Goal: Information Seeking & Learning: Learn about a topic

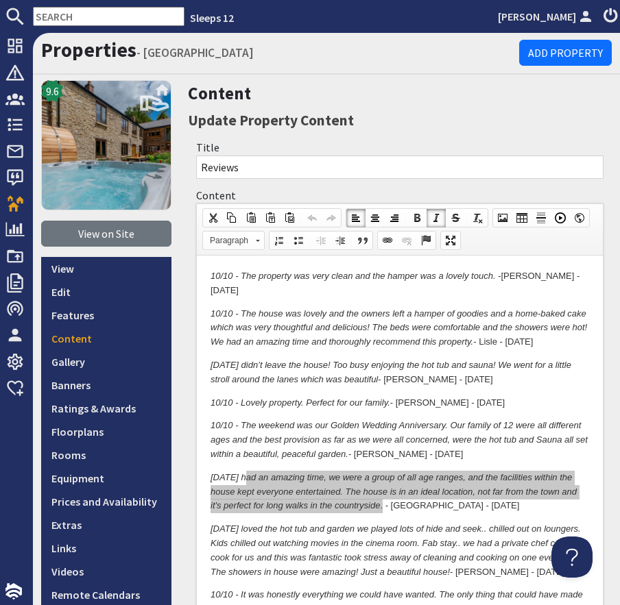
click at [114, 22] on input "text" at bounding box center [108, 16] width 151 height 19
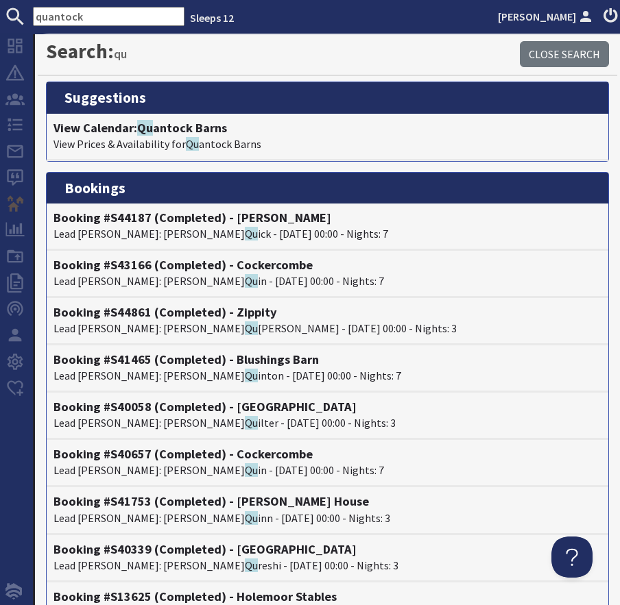
type input "quantock"
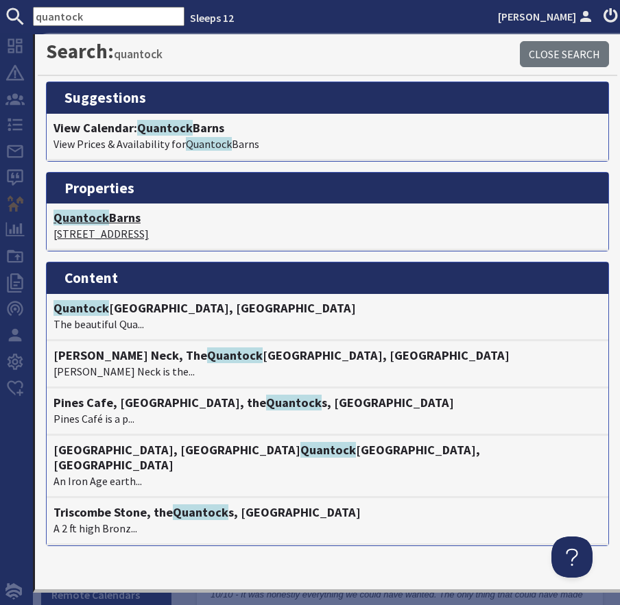
click at [115, 221] on h4 "Quantock Barns" at bounding box center [327, 217] width 548 height 15
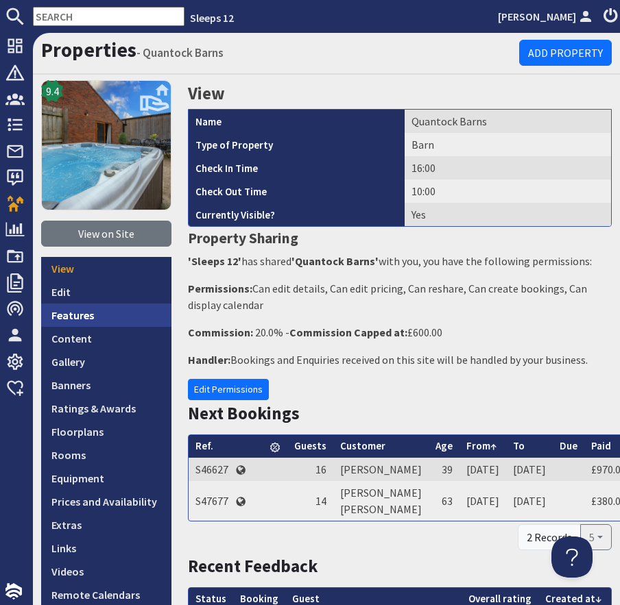
click at [88, 315] on link "Features" at bounding box center [106, 315] width 130 height 23
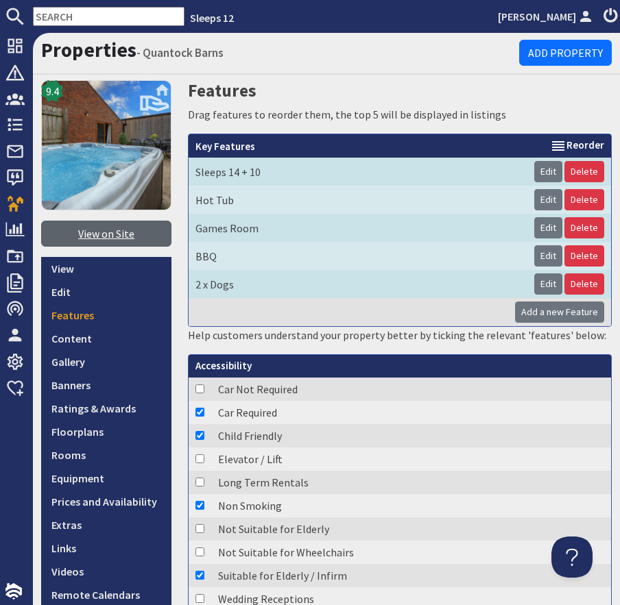
click at [130, 241] on link "View on Site" at bounding box center [106, 234] width 130 height 26
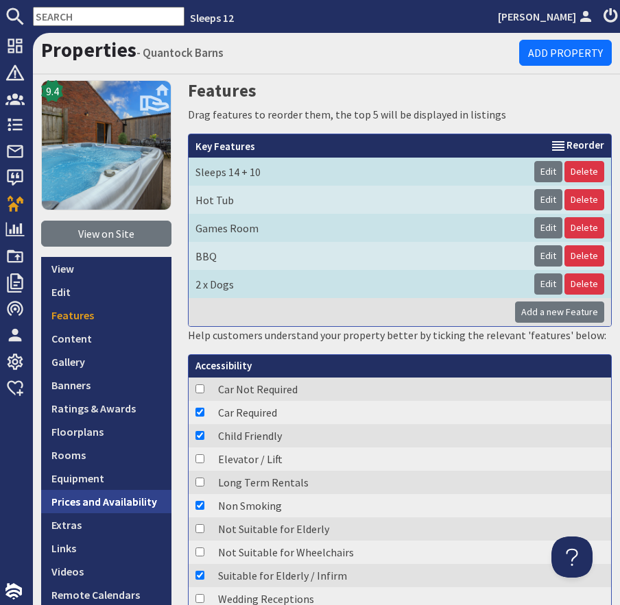
click at [101, 501] on link "Prices and Availability" at bounding box center [106, 501] width 130 height 23
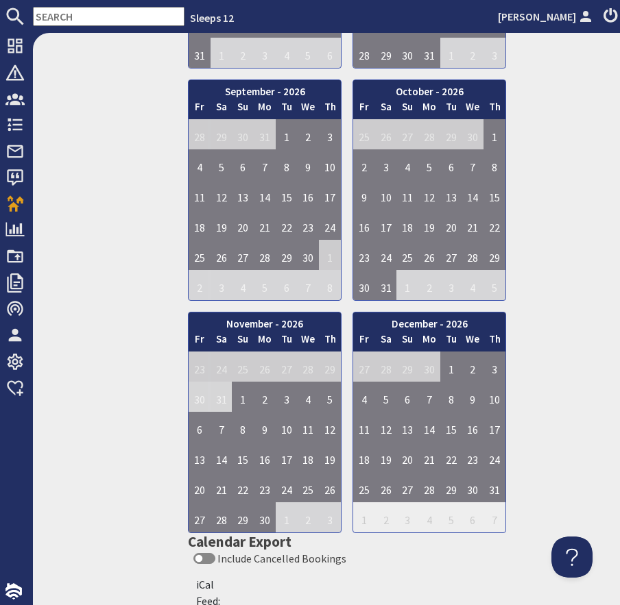
scroll to position [2609, 0]
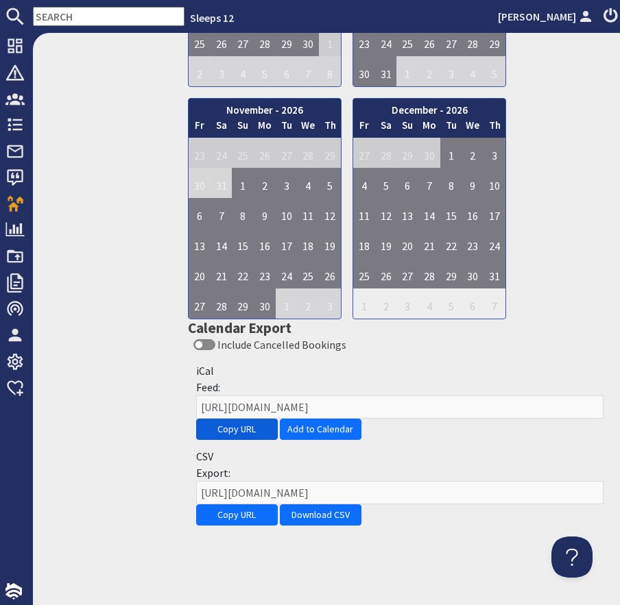
click at [229, 428] on button "Copy URL" at bounding box center [237, 429] width 82 height 21
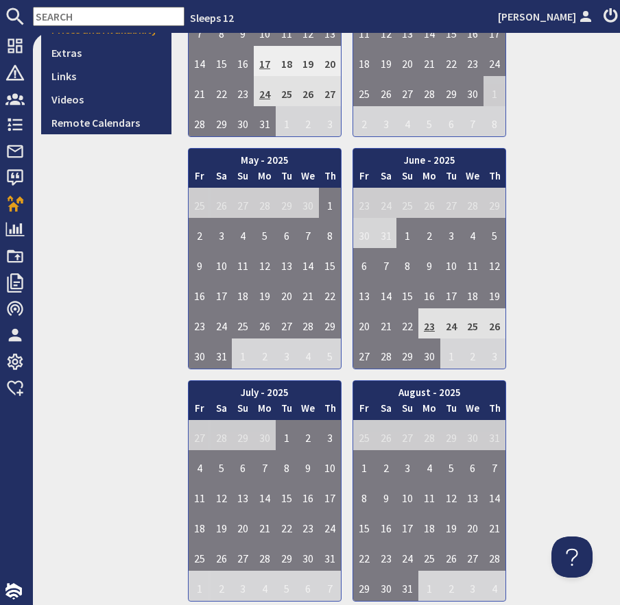
scroll to position [0, 0]
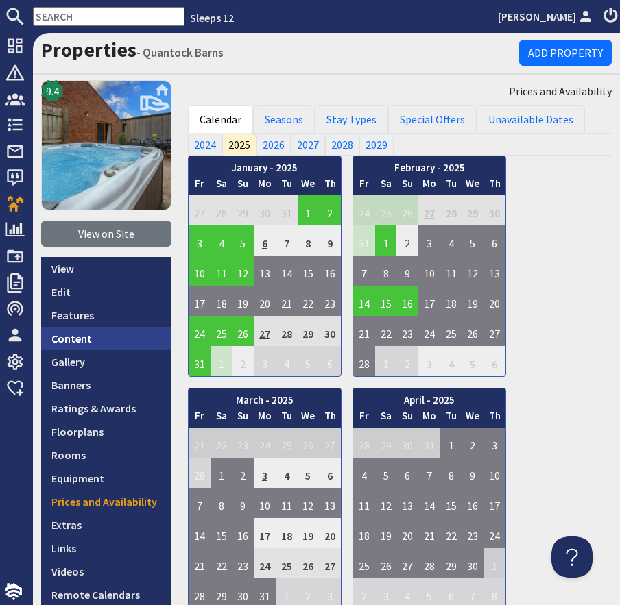
click at [112, 348] on link "Content" at bounding box center [106, 338] width 130 height 23
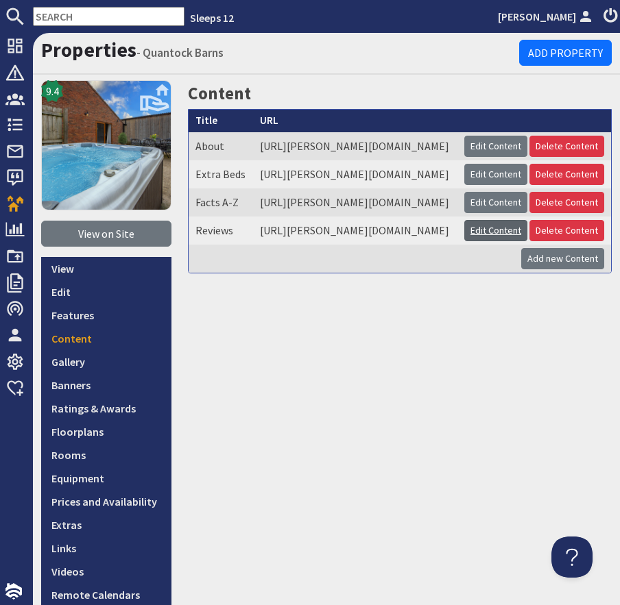
click at [507, 241] on link "Edit Content" at bounding box center [495, 230] width 63 height 21
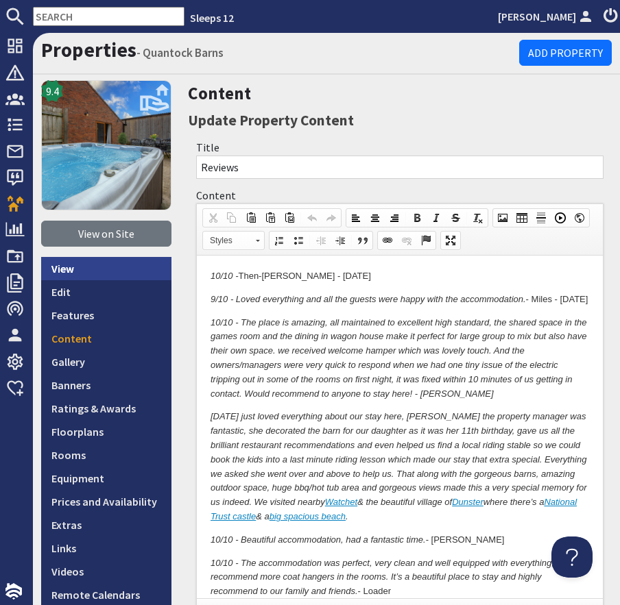
click at [76, 270] on link "View" at bounding box center [106, 268] width 130 height 23
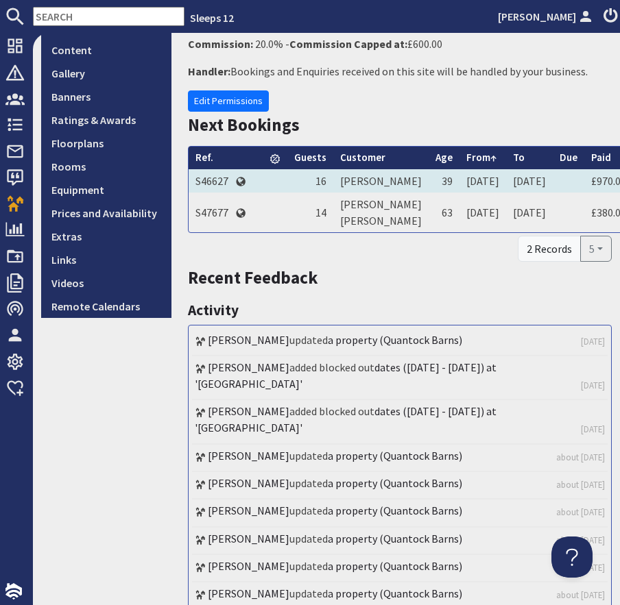
scroll to position [290, 0]
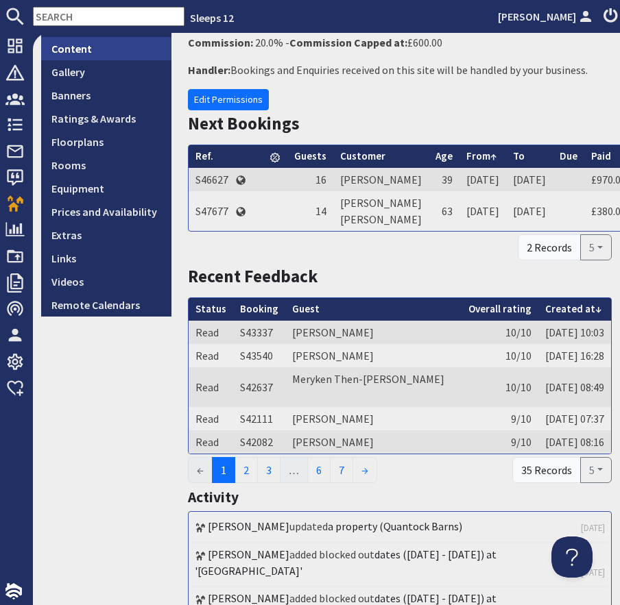
click at [76, 49] on link "Content" at bounding box center [106, 48] width 130 height 23
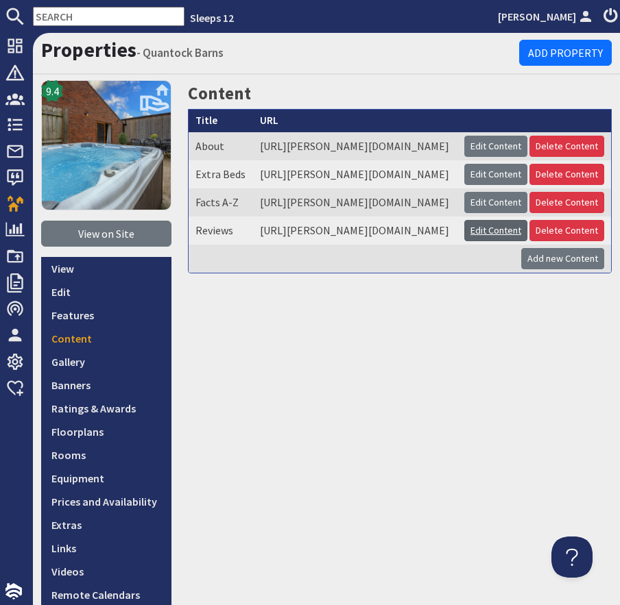
click at [510, 241] on link "Edit Content" at bounding box center [495, 230] width 63 height 21
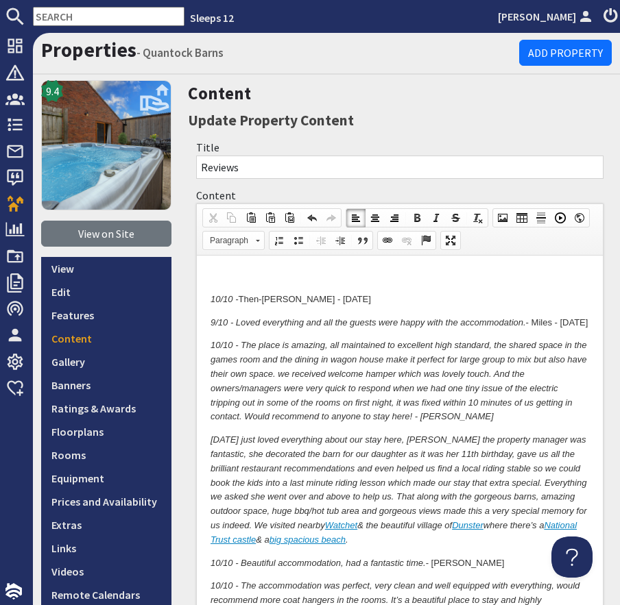
paste body
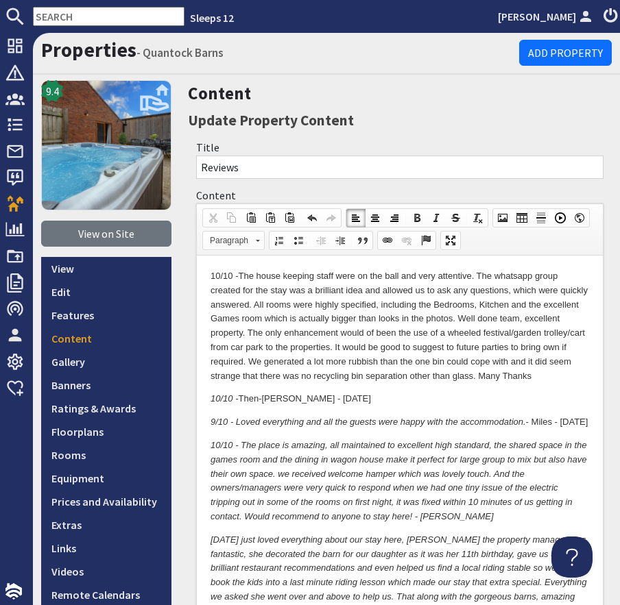
click at [575, 377] on p "10/10 - The house keeping staff were on the ball and very attentive. The whatsa…" at bounding box center [399, 326] width 378 height 114
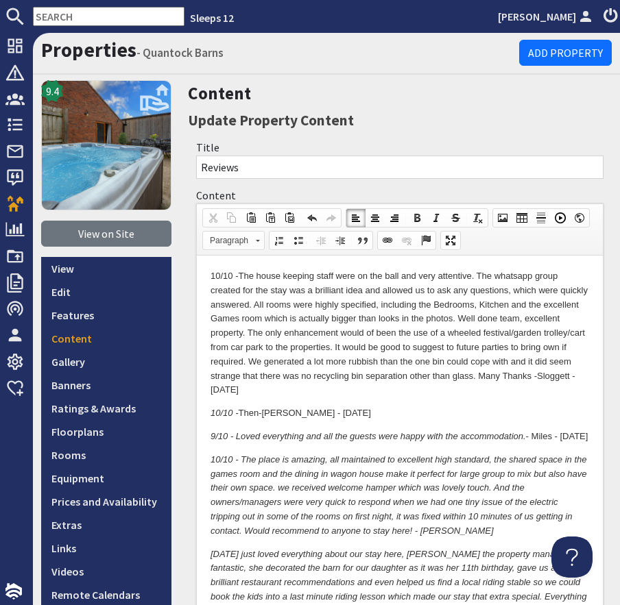
drag, startPoint x: 583, startPoint y: 461, endPoint x: 561, endPoint y: 444, distance: 27.8
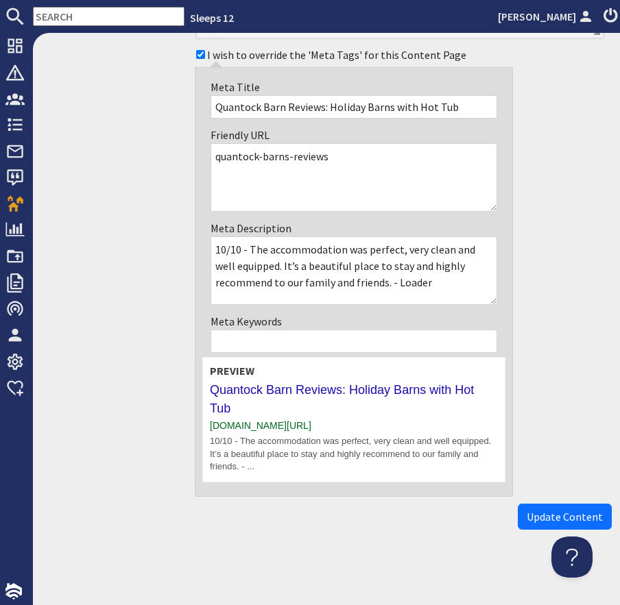
scroll to position [1644, 0]
click at [546, 518] on span "Update Content" at bounding box center [564, 517] width 76 height 14
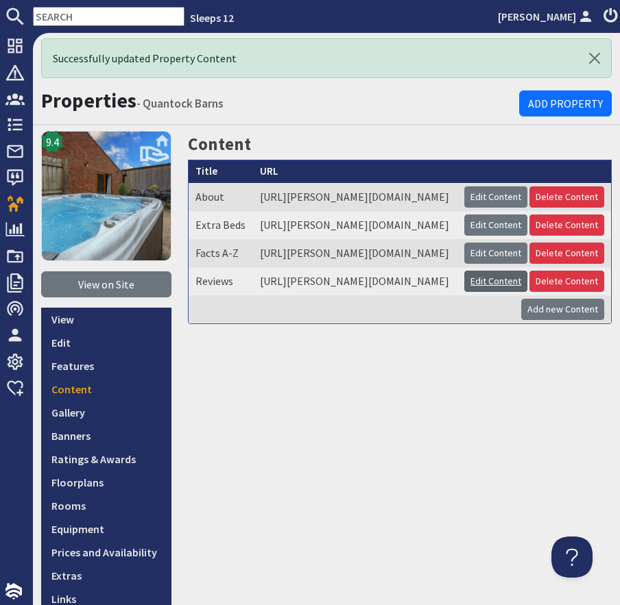
click at [489, 292] on link "Edit Content" at bounding box center [495, 281] width 63 height 21
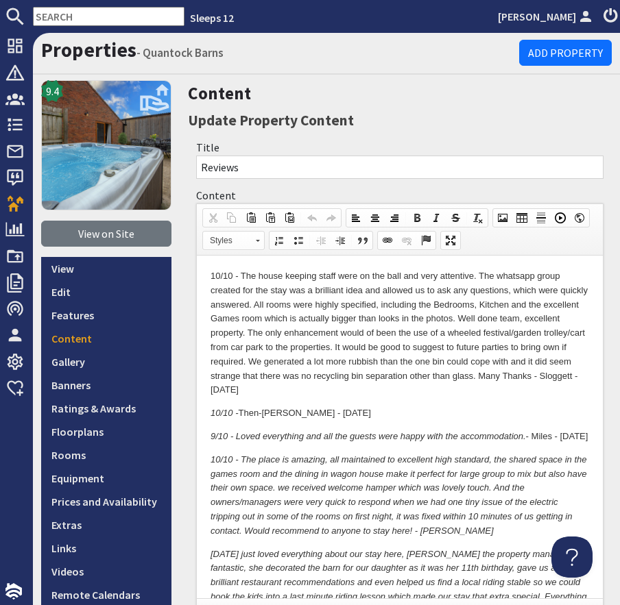
click at [338, 391] on p "10/10 - The house keeping staff were on the ball and very attentive. The whatsa…" at bounding box center [399, 333] width 378 height 128
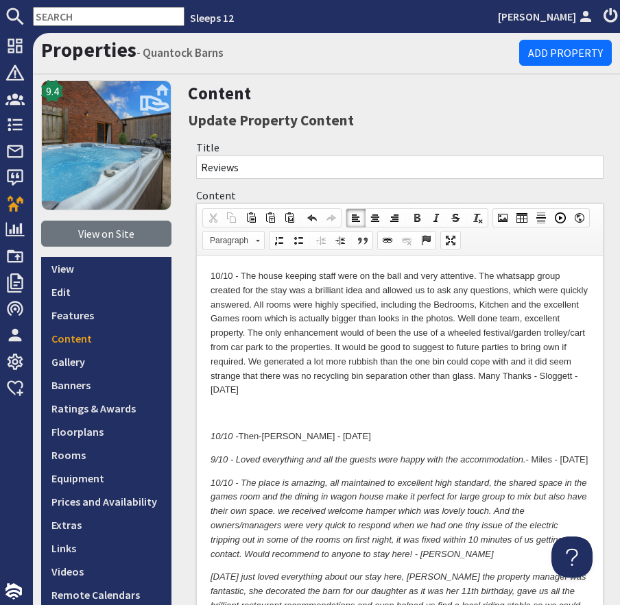
paste body
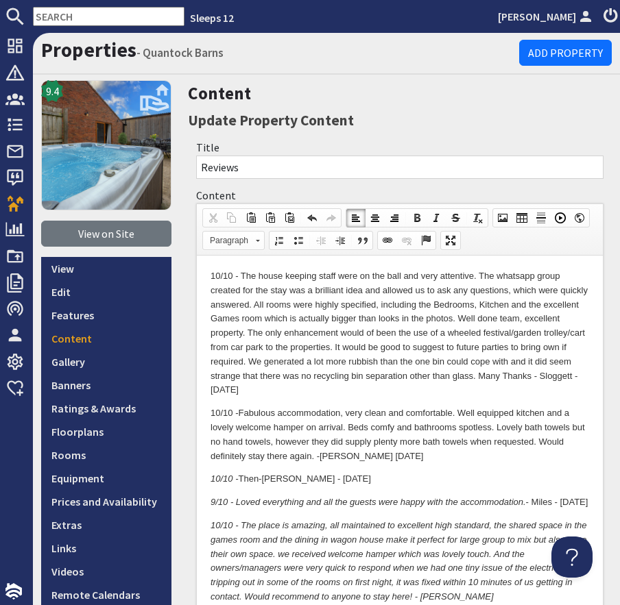
click at [360, 454] on p "10/10 - Fabulous accommodation, very clean and comfortable. Well equipped kitch…" at bounding box center [399, 434] width 378 height 57
click at [495, 424] on p "10/10 - Fabulous accommodation, very clean and comfortable. Well equipped kitch…" at bounding box center [399, 434] width 378 height 57
drag, startPoint x: 239, startPoint y: 276, endPoint x: 299, endPoint y: 274, distance: 59.6
click at [300, 275] on p "10/10 - The house keeping staff were on the ball and very attentive. The whatsa…" at bounding box center [399, 333] width 378 height 128
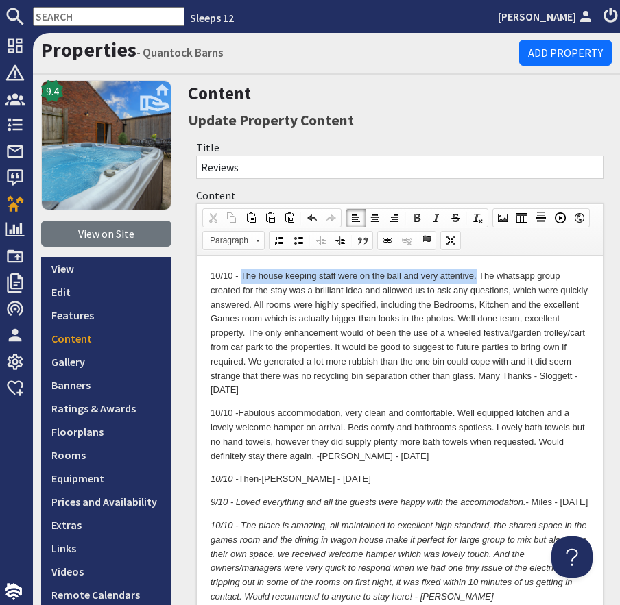
drag, startPoint x: 243, startPoint y: 278, endPoint x: 476, endPoint y: 277, distance: 233.0
click at [476, 277] on p "10/10 - The house keeping staff were on the ball and very attentive. The whatsa…" at bounding box center [399, 333] width 378 height 128
copy p "The house keeping staff were on the ball and very attentive."
click at [552, 374] on p "10/10 - The house keeping staff were on the ball and very attentive. The whatsa…" at bounding box center [399, 333] width 378 height 128
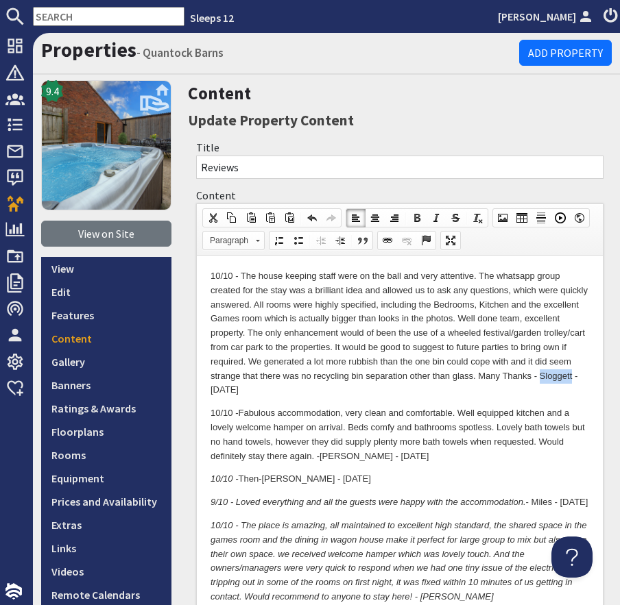
click at [552, 373] on p "10/10 - The house keeping staff were on the ball and very attentive. The whatsa…" at bounding box center [399, 333] width 378 height 128
copy p "Sloggett"
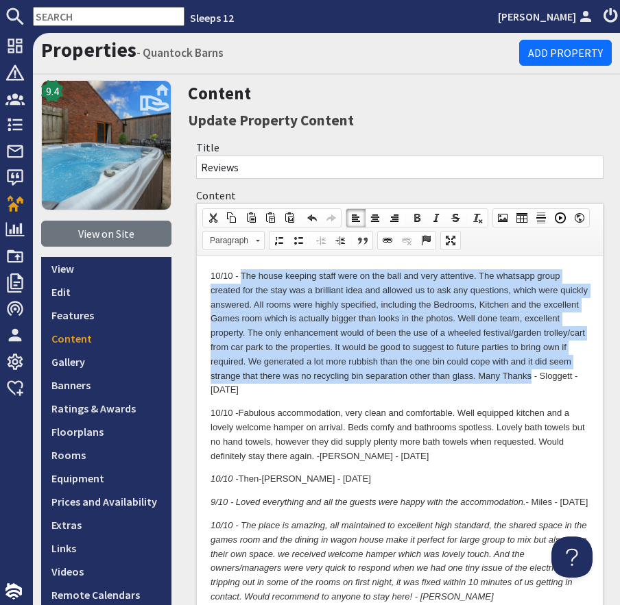
drag, startPoint x: 530, startPoint y: 378, endPoint x: 241, endPoint y: 269, distance: 308.5
click at [241, 270] on p "10/10 - The house keeping staff were on the ball and very attentive. The whatsa…" at bounding box center [399, 333] width 378 height 128
copy p "The house keeping staff were on the ball and very attentive. The whatsapp group…"
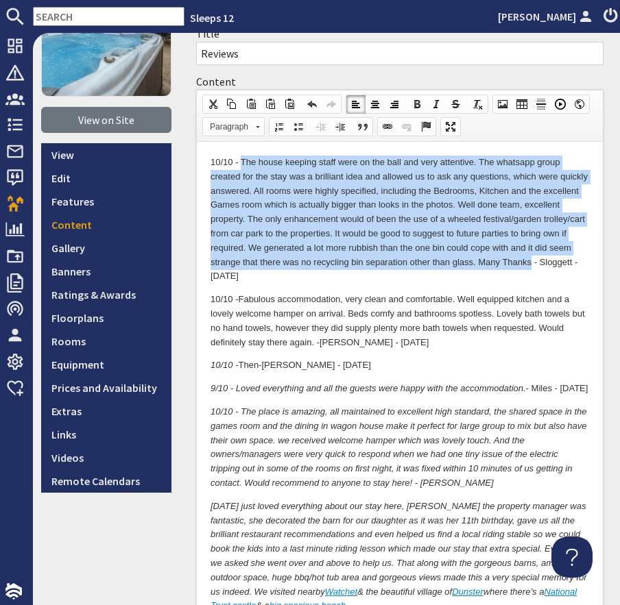
scroll to position [132, 0]
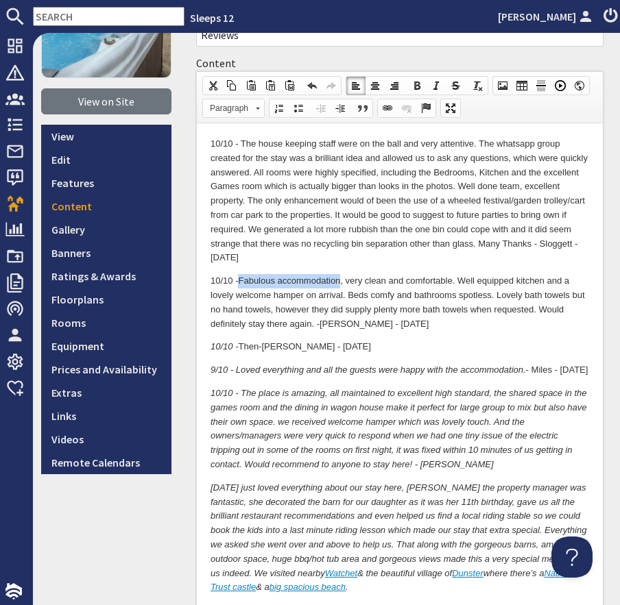
drag, startPoint x: 343, startPoint y: 282, endPoint x: 241, endPoint y: 287, distance: 101.6
click at [241, 287] on p "10/10 - Fabulous accommodation, very clean and comfortable. Well equipped kitch…" at bounding box center [399, 301] width 378 height 57
copy p "Fabulous accommodation"
click at [338, 326] on p "10/10 - Fabulous accommodation, very clean and comfortable. Well equipped kitch…" at bounding box center [399, 301] width 378 height 57
click at [337, 326] on p "10/10 - Fabulous accommodation, very clean and comfortable. Well equipped kitch…" at bounding box center [399, 301] width 378 height 57
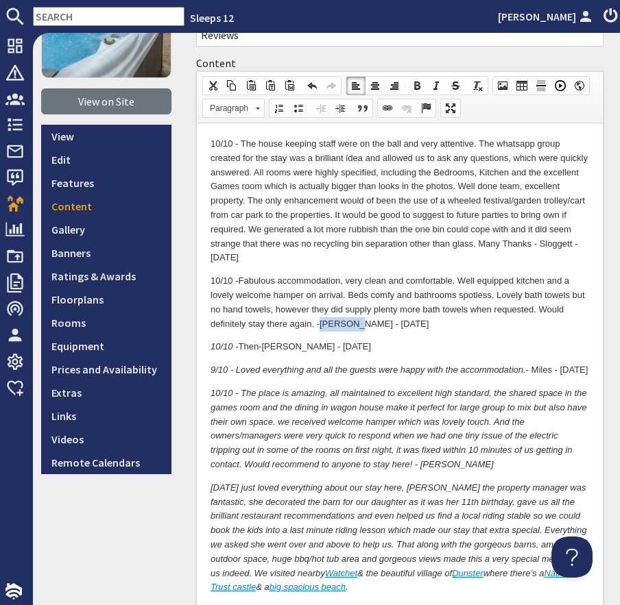
copy p "Williams"
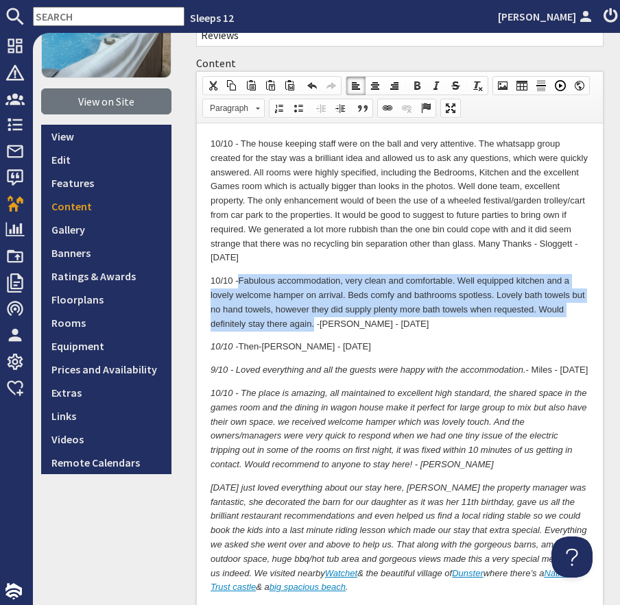
drag, startPoint x: 313, startPoint y: 326, endPoint x: 239, endPoint y: 276, distance: 89.3
click at [239, 276] on p "10/10 - Fabulous accommodation, very clean and comfortable. Well equipped kitch…" at bounding box center [399, 301] width 378 height 57
copy p "Fabulous accommodation, very clean and comfortable. Well equipped kitchen and a…"
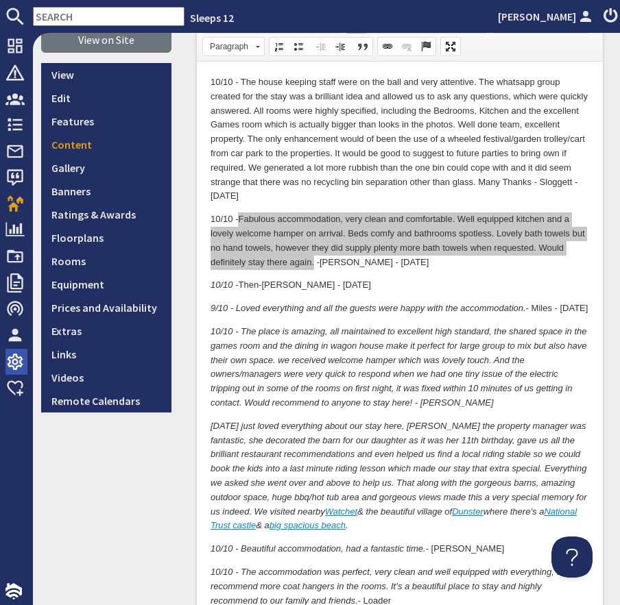
scroll to position [195, 0]
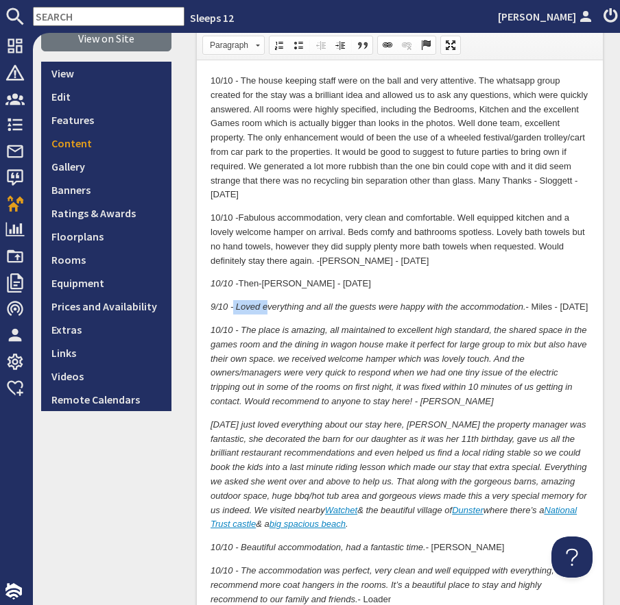
drag, startPoint x: 232, startPoint y: 307, endPoint x: 265, endPoint y: 310, distance: 33.0
click at [265, 310] on em "9/10 - Loved everything and all the guests were happy with the accommodation." at bounding box center [367, 306] width 315 height 10
click at [234, 314] on p "9/10 - Loved everything and all the guests were happy with the accommodation. -…" at bounding box center [399, 307] width 378 height 14
drag, startPoint x: 234, startPoint y: 306, endPoint x: 301, endPoint y: 306, distance: 67.2
click at [301, 306] on em "9/10 - Loved everything and all the guests were happy with the accommodation." at bounding box center [367, 306] width 315 height 10
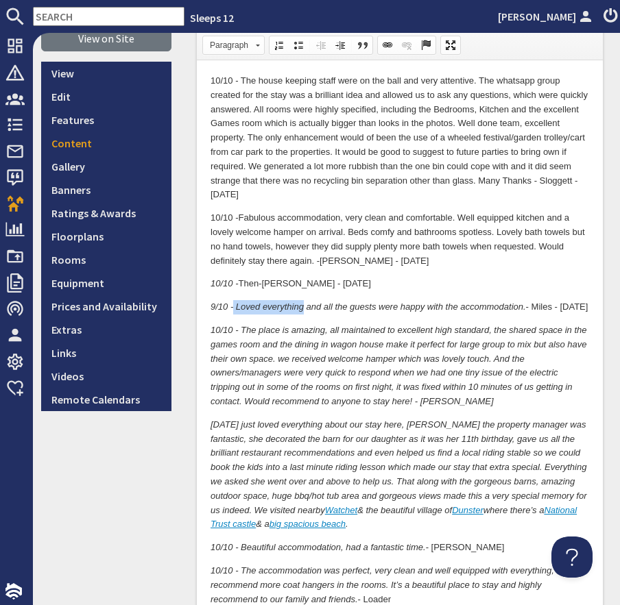
copy em "Loved everything"
click at [541, 304] on p "9/10 - Loved everything and all the guests were happy with the accommodation. -…" at bounding box center [399, 307] width 378 height 14
copy p "Miles"
drag, startPoint x: 226, startPoint y: 322, endPoint x: 224, endPoint y: 313, distance: 9.1
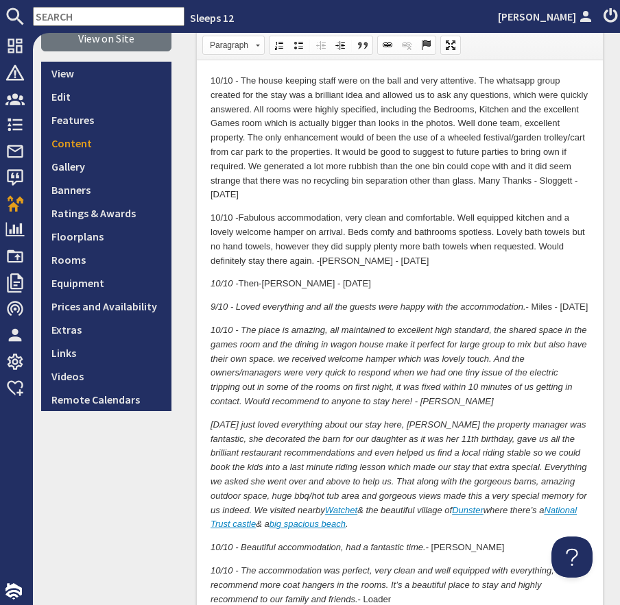
click at [223, 313] on p "9/10 - Loved everything and all the guests were happy with the accommodation. -…" at bounding box center [399, 307] width 378 height 14
click at [247, 314] on p "9/10 - Loved everything and all the guests were happy with the accommodation. -…" at bounding box center [399, 307] width 378 height 14
drag, startPoint x: 239, startPoint y: 309, endPoint x: 526, endPoint y: 310, distance: 287.9
click at [526, 310] on p "9/10 - Loved everything and all the guests were happy with the accommodation. -…" at bounding box center [399, 307] width 378 height 14
copy p "oved everything and all the guests were happy with the accommodation."
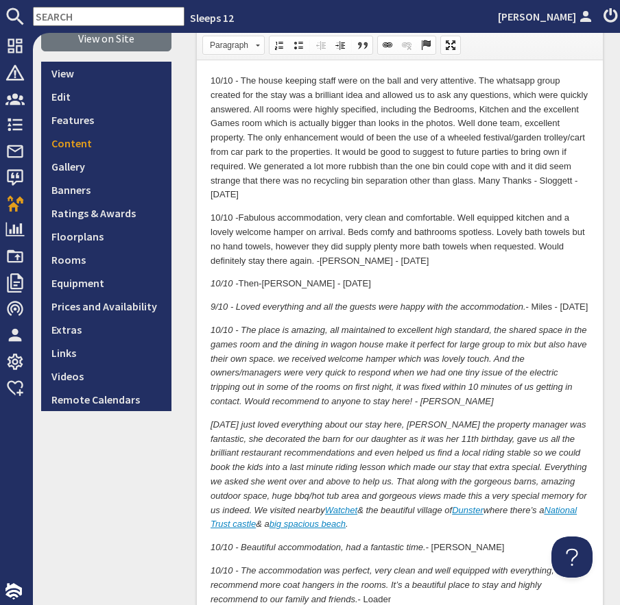
click at [289, 341] on em "10/10 - The place is amazing, all maintained to excellent high standard, the sh…" at bounding box center [398, 365] width 376 height 82
click at [107, 45] on link "View on Site" at bounding box center [106, 38] width 130 height 26
click at [58, 23] on input "text" at bounding box center [108, 16] width 151 height 19
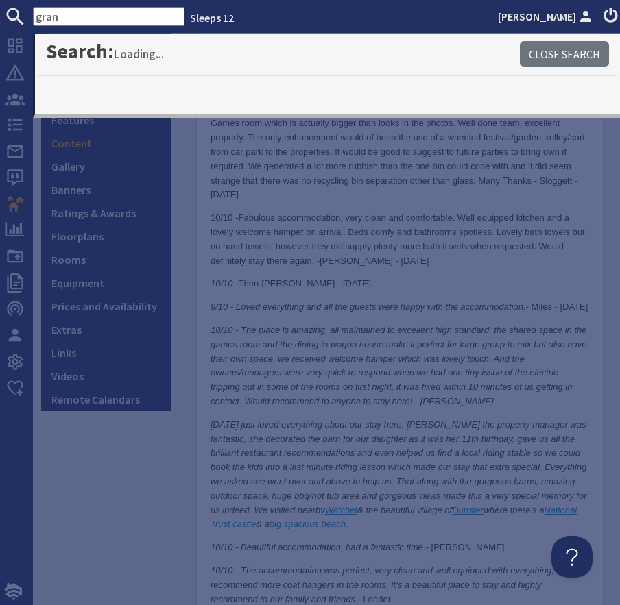
type input "gran"
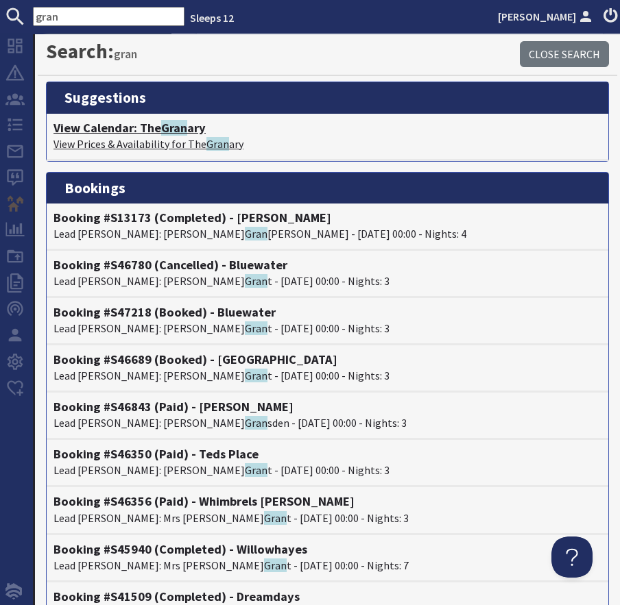
click at [139, 138] on p "View Prices & Availability for The Gran ary" at bounding box center [327, 144] width 548 height 16
type textarea "<p>10/10 -&nbsp;The house keeping staff were on the ball and very attentive. Th…"
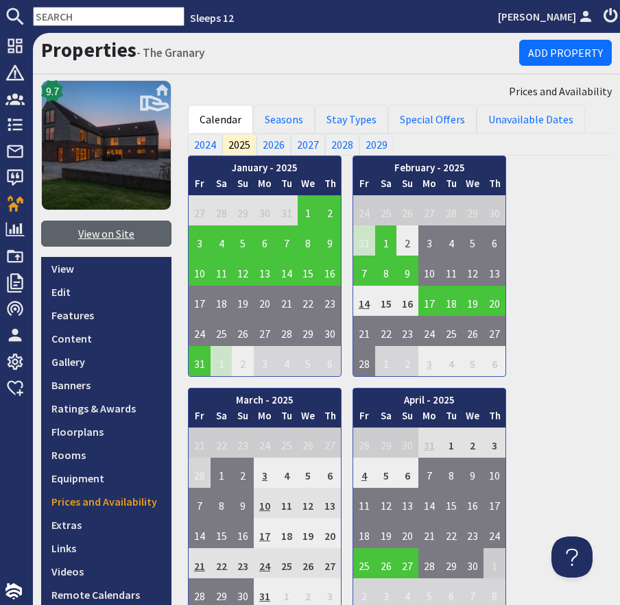
click at [111, 231] on link "View on Site" at bounding box center [106, 234] width 130 height 26
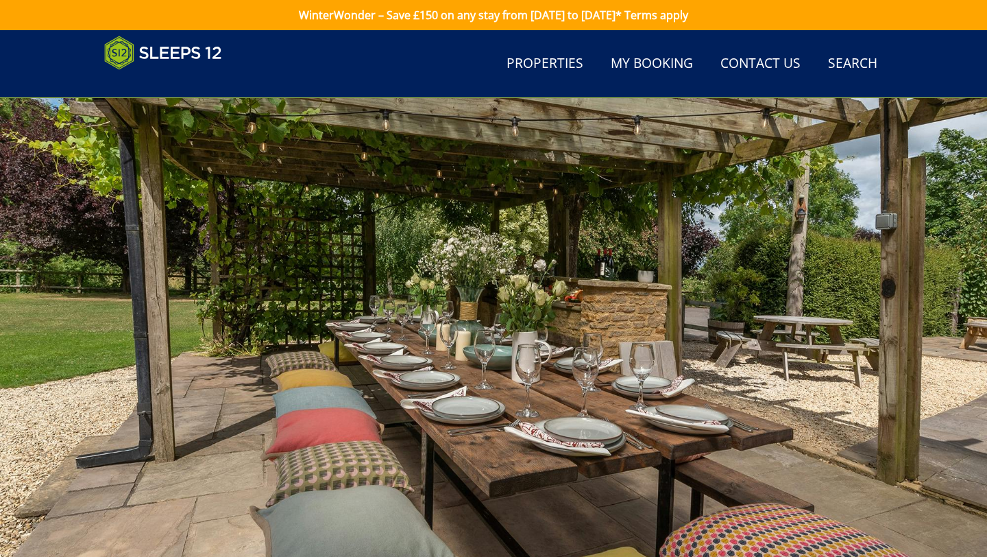
scroll to position [781, 0]
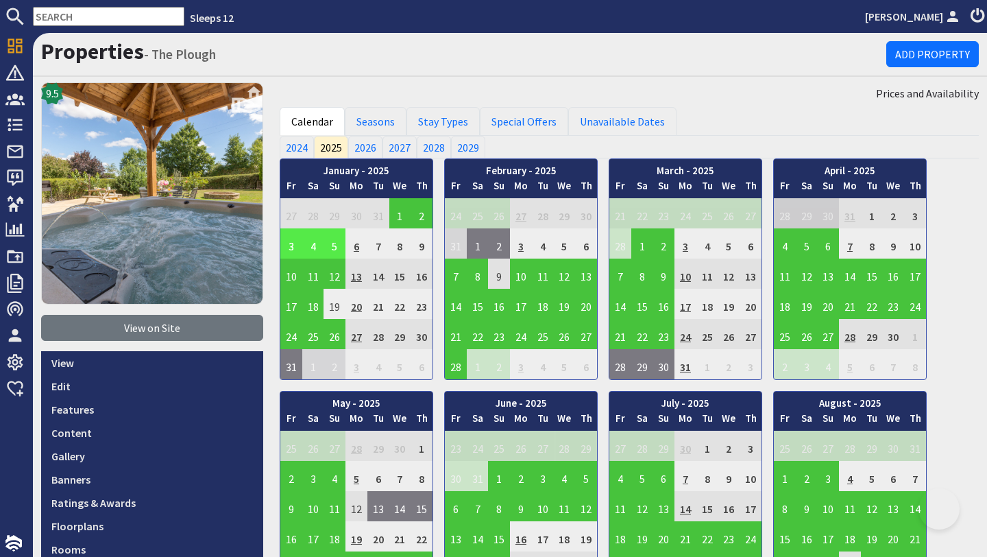
click at [125, 10] on input "text" at bounding box center [108, 16] width 151 height 19
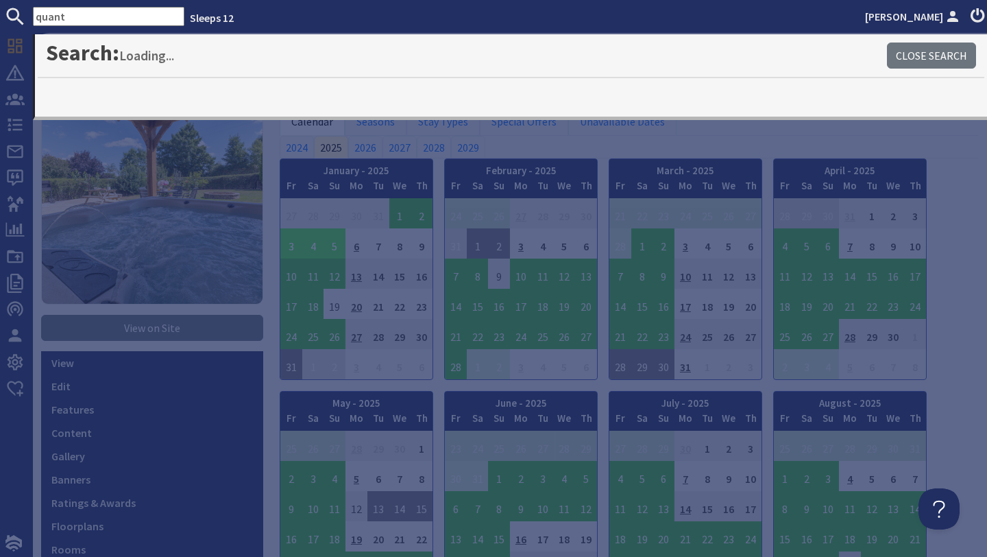
type input "quant"
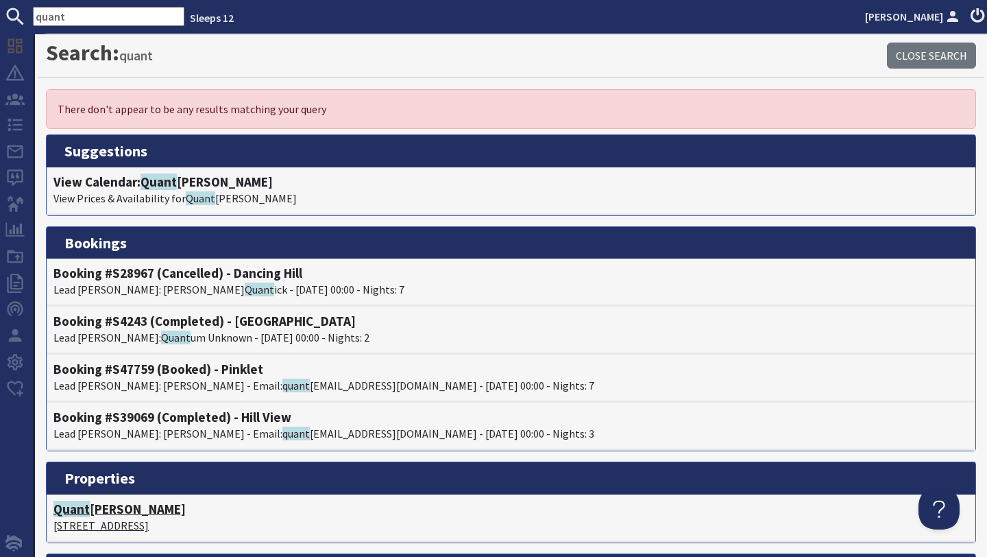
click at [121, 509] on h4 "Quant ock Barns" at bounding box center [510, 509] width 915 height 16
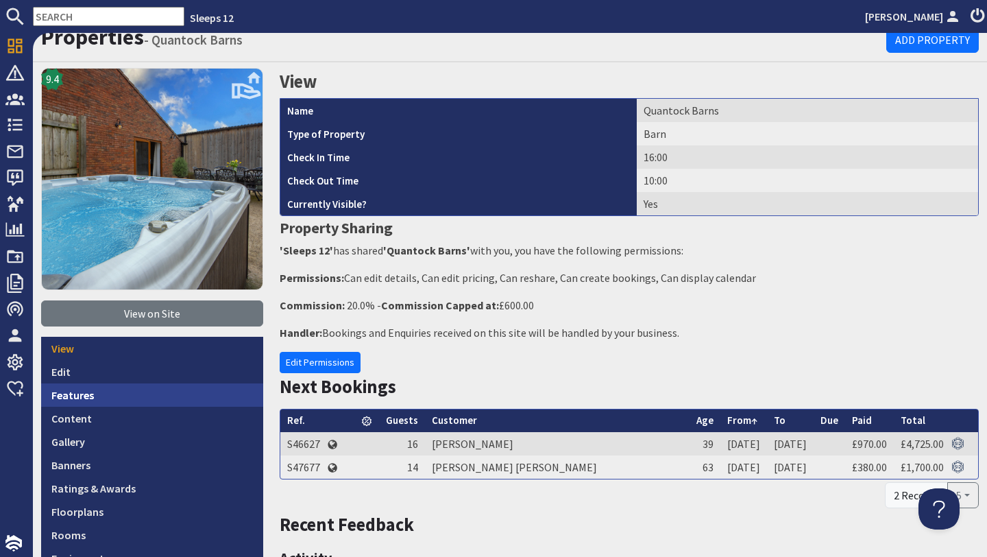
scroll to position [25, 0]
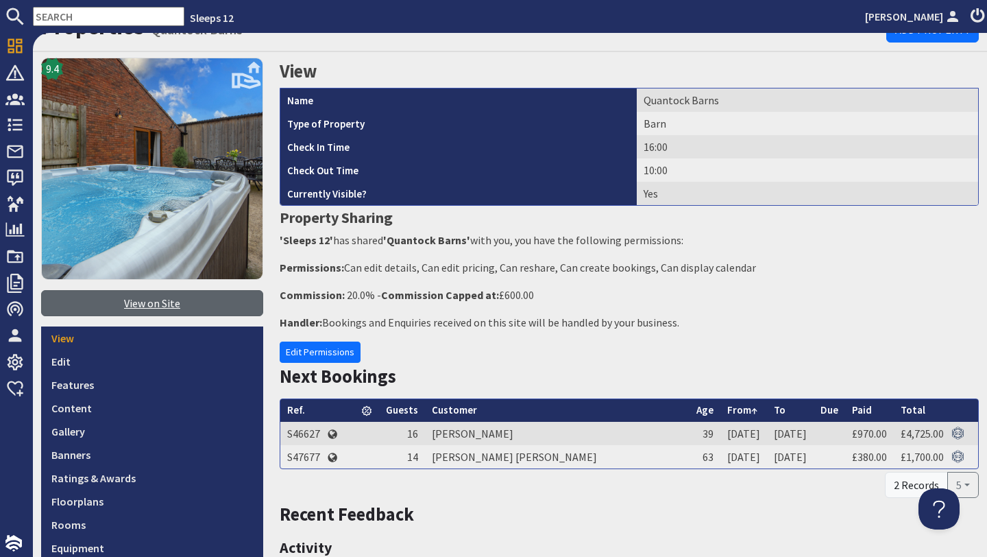
click at [151, 296] on link "View on Site" at bounding box center [152, 303] width 222 height 26
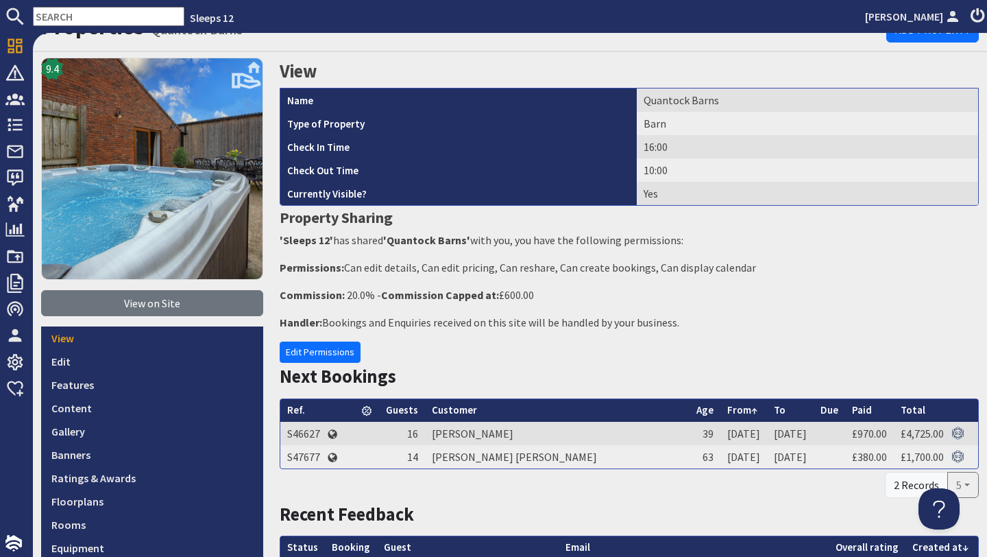
click at [130, 4] on nav "Sleeps 12 [PERSON_NAME]" at bounding box center [493, 16] width 987 height 33
click at [123, 8] on input "text" at bounding box center [108, 16] width 151 height 19
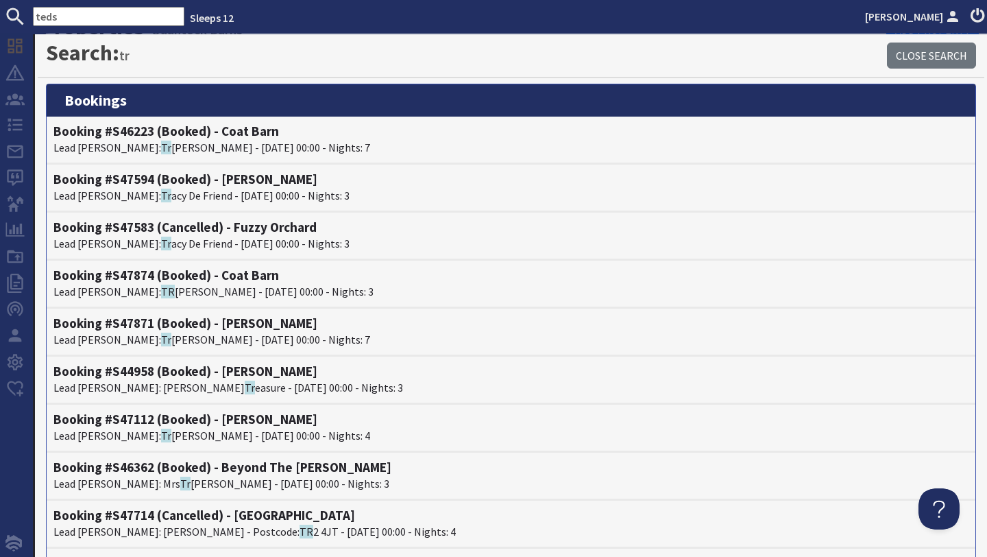
drag, startPoint x: 119, startPoint y: 12, endPoint x: 19, endPoint y: 13, distance: 100.8
click at [20, 14] on form "teds" at bounding box center [92, 16] width 184 height 19
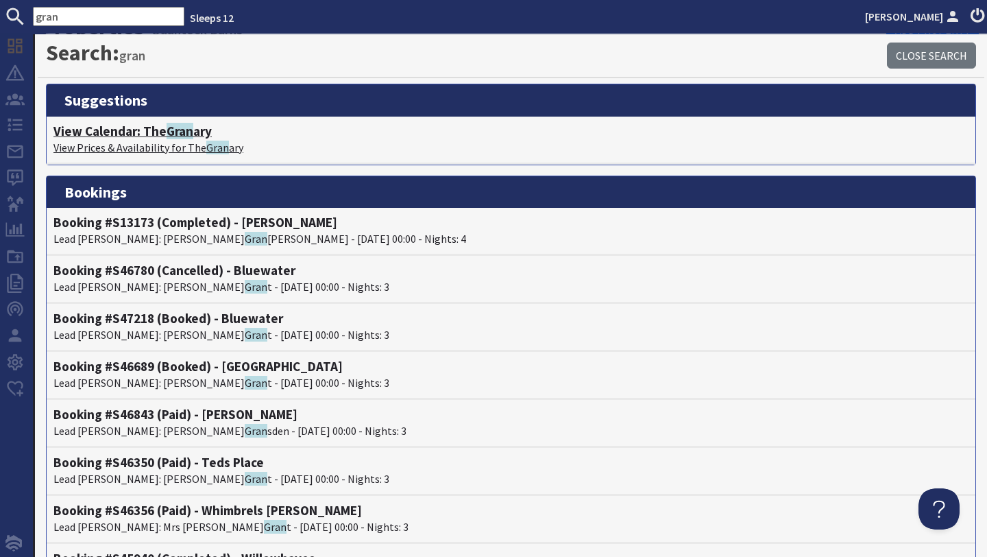
type input "gran"
click at [184, 129] on span "Gran" at bounding box center [180, 131] width 27 height 16
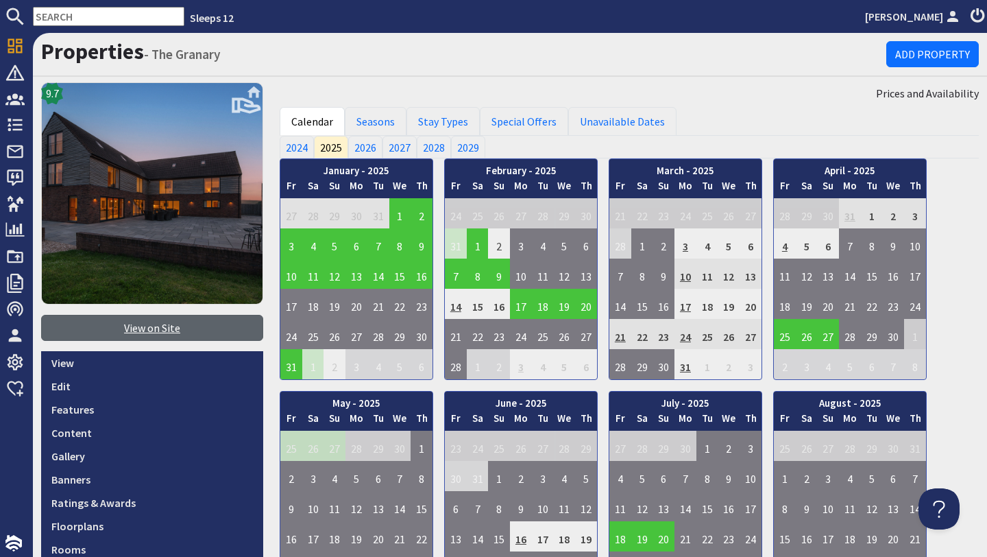
click at [191, 325] on link "View on Site" at bounding box center [152, 328] width 222 height 26
click at [101, 12] on input "text" at bounding box center [108, 16] width 151 height 19
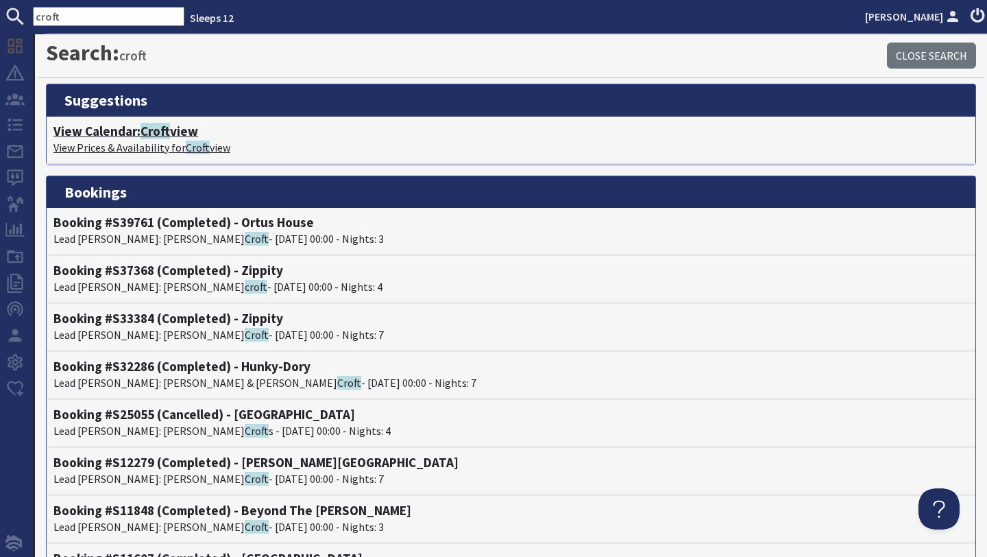
type input "croft"
click at [121, 126] on h4 "View Calendar: Croft view" at bounding box center [510, 131] width 915 height 16
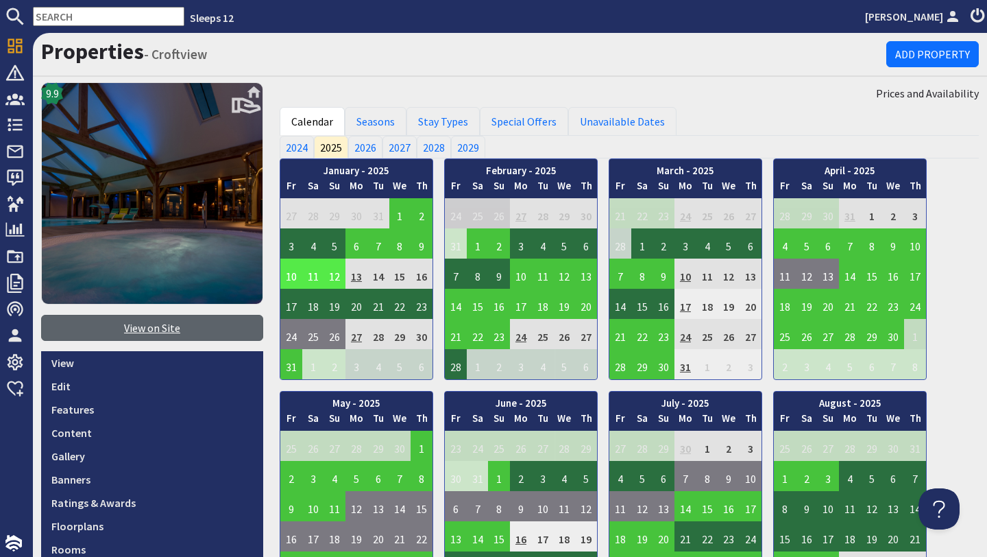
click at [208, 323] on link "View on Site" at bounding box center [152, 328] width 222 height 26
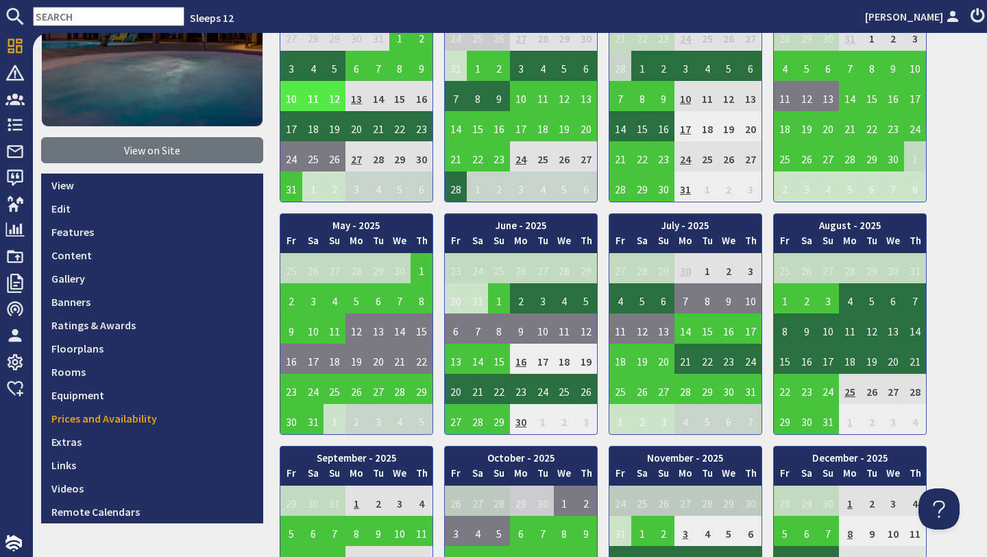
scroll to position [151, 0]
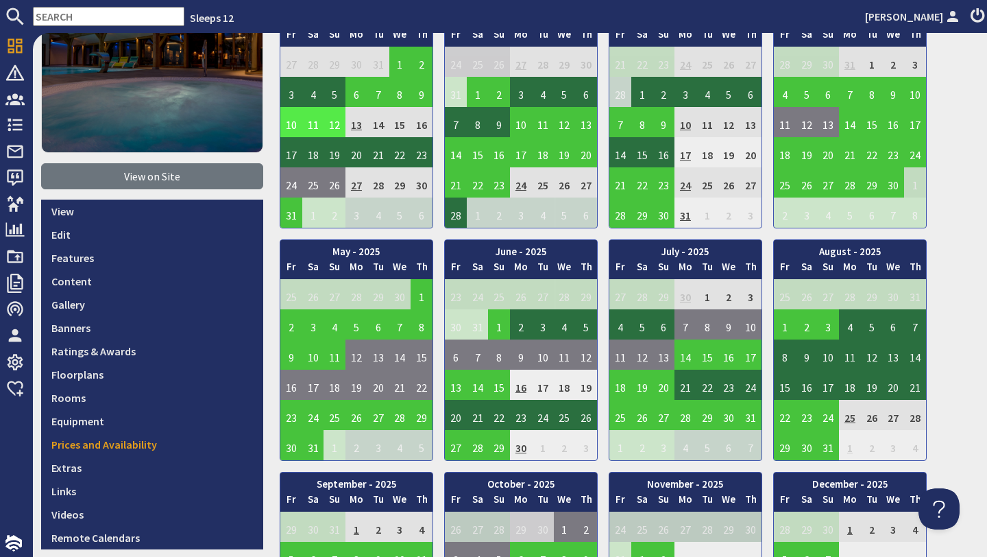
click at [86, 16] on input "text" at bounding box center [108, 16] width 151 height 19
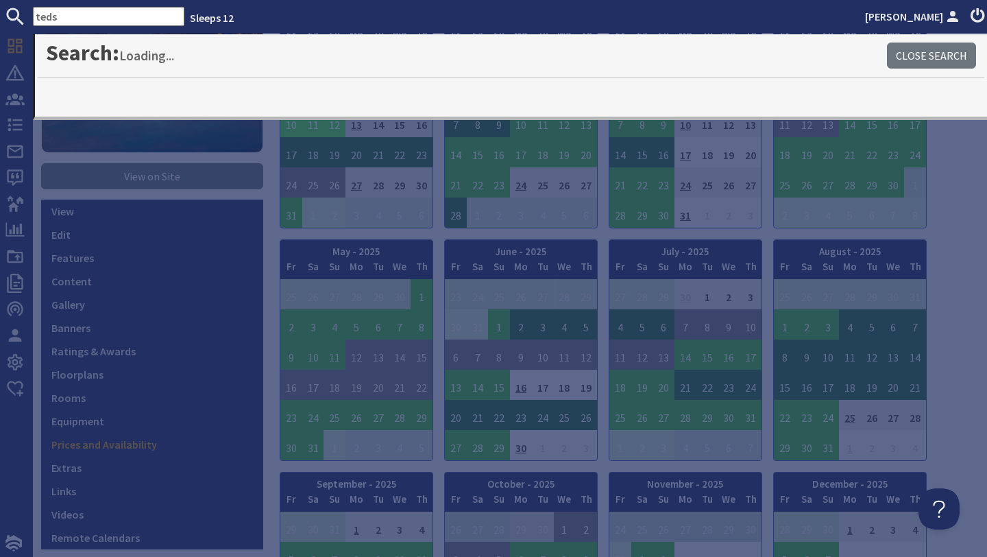
type input "teds"
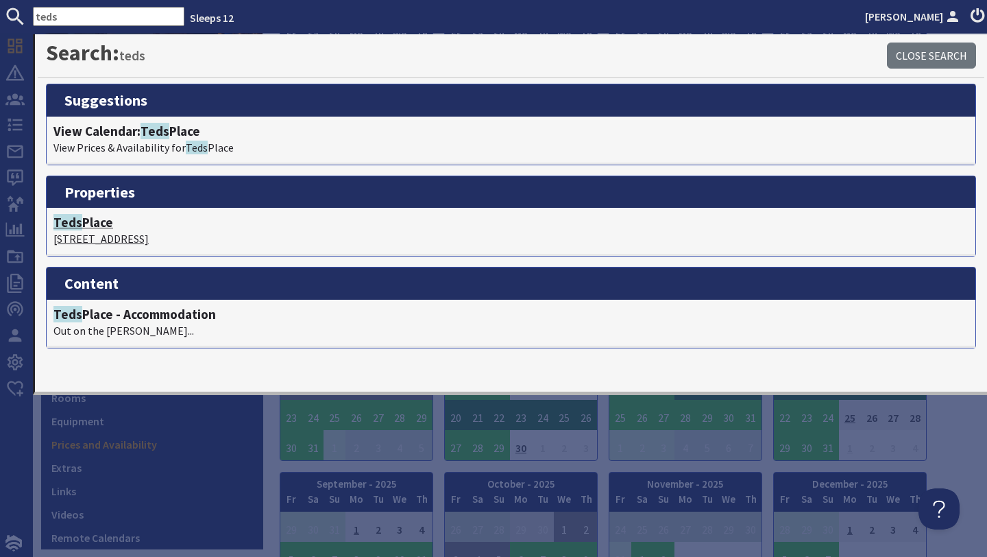
click at [110, 227] on h4 "Teds Place" at bounding box center [510, 223] width 915 height 16
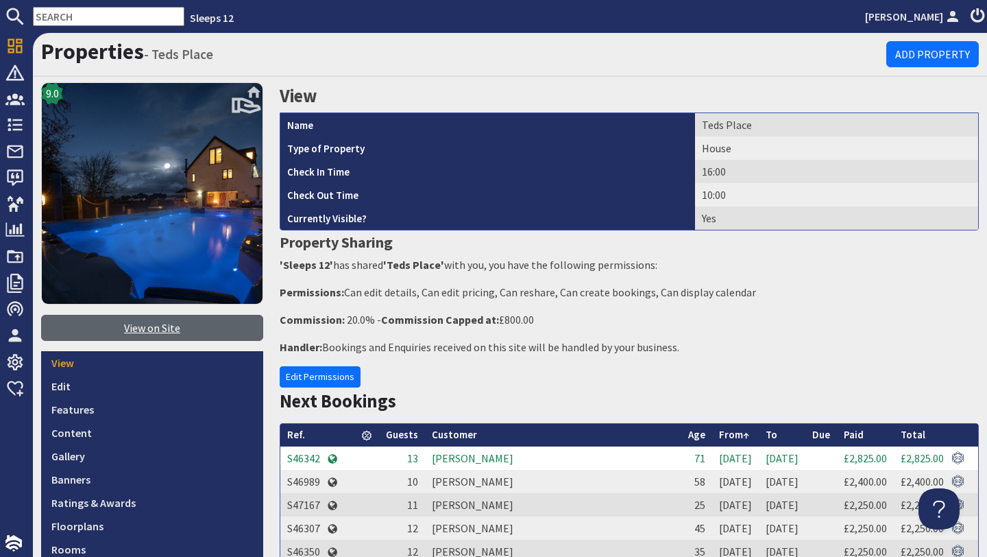
click at [218, 323] on link "View on Site" at bounding box center [152, 328] width 222 height 26
click at [71, 23] on input "text" at bounding box center [108, 16] width 151 height 19
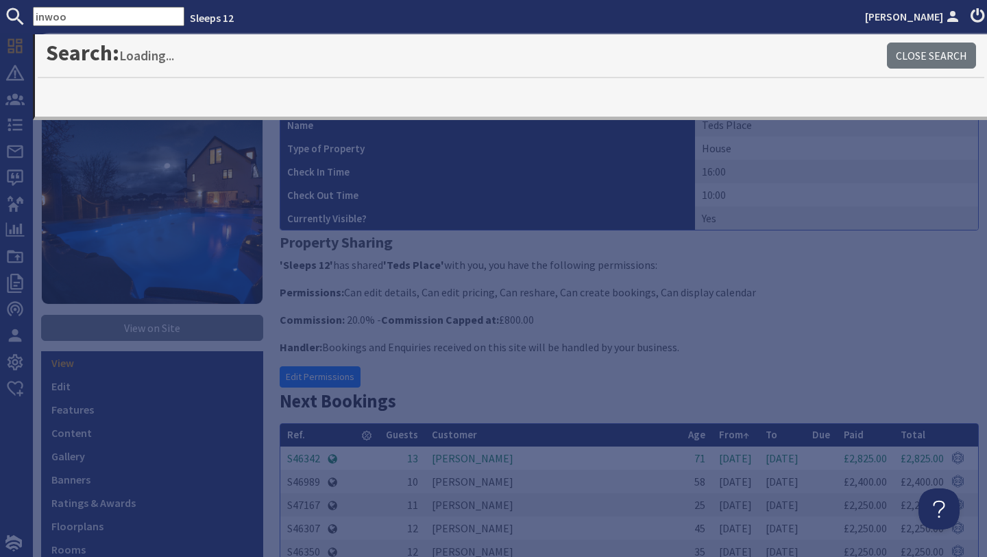
type input "inwood"
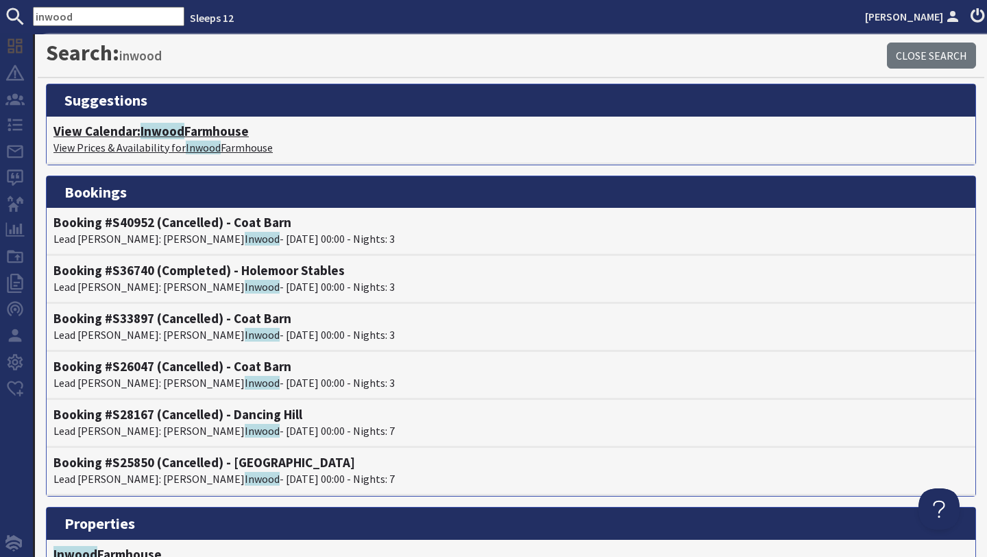
click at [124, 126] on h4 "View Calendar: Inwood Farmhouse" at bounding box center [510, 131] width 915 height 16
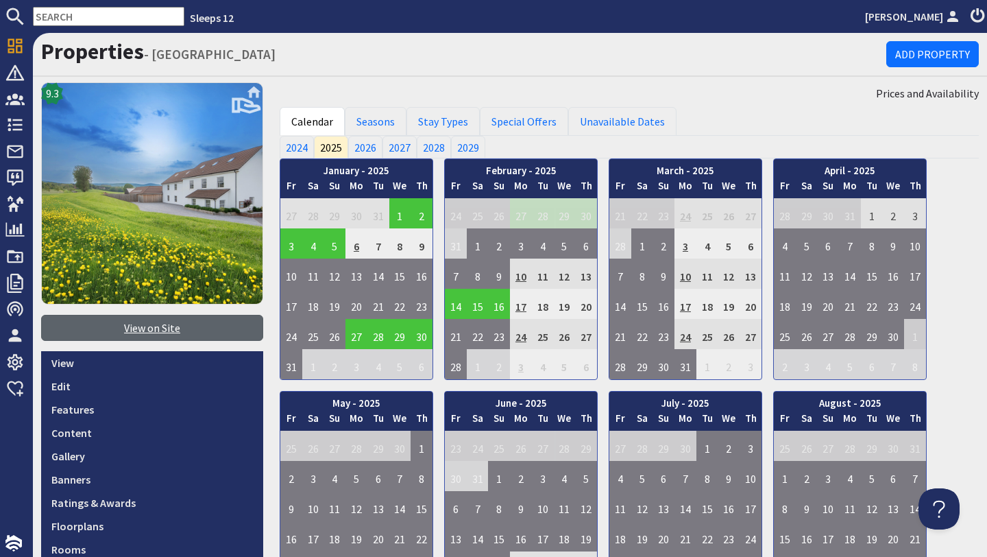
click at [130, 328] on link "View on Site" at bounding box center [152, 328] width 222 height 26
click at [100, 10] on input "text" at bounding box center [108, 16] width 151 height 19
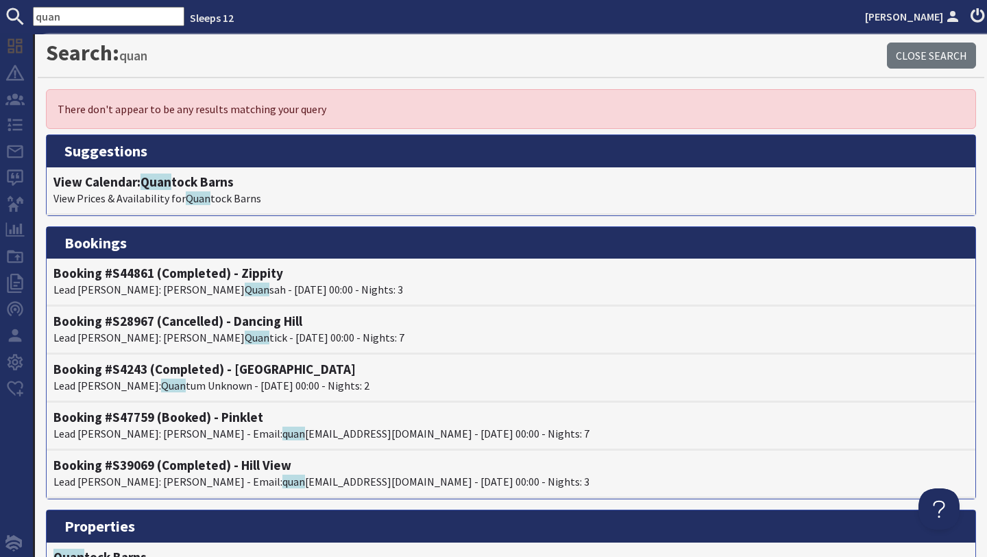
type input "quan"
click at [194, 173] on li "View Calendar: Quan tock Barns View Prices & Availability for Quan tock Barns" at bounding box center [511, 191] width 929 height 48
click at [196, 178] on h4 "View Calendar: Quan tock Barns" at bounding box center [510, 182] width 915 height 16
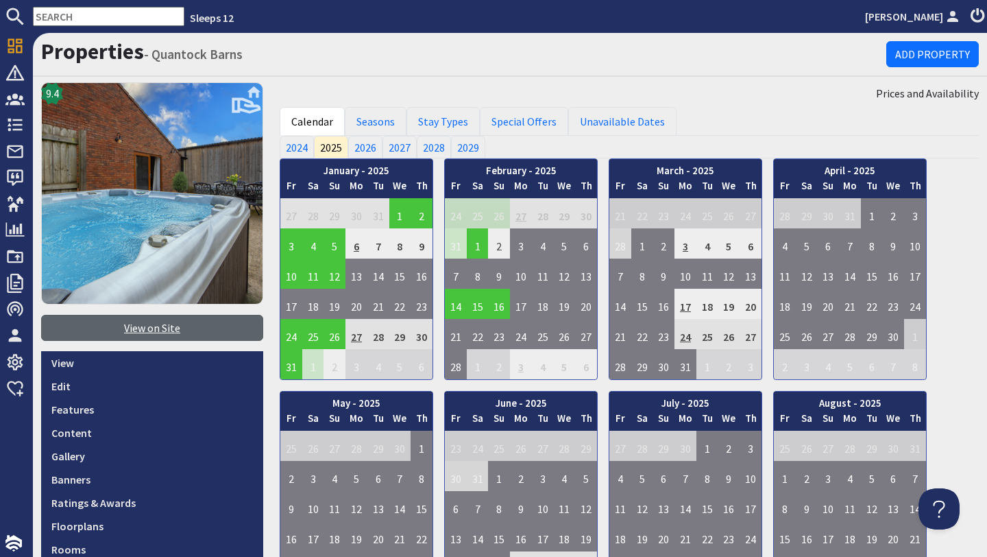
click at [213, 334] on link "View on Site" at bounding box center [152, 328] width 222 height 26
click at [127, 12] on input "text" at bounding box center [108, 16] width 151 height 19
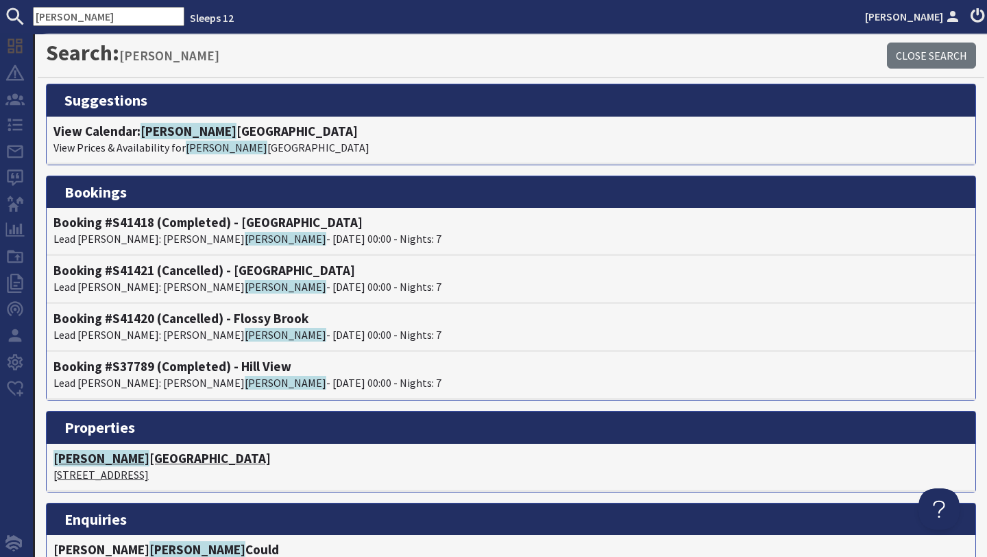
type input "viney"
click at [132, 459] on h4 "Viney Hill Country House" at bounding box center [510, 458] width 915 height 16
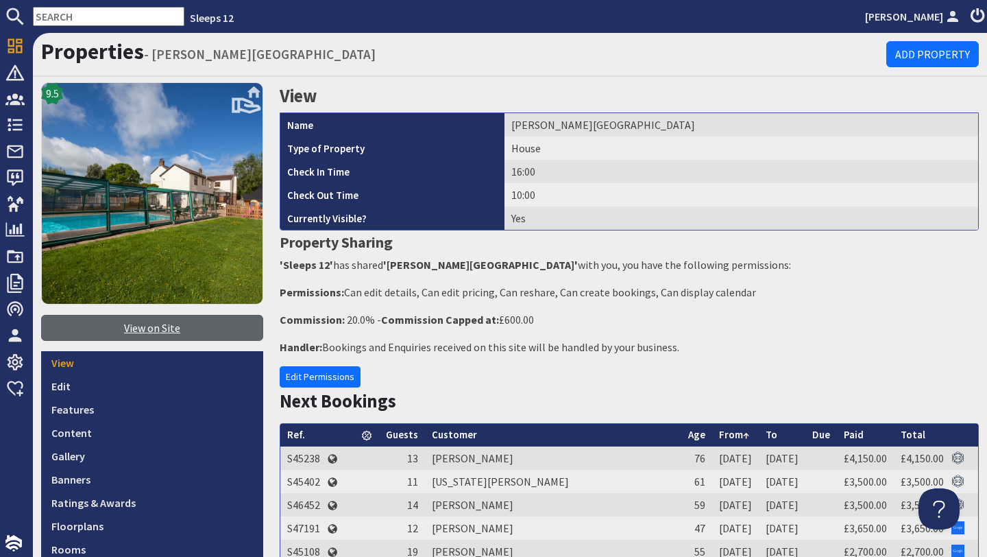
click at [106, 316] on link "View on Site" at bounding box center [152, 328] width 222 height 26
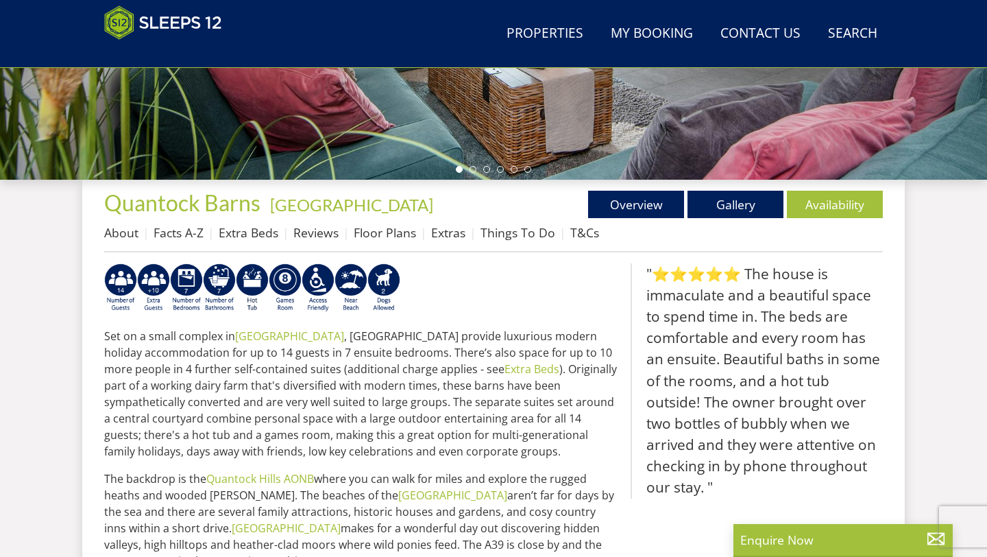
scroll to position [407, 0]
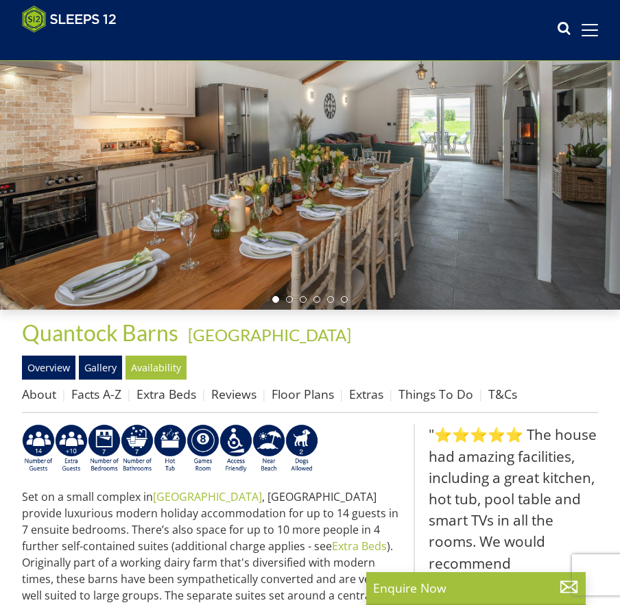
scroll to position [149, 0]
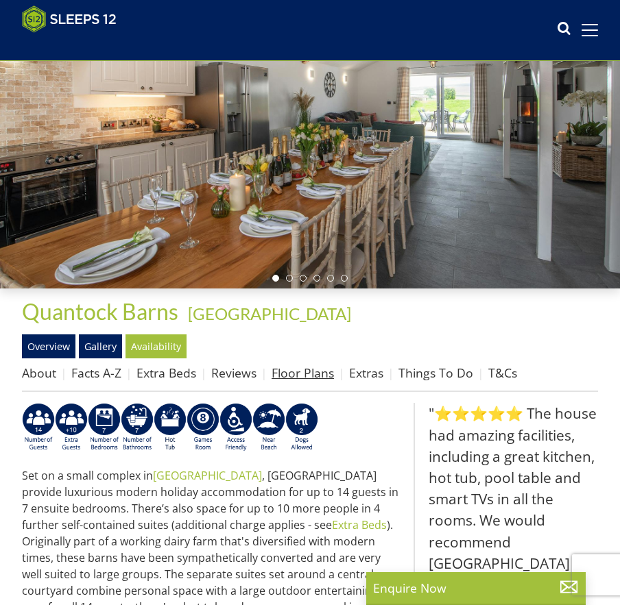
click at [301, 367] on link "Floor Plans" at bounding box center [302, 373] width 62 height 16
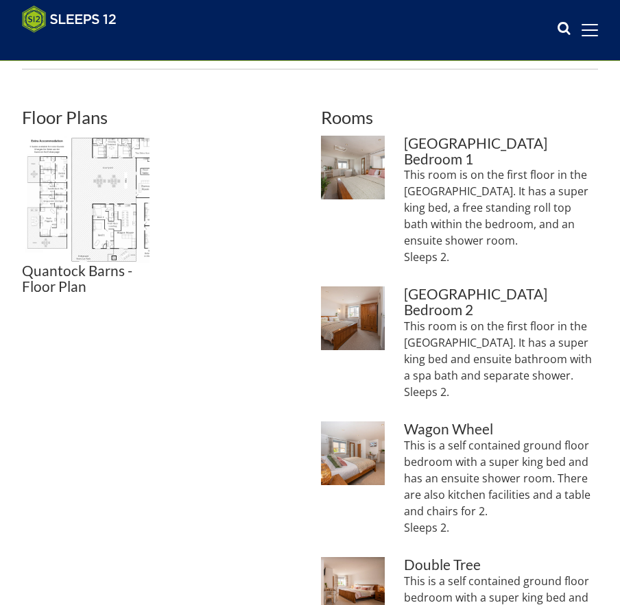
scroll to position [483, 0]
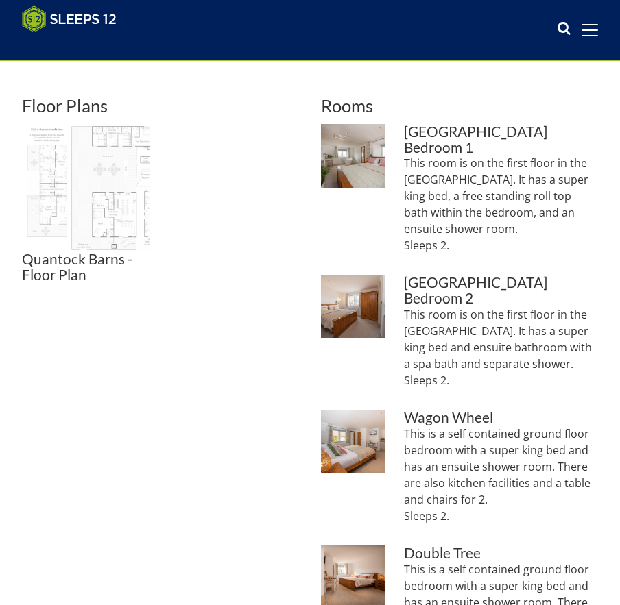
click at [110, 235] on img at bounding box center [85, 187] width 127 height 127
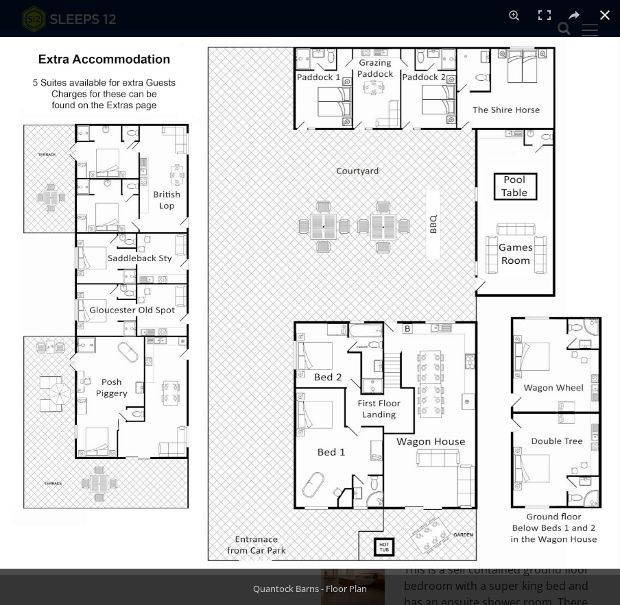
click at [592, 23] on button at bounding box center [604, 15] width 30 height 30
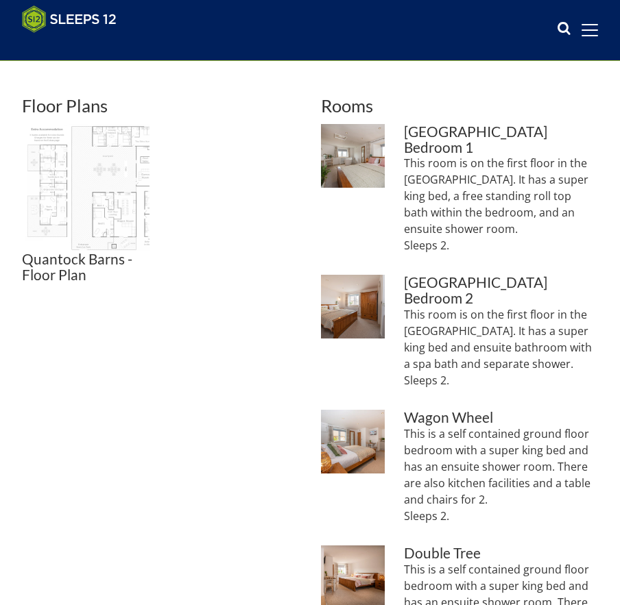
click at [127, 160] on img at bounding box center [85, 187] width 127 height 127
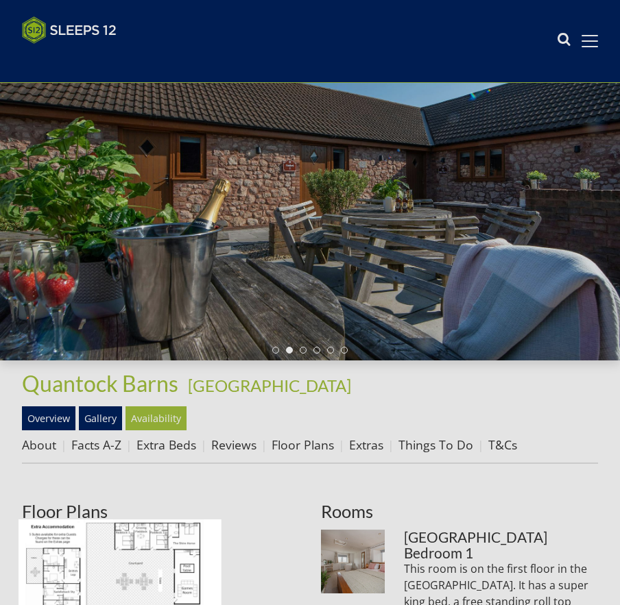
scroll to position [0, 0]
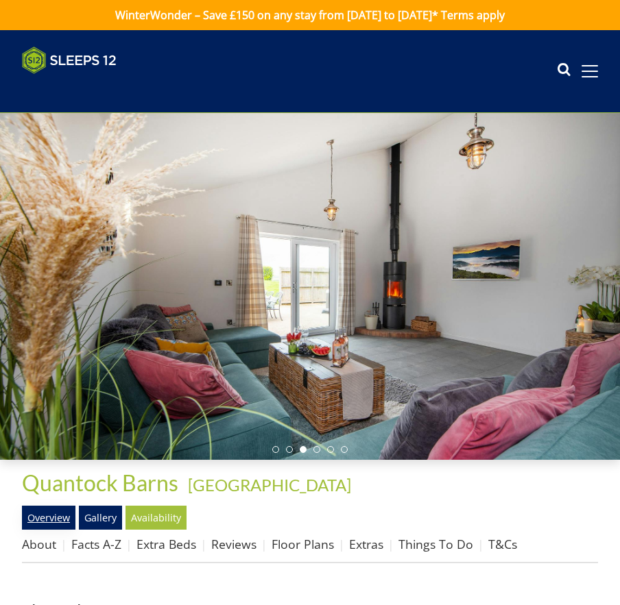
click at [39, 520] on link "Overview" at bounding box center [48, 517] width 53 height 23
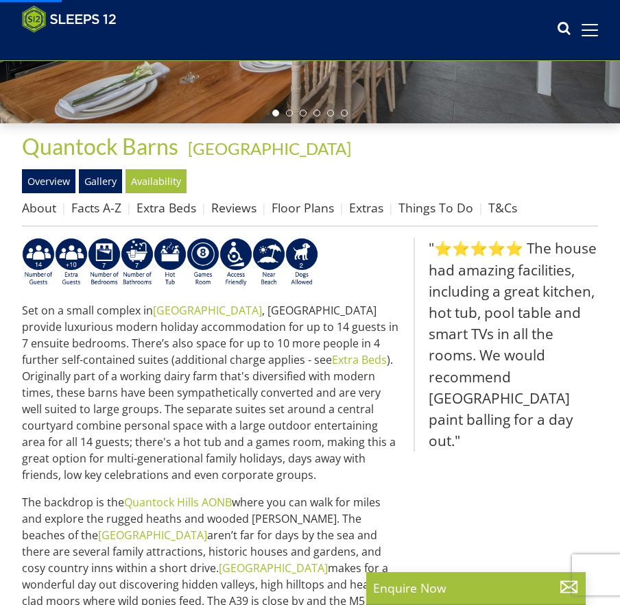
scroll to position [820, 0]
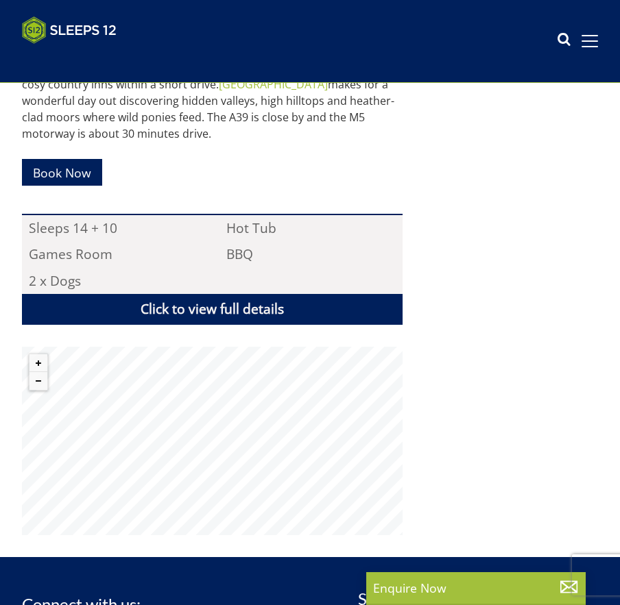
click at [395, 339] on div "Set on a small complex in Somerset , Quantock Barns provide luxurious modern ho…" at bounding box center [212, 144] width 380 height 781
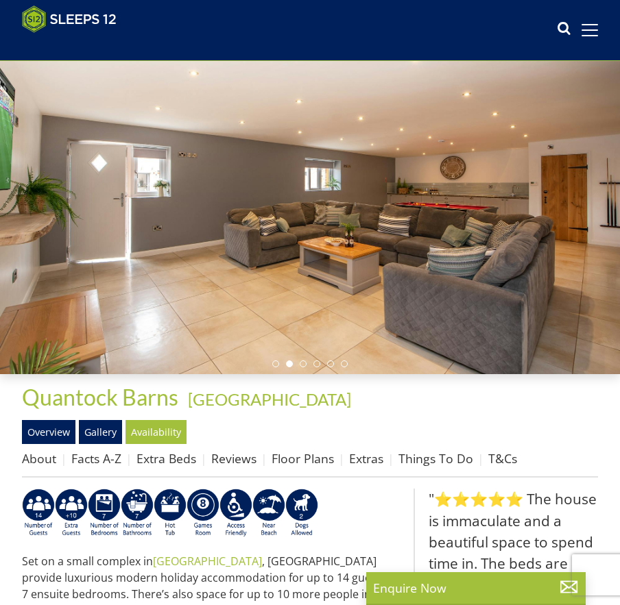
scroll to position [0, 0]
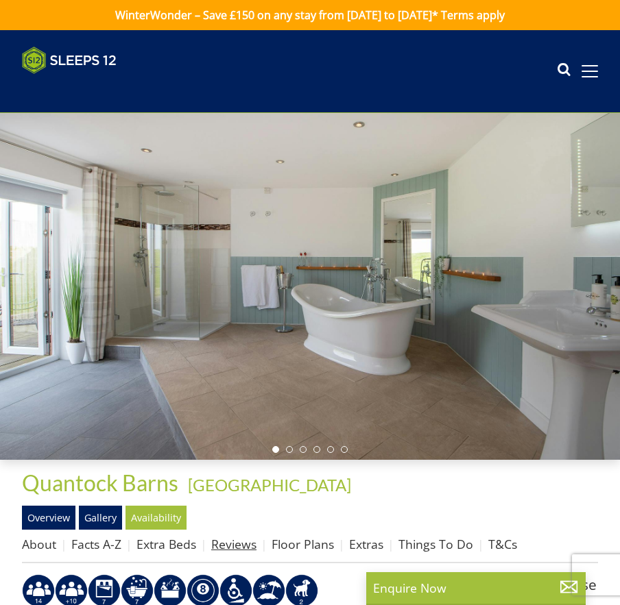
click at [240, 544] on link "Reviews" at bounding box center [233, 544] width 45 height 16
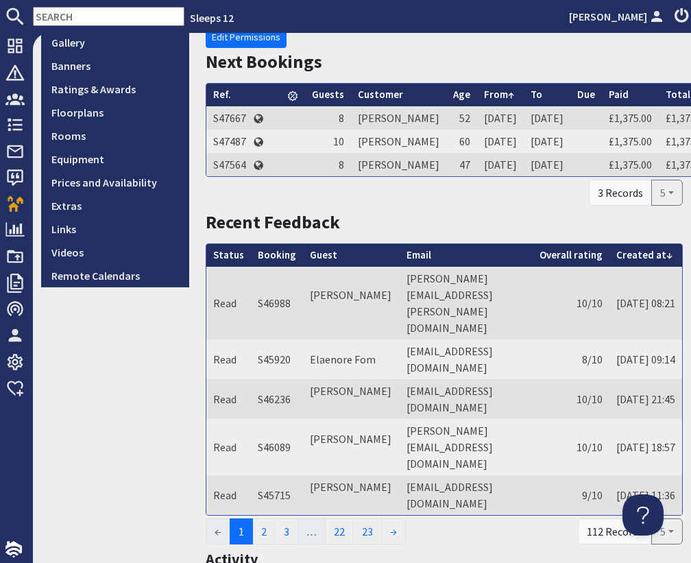
scroll to position [337, 0]
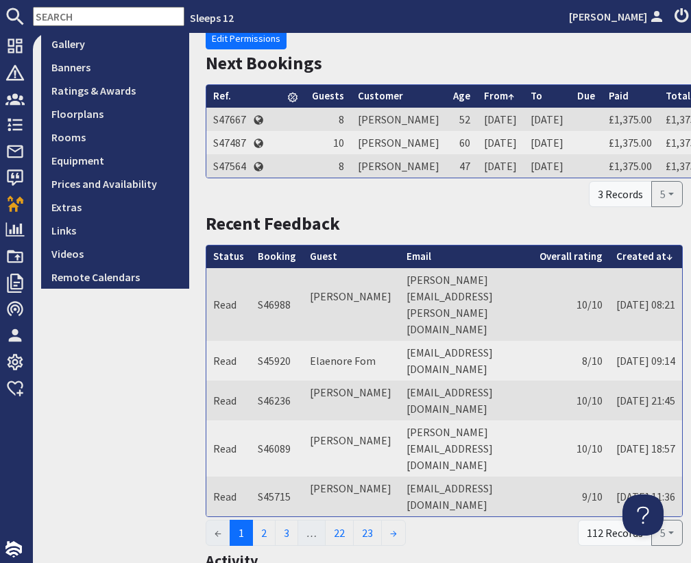
click at [106, 27] on nav "Sleeps 12 [PERSON_NAME]" at bounding box center [345, 16] width 691 height 33
click at [116, 19] on input "text" at bounding box center [108, 16] width 151 height 19
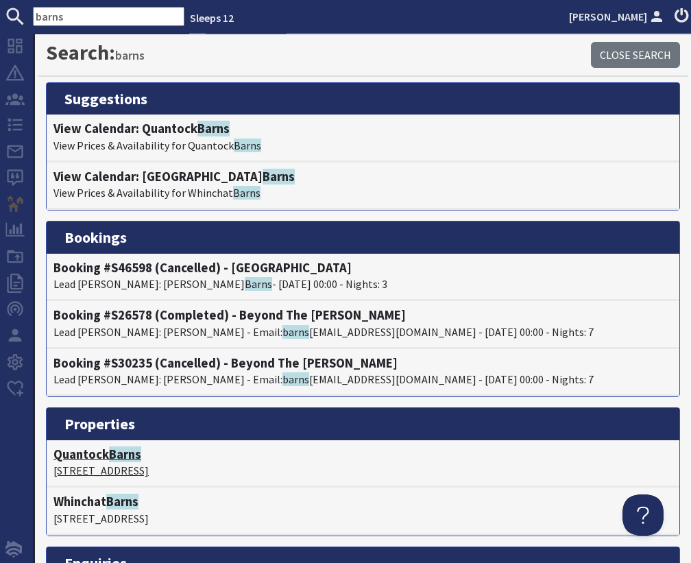
type input "barns"
click at [111, 459] on span "Barns" at bounding box center [125, 454] width 32 height 16
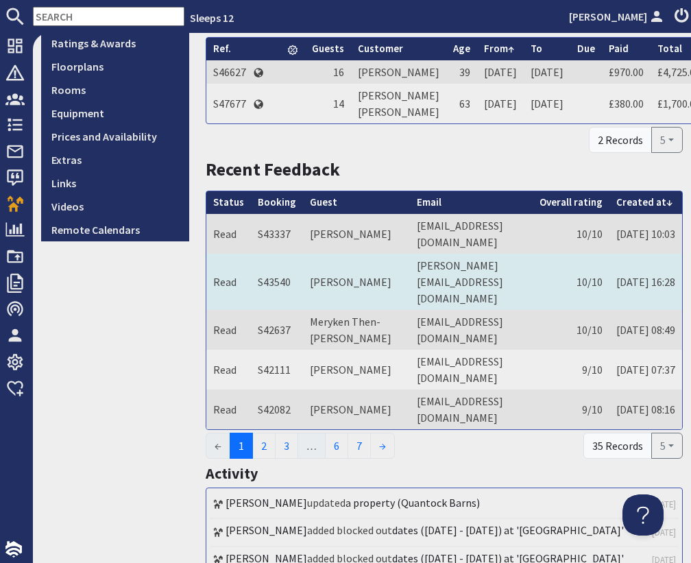
scroll to position [384, 39]
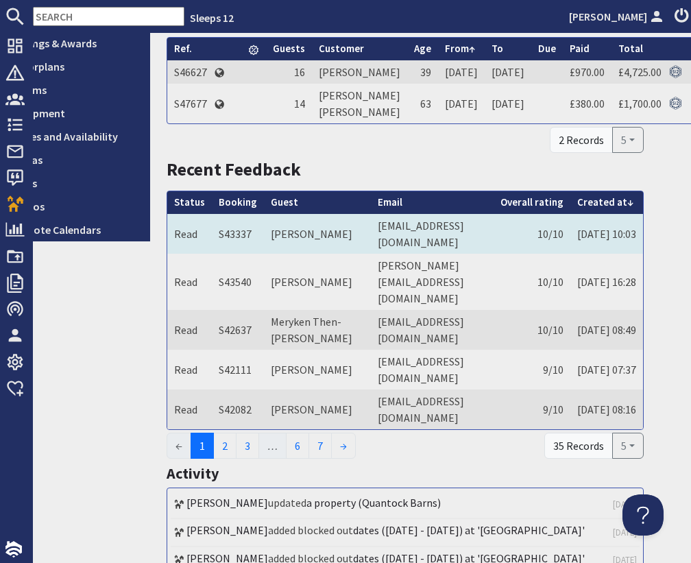
click at [431, 254] on td "[EMAIL_ADDRESS][DOMAIN_NAME]" at bounding box center [432, 234] width 123 height 40
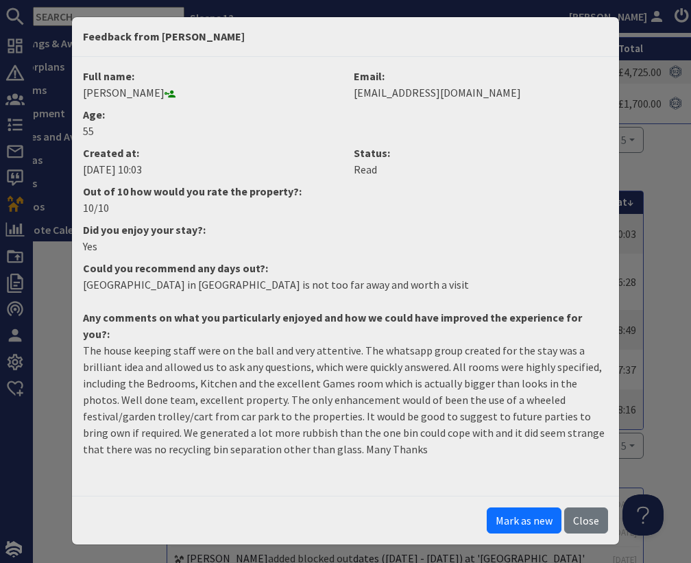
drag, startPoint x: 137, startPoint y: 149, endPoint x: 113, endPoint y: 158, distance: 25.4
click at [138, 149] on dt "Created at:" at bounding box center [210, 153] width 254 height 16
drag, startPoint x: 119, startPoint y: 213, endPoint x: 80, endPoint y: 203, distance: 41.1
click at [80, 203] on dd "10/10" at bounding box center [345, 207] width 541 height 16
copy dd "10/10"
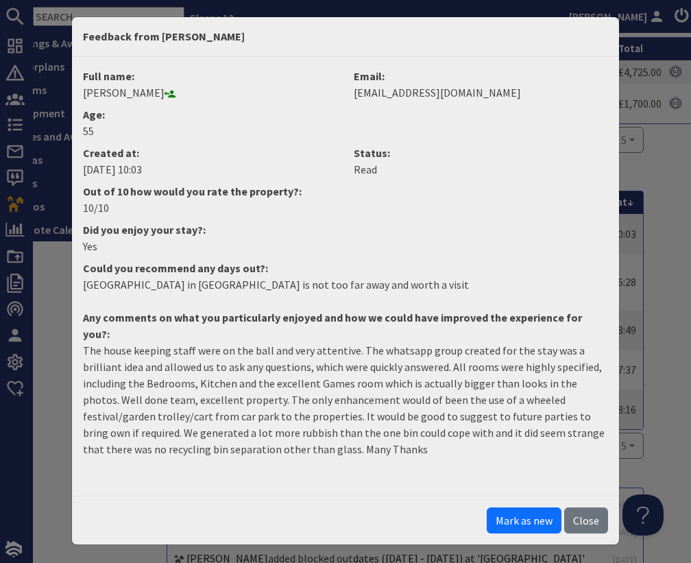
click at [158, 342] on p "The house keeping staff were on the ball and very attentive. The whatsapp group…" at bounding box center [345, 399] width 525 height 115
click at [241, 430] on p "The house keeping staff were on the ball and very attentive. The whatsapp group…" at bounding box center [345, 399] width 525 height 115
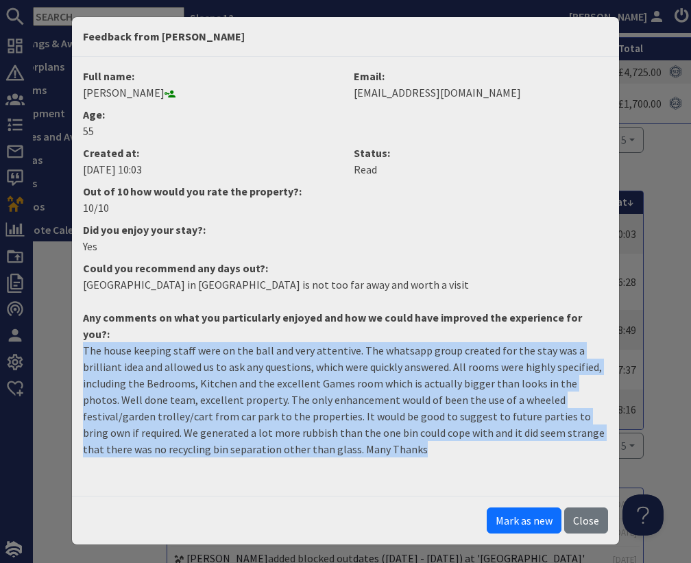
drag, startPoint x: 287, startPoint y: 436, endPoint x: 60, endPoint y: 339, distance: 246.0
click at [57, 338] on div "Feedback from [PERSON_NAME] Full name: [PERSON_NAME] Email: [EMAIL_ADDRESS][DOM…" at bounding box center [345, 281] width 691 height 563
copy p "The house keeping staff were on the ball and very attentive. The whatsapp group…"
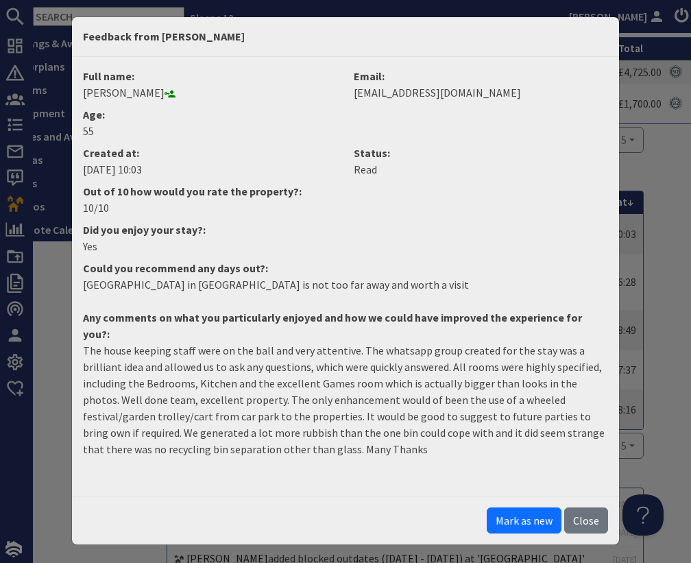
click at [137, 100] on dd "Peter Sloggett" at bounding box center [210, 92] width 254 height 16
click at [132, 91] on dd "Peter Sloggett" at bounding box center [210, 92] width 254 height 16
copy dd "Sloggett"
click at [591, 507] on button "Close" at bounding box center [586, 520] width 44 height 26
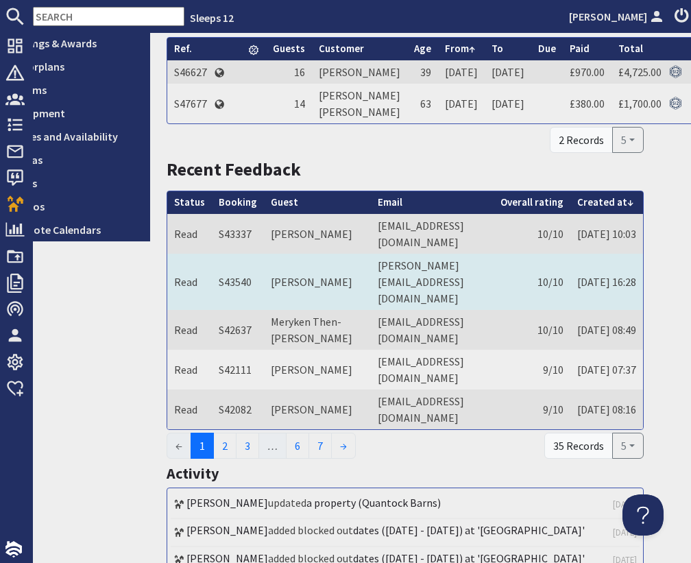
click at [517, 306] on td "10/10" at bounding box center [531, 282] width 77 height 56
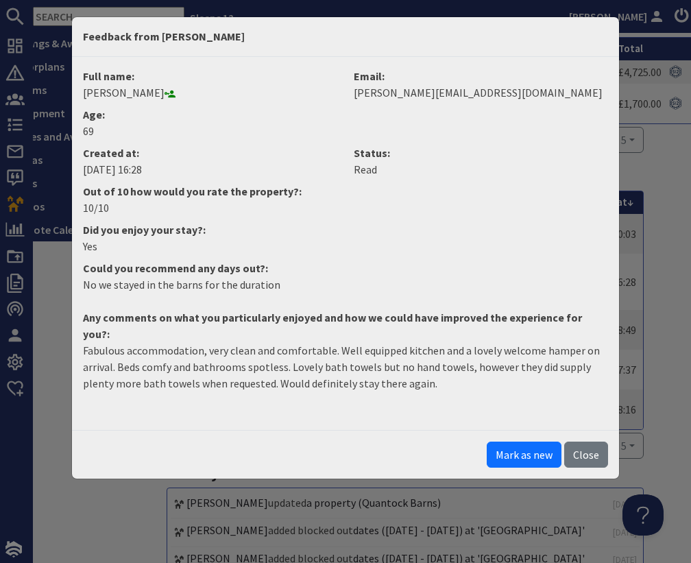
click at [109, 214] on dd "10/10" at bounding box center [345, 207] width 541 height 16
drag, startPoint x: 108, startPoint y: 208, endPoint x: 66, endPoint y: 207, distance: 42.5
click at [66, 207] on div "Feedback from Diane Williams Full name: Diane Williams Email: diane.williams597…" at bounding box center [345, 281] width 691 height 563
copy dd "10/10"
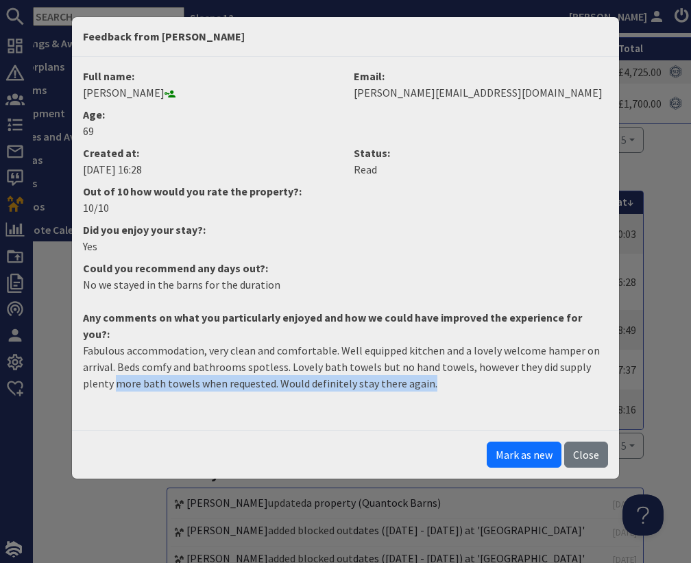
drag, startPoint x: 439, startPoint y: 369, endPoint x: 114, endPoint y: 377, distance: 325.0
click at [115, 370] on p "Fabulous accommodation, very clean and comfortable. Well equipped kitchen and a…" at bounding box center [345, 366] width 525 height 49
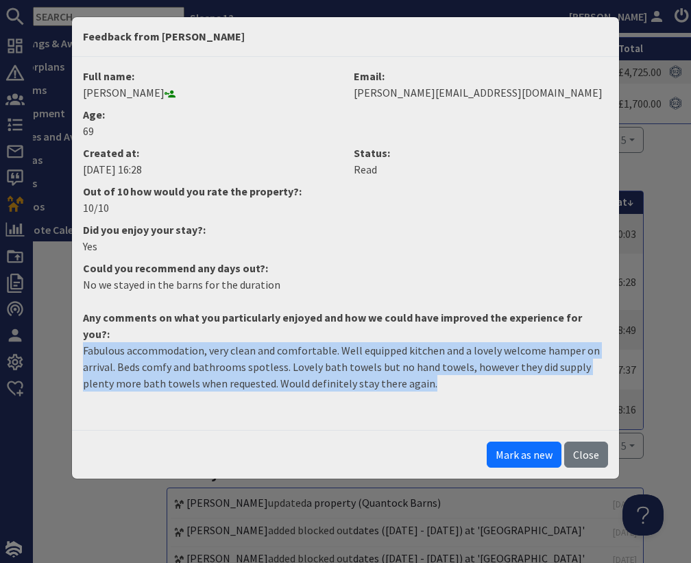
drag, startPoint x: 474, startPoint y: 383, endPoint x: 45, endPoint y: 328, distance: 433.3
click at [45, 328] on div "Feedback from Diane Williams Full name: Diane Williams Email: diane.williams597…" at bounding box center [345, 281] width 691 height 563
copy p "Fabulous accommodation, very clean and comfortable. Well equipped kitchen and a…"
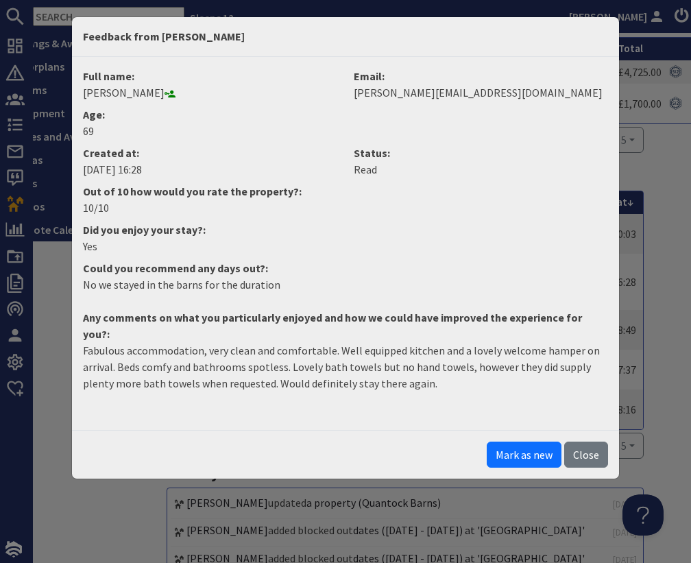
click at [138, 93] on dd "Diane Williams" at bounding box center [210, 92] width 254 height 16
copy dd "Williams"
click at [494, 268] on dt "Could you recommend any days out?:" at bounding box center [345, 268] width 541 height 16
click at [586, 441] on button "Close" at bounding box center [586, 454] width 44 height 26
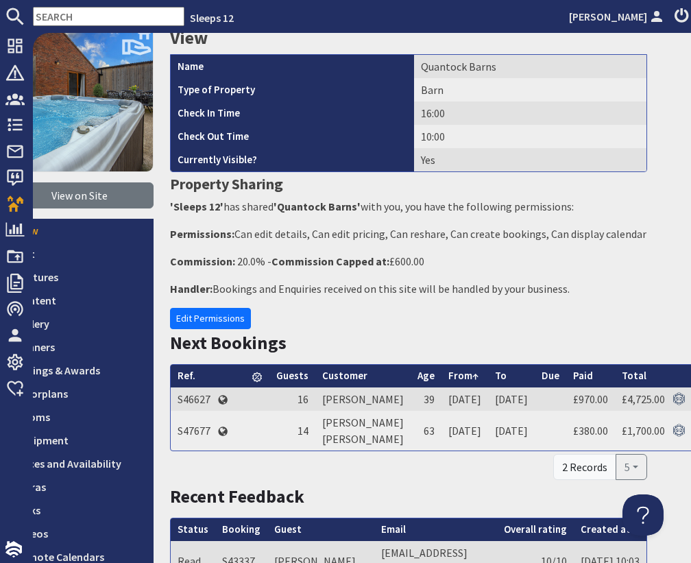
scroll to position [58, 36]
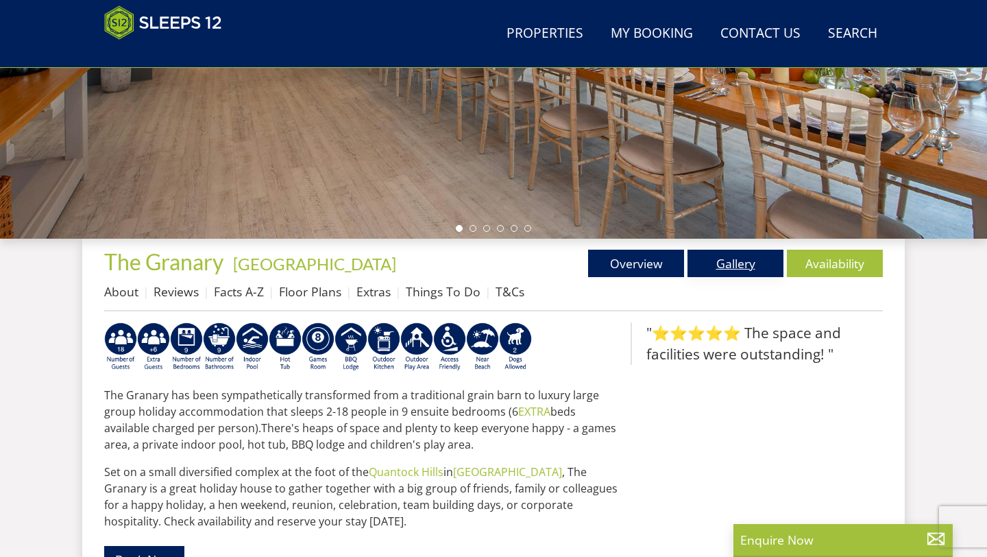
scroll to position [340, 0]
click at [737, 263] on link "Gallery" at bounding box center [735, 262] width 96 height 27
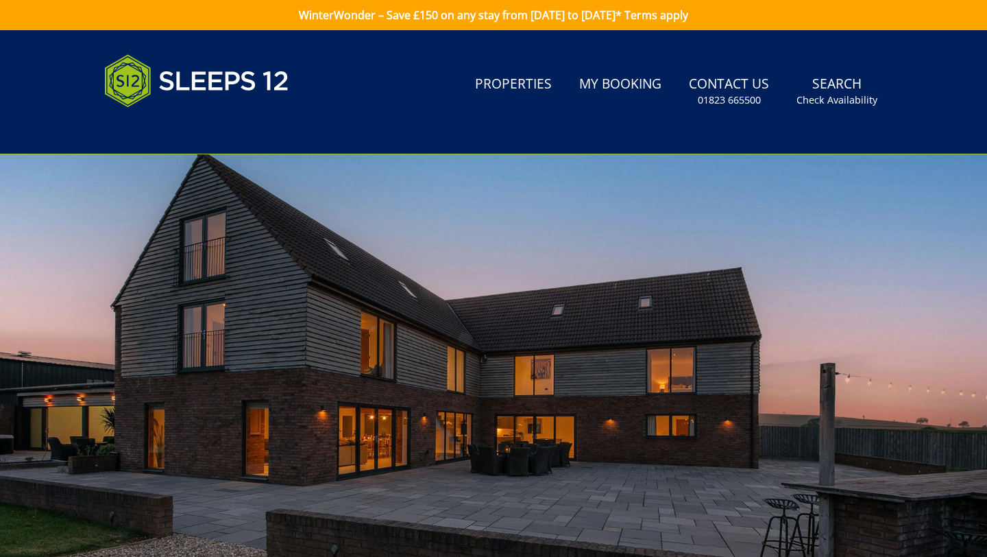
scroll to position [475, 0]
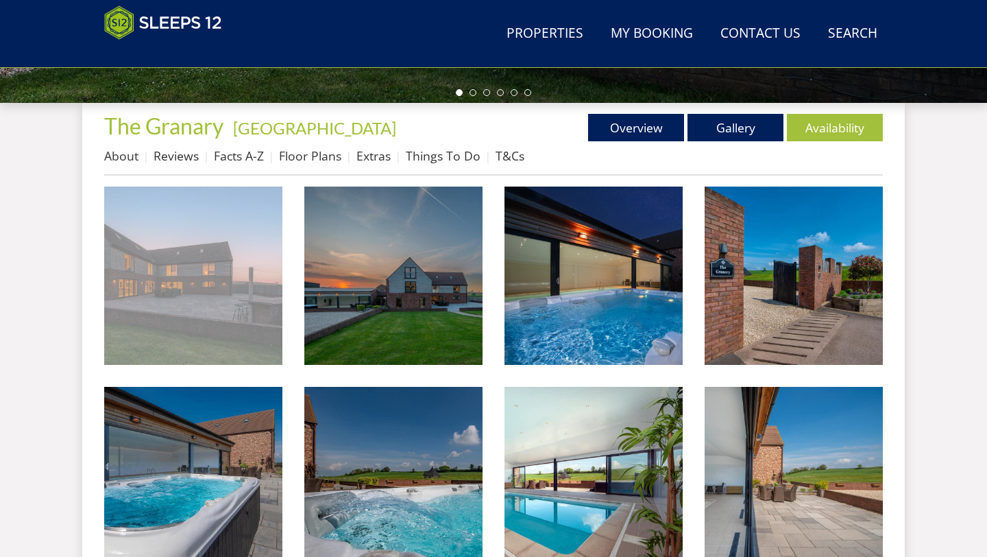
click at [266, 255] on img at bounding box center [193, 275] width 178 height 178
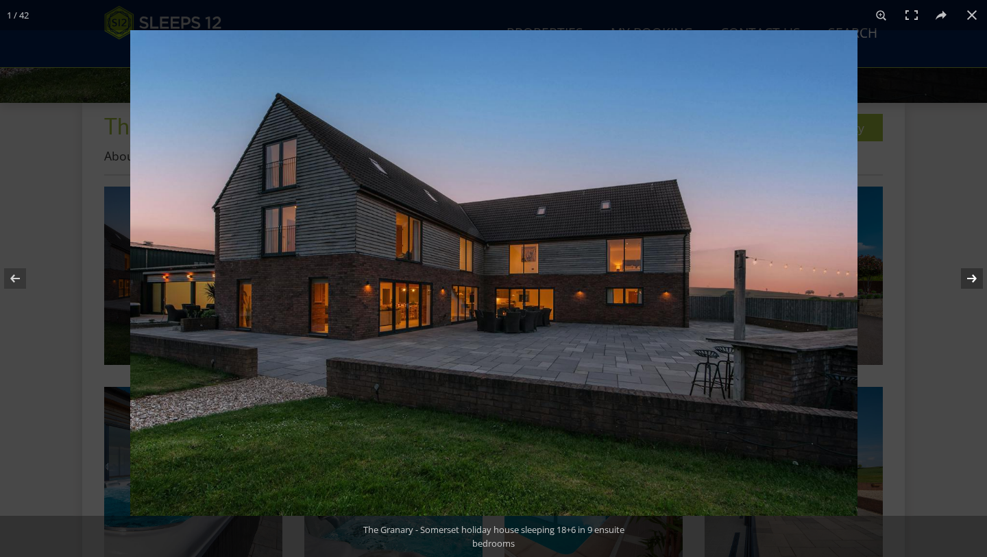
click at [968, 277] on button at bounding box center [963, 278] width 48 height 69
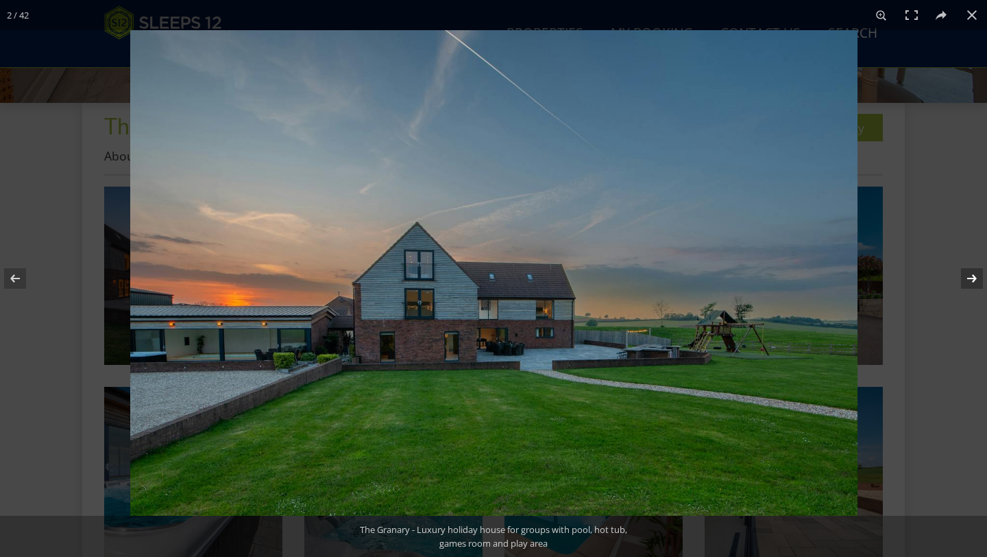
click at [971, 280] on button at bounding box center [963, 278] width 48 height 69
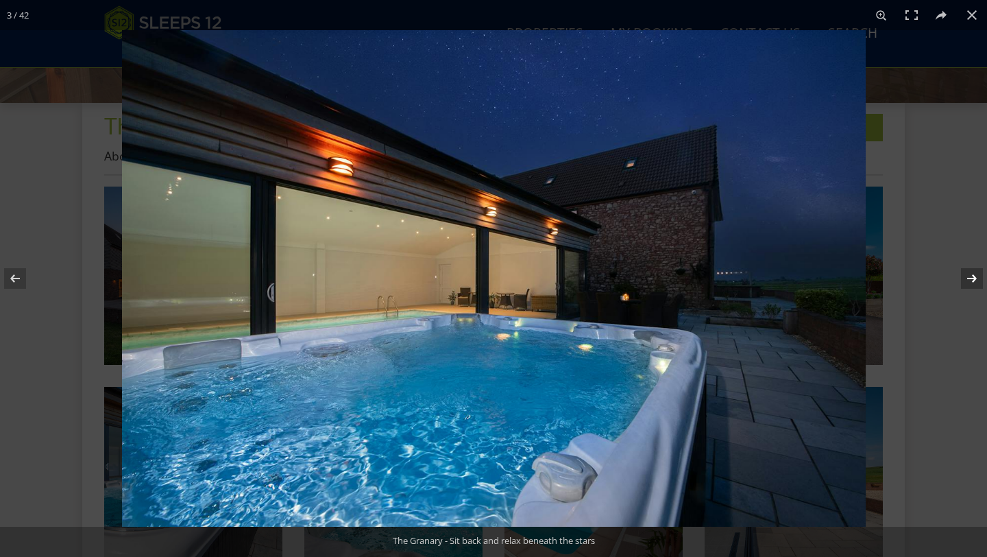
click at [969, 284] on button at bounding box center [963, 278] width 48 height 69
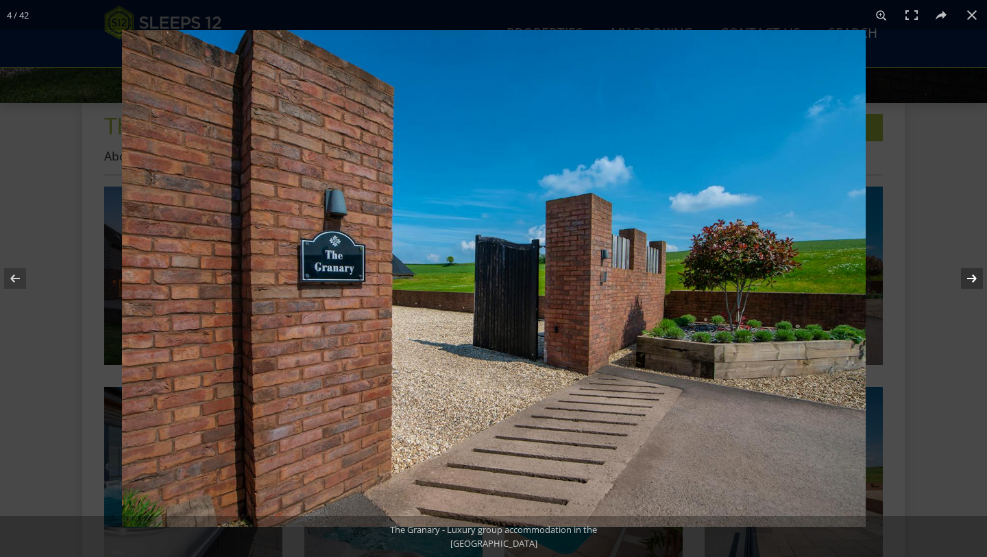
click at [975, 282] on button at bounding box center [963, 278] width 48 height 69
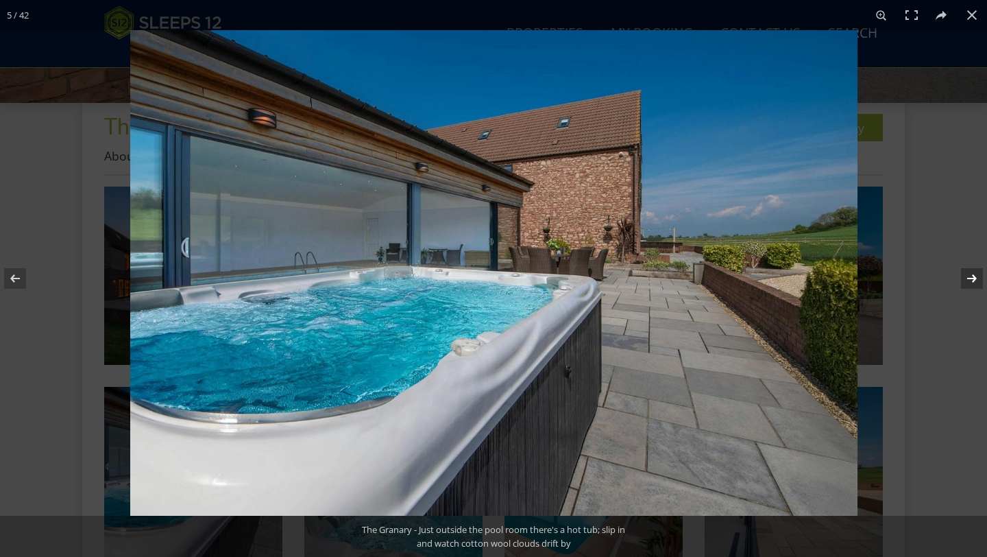
click at [970, 282] on button at bounding box center [963, 278] width 48 height 69
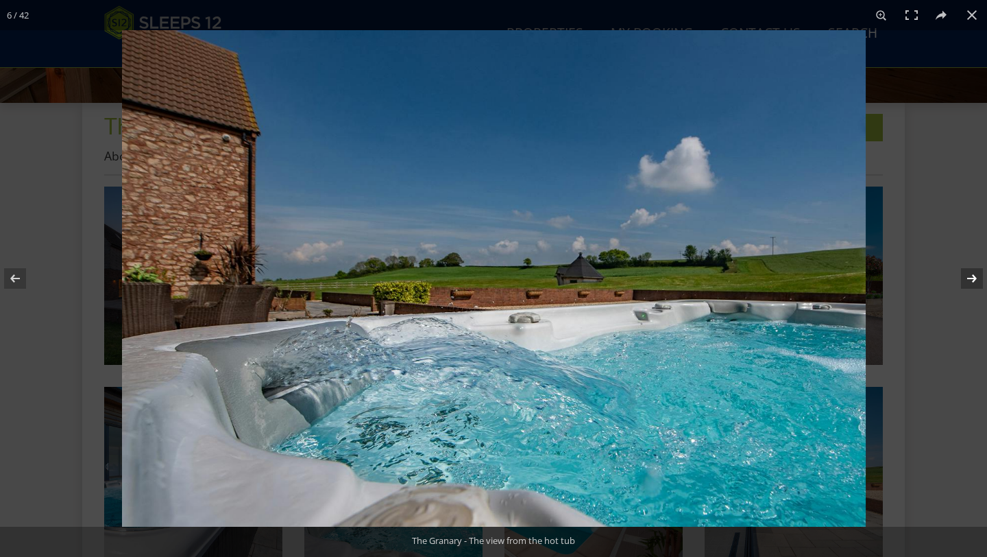
click at [960, 276] on button at bounding box center [963, 278] width 48 height 69
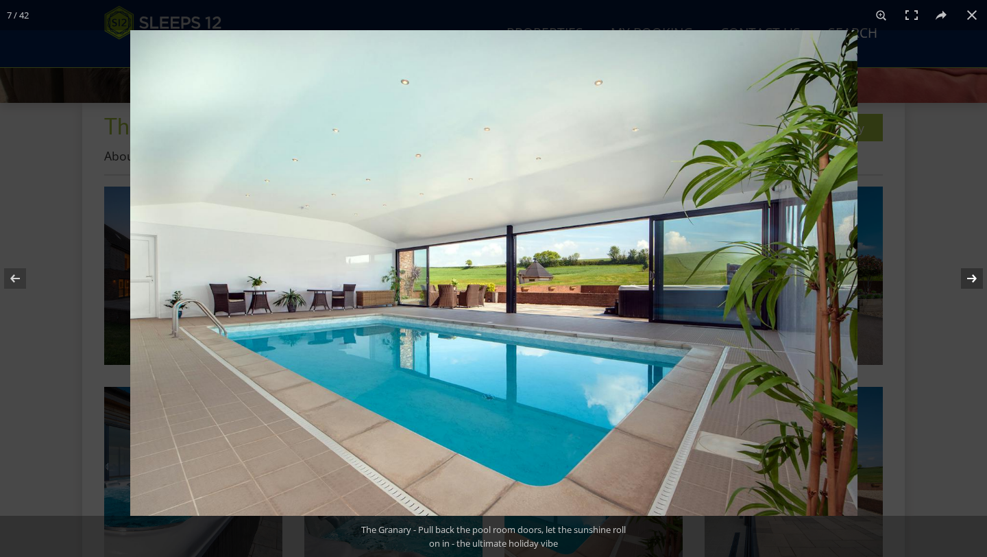
click at [966, 280] on button at bounding box center [963, 278] width 48 height 69
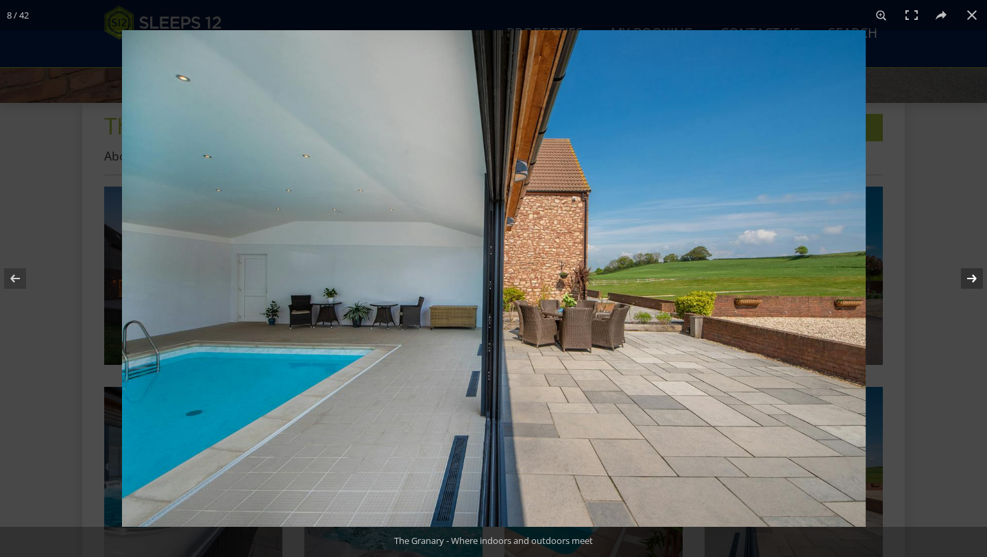
click at [977, 278] on button at bounding box center [963, 278] width 48 height 69
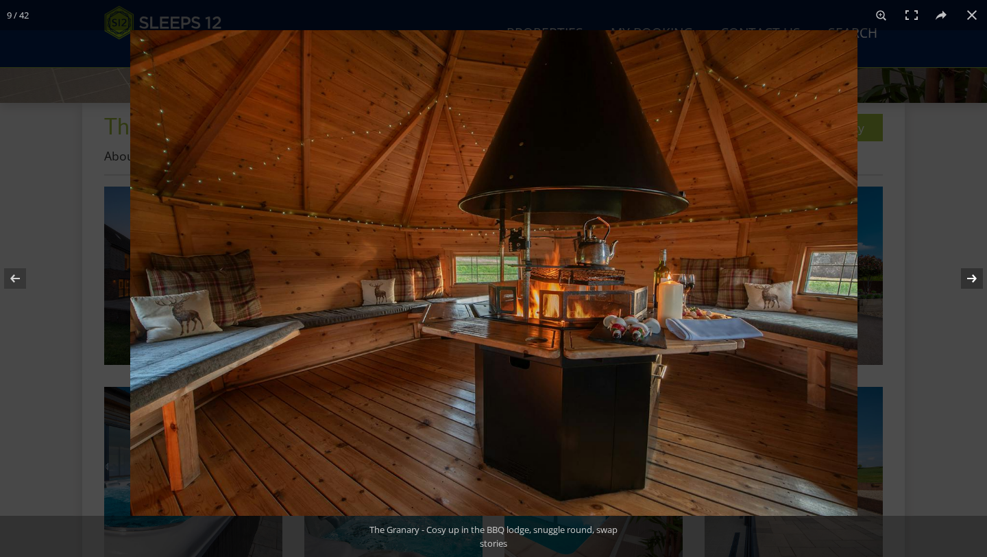
click at [968, 279] on button at bounding box center [963, 278] width 48 height 69
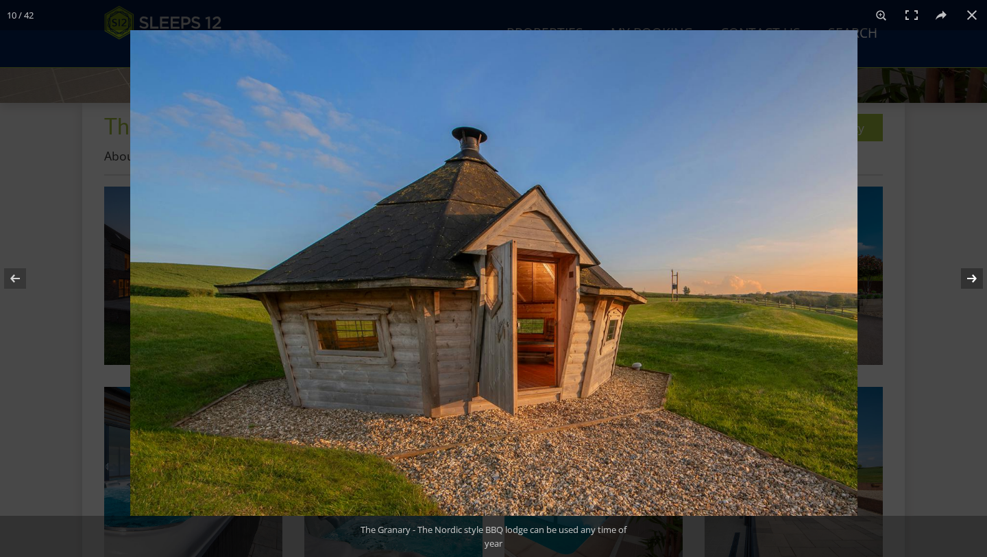
click at [968, 279] on button at bounding box center [963, 278] width 48 height 69
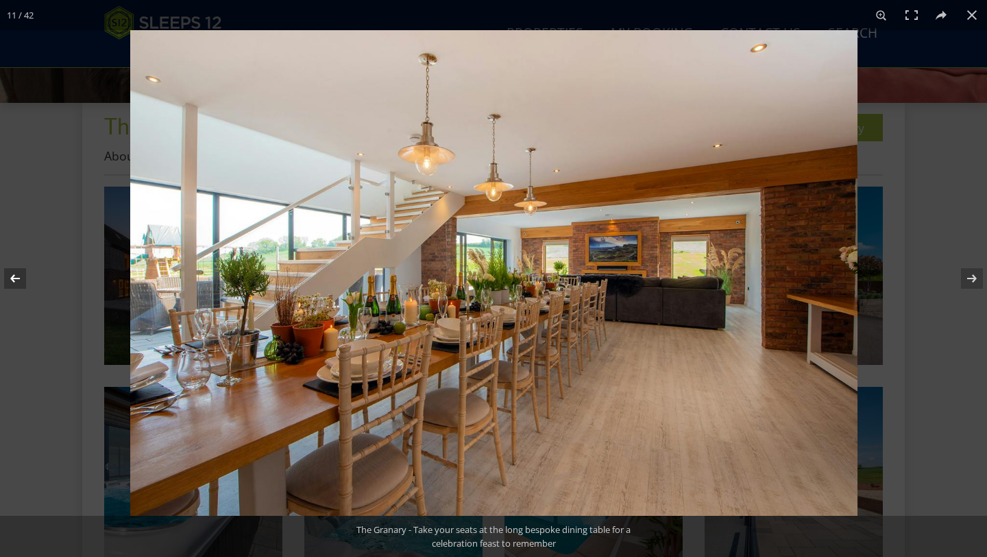
click at [25, 280] on button at bounding box center [24, 278] width 48 height 69
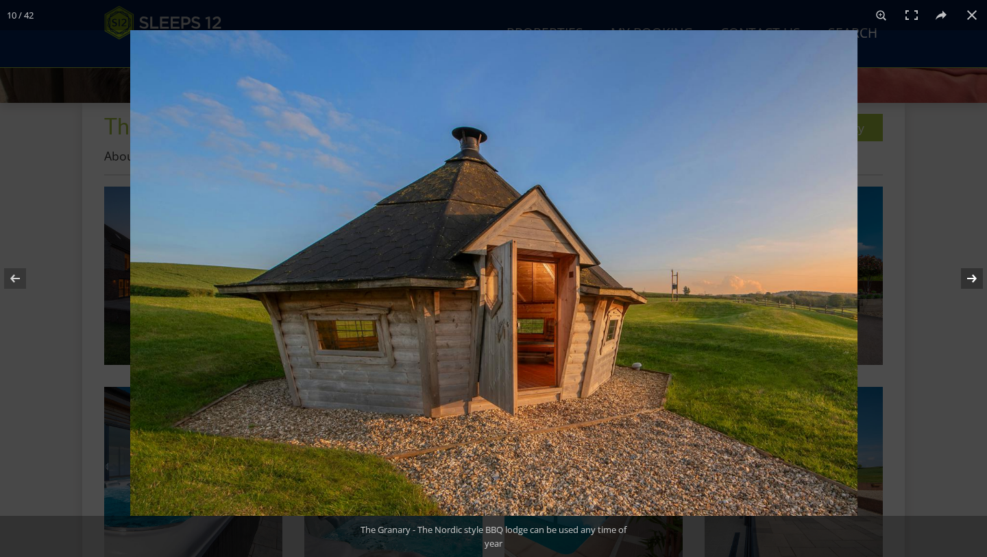
click at [973, 285] on button at bounding box center [963, 278] width 48 height 69
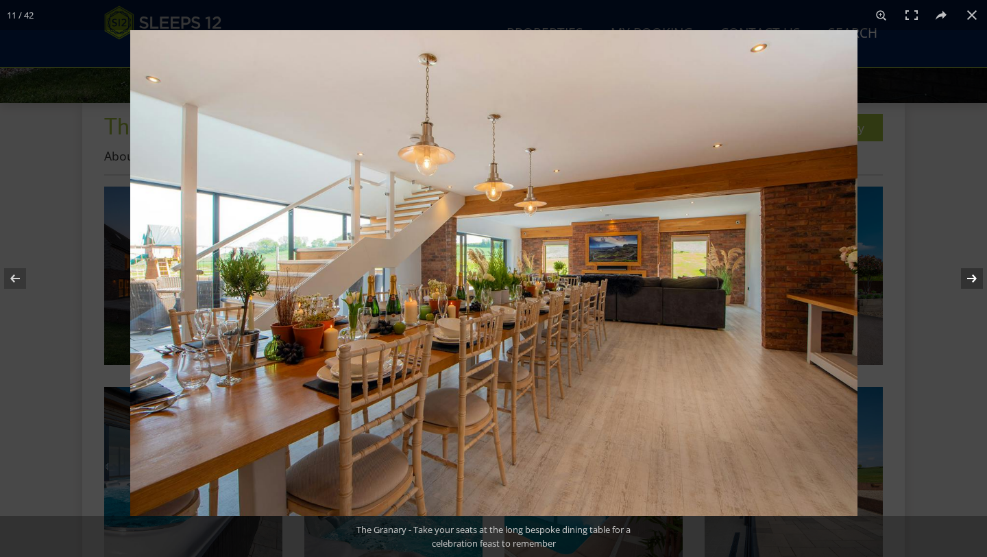
click at [982, 283] on button at bounding box center [963, 278] width 48 height 69
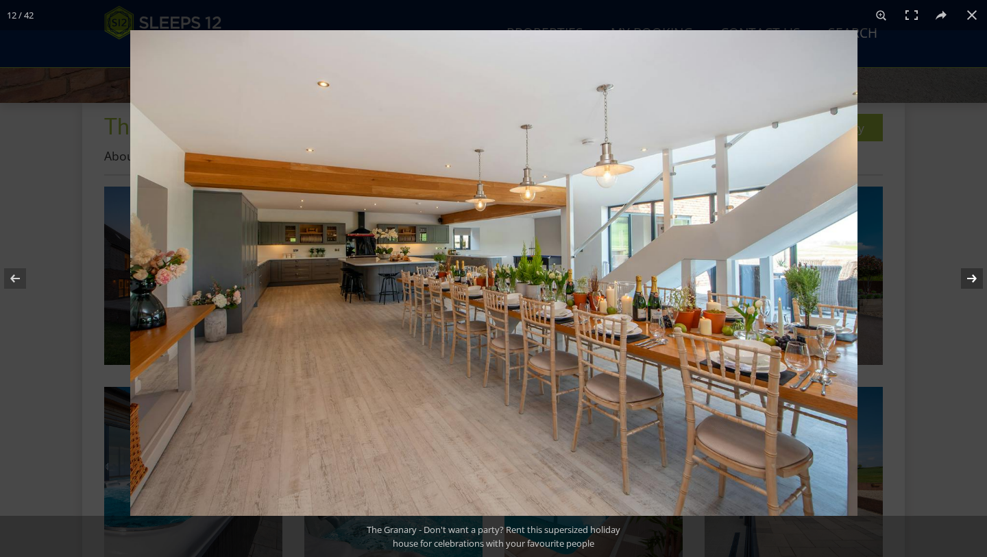
click at [972, 278] on button at bounding box center [963, 278] width 48 height 69
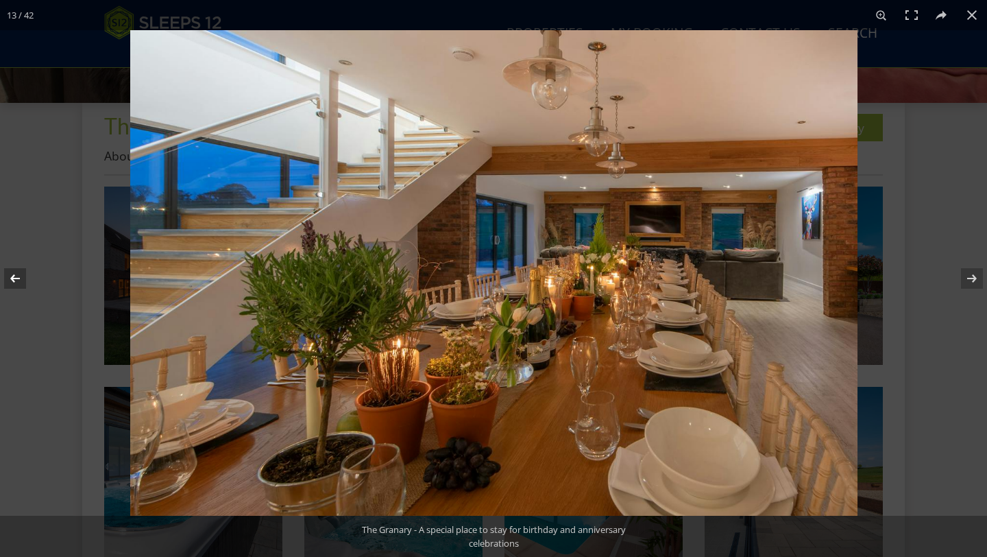
click at [16, 280] on button at bounding box center [24, 278] width 48 height 69
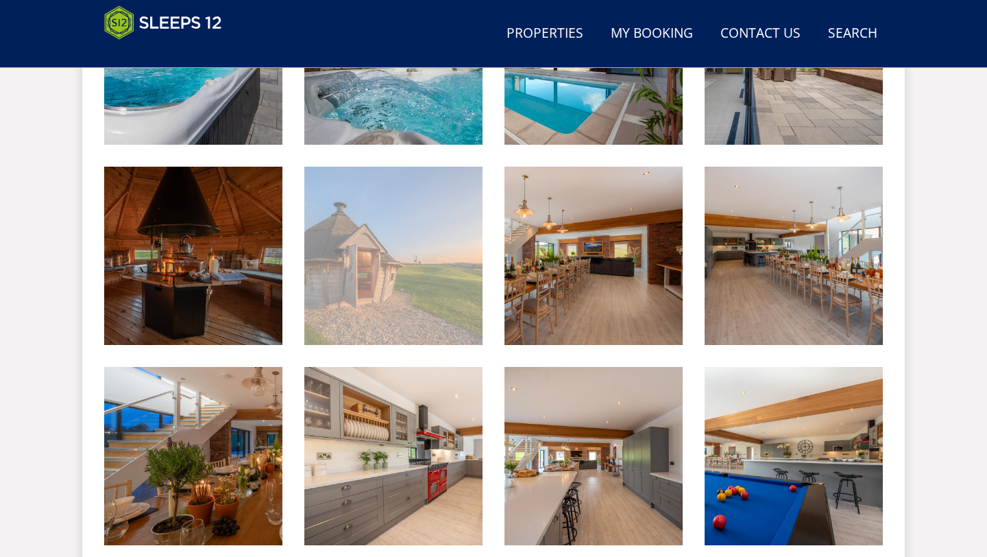
scroll to position [947, 0]
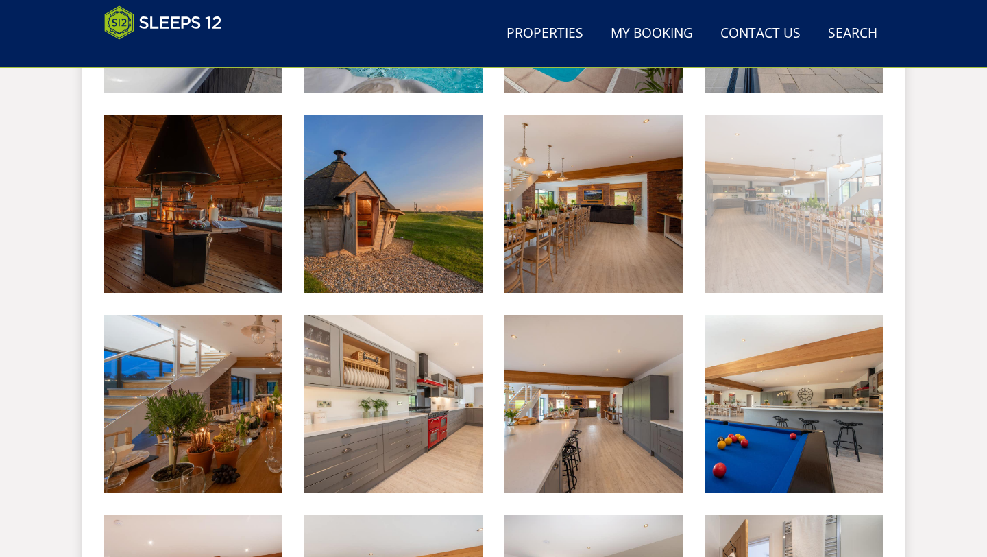
click at [733, 254] on img at bounding box center [794, 203] width 178 height 178
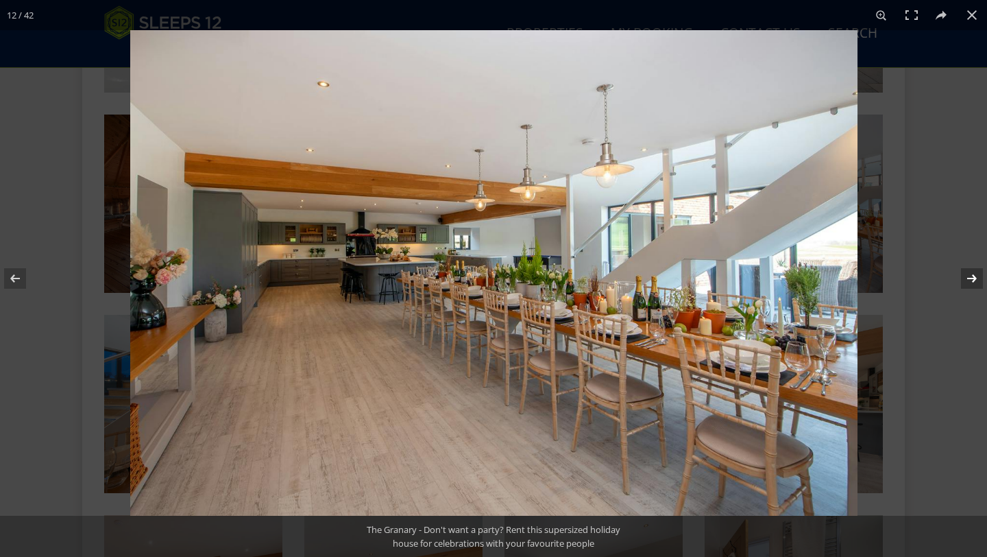
click at [962, 274] on button at bounding box center [963, 278] width 48 height 69
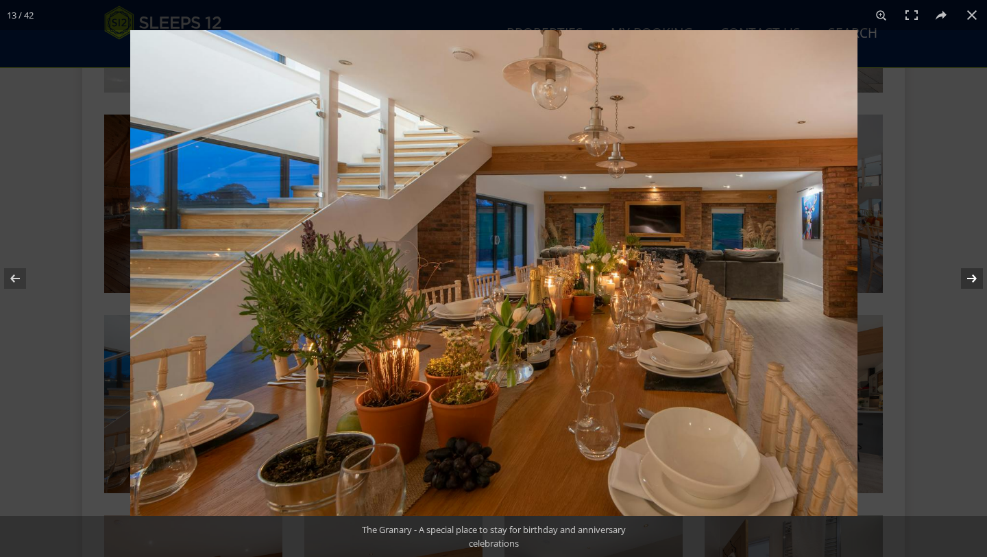
click at [965, 287] on button at bounding box center [963, 278] width 48 height 69
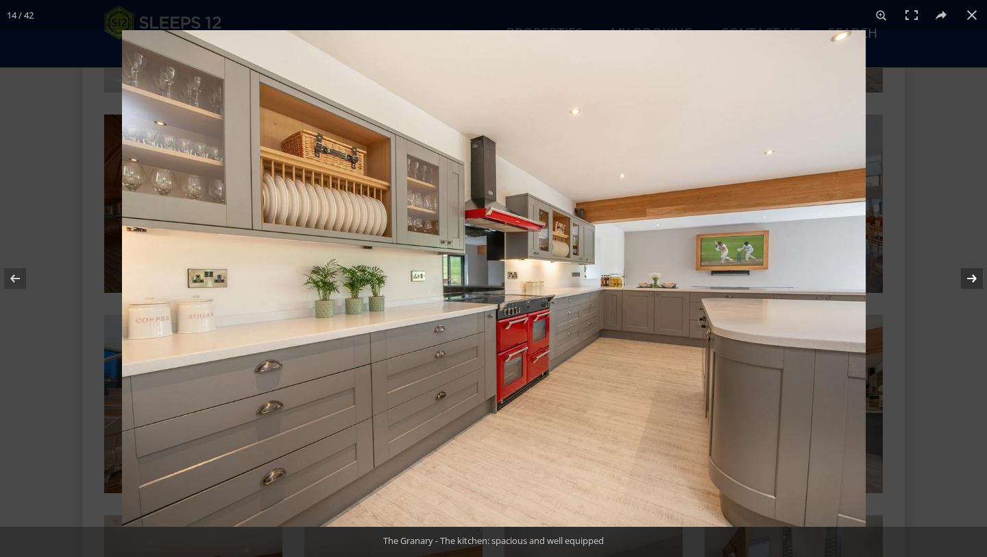
click at [975, 279] on button at bounding box center [963, 278] width 48 height 69
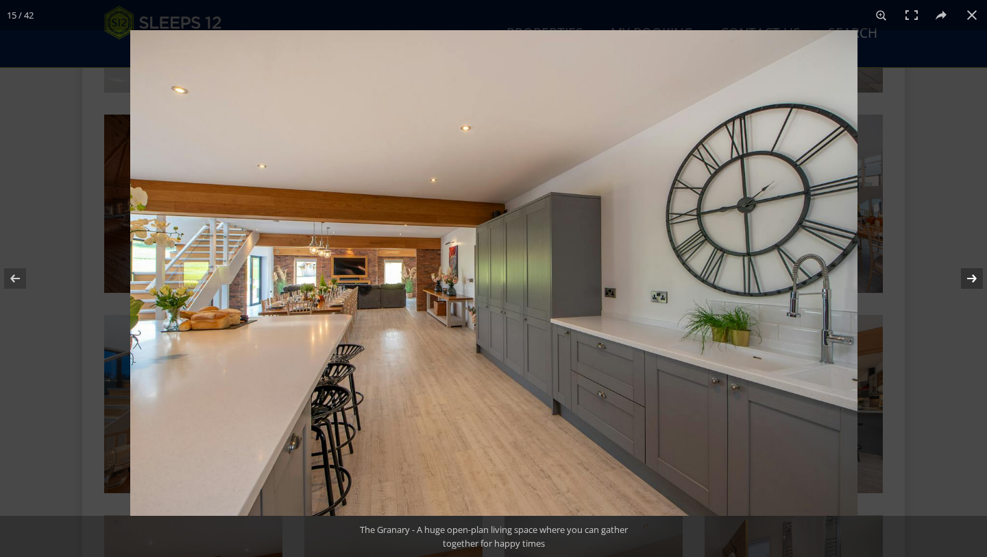
click at [968, 281] on button at bounding box center [963, 278] width 48 height 69
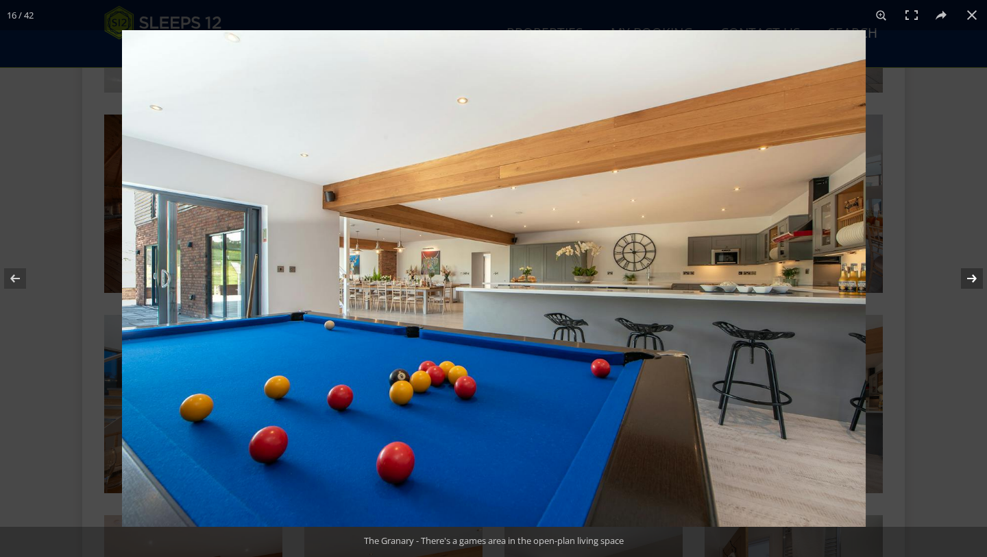
click at [974, 281] on button at bounding box center [963, 278] width 48 height 69
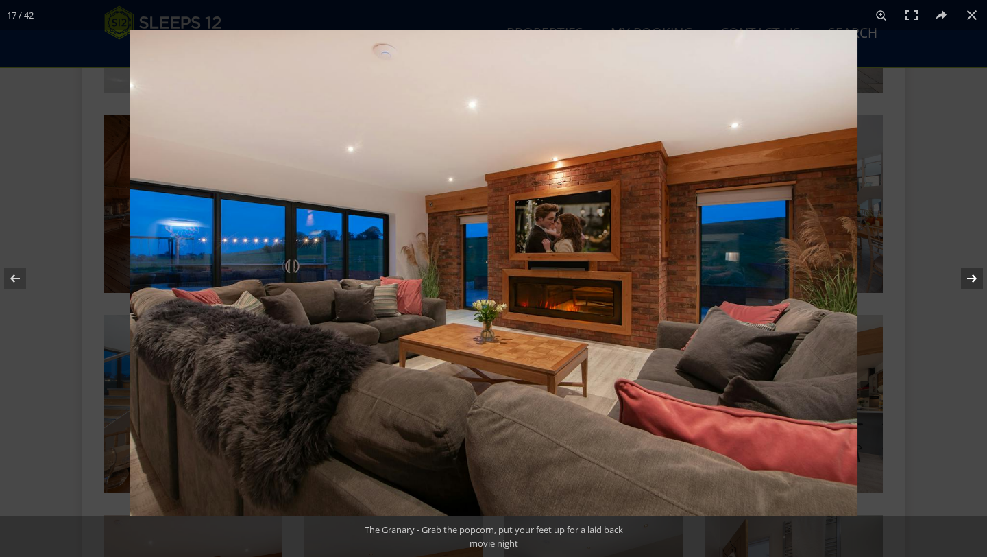
click at [966, 280] on button at bounding box center [963, 278] width 48 height 69
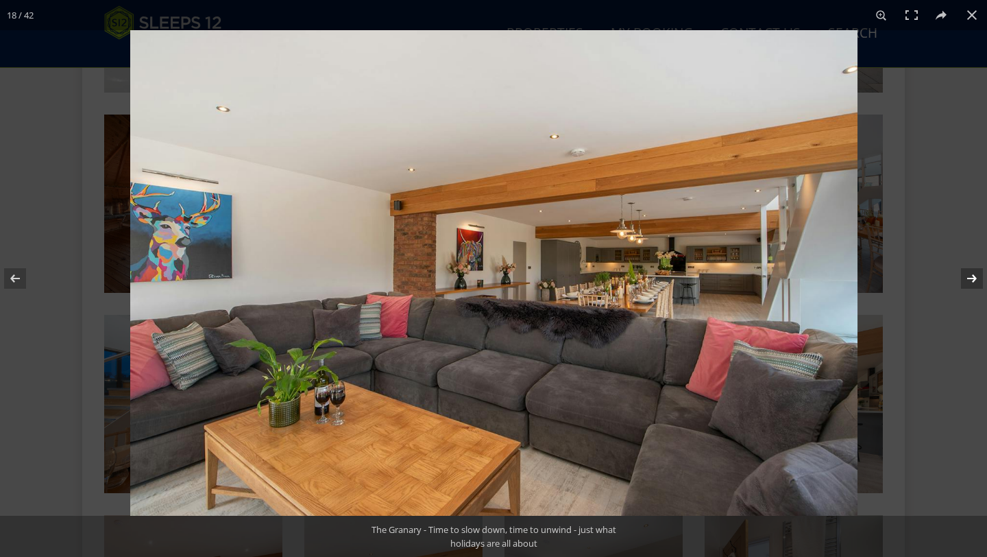
click at [972, 283] on button at bounding box center [963, 278] width 48 height 69
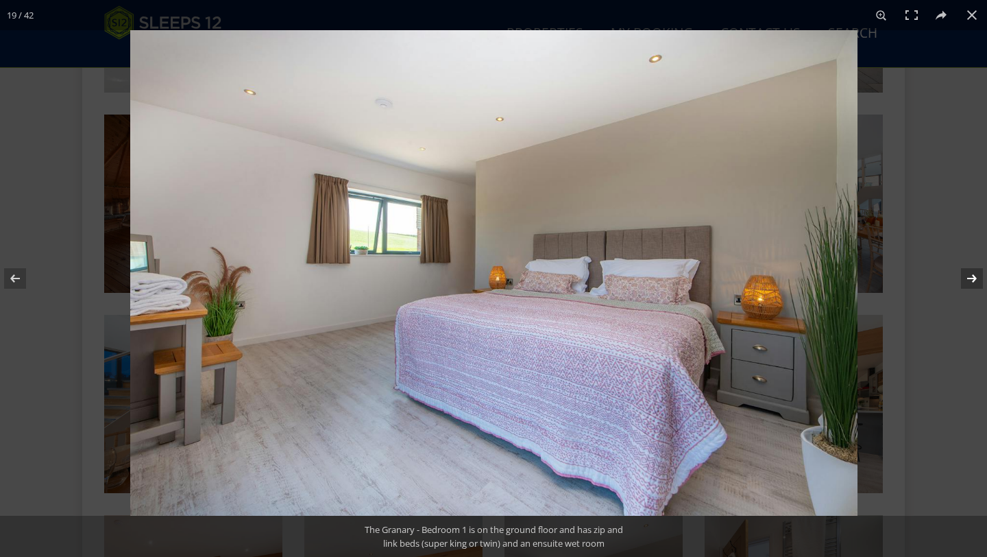
click at [968, 279] on button at bounding box center [963, 278] width 48 height 69
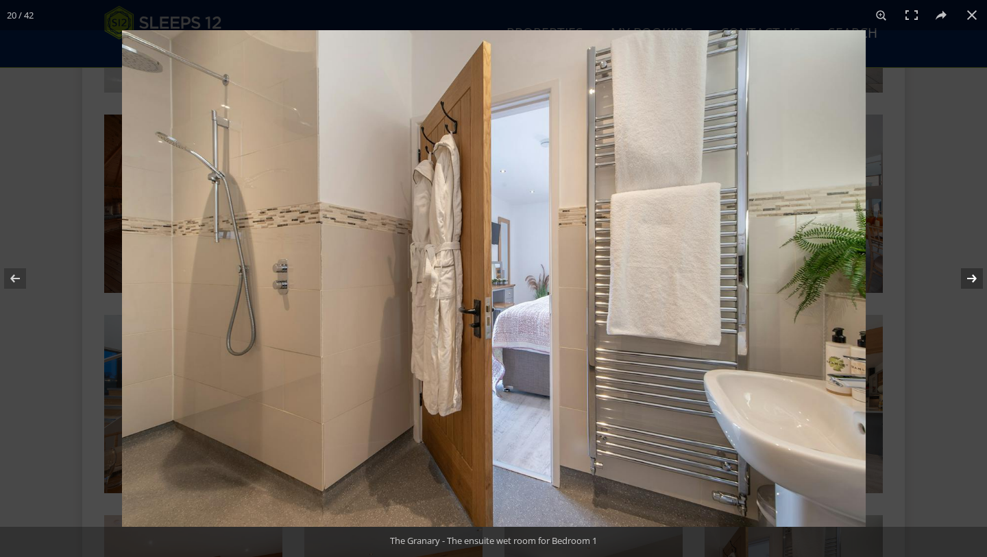
click at [973, 280] on button at bounding box center [963, 278] width 48 height 69
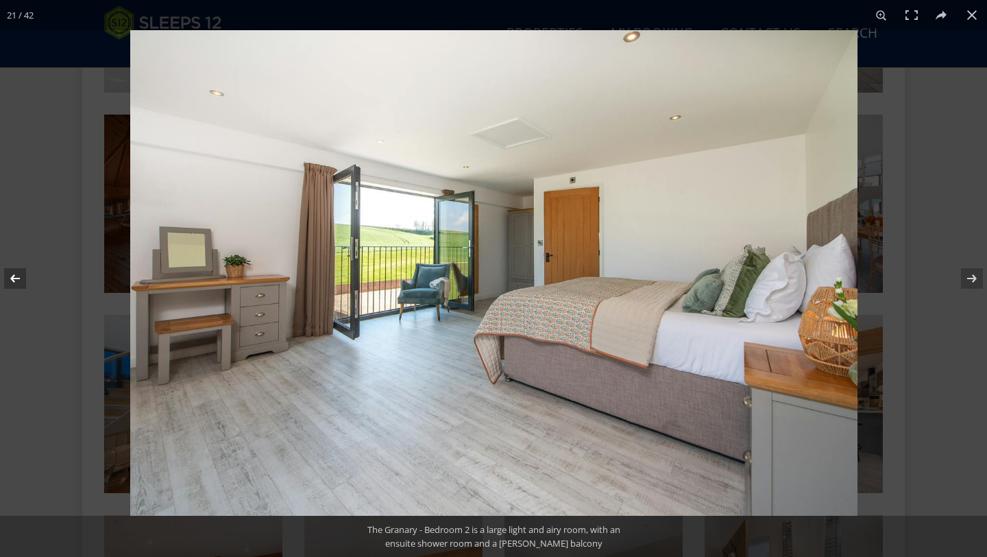
click at [19, 281] on button at bounding box center [24, 278] width 48 height 69
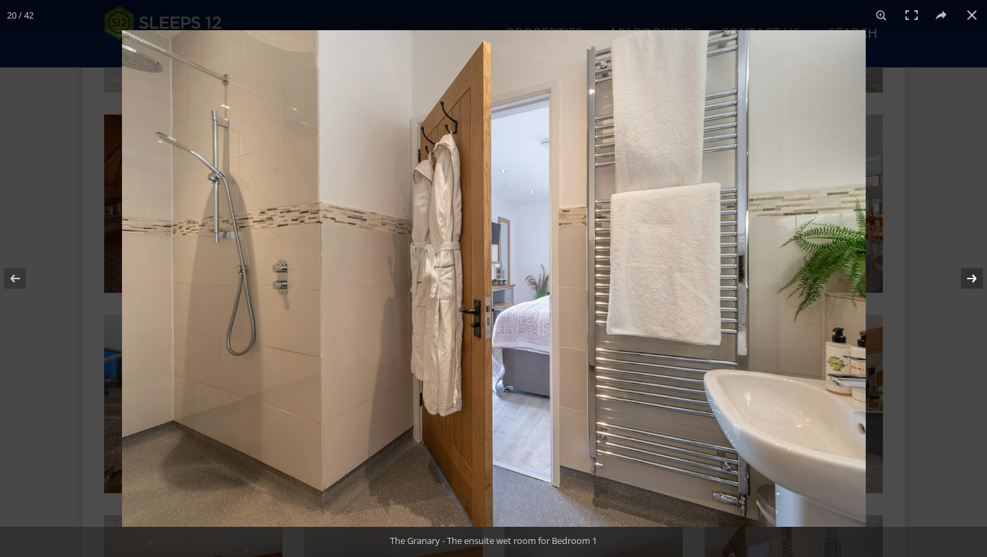
click at [968, 281] on button at bounding box center [963, 278] width 48 height 69
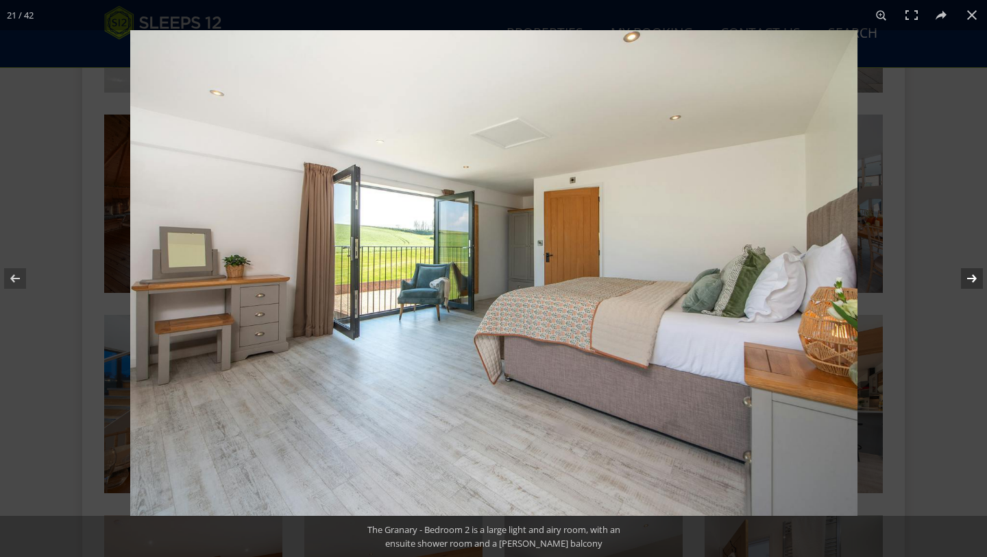
click at [968, 281] on button at bounding box center [963, 278] width 48 height 69
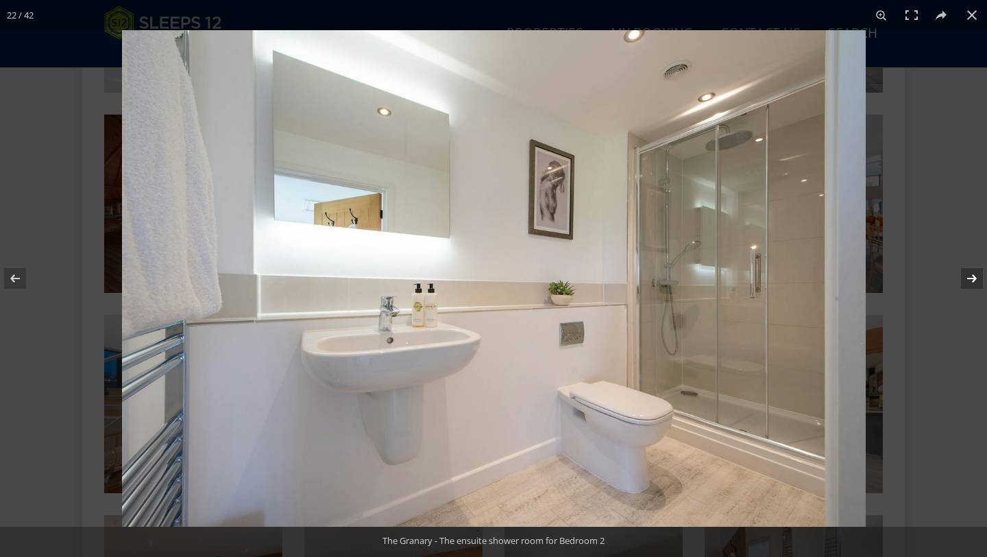
click at [965, 279] on button at bounding box center [963, 278] width 48 height 69
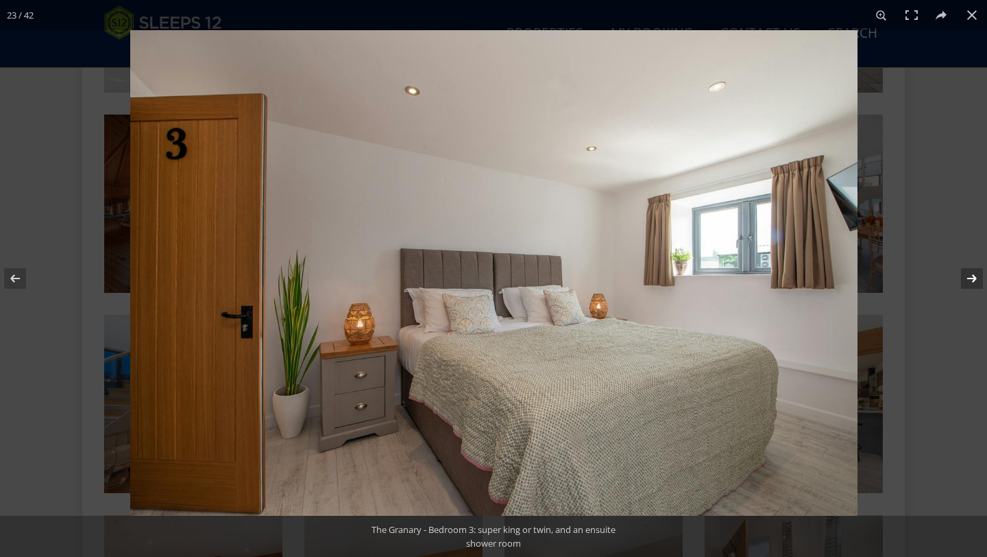
click at [968, 272] on button at bounding box center [963, 278] width 48 height 69
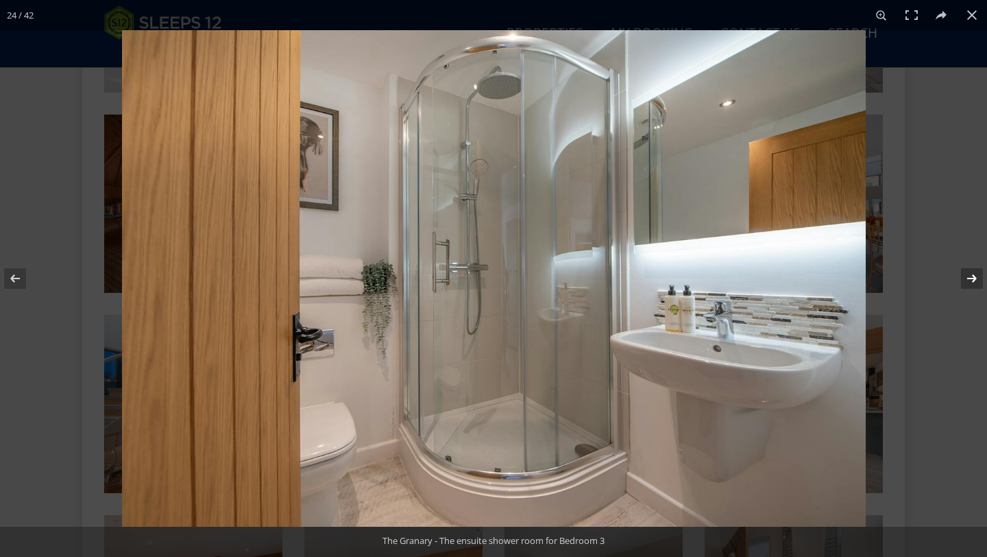
click at [966, 271] on button at bounding box center [963, 278] width 48 height 69
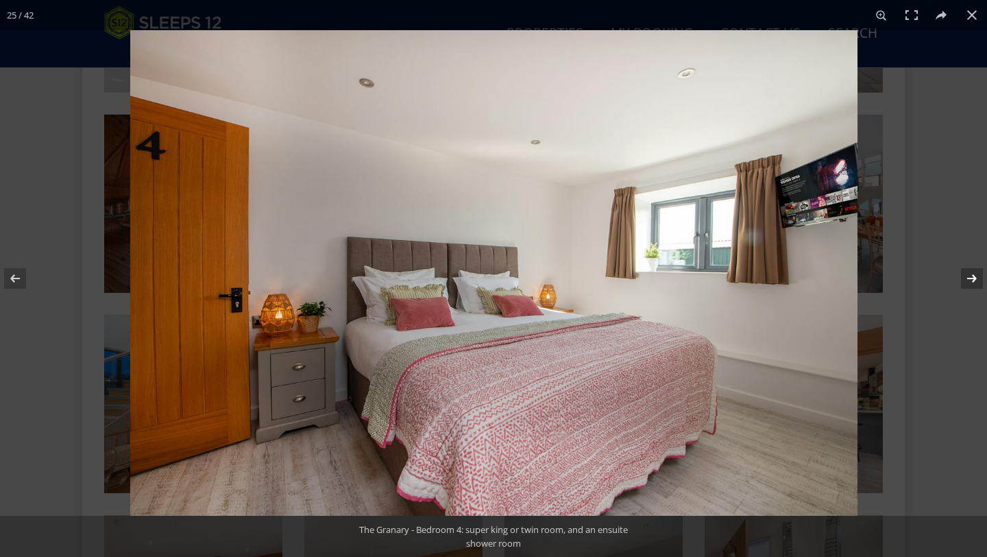
click at [966, 271] on button at bounding box center [963, 278] width 48 height 69
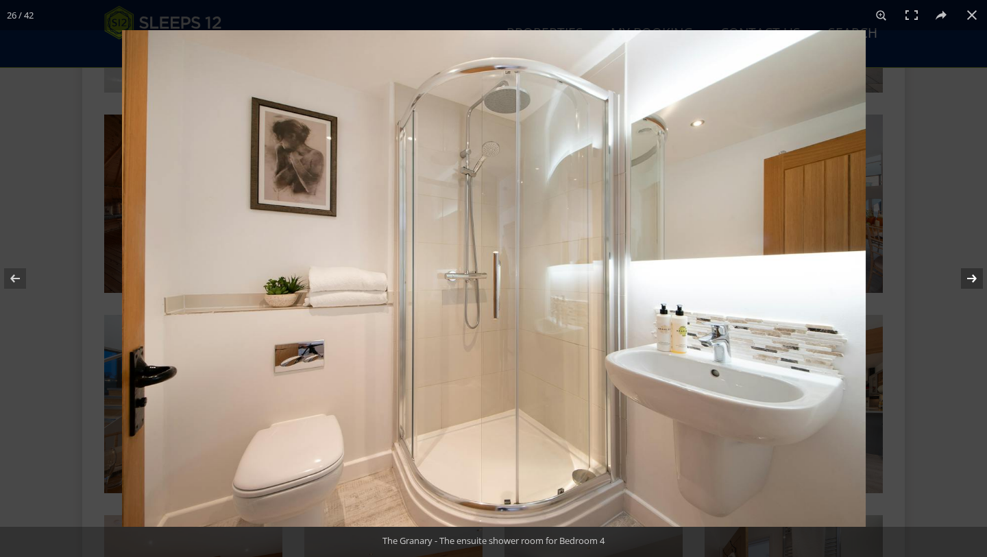
click at [966, 271] on button at bounding box center [963, 278] width 48 height 69
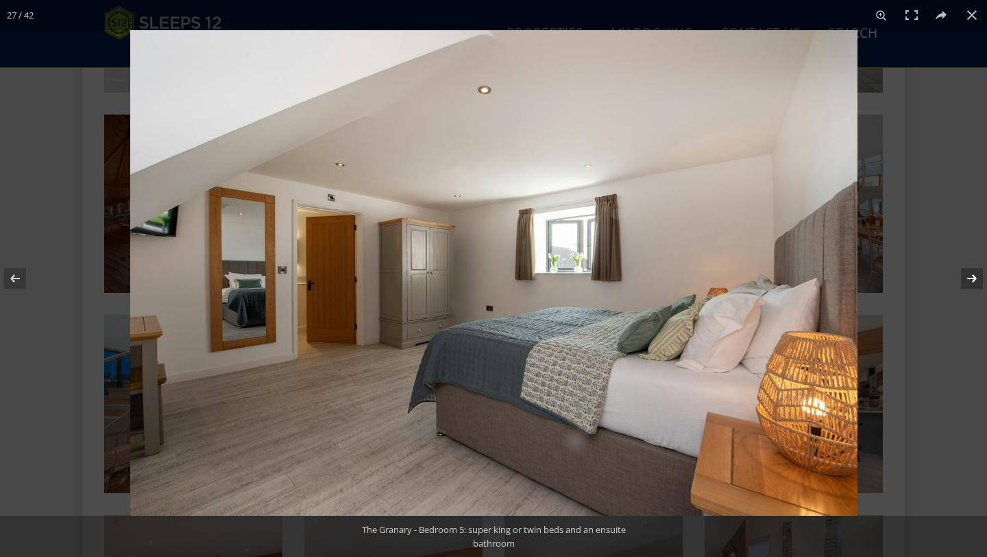
click at [966, 271] on button at bounding box center [963, 278] width 48 height 69
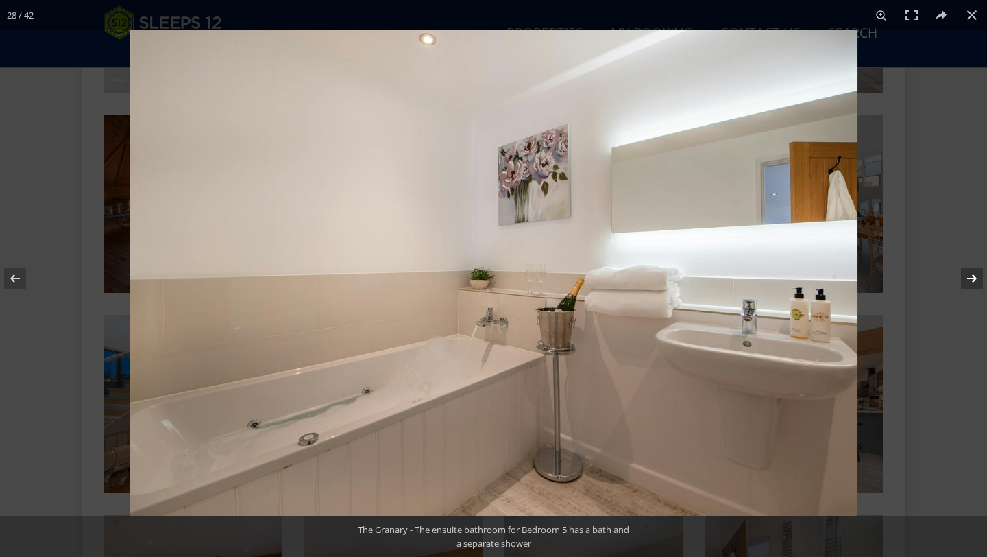
click at [964, 293] on button at bounding box center [963, 278] width 48 height 69
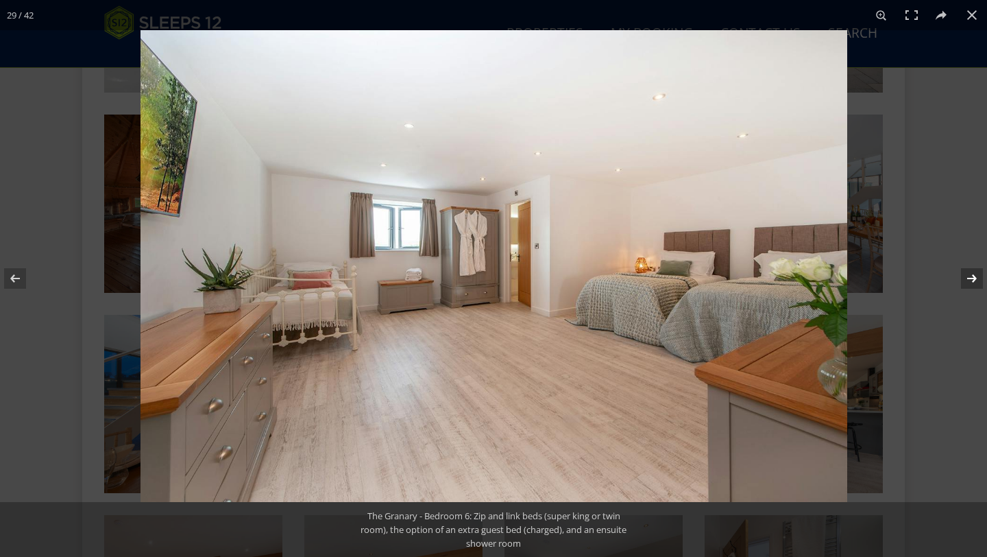
click at [964, 293] on button at bounding box center [963, 278] width 48 height 69
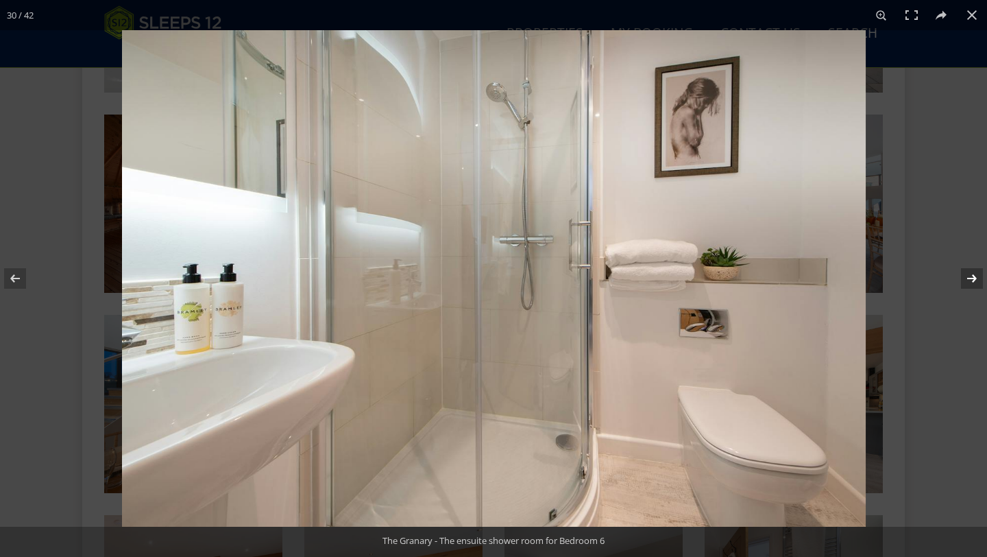
click at [964, 293] on button at bounding box center [963, 278] width 48 height 69
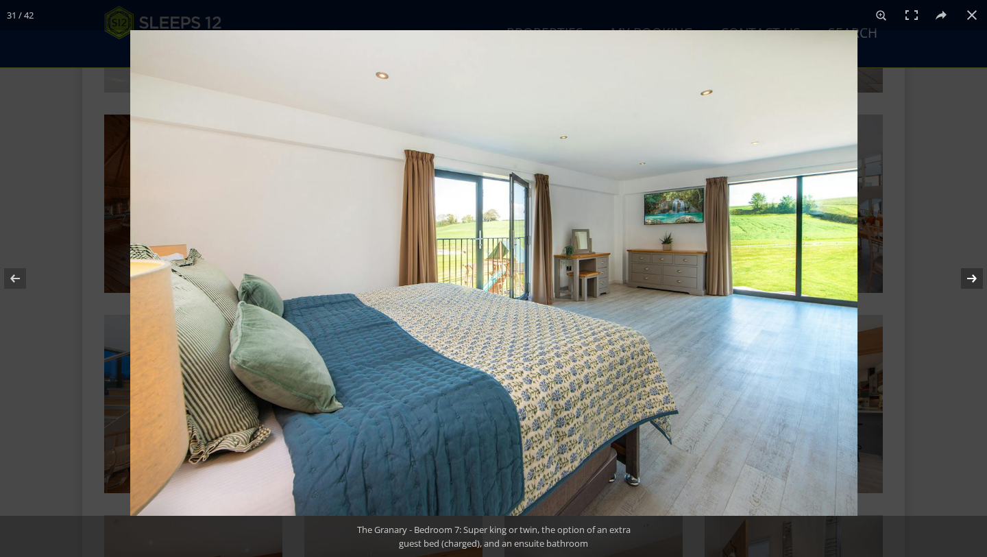
click at [964, 293] on button at bounding box center [963, 278] width 48 height 69
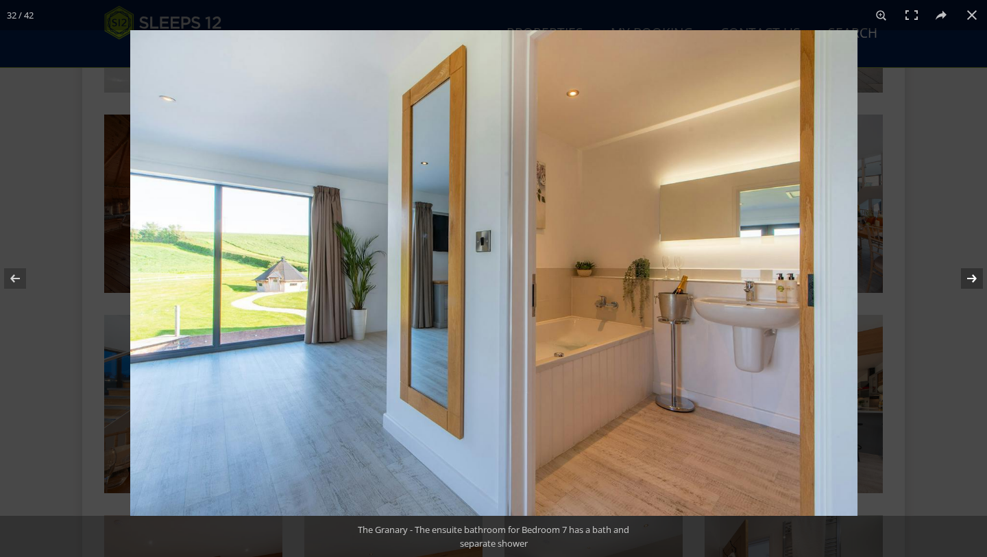
click at [964, 293] on button at bounding box center [963, 278] width 48 height 69
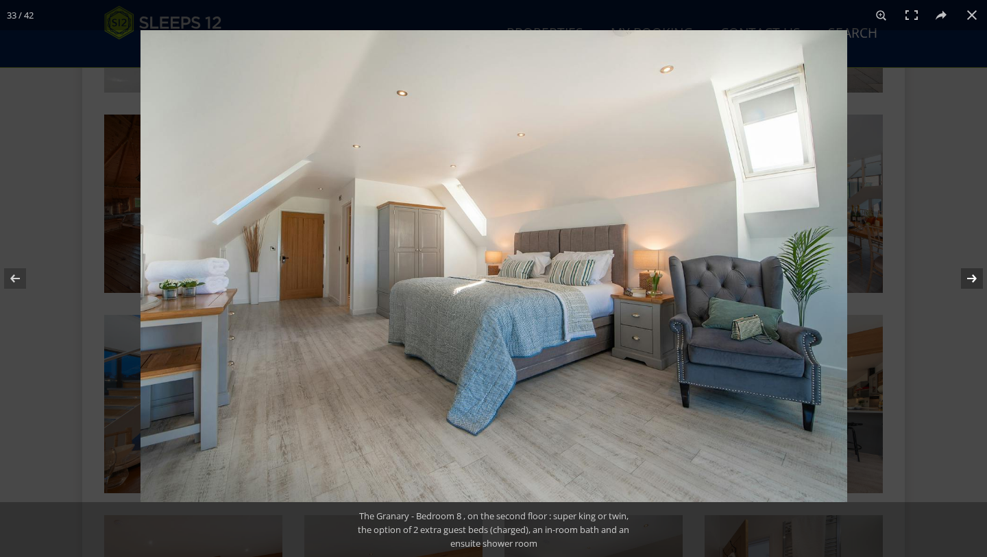
click at [964, 293] on button at bounding box center [963, 278] width 48 height 69
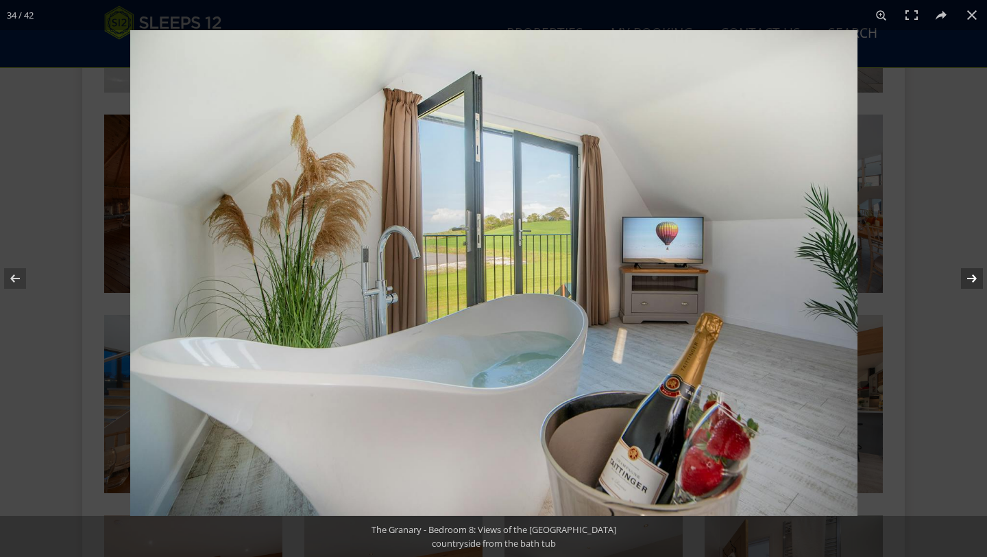
click at [964, 293] on button at bounding box center [963, 278] width 48 height 69
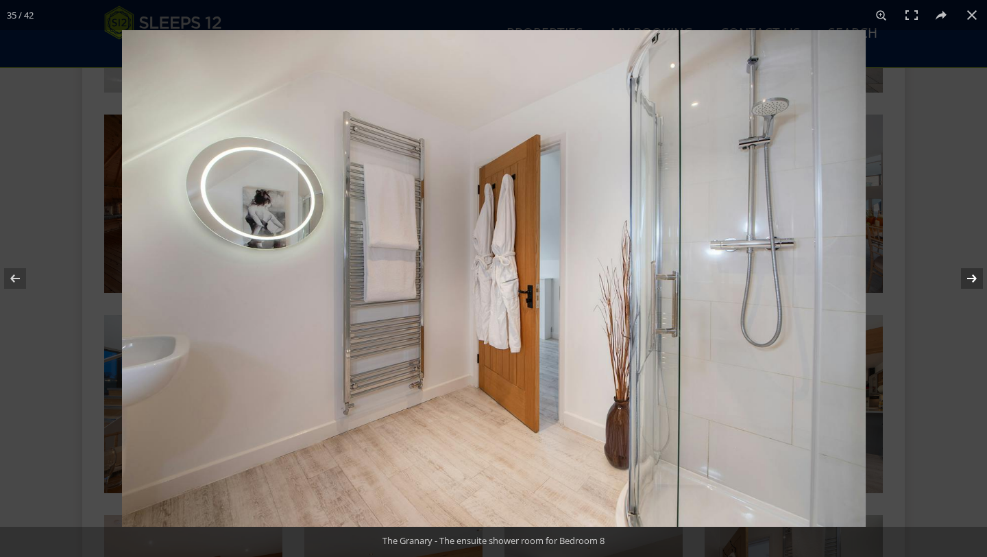
click at [964, 293] on button at bounding box center [963, 278] width 48 height 69
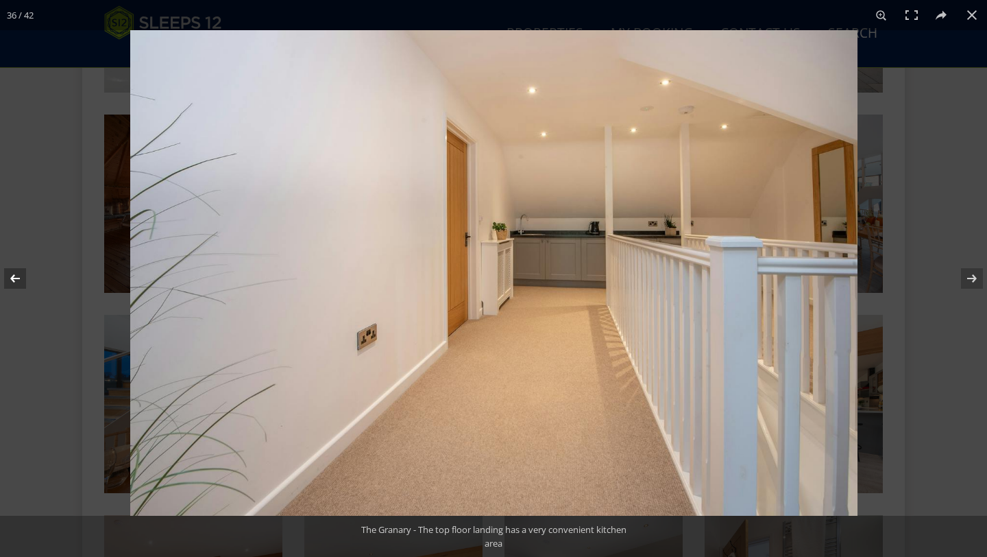
click at [16, 288] on button at bounding box center [24, 278] width 48 height 69
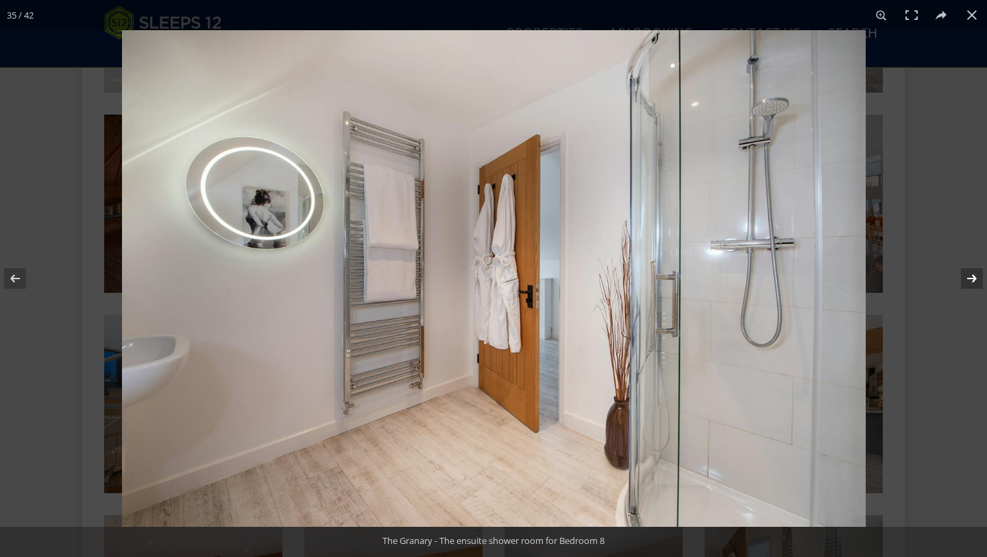
click at [975, 285] on button at bounding box center [963, 278] width 48 height 69
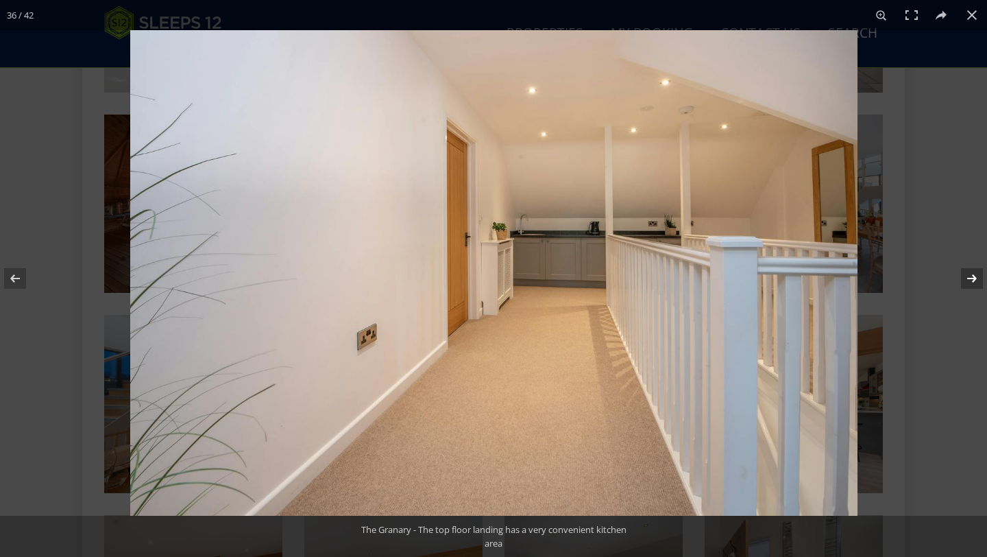
click at [975, 284] on button at bounding box center [963, 278] width 48 height 69
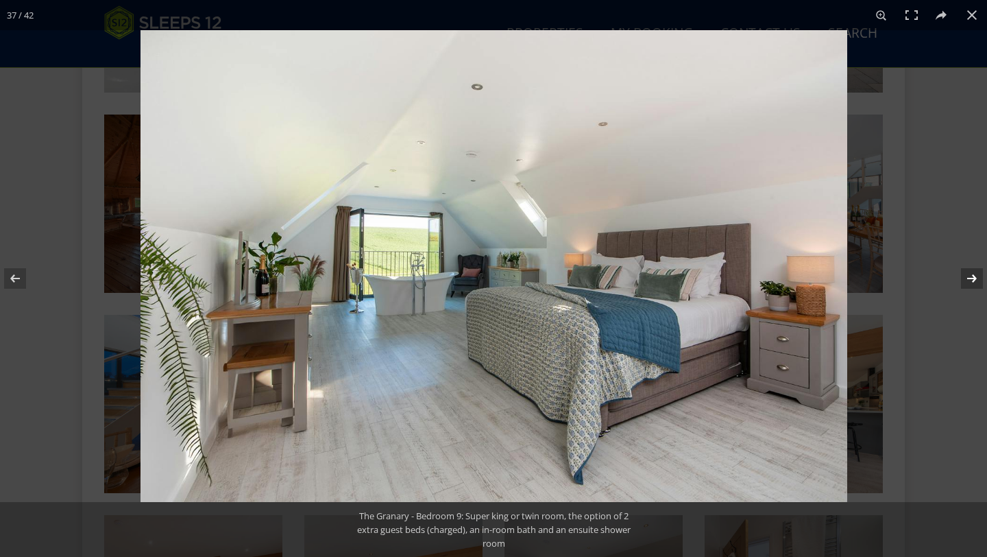
click at [975, 284] on button at bounding box center [963, 278] width 48 height 69
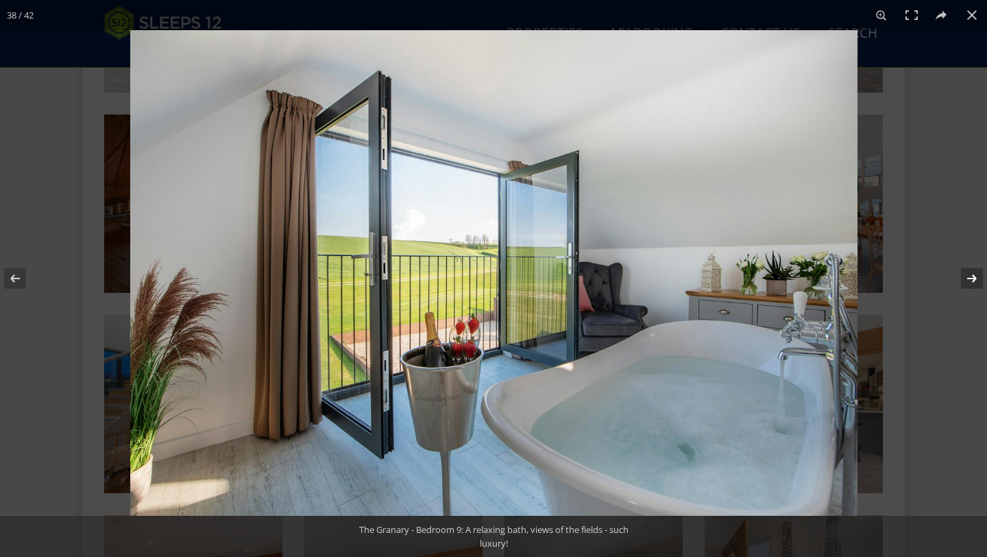
click at [975, 284] on button at bounding box center [963, 278] width 48 height 69
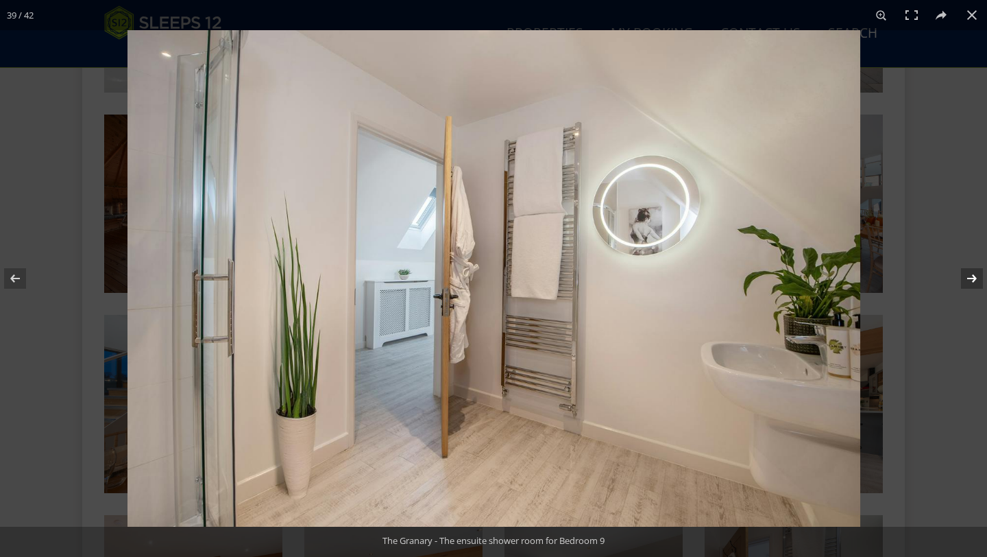
click at [975, 284] on button at bounding box center [963, 278] width 48 height 69
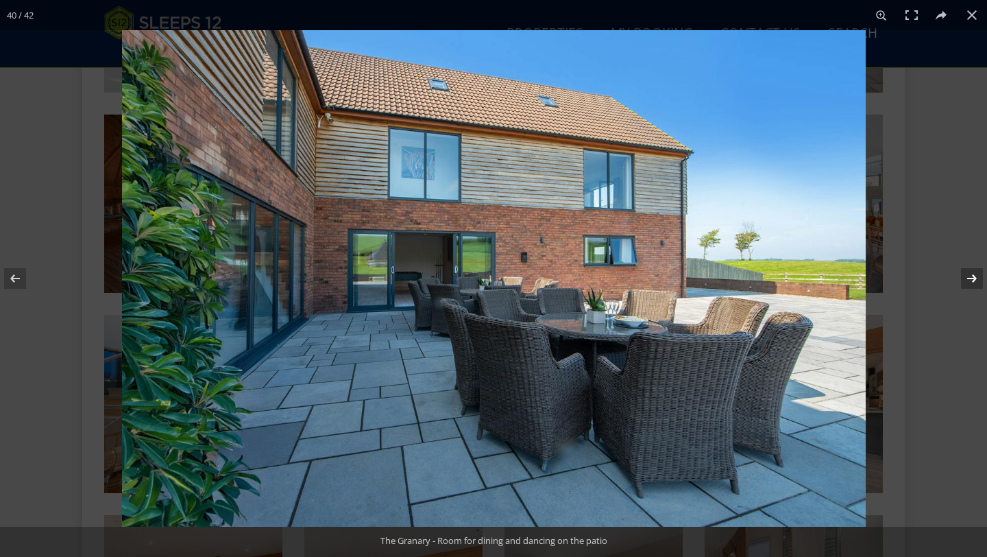
click at [975, 284] on button at bounding box center [963, 278] width 48 height 69
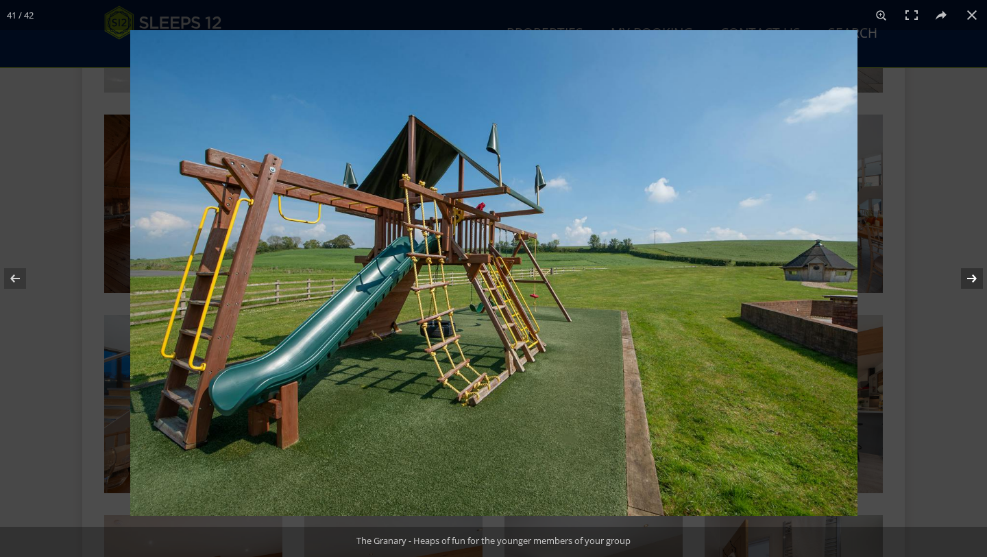
click at [975, 284] on button at bounding box center [963, 278] width 48 height 69
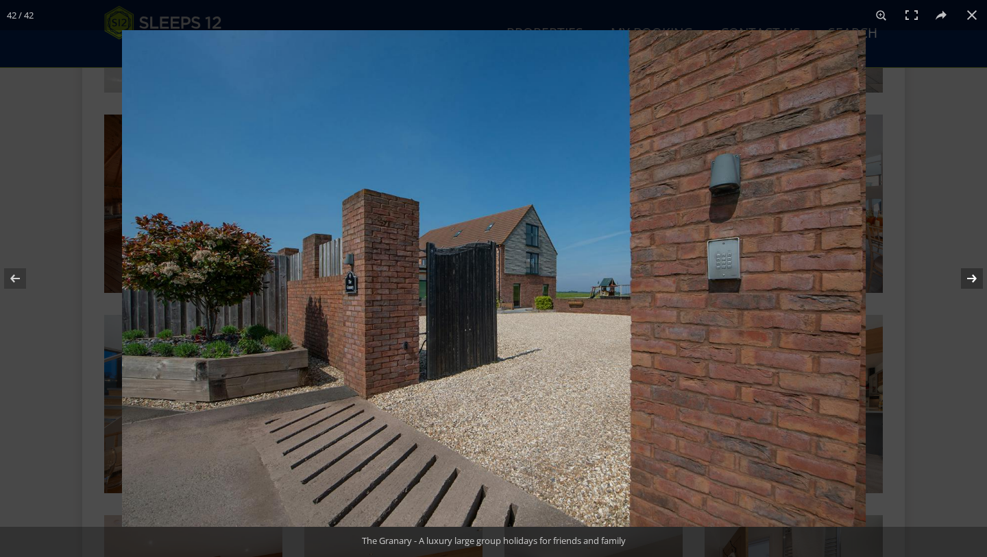
click at [975, 284] on button at bounding box center [963, 278] width 48 height 69
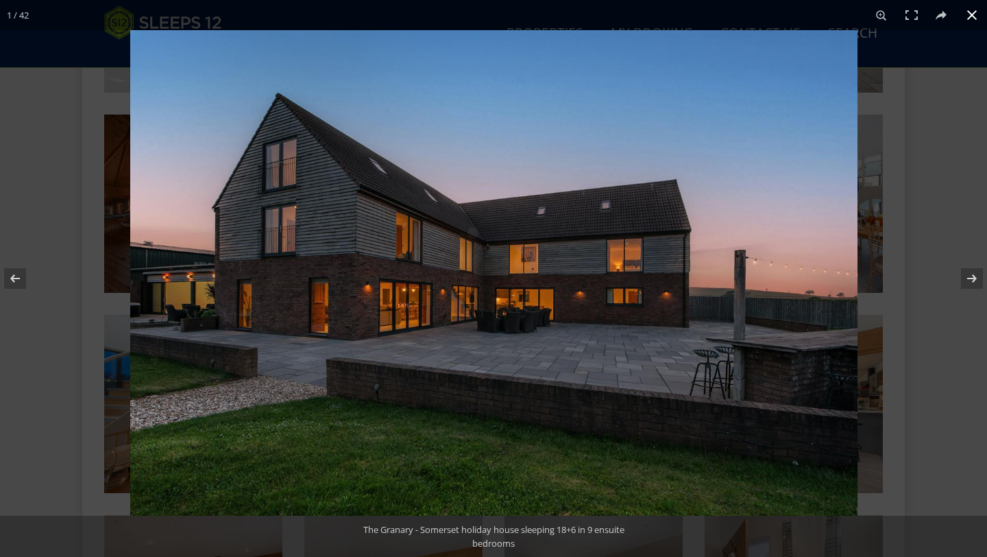
click at [982, 21] on button at bounding box center [972, 15] width 30 height 30
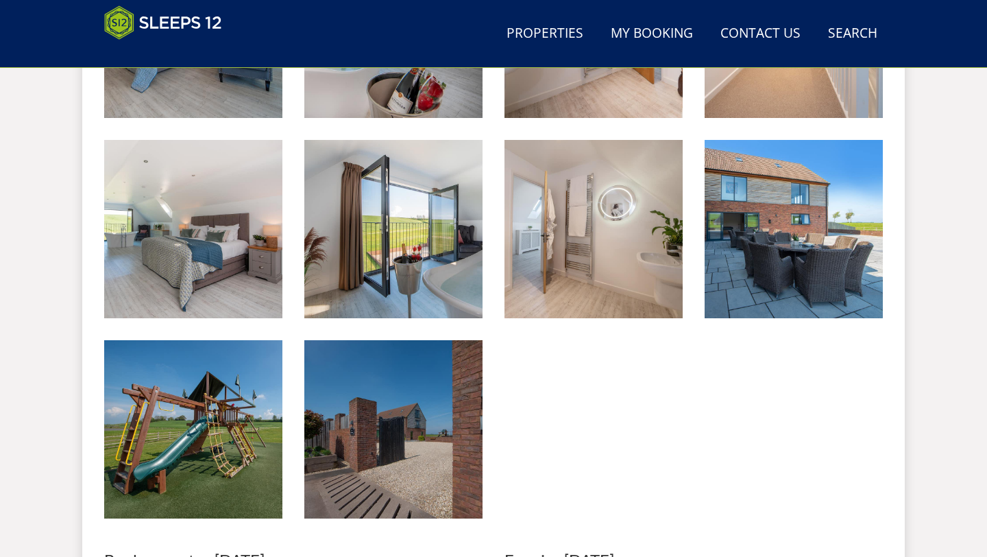
scroll to position [2327, 0]
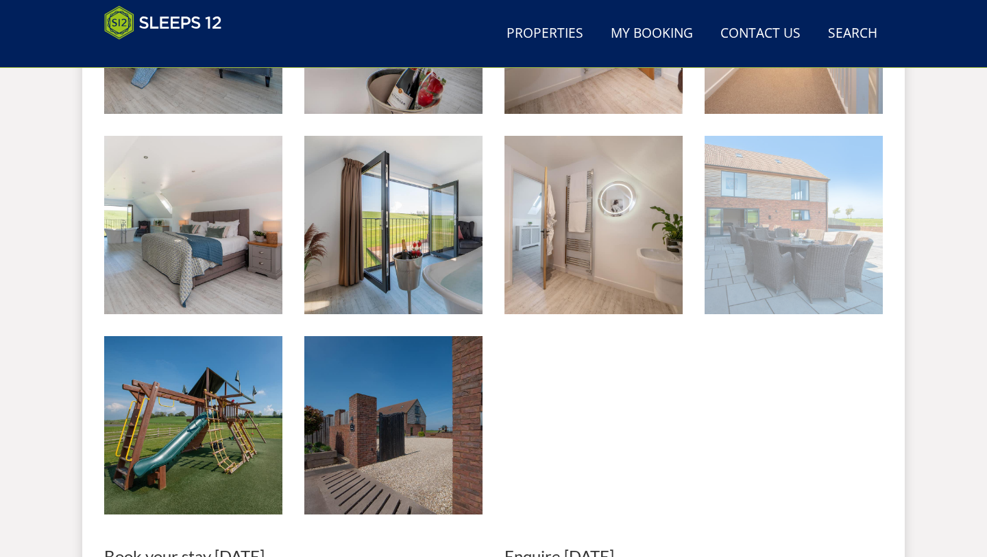
click at [737, 224] on img at bounding box center [794, 225] width 178 height 178
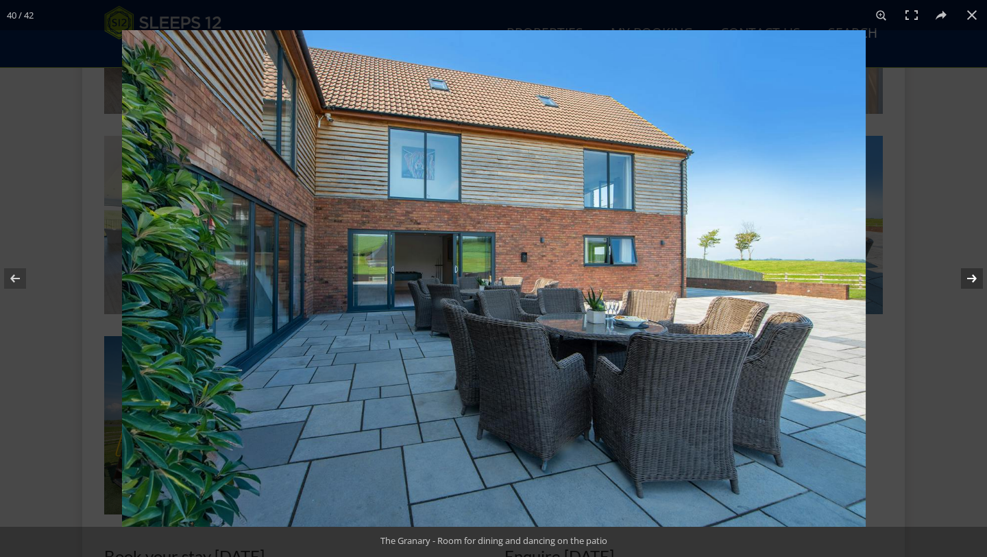
click at [972, 286] on button at bounding box center [963, 278] width 48 height 69
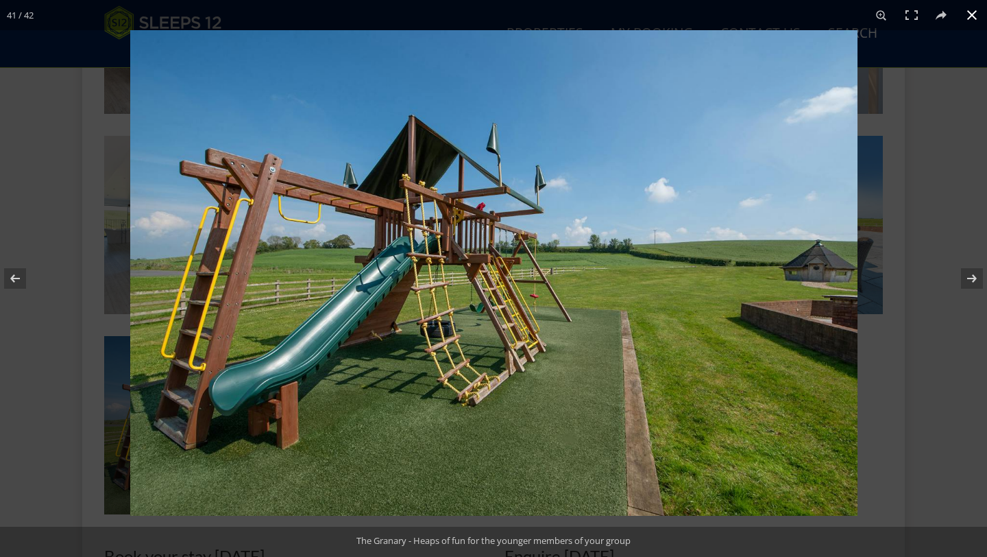
click at [970, 23] on button at bounding box center [972, 15] width 30 height 30
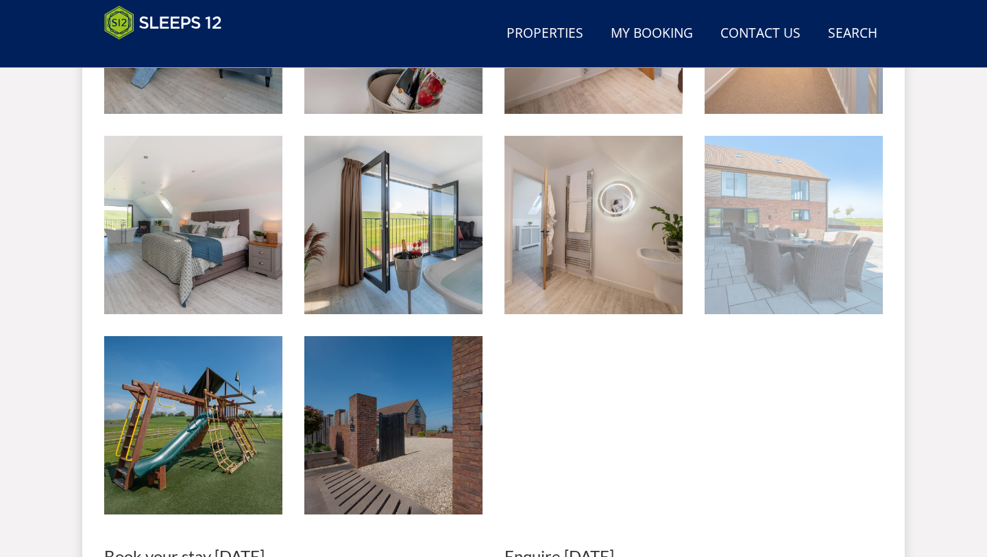
click at [816, 267] on img at bounding box center [794, 225] width 178 height 178
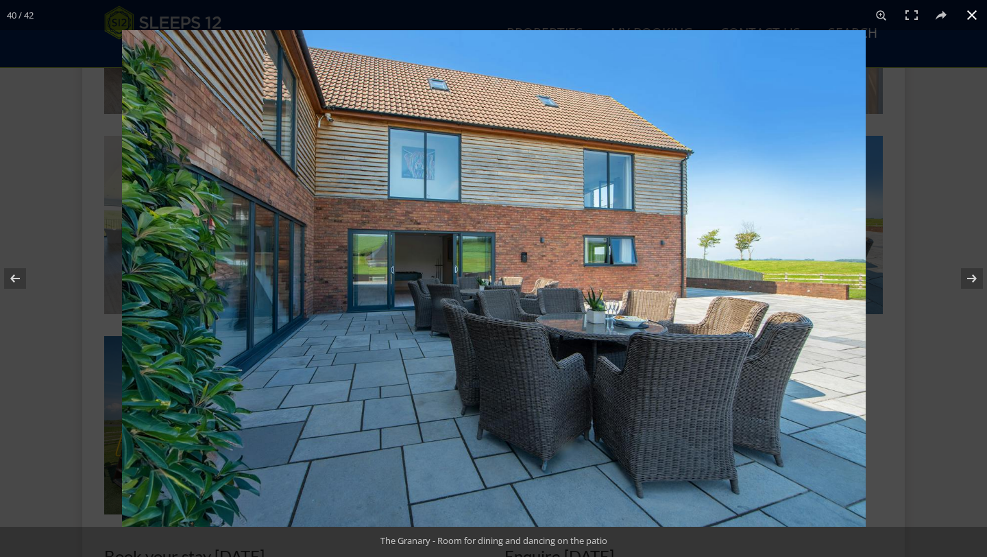
click at [968, 18] on button at bounding box center [972, 15] width 30 height 30
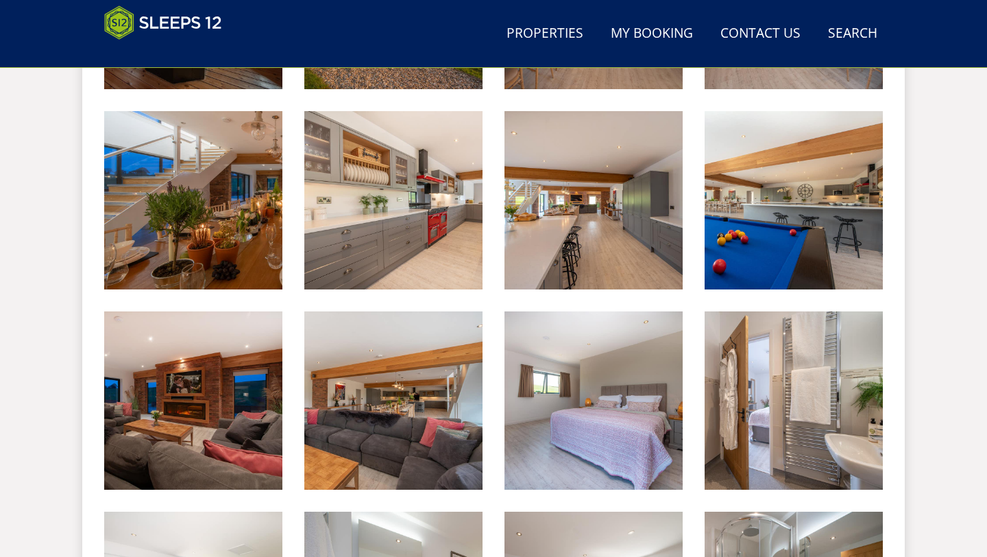
scroll to position [1060, 0]
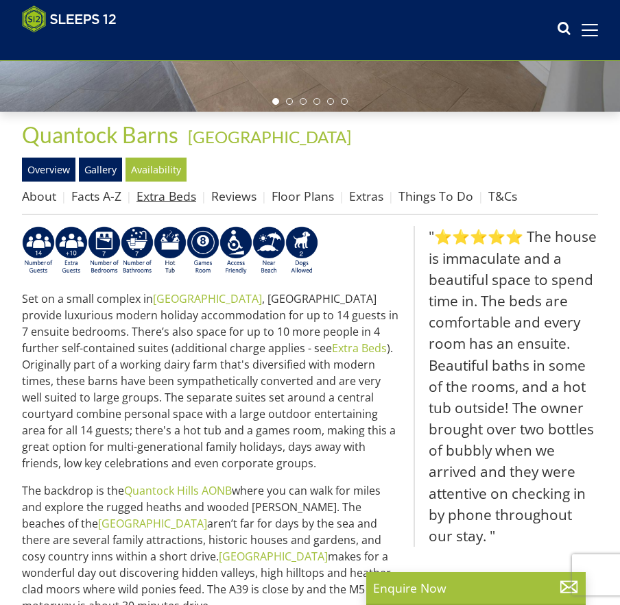
scroll to position [334, 0]
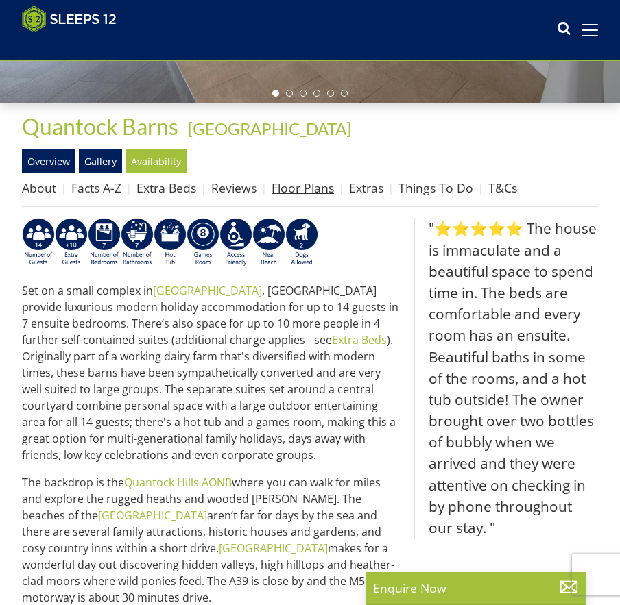
click at [313, 186] on link "Floor Plans" at bounding box center [302, 188] width 62 height 16
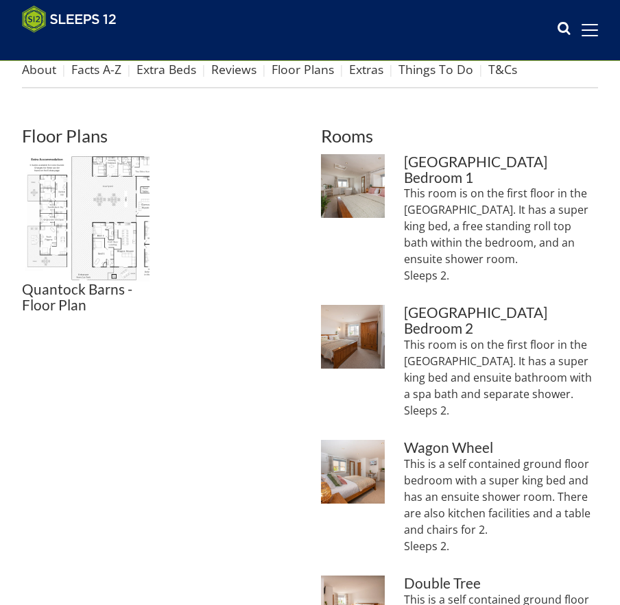
scroll to position [455, 0]
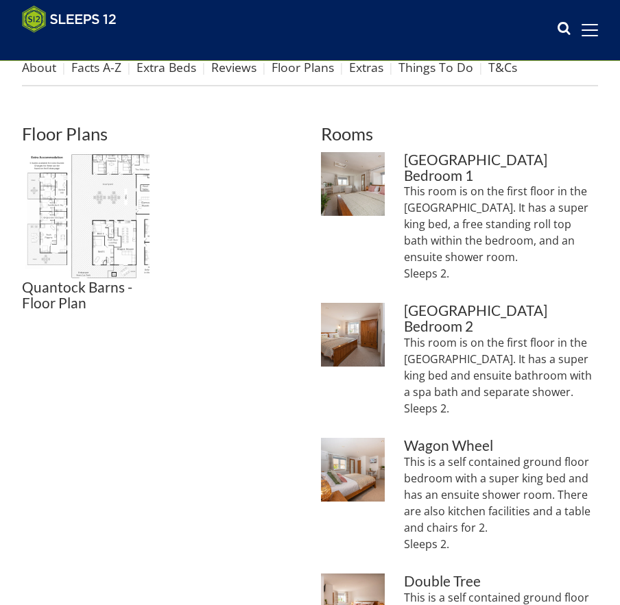
drag, startPoint x: 534, startPoint y: 204, endPoint x: 522, endPoint y: 210, distance: 12.9
click at [530, 204] on p "This room is on the first floor in the [GEOGRAPHIC_DATA]. It has a super king b…" at bounding box center [501, 232] width 194 height 99
drag, startPoint x: 477, startPoint y: 254, endPoint x: 395, endPoint y: 178, distance: 111.6
click at [395, 178] on li "Quantock Barns - The Wagon House: Bedroom 1 has a king size bed, an in-room bat…" at bounding box center [459, 222] width 277 height 141
copy p "This room is on the first floor in the [GEOGRAPHIC_DATA]. It has a super king b…"
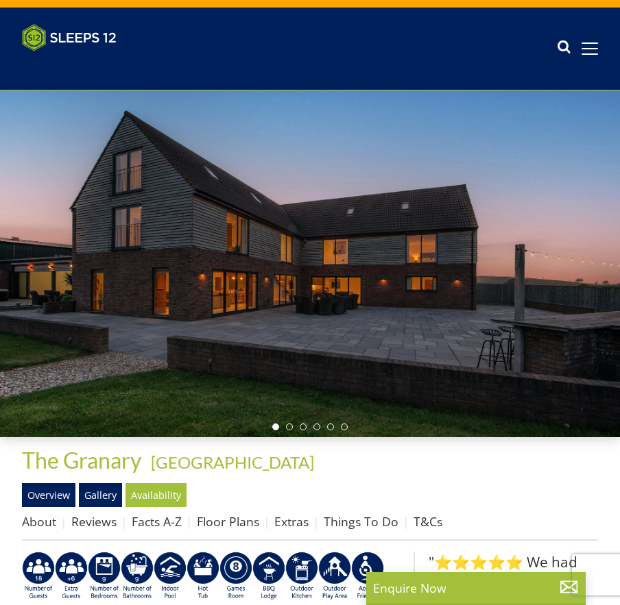
scroll to position [27, 0]
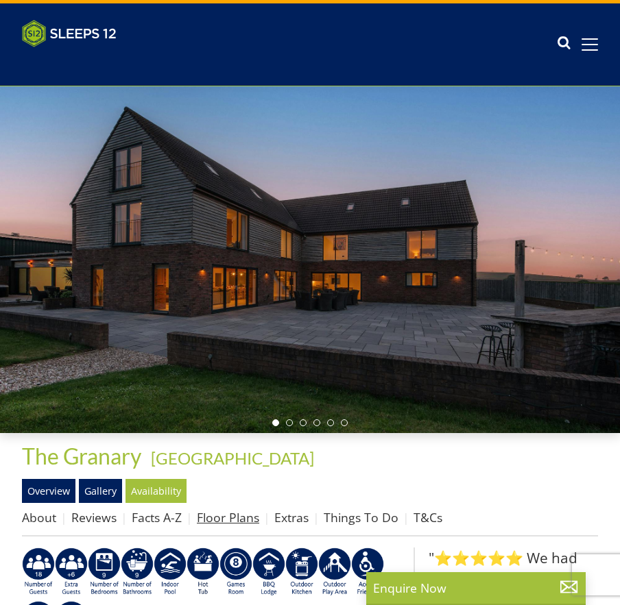
click at [223, 513] on link "Floor Plans" at bounding box center [228, 517] width 62 height 16
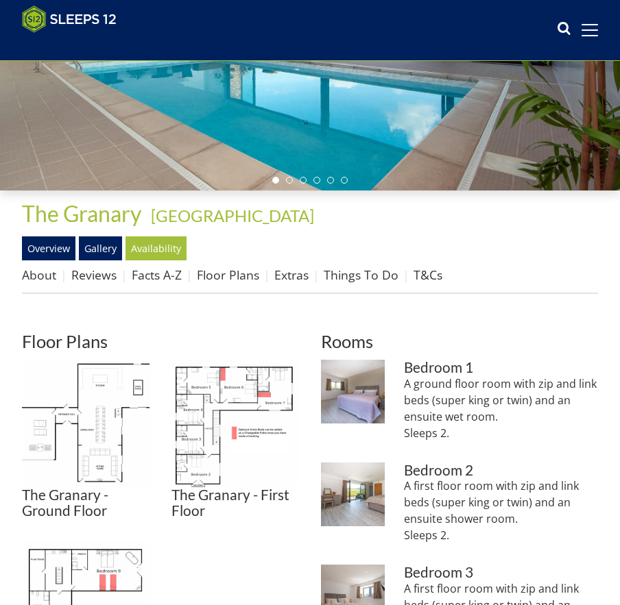
scroll to position [248, 0]
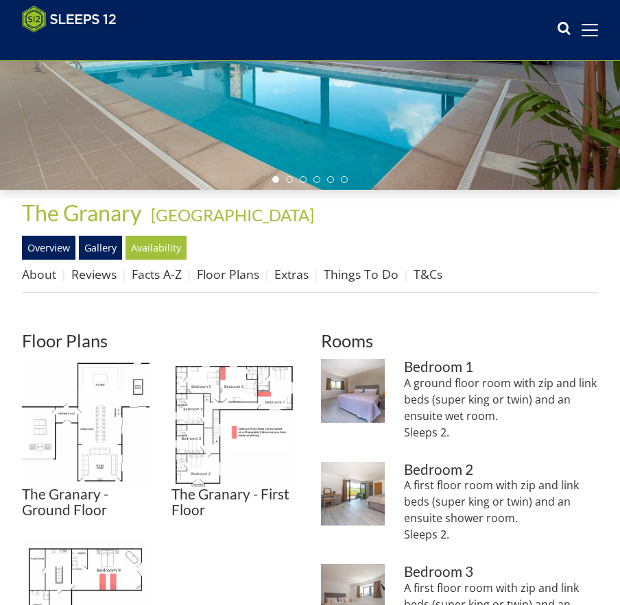
drag, startPoint x: 443, startPoint y: 428, endPoint x: 400, endPoint y: 385, distance: 60.6
click at [400, 385] on li "The Granary - Bedroom 1 is on the ground floor and has zip and link beds (super…" at bounding box center [459, 405] width 277 height 93
copy p "A ground floor room with zip and link beds (super king or twin) and an ensuite …"
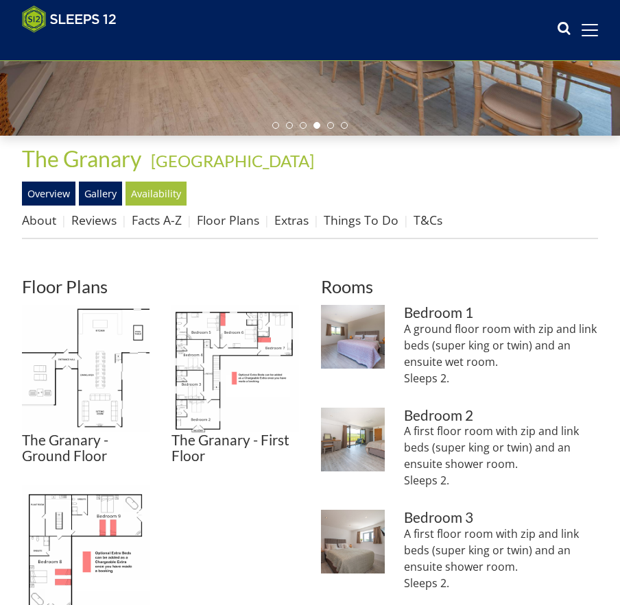
drag, startPoint x: 449, startPoint y: 483, endPoint x: 398, endPoint y: 458, distance: 57.0
click at [398, 458] on li "The Granary - Bedroom 2 is a large light and airy room, with an ensuite shower …" at bounding box center [459, 454] width 277 height 93
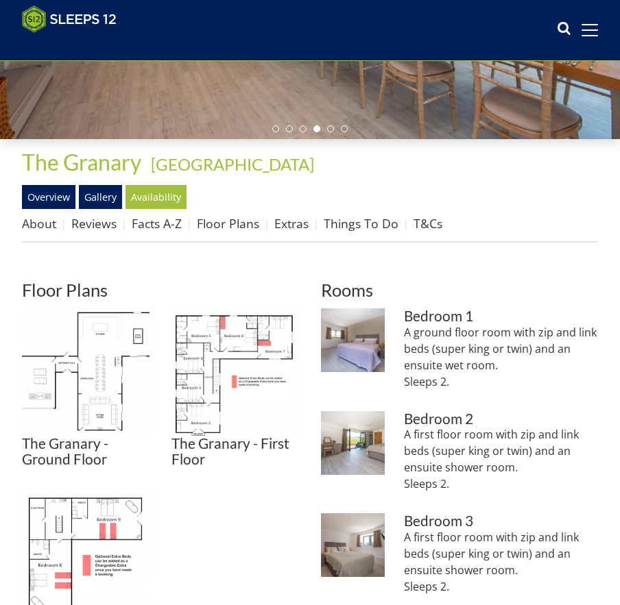
click at [465, 500] on div "A first floor room with zip and link beds (super king or twin) and an ensuite s…" at bounding box center [501, 464] width 194 height 77
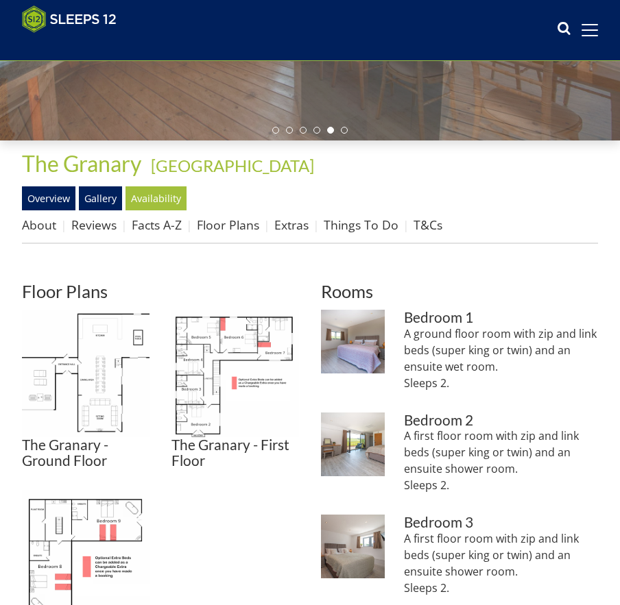
scroll to position [291, 0]
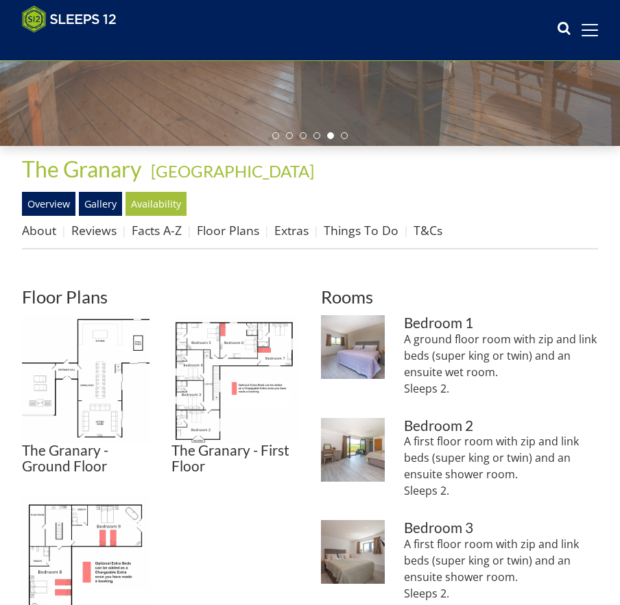
drag, startPoint x: 440, startPoint y: 489, endPoint x: 397, endPoint y: 438, distance: 67.1
click at [397, 438] on li "The Granary - Bedroom 2 is a large light and airy room, with an ensuite shower …" at bounding box center [459, 464] width 277 height 93
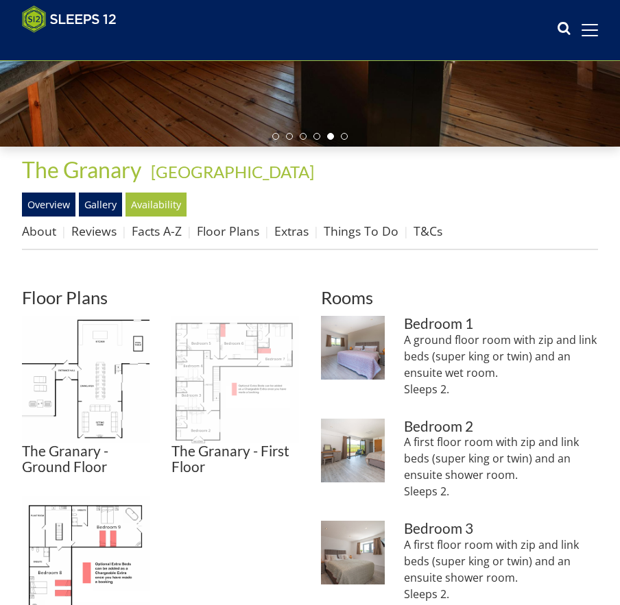
copy p "A first floor room with zip and link beds (super king or twin) and an ensuite s…"
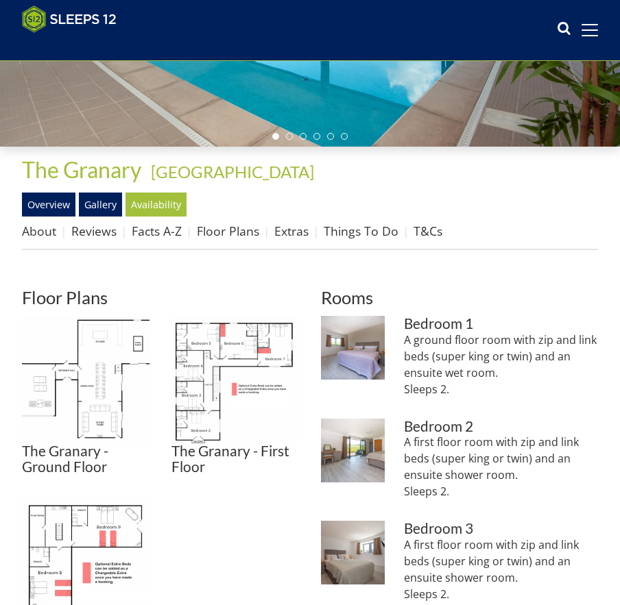
drag, startPoint x: 457, startPoint y: 594, endPoint x: 429, endPoint y: 586, distance: 29.3
click at [429, 586] on p "A first floor room with zip and link beds (super king or twin) and an ensuite s…" at bounding box center [501, 570] width 194 height 66
click at [452, 588] on p "A first floor room with zip and link beds (super king or twin) and an ensuite s…" at bounding box center [501, 570] width 194 height 66
drag, startPoint x: 450, startPoint y: 593, endPoint x: 395, endPoint y: 539, distance: 76.1
click at [395, 539] on li "The Granary - Bedroom 3: super king or twin, and an ensuite shower room Bedroom…" at bounding box center [459, 567] width 277 height 93
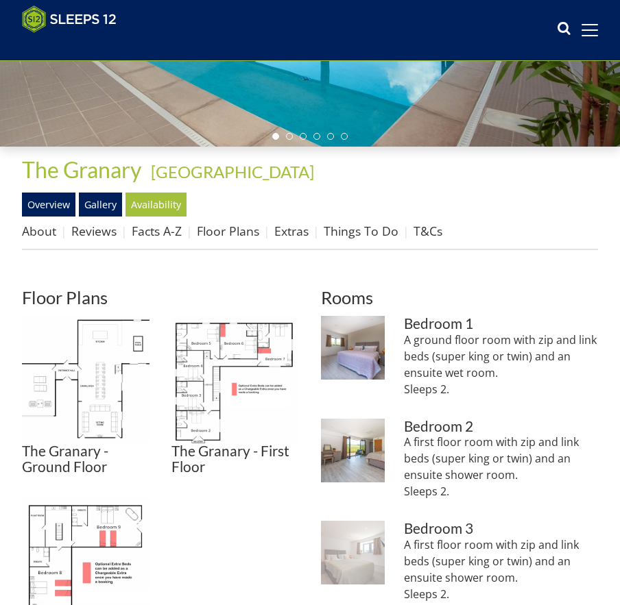
copy p "A first floor room with zip and link beds (super king or twin) and an ensuite s…"
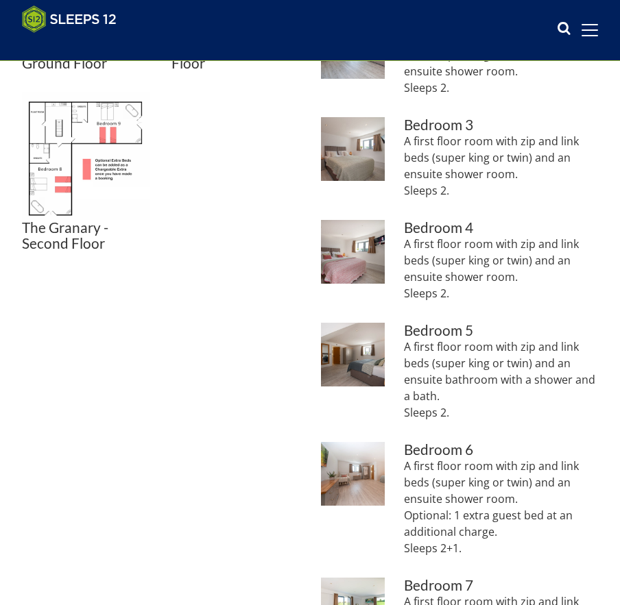
scroll to position [698, 0]
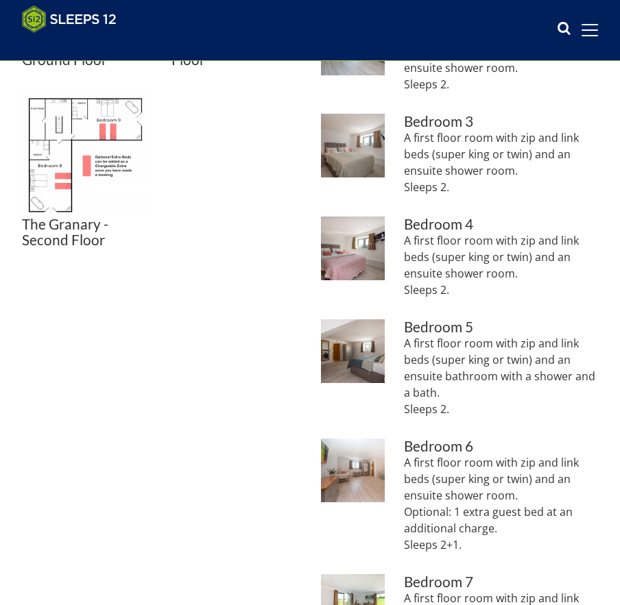
drag, startPoint x: 441, startPoint y: 289, endPoint x: 398, endPoint y: 243, distance: 63.5
click at [398, 243] on li "The Granary - Bedroom 4: super king or twin room, and an ensuite shower room Be…" at bounding box center [459, 263] width 277 height 93
copy p "A first floor room with zip and link beds (super king or twin) and an ensuite s…"
drag, startPoint x: 461, startPoint y: 395, endPoint x: 458, endPoint y: 404, distance: 9.3
click at [458, 404] on p "A first floor room with zip and link beds (super king or twin) and an ensuite b…" at bounding box center [501, 376] width 194 height 82
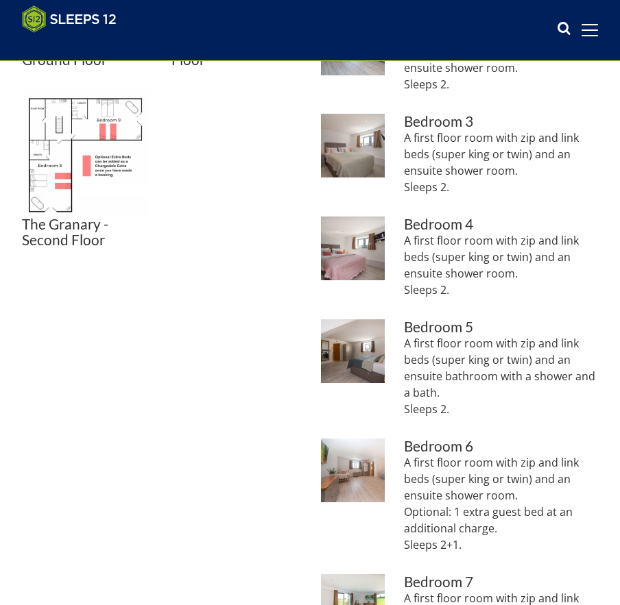
click at [456, 411] on p "A first floor room with zip and link beds (super king or twin) and an ensuite b…" at bounding box center [501, 376] width 194 height 82
drag, startPoint x: 439, startPoint y: 407, endPoint x: 395, endPoint y: 349, distance: 73.3
click at [395, 350] on li "The Granary - Bedroom 5: super king or twin beds and an ensuite bathroom Bedroo…" at bounding box center [459, 373] width 277 height 109
copy p "A first floor room with zip and link beds (super king or twin) and an ensuite b…"
drag, startPoint x: 489, startPoint y: 553, endPoint x: 402, endPoint y: 468, distance: 121.7
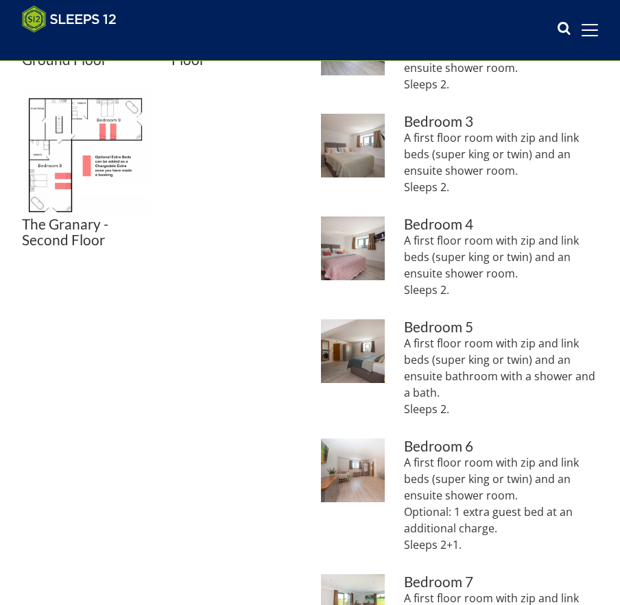
click at [402, 468] on li "The Granary - Bedroom 6: Zip and link beds (super king or twin room), the optio…" at bounding box center [459, 501] width 277 height 125
copy p "A first floor room with zip and link beds (super king or twin) and an ensuite s…"
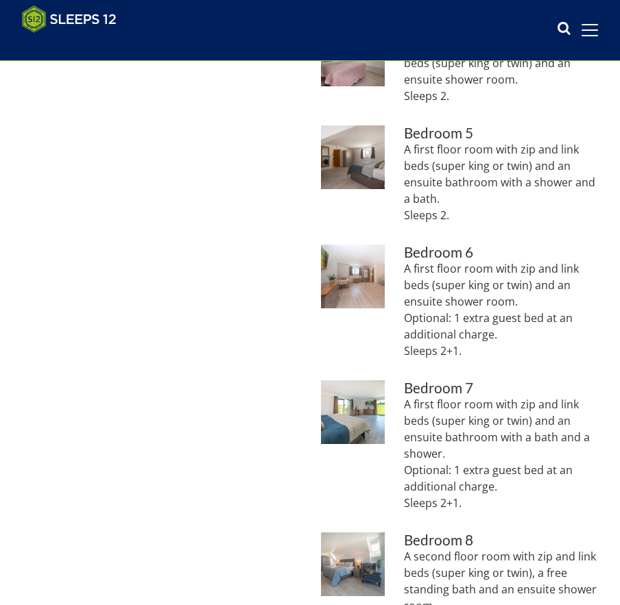
scroll to position [903, 0]
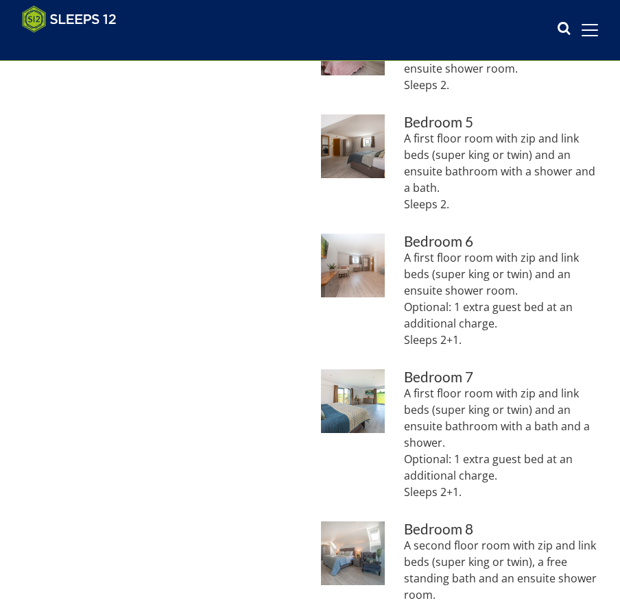
drag, startPoint x: 464, startPoint y: 491, endPoint x: 399, endPoint y: 400, distance: 112.0
click at [399, 400] on li "The Granary - Bedroom 7: Super king or twin, the option of an extra guest bed (…" at bounding box center [459, 440] width 277 height 142
copy p "A first floor room with zip and link beds (super king or twin) and an ensuite b…"
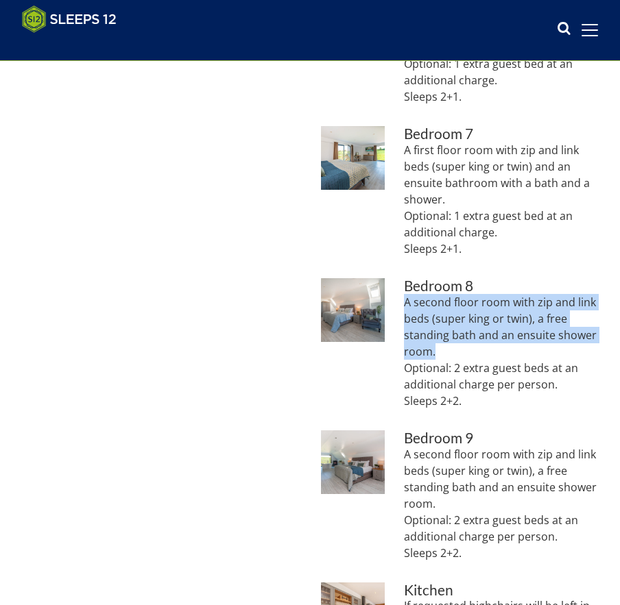
drag, startPoint x: 442, startPoint y: 356, endPoint x: 405, endPoint y: 306, distance: 62.2
click at [405, 306] on p "A second floor room with zip and link beds (super king or twin), a free standin…" at bounding box center [501, 351] width 194 height 115
copy p "A second floor room with zip and link beds (super king or twin), a free standin…"
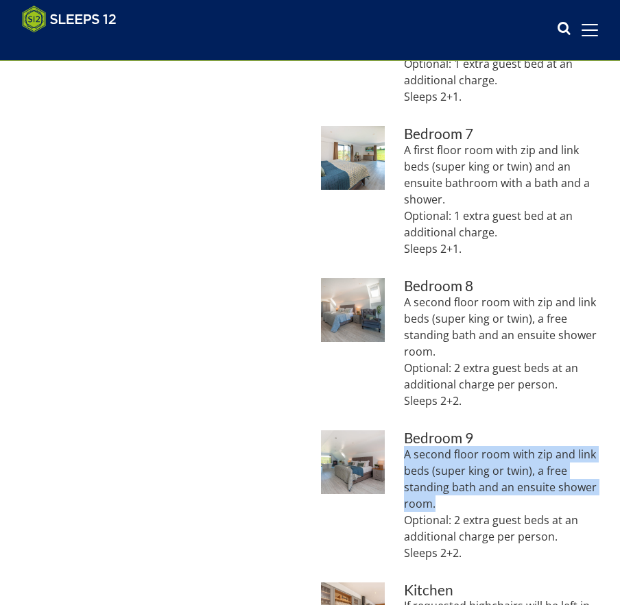
drag, startPoint x: 443, startPoint y: 500, endPoint x: 402, endPoint y: 461, distance: 57.2
click at [402, 461] on li "The Granary - Bedroom 9: Super king or twin room, the option of 2 extra guest b…" at bounding box center [459, 501] width 277 height 142
copy p "A second floor room with zip and link beds (super king or twin), a free standin…"
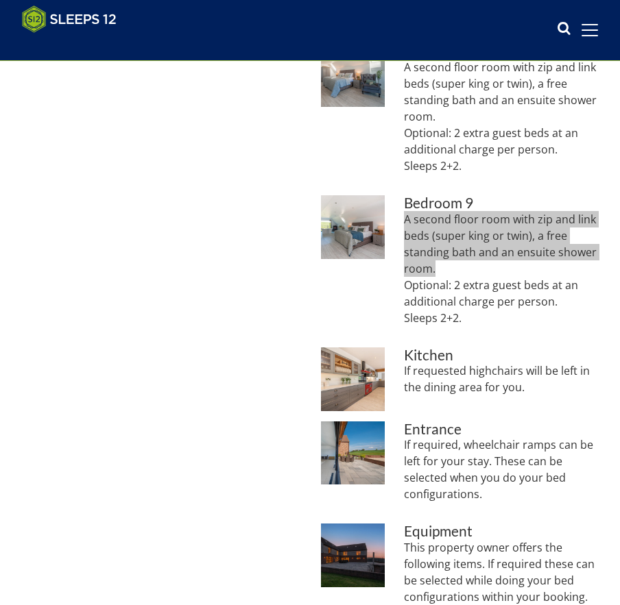
scroll to position [1383, 0]
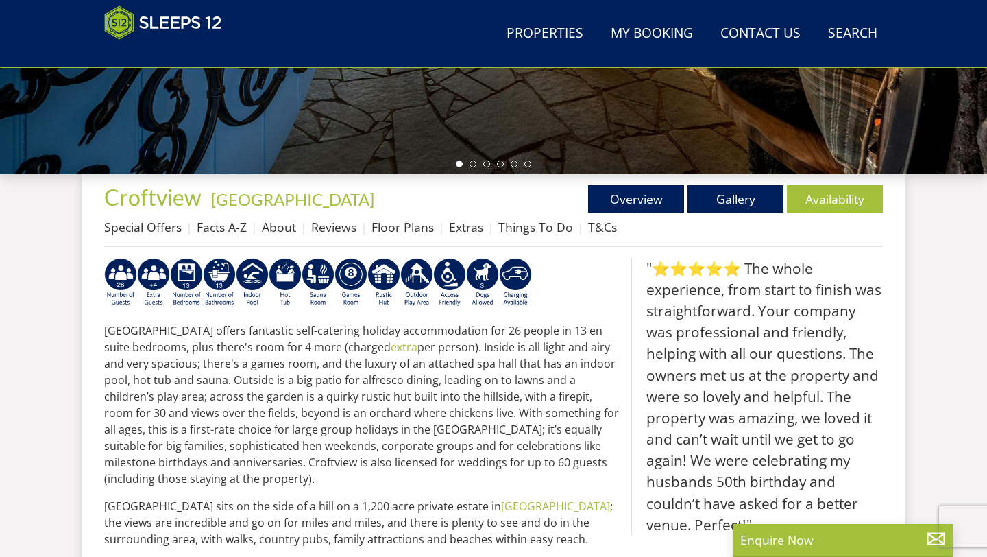
scroll to position [396, 0]
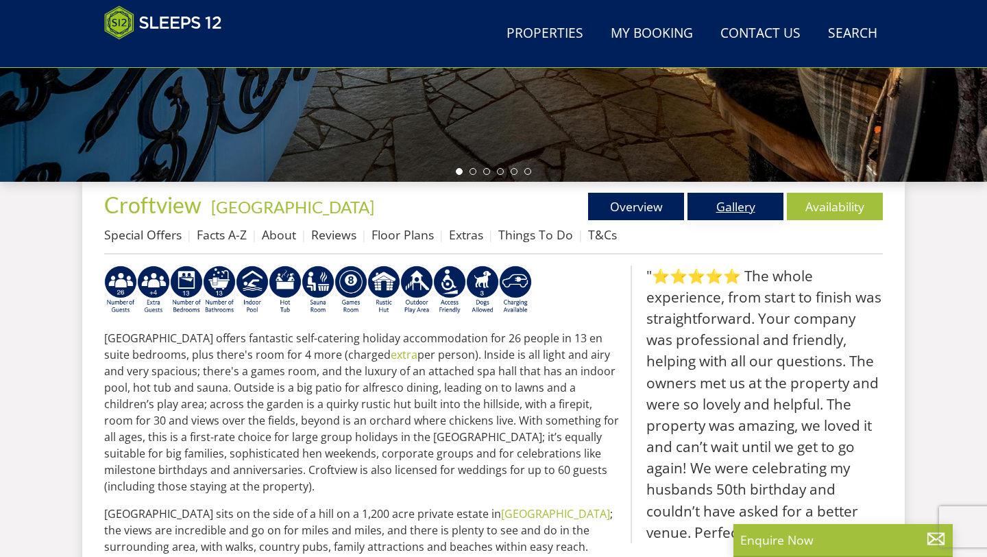
click at [710, 215] on link "Gallery" at bounding box center [735, 206] width 96 height 27
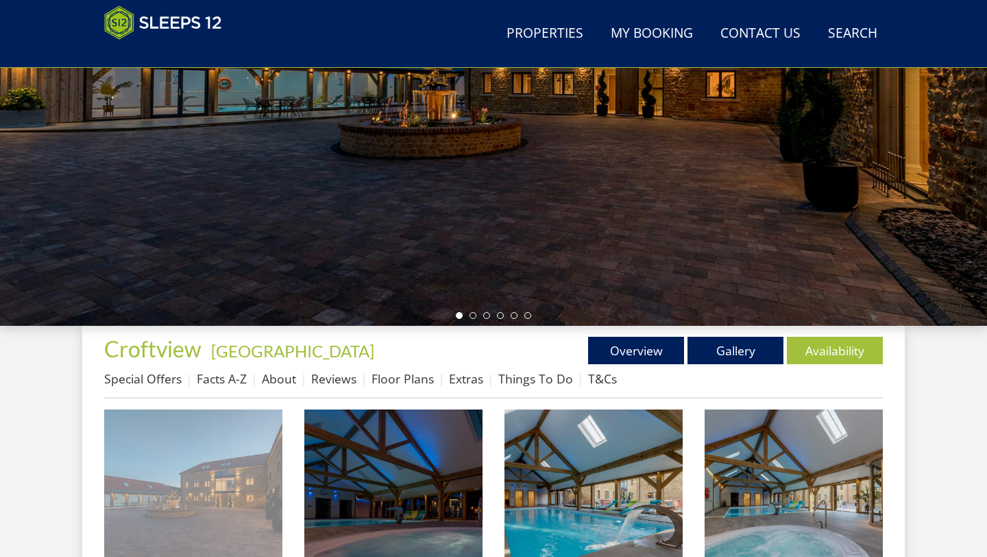
scroll to position [283, 0]
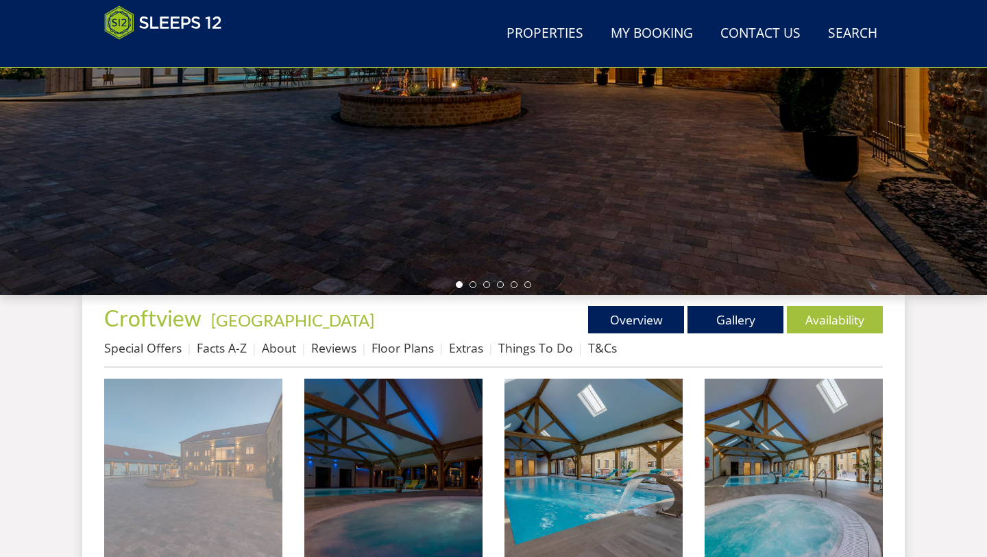
click at [195, 432] on img at bounding box center [193, 467] width 178 height 178
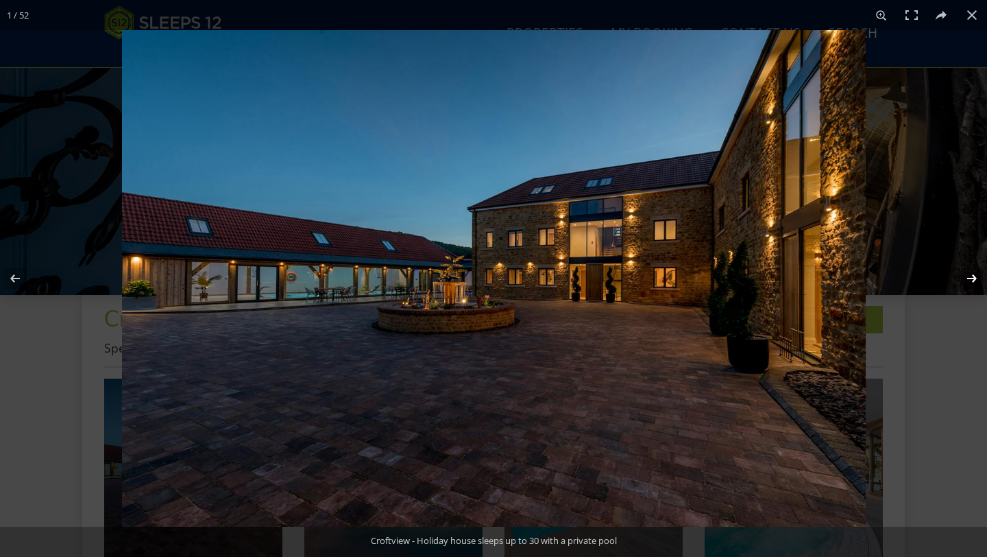
click at [972, 282] on button at bounding box center [963, 278] width 48 height 69
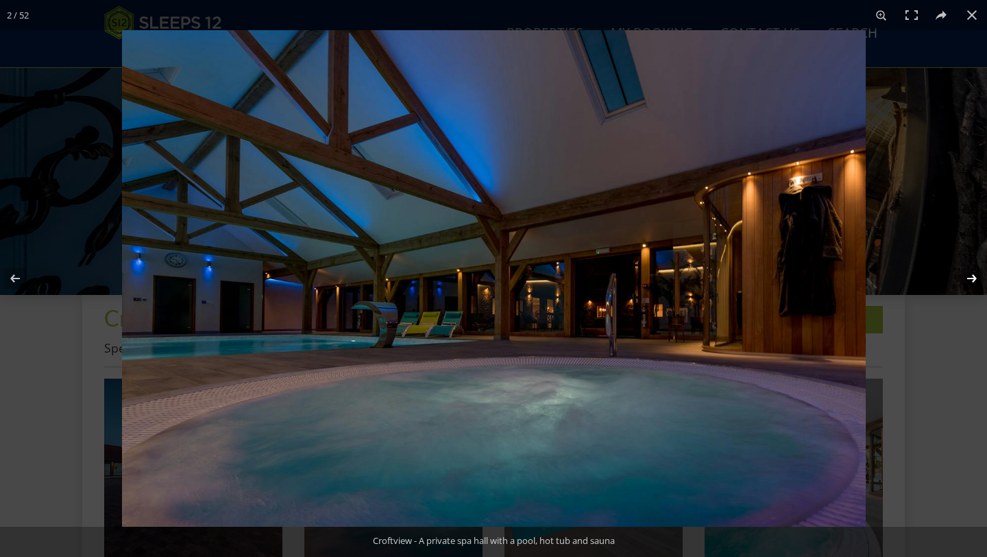
click at [972, 282] on button at bounding box center [963, 278] width 48 height 69
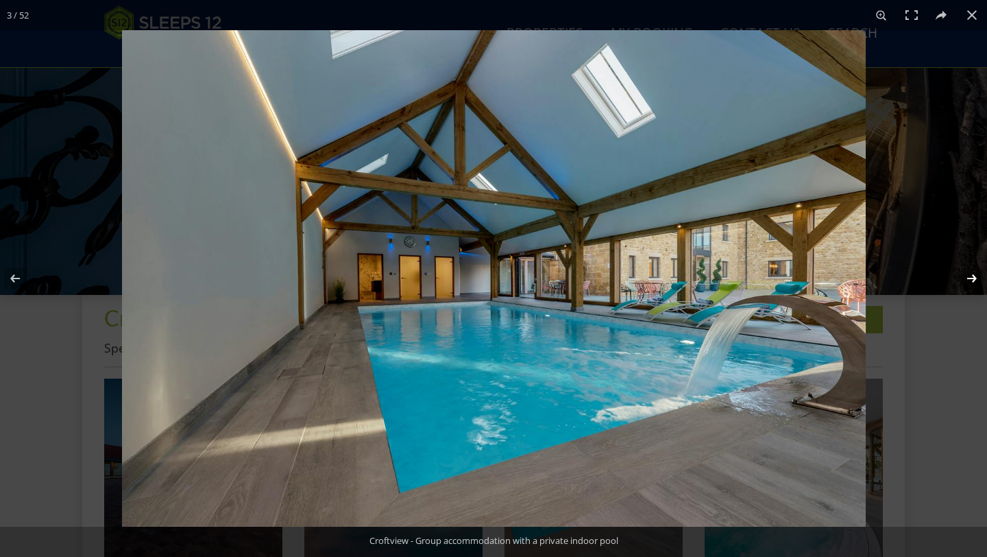
click at [972, 282] on button at bounding box center [963, 278] width 48 height 69
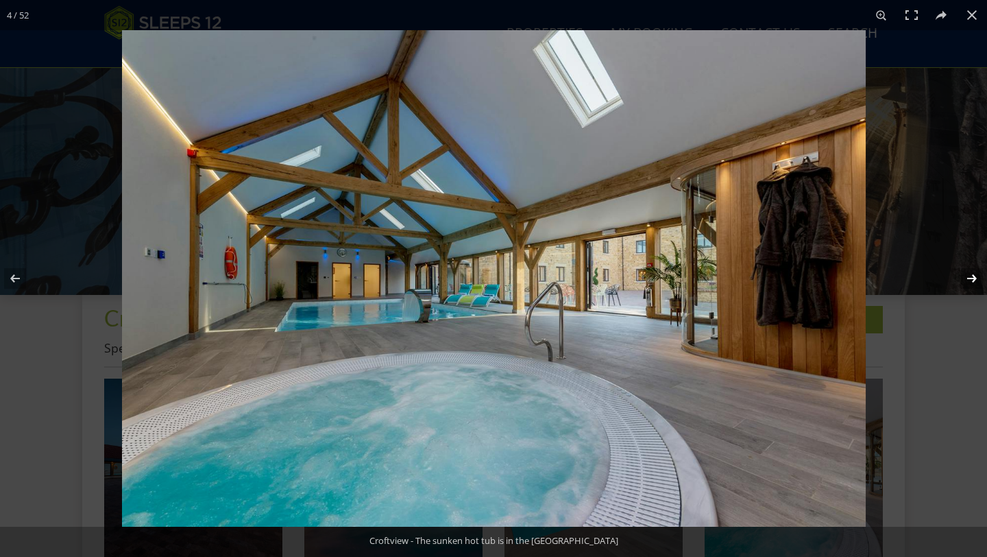
click at [972, 282] on button at bounding box center [963, 278] width 48 height 69
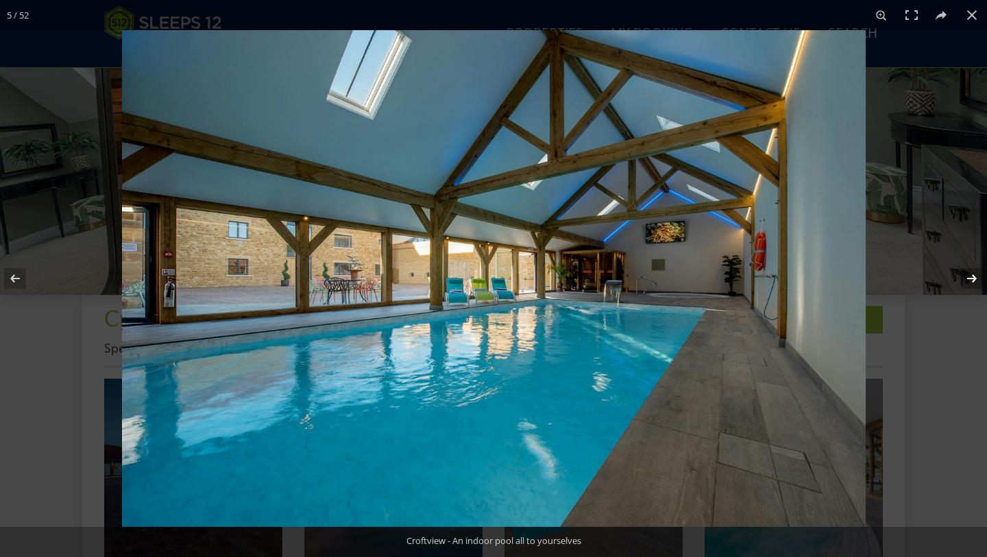
click at [972, 282] on button at bounding box center [963, 278] width 48 height 69
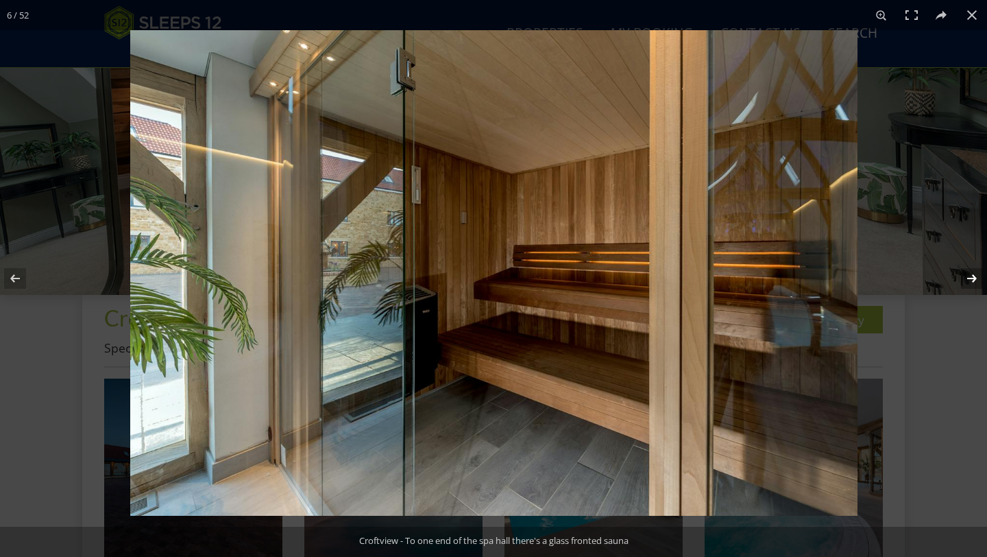
click at [972, 282] on button at bounding box center [963, 278] width 48 height 69
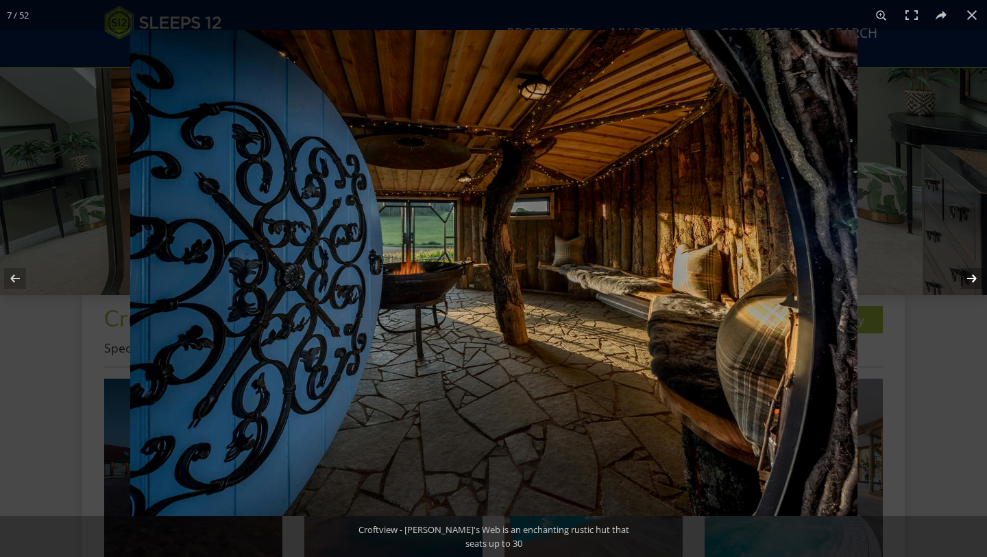
click at [972, 282] on button at bounding box center [963, 278] width 48 height 69
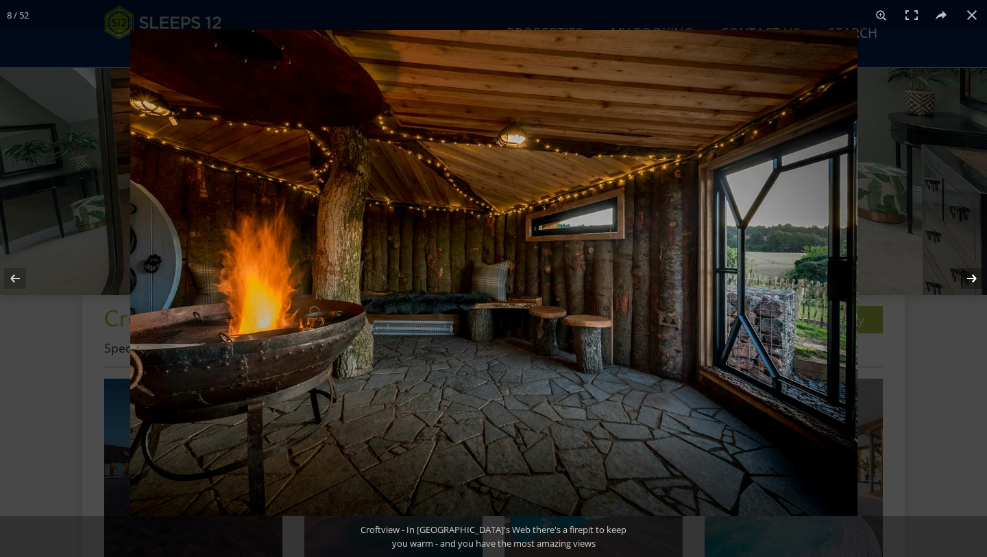
click at [972, 282] on button at bounding box center [963, 278] width 48 height 69
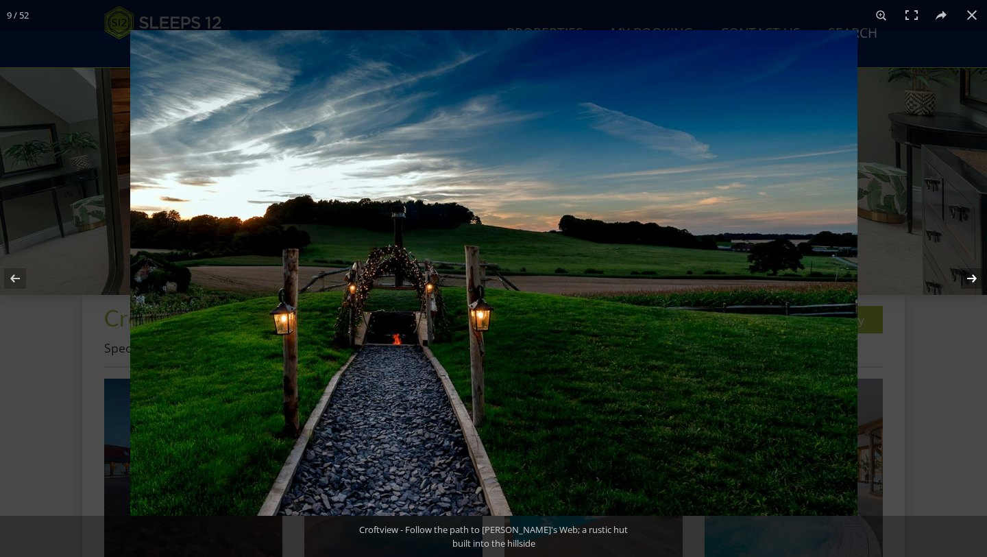
click at [972, 282] on button at bounding box center [963, 278] width 48 height 69
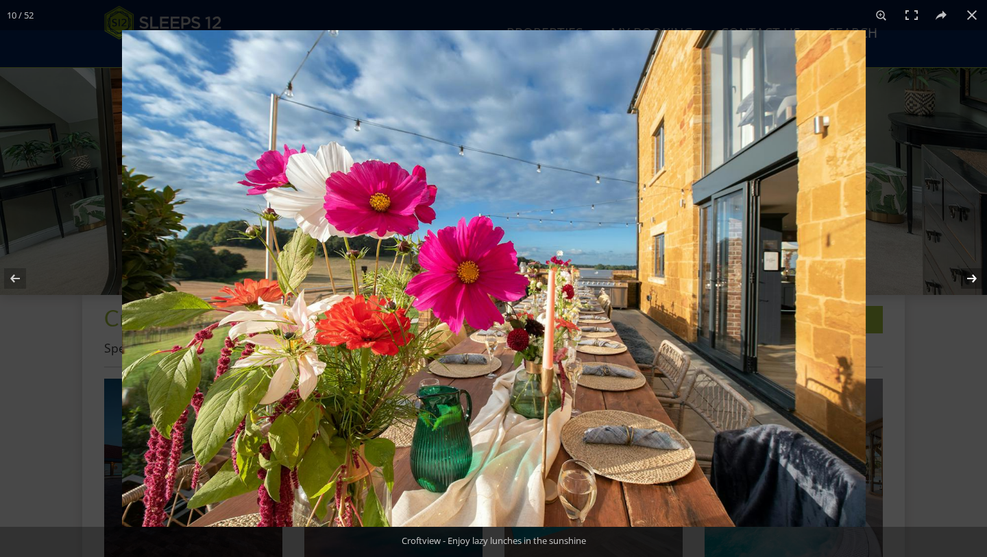
click at [972, 282] on button at bounding box center [963, 278] width 48 height 69
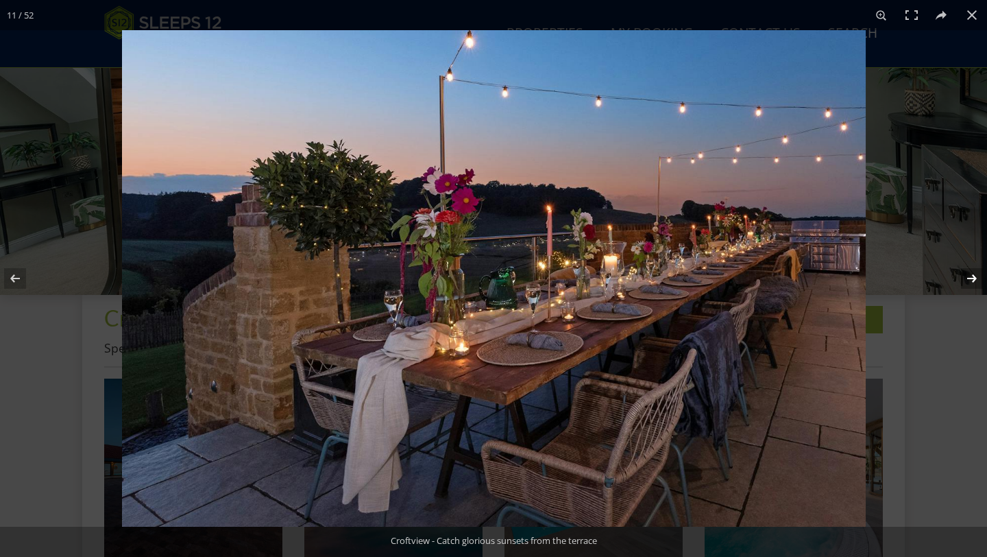
click at [972, 282] on button at bounding box center [963, 278] width 48 height 69
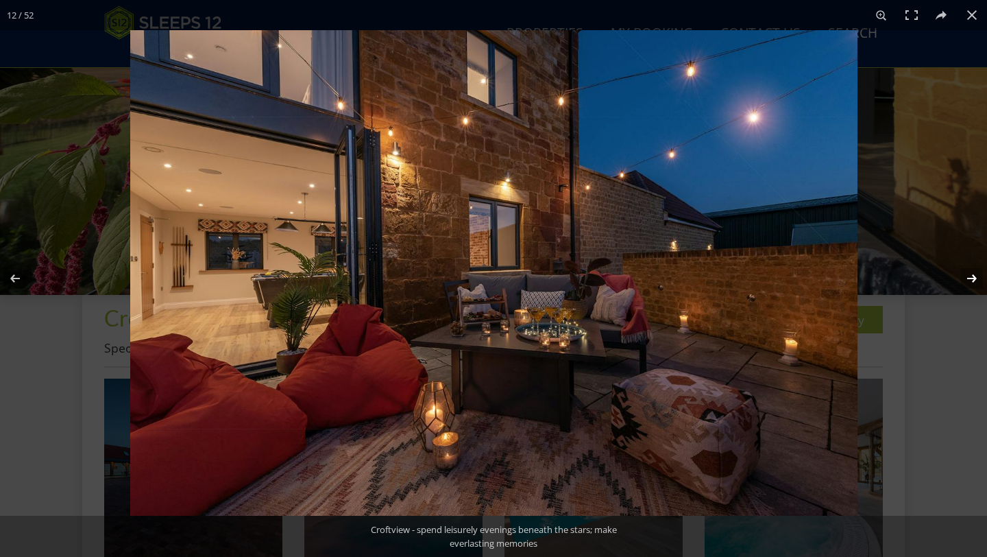
click at [972, 282] on button at bounding box center [963, 278] width 48 height 69
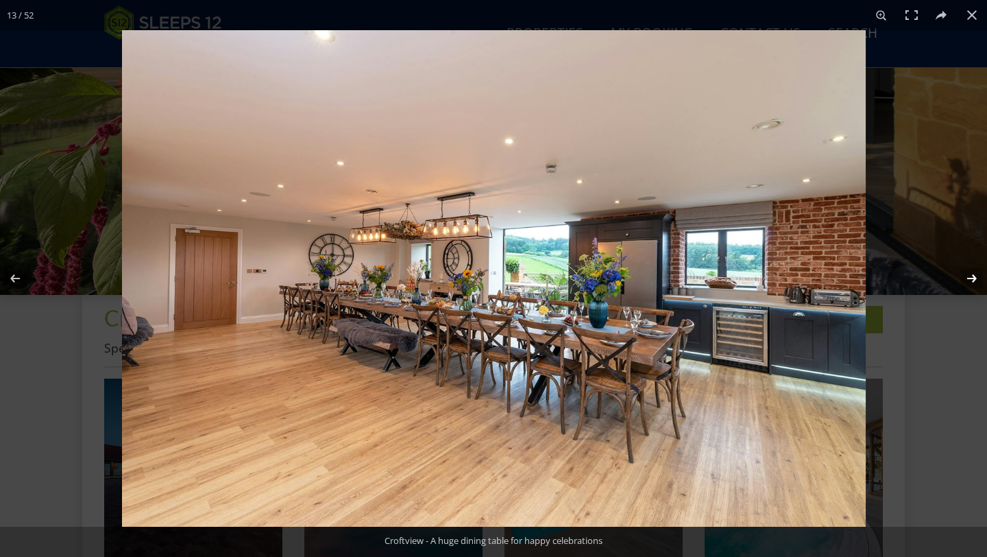
click at [972, 282] on button at bounding box center [963, 278] width 48 height 69
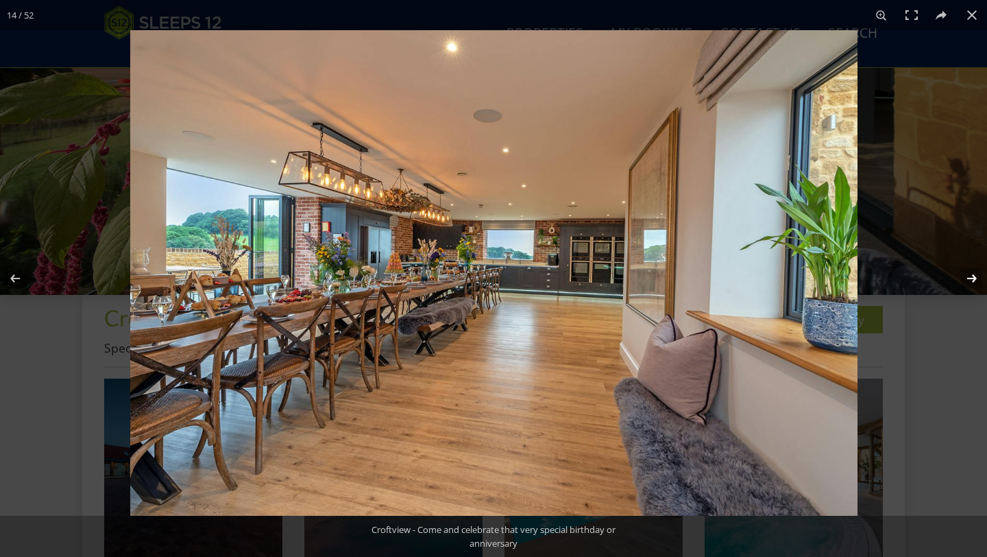
click at [972, 282] on button at bounding box center [963, 278] width 48 height 69
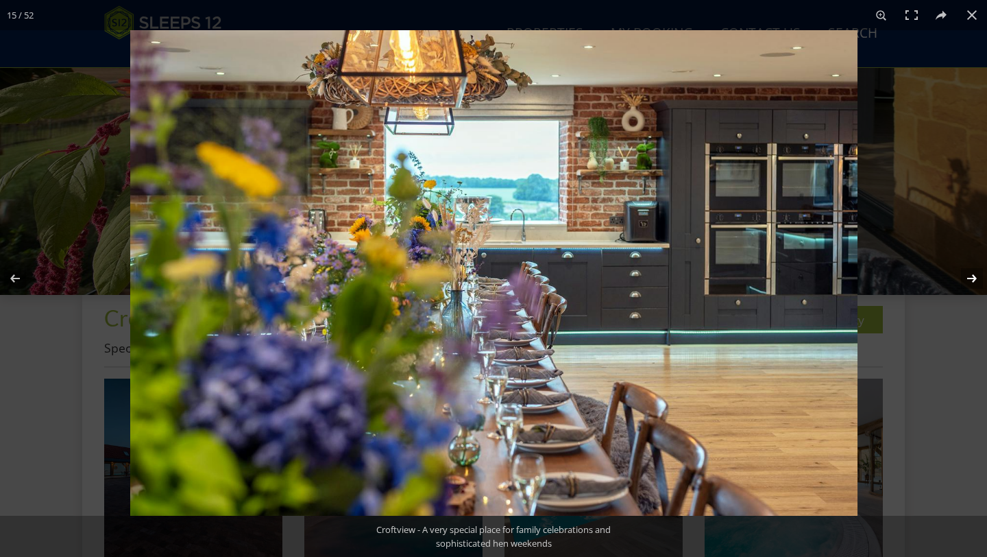
click at [972, 282] on button at bounding box center [963, 278] width 48 height 69
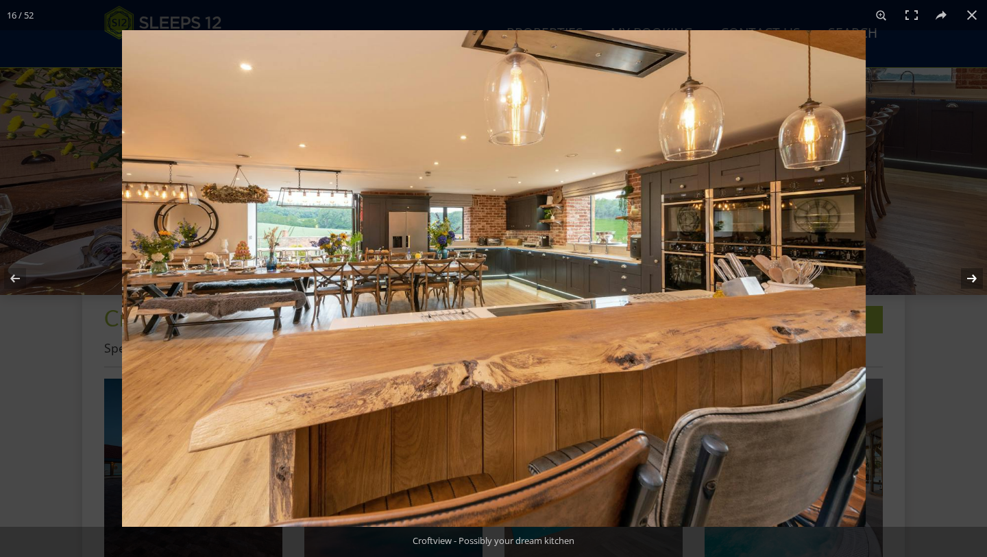
click at [963, 275] on button at bounding box center [963, 278] width 48 height 69
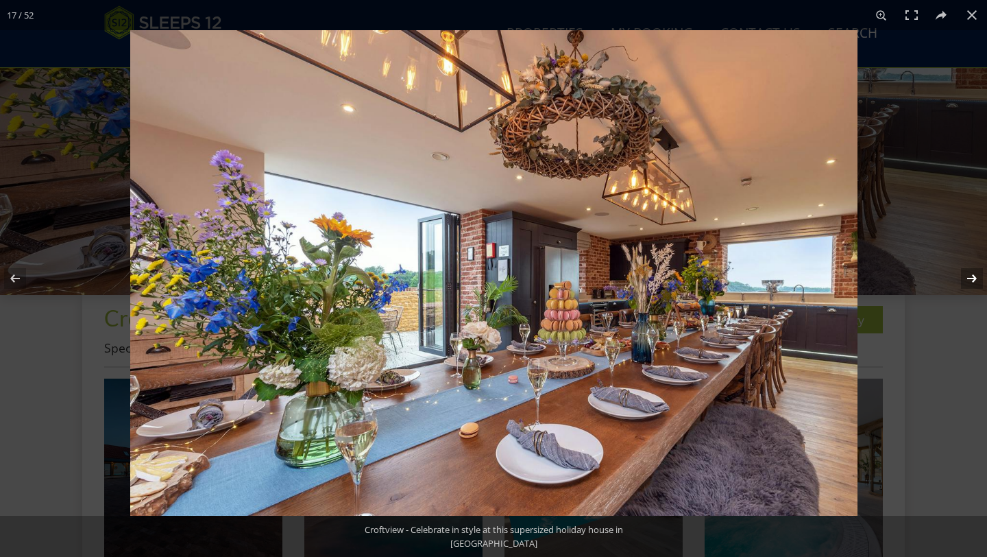
click at [963, 275] on button at bounding box center [963, 278] width 48 height 69
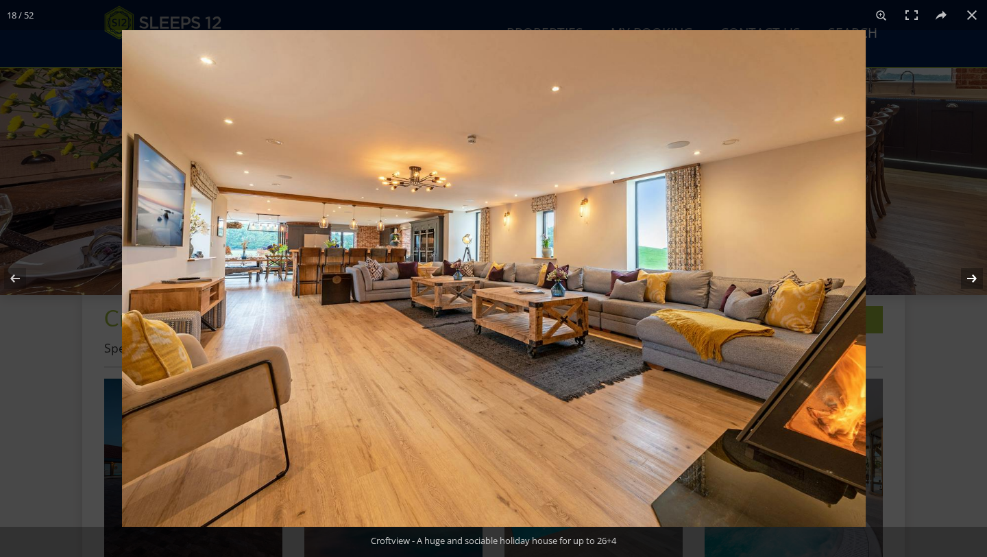
click at [963, 275] on button at bounding box center [963, 278] width 48 height 69
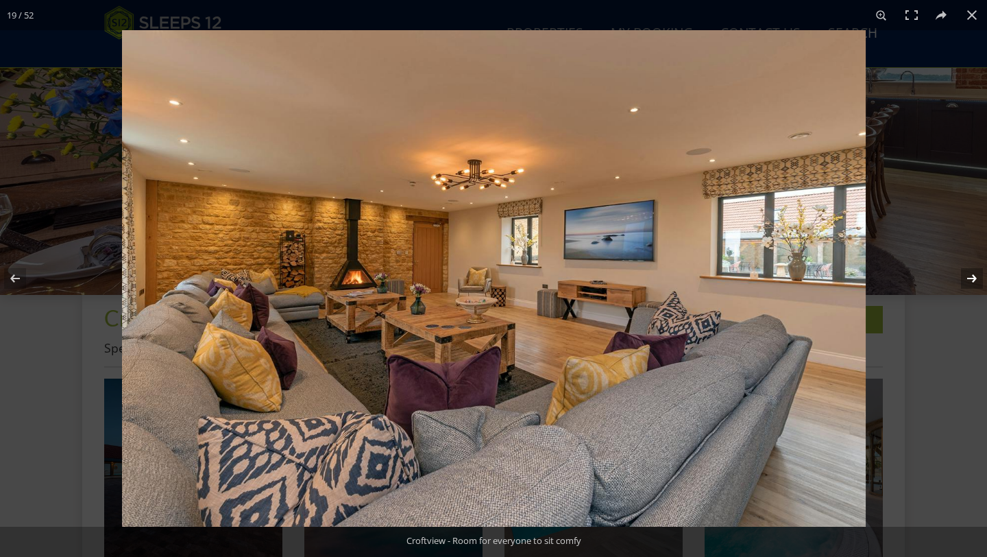
click at [963, 275] on button at bounding box center [963, 278] width 48 height 69
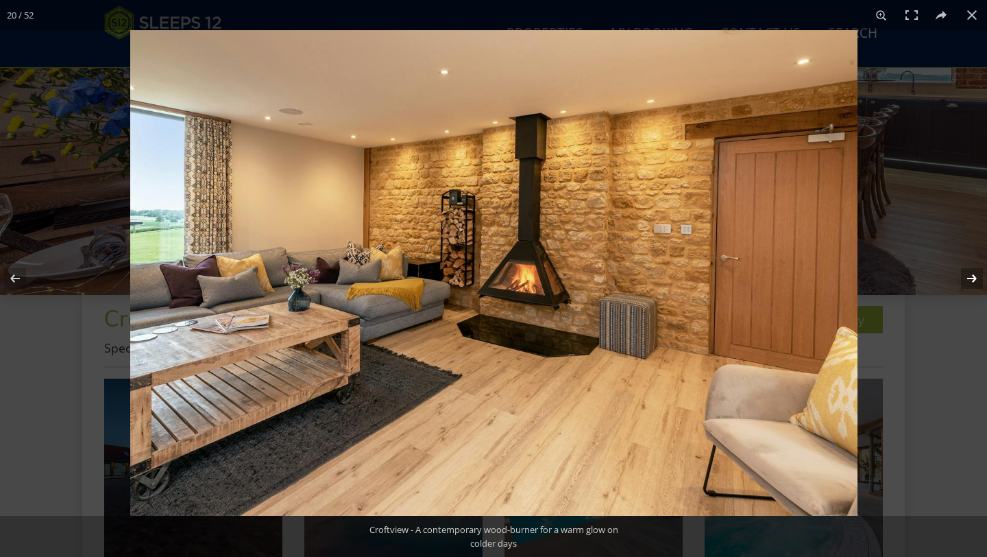
click at [963, 275] on button at bounding box center [963, 278] width 48 height 69
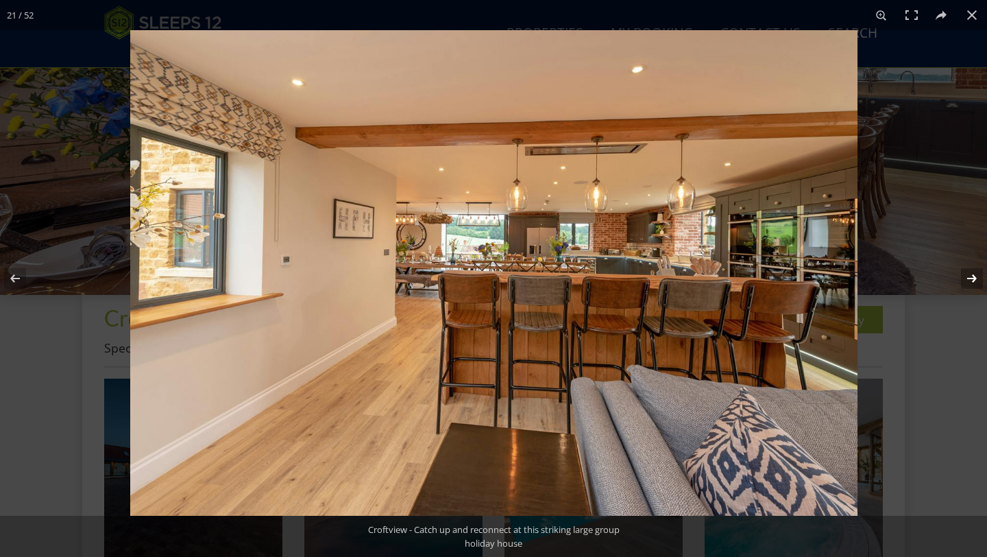
click at [963, 275] on button at bounding box center [963, 278] width 48 height 69
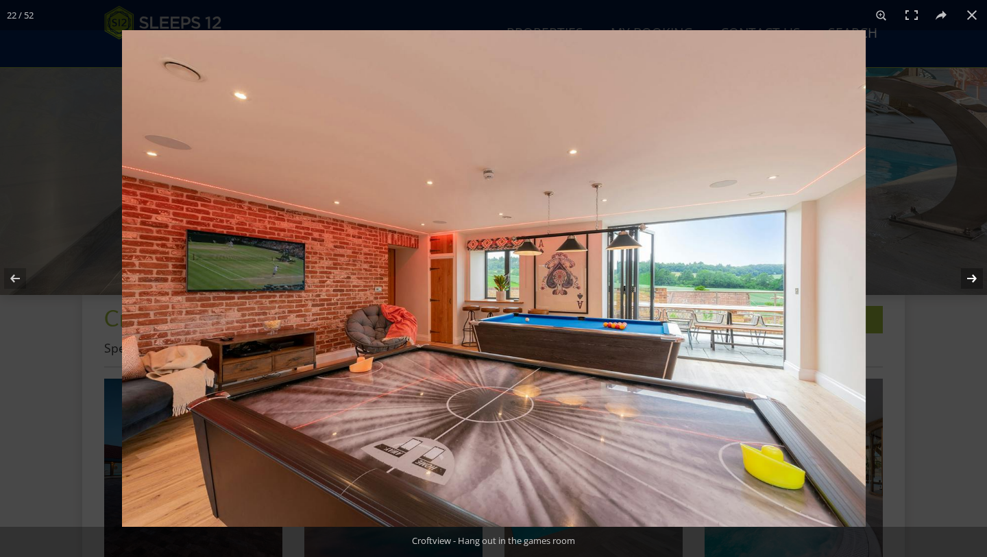
click at [963, 275] on button at bounding box center [963, 278] width 48 height 69
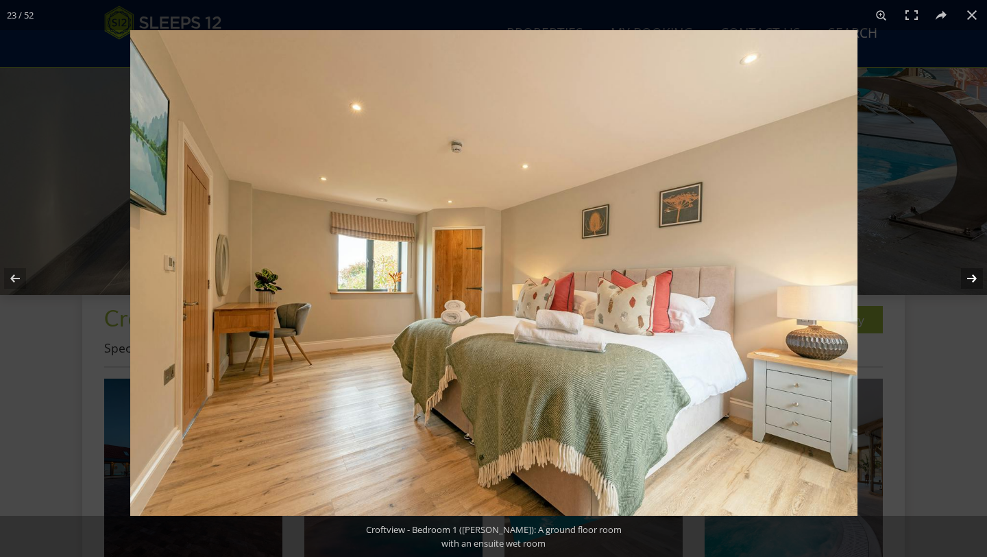
click at [963, 275] on button at bounding box center [963, 278] width 48 height 69
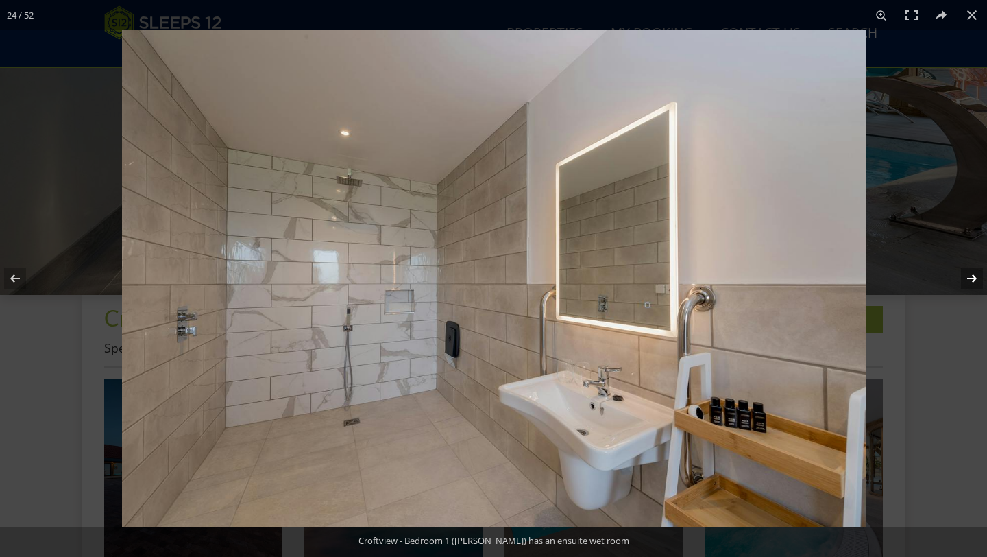
click at [963, 275] on button at bounding box center [963, 278] width 48 height 69
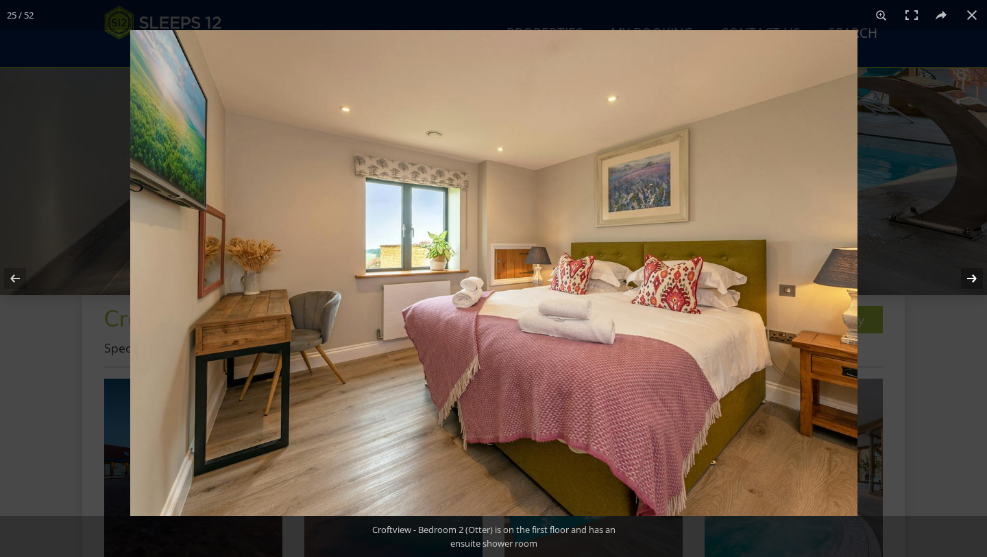
click at [963, 275] on button at bounding box center [963, 278] width 48 height 69
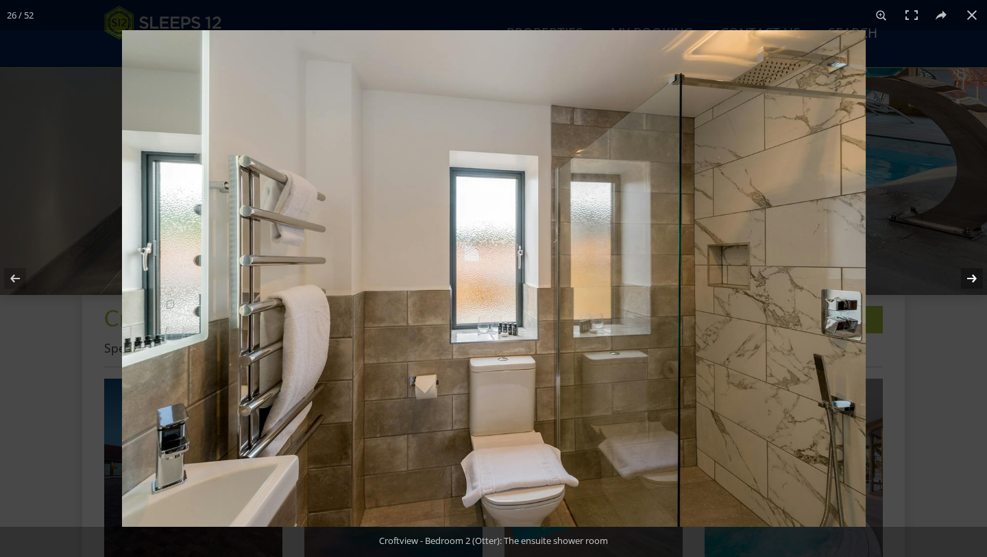
click at [963, 275] on button at bounding box center [963, 278] width 48 height 69
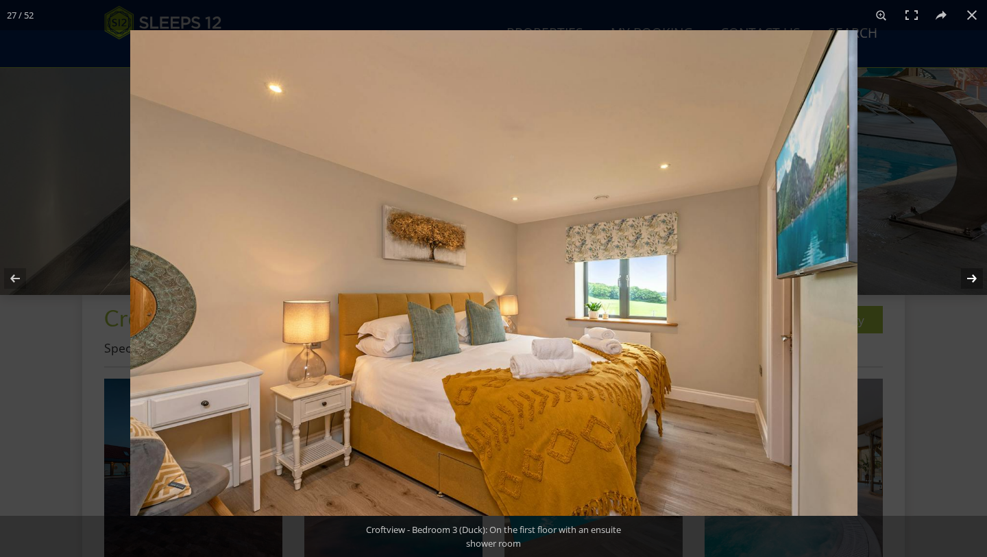
click at [963, 275] on button at bounding box center [963, 278] width 48 height 69
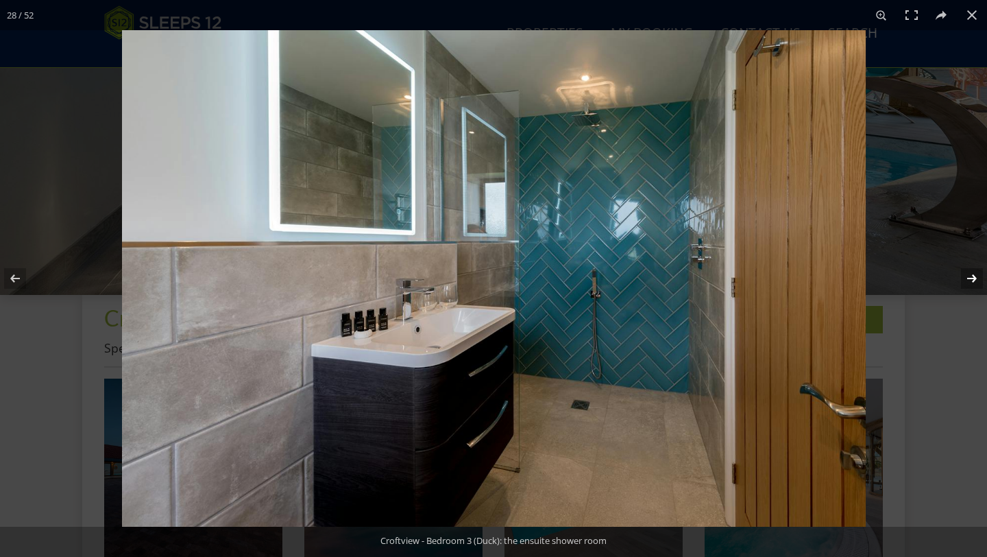
click at [963, 275] on button at bounding box center [963, 278] width 48 height 69
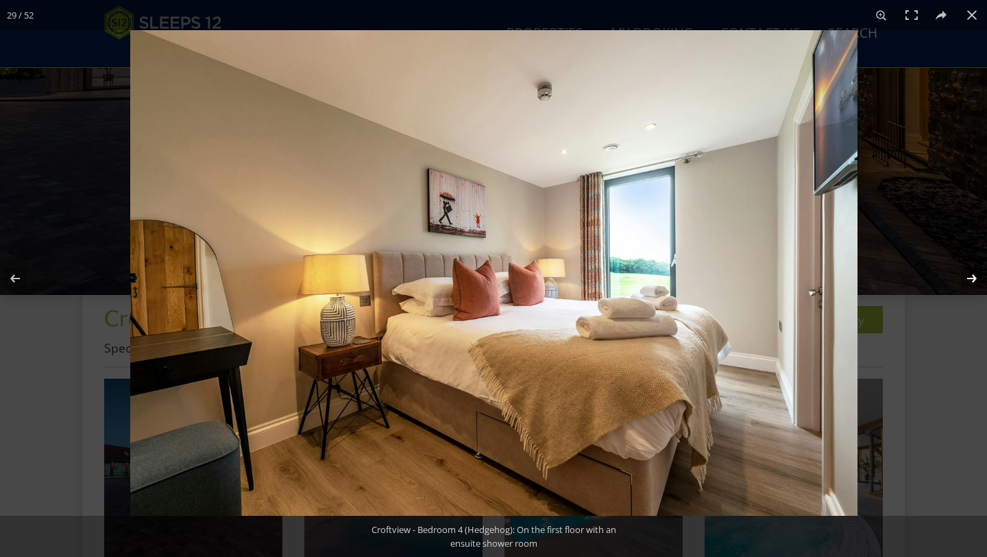
click at [963, 275] on button at bounding box center [963, 278] width 48 height 69
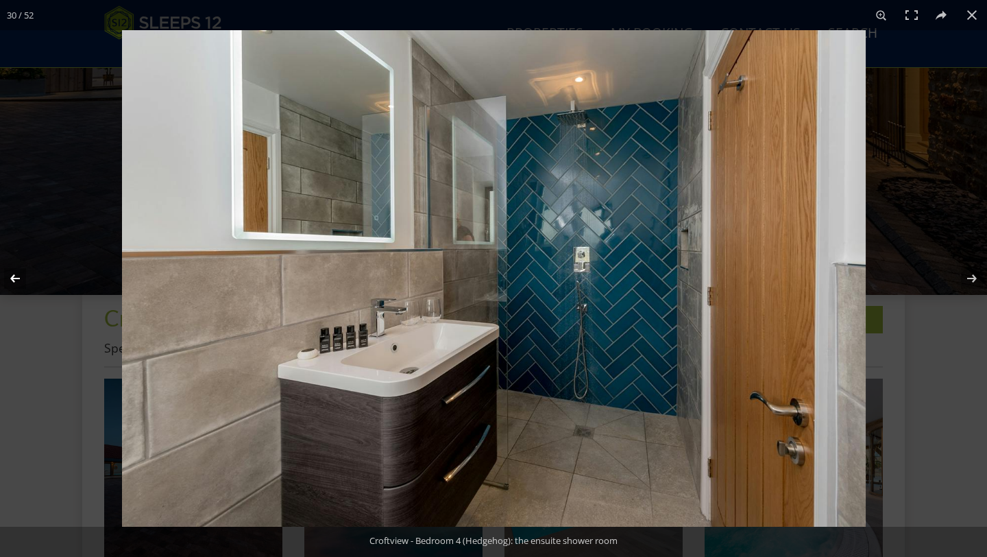
click at [11, 285] on button at bounding box center [24, 278] width 48 height 69
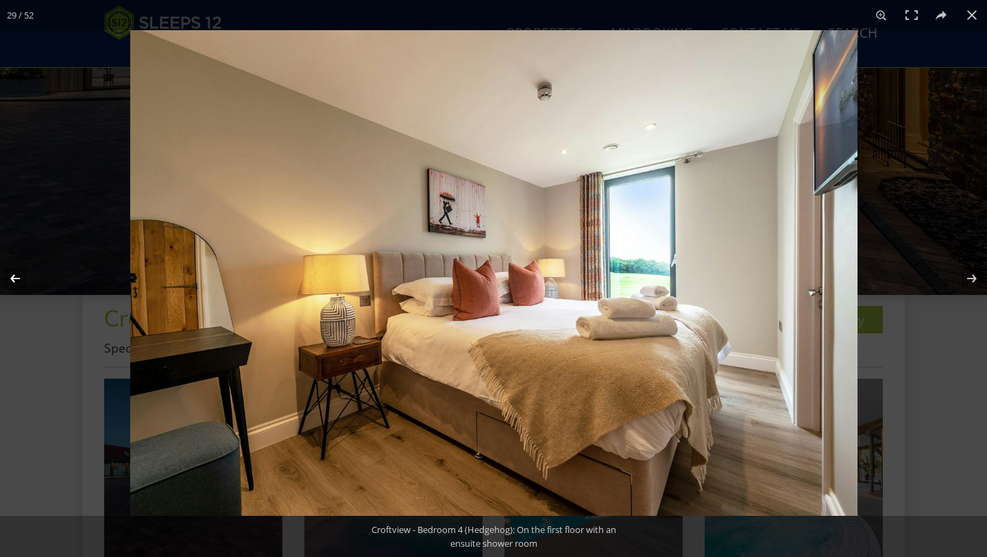
click at [11, 285] on button at bounding box center [24, 278] width 48 height 69
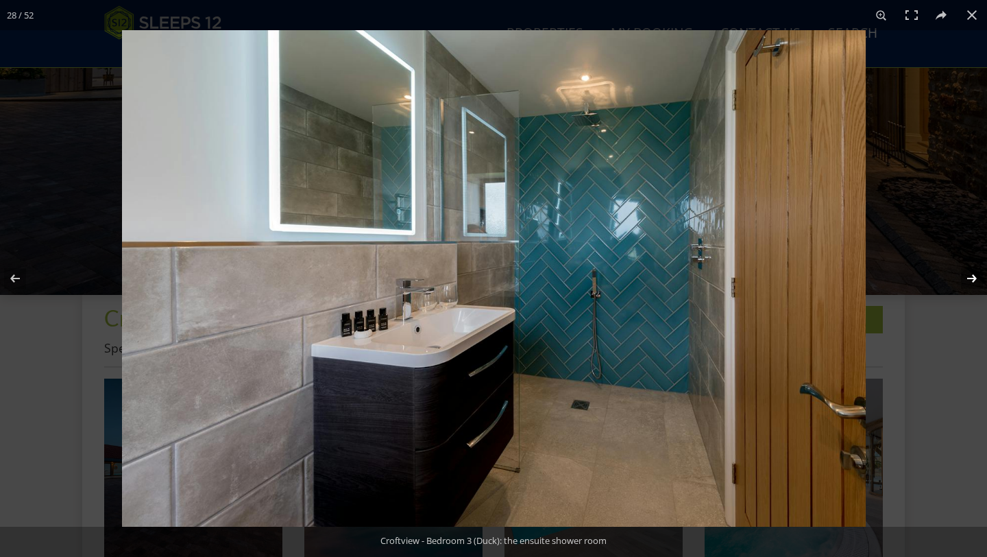
click at [980, 280] on button at bounding box center [963, 278] width 48 height 69
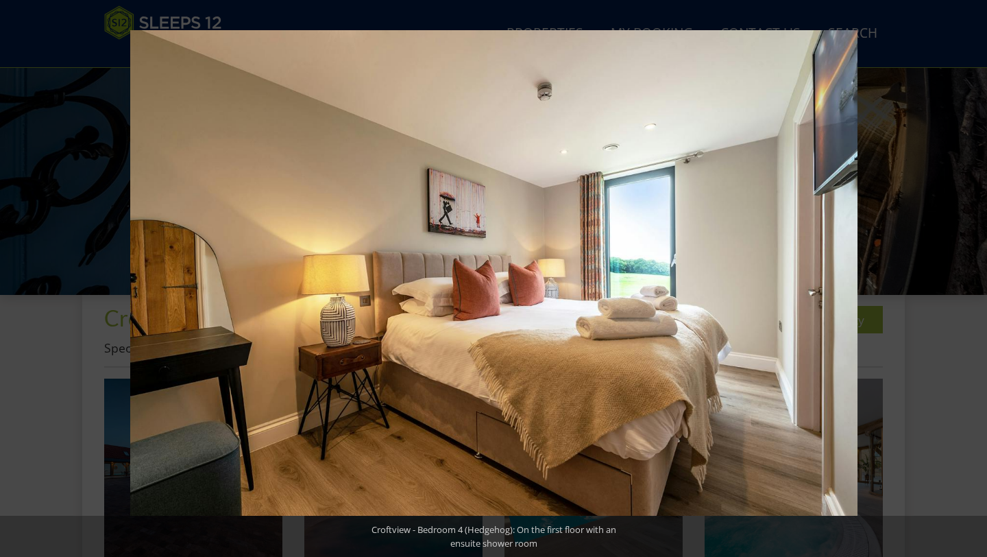
click at [980, 280] on button at bounding box center [963, 278] width 48 height 69
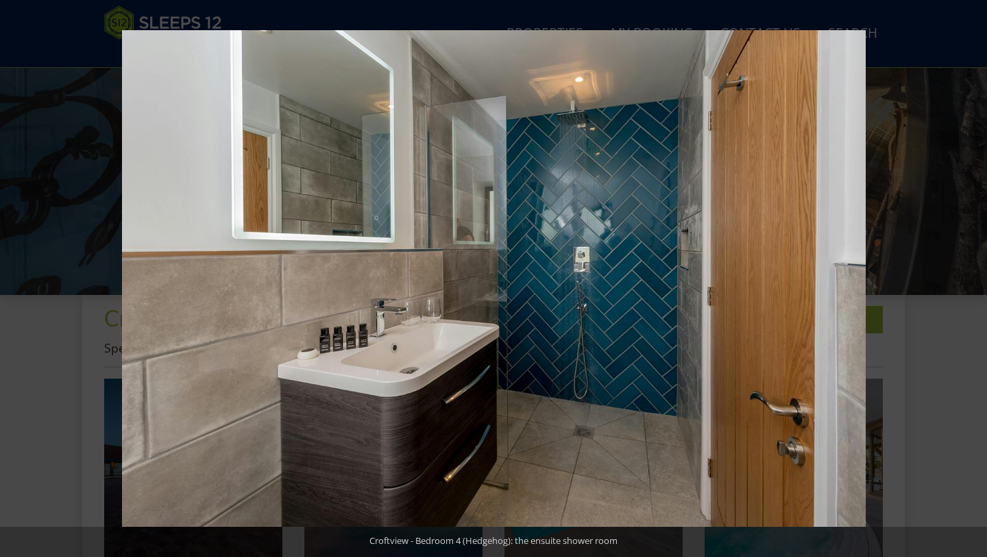
click at [980, 280] on button at bounding box center [963, 278] width 48 height 69
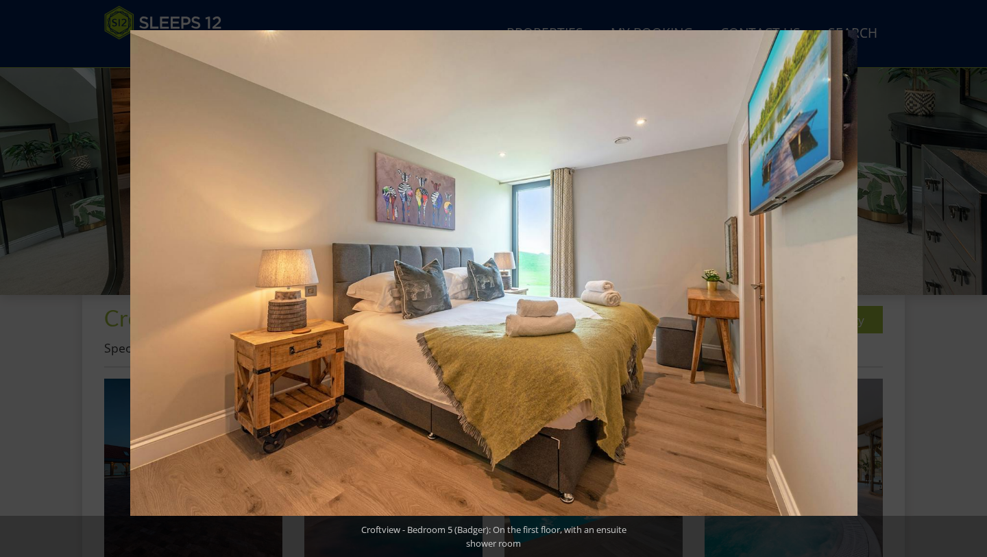
click at [980, 280] on button at bounding box center [963, 278] width 48 height 69
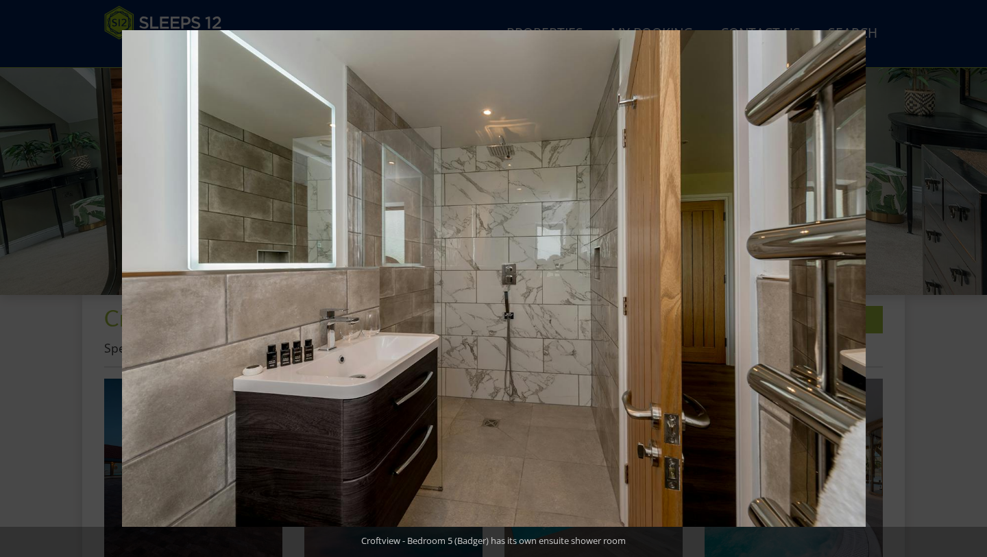
click at [980, 280] on button at bounding box center [963, 278] width 48 height 69
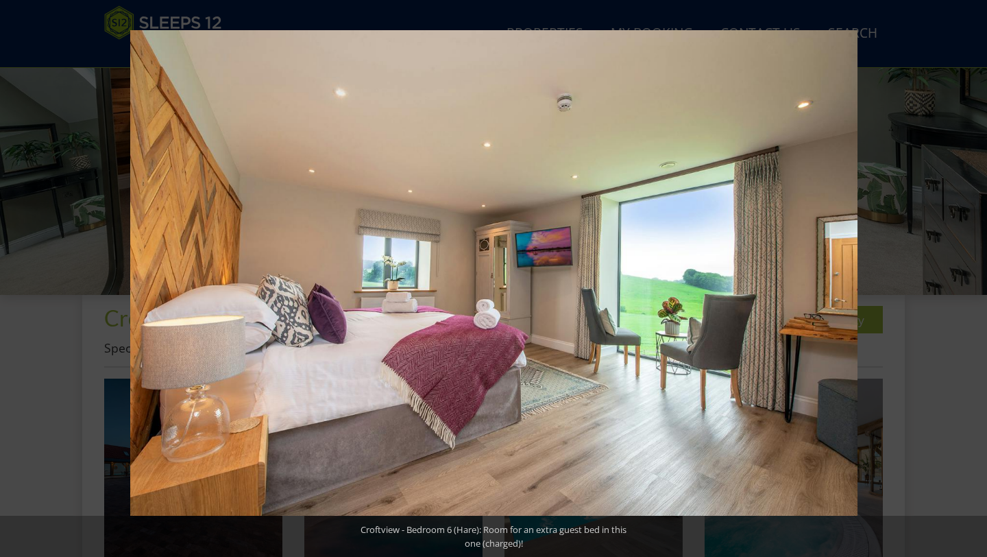
click at [980, 280] on button at bounding box center [963, 278] width 48 height 69
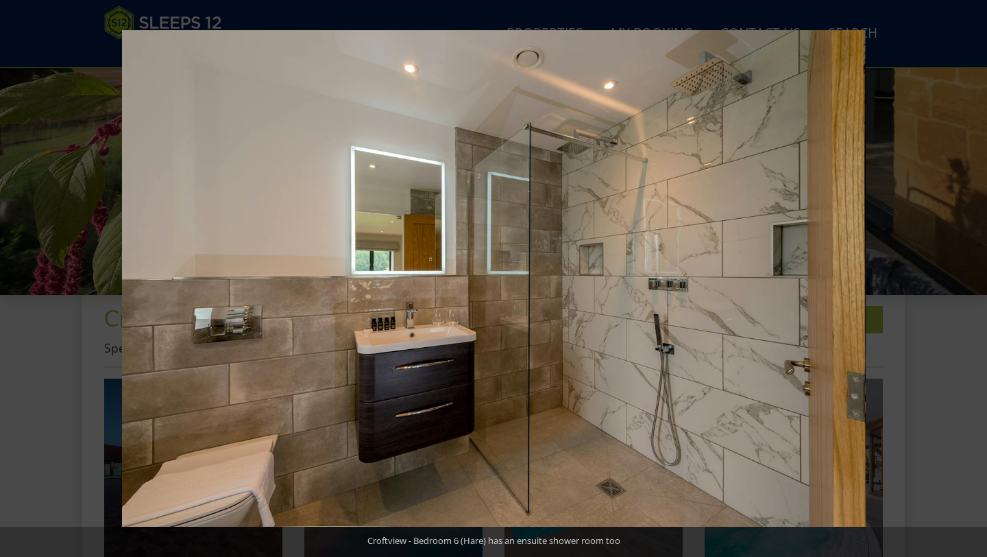
click at [980, 280] on button at bounding box center [963, 278] width 48 height 69
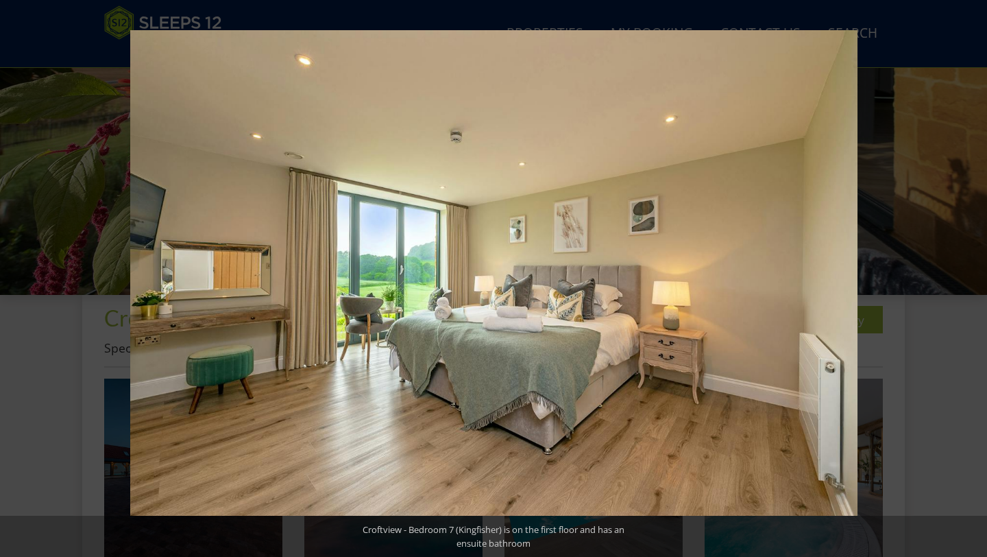
click at [980, 280] on button at bounding box center [963, 278] width 48 height 69
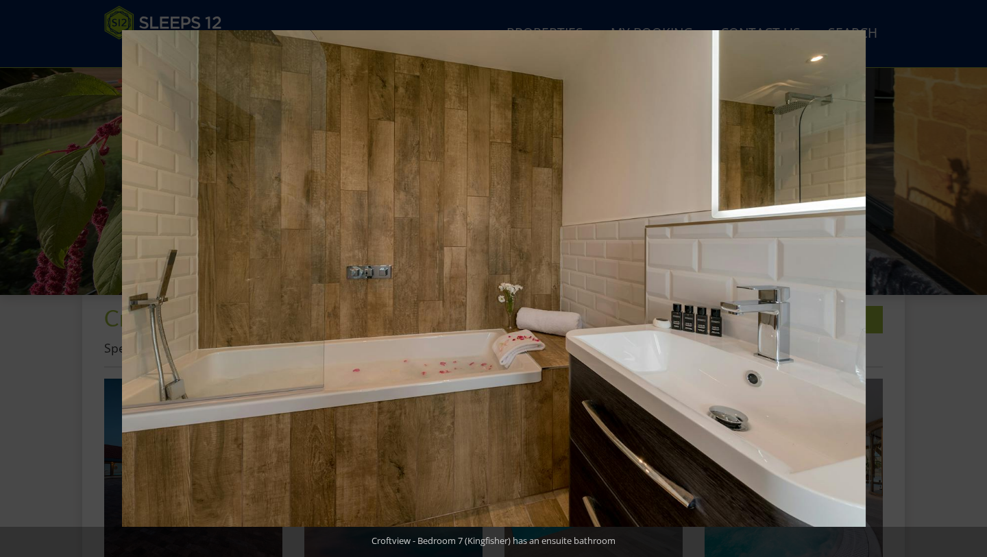
click at [980, 280] on button at bounding box center [963, 278] width 48 height 69
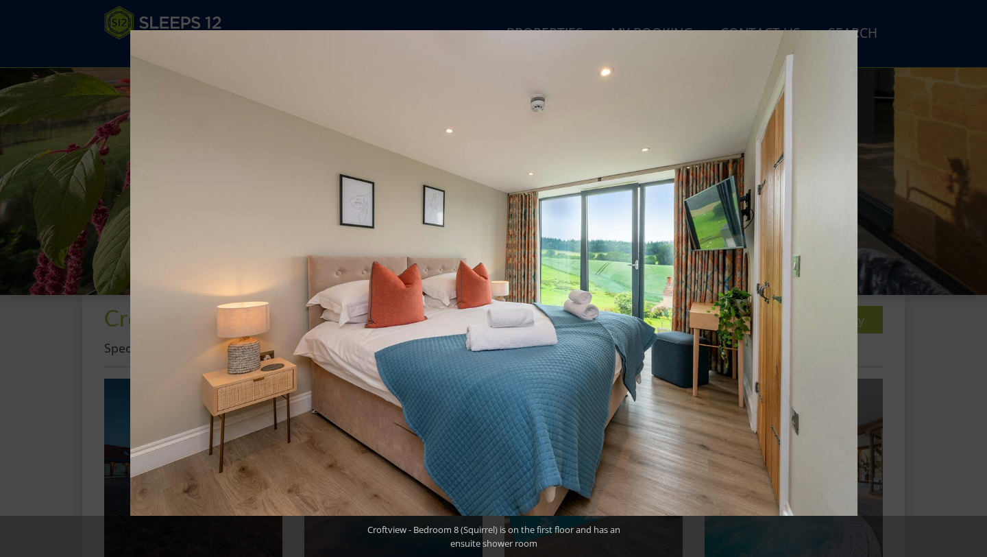
click at [980, 280] on button at bounding box center [963, 278] width 48 height 69
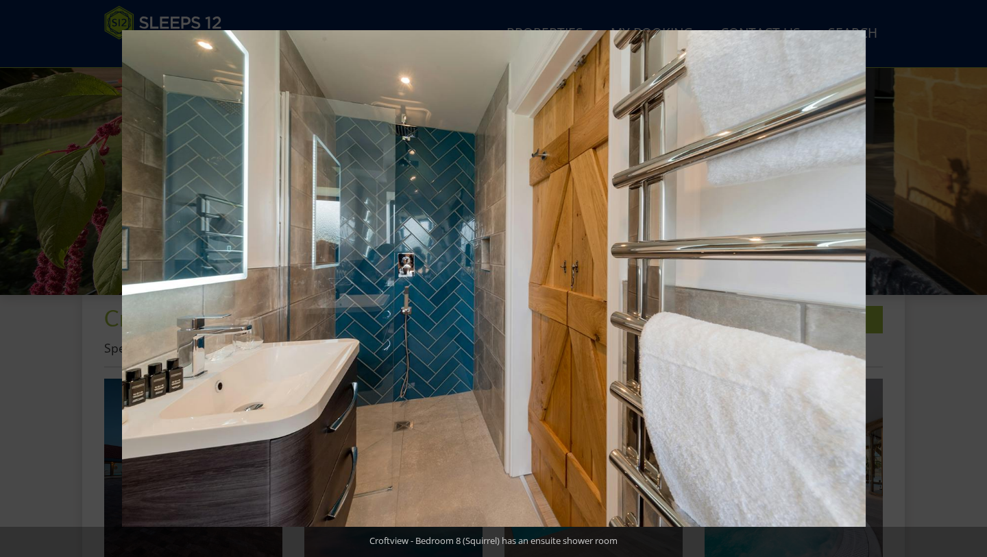
click at [980, 280] on button at bounding box center [963, 278] width 48 height 69
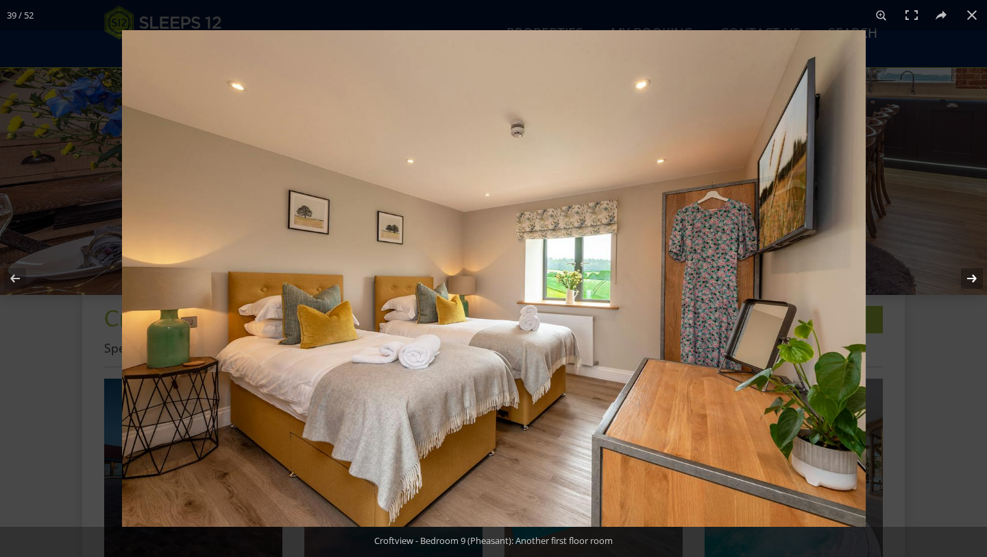
click at [972, 285] on button at bounding box center [963, 278] width 48 height 69
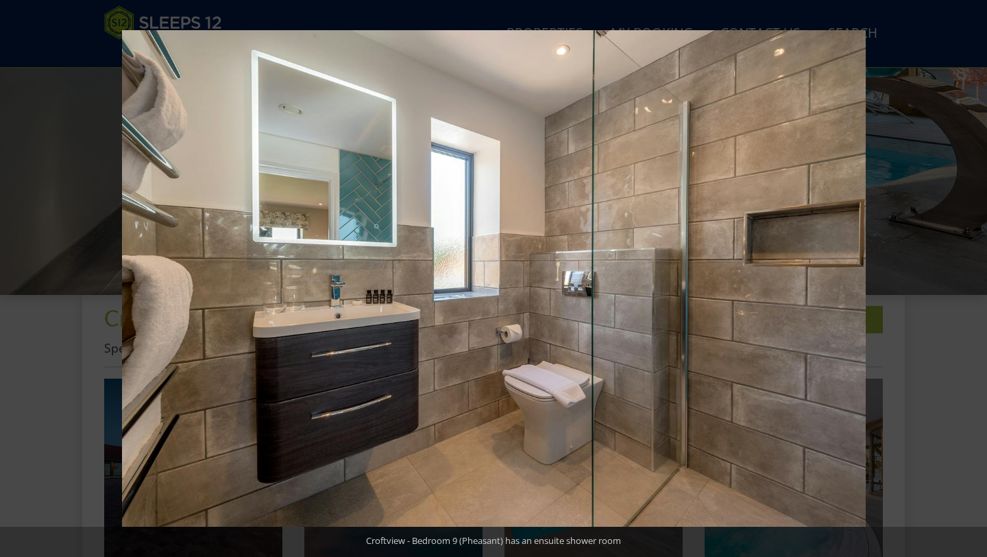
click at [972, 285] on button at bounding box center [963, 278] width 48 height 69
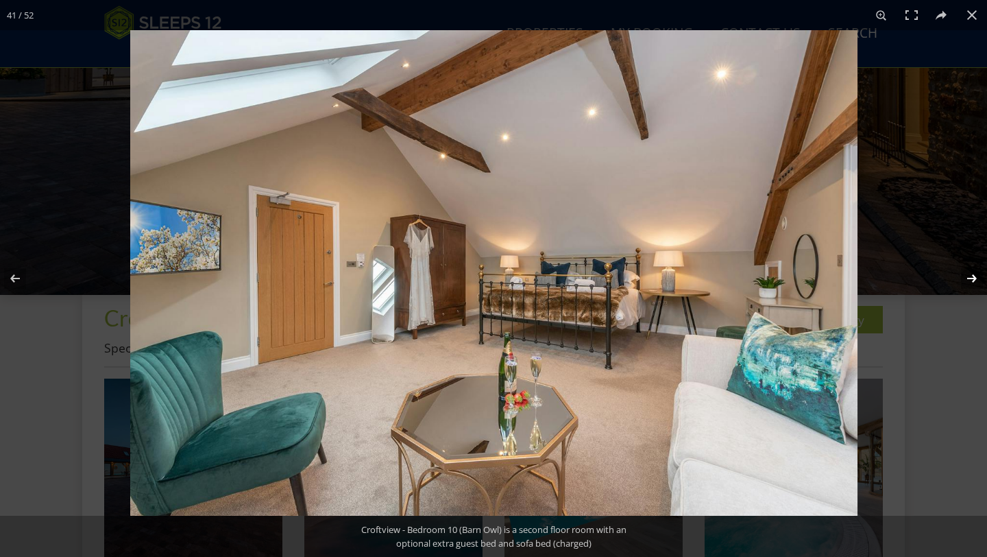
click at [974, 285] on button at bounding box center [963, 278] width 48 height 69
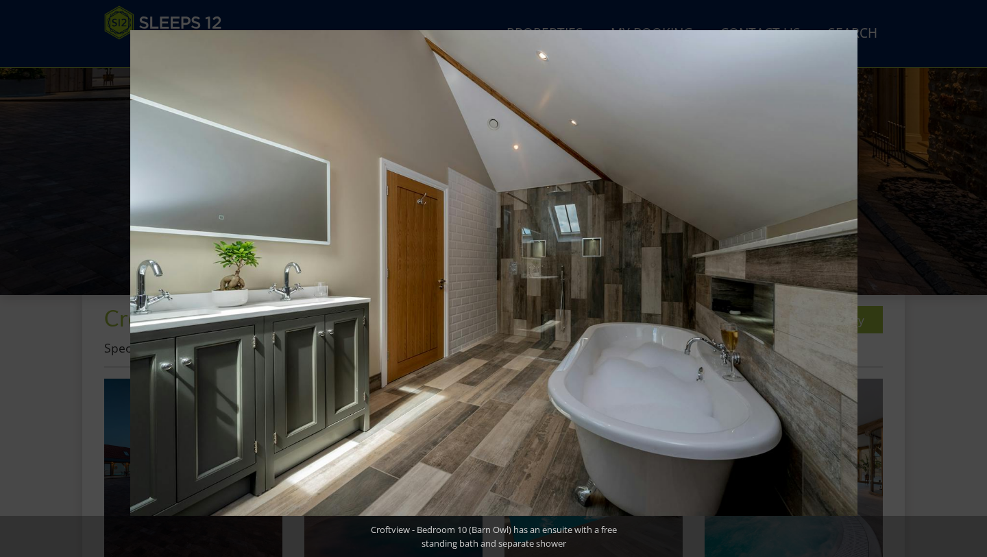
click at [974, 285] on button at bounding box center [963, 278] width 48 height 69
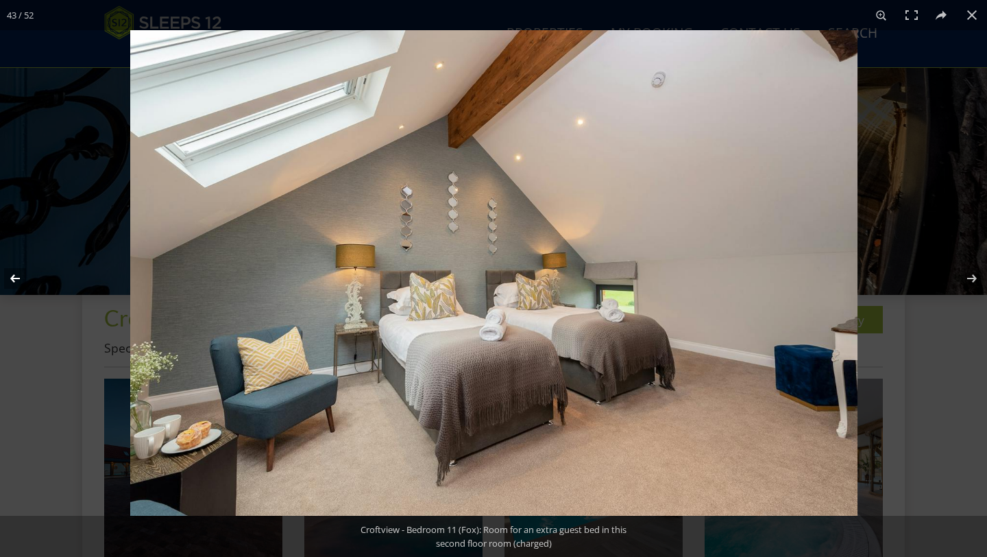
click at [21, 262] on button at bounding box center [24, 278] width 48 height 69
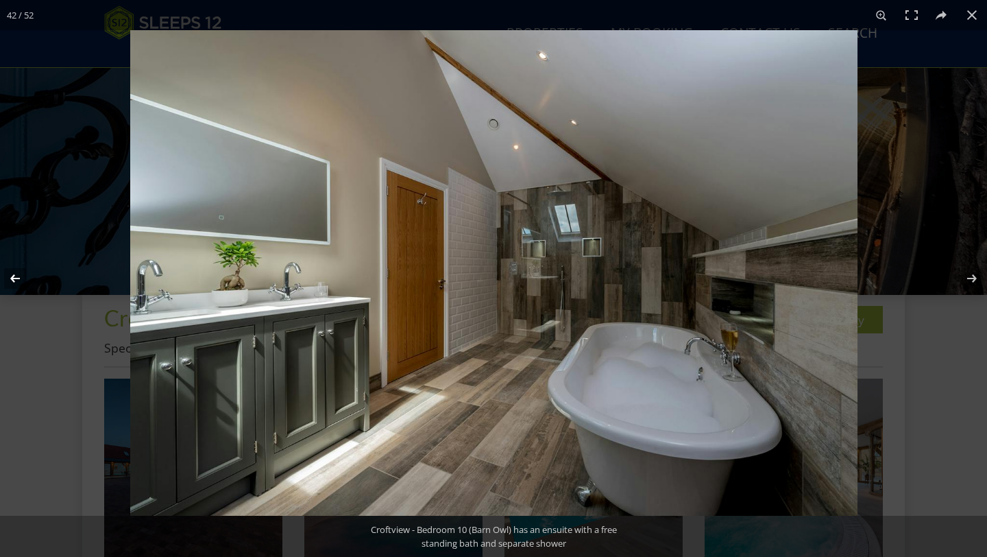
click at [20, 263] on button at bounding box center [24, 278] width 48 height 69
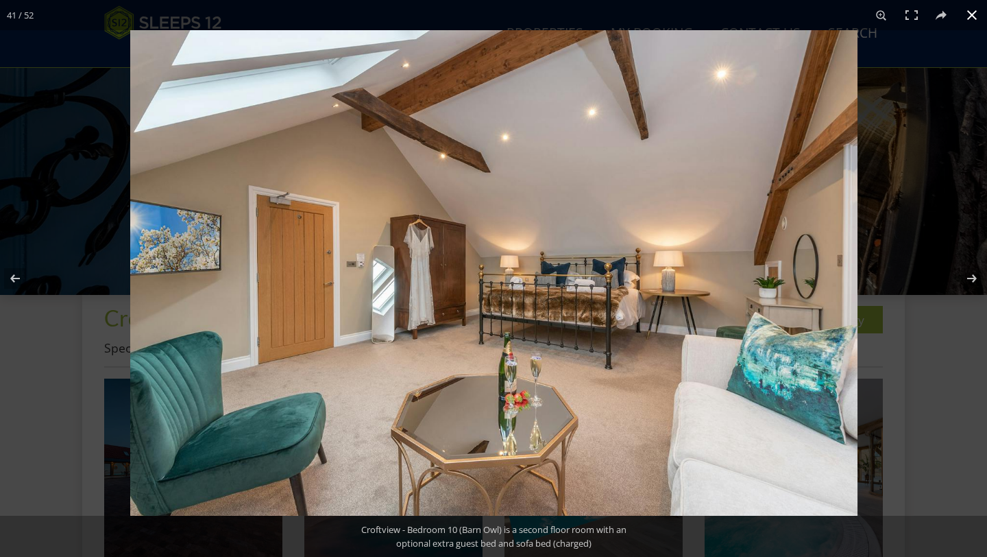
click at [937, 280] on div at bounding box center [623, 308] width 987 height 557
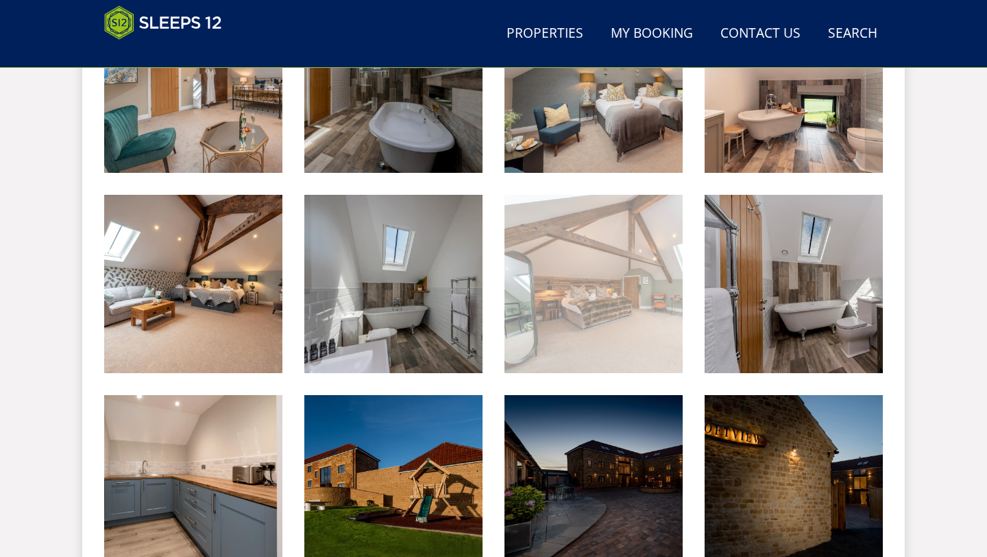
scroll to position [2653, 0]
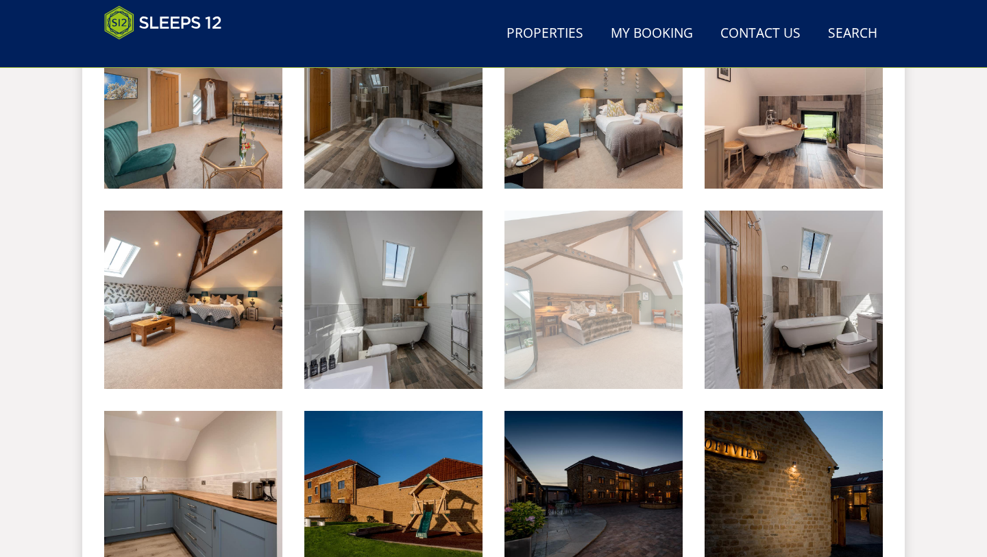
click at [581, 281] on img at bounding box center [593, 299] width 178 height 178
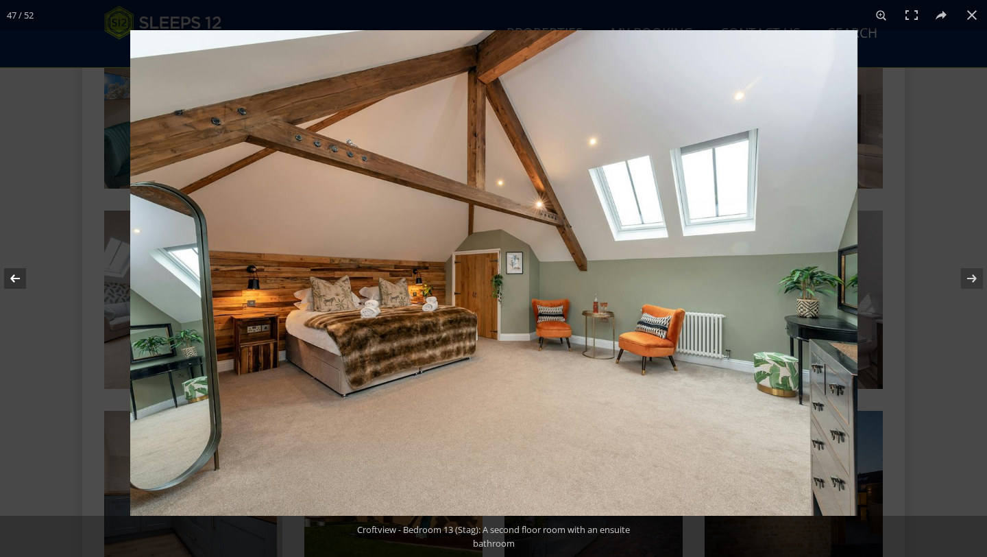
click at [1, 276] on button at bounding box center [24, 278] width 48 height 69
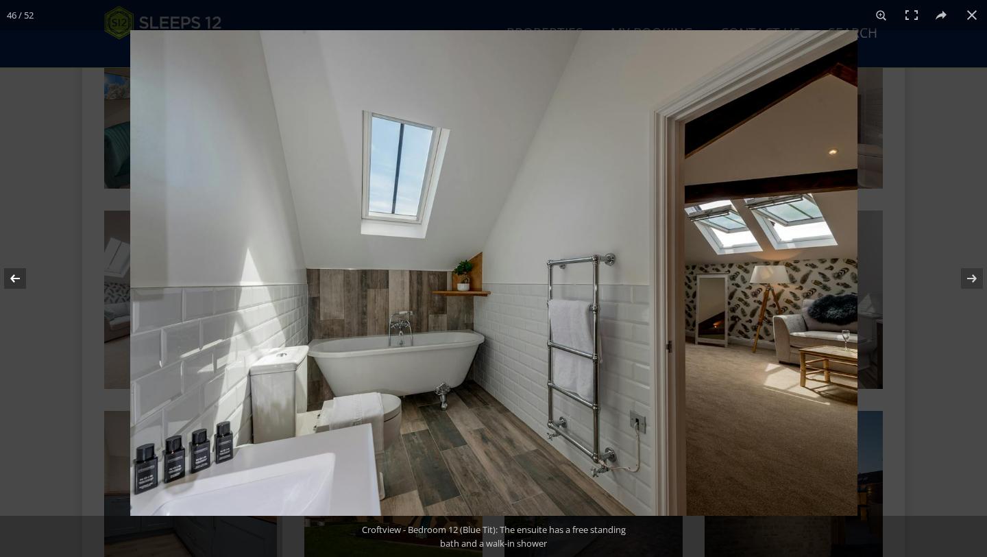
click at [3, 276] on button at bounding box center [24, 278] width 48 height 69
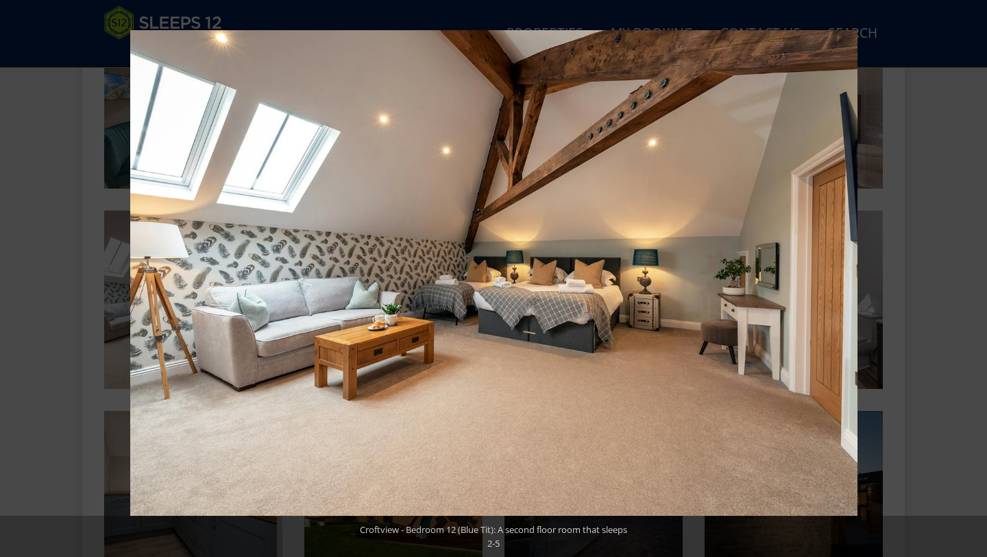
click at [3, 276] on button at bounding box center [24, 278] width 48 height 69
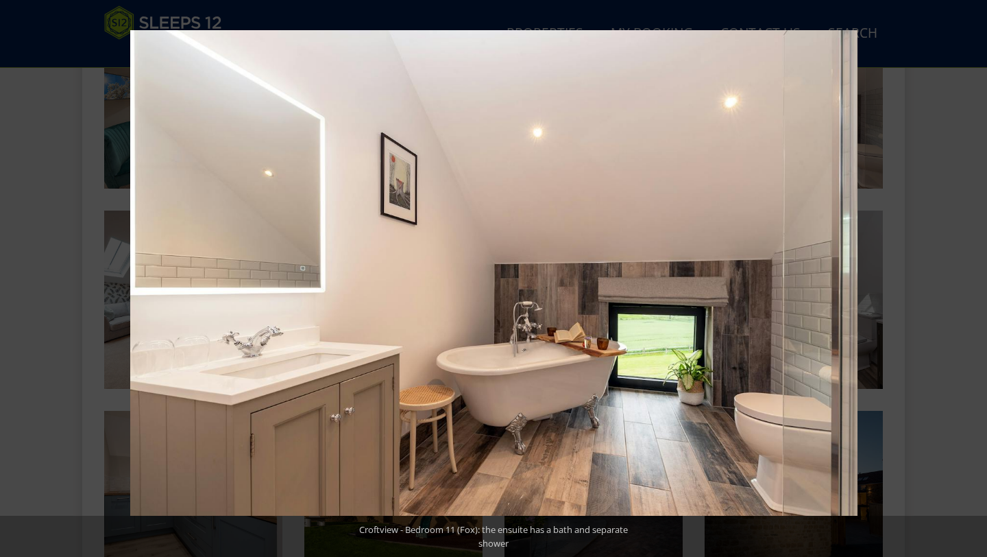
click at [3, 276] on button at bounding box center [24, 278] width 48 height 69
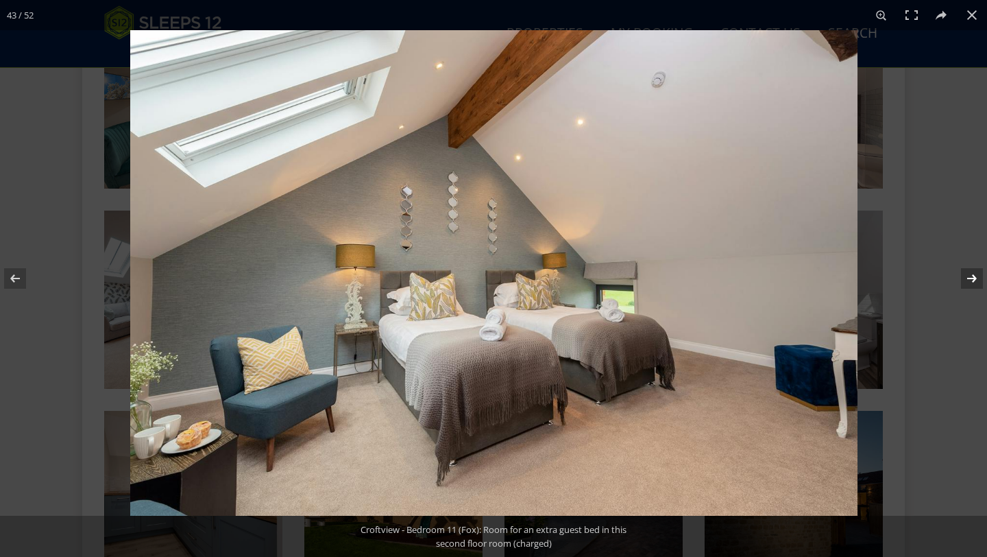
click at [953, 284] on button at bounding box center [963, 278] width 48 height 69
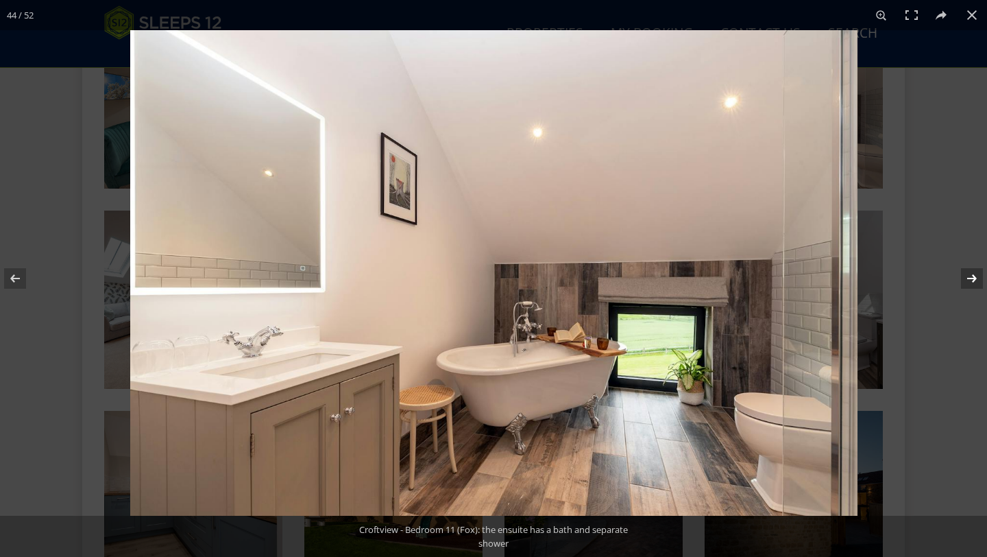
click at [953, 282] on button at bounding box center [963, 278] width 48 height 69
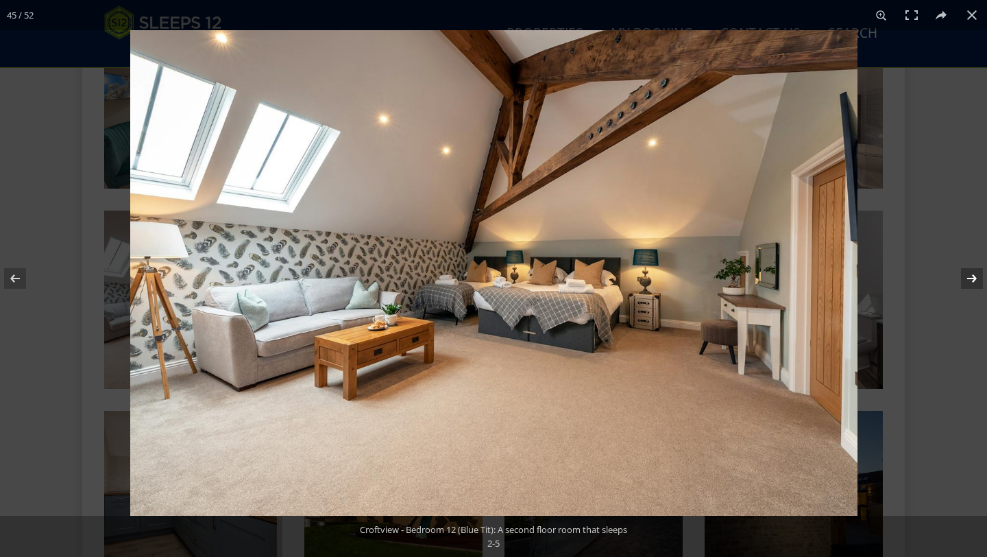
click at [953, 282] on button at bounding box center [963, 278] width 48 height 69
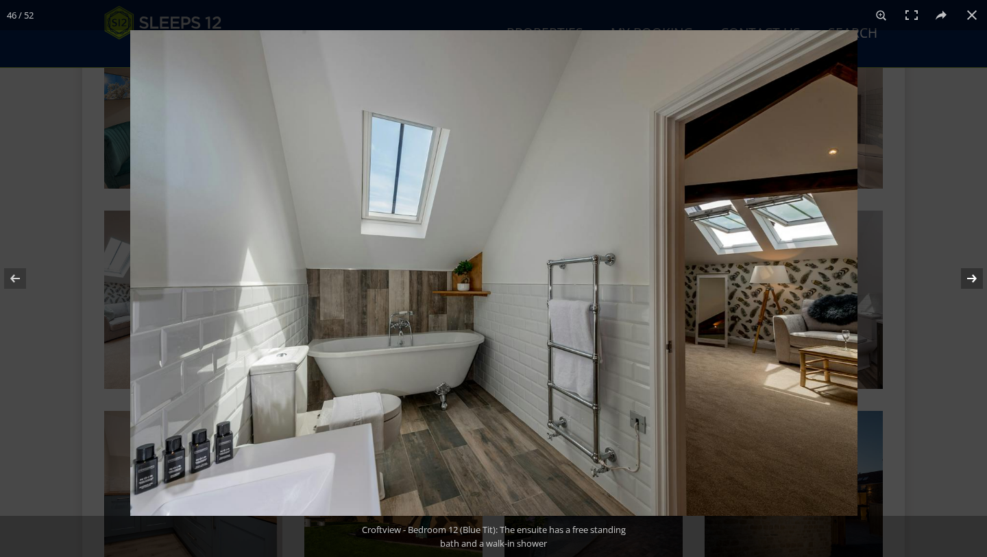
click at [953, 282] on button at bounding box center [963, 278] width 48 height 69
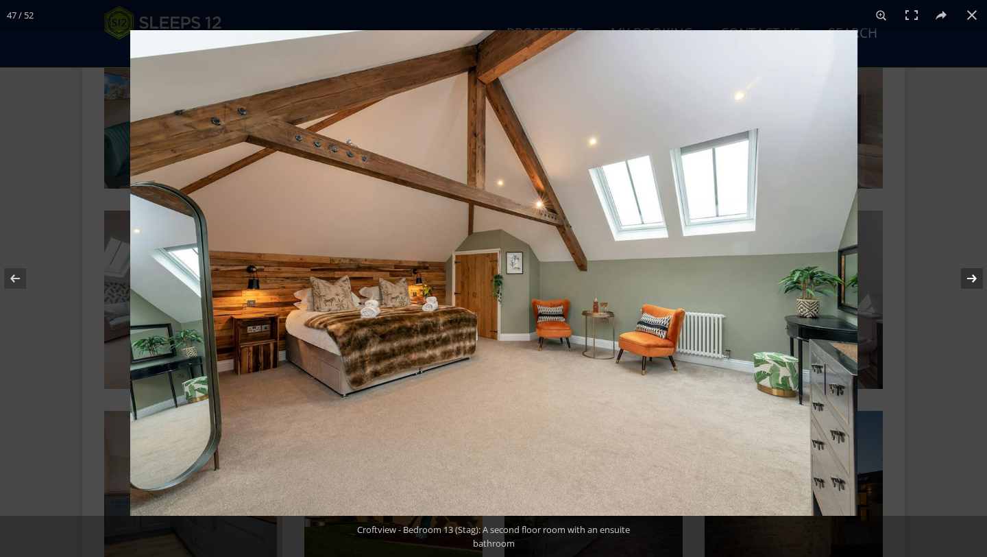
drag, startPoint x: 953, startPoint y: 282, endPoint x: 954, endPoint y: 269, distance: 13.8
click at [954, 282] on button at bounding box center [963, 278] width 48 height 69
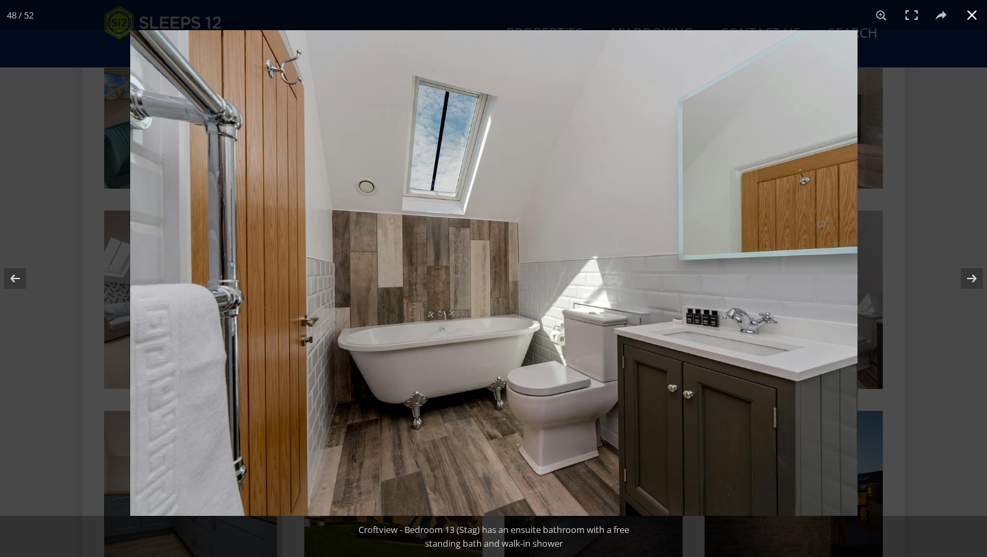
click at [977, 14] on button at bounding box center [972, 15] width 30 height 30
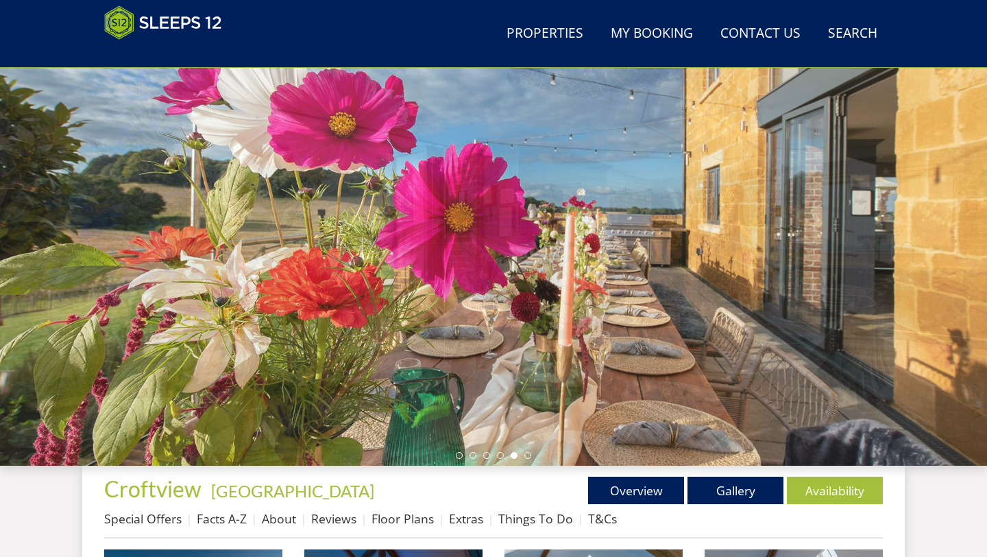
scroll to position [109, 0]
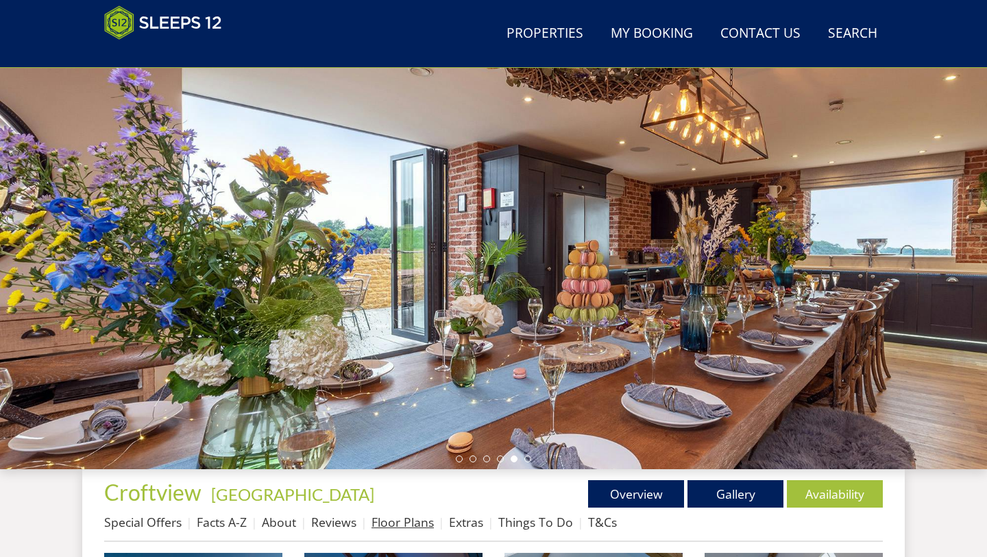
click at [412, 521] on link "Floor Plans" at bounding box center [402, 521] width 62 height 16
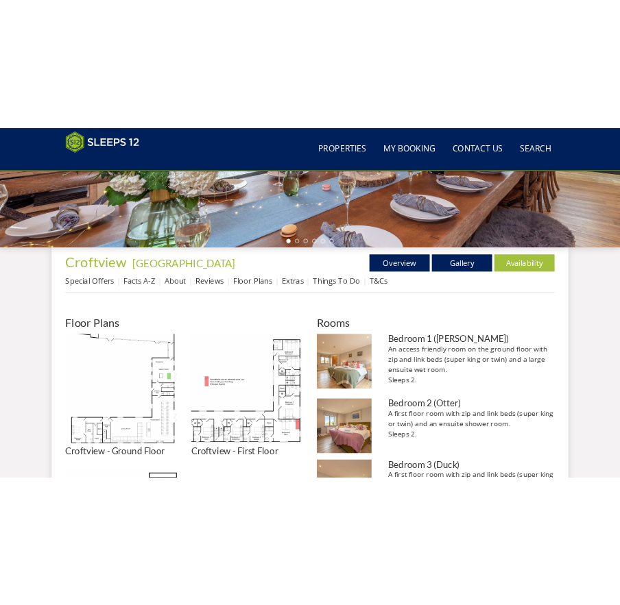
scroll to position [402, 0]
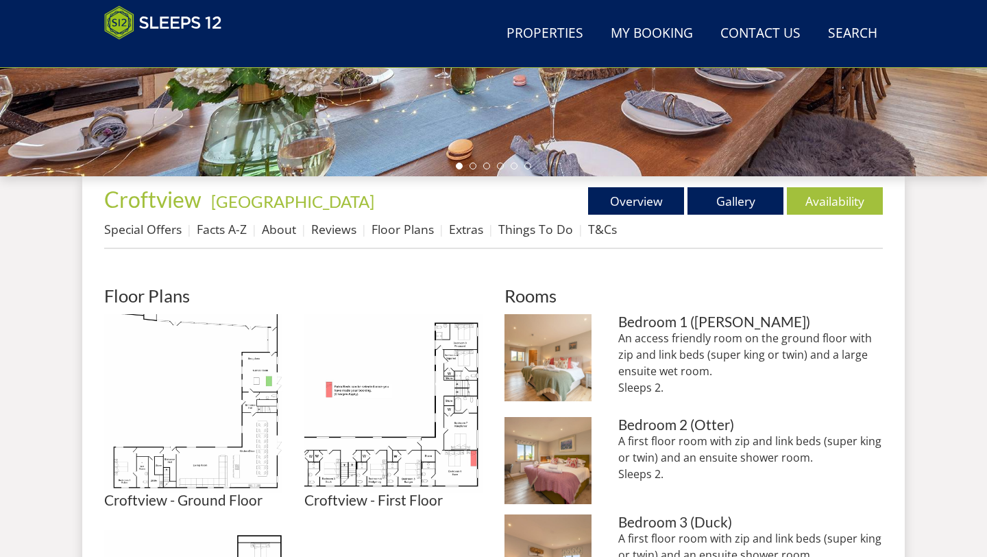
drag, startPoint x: 659, startPoint y: 379, endPoint x: 668, endPoint y: 382, distance: 9.3
click at [659, 379] on p "An access friendly room on the ground floor with zip and link beds (super king …" at bounding box center [750, 363] width 265 height 66
drag, startPoint x: 681, startPoint y: 391, endPoint x: 610, endPoint y: 345, distance: 84.8
click at [610, 345] on li "Croftview - Bedroom 1 (Robin): A ground floor room with an ensuite wet room Bed…" at bounding box center [693, 360] width 378 height 93
copy p "An access friendly room on the ground floor with zip and link beds (super king …"
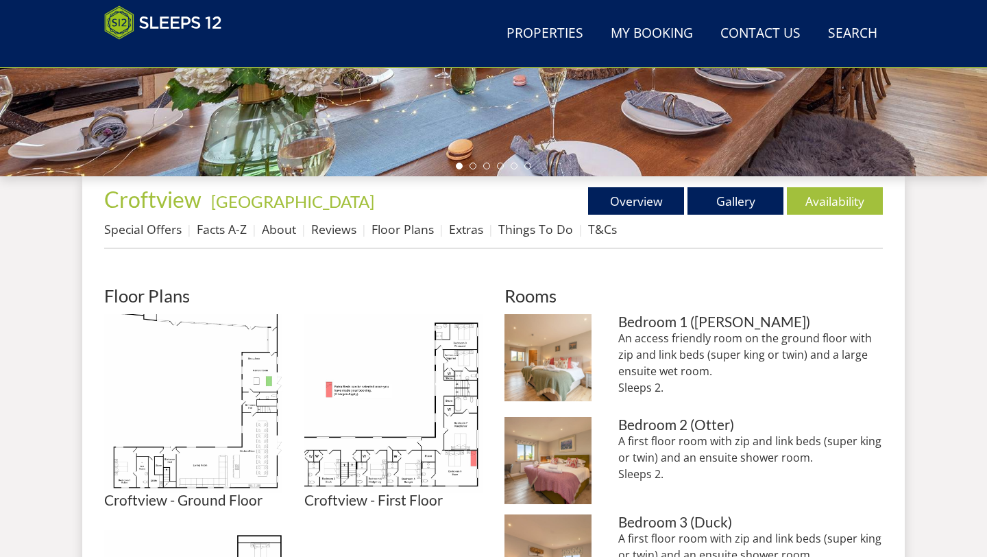
copy p "An access friendly room on the ground floor with zip and link beds (super king …"
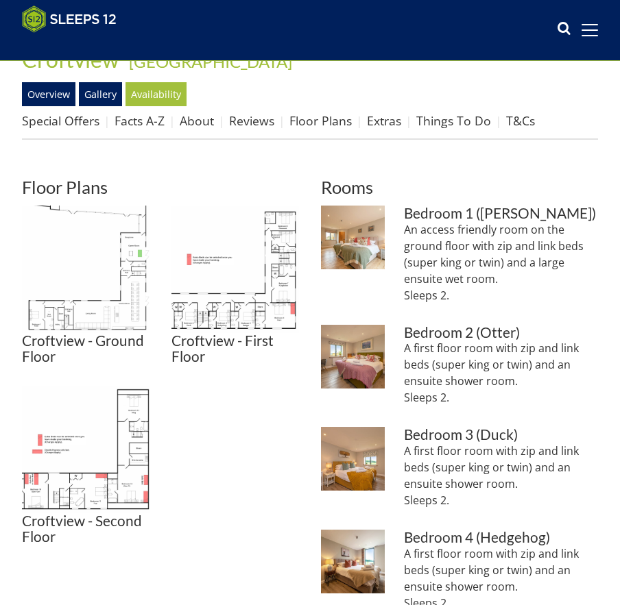
click at [470, 389] on p "A first floor room with zip and link beds (super king or twin) and an ensuite s…" at bounding box center [501, 373] width 194 height 66
drag, startPoint x: 460, startPoint y: 395, endPoint x: 404, endPoint y: 353, distance: 69.9
click at [404, 353] on p "A first floor room with zip and link beds (super king or twin) and an ensuite s…" at bounding box center [501, 373] width 194 height 66
copy p "A first floor room with zip and link beds (super king or twin) and an ensuite s…"
drag, startPoint x: 454, startPoint y: 508, endPoint x: 403, endPoint y: 450, distance: 77.2
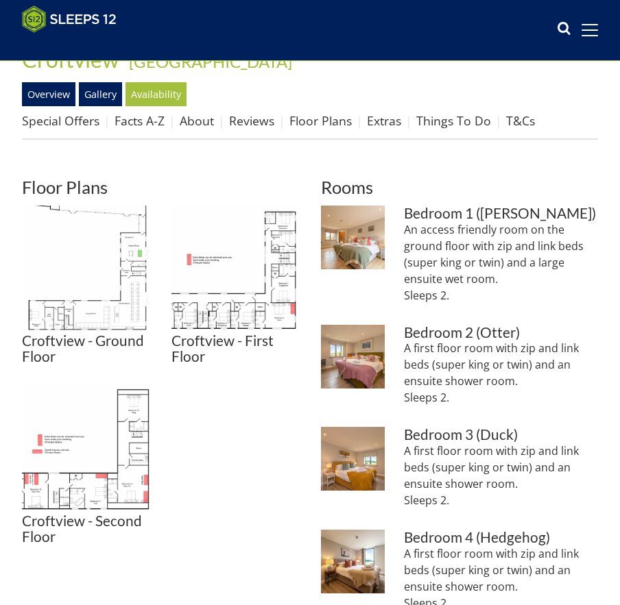
click at [403, 450] on li "Croftview - Bedroom 3 (Duck): On the first floor with an ensuite shower room Be…" at bounding box center [459, 473] width 277 height 93
copy p "A first floor room with zip and link beds (super king or twin) and an ensuite s…"
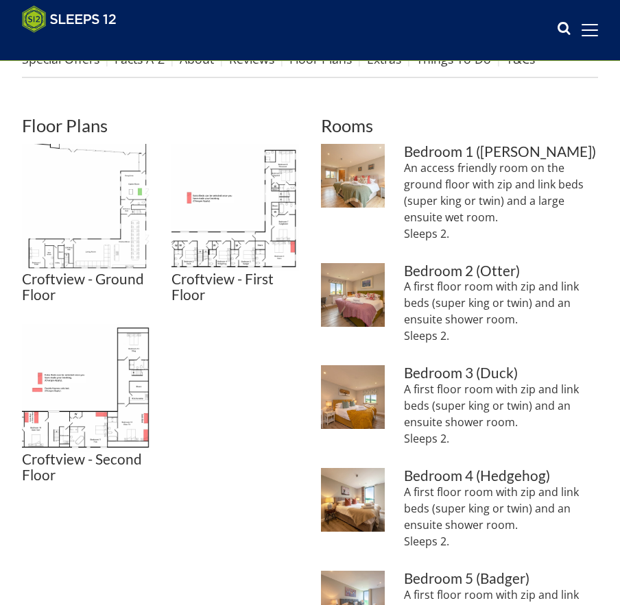
scroll to position [491, 0]
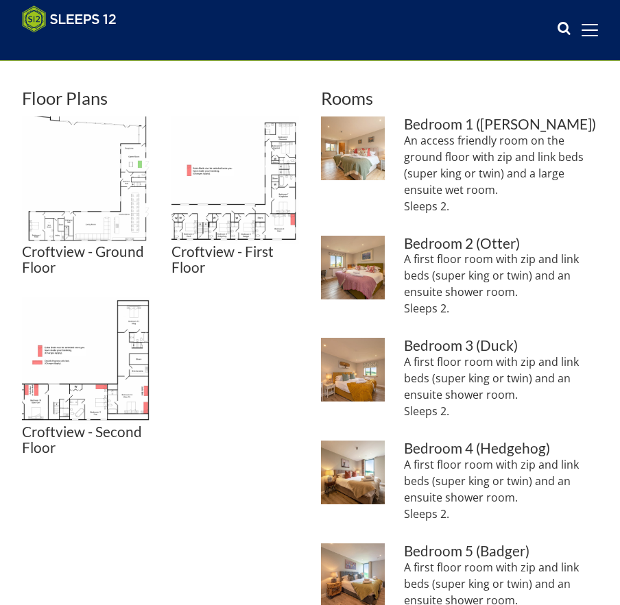
drag, startPoint x: 452, startPoint y: 516, endPoint x: 402, endPoint y: 469, distance: 68.8
click at [402, 469] on li "Croftview - Bedroom 4 (Hedgehog): On the first floor with an ensuite shower roo…" at bounding box center [459, 487] width 277 height 93
copy p "A first floor room with zip and link beds (super king or twin) and an ensuite s…"
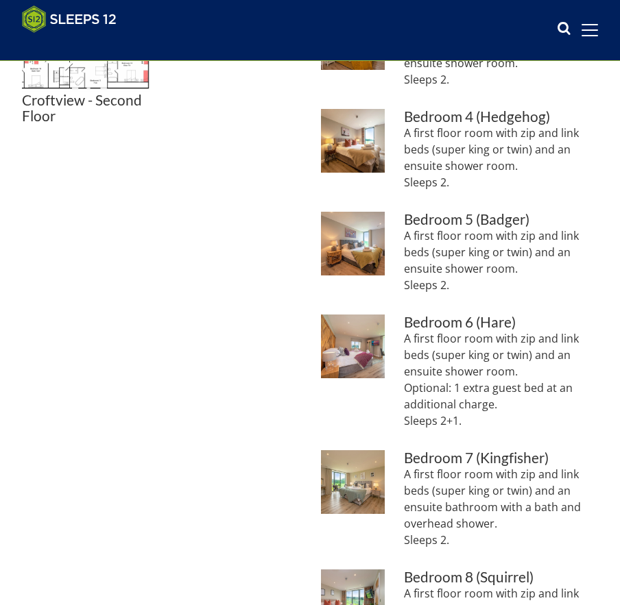
scroll to position [780, 0]
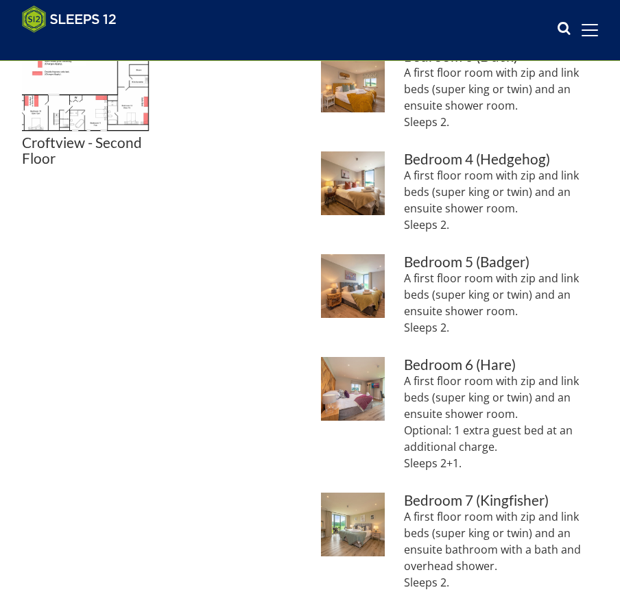
drag, startPoint x: 453, startPoint y: 332, endPoint x: 400, endPoint y: 286, distance: 70.4
click at [400, 286] on li "Croftview - Bedroom 5 (Badger): On the first floor, with an ensuite shower room…" at bounding box center [459, 300] width 277 height 93
copy p "A first floor room with zip and link beds (super king or twin) and an ensuite s…"
drag, startPoint x: 472, startPoint y: 464, endPoint x: 497, endPoint y: 454, distance: 26.7
click at [472, 463] on p "A first floor room with zip and link beds (super king or twin) and an ensuite s…" at bounding box center [501, 422] width 194 height 99
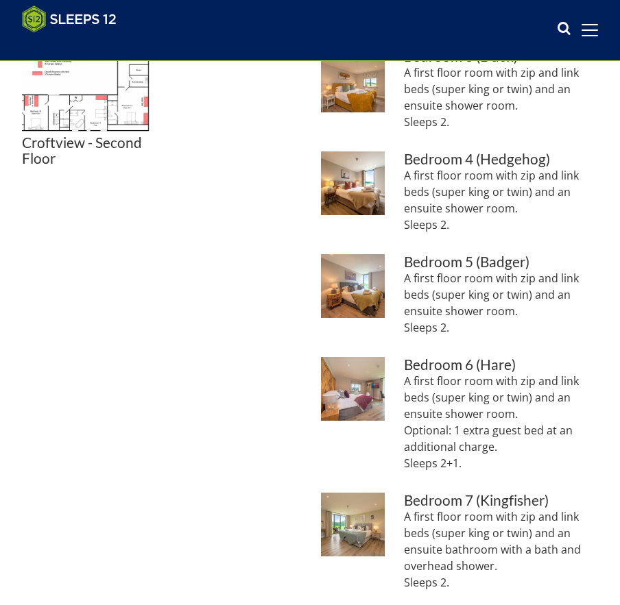
drag, startPoint x: 509, startPoint y: 447, endPoint x: 406, endPoint y: 385, distance: 120.5
click at [406, 385] on p "A first floor room with zip and link beds (super king or twin) and an ensuite s…" at bounding box center [501, 422] width 194 height 99
copy p "A first floor room with zip and link beds (super king or twin) and an ensuite s…"
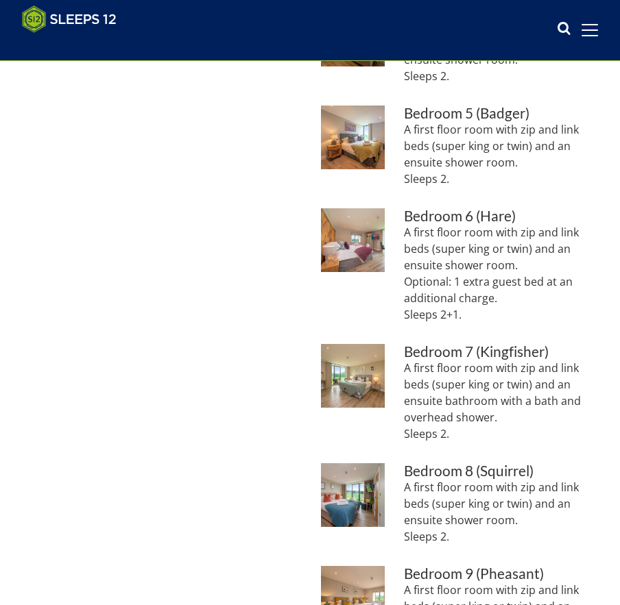
scroll to position [938, 0]
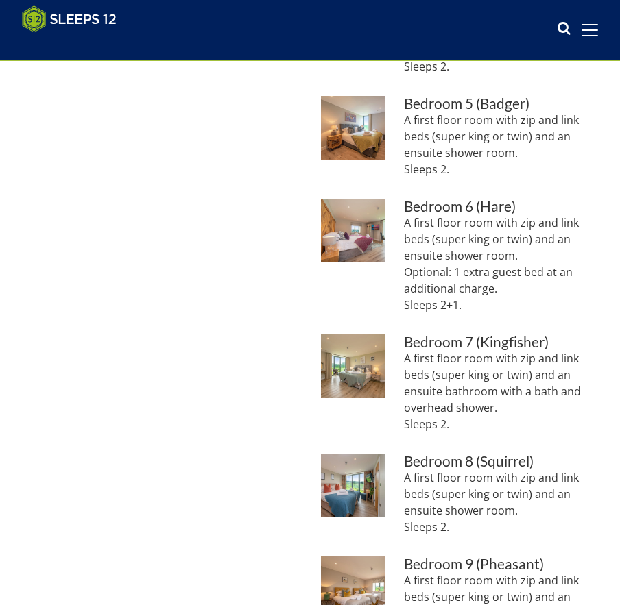
drag, startPoint x: 472, startPoint y: 419, endPoint x: 404, endPoint y: 362, distance: 89.0
click at [404, 362] on p "A first floor room with zip and link beds (super king or twin) and an ensuite b…" at bounding box center [501, 391] width 194 height 82
copy p "A first floor room with zip and link beds (super king or twin) and an ensuite b…"
drag, startPoint x: 452, startPoint y: 528, endPoint x: 402, endPoint y: 483, distance: 67.5
click at [403, 484] on li "Croftview - Bedroom 8 (Squirrel) is on the first floor and has an ensuite showe…" at bounding box center [459, 500] width 277 height 93
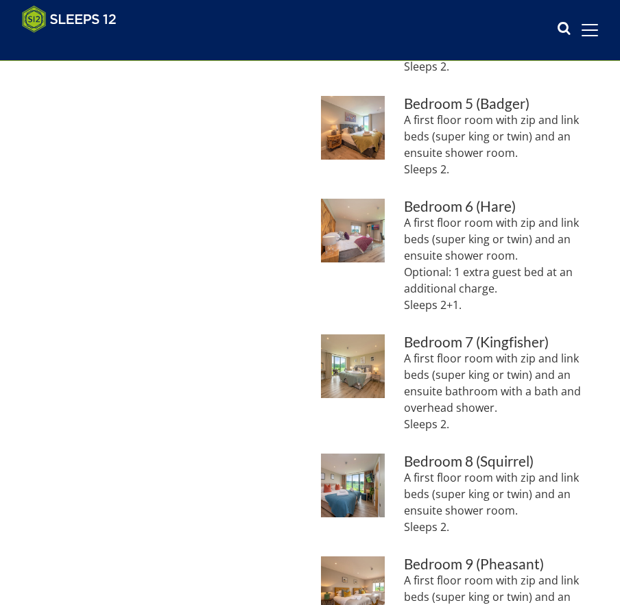
copy p "A first floor room with zip and link beds (super king or twin) and an ensuite s…"
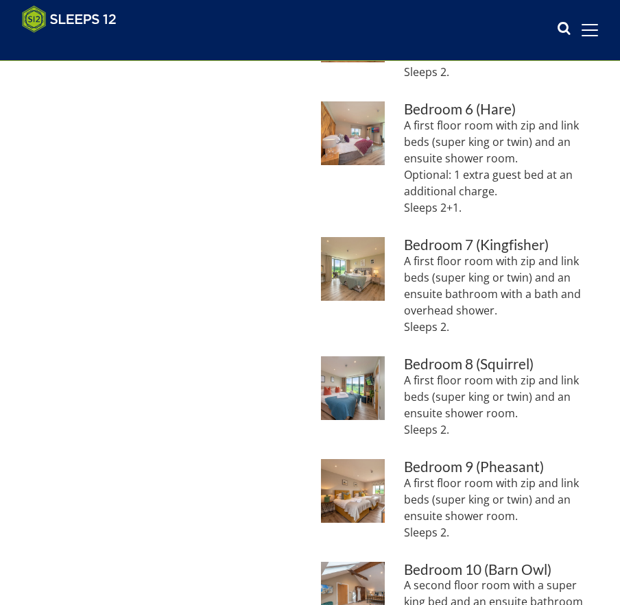
scroll to position [1111, 0]
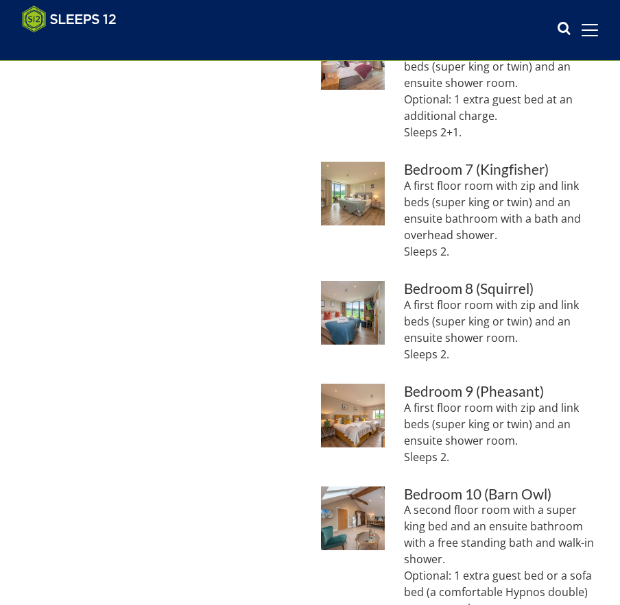
drag, startPoint x: 457, startPoint y: 456, endPoint x: 398, endPoint y: 411, distance: 74.8
click at [398, 411] on li "Croftview - Bedroom 9 (Pheasant): Another first floor room Bedroom 9 (Pheasant)…" at bounding box center [459, 430] width 277 height 93
copy p "A first floor room with zip and link beds (super king or twin) and an ensuite s…"
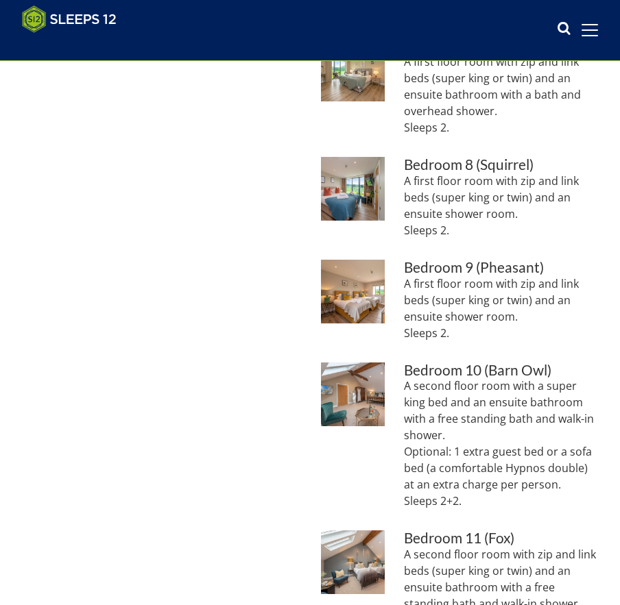
scroll to position [1236, 0]
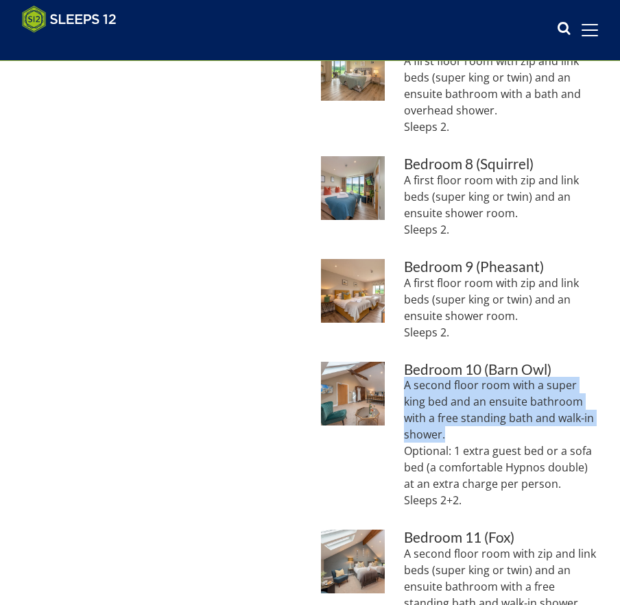
drag, startPoint x: 448, startPoint y: 437, endPoint x: 399, endPoint y: 383, distance: 72.8
click at [399, 383] on li "Croftview - Bedroom 10 (Barn Owl) is a second floor room with an optional extra…" at bounding box center [459, 441] width 277 height 158
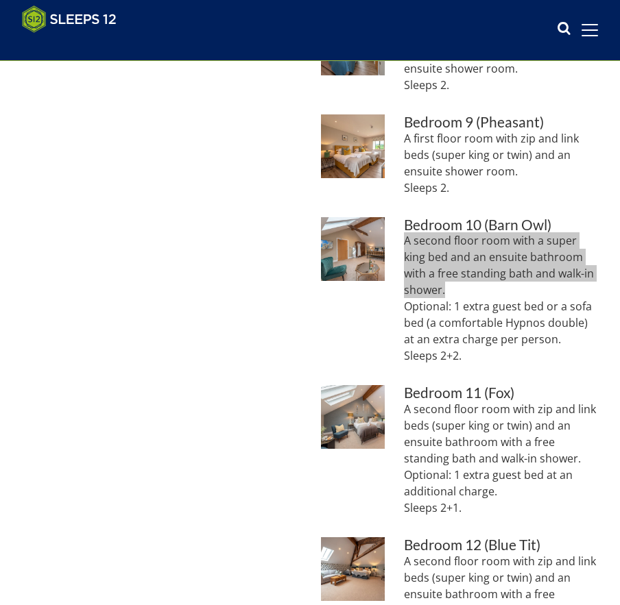
scroll to position [1456, 0]
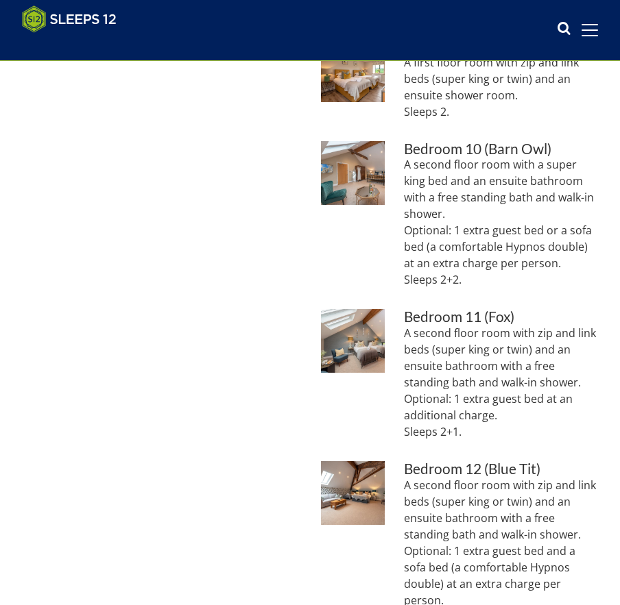
click at [481, 437] on p "A second floor room with zip and link beds (super king or twin) and an ensuite …" at bounding box center [501, 382] width 194 height 115
click at [496, 417] on p "A second floor room with zip and link beds (super king or twin) and an ensuite …" at bounding box center [501, 382] width 194 height 115
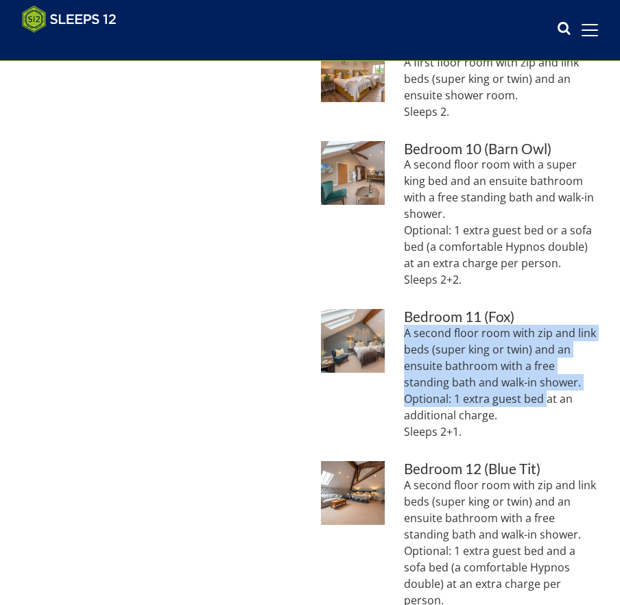
drag, startPoint x: 542, startPoint y: 400, endPoint x: 401, endPoint y: 333, distance: 156.4
click at [401, 333] on li "Croftview - Bedroom 11 (Fox): Room for an extra guest bed in this second floor …" at bounding box center [459, 380] width 277 height 142
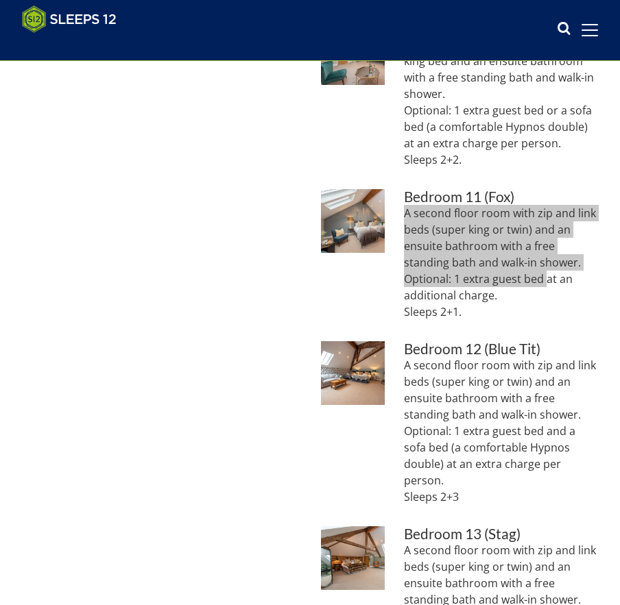
scroll to position [1722, 0]
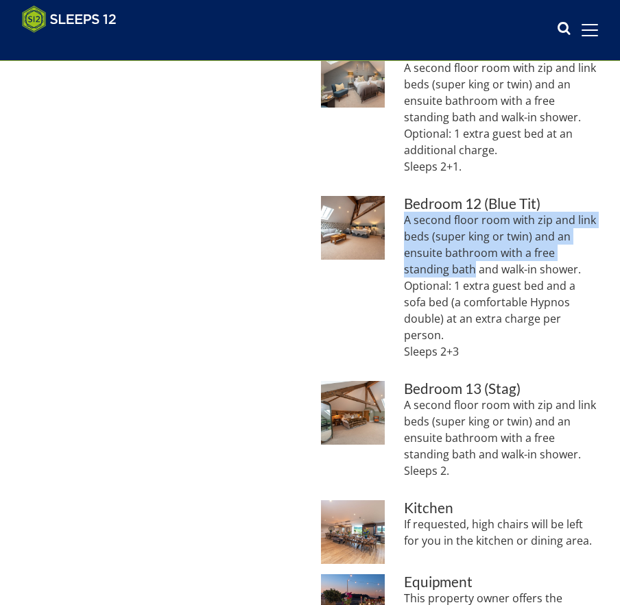
drag, startPoint x: 474, startPoint y: 272, endPoint x: 402, endPoint y: 219, distance: 89.1
click at [402, 219] on li "Croftview - Bedroom 12 (Blue Tit): A second floor room that sleeps 2-5 Bedroom …" at bounding box center [459, 283] width 277 height 175
drag, startPoint x: 454, startPoint y: 477, endPoint x: 400, endPoint y: 407, distance: 88.4
click at [400, 407] on li "Croftview - Bedroom 13 (Stag): A second floor room with an ensuite bathroom Bed…" at bounding box center [459, 435] width 277 height 109
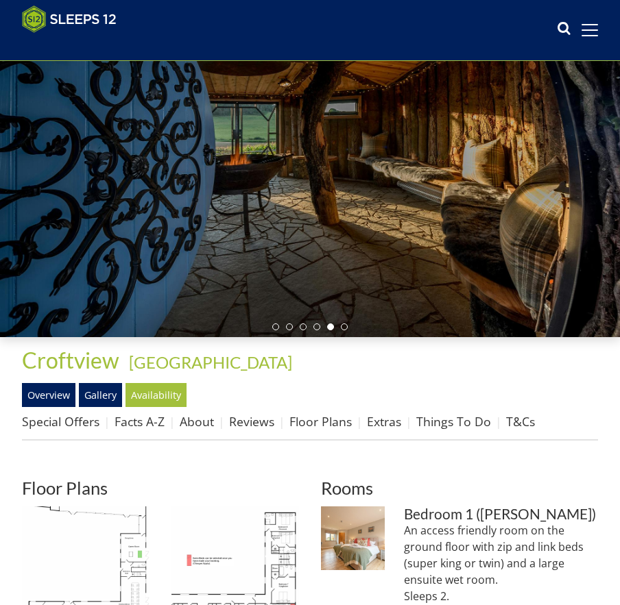
scroll to position [109, 0]
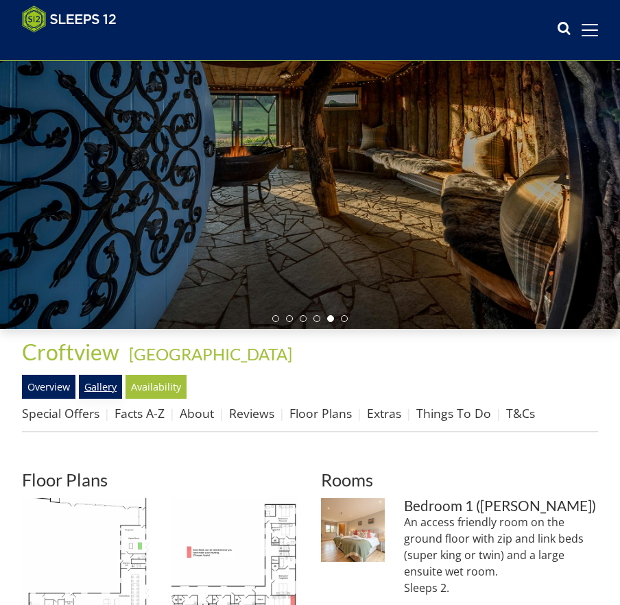
click at [97, 389] on link "Gallery" at bounding box center [100, 386] width 43 height 23
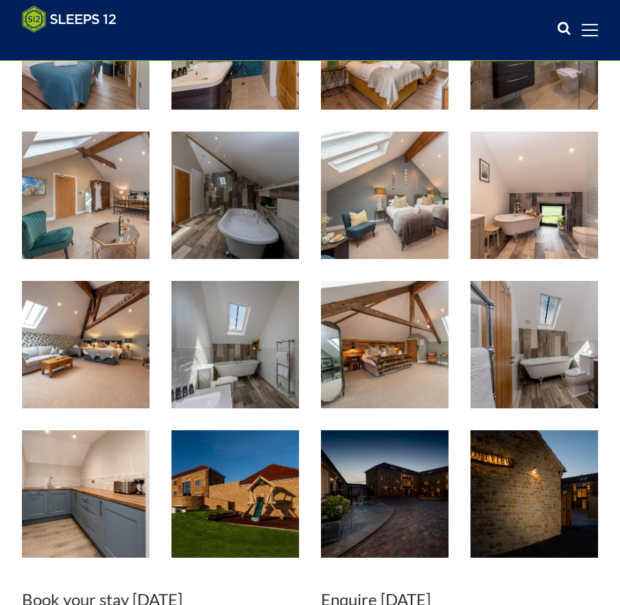
scroll to position [1923, 0]
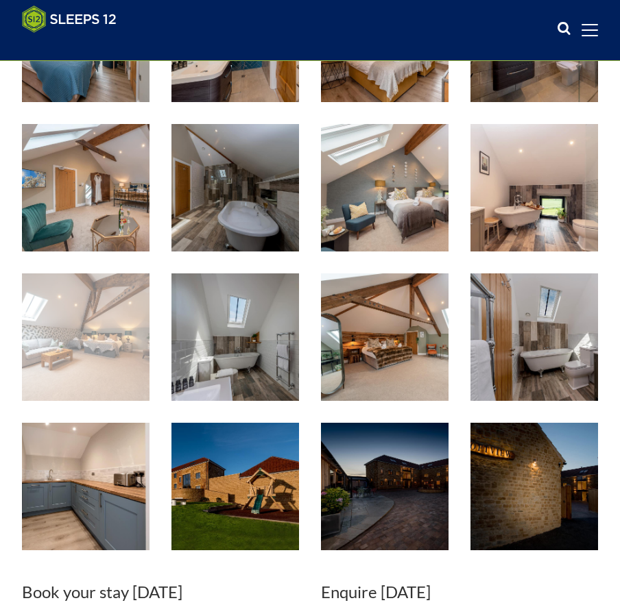
click at [97, 335] on img at bounding box center [85, 336] width 127 height 127
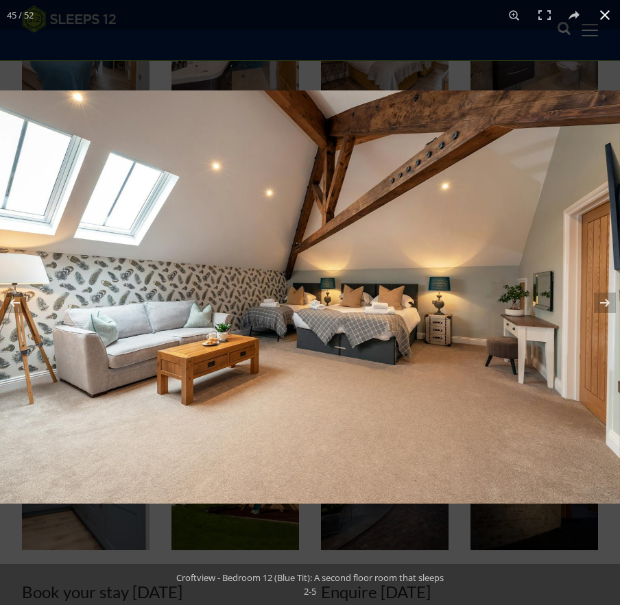
click at [600, 16] on button at bounding box center [604, 15] width 30 height 30
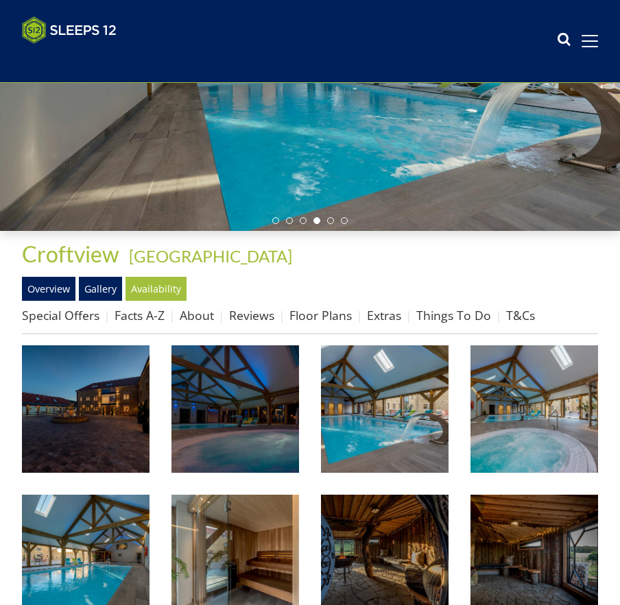
scroll to position [429, 0]
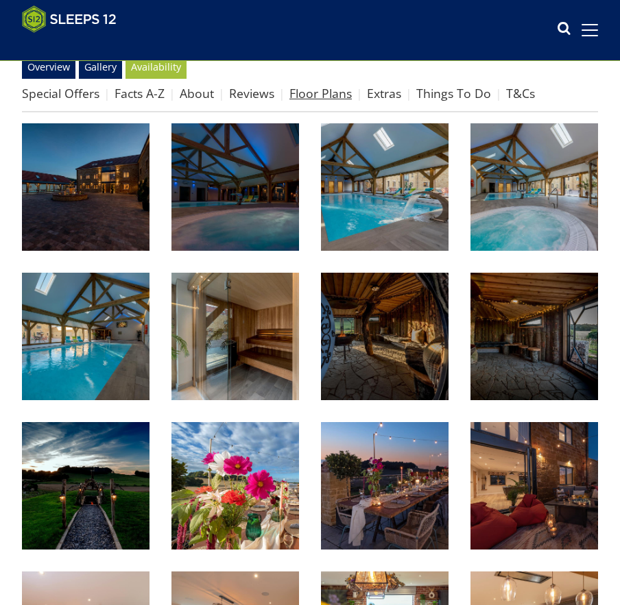
click at [333, 89] on link "Floor Plans" at bounding box center [320, 93] width 62 height 16
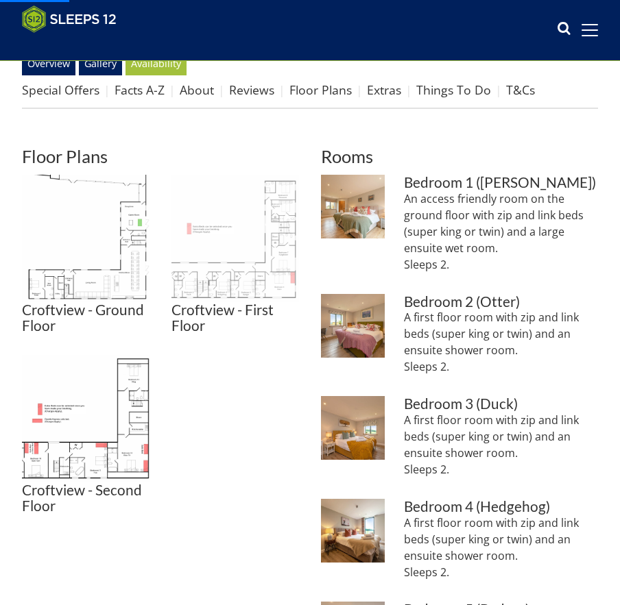
scroll to position [458, 0]
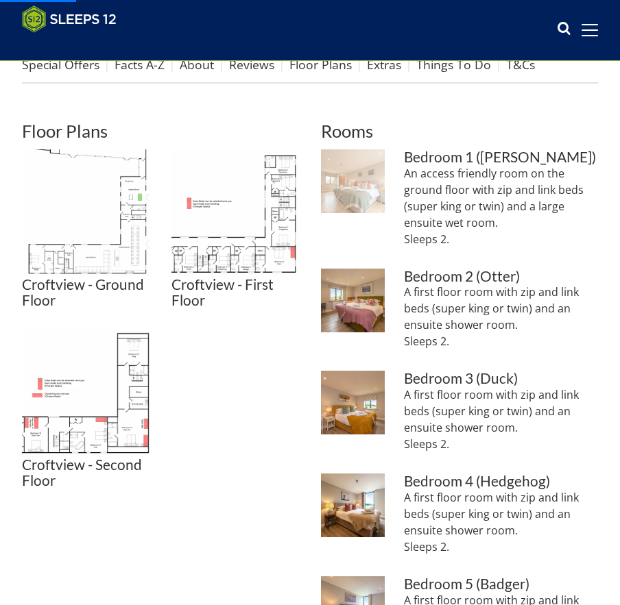
click at [365, 194] on img at bounding box center [353, 181] width 64 height 64
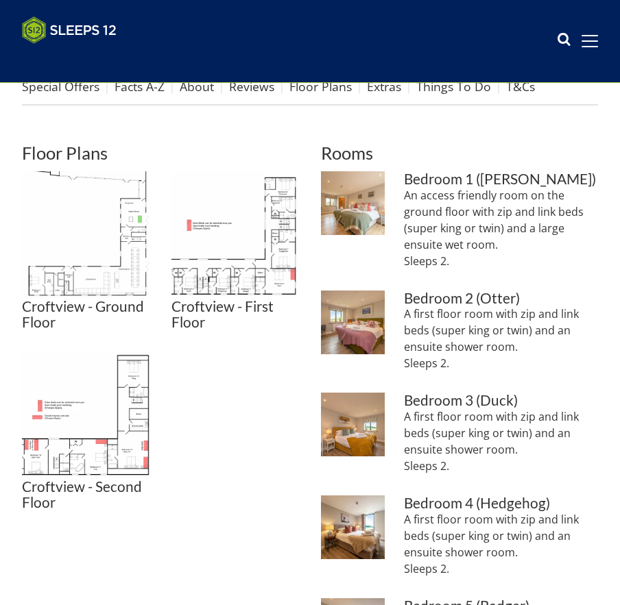
click at [458, 255] on p "An access friendly room on the ground floor with zip and link beds (super king …" at bounding box center [501, 228] width 194 height 82
drag, startPoint x: 456, startPoint y: 259, endPoint x: 399, endPoint y: 199, distance: 82.4
click at [399, 199] on li "Croftview - Bedroom 1 (Robin): A ground floor room with an ensuite wet room Bed…" at bounding box center [459, 225] width 277 height 109
drag, startPoint x: 472, startPoint y: 362, endPoint x: 396, endPoint y: 318, distance: 87.8
click at [396, 318] on li "Croftview - Bedroom 2 (Otter) is on the first floor and has an ensuite shower r…" at bounding box center [459, 337] width 277 height 93
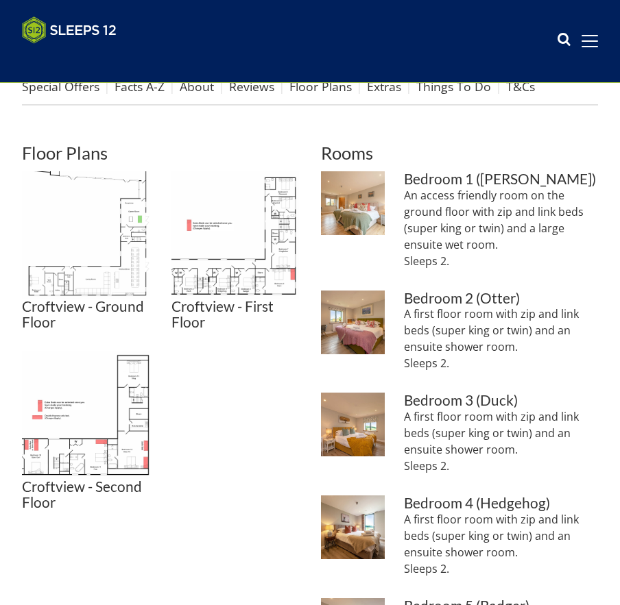
click at [503, 471] on p "A first floor room with zip and link beds (super king or twin) and an ensuite s…" at bounding box center [501, 442] width 194 height 66
drag, startPoint x: 459, startPoint y: 465, endPoint x: 401, endPoint y: 416, distance: 75.4
click at [401, 416] on li "Croftview - Bedroom 3 (Duck): On the first floor with an ensuite shower room Be…" at bounding box center [459, 439] width 277 height 93
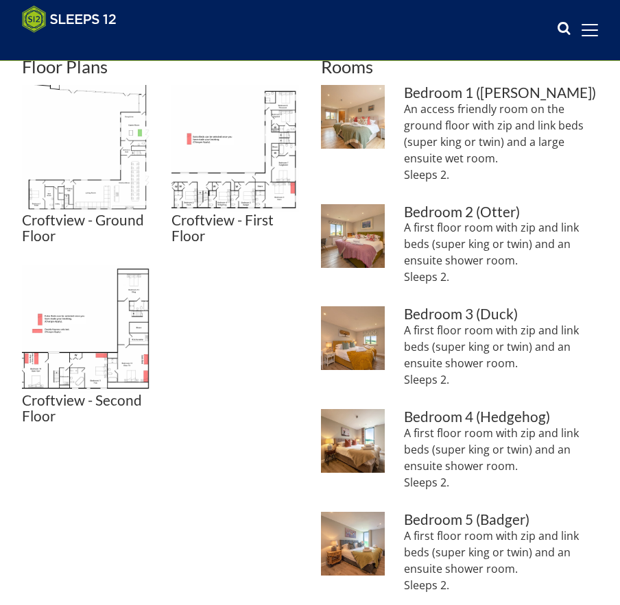
scroll to position [548, 0]
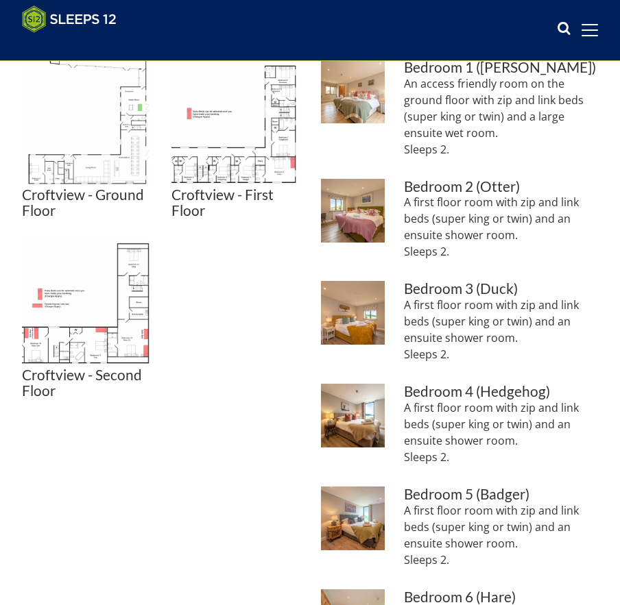
drag, startPoint x: 450, startPoint y: 465, endPoint x: 400, endPoint y: 411, distance: 73.7
click at [400, 411] on li "Croftview - Bedroom 4 (Hedgehog): On the first floor with an ensuite shower roo…" at bounding box center [459, 430] width 277 height 93
drag, startPoint x: 463, startPoint y: 571, endPoint x: 403, endPoint y: 516, distance: 81.5
click at [403, 516] on li "Croftview - Bedroom 5 (Badger): On the first floor, with an ensuite shower room…" at bounding box center [459, 533] width 277 height 93
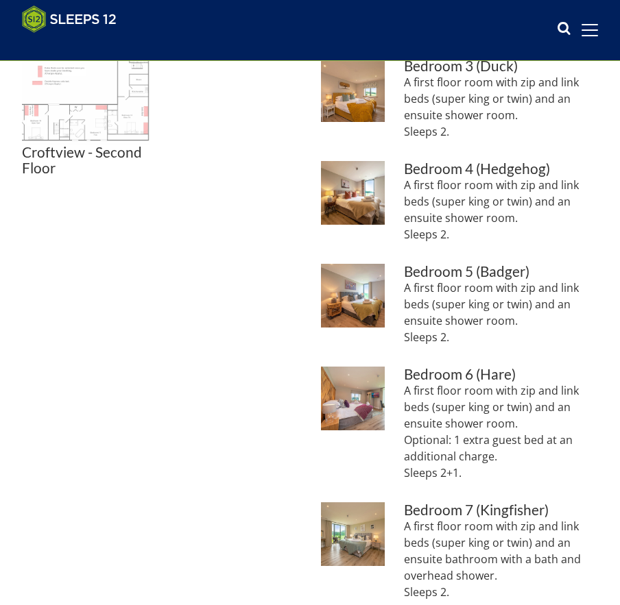
scroll to position [772, 0]
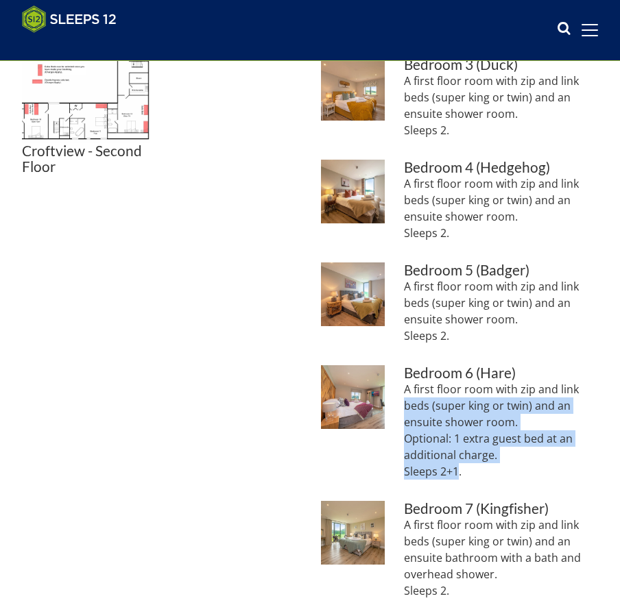
drag, startPoint x: 454, startPoint y: 472, endPoint x: 406, endPoint y: 403, distance: 84.6
click at [406, 403] on p "A first floor room with zip and link beds (super king or twin) and an ensuite s…" at bounding box center [501, 430] width 194 height 99
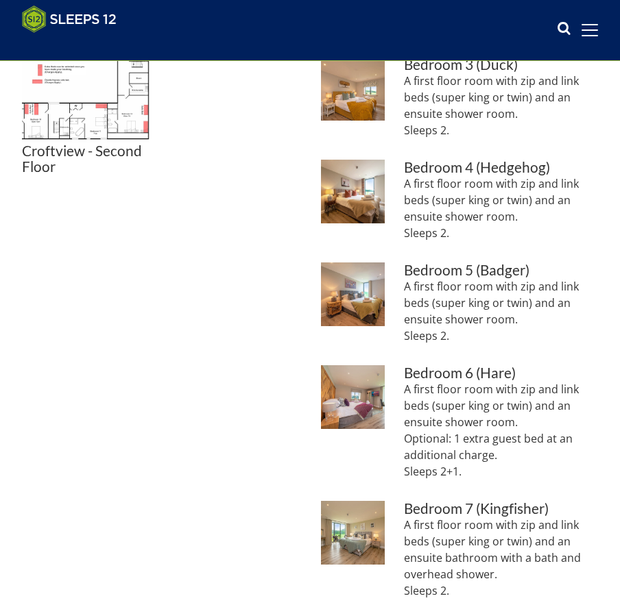
drag, startPoint x: 448, startPoint y: 427, endPoint x: 477, endPoint y: 452, distance: 37.9
click at [450, 428] on p "A first floor room with zip and link beds (super king or twin) and an ensuite s…" at bounding box center [501, 430] width 194 height 99
click at [451, 439] on p "A first floor room with zip and link beds (super king or twin) and an ensuite s…" at bounding box center [501, 430] width 194 height 99
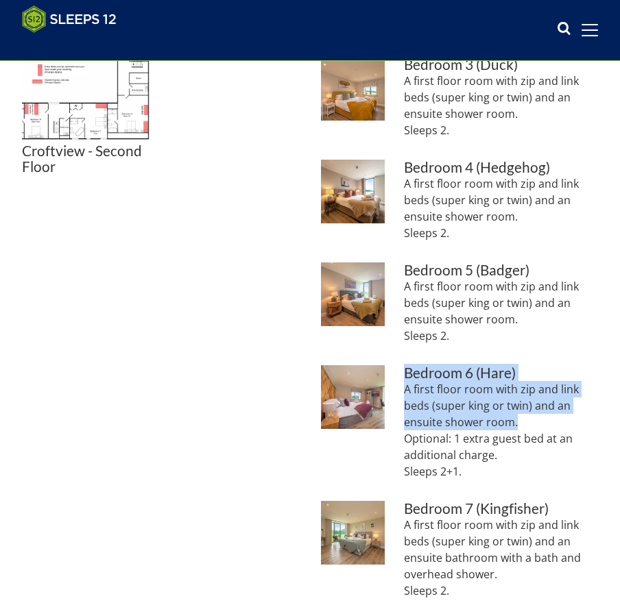
drag, startPoint x: 515, startPoint y: 426, endPoint x: 389, endPoint y: 393, distance: 130.3
click at [389, 393] on li "Croftview - Bedroom 6 (Hare): Room for an extra guest bed in this one (charged)…" at bounding box center [459, 427] width 277 height 125
click at [402, 391] on li "Croftview - Bedroom 6 (Hare): Room for an extra guest bed in this one (charged)…" at bounding box center [459, 427] width 277 height 125
drag, startPoint x: 402, startPoint y: 389, endPoint x: 528, endPoint y: 426, distance: 130.8
click at [528, 426] on li "Croftview - Bedroom 6 (Hare): Room for an extra guest bed in this one (charged)…" at bounding box center [459, 427] width 277 height 125
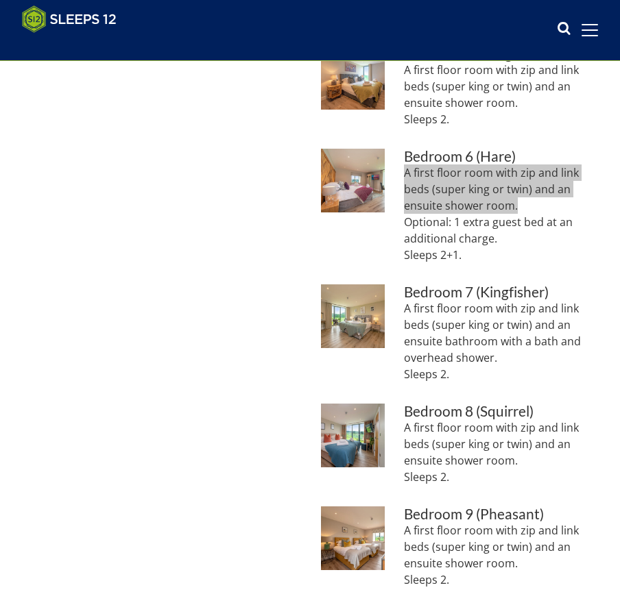
scroll to position [988, 0]
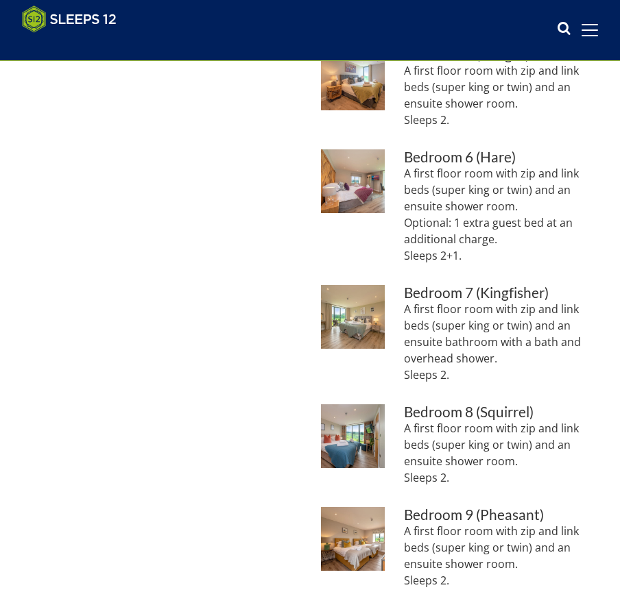
click at [459, 377] on p "A first floor room with zip and link beds (super king or twin) and an ensuite b…" at bounding box center [501, 342] width 194 height 82
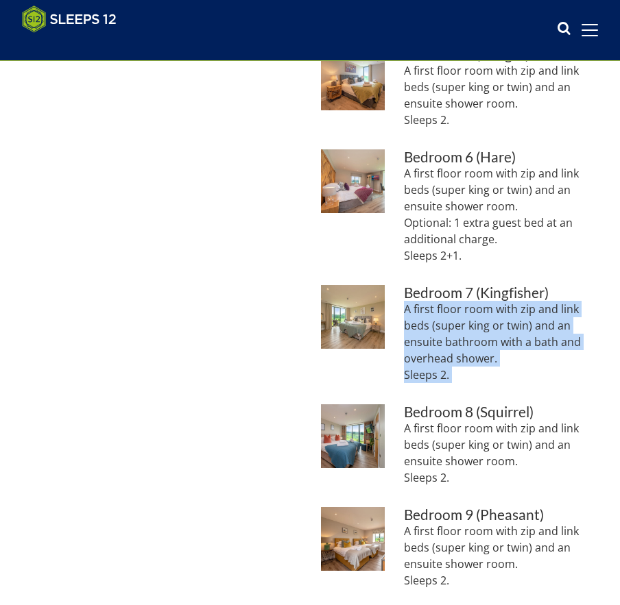
drag, startPoint x: 459, startPoint y: 377, endPoint x: 400, endPoint y: 315, distance: 85.8
click at [400, 315] on li "Croftview - Bedroom 7 (Kingfisher) is on the first floor and has an ensuite bat…" at bounding box center [459, 339] width 277 height 109
drag, startPoint x: 452, startPoint y: 486, endPoint x: 402, endPoint y: 431, distance: 74.7
click at [402, 431] on li "Croftview - Bedroom 8 (Squirrel) is on the first floor and has an ensuite showe…" at bounding box center [459, 450] width 277 height 93
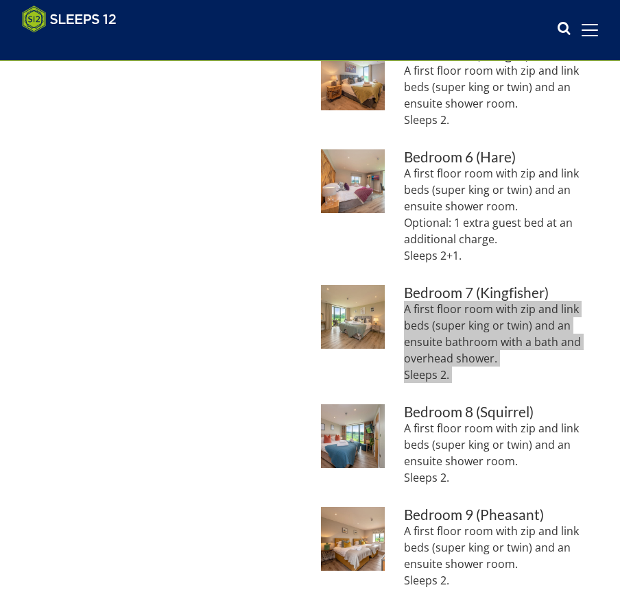
scroll to position [1016, 0]
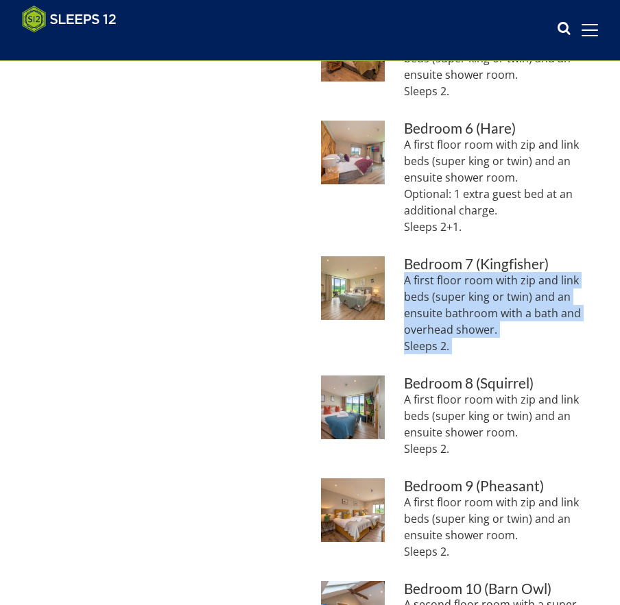
drag, startPoint x: 463, startPoint y: 550, endPoint x: 399, endPoint y: 508, distance: 76.8
click at [399, 508] on li "Croftview - Bedroom 9 (Pheasant): Another first floor room Bedroom 9 (Pheasant)…" at bounding box center [459, 524] width 277 height 93
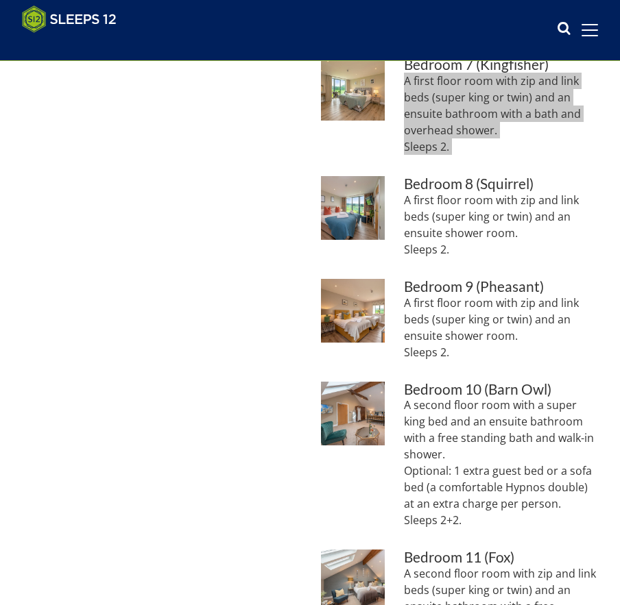
scroll to position [1280, 0]
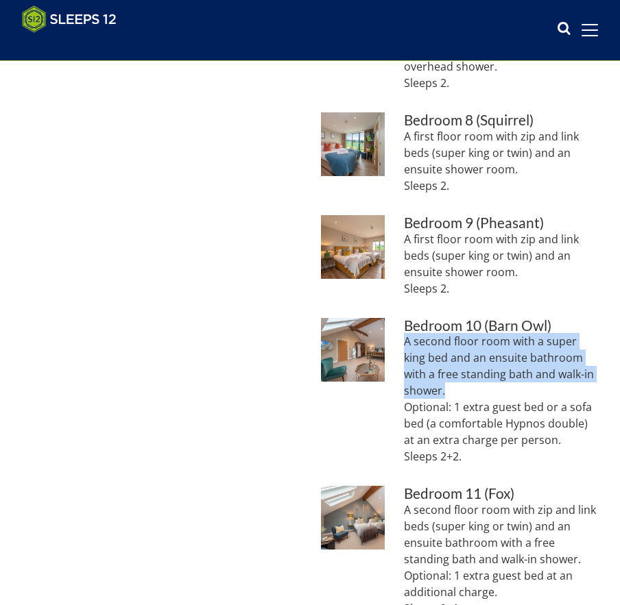
drag, startPoint x: 441, startPoint y: 386, endPoint x: 400, endPoint y: 348, distance: 55.8
click at [400, 348] on li "Croftview - Bedroom 10 (Barn Owl) is a second floor room with an optional extra…" at bounding box center [459, 397] width 277 height 158
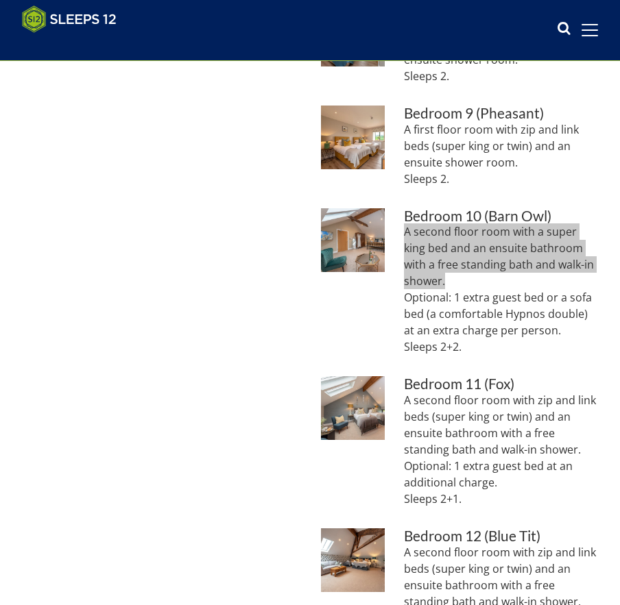
scroll to position [1392, 0]
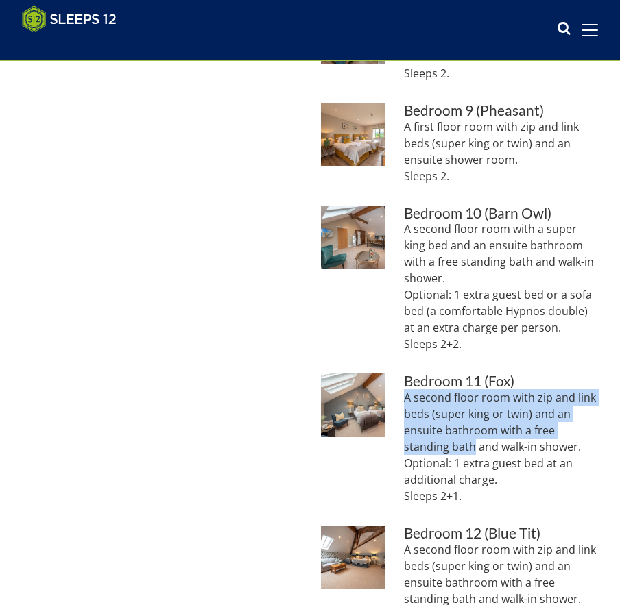
drag, startPoint x: 474, startPoint y: 449, endPoint x: 407, endPoint y: 399, distance: 83.2
click at [407, 399] on p "A second floor room with zip and link beds (super king or twin) and an ensuite …" at bounding box center [501, 446] width 194 height 115
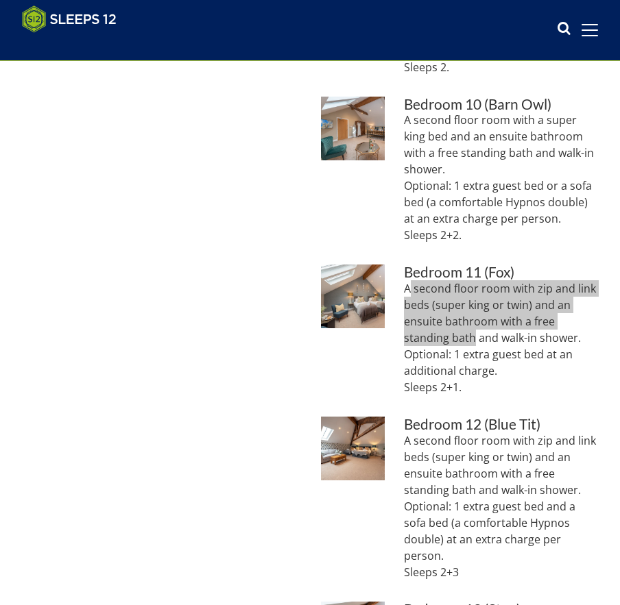
scroll to position [1612, 0]
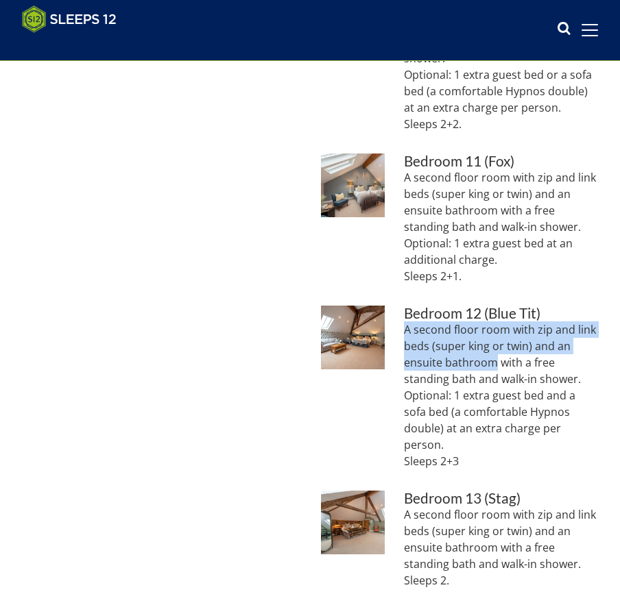
drag, startPoint x: 496, startPoint y: 363, endPoint x: 404, endPoint y: 335, distance: 95.2
click at [404, 335] on p "A second floor room with zip and link beds (super king or twin) and an ensuite …" at bounding box center [501, 395] width 194 height 148
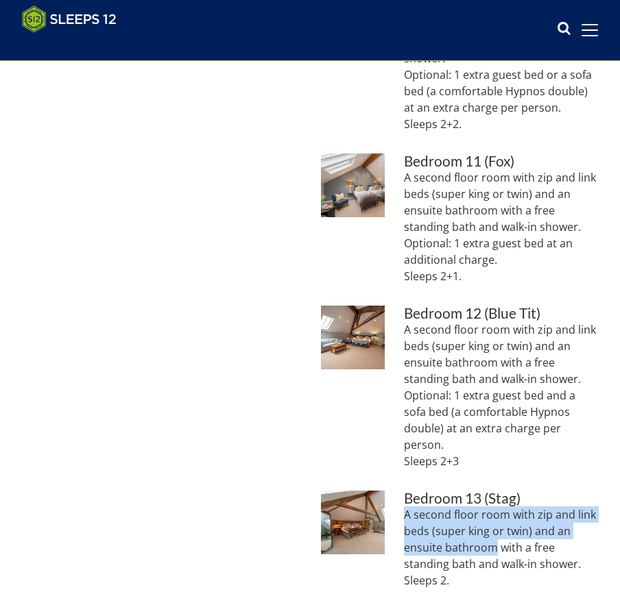
drag, startPoint x: 486, startPoint y: 547, endPoint x: 394, endPoint y: 517, distance: 96.7
click at [395, 517] on li "Croftview - Bedroom 13 (Stag): A second floor room with an ensuite bathroom Bed…" at bounding box center [459, 545] width 277 height 109
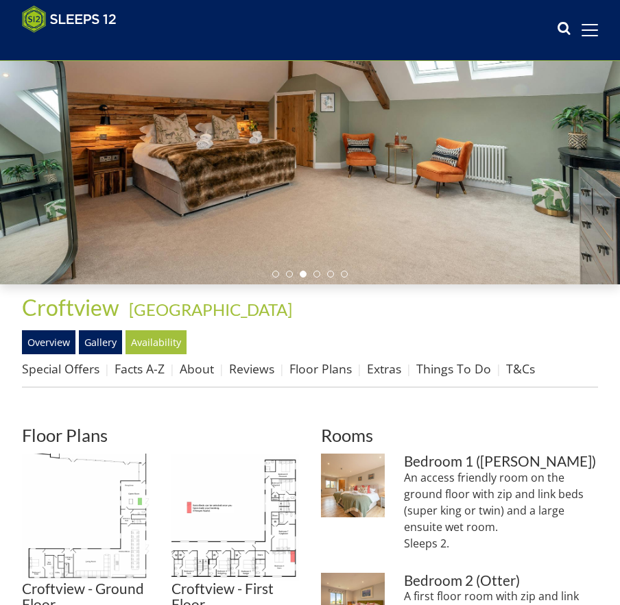
scroll to position [176, 0]
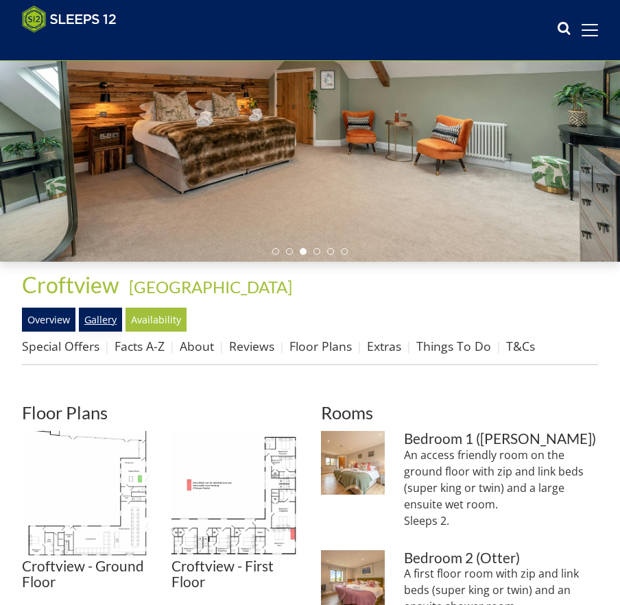
click at [99, 324] on link "Gallery" at bounding box center [100, 319] width 43 height 23
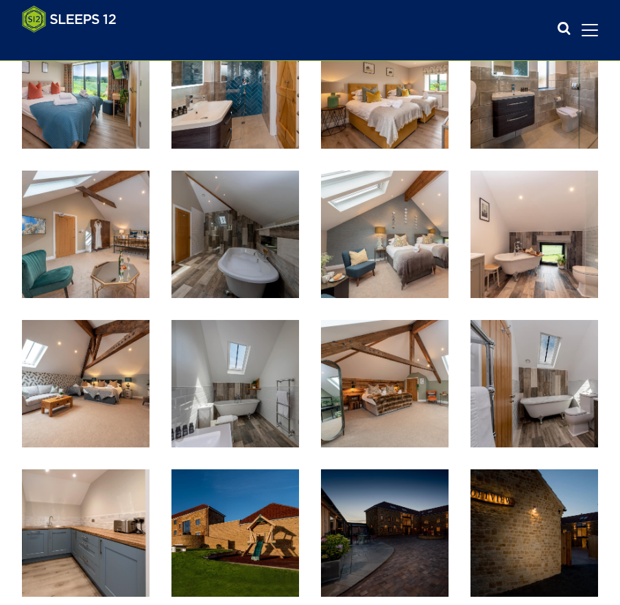
scroll to position [1879, 0]
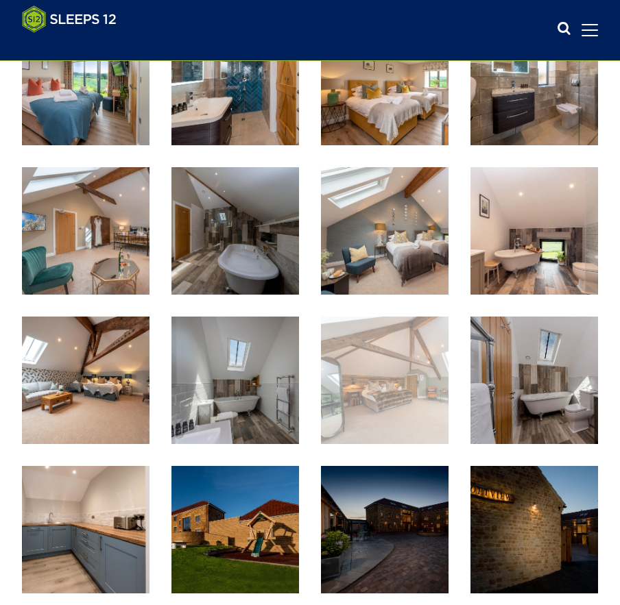
click at [382, 411] on img at bounding box center [384, 380] width 127 height 127
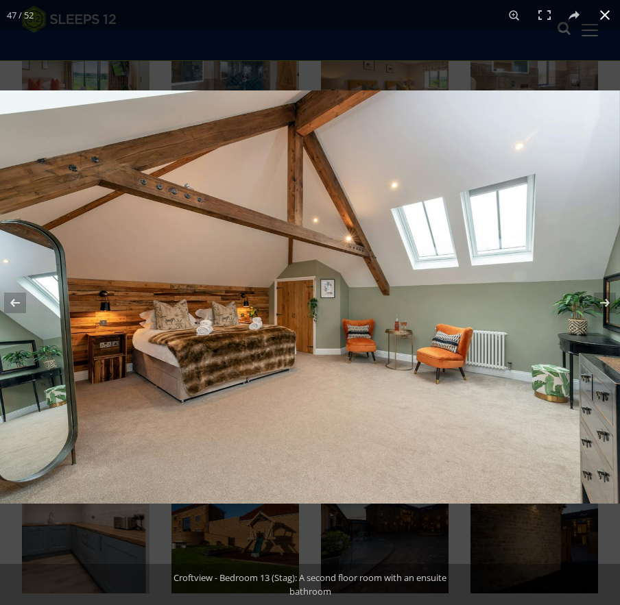
click at [606, 13] on button at bounding box center [604, 15] width 30 height 30
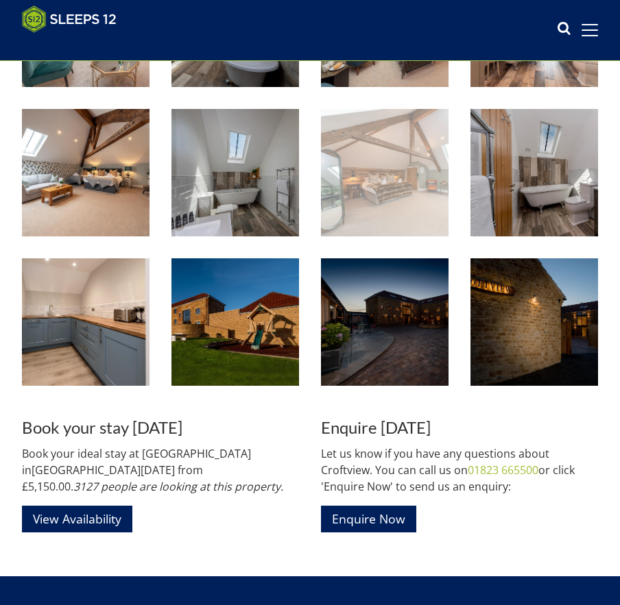
scroll to position [2084, 0]
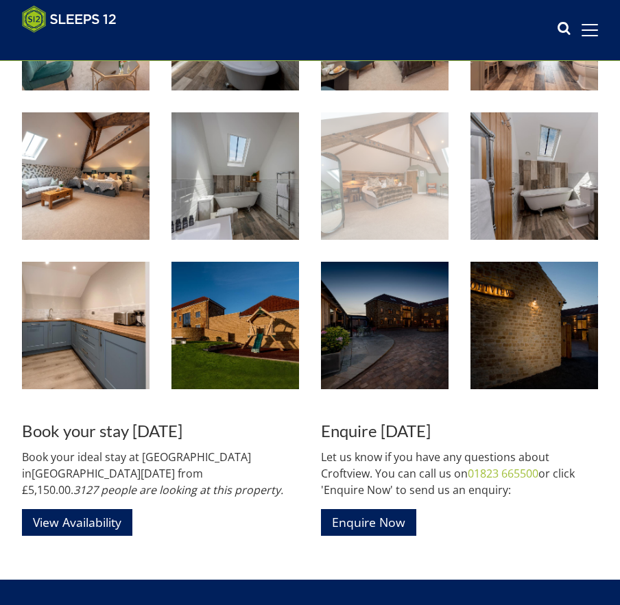
click at [378, 208] on img at bounding box center [384, 175] width 127 height 127
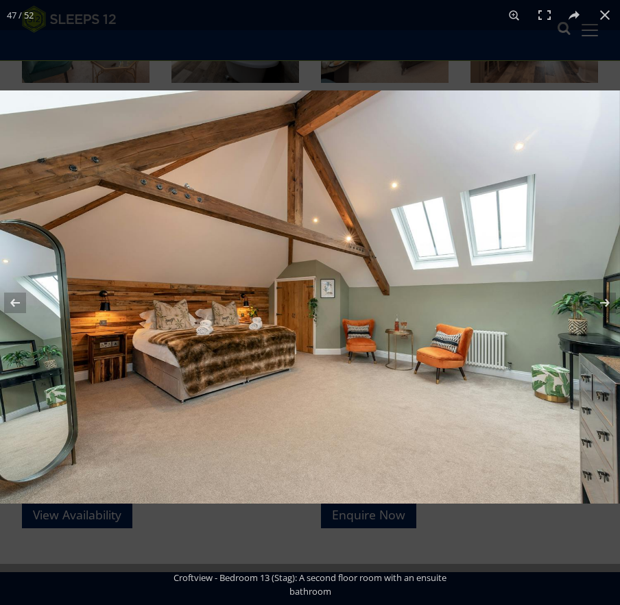
scroll to position [2095, 0]
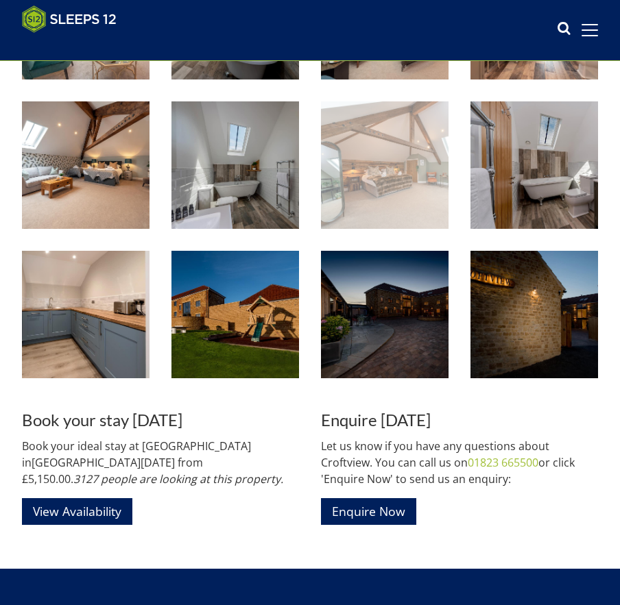
click at [417, 186] on img at bounding box center [384, 164] width 127 height 127
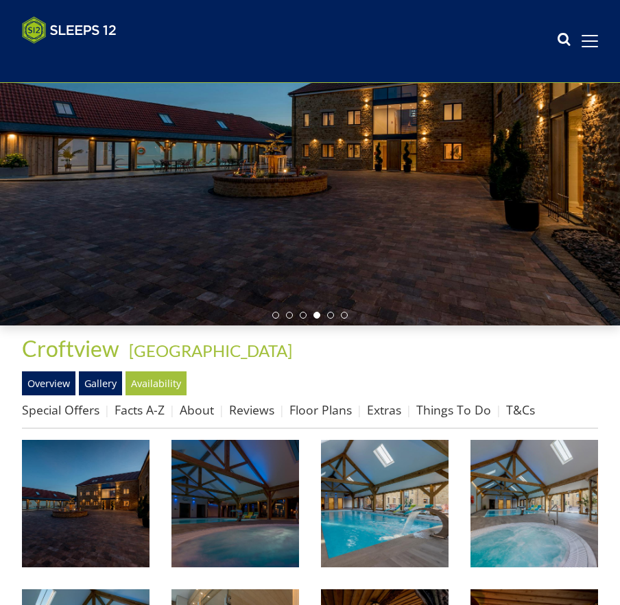
scroll to position [0, 0]
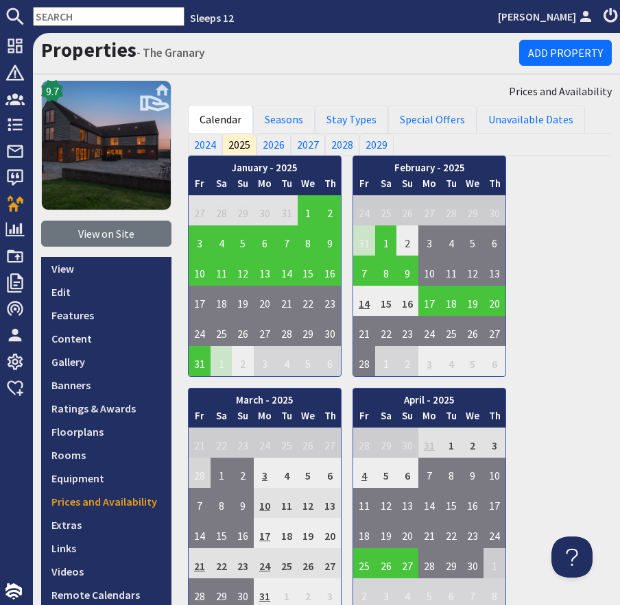
click at [52, 27] on nav "Sleeps 12 [PERSON_NAME]" at bounding box center [310, 16] width 620 height 33
click at [53, 21] on input "text" at bounding box center [108, 16] width 151 height 19
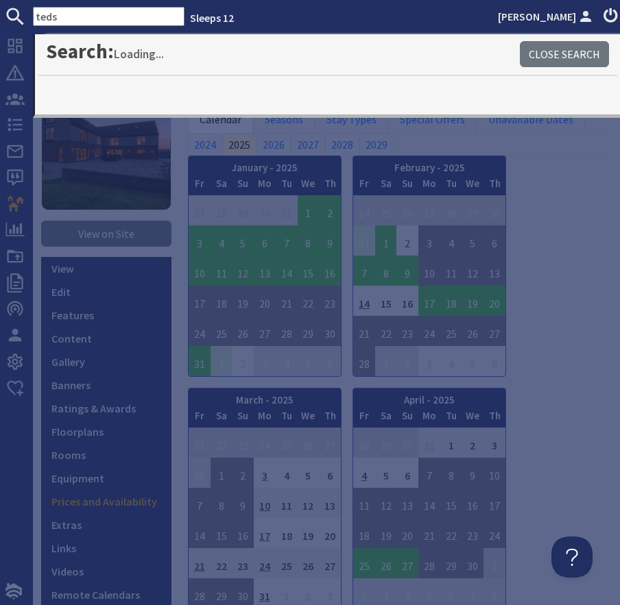
type input "teds"
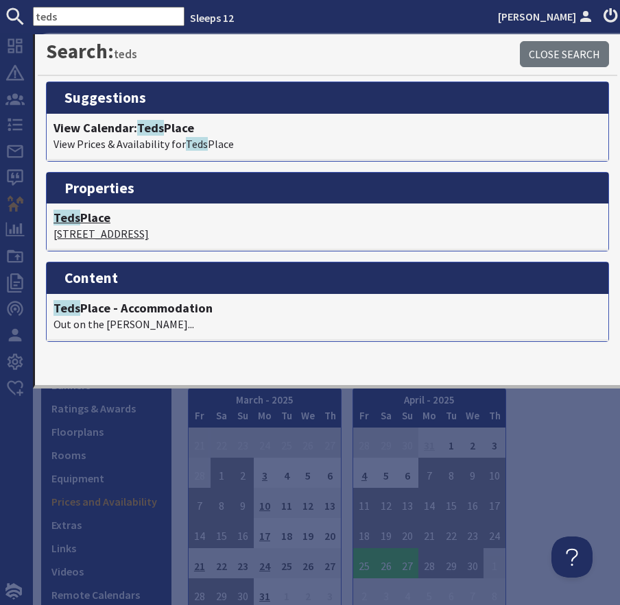
click at [99, 215] on h4 "Teds Place" at bounding box center [327, 217] width 548 height 15
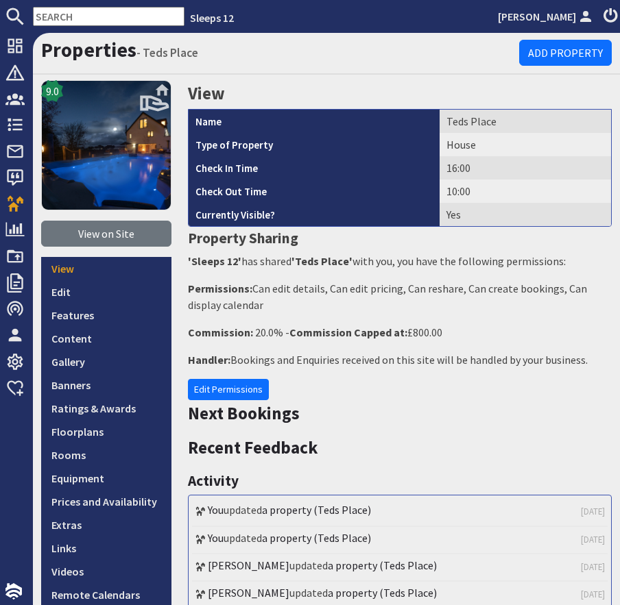
click at [95, 215] on link "9.0" at bounding box center [106, 150] width 130 height 141
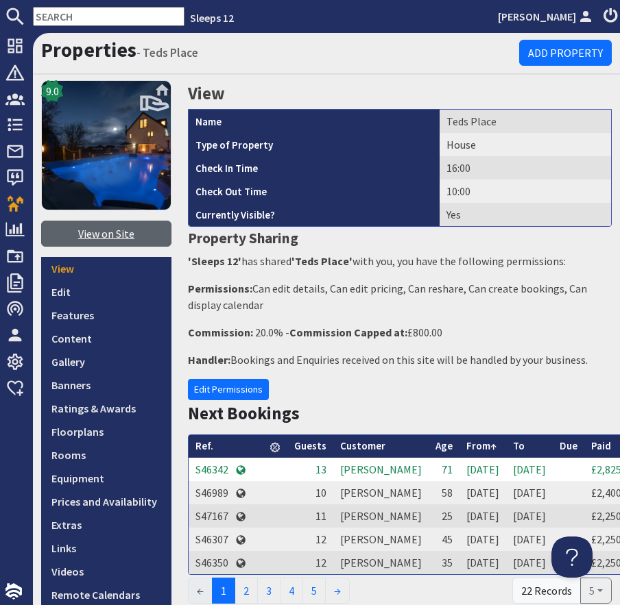
click at [105, 234] on link "View on Site" at bounding box center [106, 234] width 130 height 26
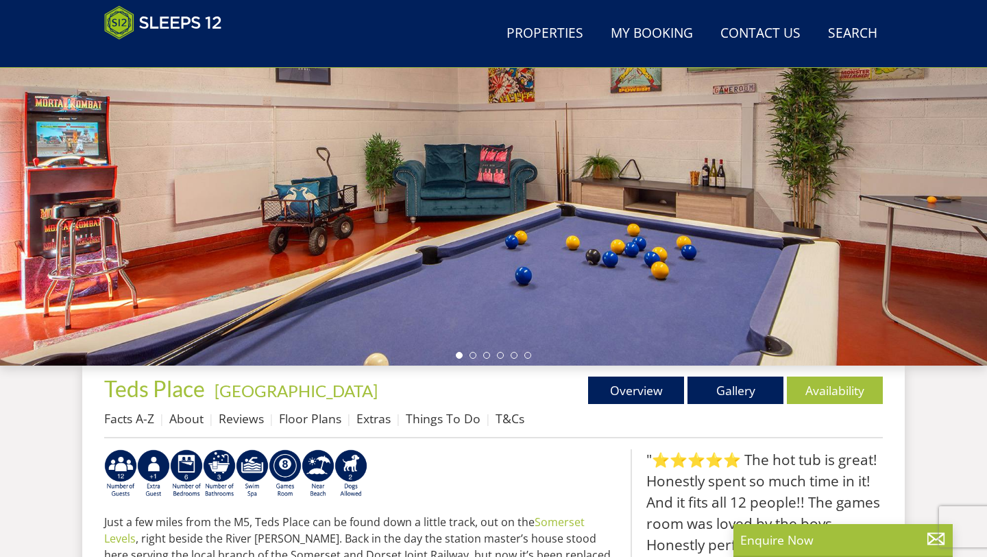
scroll to position [219, 0]
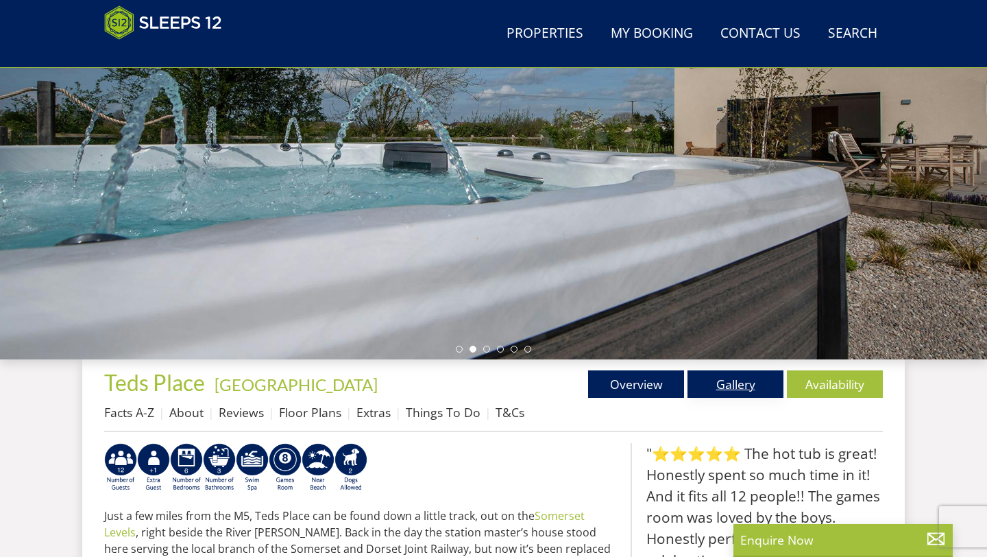
click at [721, 382] on link "Gallery" at bounding box center [735, 383] width 96 height 27
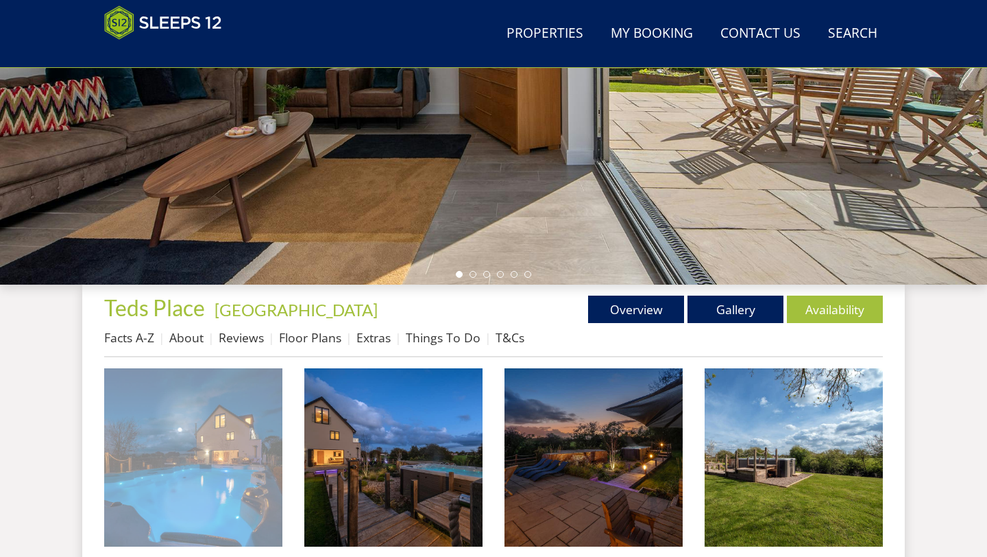
scroll to position [591, 0]
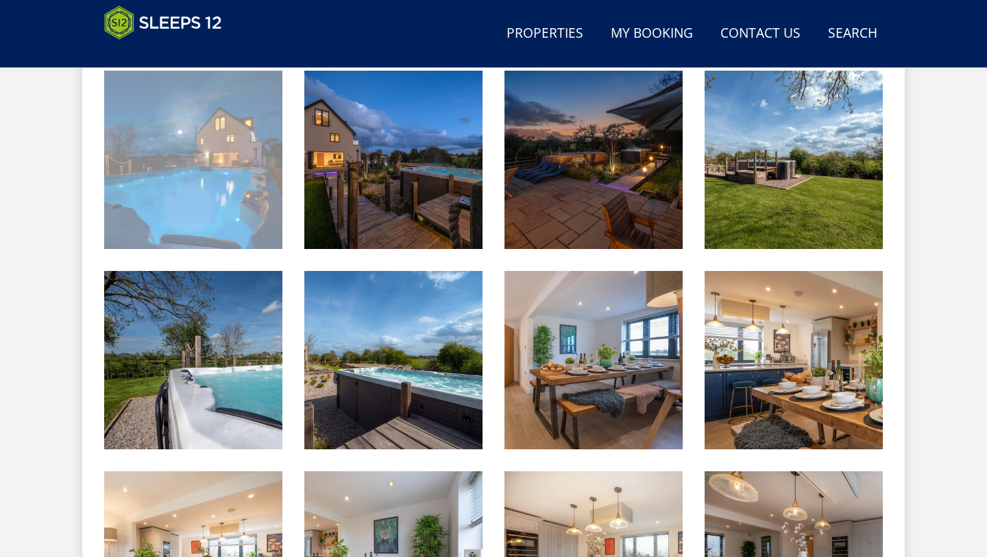
click at [169, 150] on img at bounding box center [193, 160] width 178 height 178
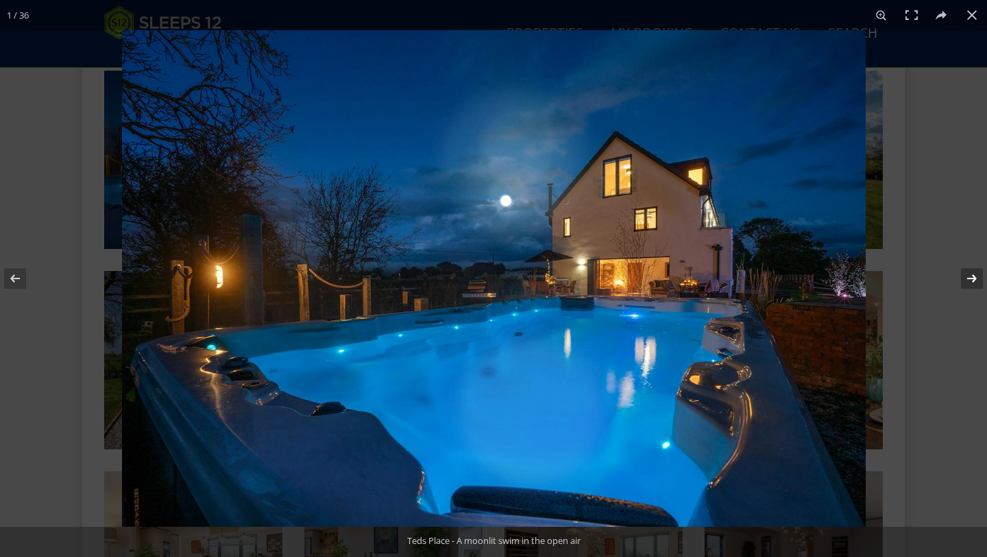
click at [974, 293] on button at bounding box center [963, 278] width 48 height 69
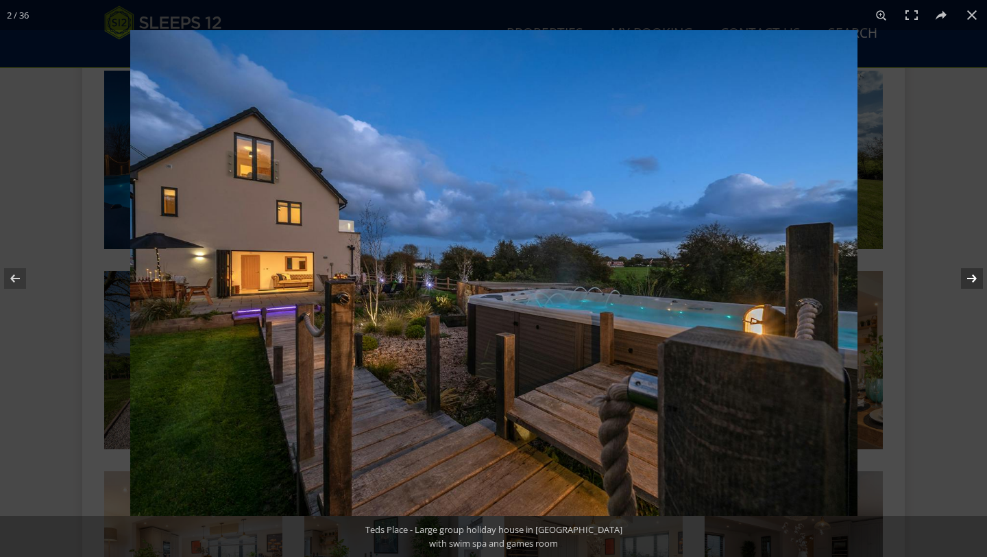
click at [956, 284] on button at bounding box center [963, 278] width 48 height 69
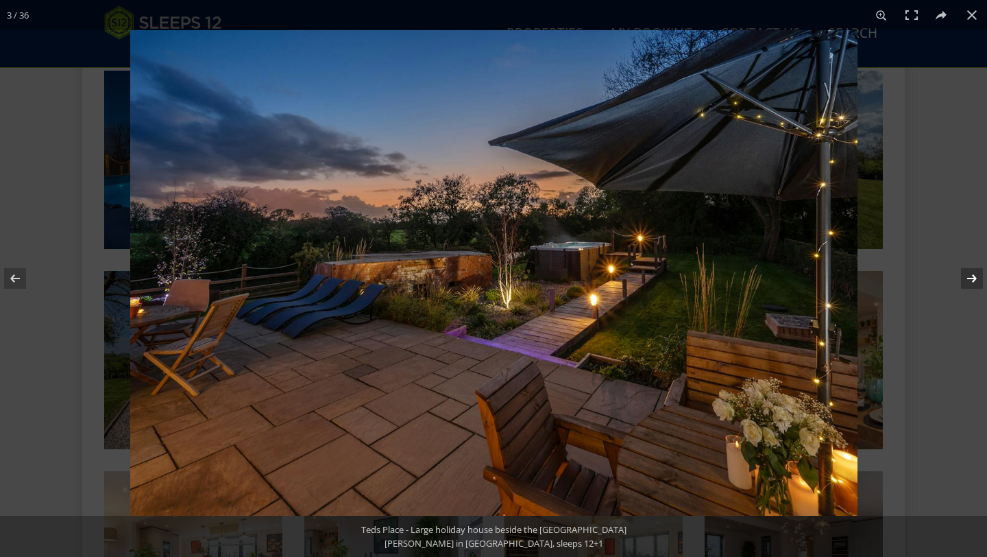
click at [956, 284] on button at bounding box center [963, 278] width 48 height 69
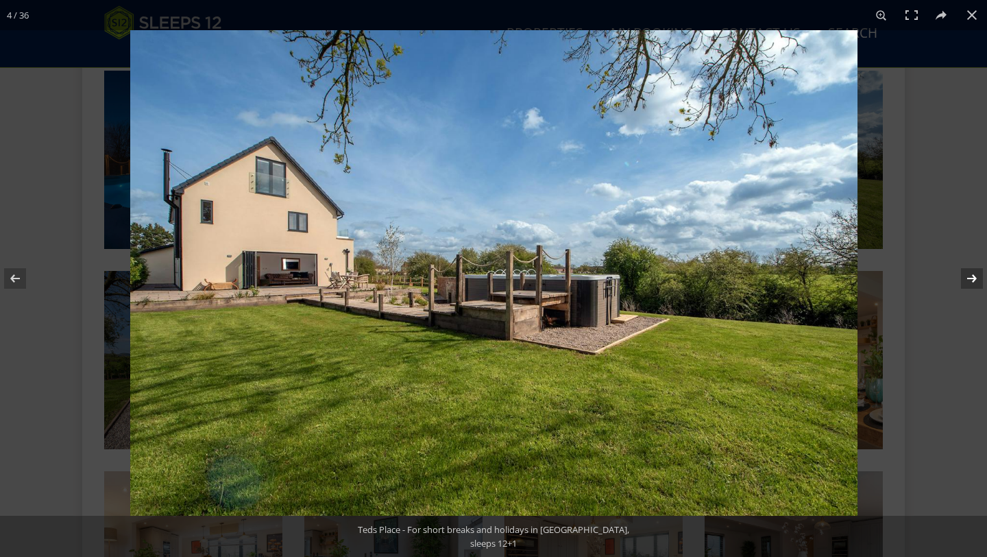
click at [973, 273] on button at bounding box center [963, 278] width 48 height 69
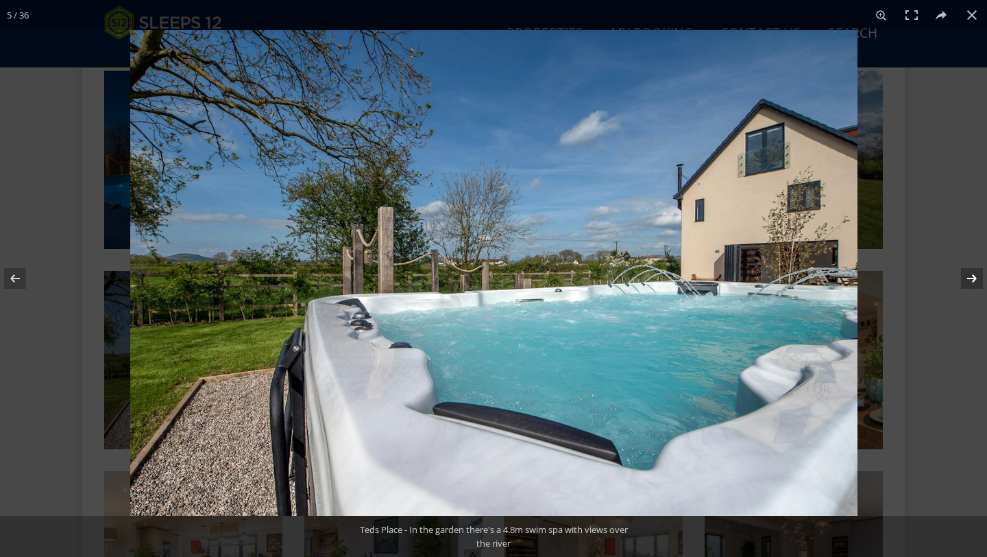
click at [973, 273] on button at bounding box center [963, 278] width 48 height 69
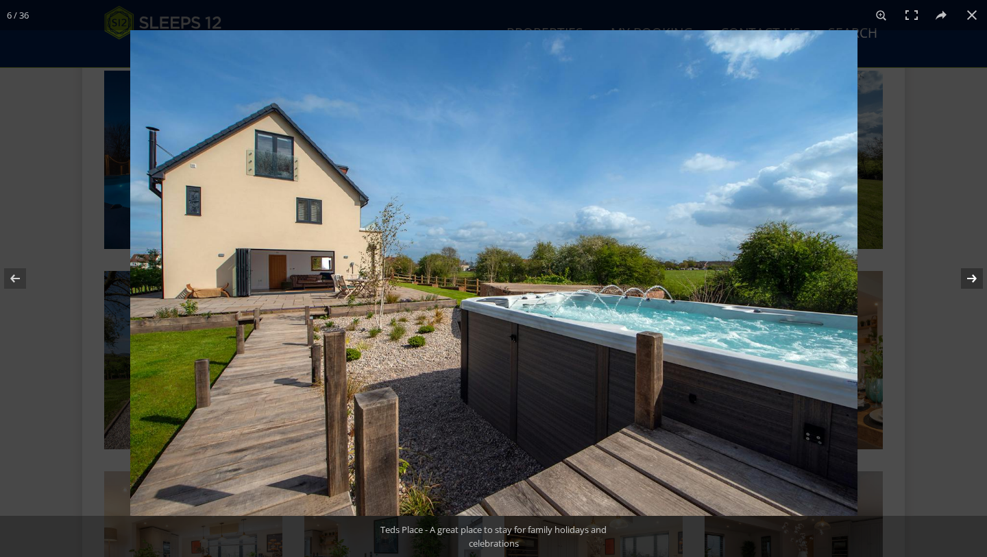
click at [973, 273] on button at bounding box center [963, 278] width 48 height 69
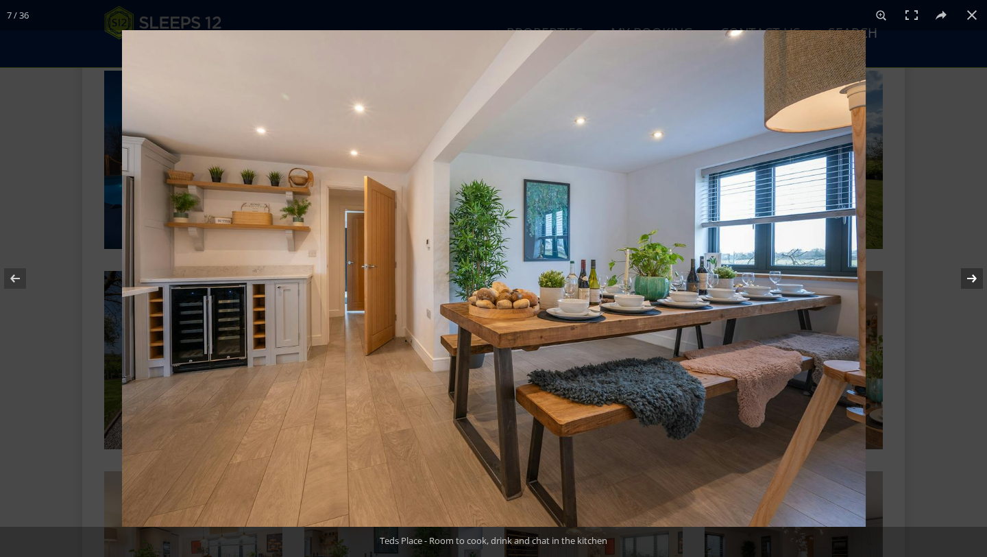
click at [973, 273] on button at bounding box center [963, 278] width 48 height 69
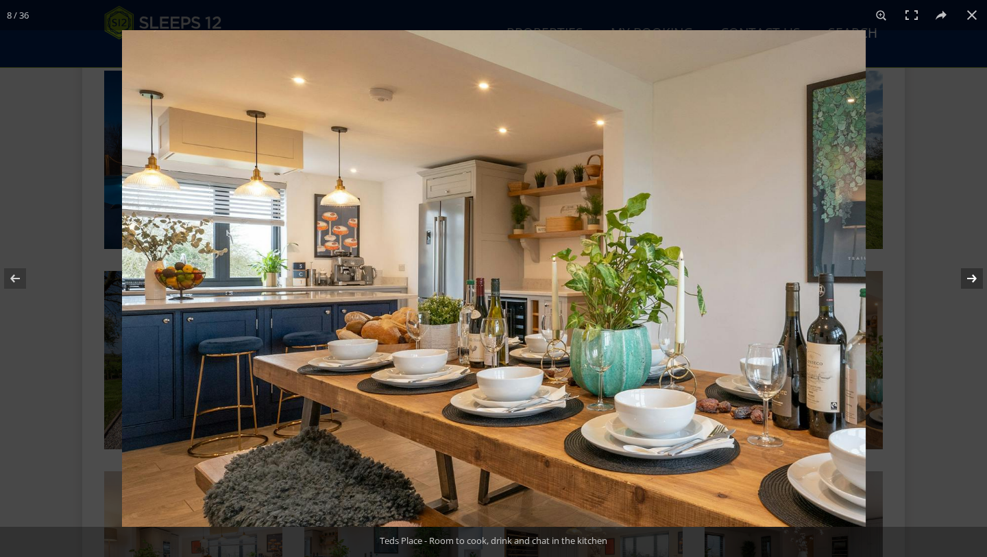
click at [962, 273] on button at bounding box center [963, 278] width 48 height 69
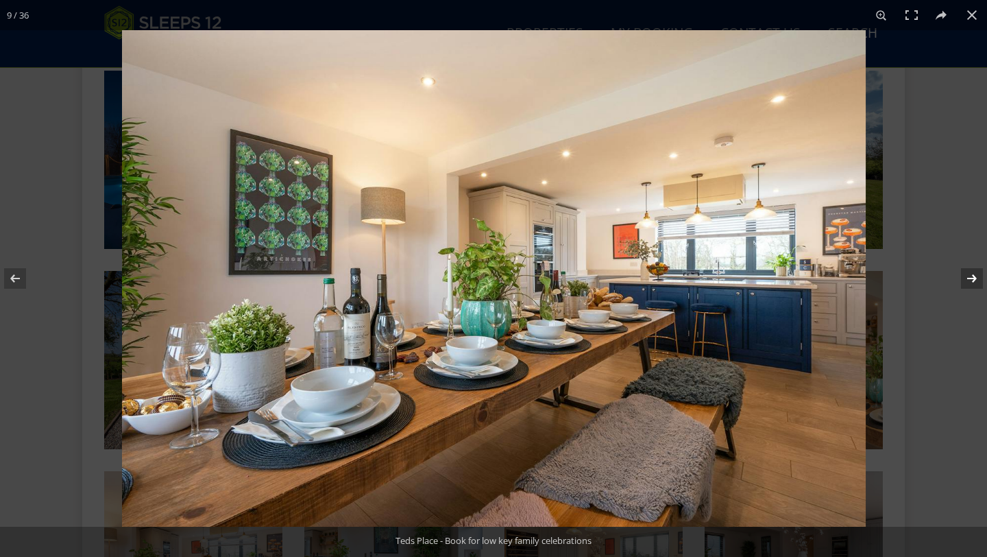
click at [962, 273] on button at bounding box center [963, 278] width 48 height 69
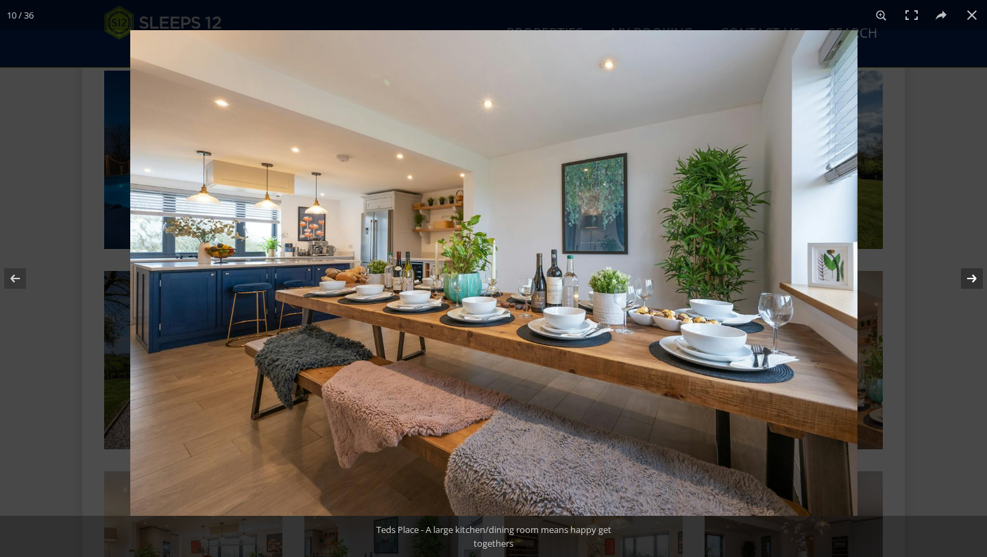
click at [962, 273] on button at bounding box center [963, 278] width 48 height 69
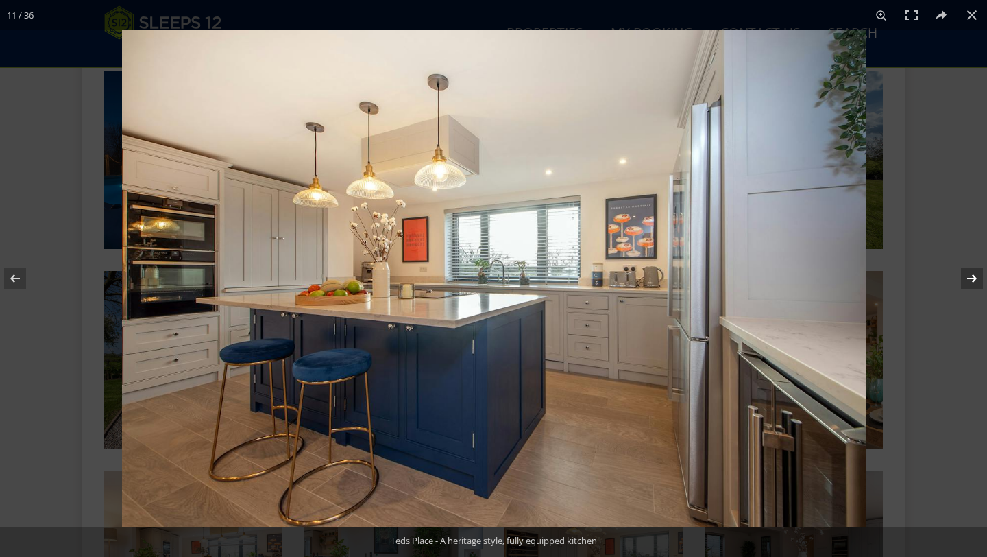
click at [962, 273] on button at bounding box center [963, 278] width 48 height 69
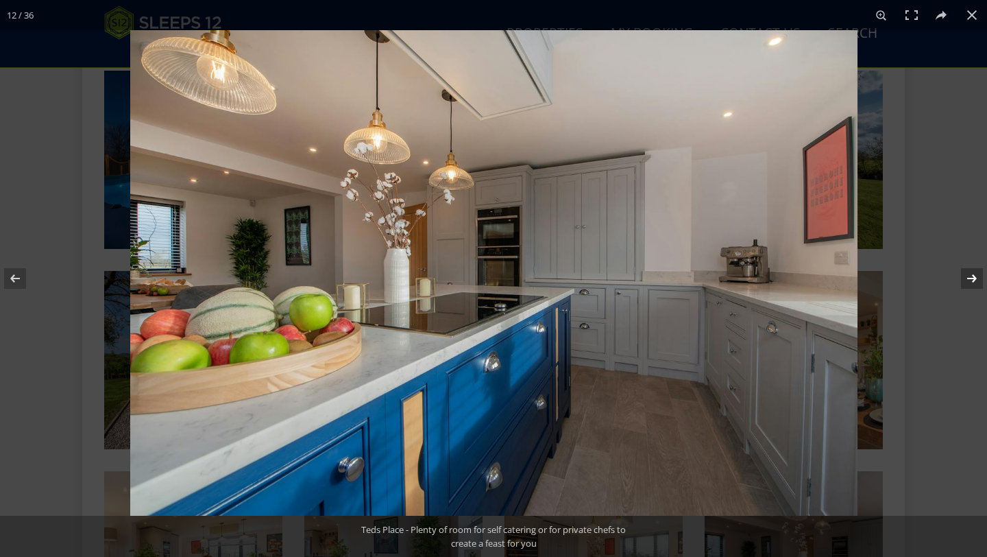
click at [964, 286] on button at bounding box center [963, 278] width 48 height 69
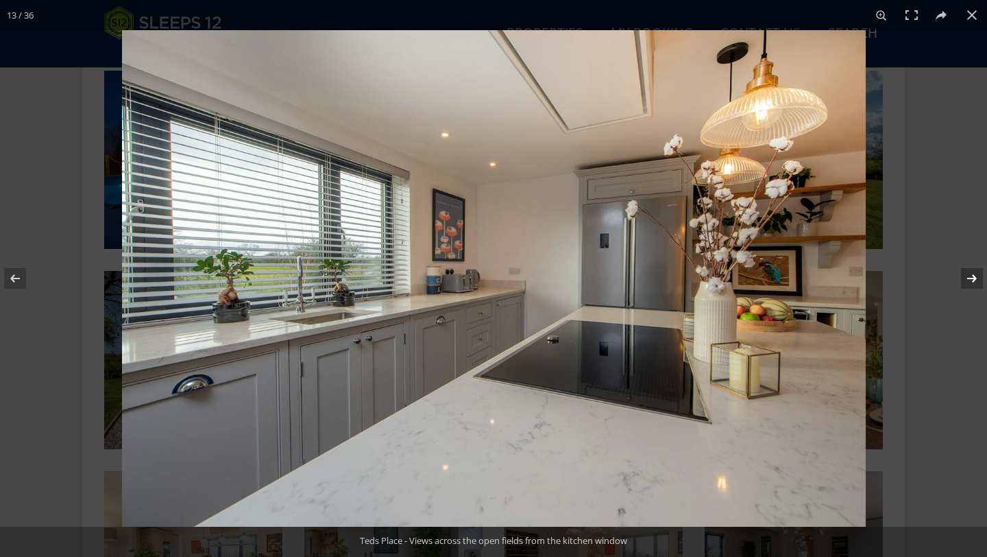
click at [964, 286] on button at bounding box center [963, 278] width 48 height 69
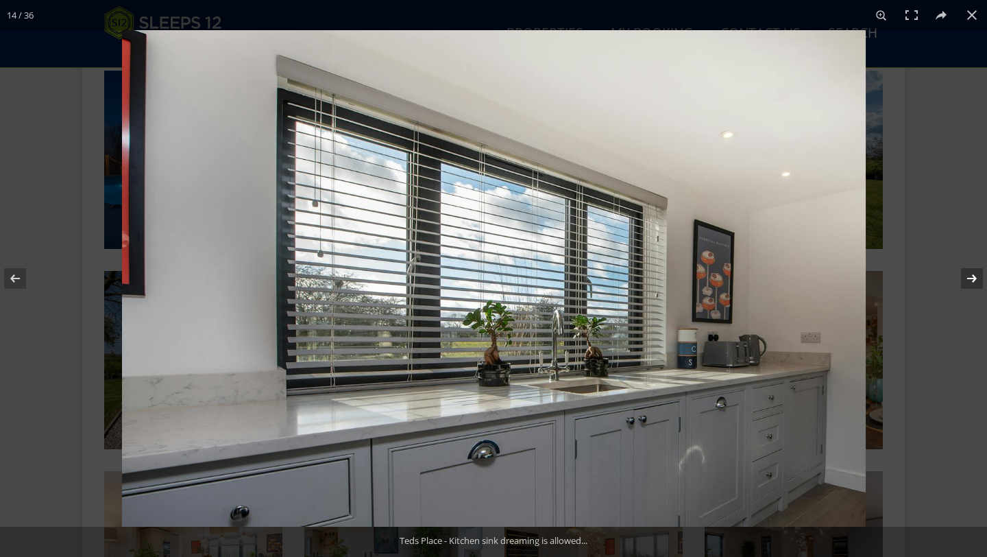
click at [964, 286] on button at bounding box center [963, 278] width 48 height 69
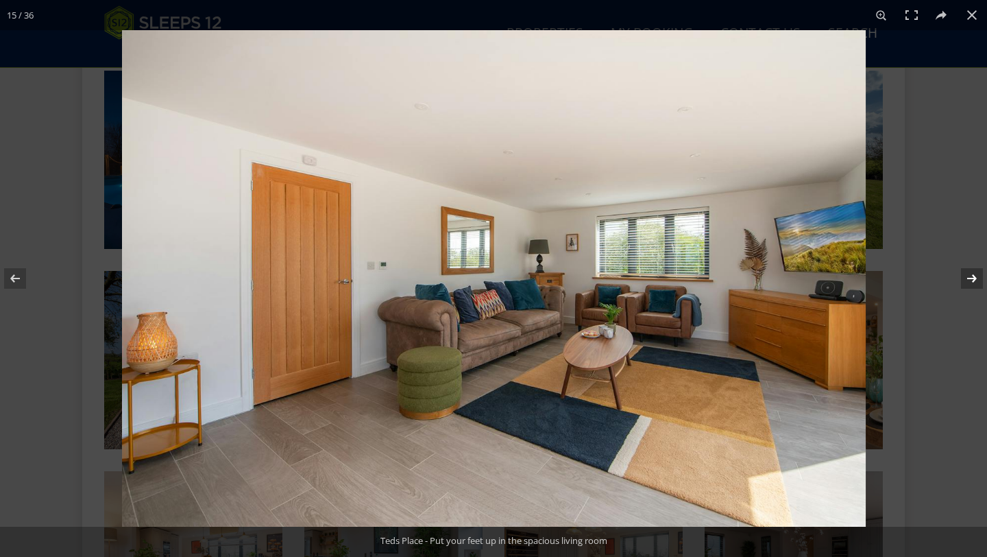
click at [964, 286] on button at bounding box center [963, 278] width 48 height 69
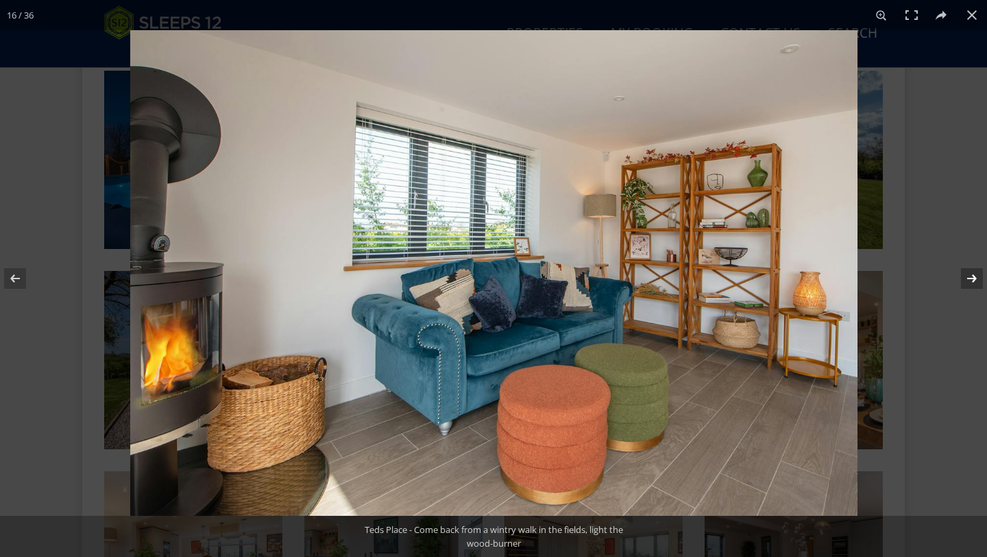
click at [977, 283] on button at bounding box center [963, 278] width 48 height 69
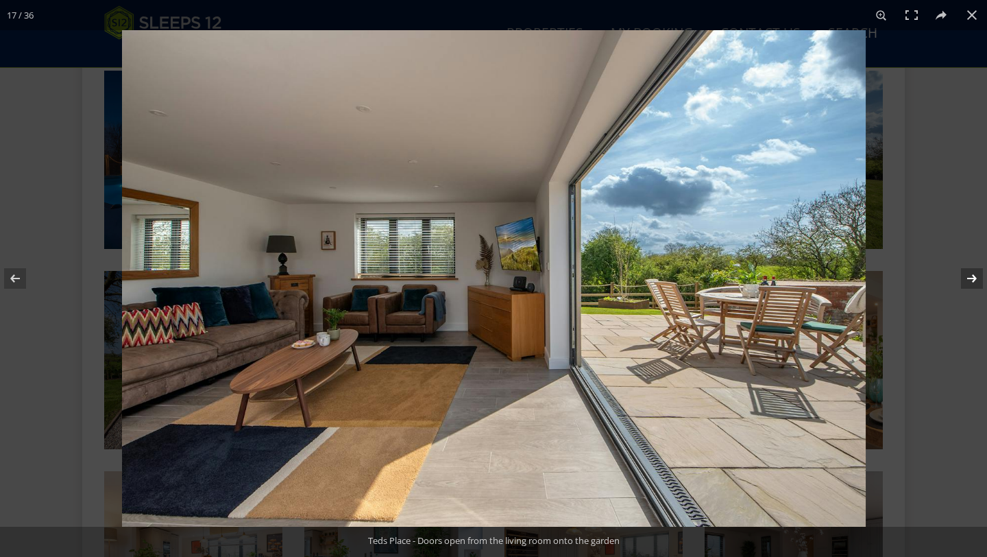
click at [973, 284] on button at bounding box center [963, 278] width 48 height 69
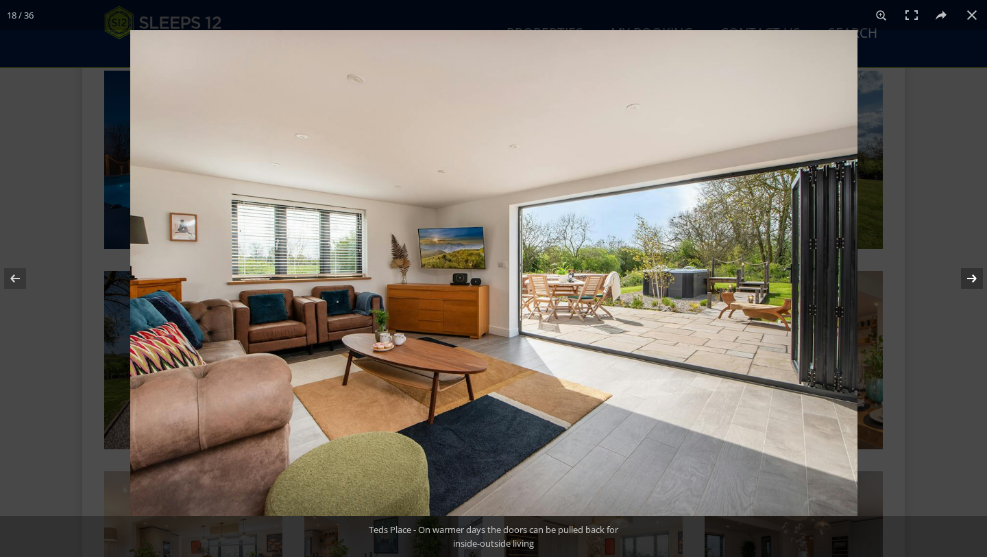
click at [973, 284] on button at bounding box center [963, 278] width 48 height 69
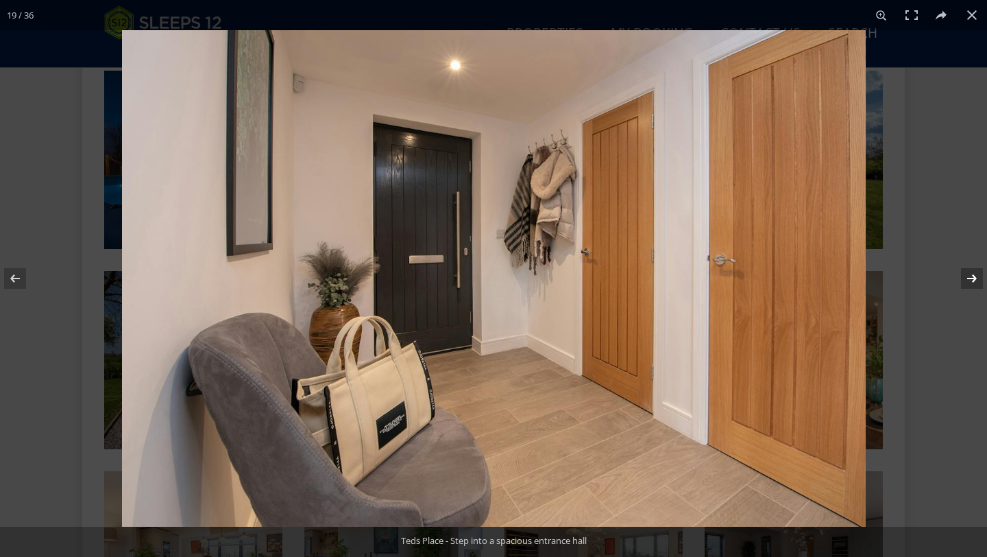
click at [973, 284] on button at bounding box center [963, 278] width 48 height 69
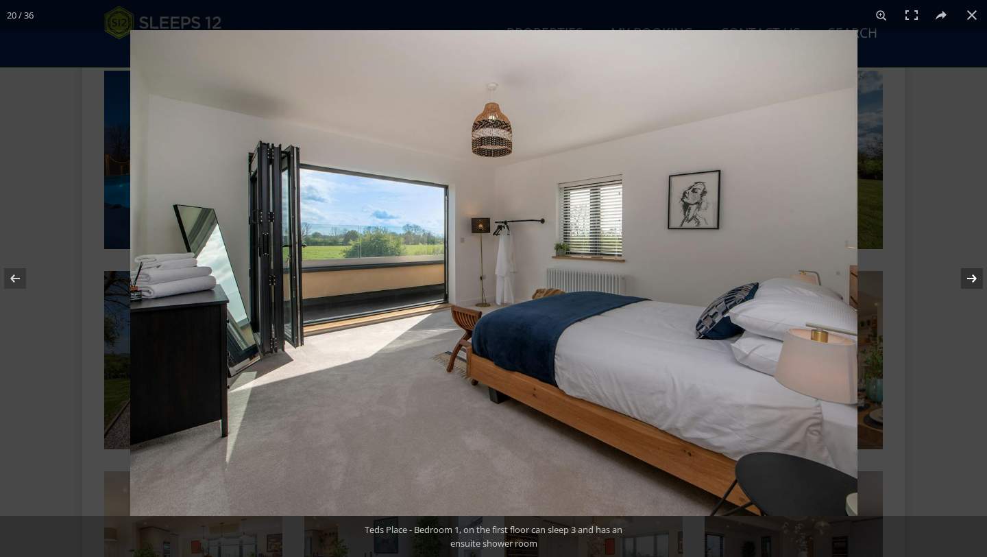
click at [968, 272] on button at bounding box center [963, 278] width 48 height 69
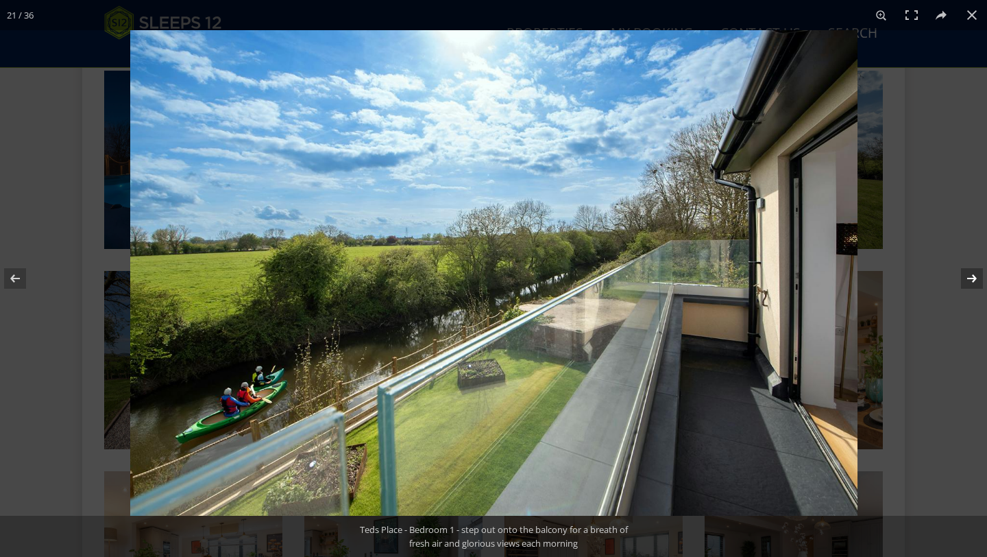
click at [968, 272] on button at bounding box center [963, 278] width 48 height 69
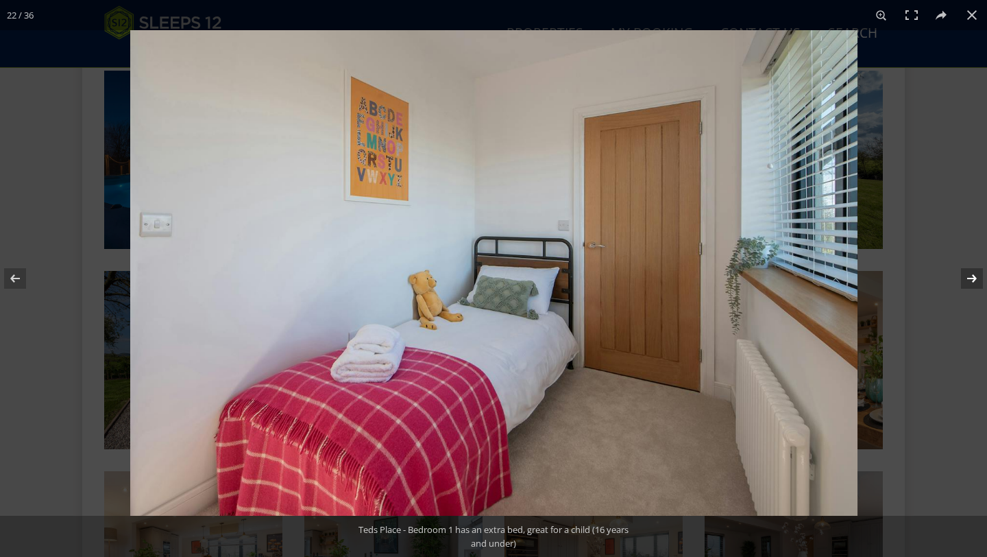
click at [968, 272] on button at bounding box center [963, 278] width 48 height 69
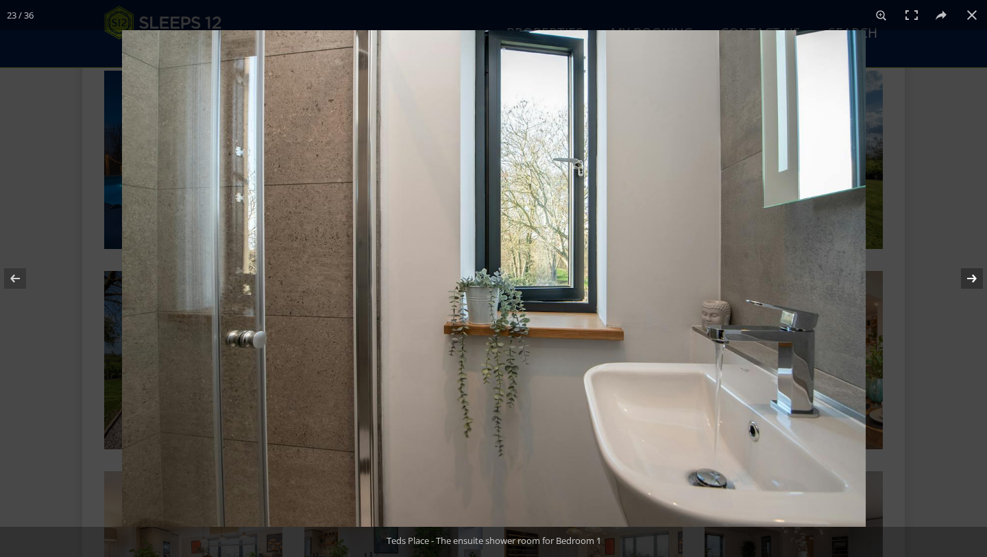
click at [968, 272] on button at bounding box center [963, 278] width 48 height 69
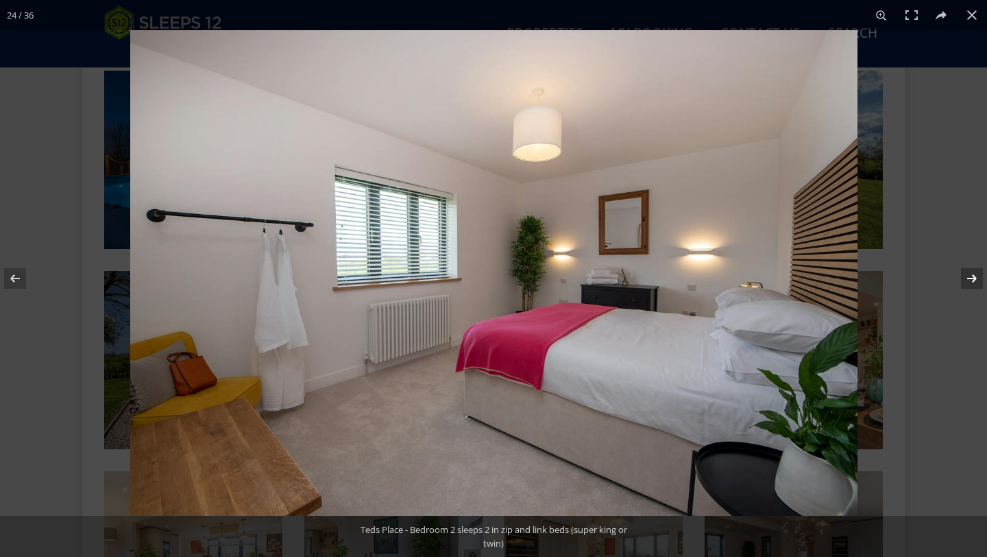
click at [966, 267] on button at bounding box center [963, 278] width 48 height 69
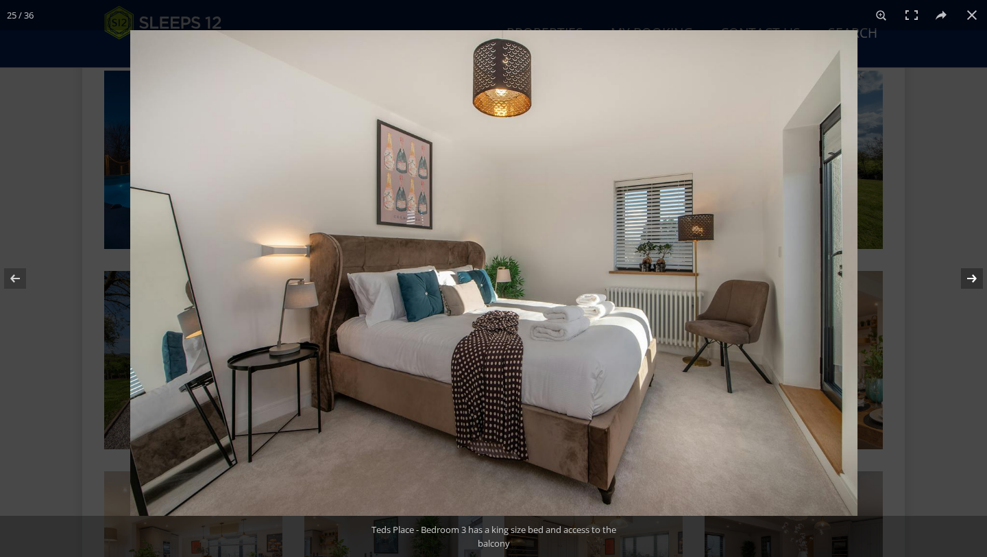
click at [965, 268] on button at bounding box center [963, 278] width 48 height 69
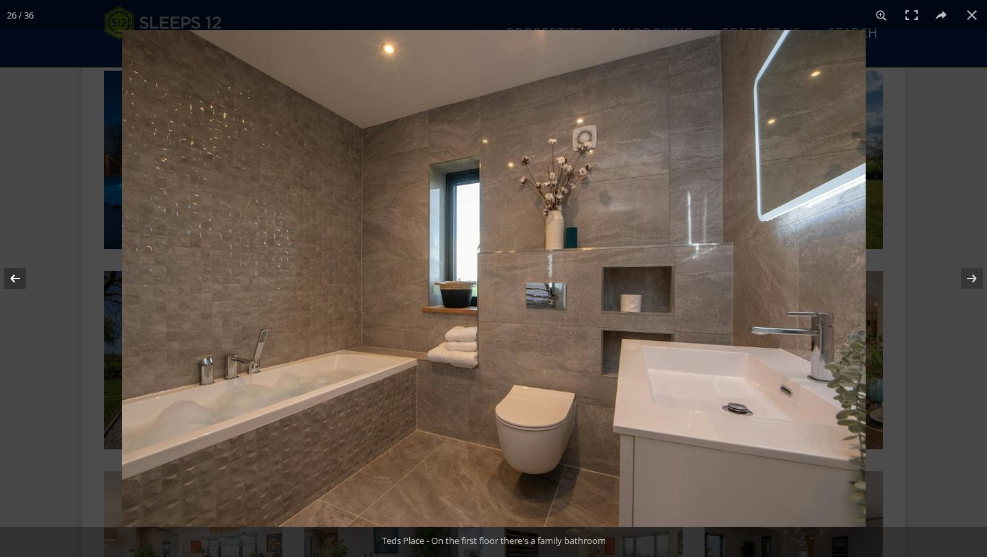
click at [10, 277] on button at bounding box center [24, 278] width 48 height 69
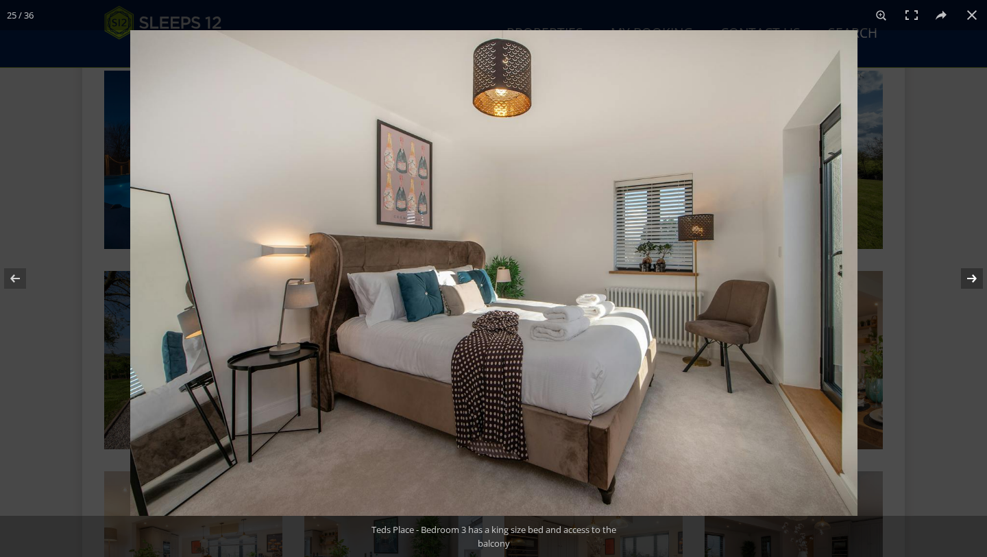
click at [970, 275] on button at bounding box center [963, 278] width 48 height 69
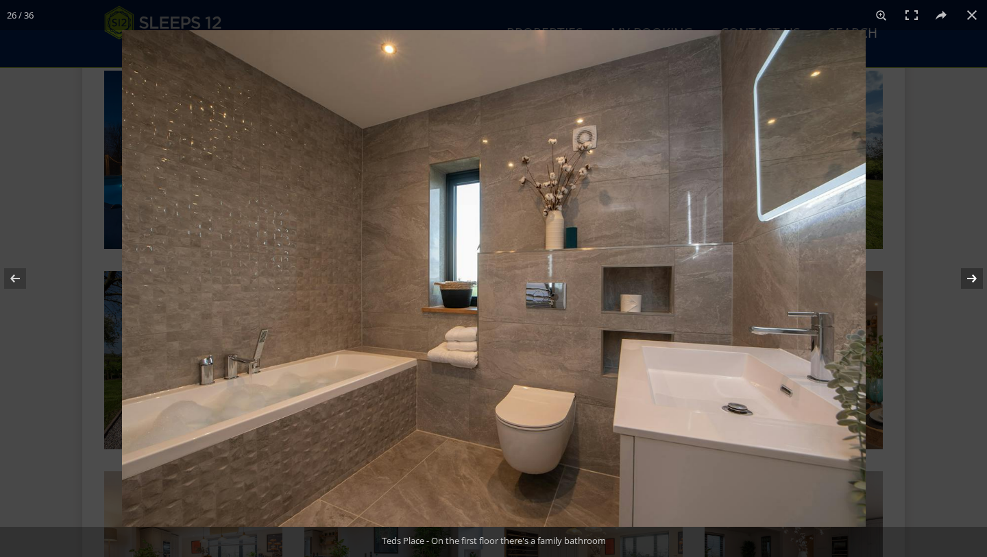
click at [970, 275] on button at bounding box center [963, 278] width 48 height 69
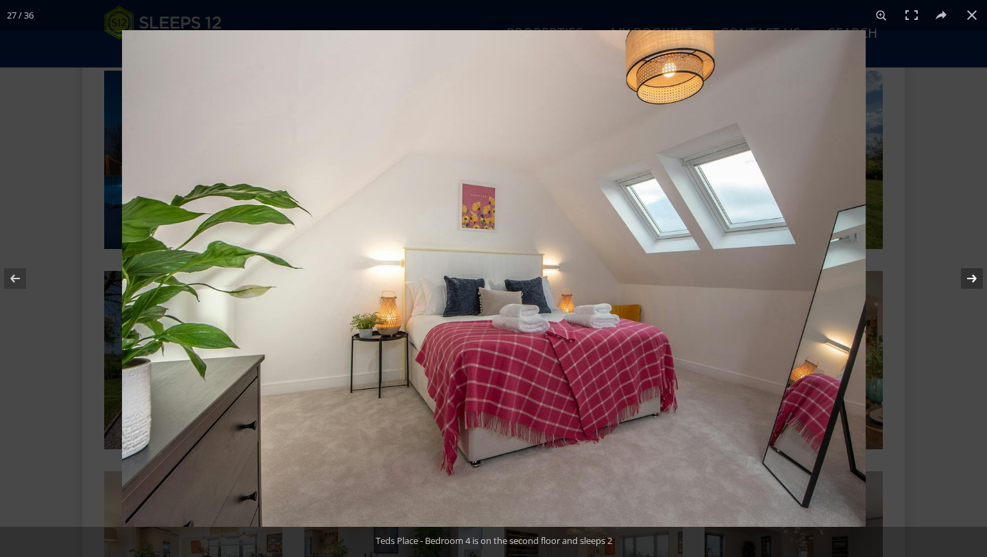
click at [970, 275] on button at bounding box center [963, 278] width 48 height 69
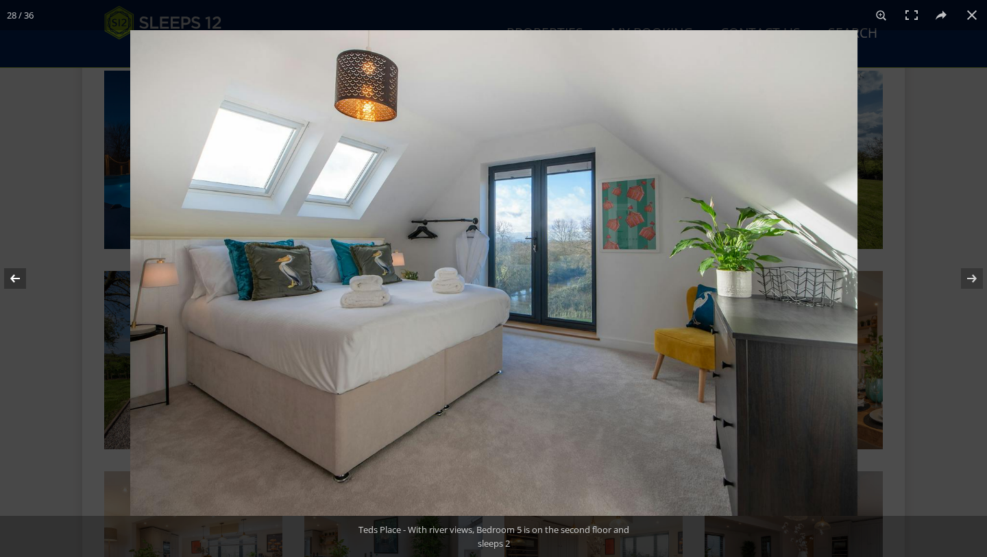
click at [14, 276] on button at bounding box center [24, 278] width 48 height 69
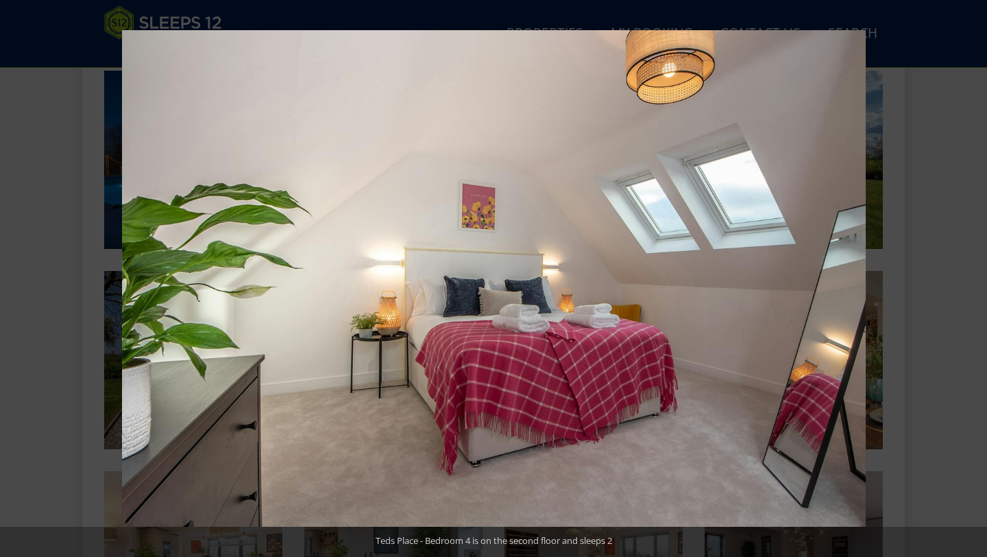
click at [15, 280] on button at bounding box center [24, 278] width 48 height 69
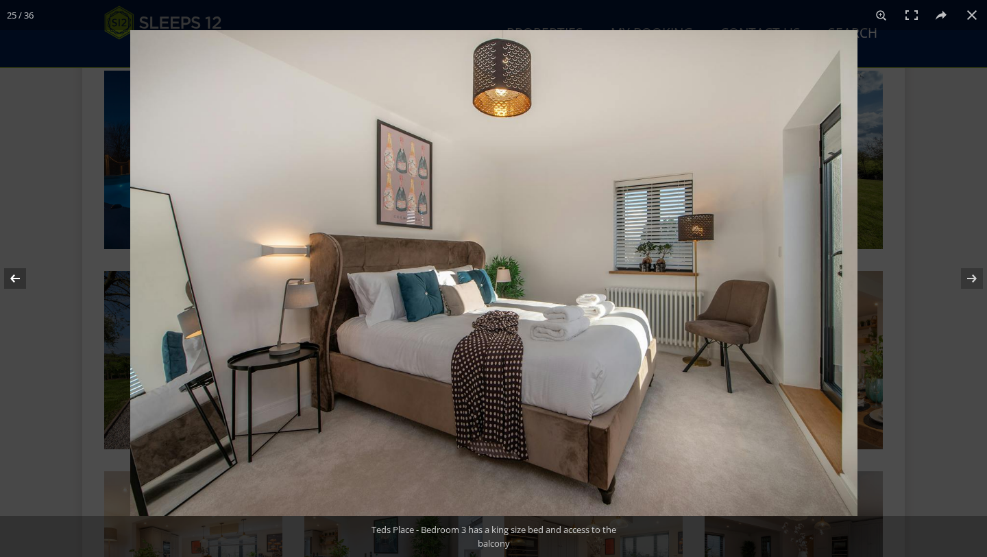
click at [10, 273] on button at bounding box center [24, 278] width 48 height 69
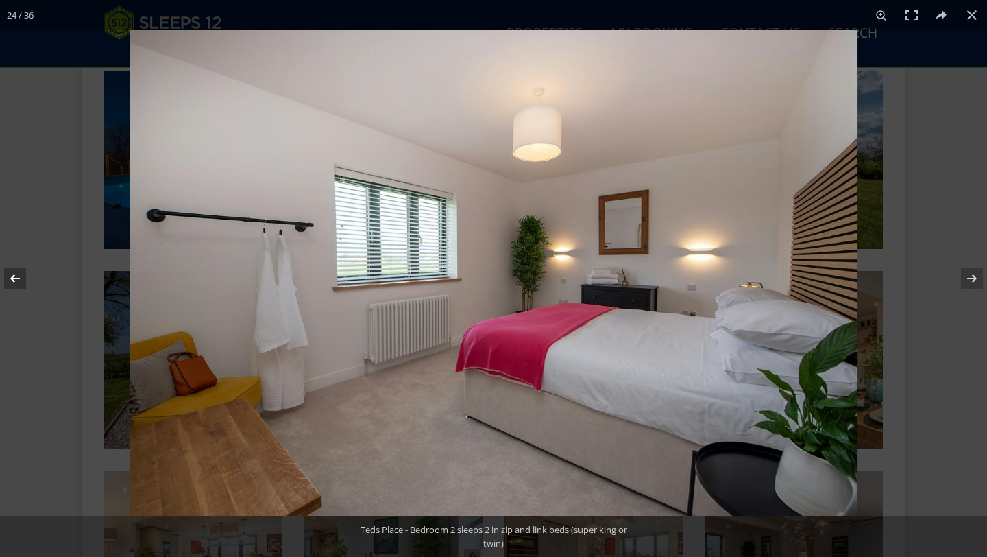
click at [10, 273] on button at bounding box center [24, 278] width 48 height 69
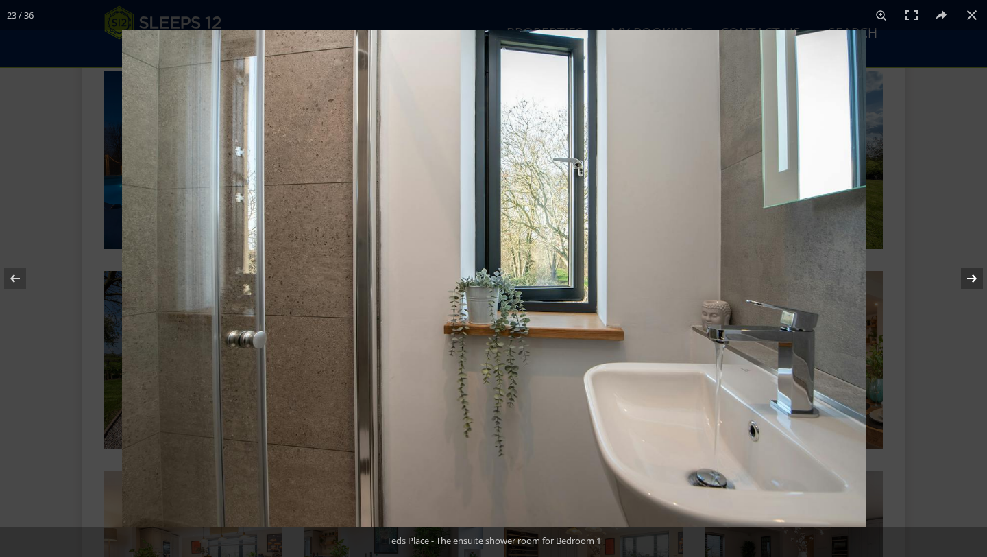
click at [976, 280] on button at bounding box center [963, 278] width 48 height 69
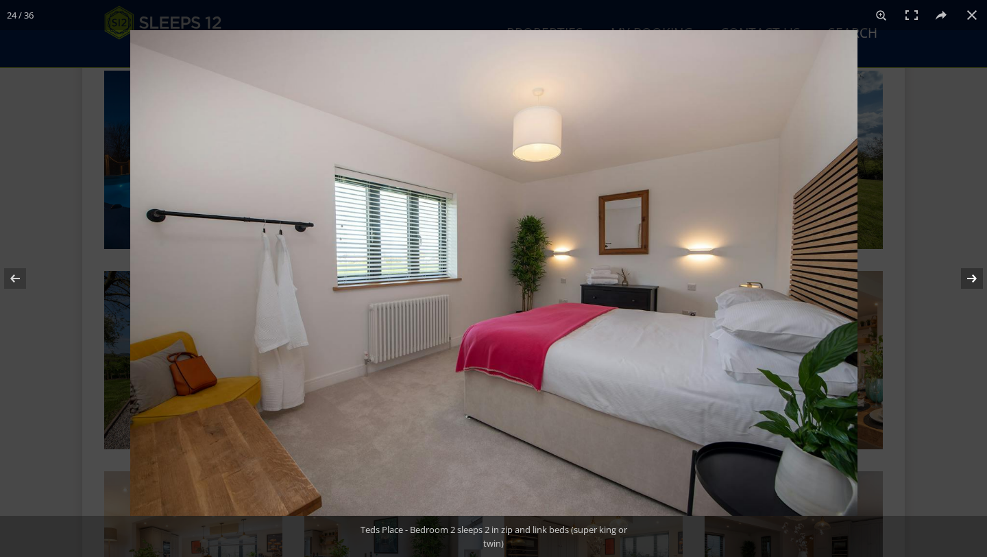
click at [976, 280] on button at bounding box center [963, 278] width 48 height 69
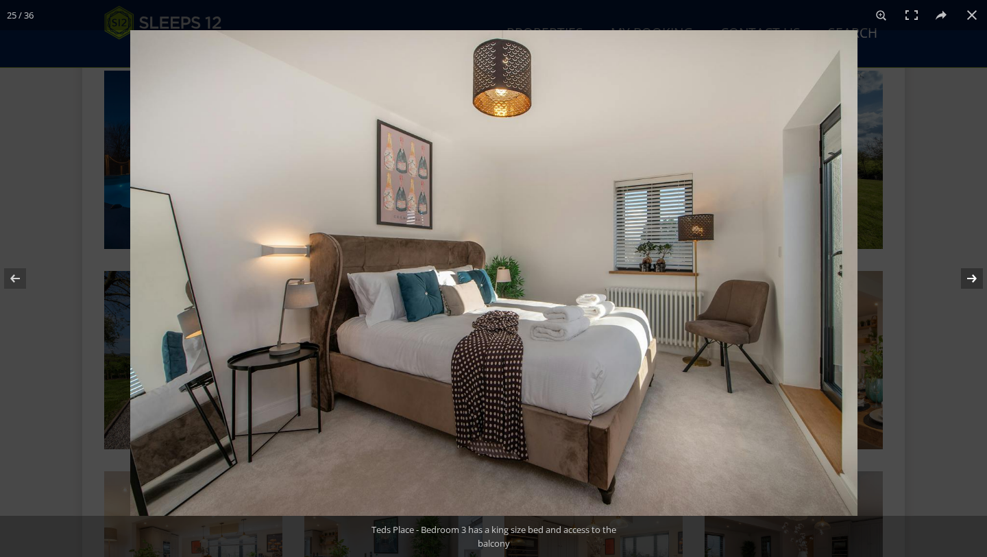
click at [969, 281] on button at bounding box center [963, 278] width 48 height 69
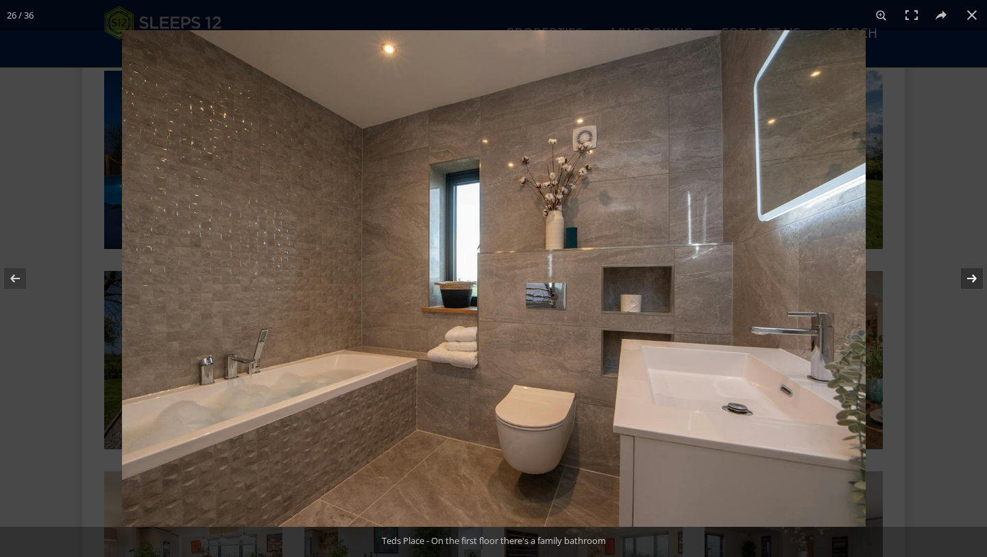
click at [958, 278] on button at bounding box center [963, 278] width 48 height 69
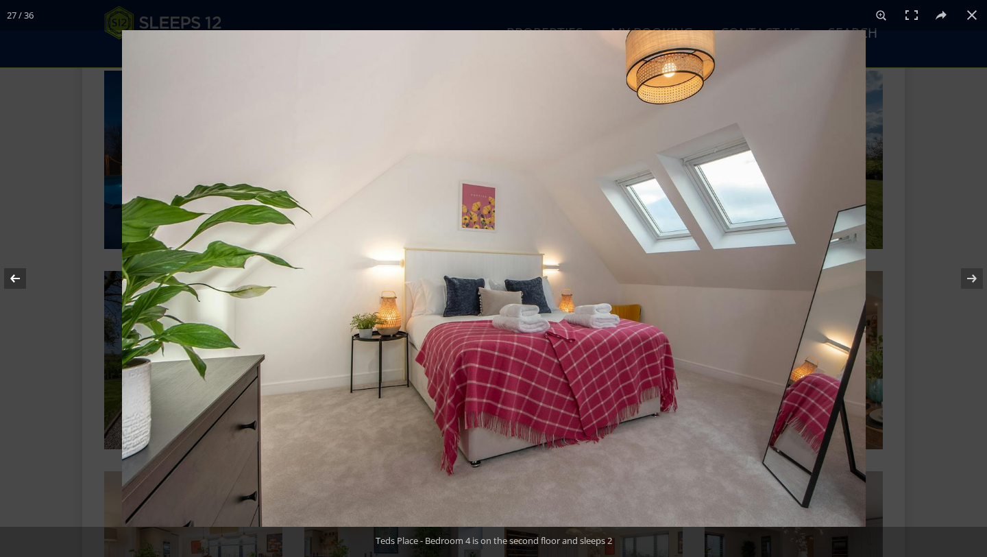
click at [24, 271] on button at bounding box center [24, 278] width 48 height 69
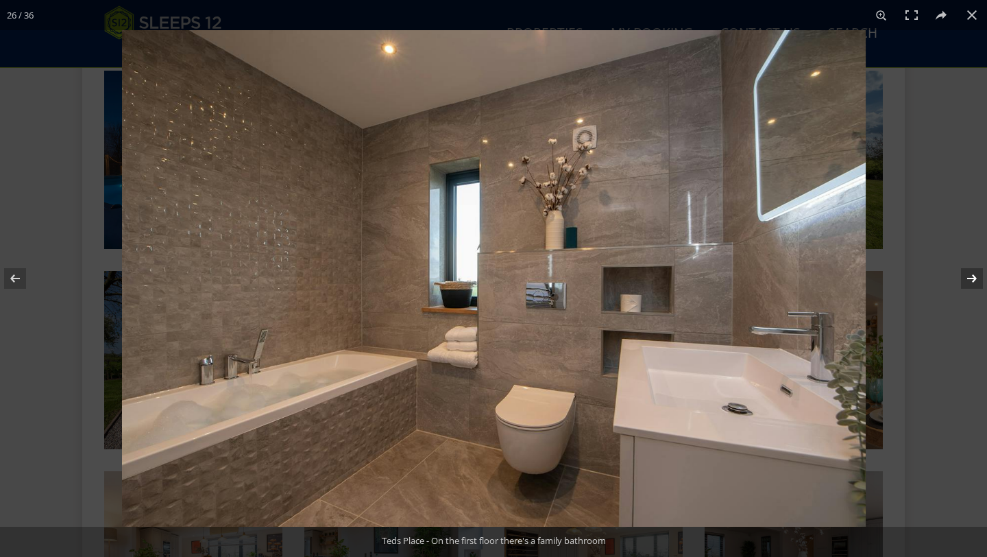
click at [977, 282] on button at bounding box center [963, 278] width 48 height 69
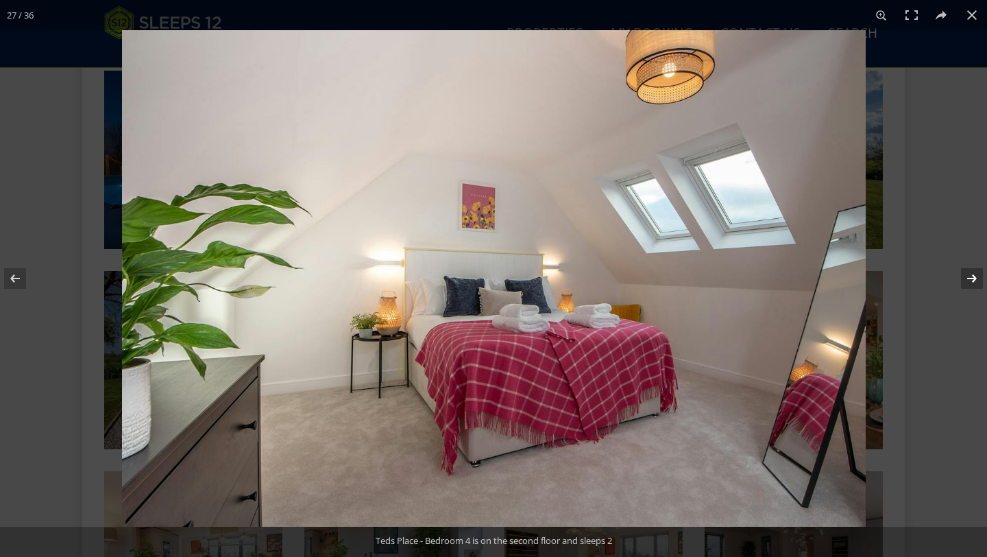
click at [977, 282] on button at bounding box center [963, 278] width 48 height 69
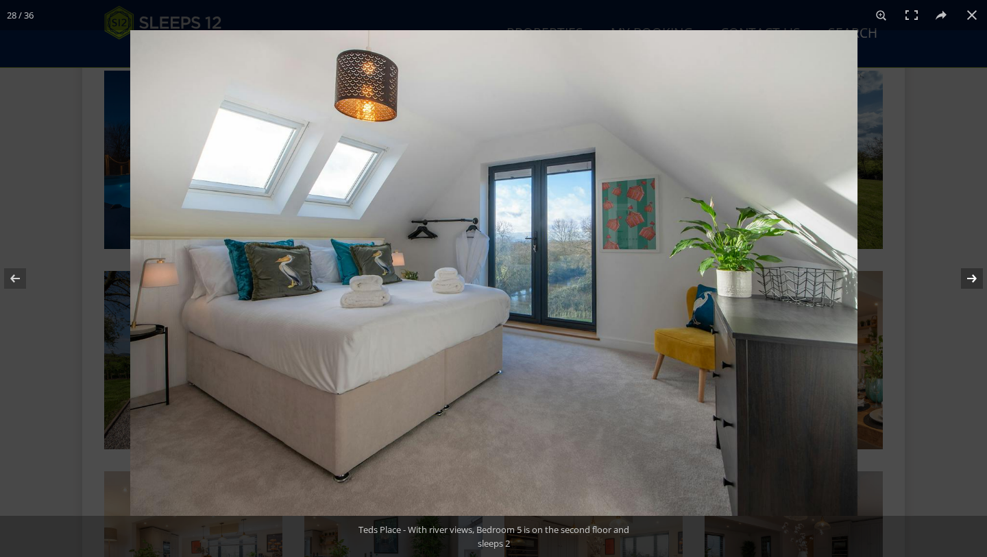
click at [977, 282] on button at bounding box center [963, 278] width 48 height 69
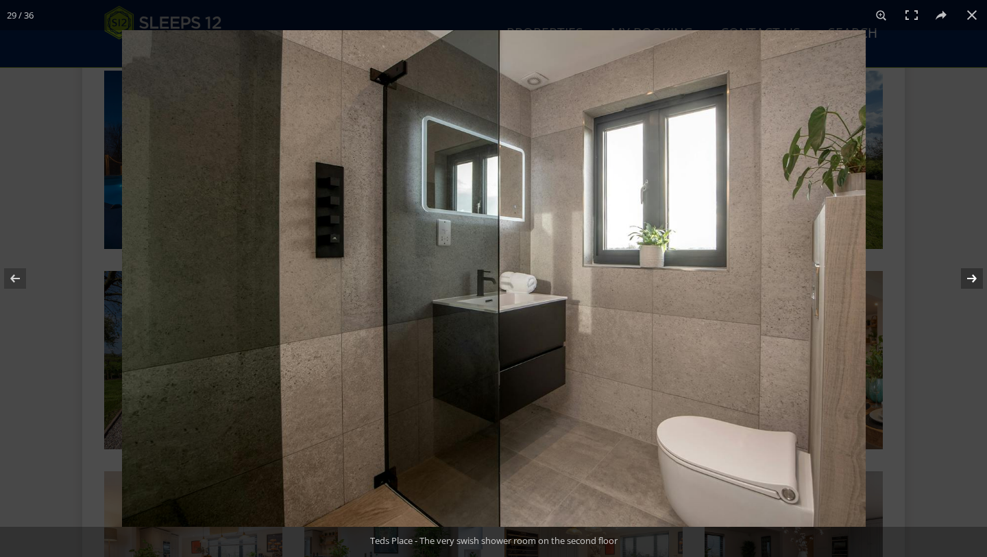
click at [977, 282] on button at bounding box center [963, 278] width 48 height 69
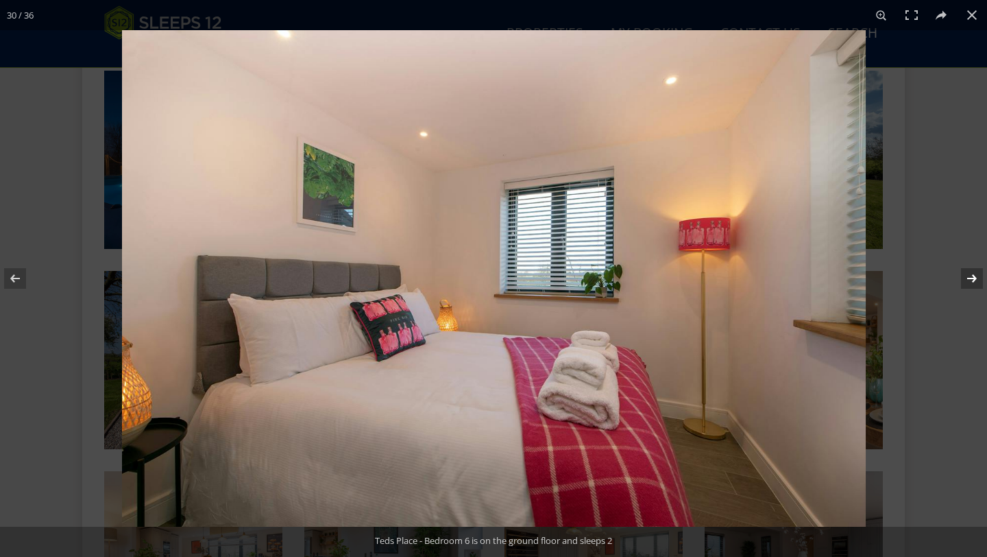
click at [977, 282] on button at bounding box center [963, 278] width 48 height 69
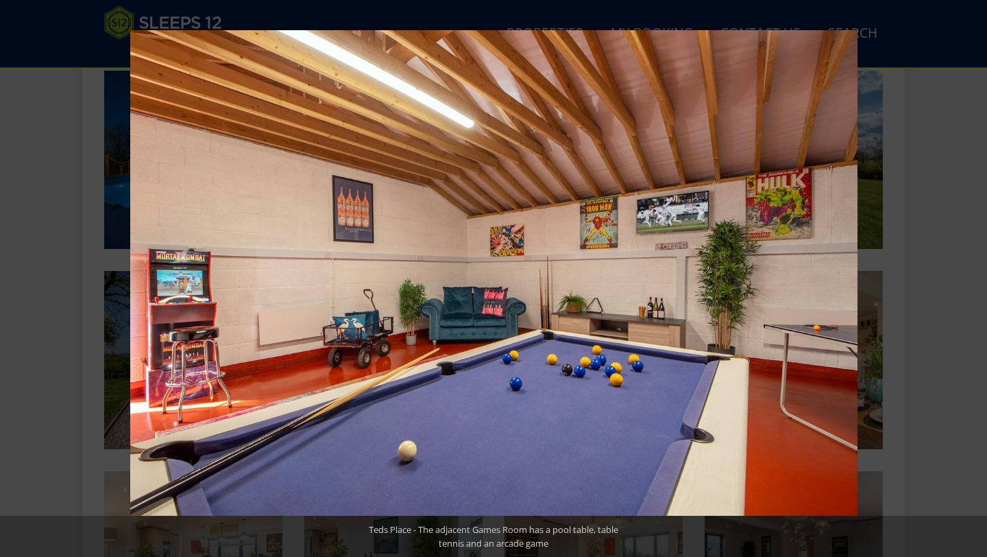
click at [977, 282] on button at bounding box center [963, 278] width 48 height 69
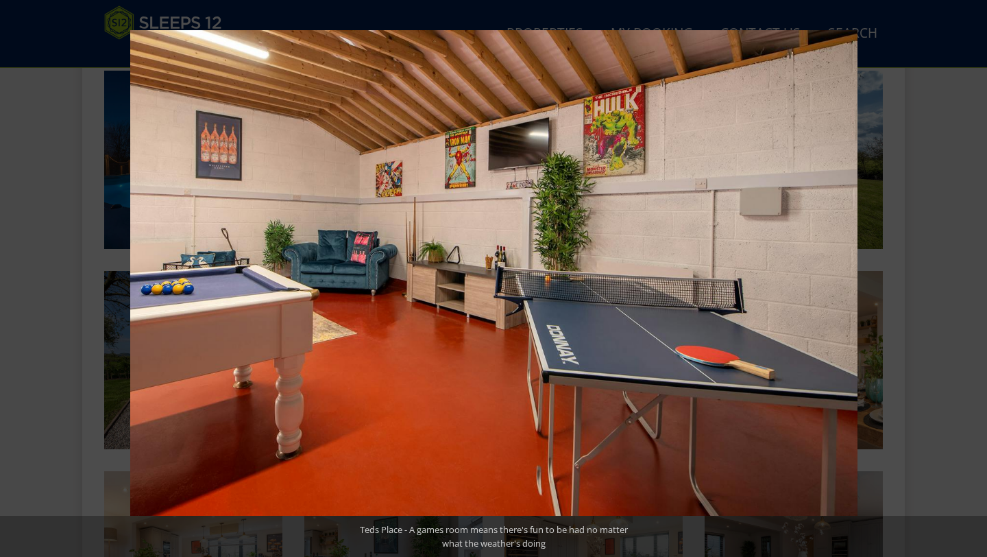
click at [977, 282] on button at bounding box center [963, 278] width 48 height 69
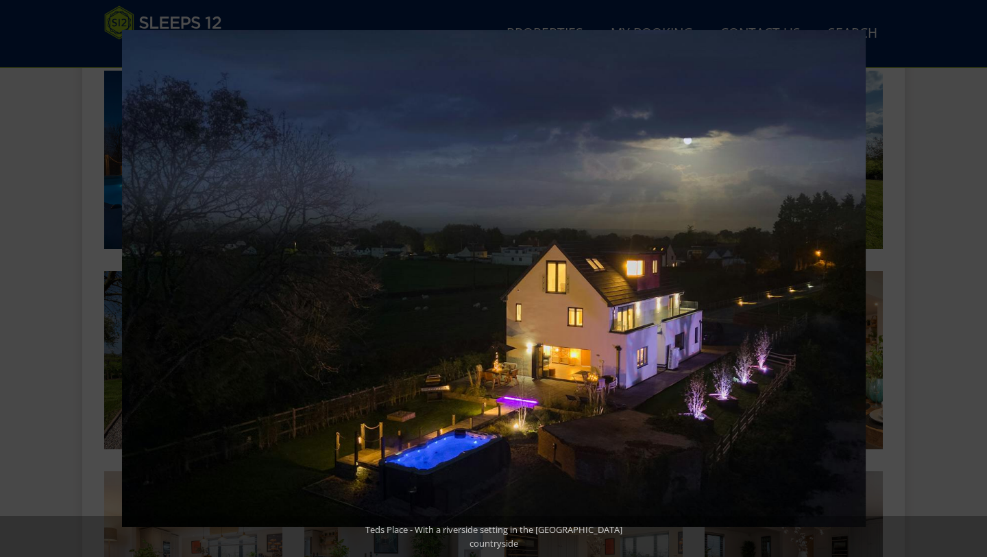
click at [977, 282] on button at bounding box center [963, 278] width 48 height 69
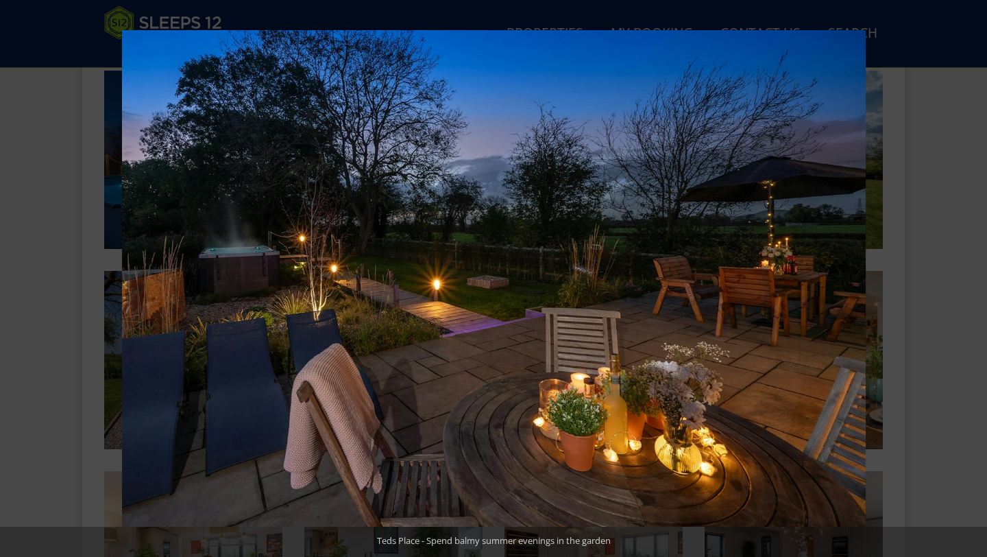
click at [977, 282] on button at bounding box center [963, 278] width 48 height 69
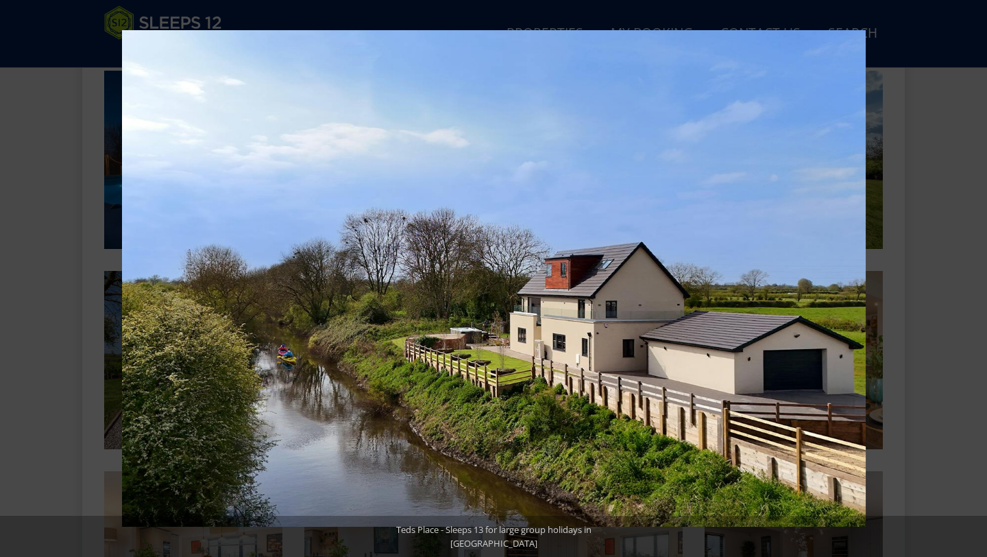
click at [977, 282] on button at bounding box center [963, 278] width 48 height 69
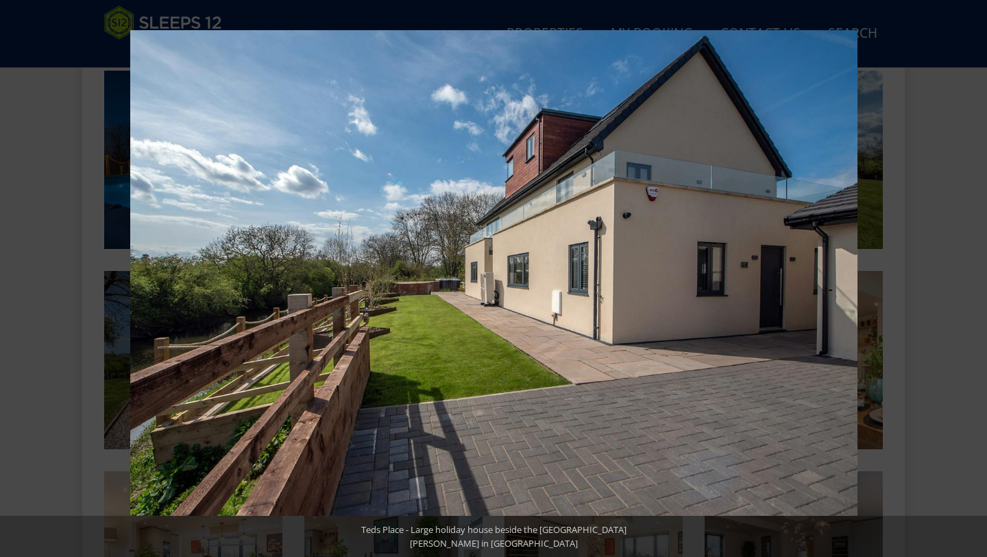
click at [977, 282] on button at bounding box center [963, 278] width 48 height 69
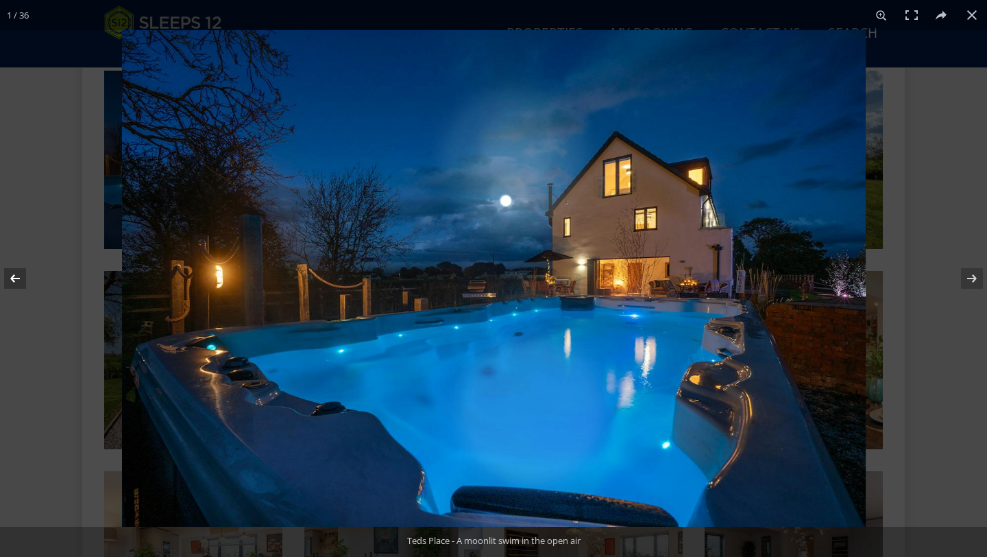
click at [21, 271] on button at bounding box center [24, 278] width 48 height 69
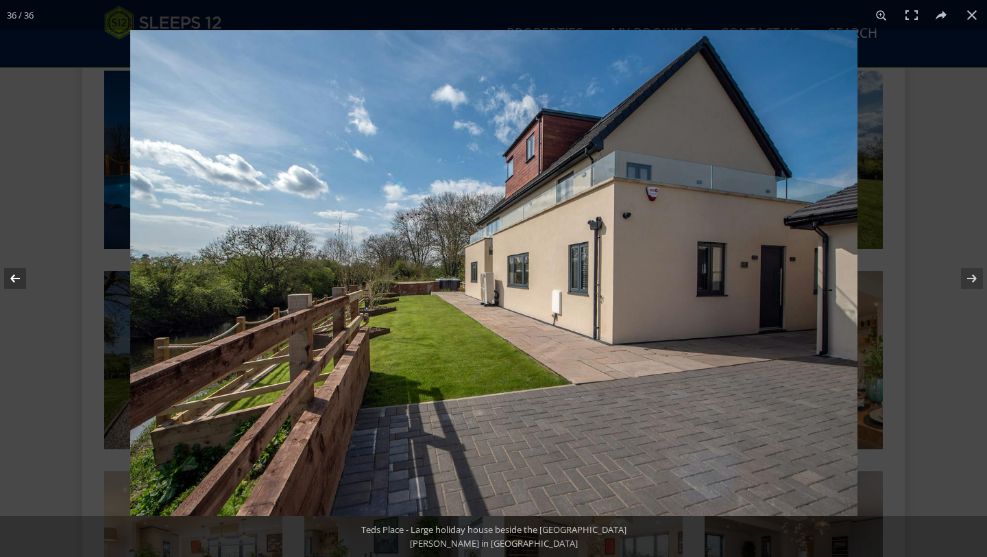
click at [21, 271] on button at bounding box center [24, 278] width 48 height 69
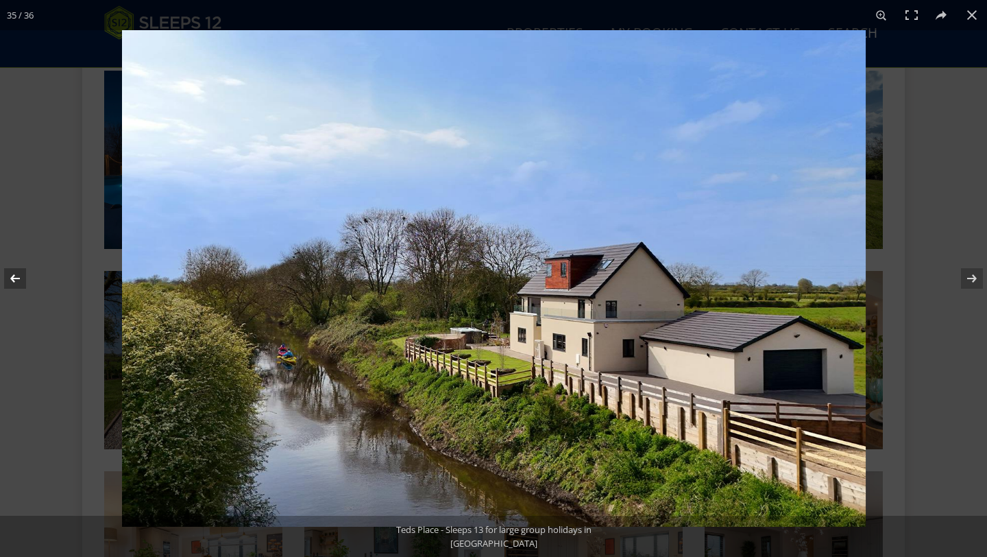
click at [21, 271] on button at bounding box center [24, 278] width 48 height 69
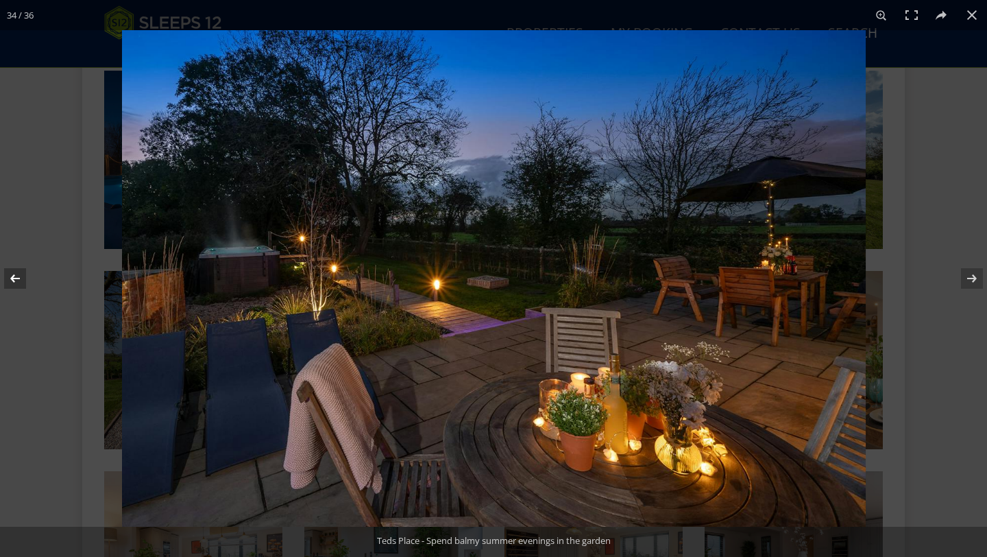
click at [21, 271] on button at bounding box center [24, 278] width 48 height 69
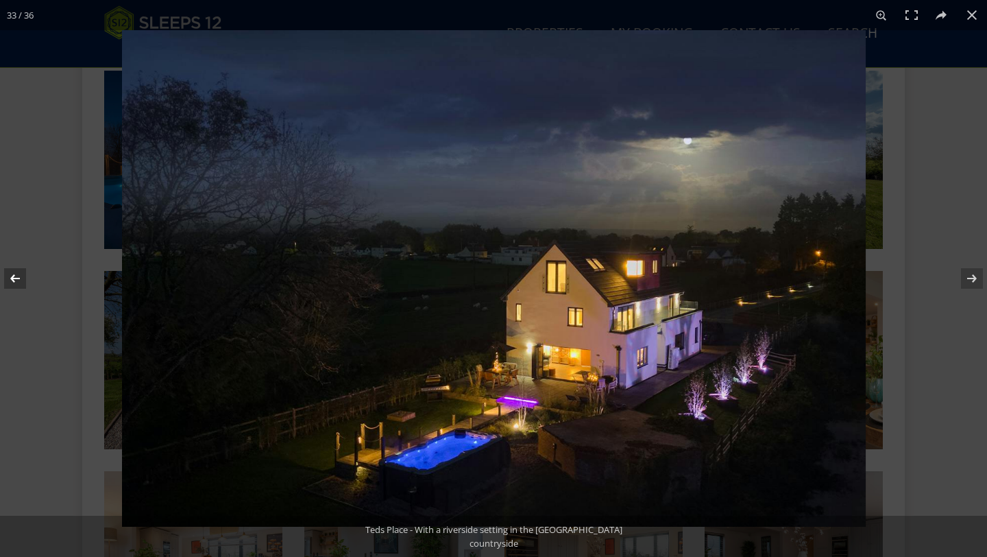
click at [20, 271] on button at bounding box center [24, 278] width 48 height 69
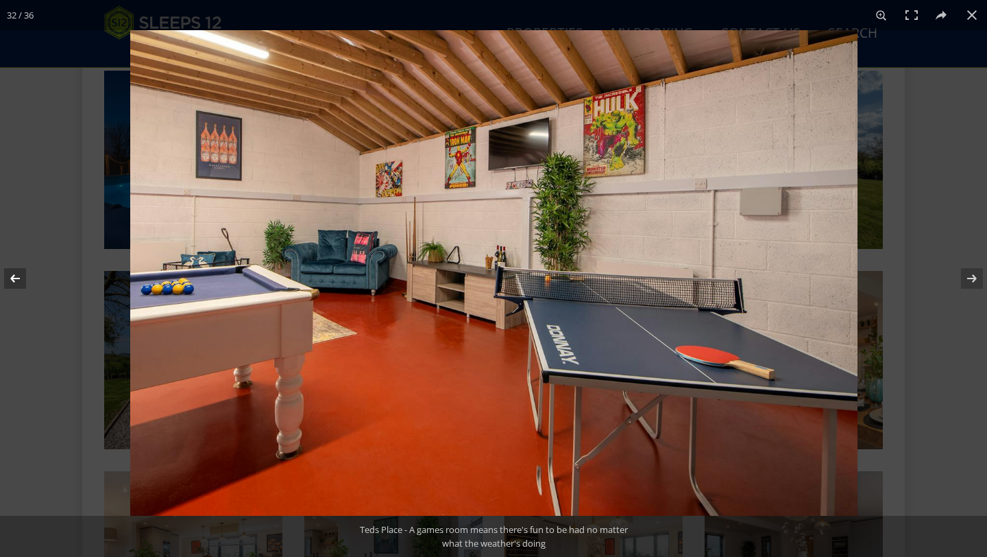
click at [20, 271] on button at bounding box center [24, 278] width 48 height 69
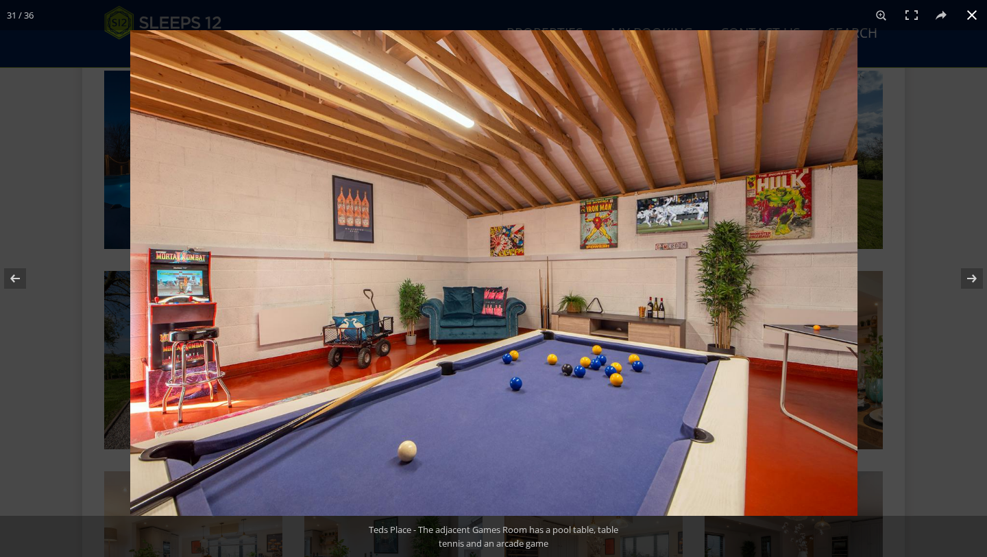
click at [973, 14] on button at bounding box center [972, 15] width 30 height 30
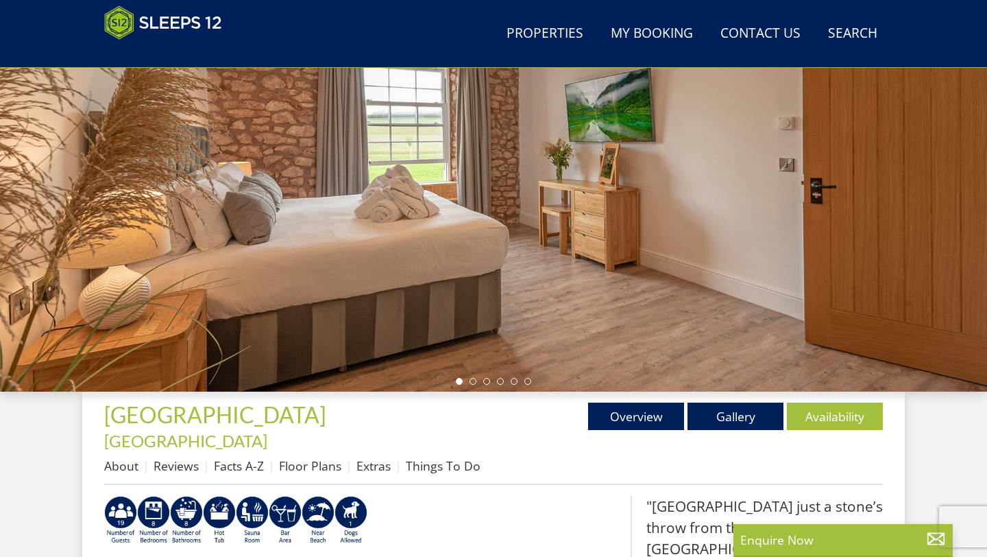
scroll to position [206, 0]
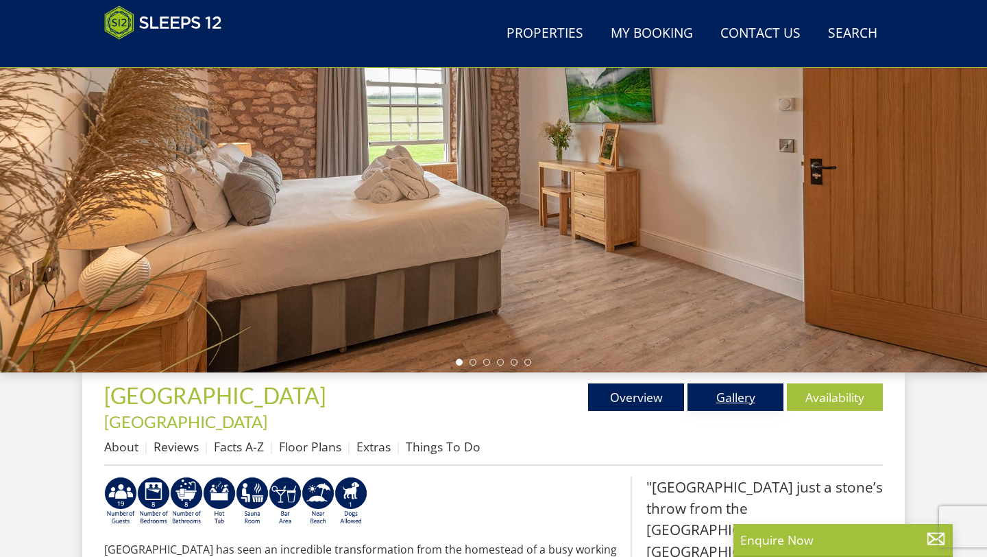
click at [751, 404] on link "Gallery" at bounding box center [735, 396] width 96 height 27
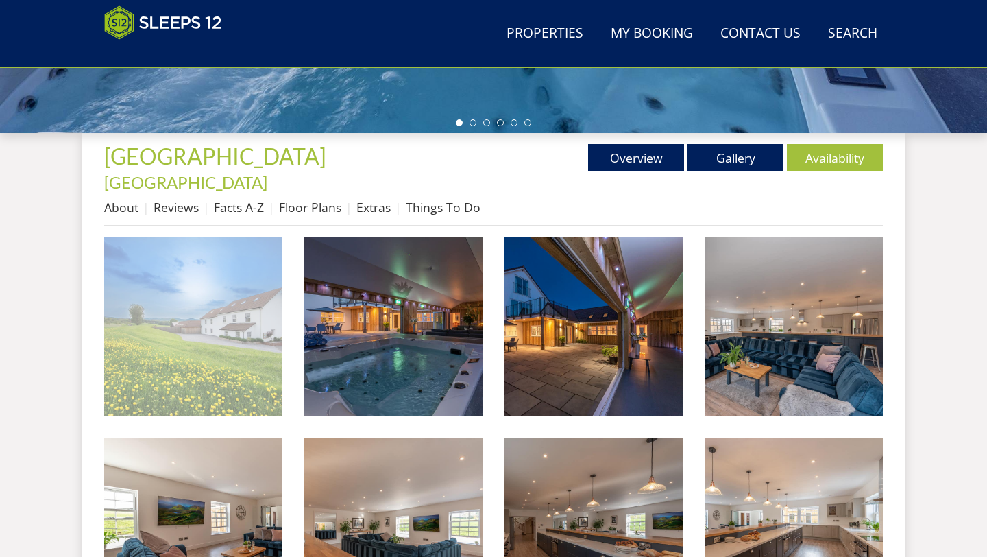
scroll to position [486, 0]
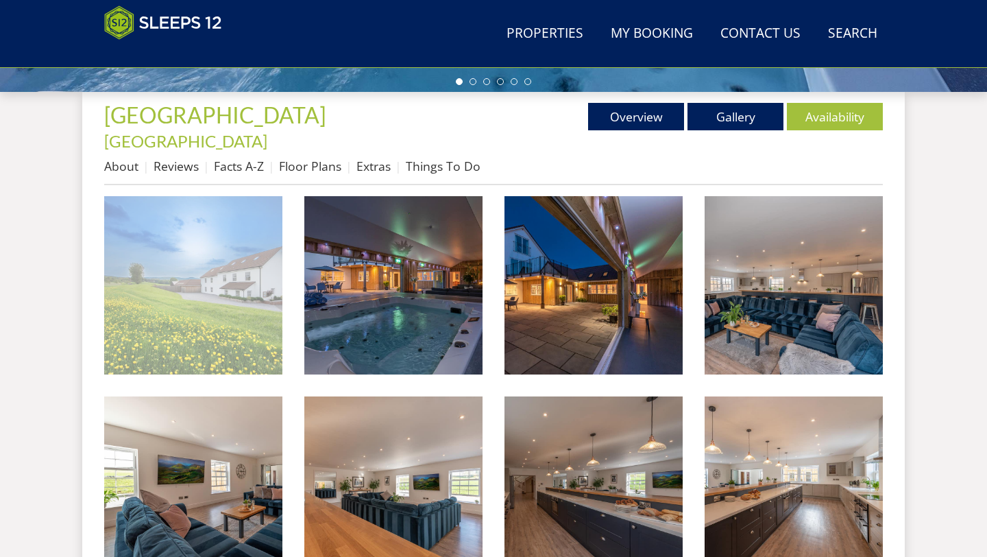
click at [210, 285] on img at bounding box center [193, 285] width 178 height 178
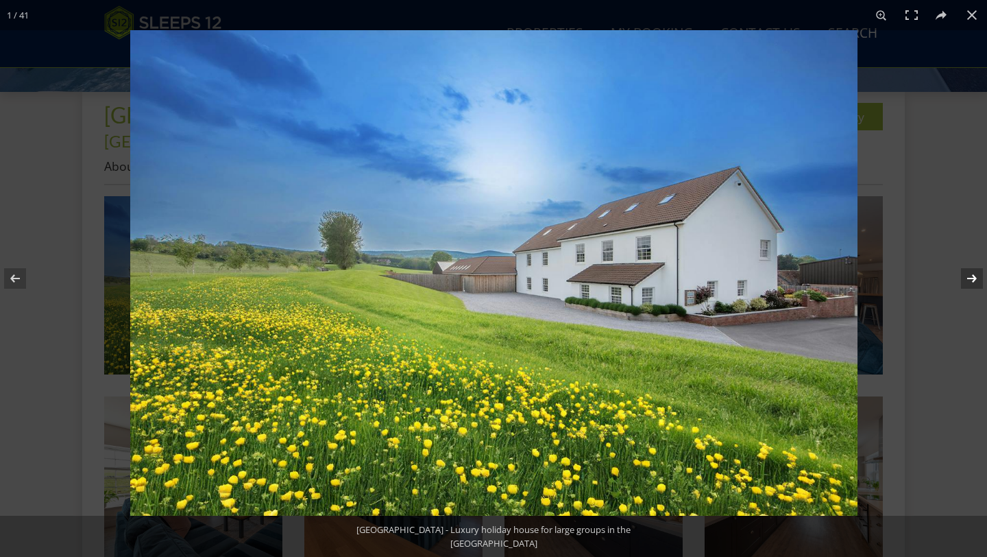
click at [972, 271] on button at bounding box center [963, 278] width 48 height 69
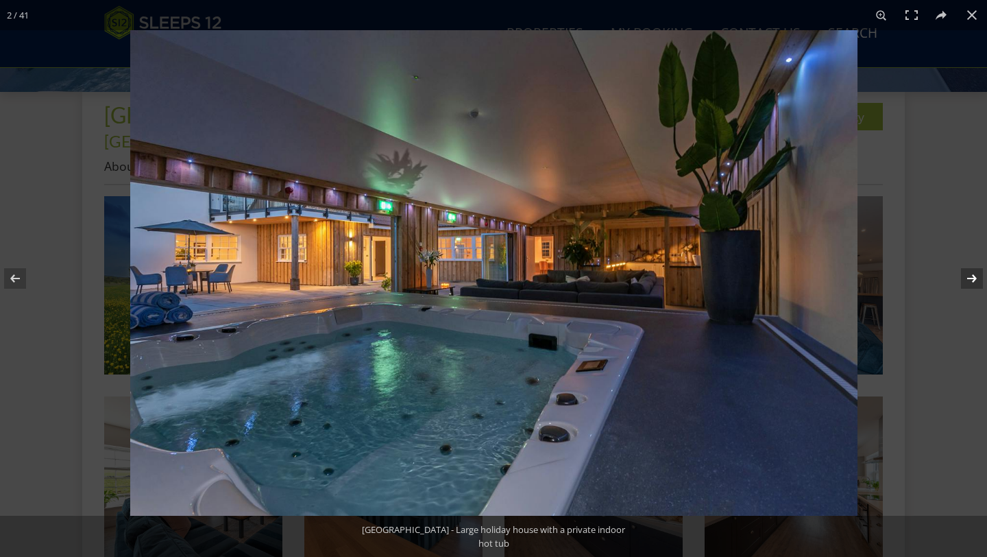
click at [972, 271] on button at bounding box center [963, 278] width 48 height 69
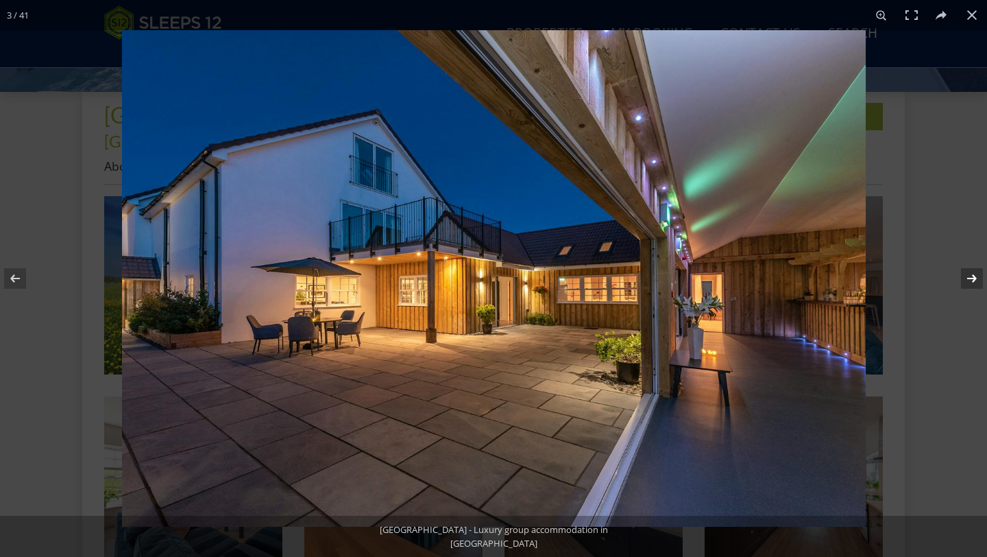
click at [972, 271] on button at bounding box center [963, 278] width 48 height 69
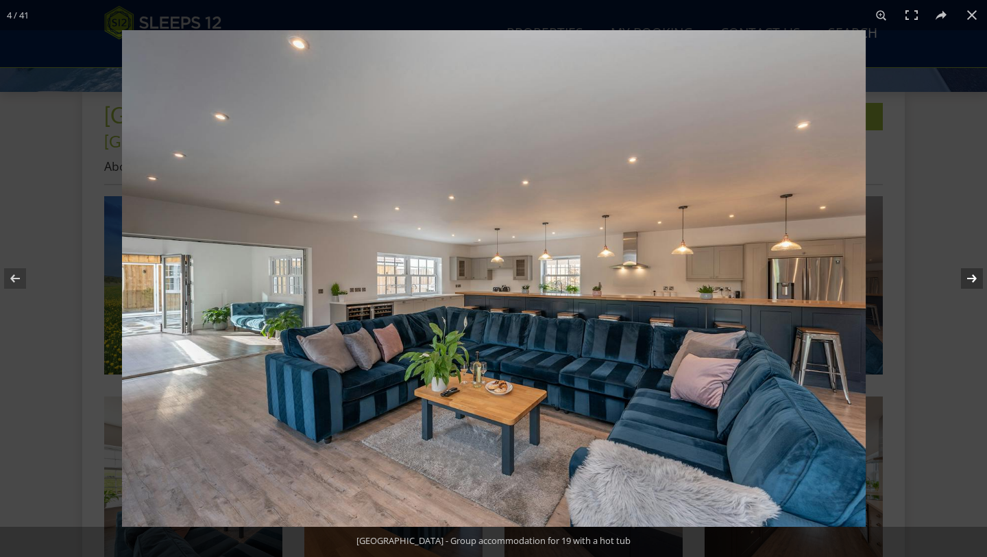
click at [972, 271] on button at bounding box center [963, 278] width 48 height 69
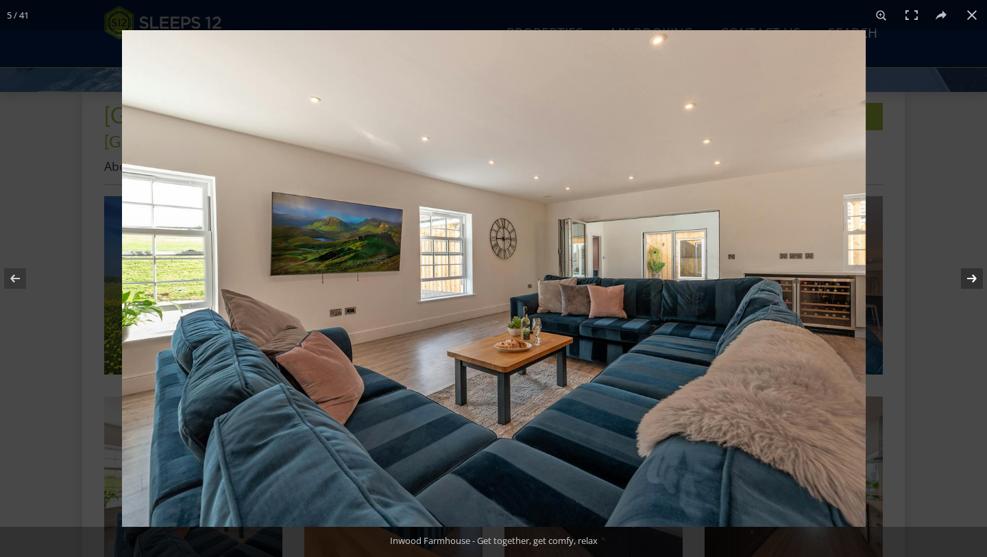
click at [972, 271] on button at bounding box center [963, 278] width 48 height 69
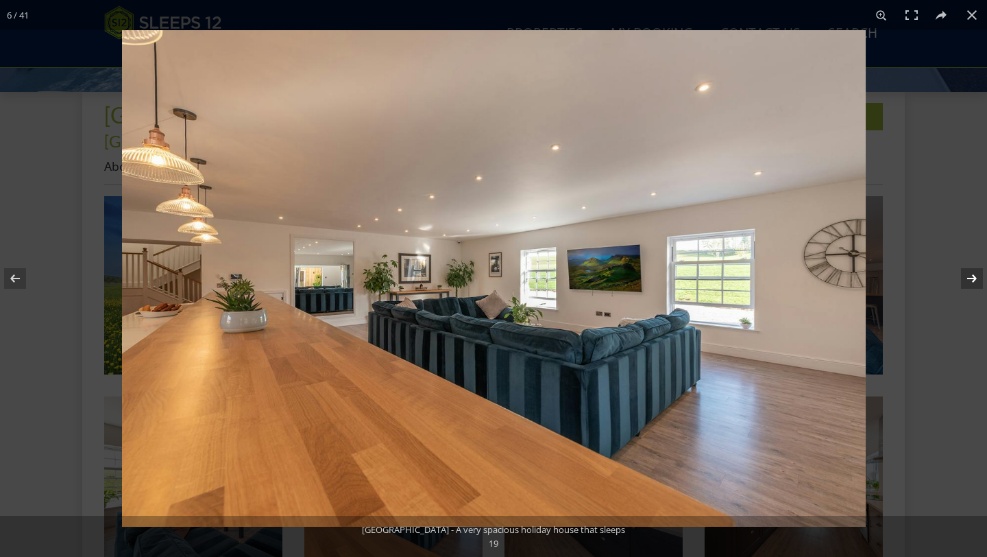
click at [966, 284] on button at bounding box center [963, 278] width 48 height 69
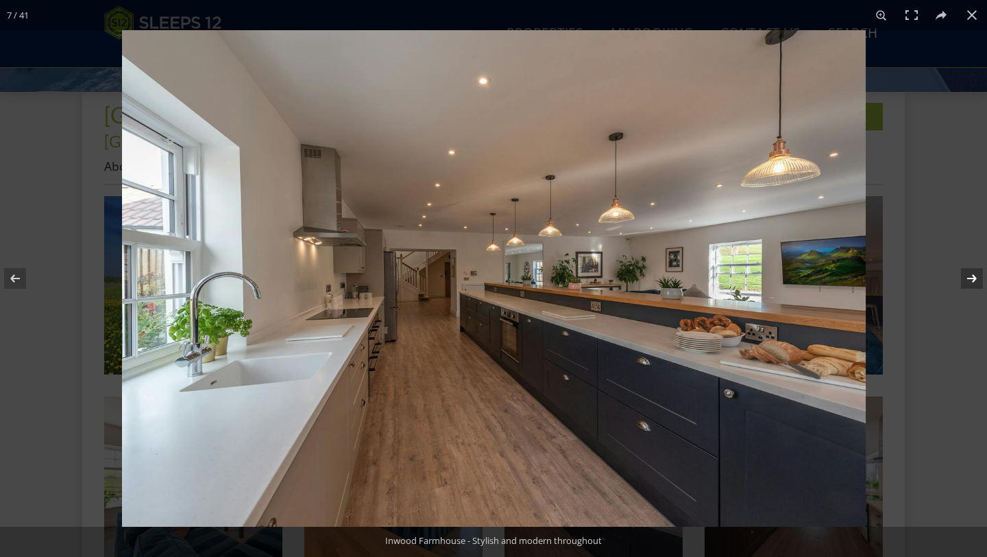
click at [966, 284] on button at bounding box center [963, 278] width 48 height 69
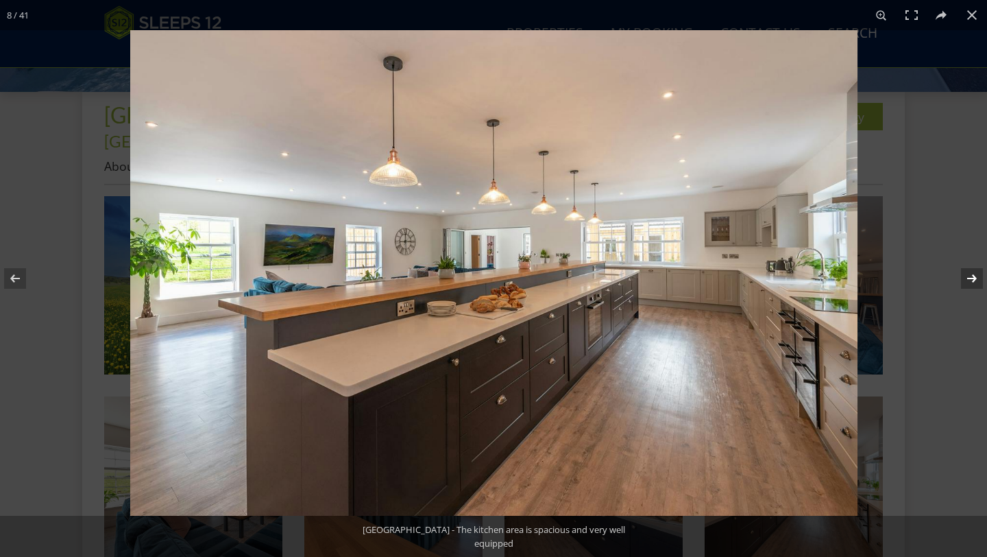
click at [966, 284] on button at bounding box center [963, 278] width 48 height 69
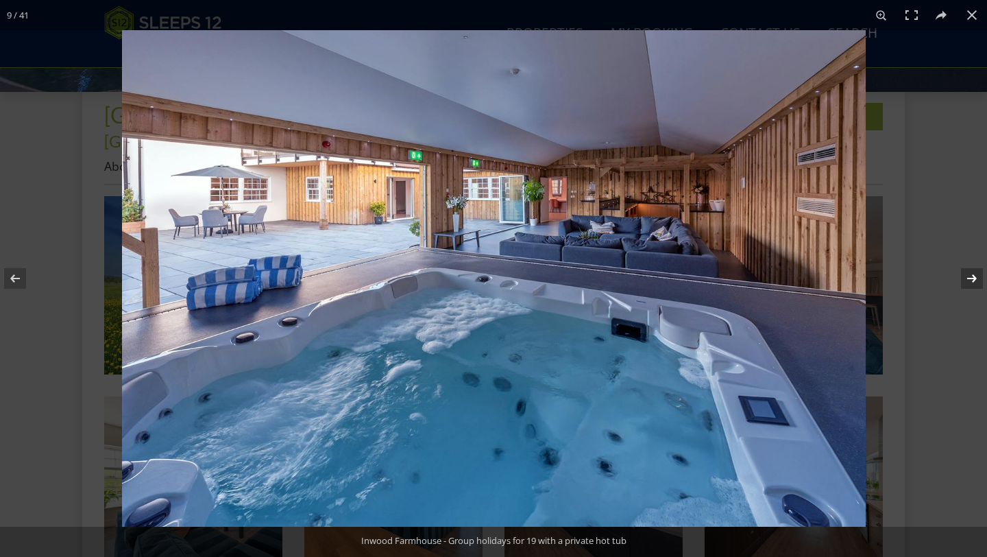
click at [966, 284] on button at bounding box center [963, 278] width 48 height 69
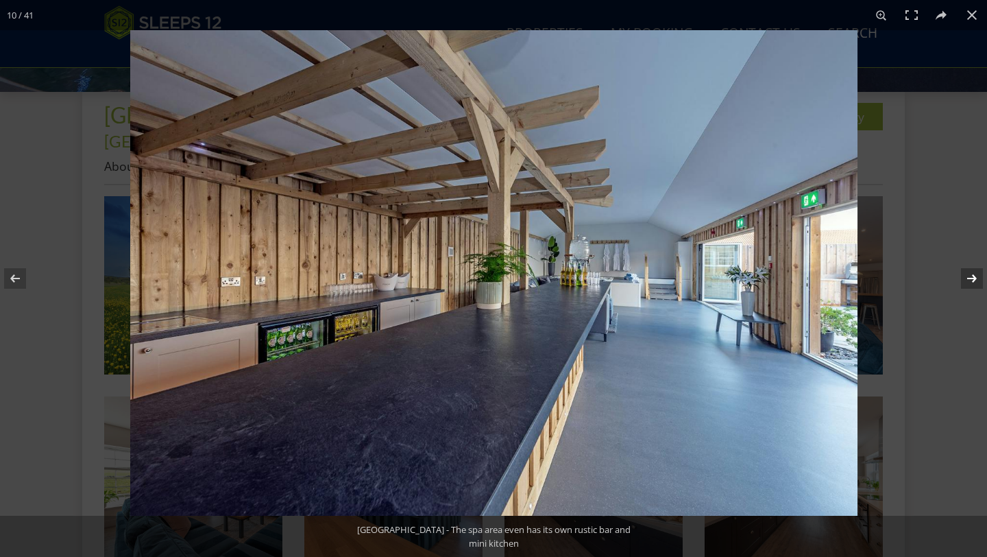
click at [966, 284] on button at bounding box center [963, 278] width 48 height 69
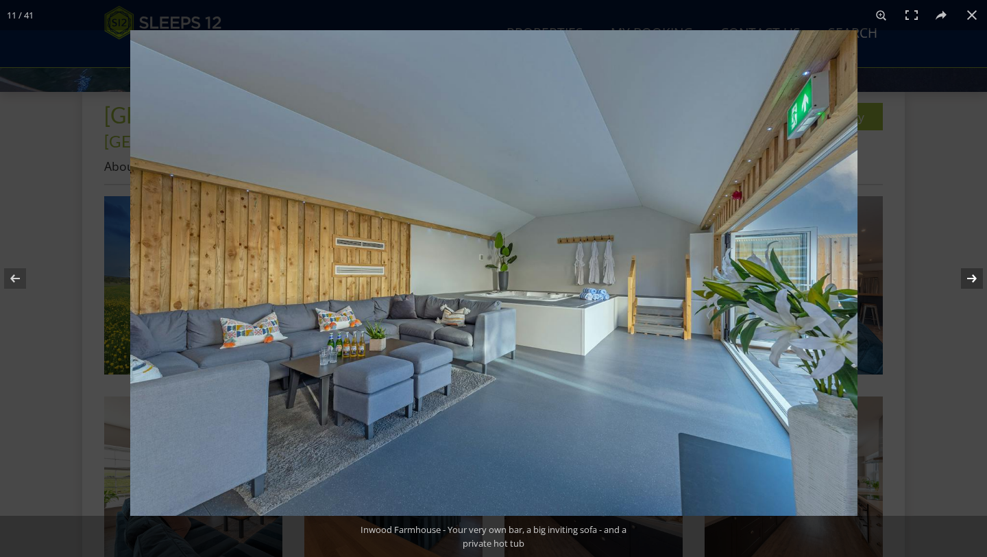
click at [966, 284] on button at bounding box center [963, 278] width 48 height 69
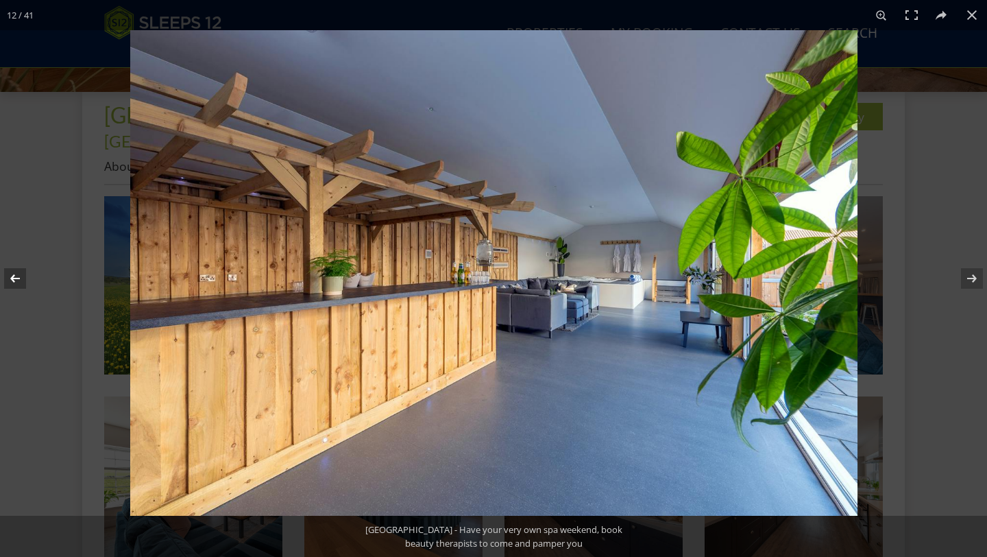
click at [21, 277] on button at bounding box center [24, 278] width 48 height 69
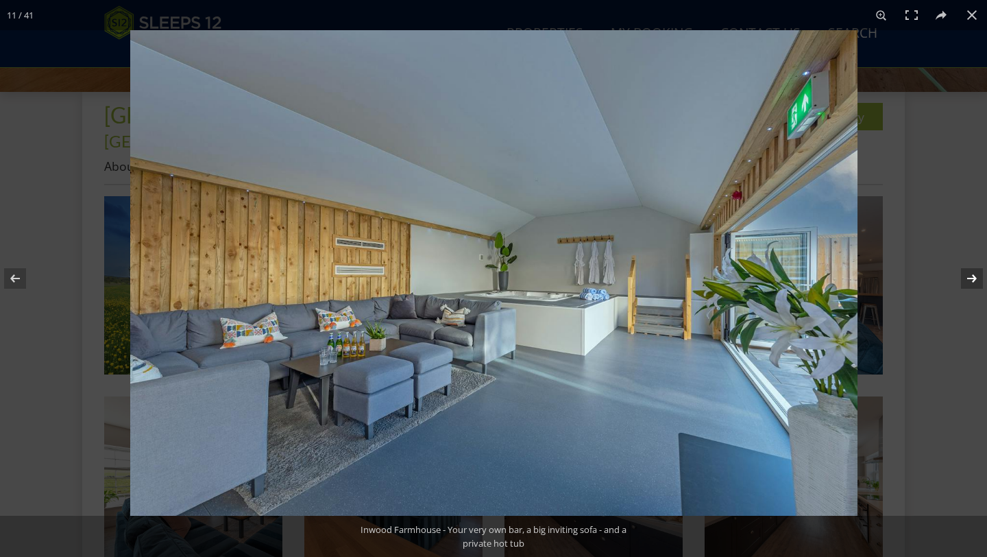
click at [972, 282] on button at bounding box center [963, 278] width 48 height 69
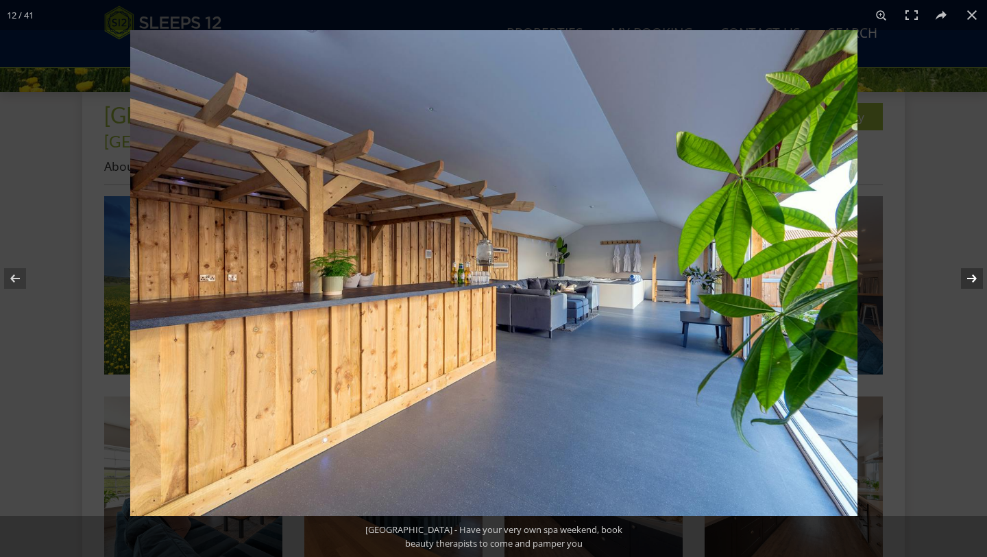
click at [960, 271] on button at bounding box center [963, 278] width 48 height 69
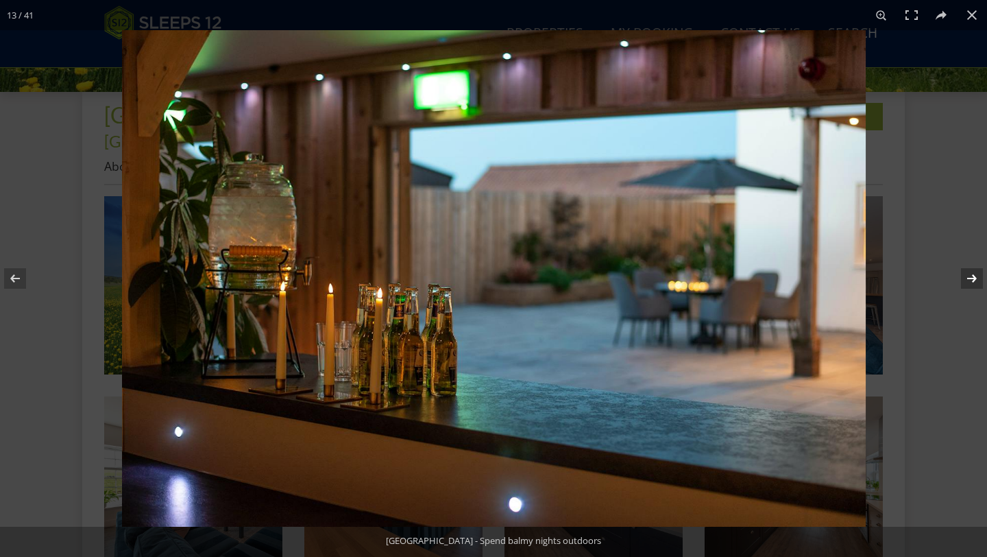
click at [960, 271] on button at bounding box center [963, 278] width 48 height 69
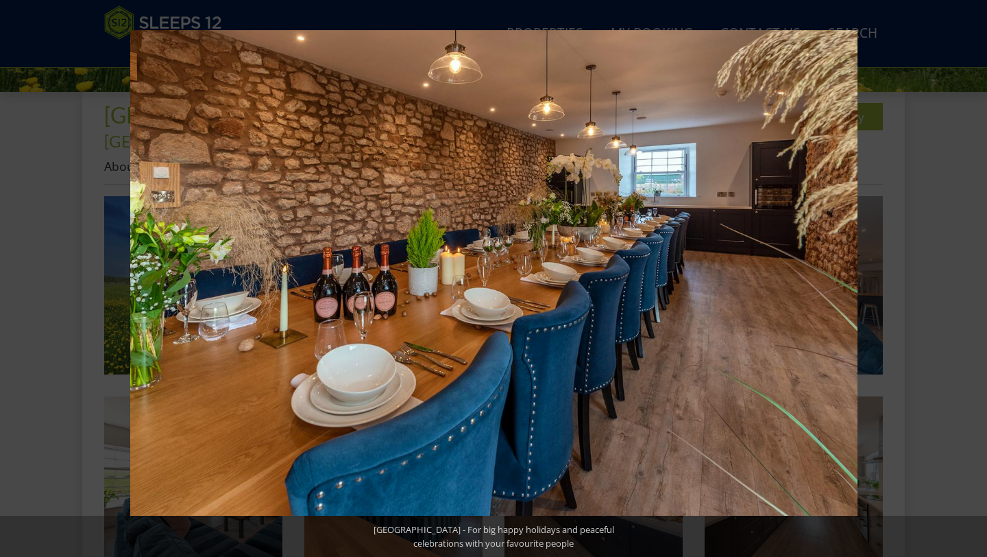
click at [960, 271] on button at bounding box center [963, 278] width 48 height 69
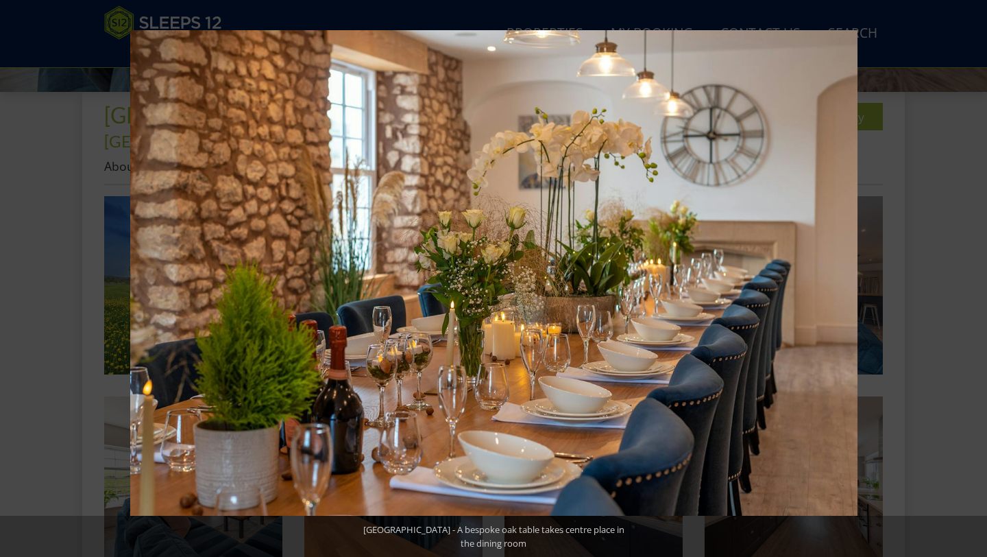
click at [960, 271] on button at bounding box center [963, 278] width 48 height 69
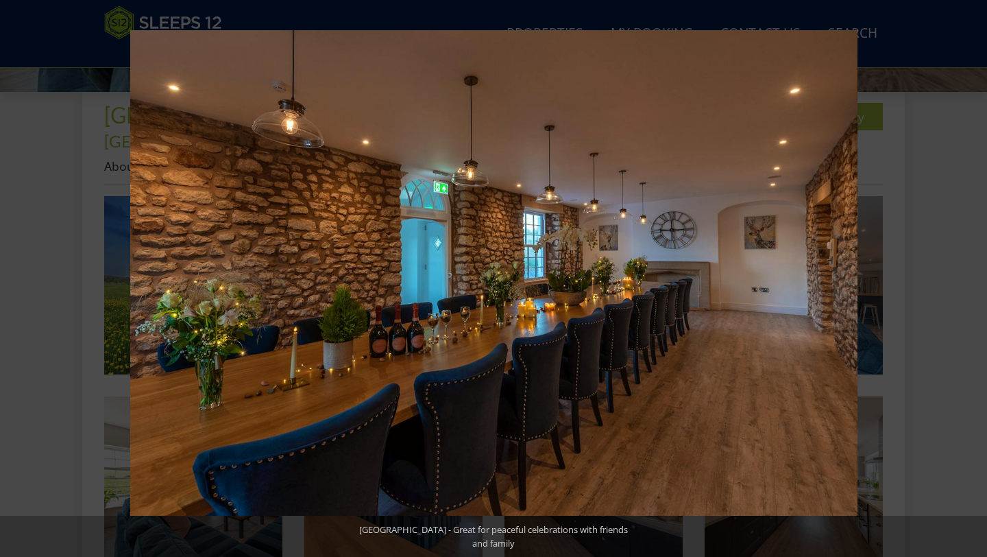
click at [960, 271] on button at bounding box center [963, 278] width 48 height 69
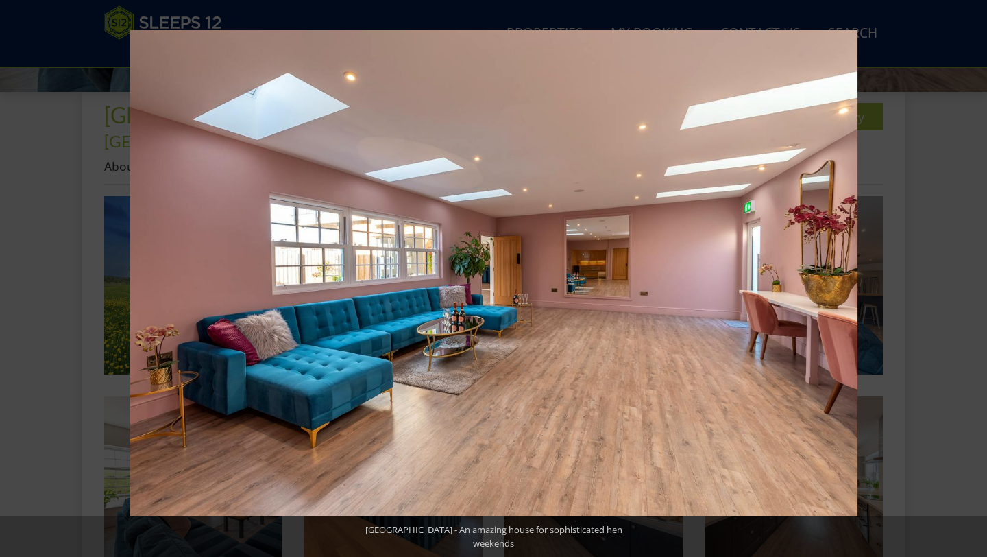
click at [960, 271] on button at bounding box center [963, 278] width 48 height 69
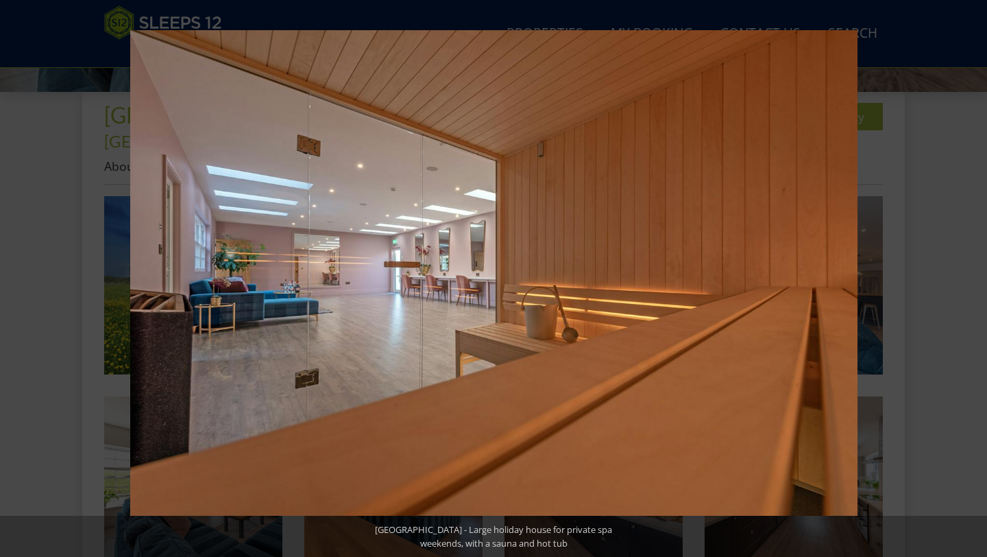
click at [960, 271] on button at bounding box center [963, 278] width 48 height 69
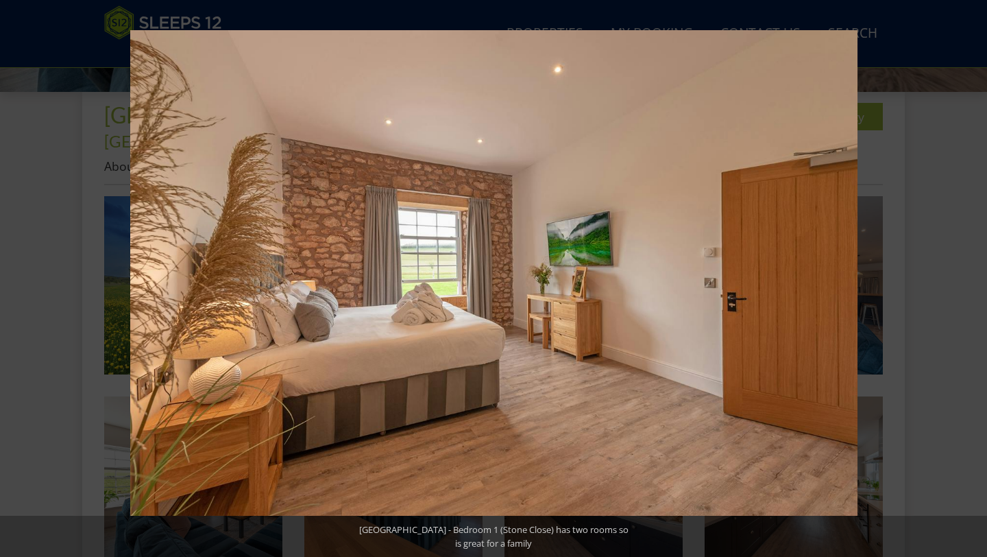
click at [960, 271] on button at bounding box center [963, 278] width 48 height 69
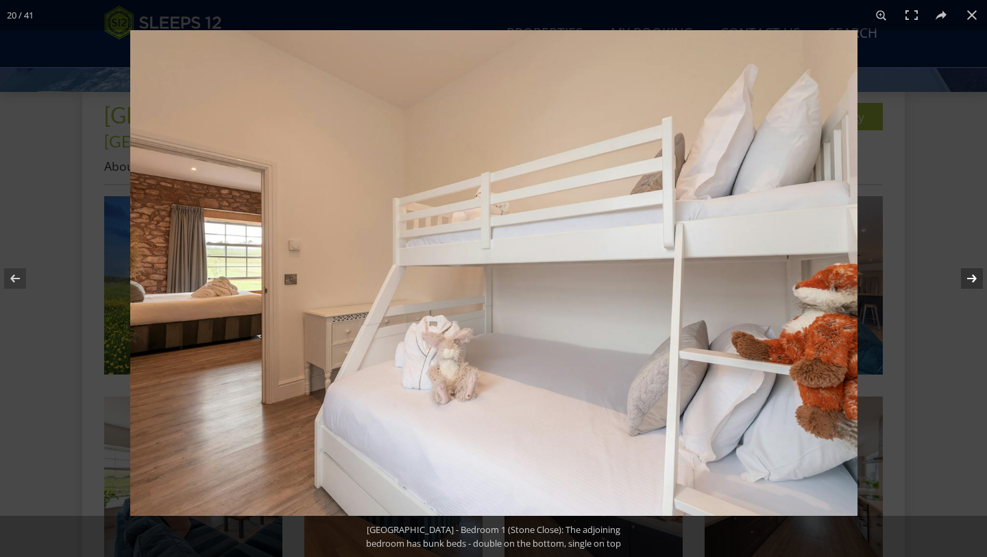
click at [967, 278] on button at bounding box center [963, 278] width 48 height 69
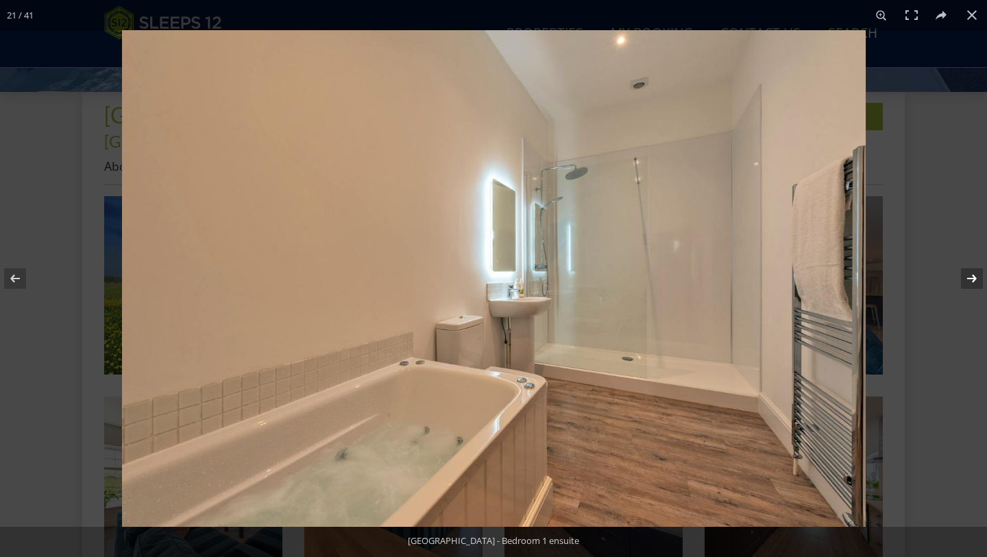
click at [967, 278] on button at bounding box center [963, 278] width 48 height 69
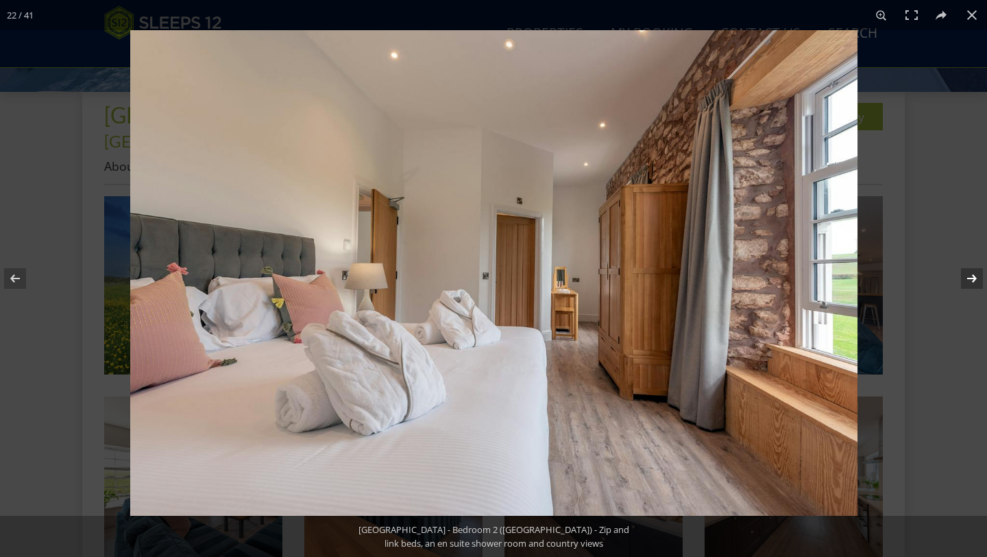
click at [967, 278] on button at bounding box center [963, 278] width 48 height 69
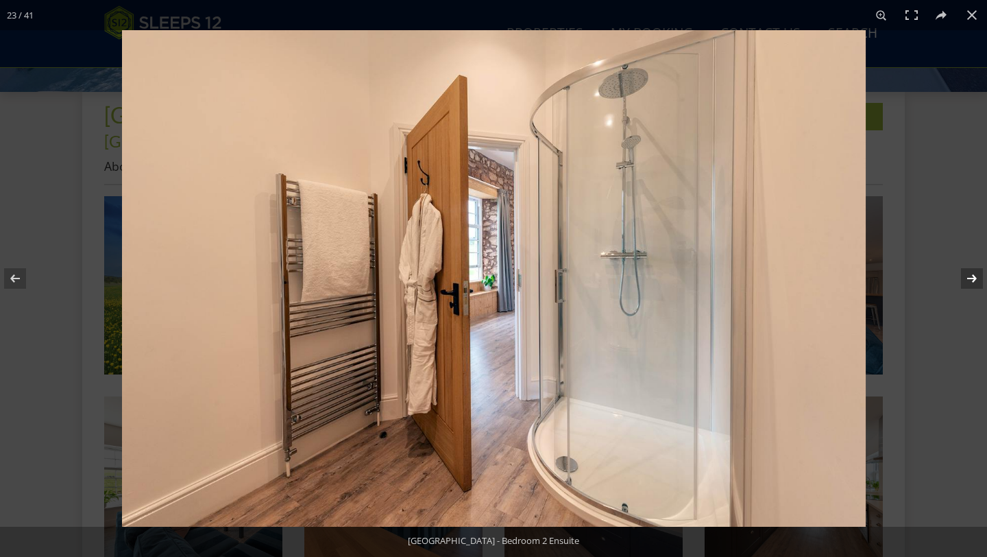
click at [967, 278] on button at bounding box center [963, 278] width 48 height 69
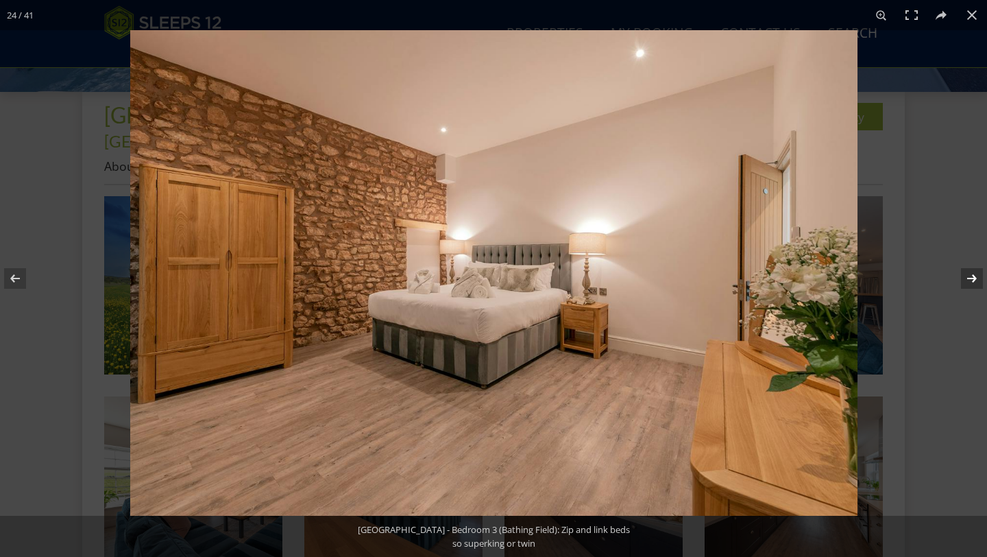
click at [967, 278] on button at bounding box center [963, 278] width 48 height 69
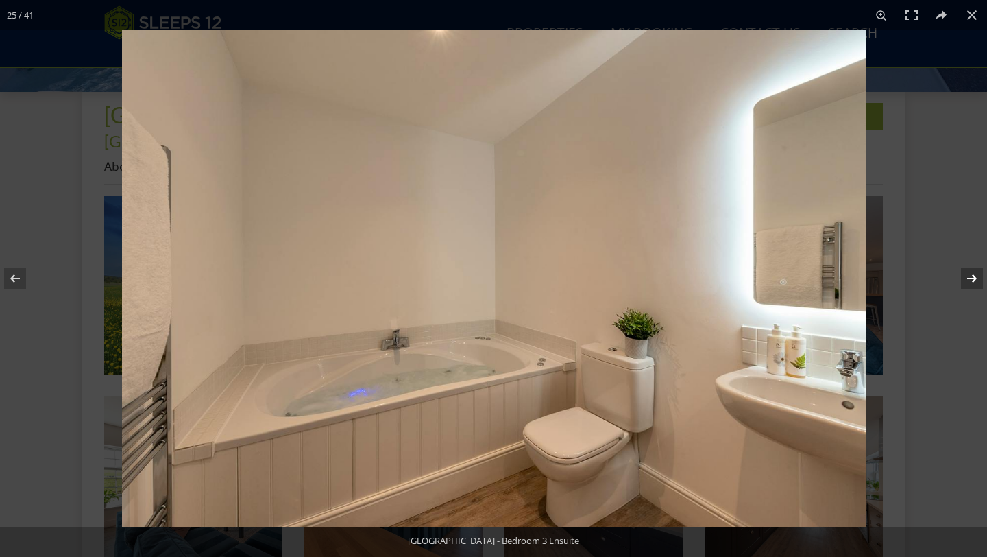
click at [967, 278] on button at bounding box center [963, 278] width 48 height 69
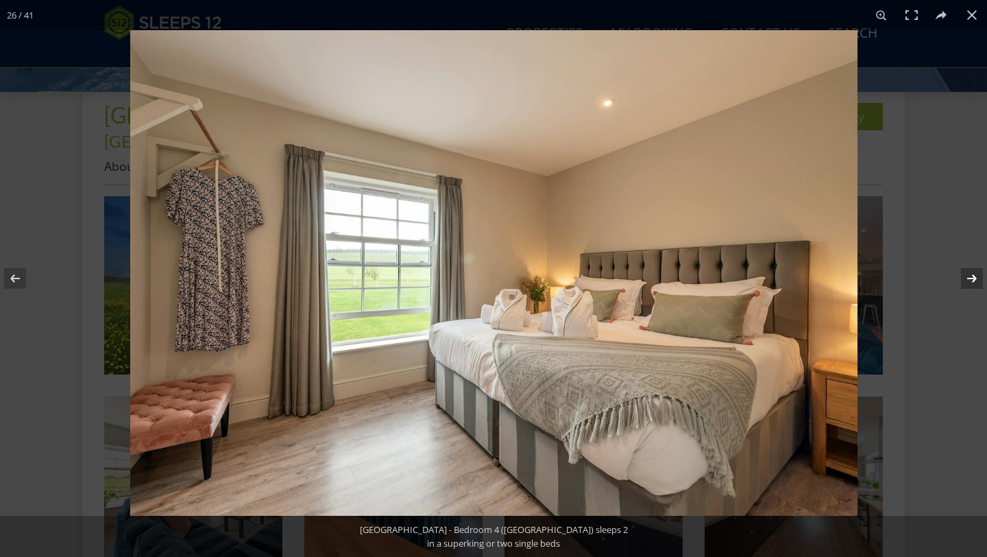
click at [967, 278] on button at bounding box center [963, 278] width 48 height 69
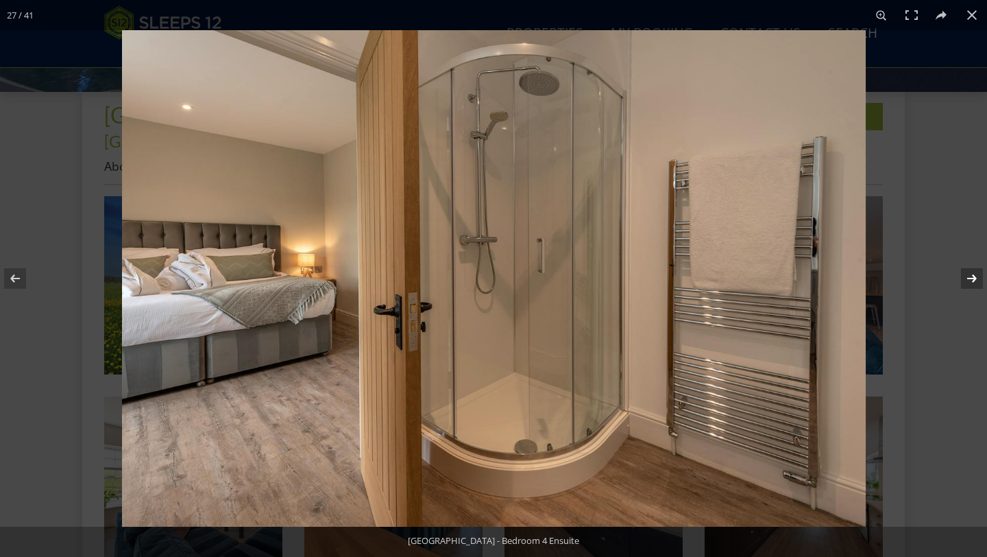
click at [967, 278] on button at bounding box center [963, 278] width 48 height 69
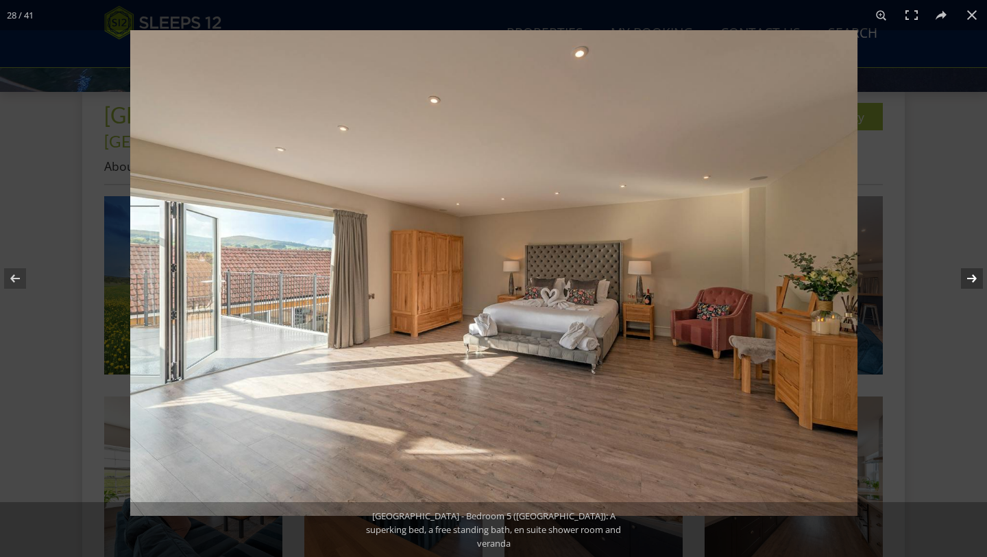
click at [965, 270] on button at bounding box center [963, 278] width 48 height 69
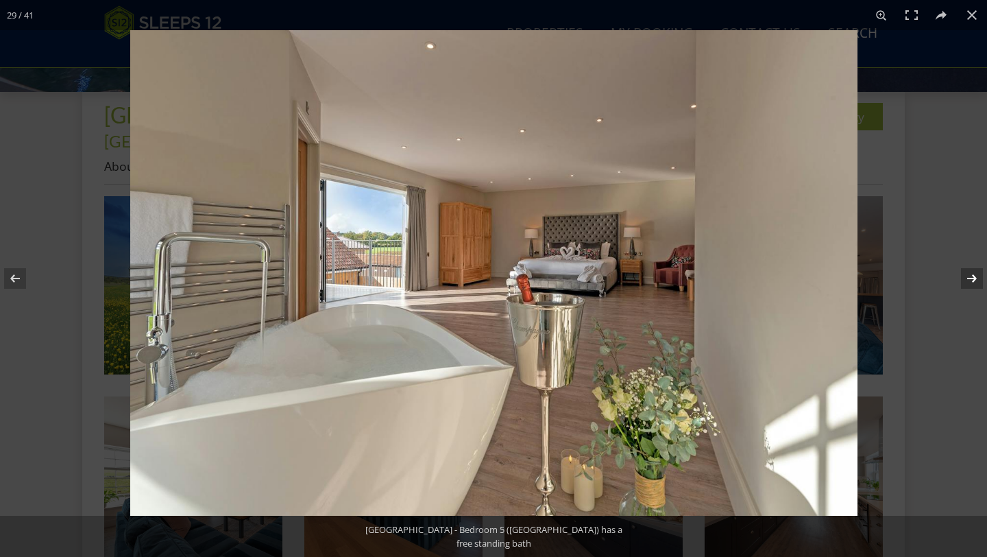
click at [965, 270] on button at bounding box center [963, 278] width 48 height 69
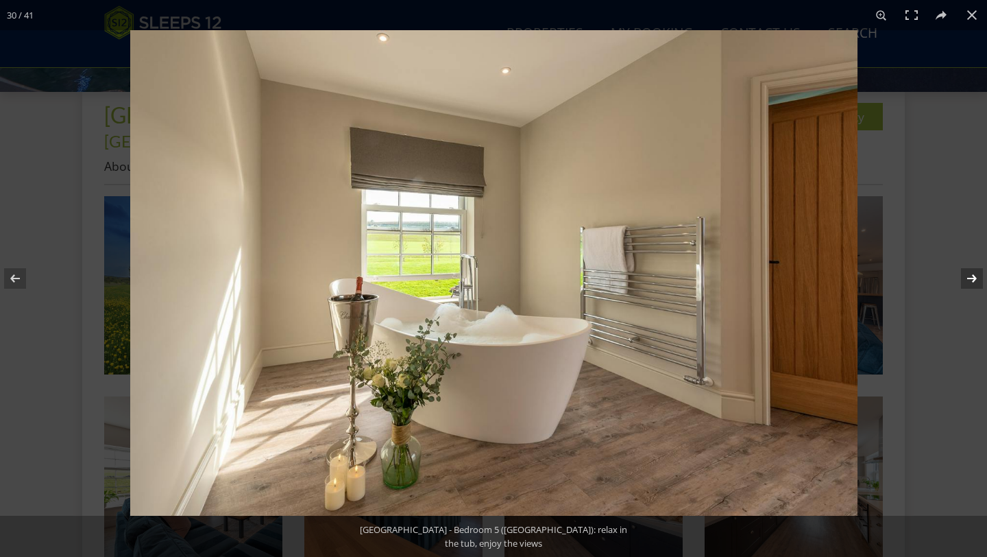
click at [965, 270] on button at bounding box center [963, 278] width 48 height 69
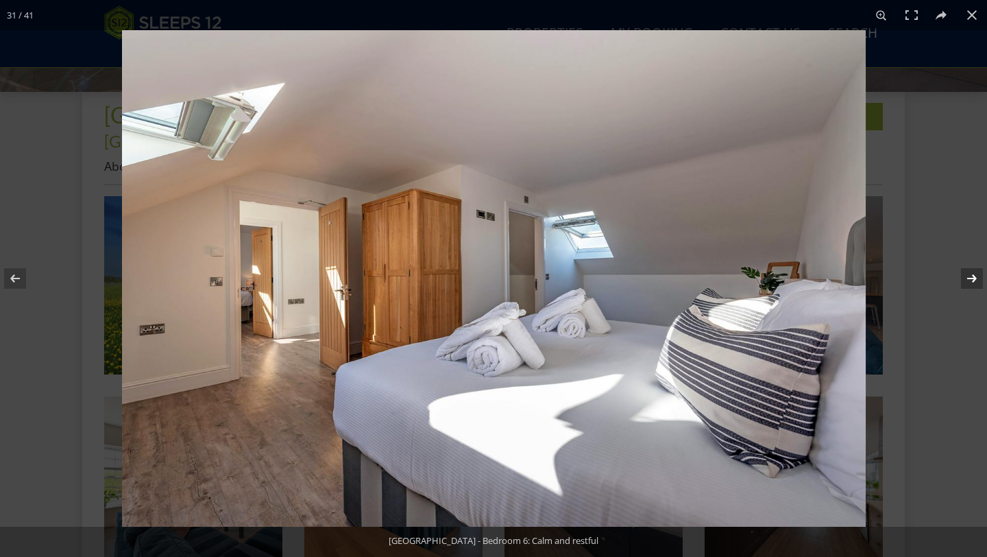
click at [965, 270] on button at bounding box center [963, 278] width 48 height 69
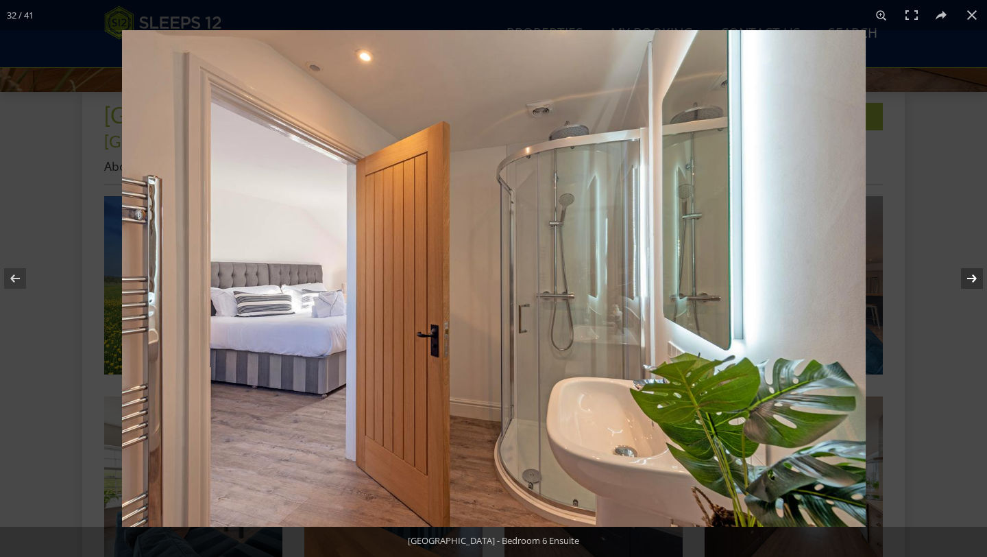
click at [965, 270] on button at bounding box center [963, 278] width 48 height 69
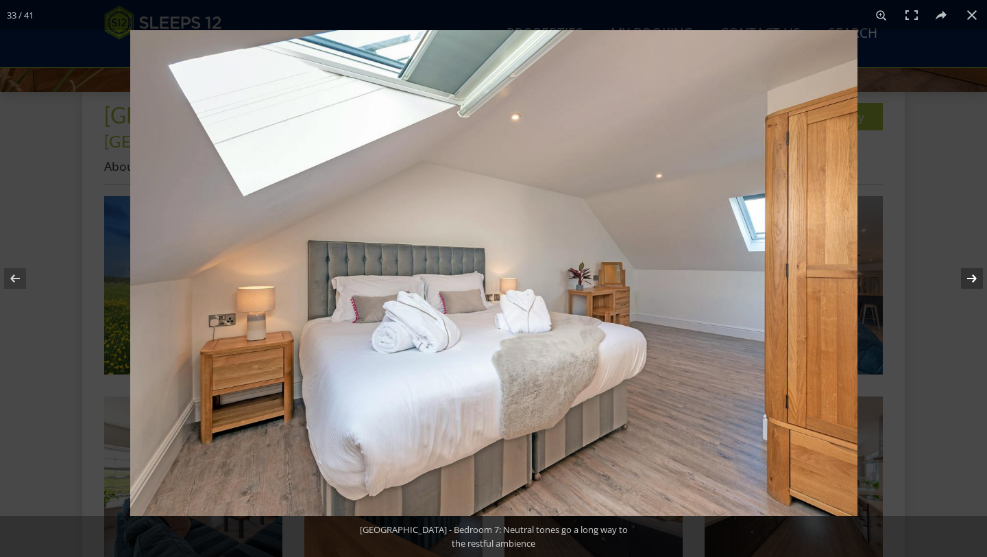
click at [965, 270] on button at bounding box center [963, 278] width 48 height 69
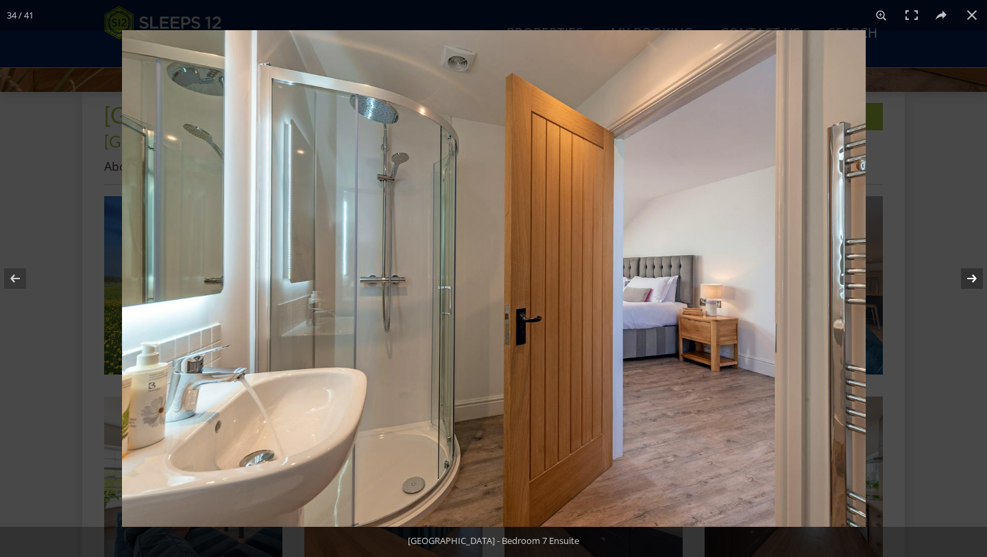
click at [965, 270] on button at bounding box center [963, 278] width 48 height 69
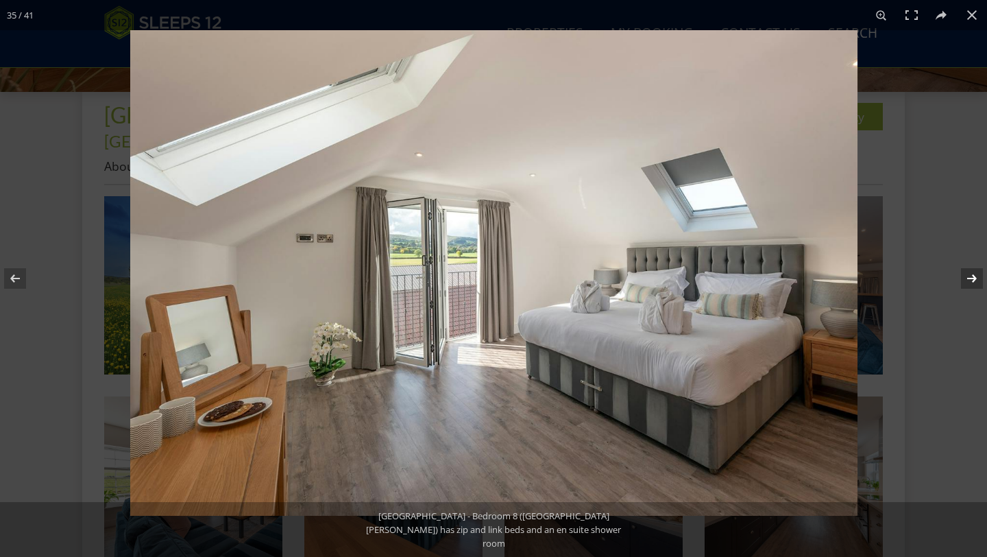
click at [965, 270] on button at bounding box center [963, 278] width 48 height 69
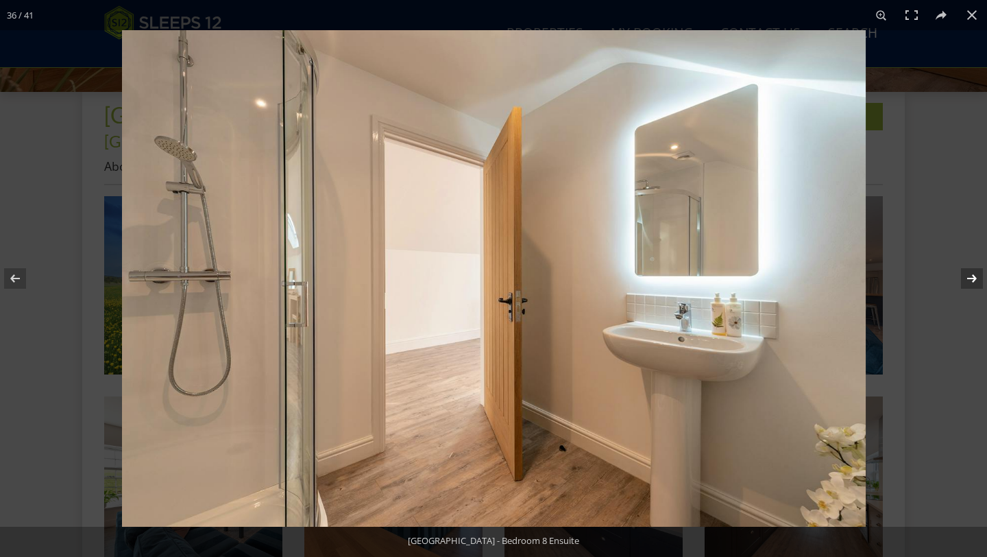
click at [965, 270] on button at bounding box center [963, 278] width 48 height 69
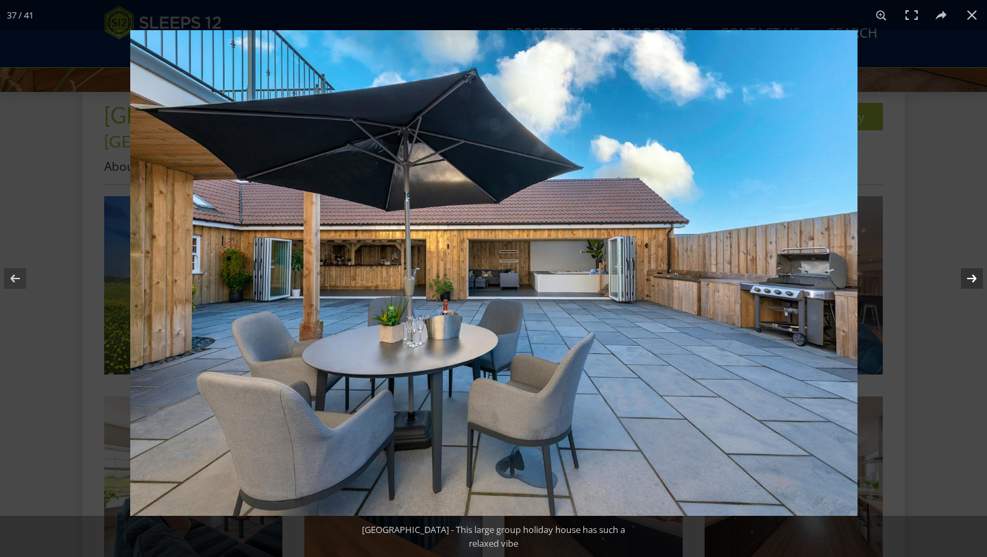
click at [965, 270] on button at bounding box center [963, 278] width 48 height 69
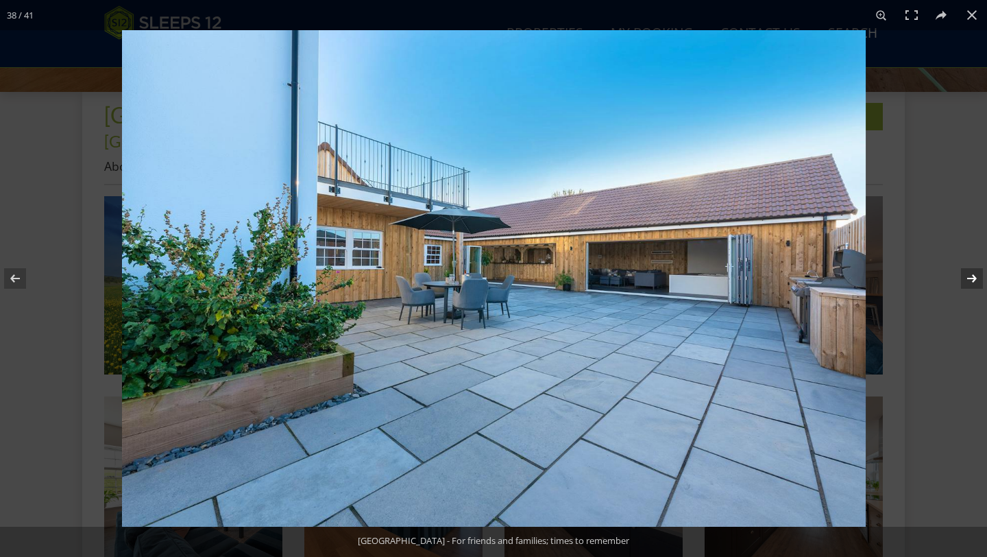
click at [965, 270] on button at bounding box center [963, 278] width 48 height 69
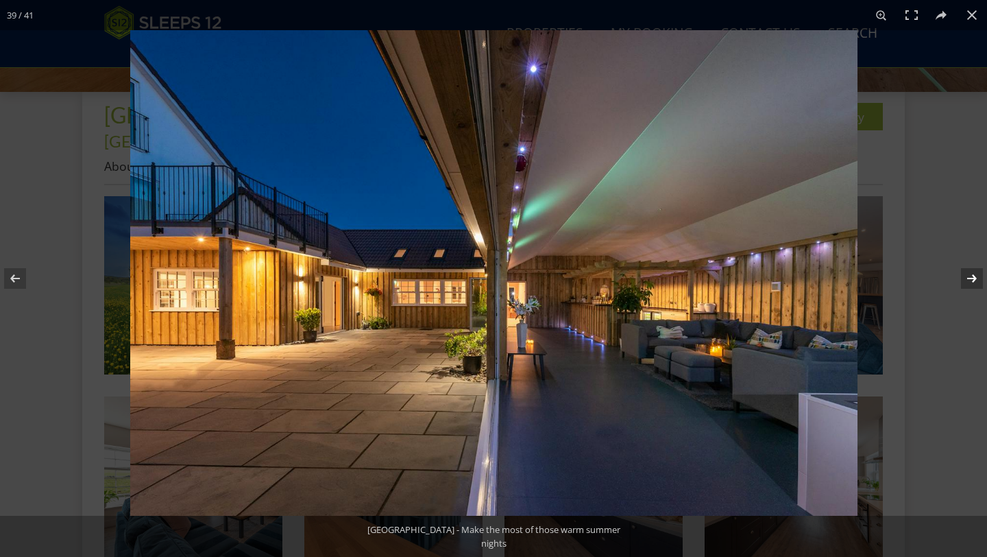
click at [965, 270] on button at bounding box center [963, 278] width 48 height 69
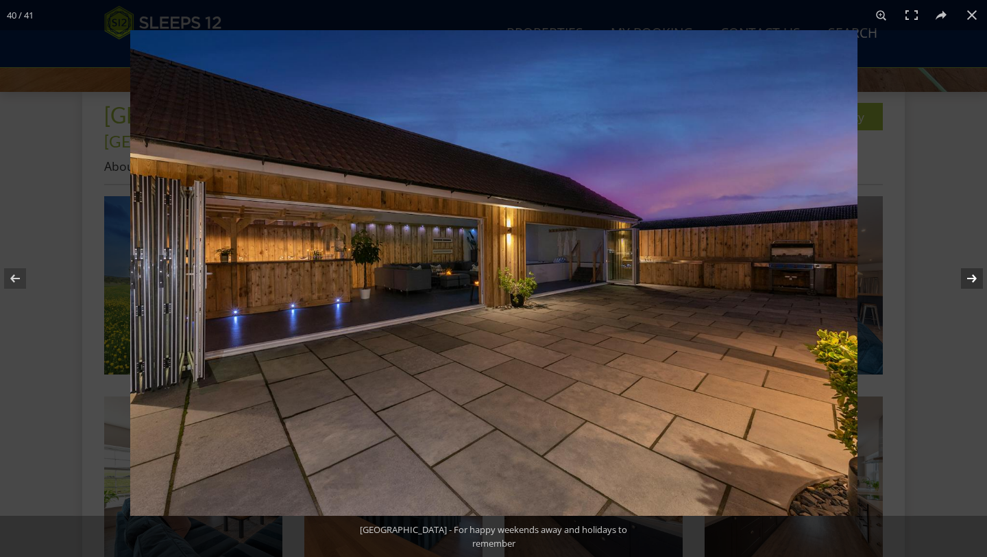
click at [965, 270] on button at bounding box center [963, 278] width 48 height 69
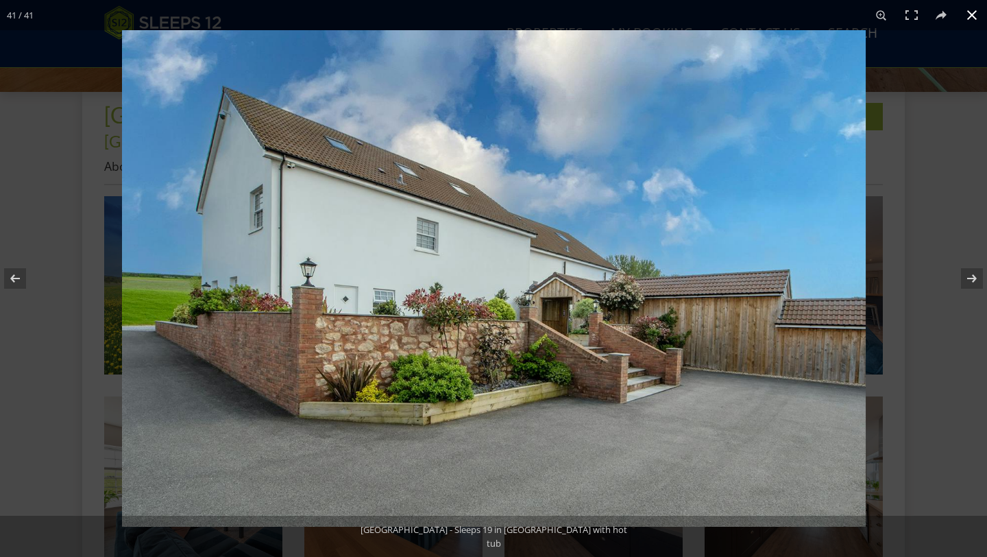
click at [932, 254] on div at bounding box center [615, 308] width 987 height 557
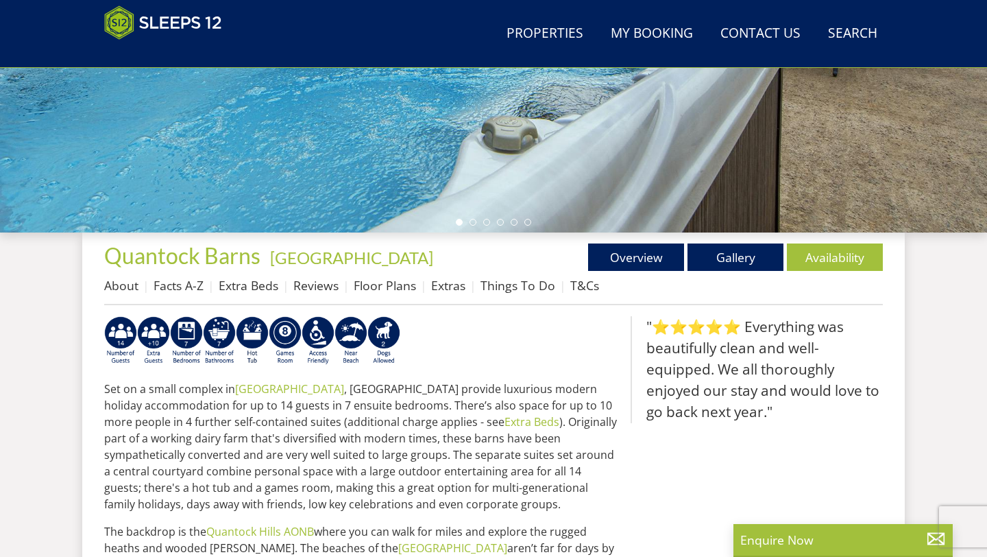
scroll to position [347, 0]
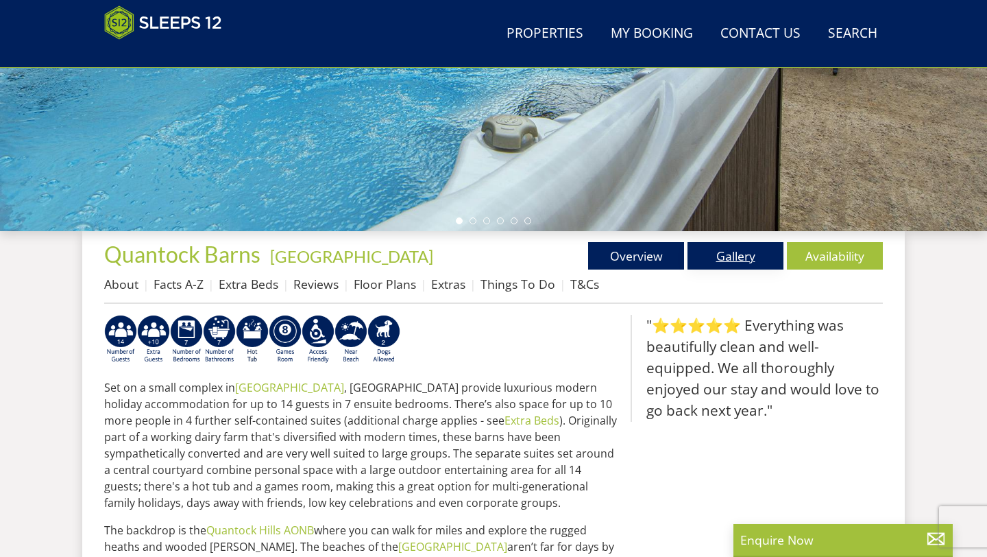
click at [733, 265] on link "Gallery" at bounding box center [735, 255] width 96 height 27
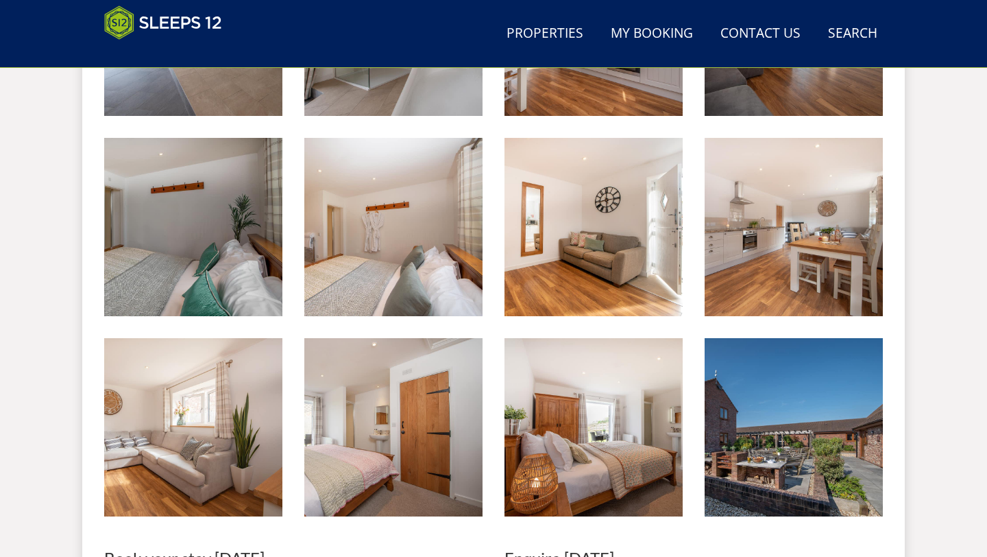
scroll to position [2134, 0]
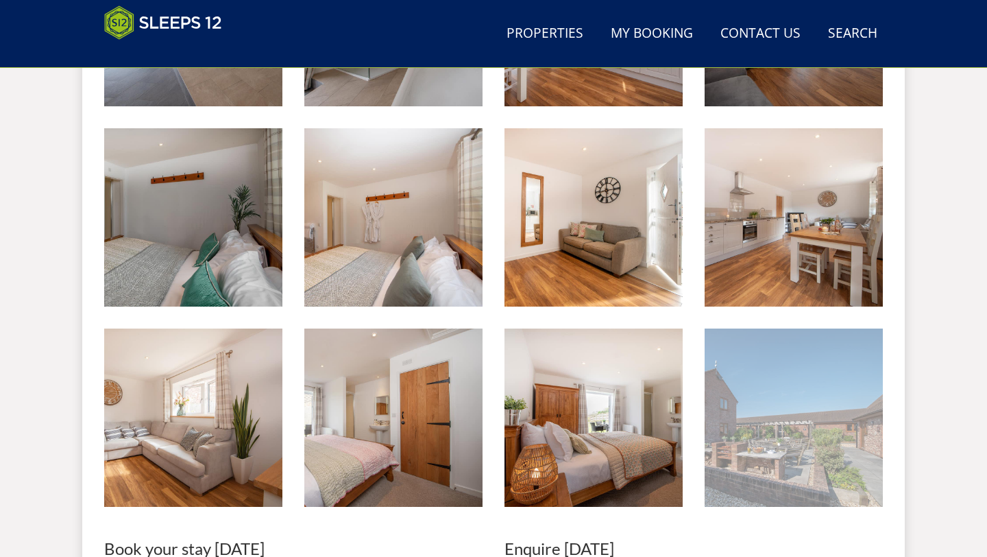
click at [723, 405] on img at bounding box center [794, 417] width 178 height 178
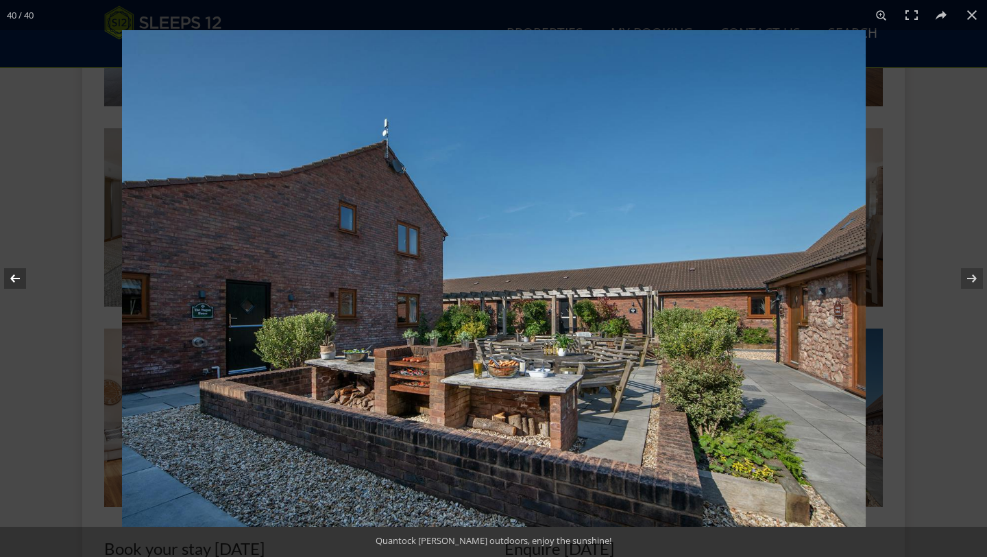
click at [8, 287] on button at bounding box center [24, 278] width 48 height 69
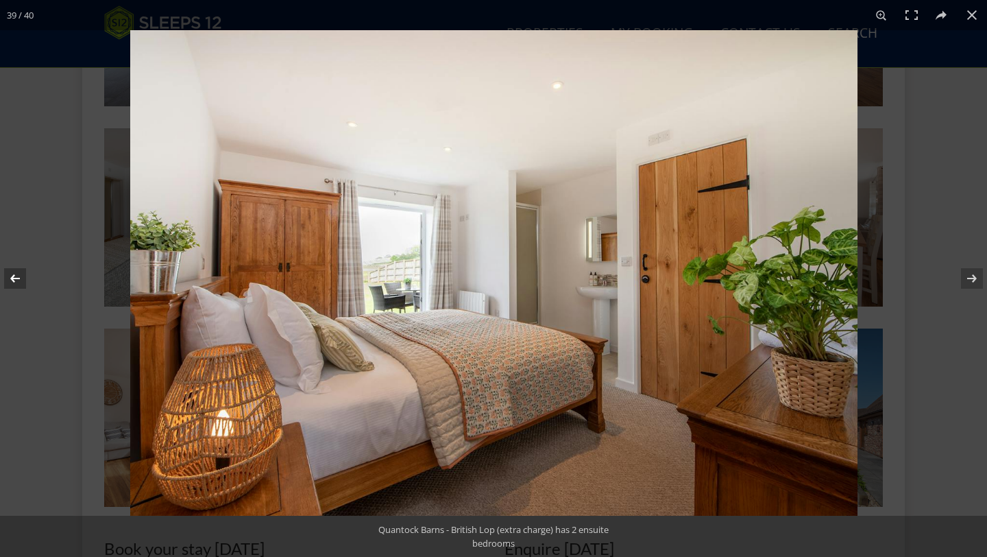
click at [8, 286] on button at bounding box center [24, 278] width 48 height 69
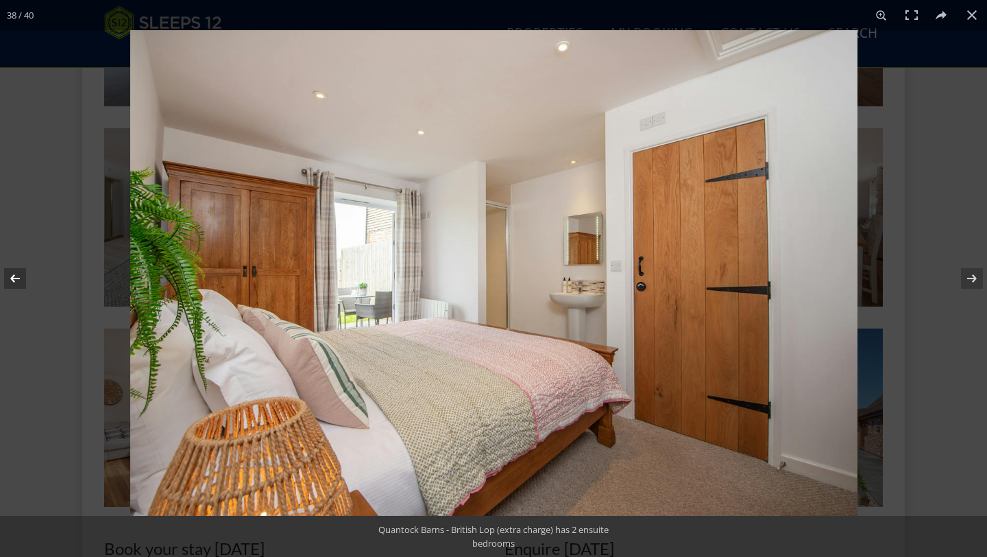
click at [8, 286] on button at bounding box center [24, 278] width 48 height 69
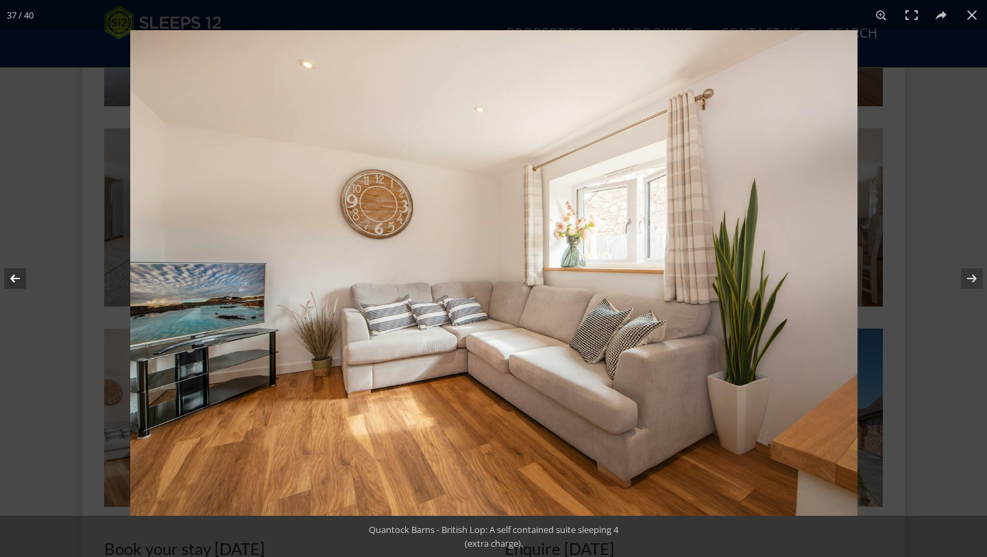
click at [8, 285] on button at bounding box center [24, 278] width 48 height 69
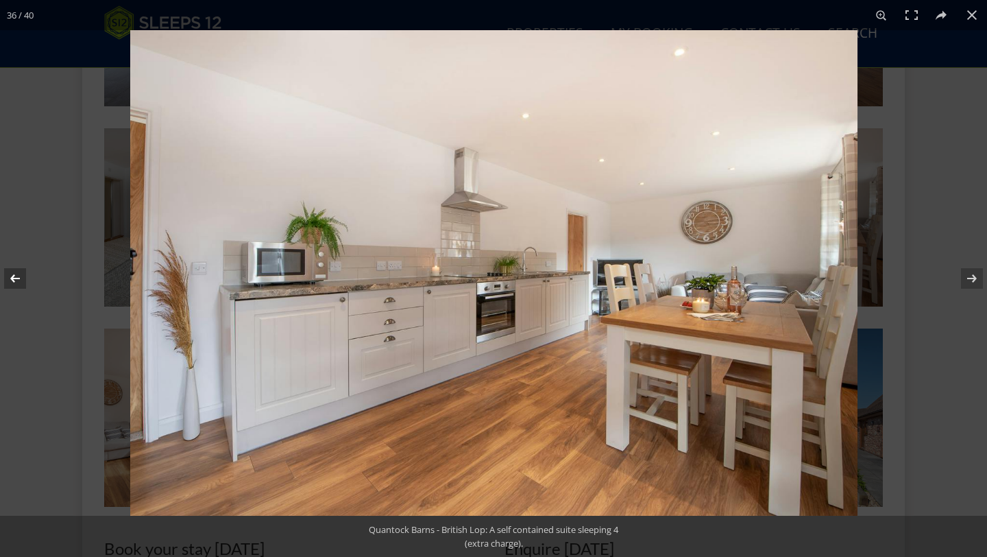
click at [11, 282] on button at bounding box center [24, 278] width 48 height 69
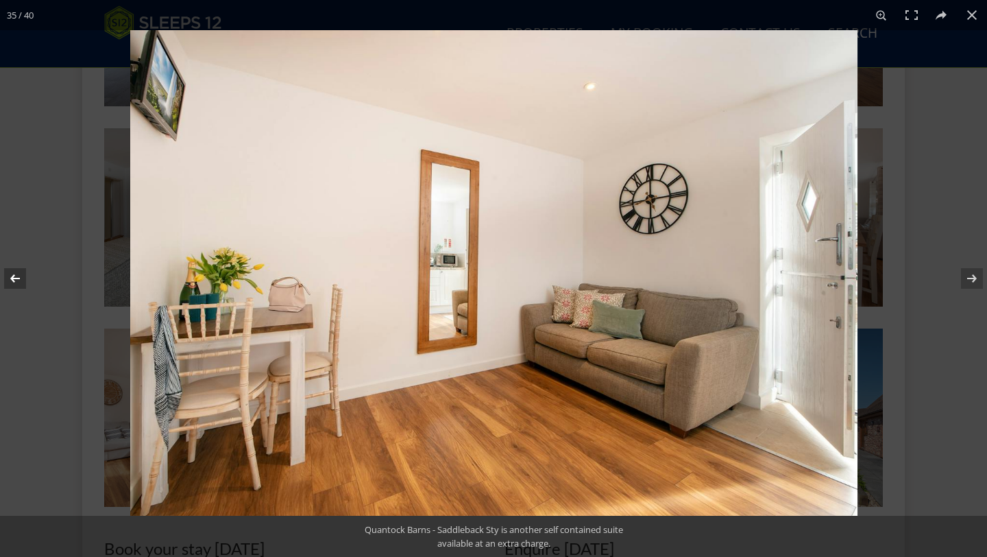
click at [11, 282] on button at bounding box center [24, 278] width 48 height 69
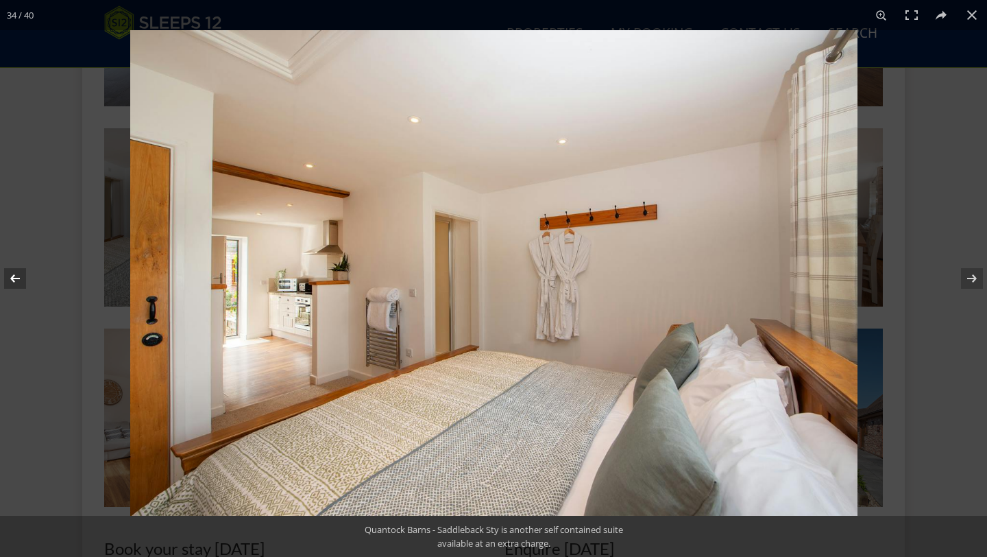
click at [11, 282] on button at bounding box center [24, 278] width 48 height 69
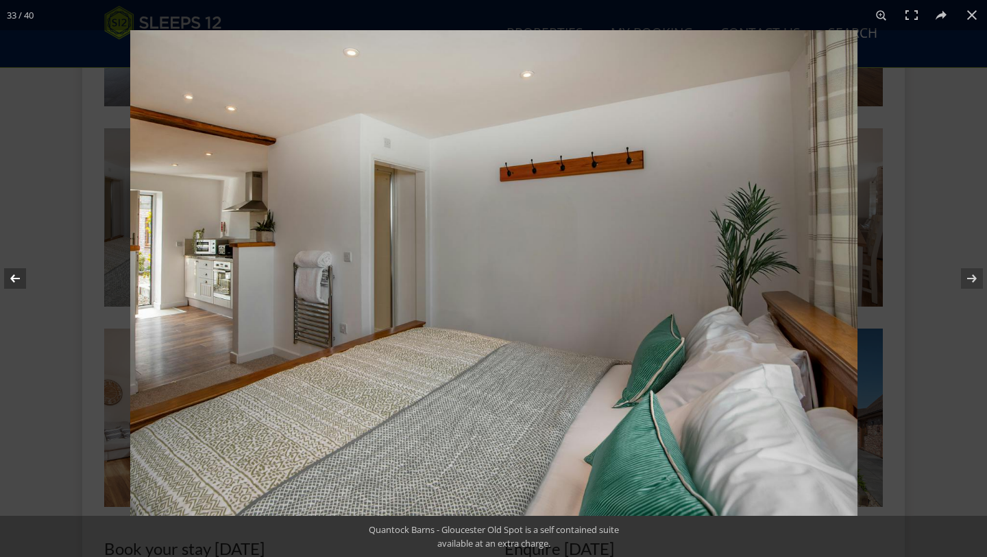
click at [11, 282] on button at bounding box center [24, 278] width 48 height 69
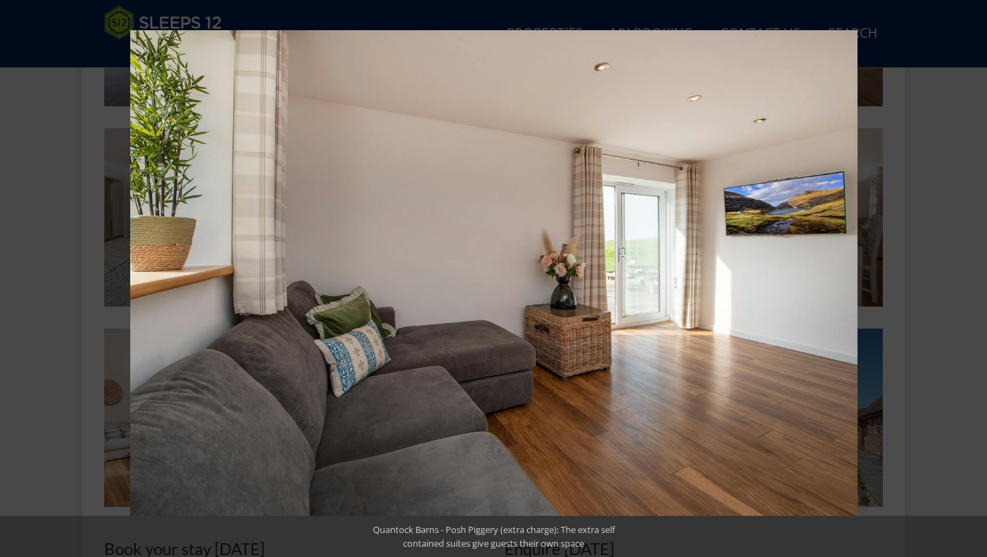
click at [11, 282] on button at bounding box center [24, 278] width 48 height 69
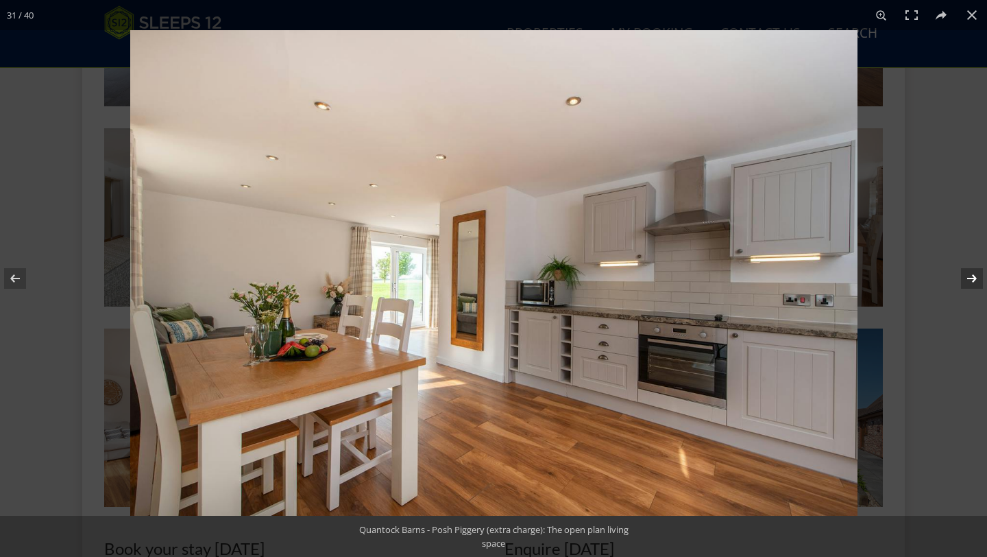
click at [973, 282] on button at bounding box center [963, 278] width 48 height 69
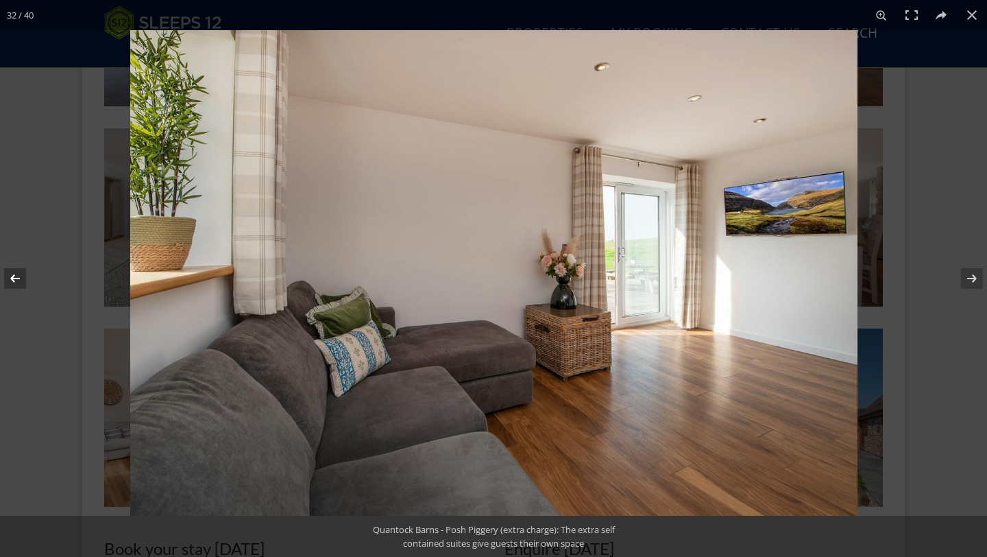
click at [12, 289] on button at bounding box center [24, 278] width 48 height 69
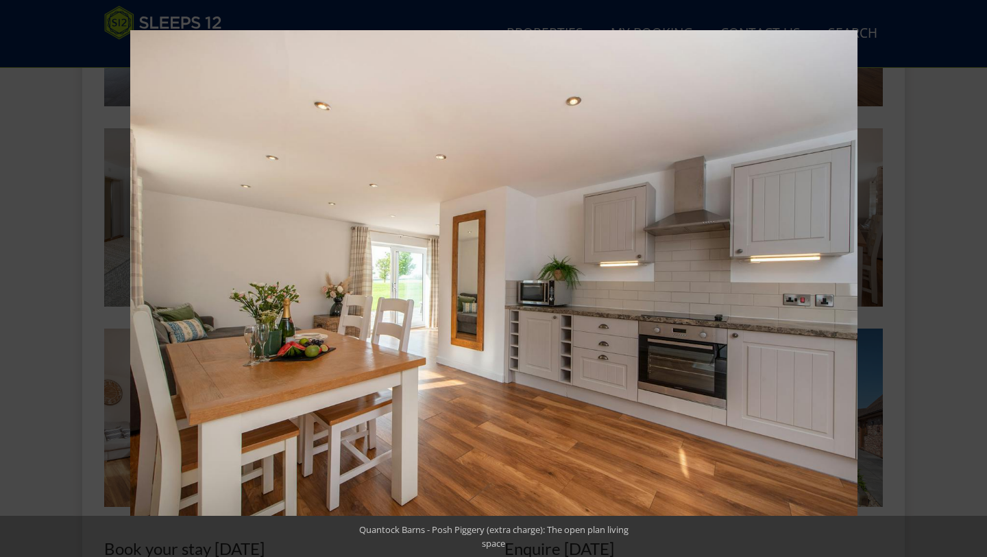
click at [12, 289] on button at bounding box center [24, 278] width 48 height 69
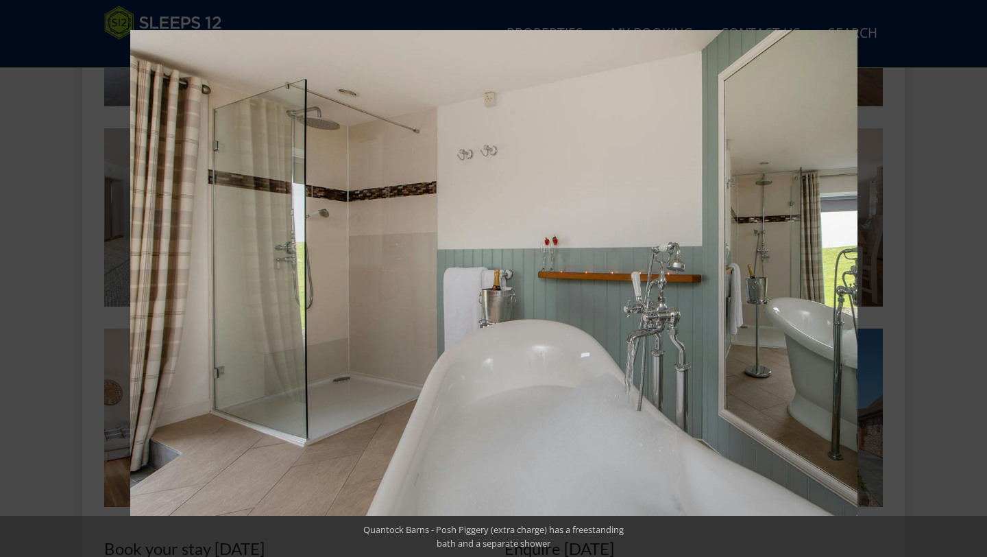
click at [12, 289] on button at bounding box center [24, 278] width 48 height 69
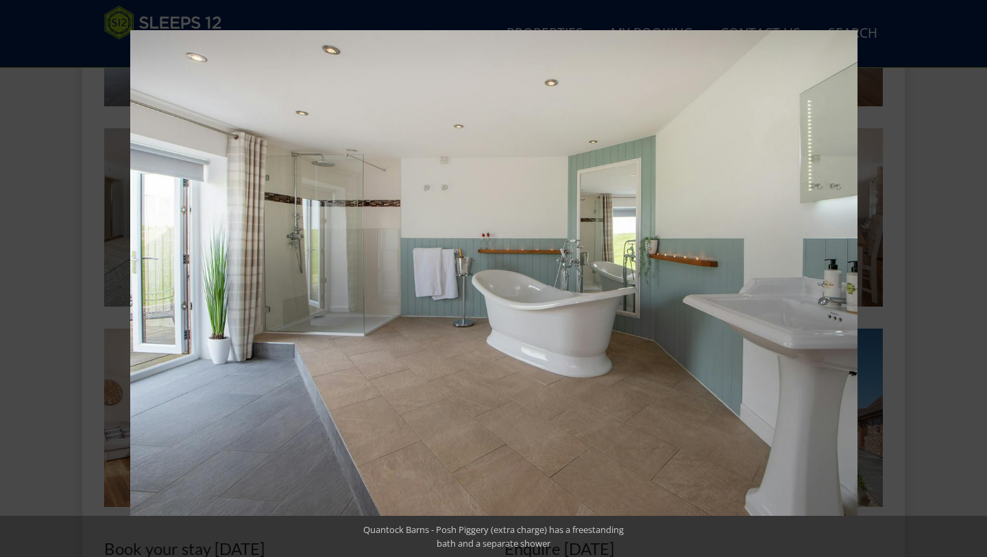
click at [12, 289] on button at bounding box center [24, 278] width 48 height 69
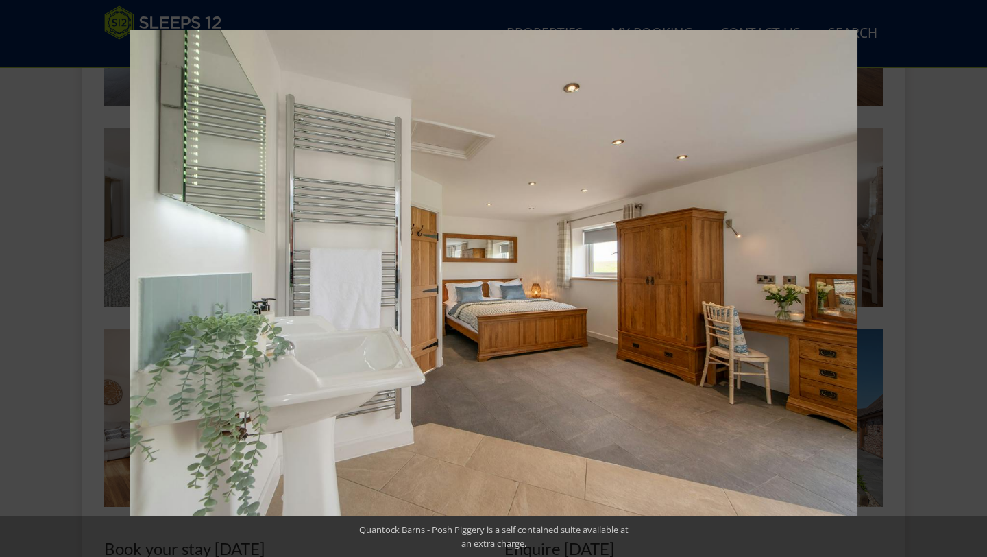
click at [12, 289] on button at bounding box center [24, 278] width 48 height 69
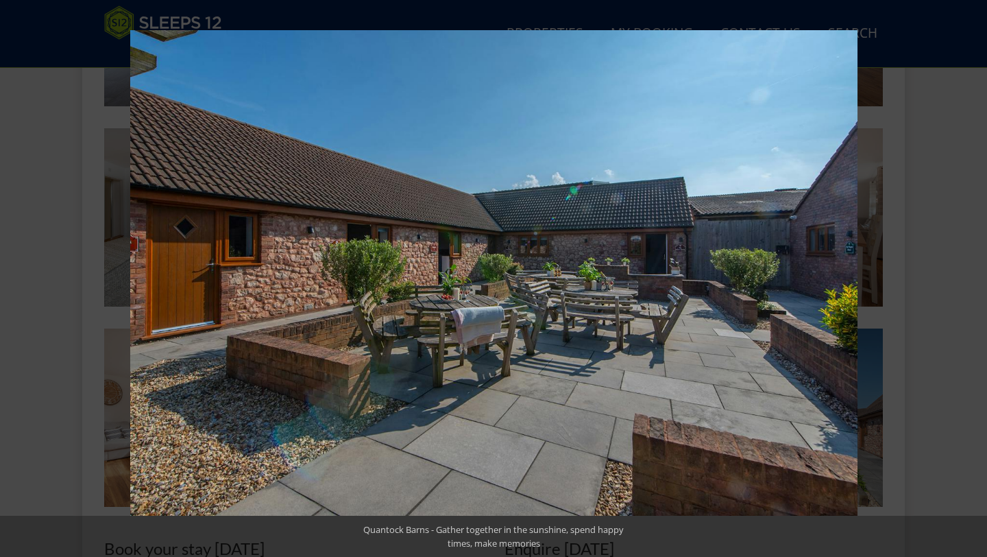
click at [12, 289] on button at bounding box center [24, 278] width 48 height 69
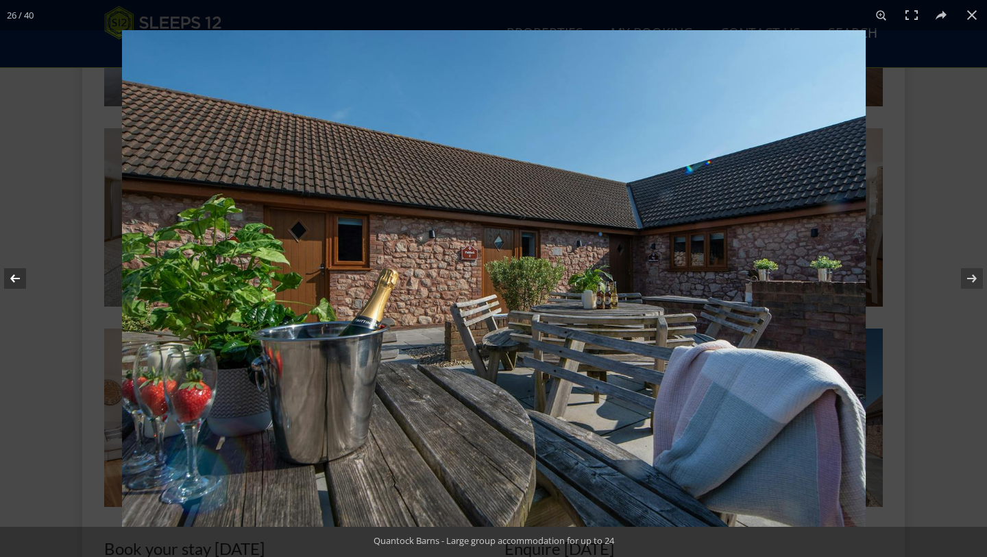
click at [21, 275] on button at bounding box center [24, 278] width 48 height 69
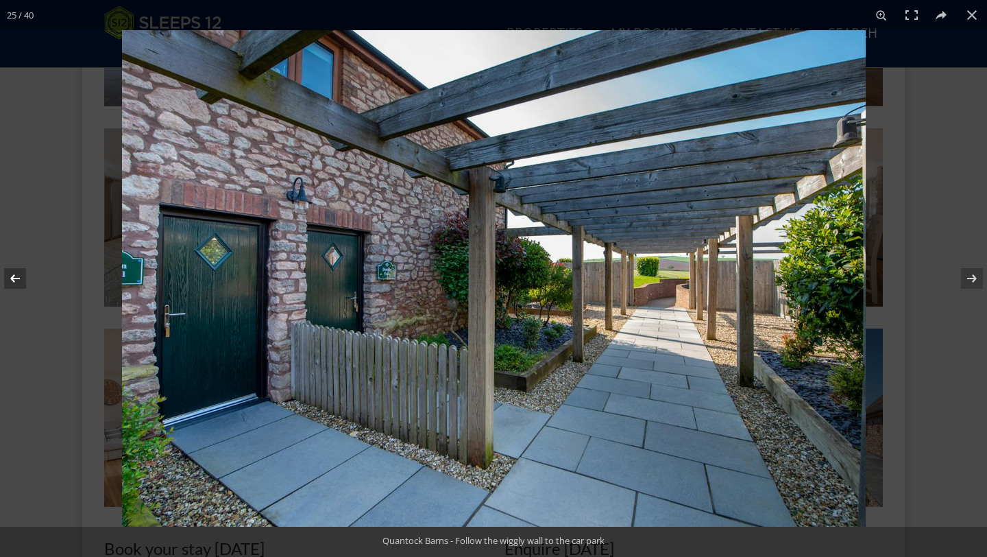
click at [21, 275] on button at bounding box center [24, 278] width 48 height 69
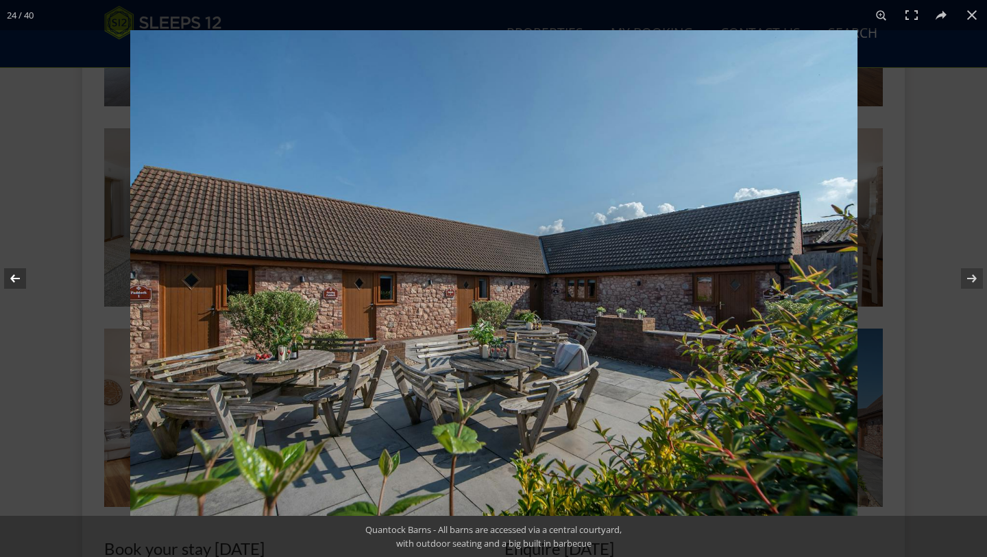
click at [16, 280] on button at bounding box center [24, 278] width 48 height 69
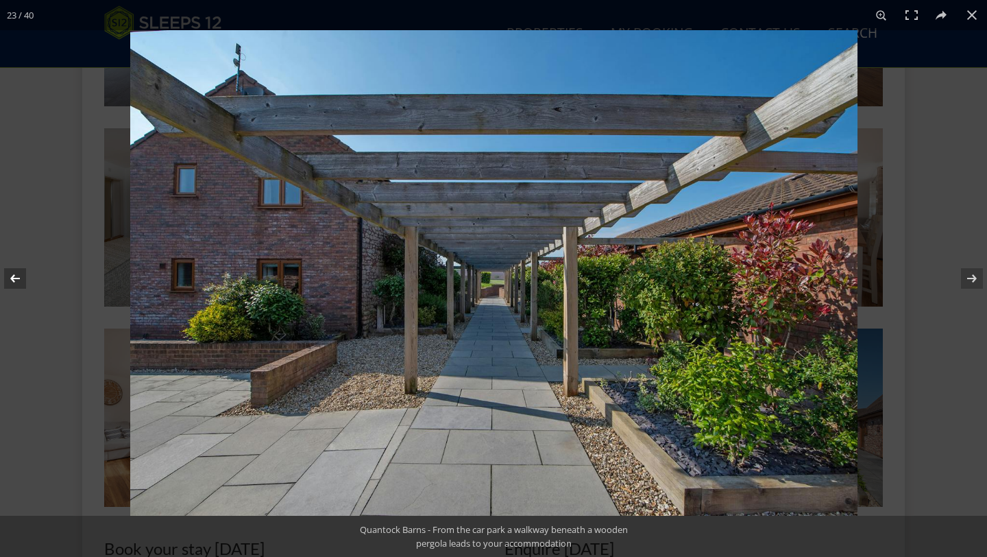
click at [16, 280] on button at bounding box center [24, 278] width 48 height 69
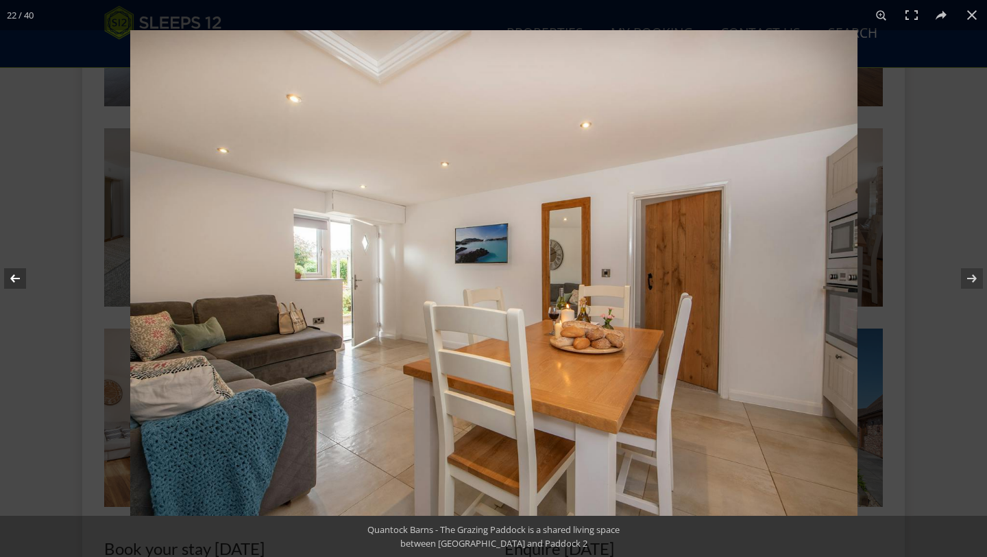
click at [16, 280] on button at bounding box center [24, 278] width 48 height 69
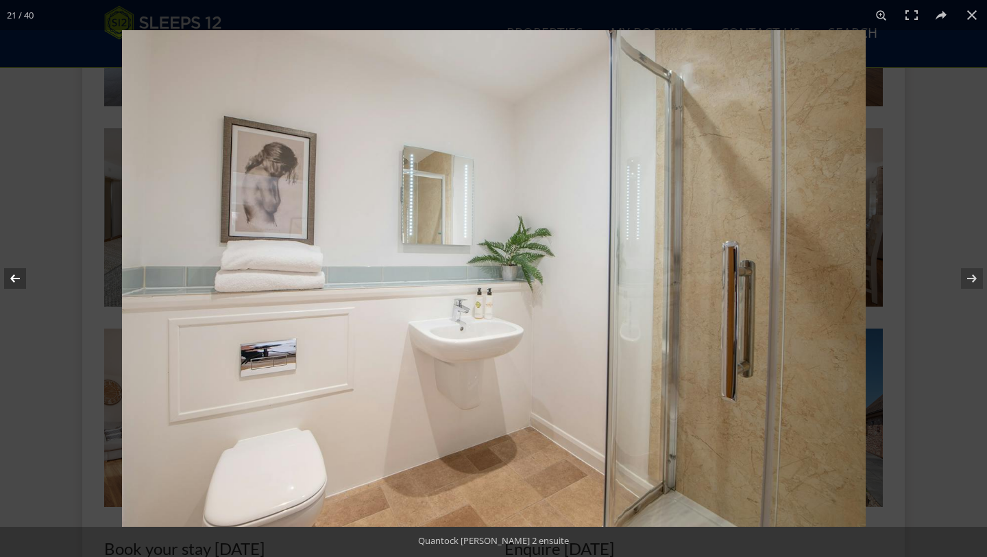
click at [9, 279] on button at bounding box center [24, 278] width 48 height 69
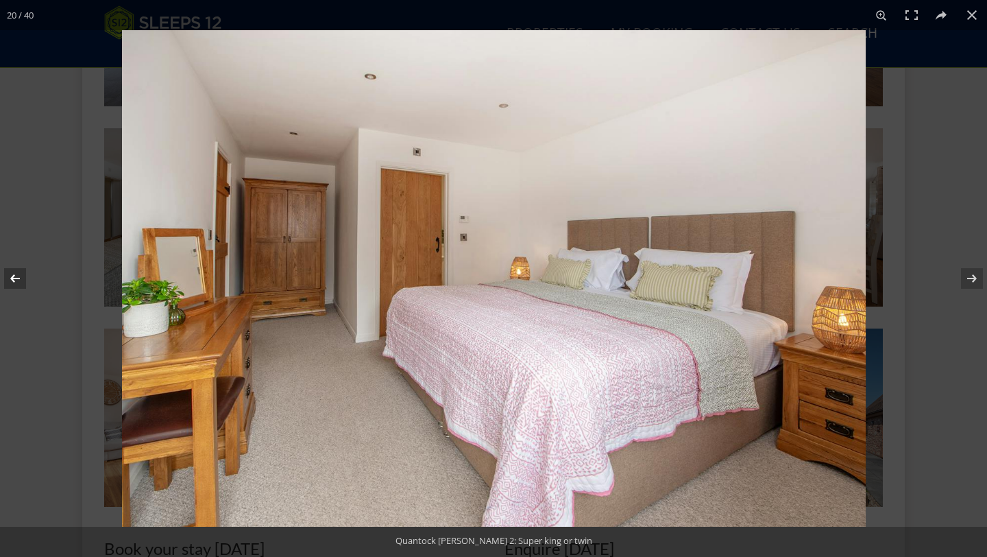
click at [9, 279] on button at bounding box center [24, 278] width 48 height 69
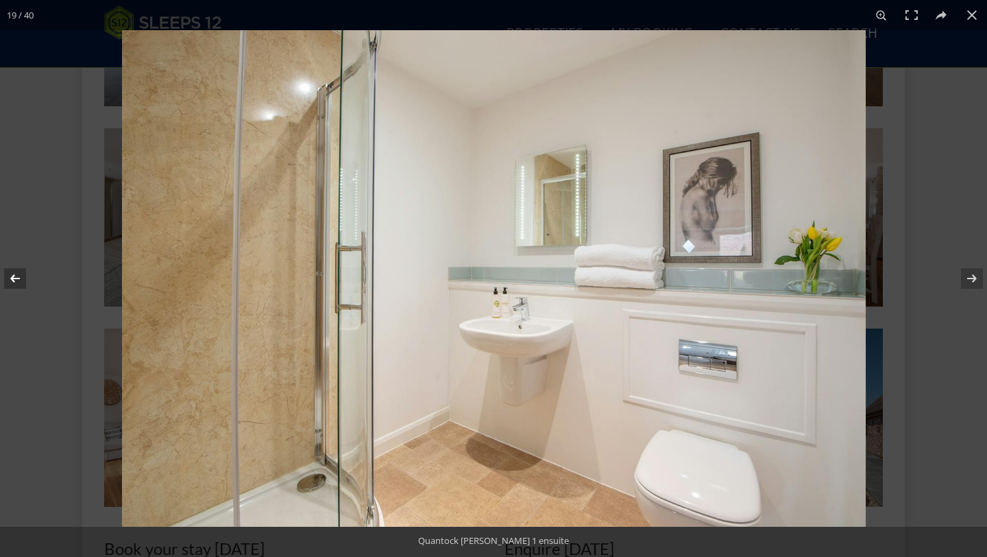
click at [9, 279] on button at bounding box center [24, 278] width 48 height 69
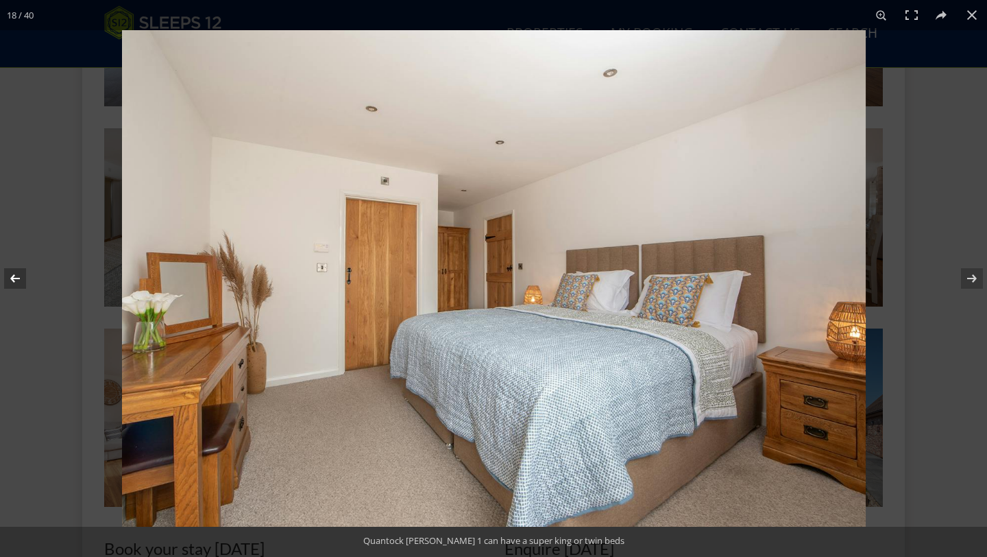
click at [9, 279] on button at bounding box center [24, 278] width 48 height 69
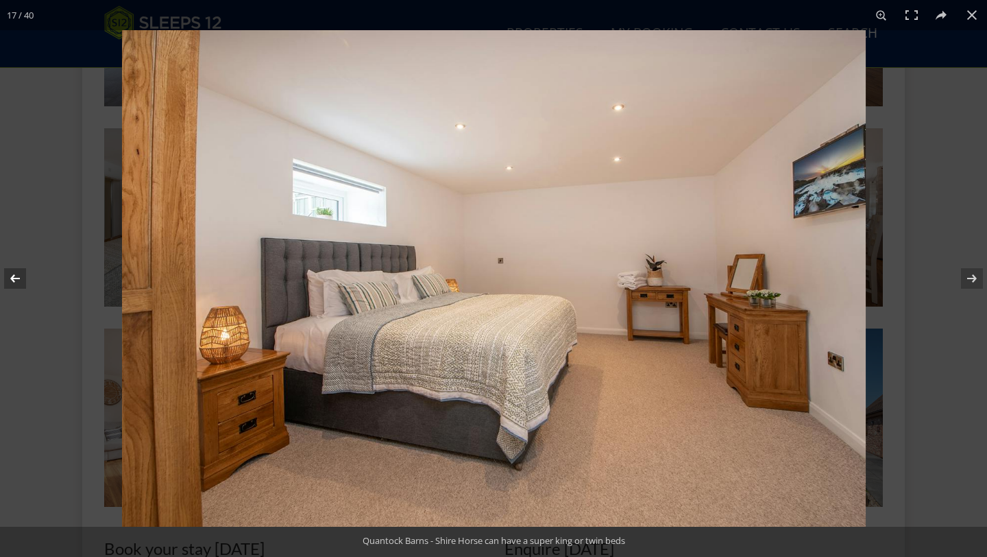
click at [9, 279] on button at bounding box center [24, 278] width 48 height 69
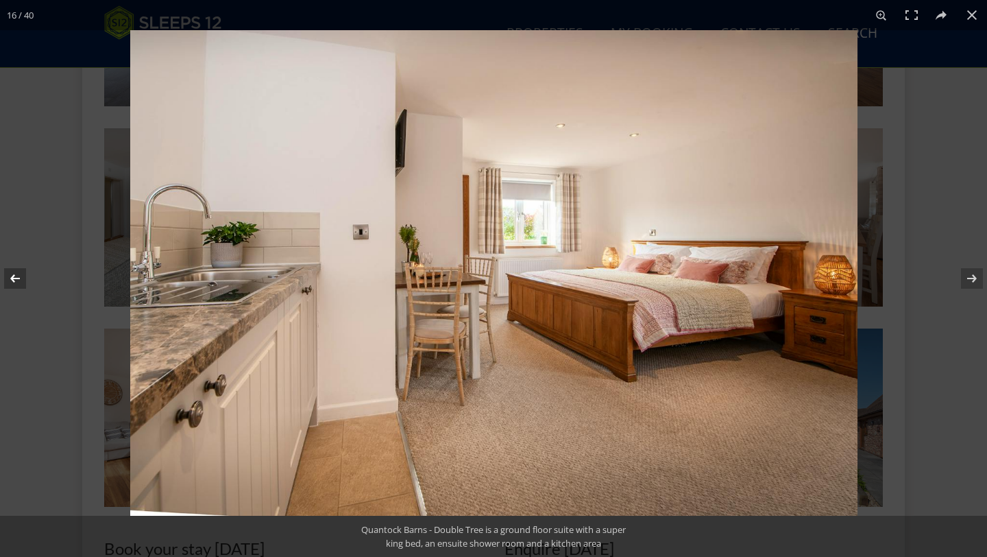
click at [9, 279] on button at bounding box center [24, 278] width 48 height 69
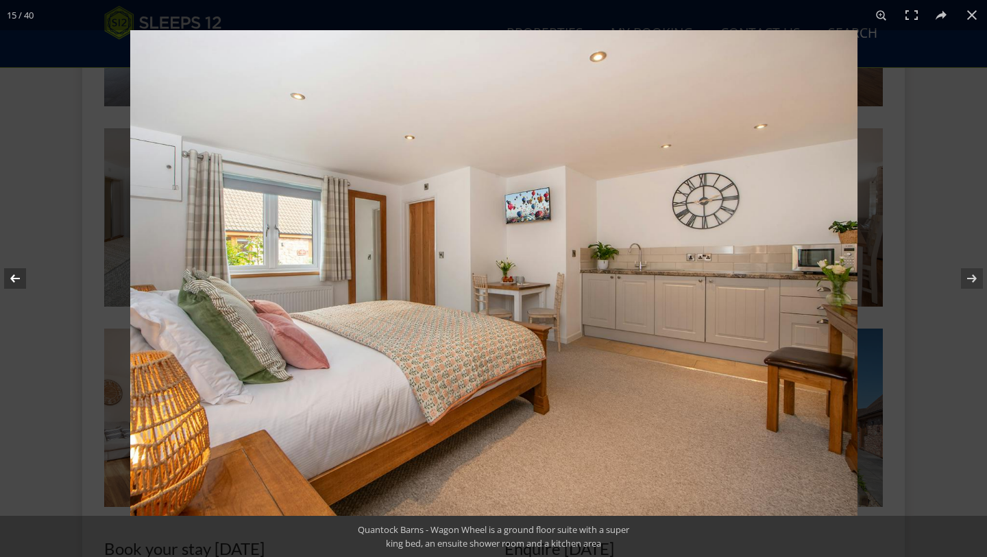
click at [9, 279] on button at bounding box center [24, 278] width 48 height 69
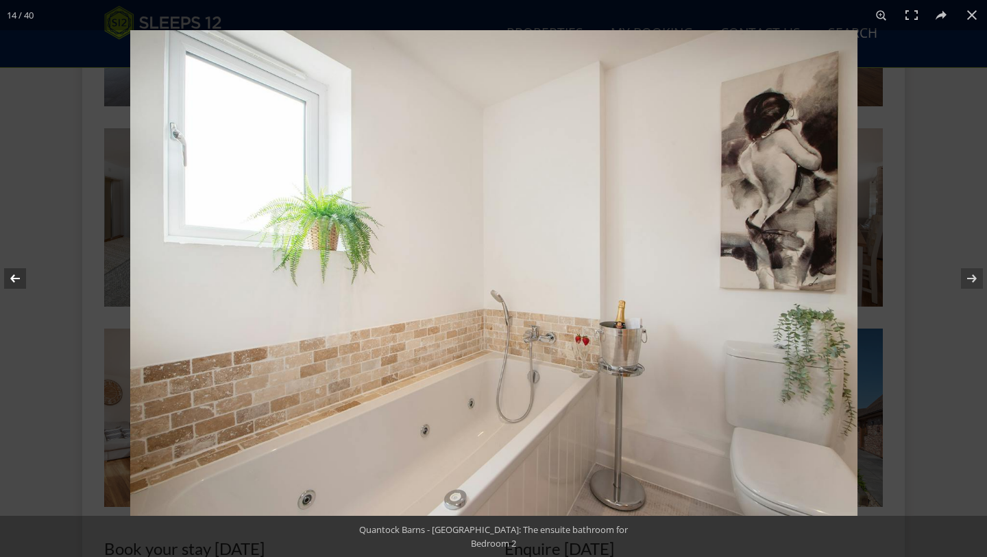
click at [9, 279] on button at bounding box center [24, 278] width 48 height 69
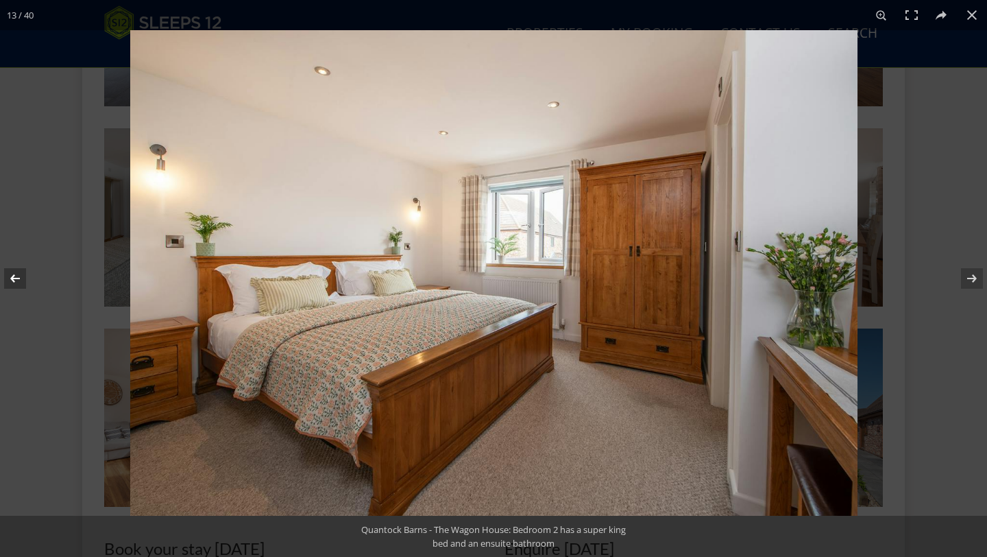
click at [9, 279] on button at bounding box center [24, 278] width 48 height 69
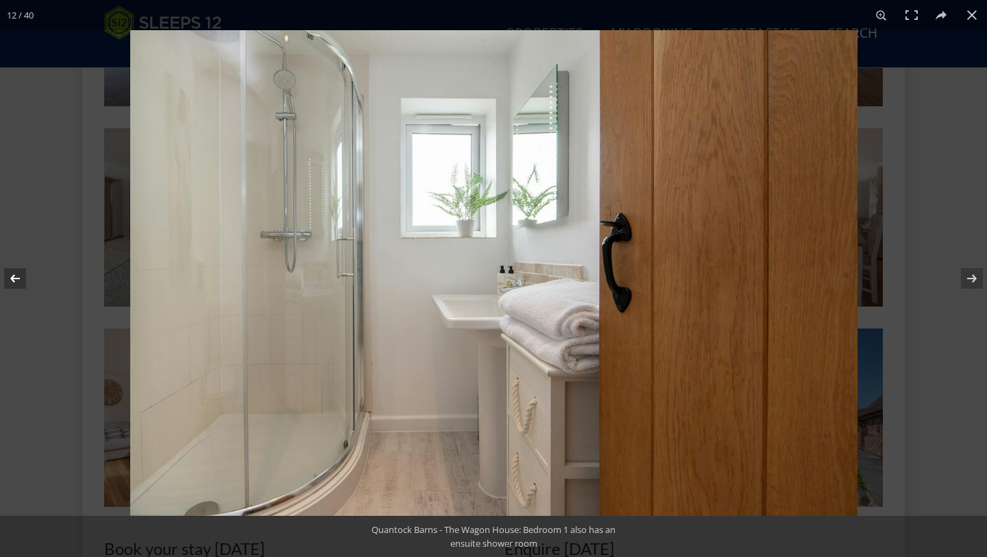
click at [9, 279] on button at bounding box center [24, 278] width 48 height 69
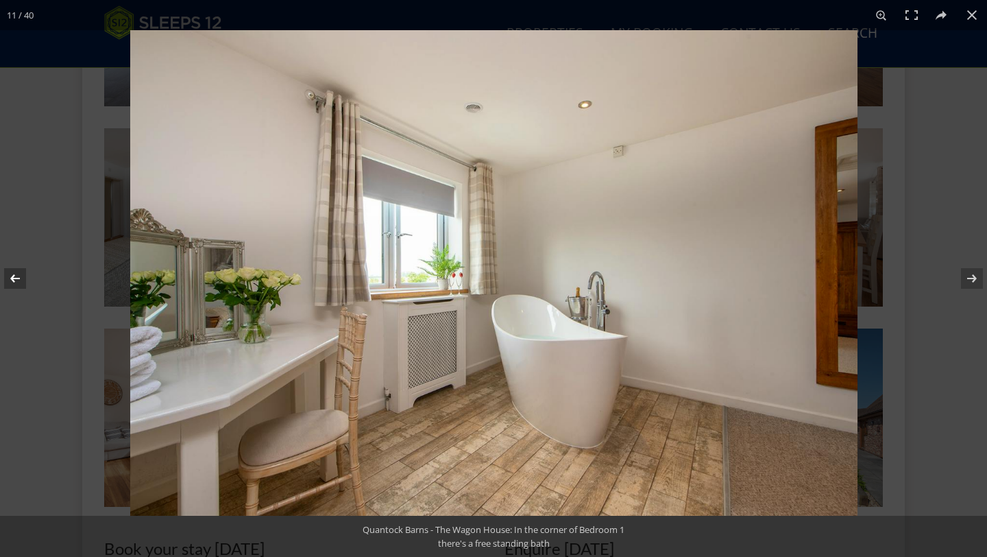
click at [9, 279] on button at bounding box center [24, 278] width 48 height 69
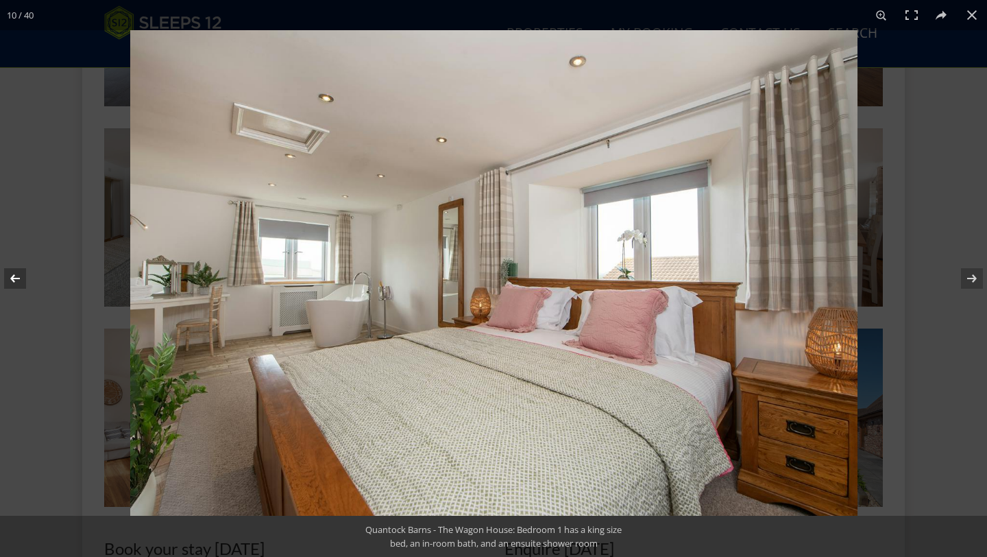
click at [9, 279] on button at bounding box center [24, 278] width 48 height 69
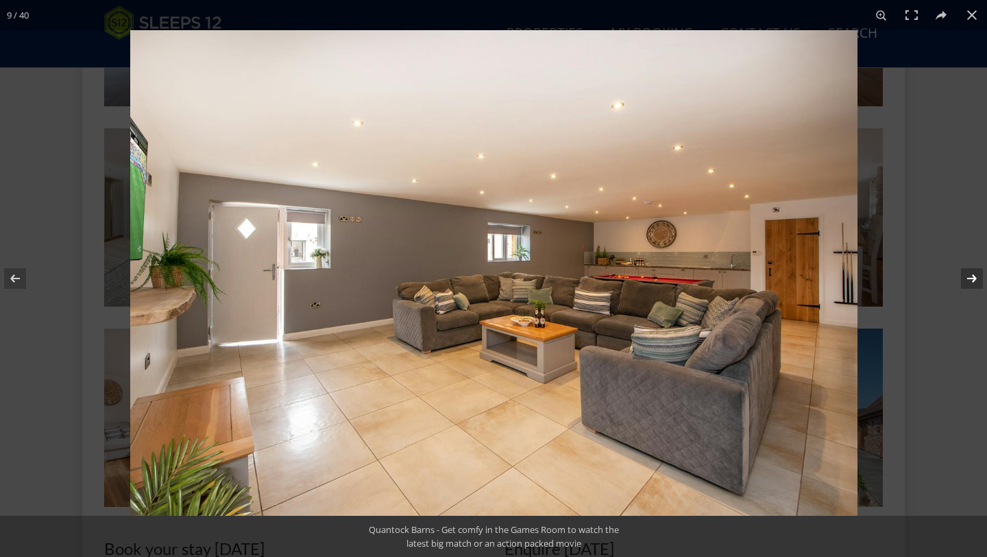
click at [973, 276] on button at bounding box center [963, 278] width 48 height 69
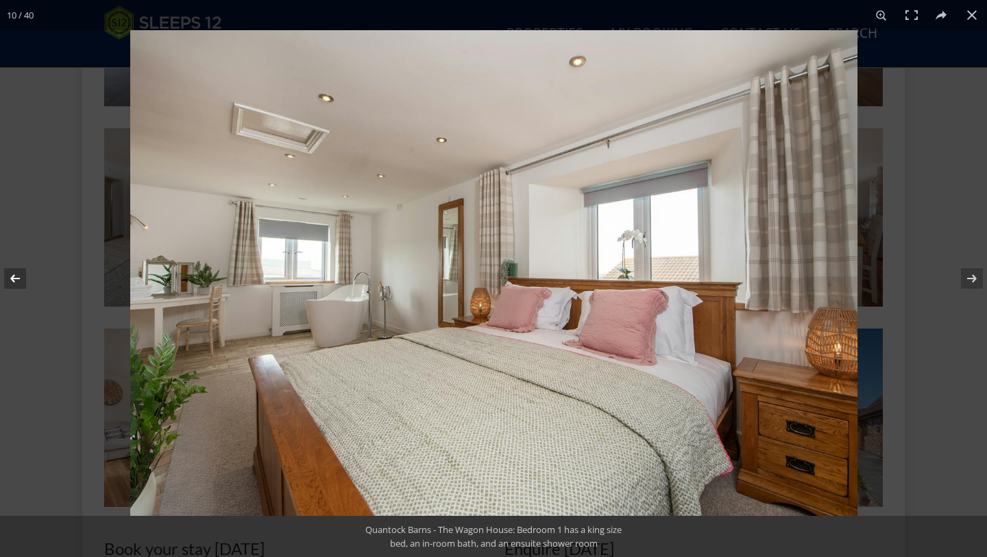
click at [9, 276] on button at bounding box center [24, 278] width 48 height 69
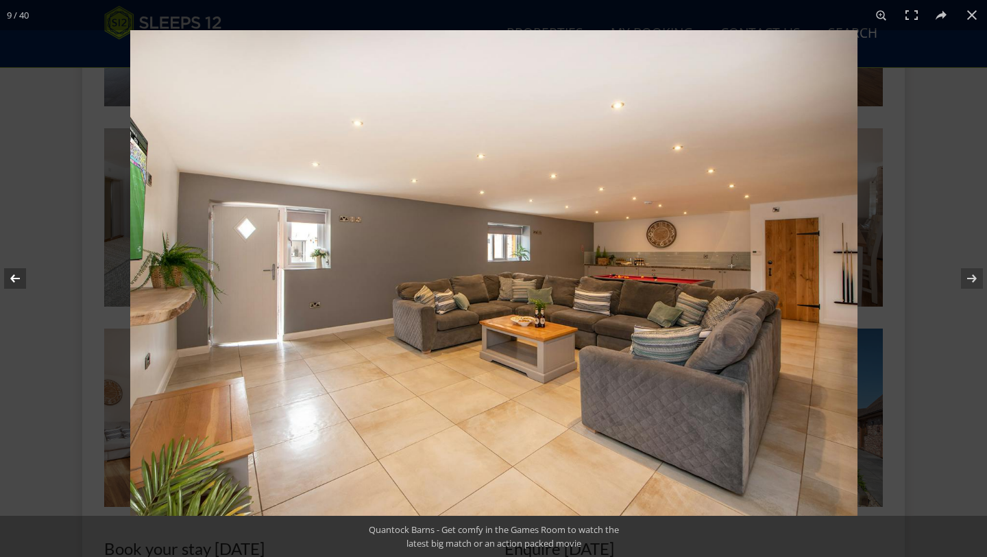
click at [9, 276] on button at bounding box center [24, 278] width 48 height 69
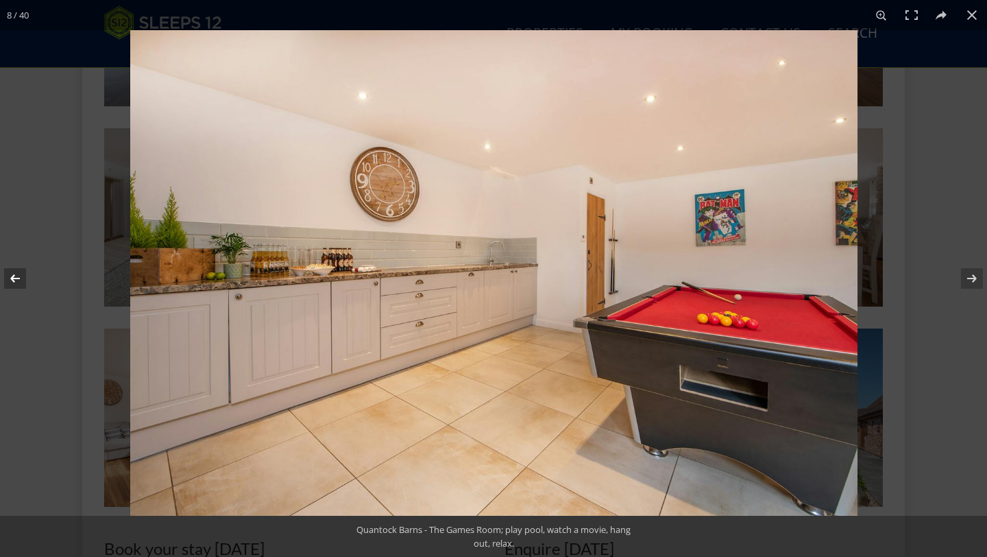
click at [9, 276] on button at bounding box center [24, 278] width 48 height 69
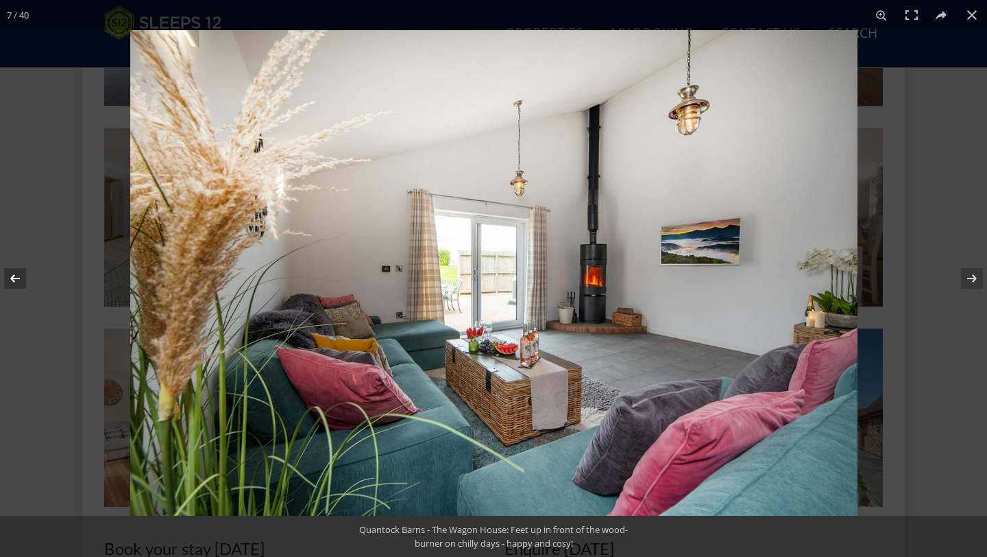
click at [9, 276] on button at bounding box center [24, 278] width 48 height 69
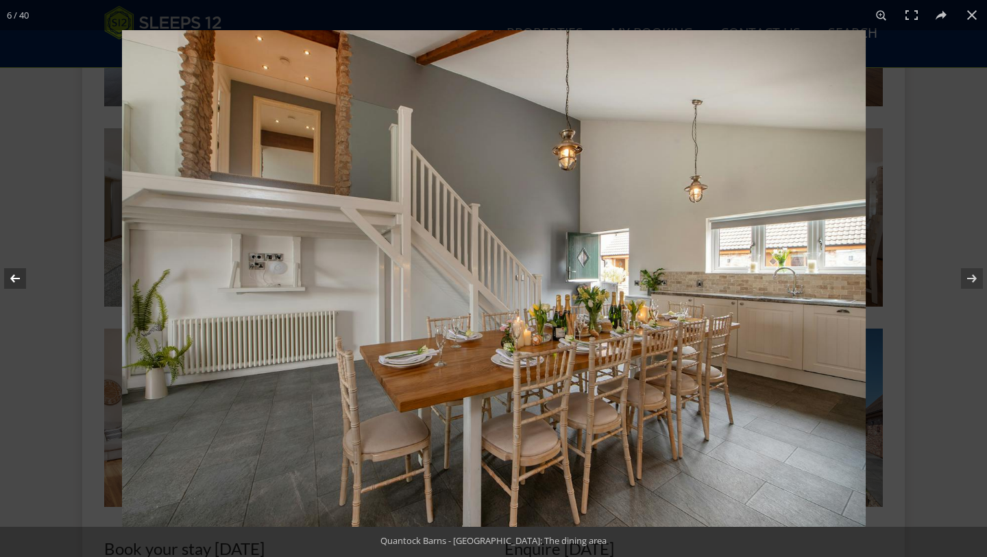
click at [9, 276] on button at bounding box center [24, 278] width 48 height 69
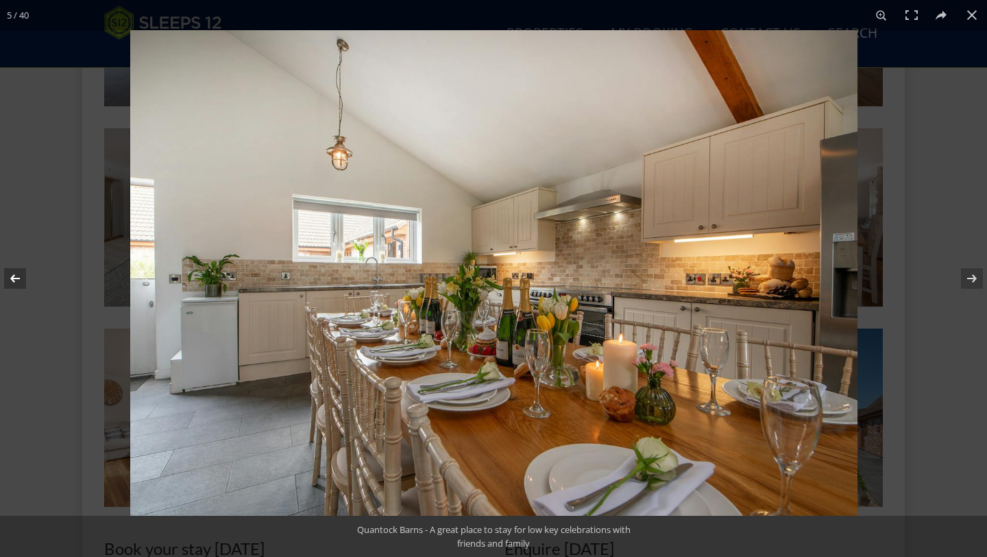
click at [9, 276] on button at bounding box center [24, 278] width 48 height 69
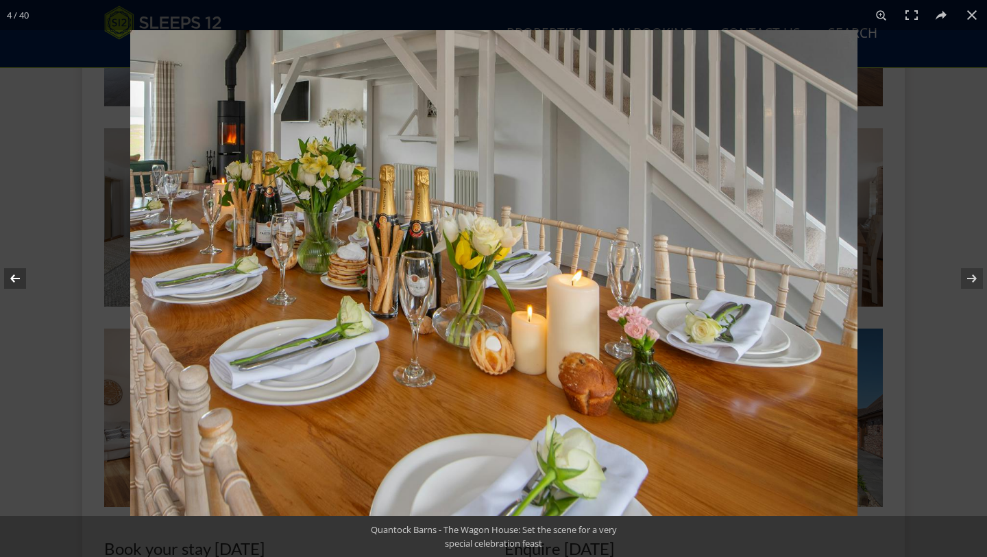
click at [9, 276] on button at bounding box center [24, 278] width 48 height 69
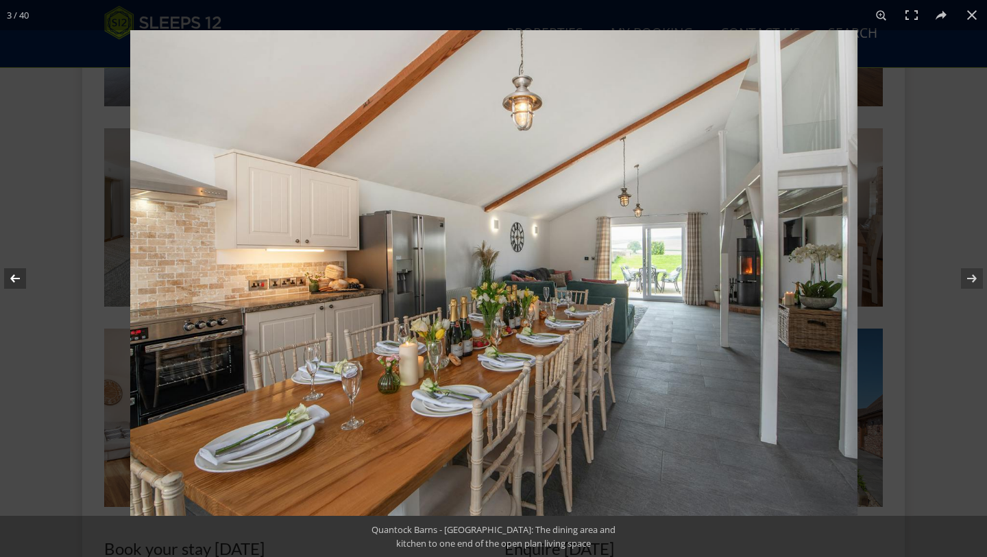
click at [9, 276] on button at bounding box center [24, 278] width 48 height 69
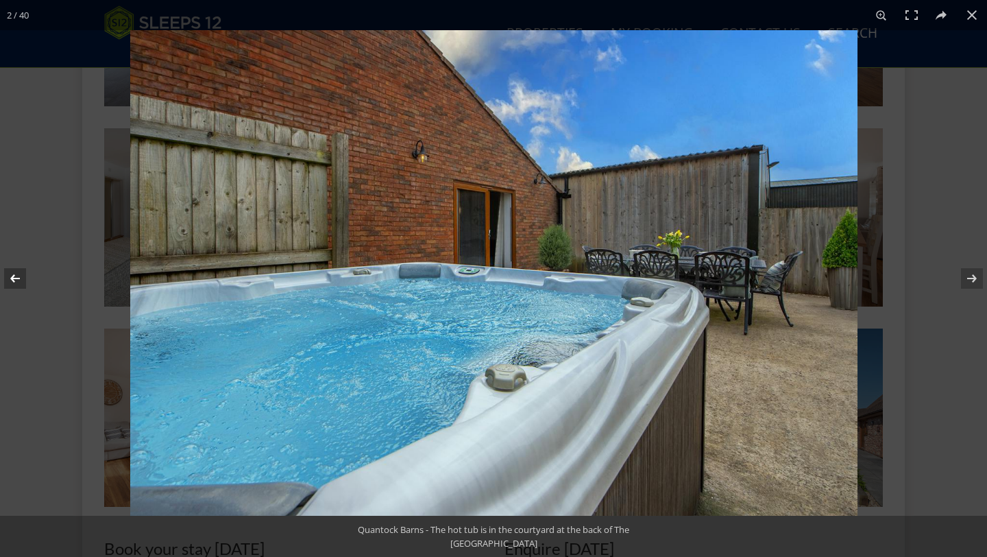
click at [9, 276] on button at bounding box center [24, 278] width 48 height 69
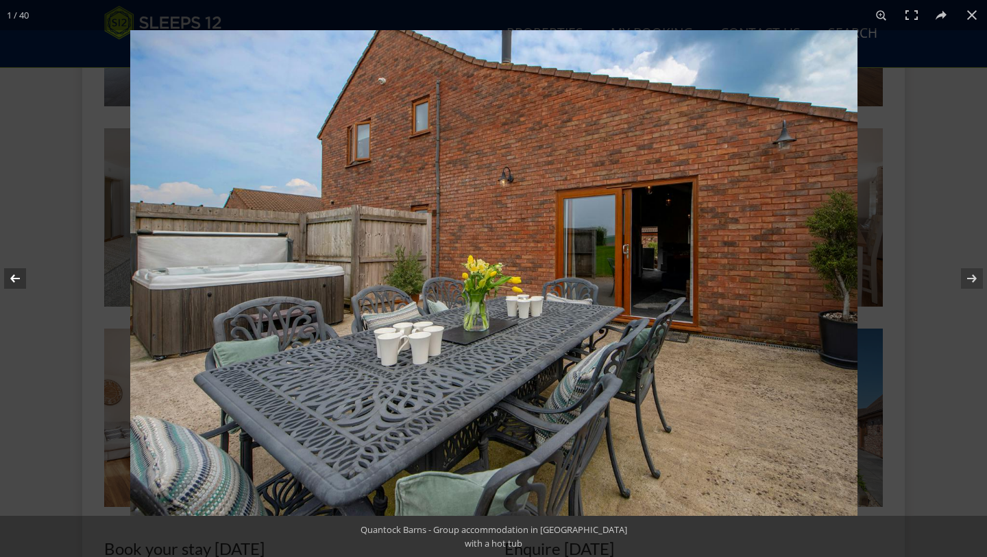
click at [10, 271] on button at bounding box center [24, 278] width 48 height 69
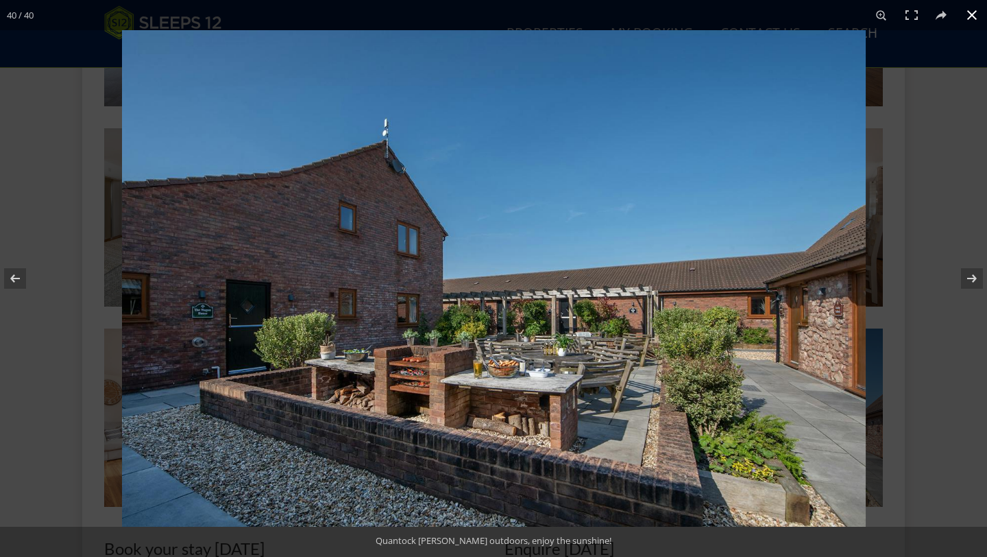
click at [968, 21] on button at bounding box center [972, 15] width 30 height 30
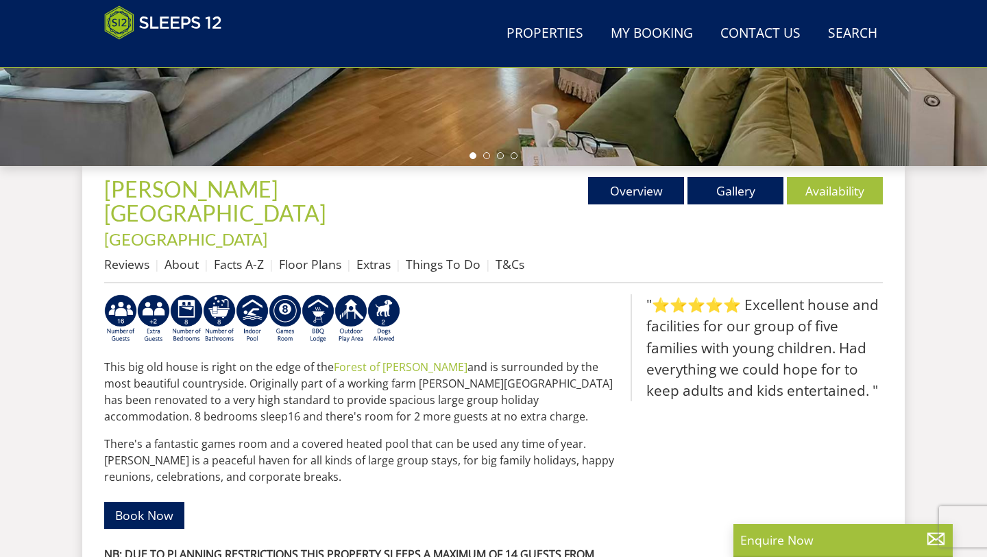
scroll to position [379, 0]
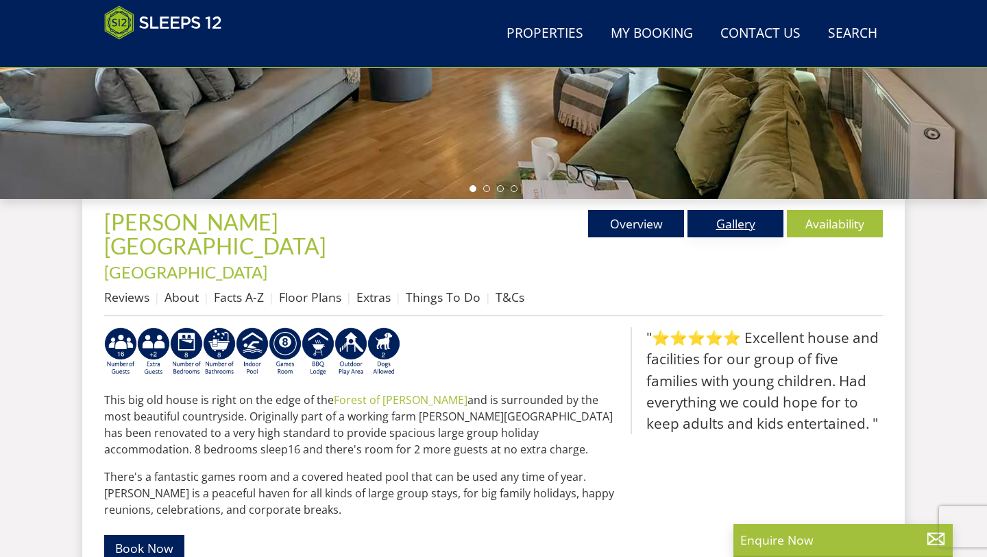
click at [705, 225] on link "Gallery" at bounding box center [735, 223] width 96 height 27
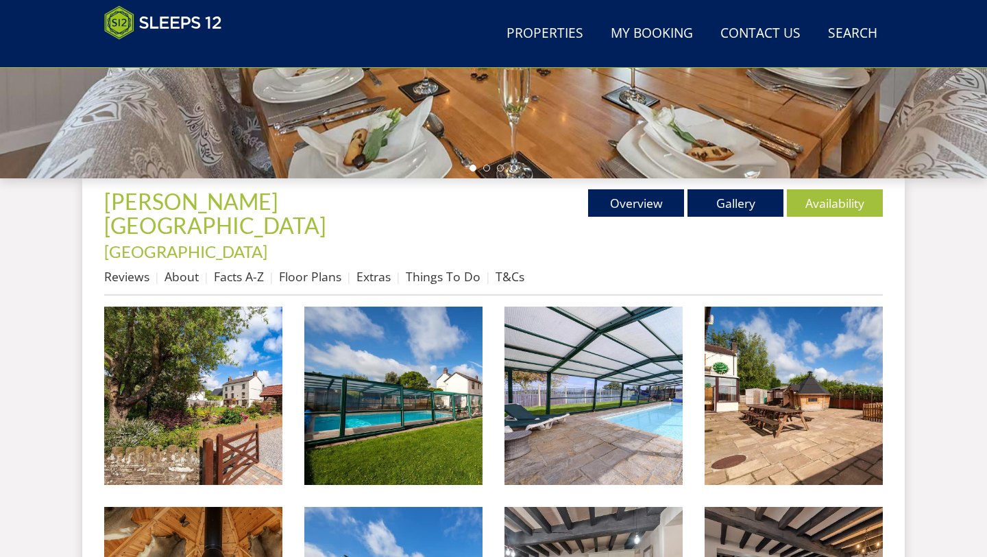
scroll to position [400, 0]
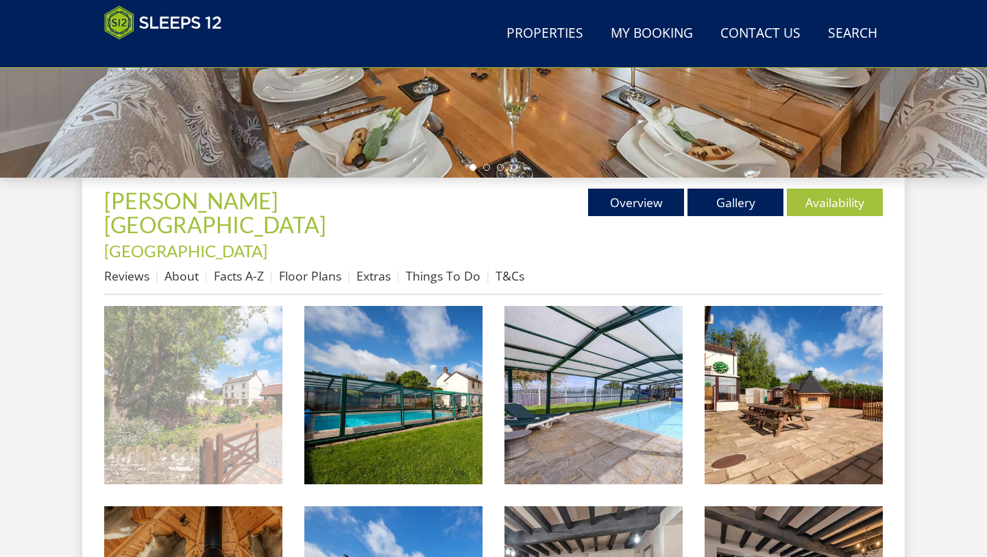
click at [262, 346] on img at bounding box center [193, 395] width 178 height 178
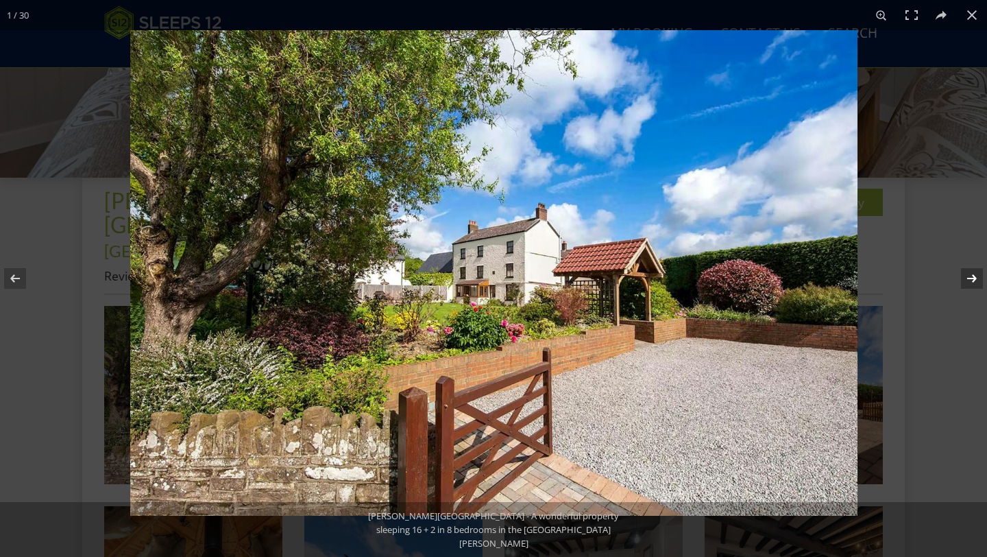
click at [979, 278] on button at bounding box center [963, 278] width 48 height 69
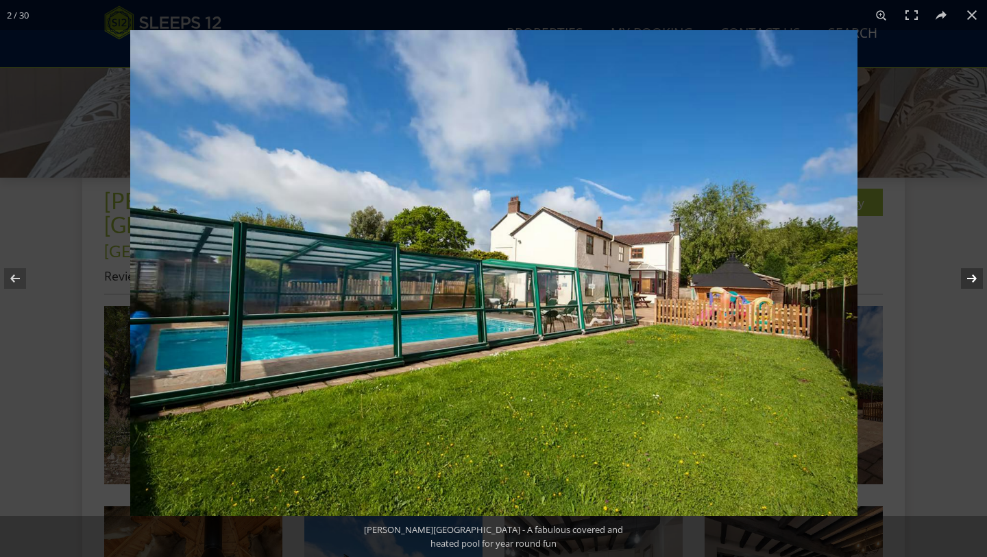
click at [979, 278] on button at bounding box center [963, 278] width 48 height 69
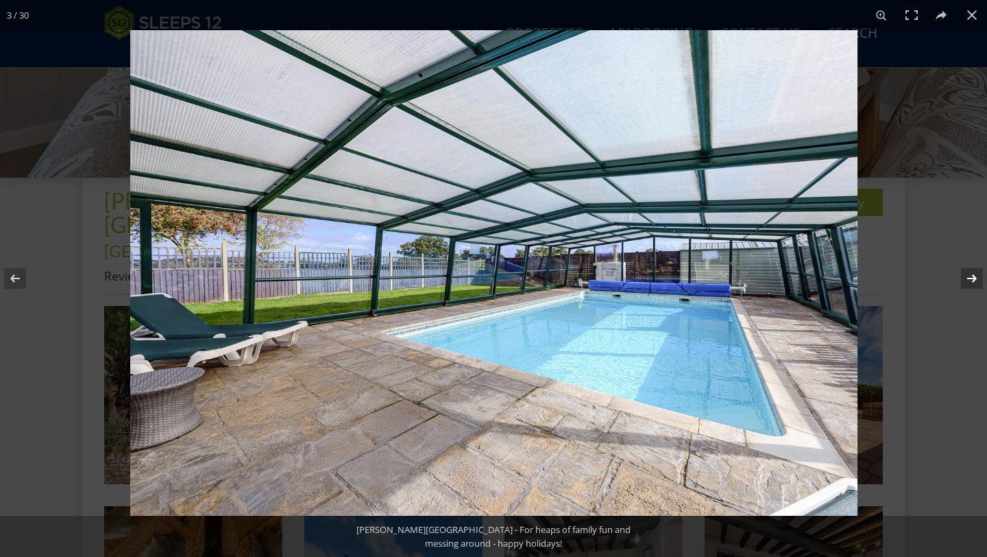
click at [979, 278] on button at bounding box center [963, 278] width 48 height 69
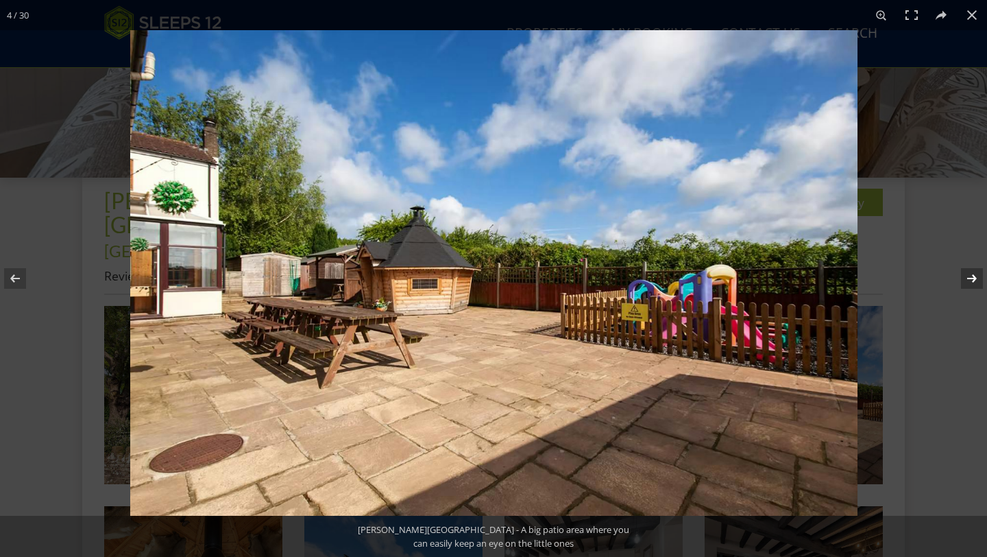
click at [979, 278] on button at bounding box center [963, 278] width 48 height 69
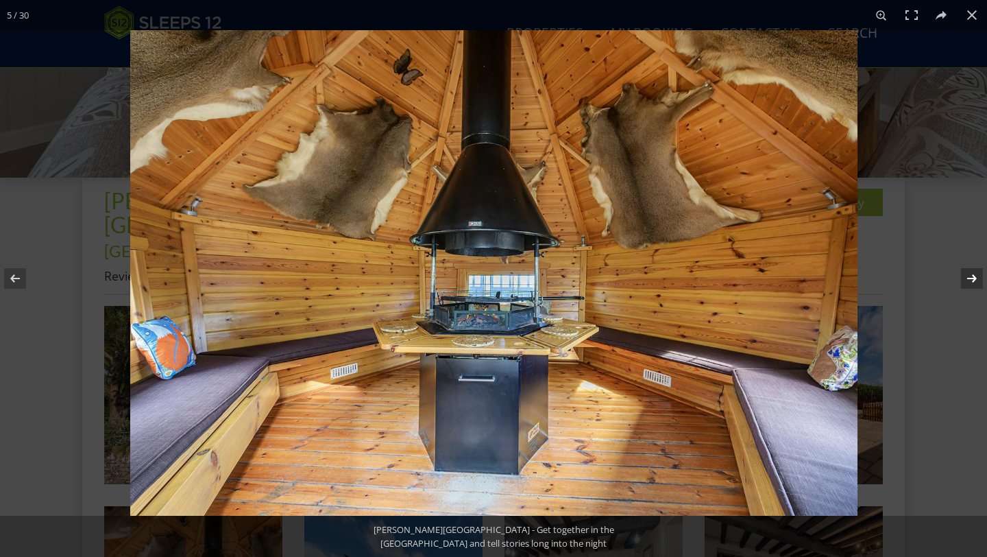
click at [979, 278] on button at bounding box center [963, 278] width 48 height 69
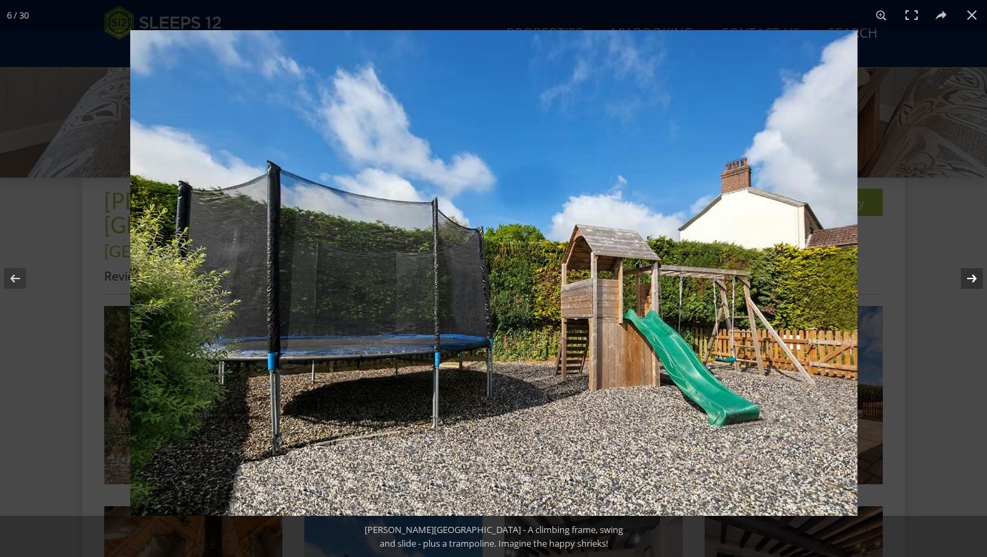
click at [979, 278] on button at bounding box center [963, 278] width 48 height 69
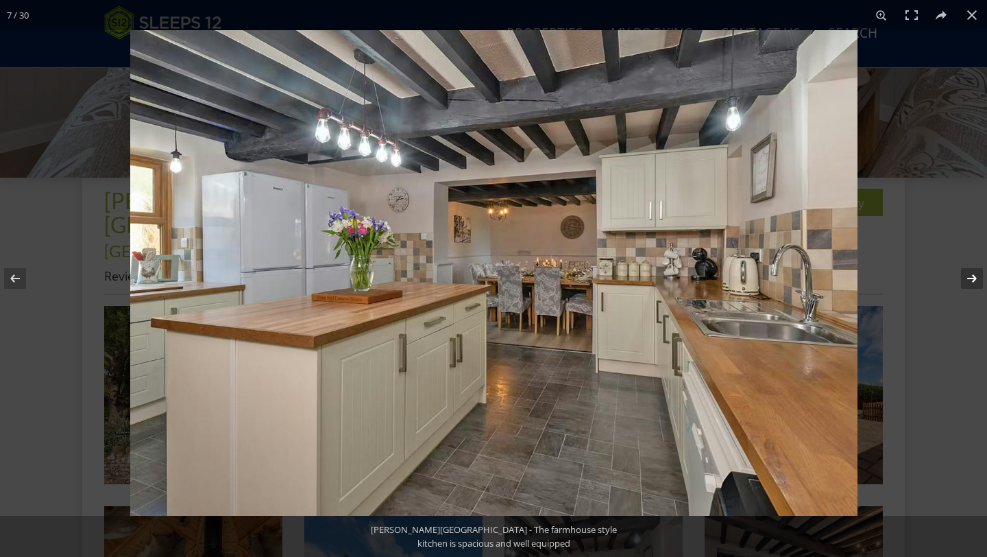
click at [979, 278] on button at bounding box center [963, 278] width 48 height 69
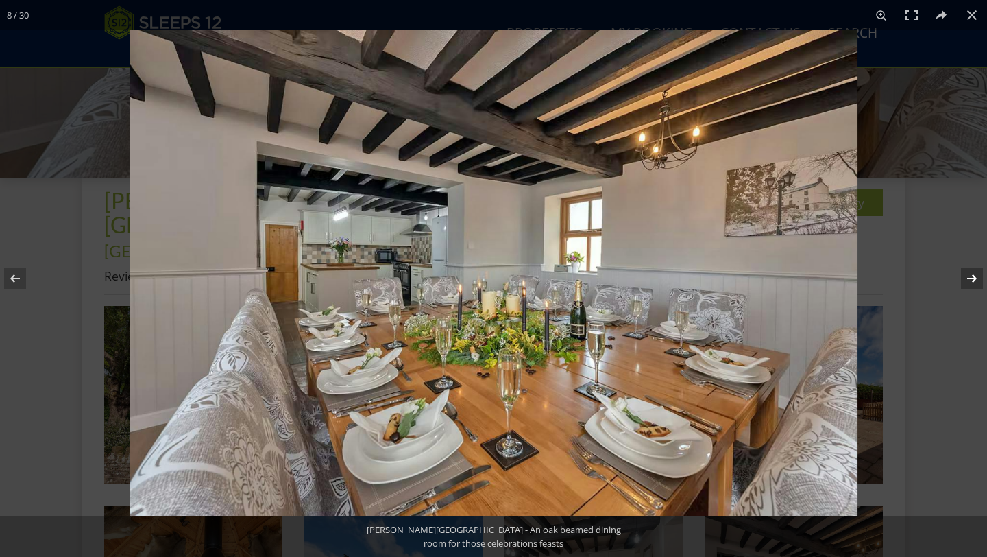
click at [979, 278] on button at bounding box center [963, 278] width 48 height 69
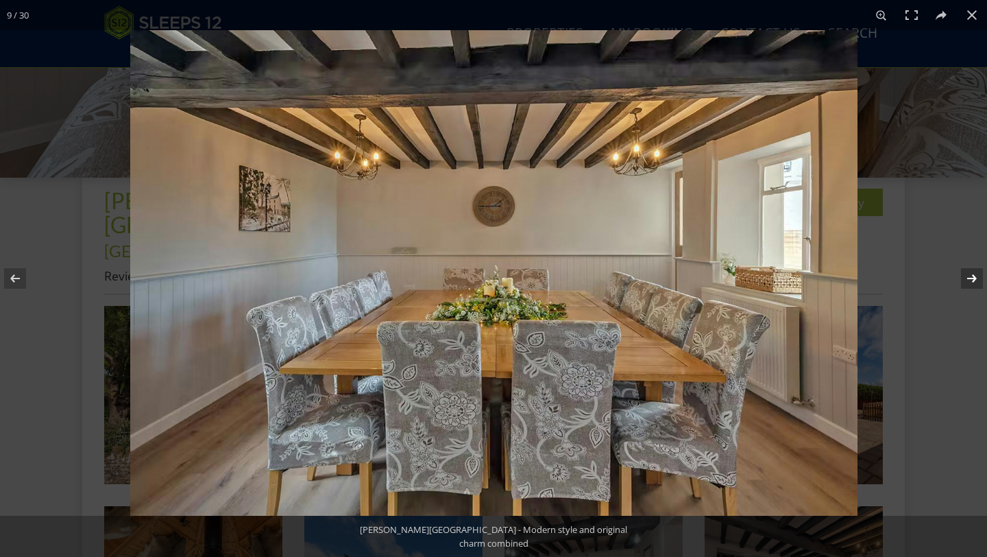
click at [979, 278] on button at bounding box center [963, 278] width 48 height 69
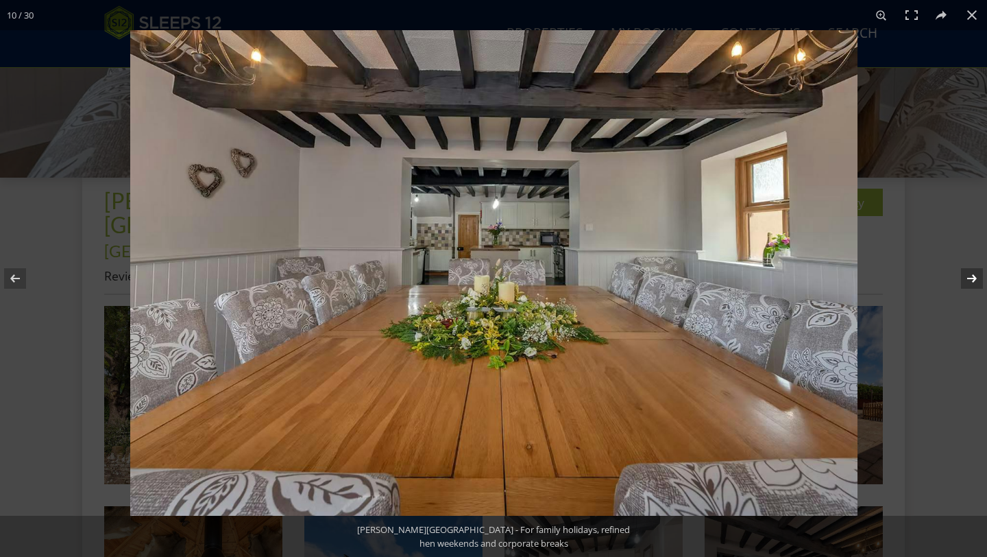
click at [979, 278] on button at bounding box center [963, 278] width 48 height 69
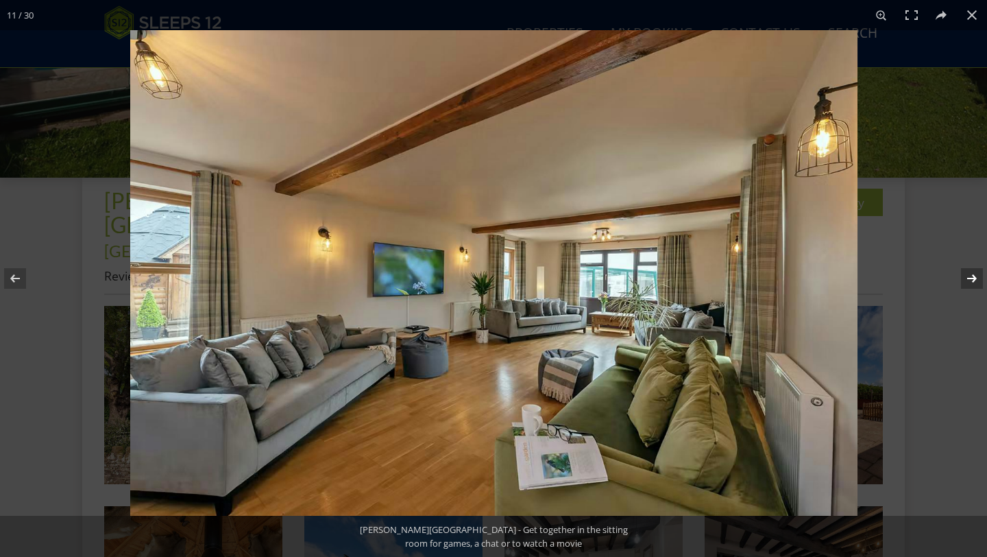
click at [979, 278] on button at bounding box center [963, 278] width 48 height 69
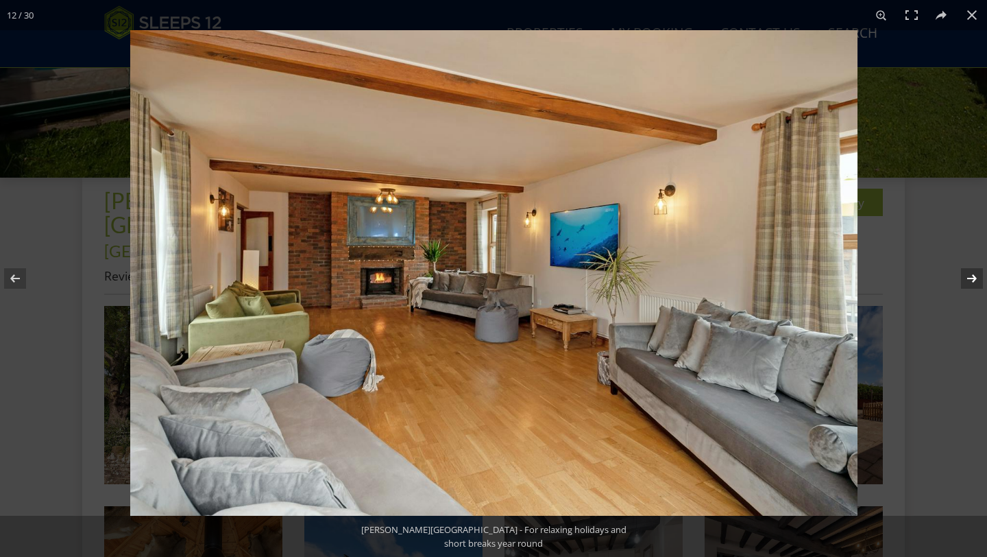
click at [955, 278] on button at bounding box center [963, 278] width 48 height 69
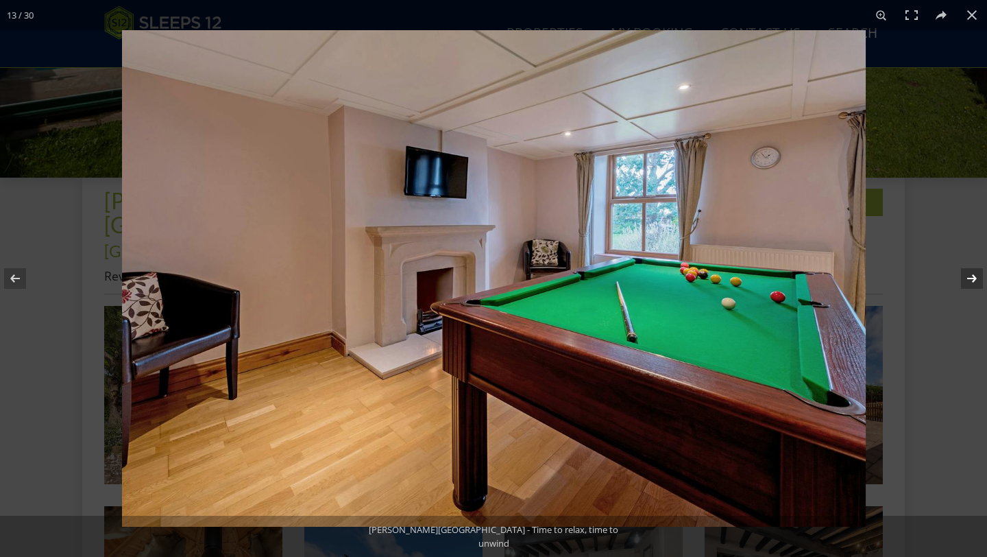
click at [962, 279] on button at bounding box center [963, 278] width 48 height 69
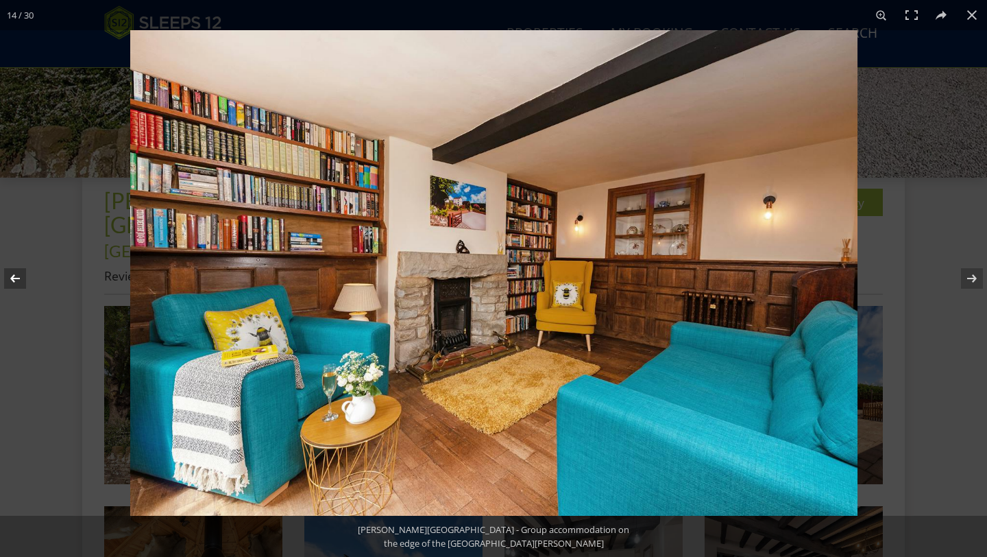
click at [23, 282] on button at bounding box center [24, 278] width 48 height 69
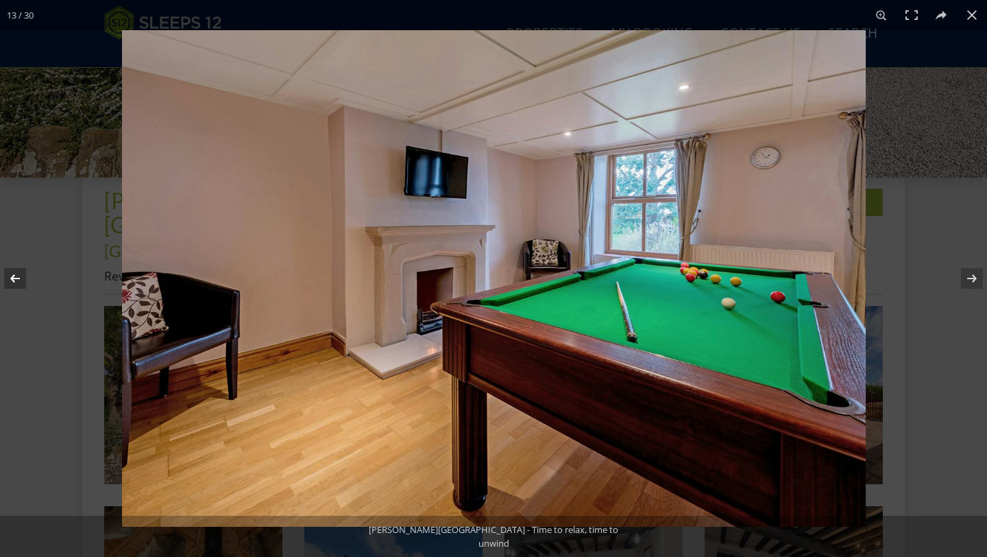
click at [23, 282] on button at bounding box center [24, 278] width 48 height 69
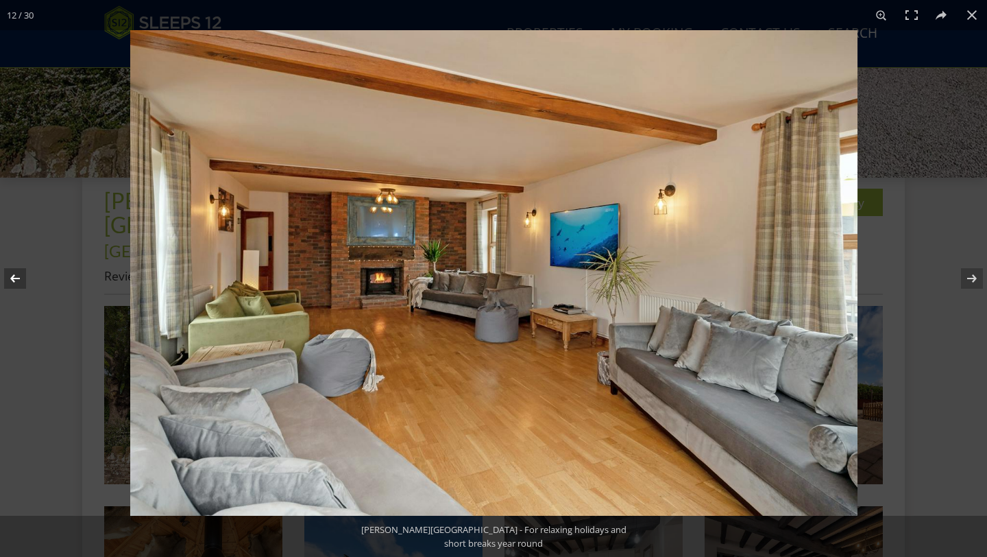
click at [23, 282] on button at bounding box center [24, 278] width 48 height 69
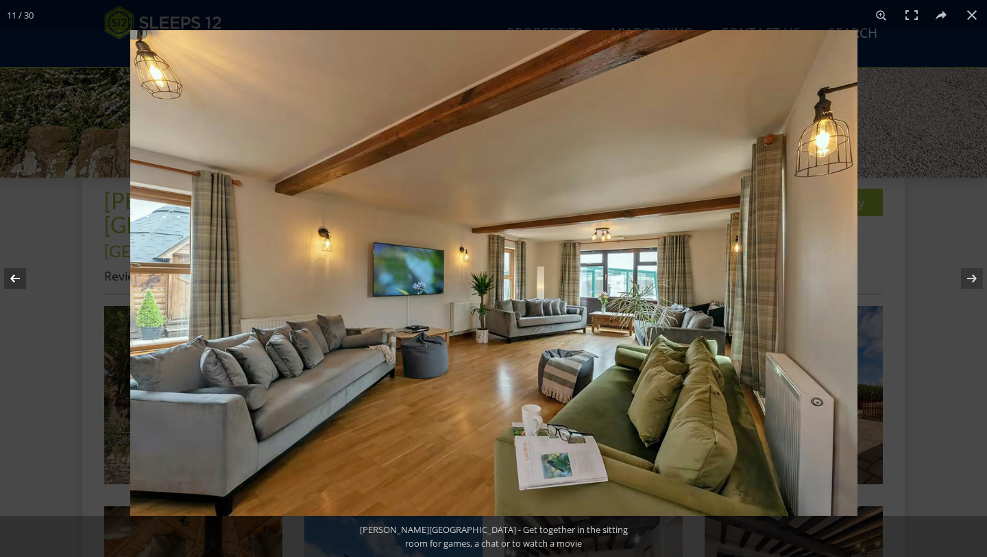
click at [23, 282] on button at bounding box center [24, 278] width 48 height 69
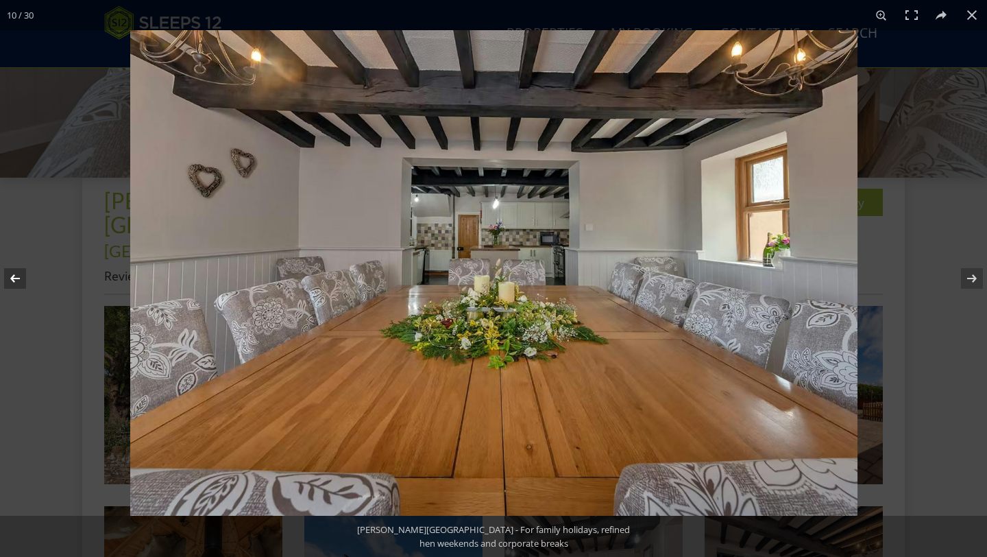
click at [23, 282] on button at bounding box center [24, 278] width 48 height 69
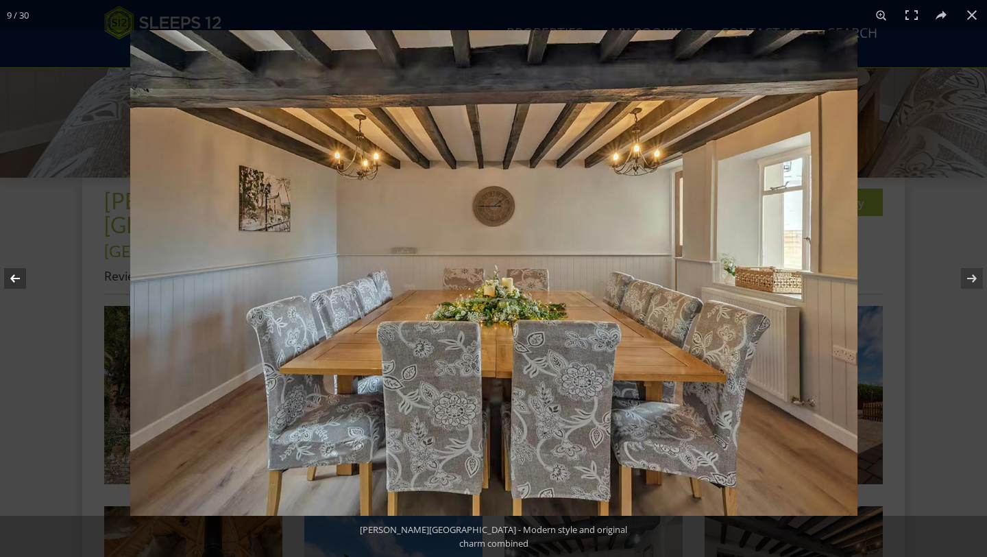
click at [23, 282] on button at bounding box center [24, 278] width 48 height 69
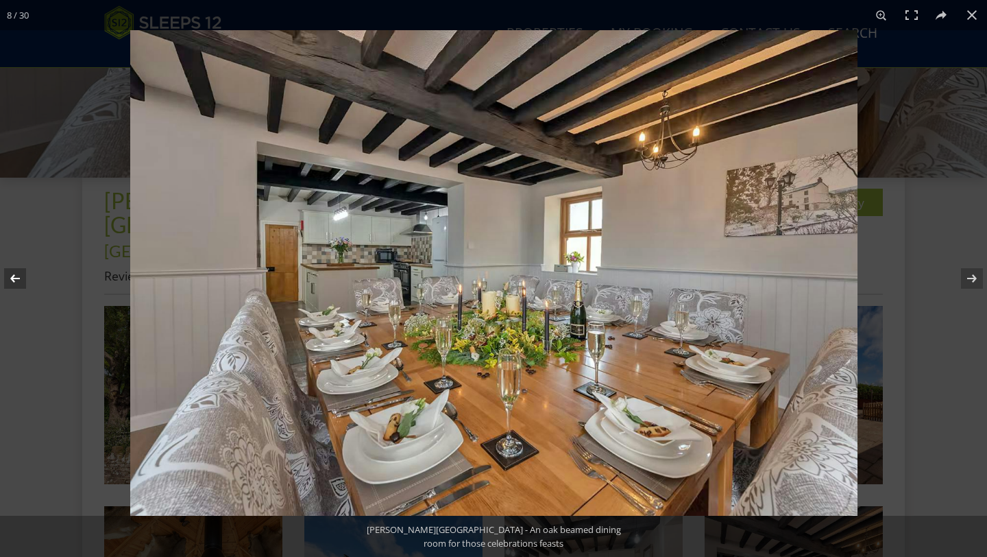
click at [23, 282] on button at bounding box center [24, 278] width 48 height 69
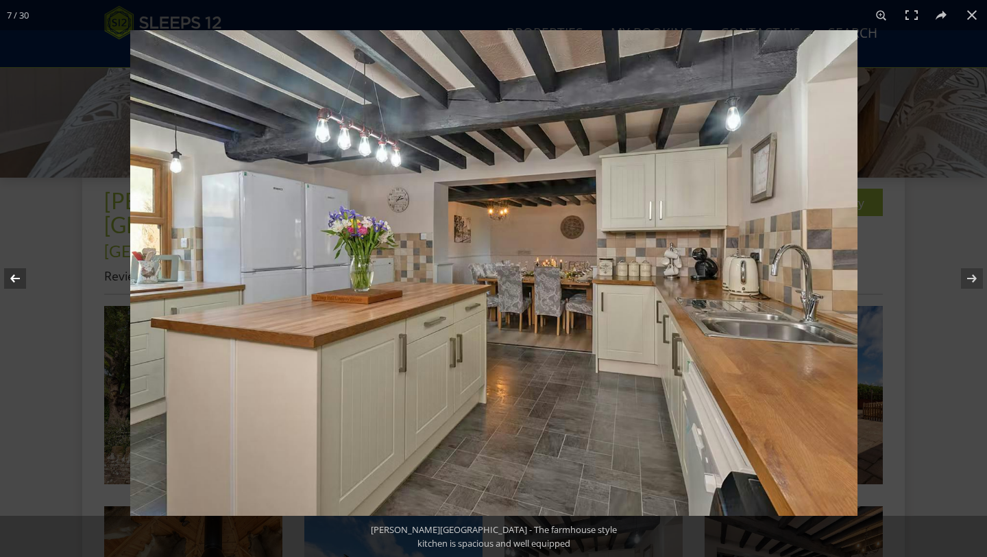
click at [23, 282] on button at bounding box center [24, 278] width 48 height 69
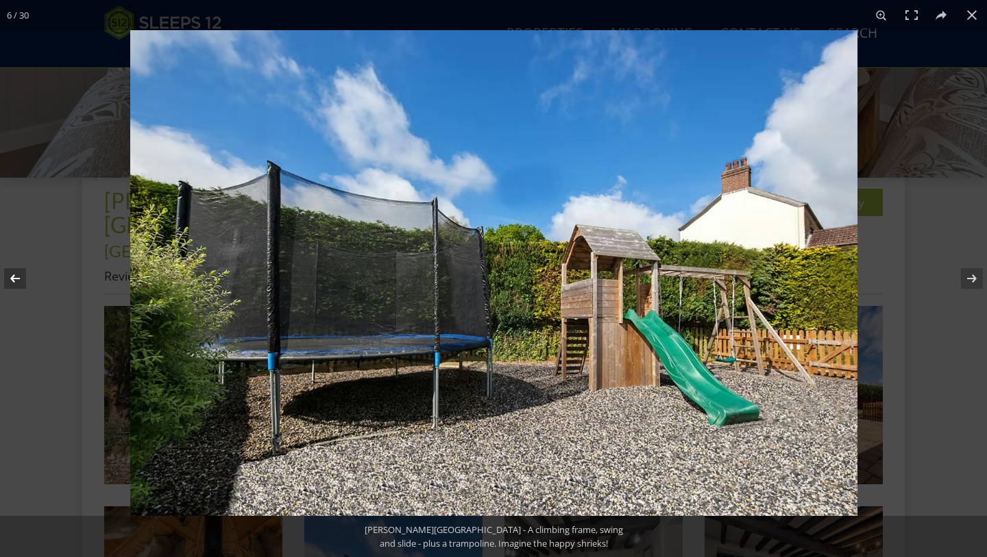
click at [23, 282] on button at bounding box center [24, 278] width 48 height 69
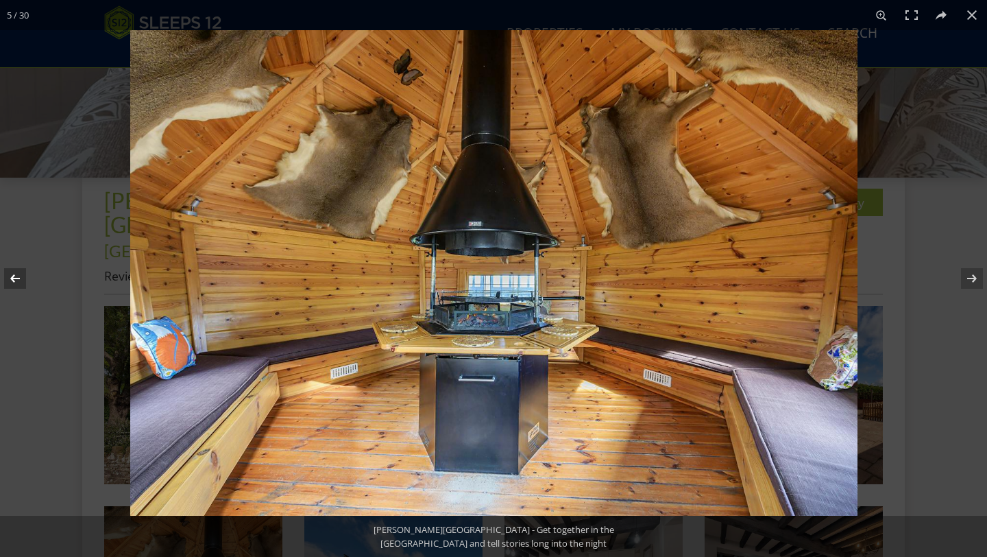
click at [23, 282] on button at bounding box center [24, 278] width 48 height 69
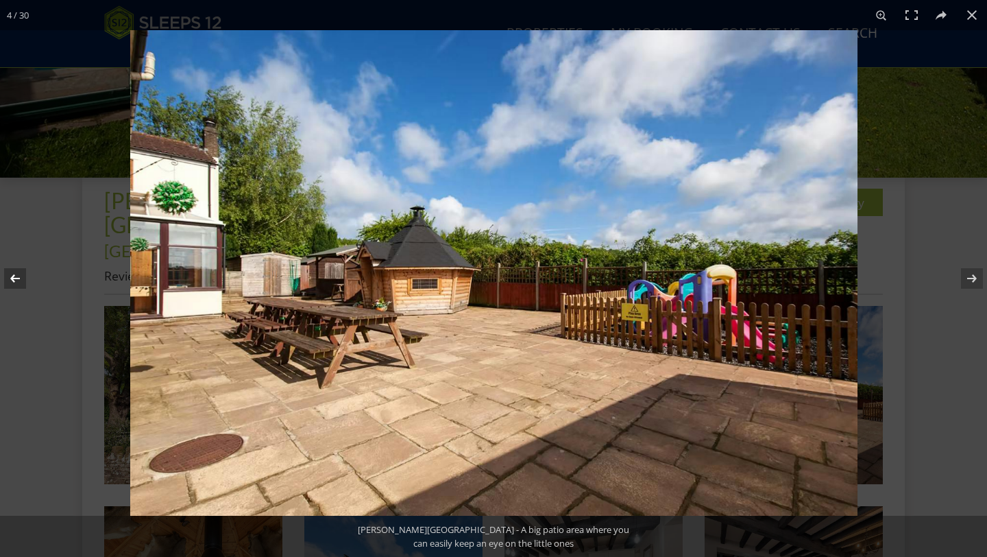
click at [23, 282] on button at bounding box center [24, 278] width 48 height 69
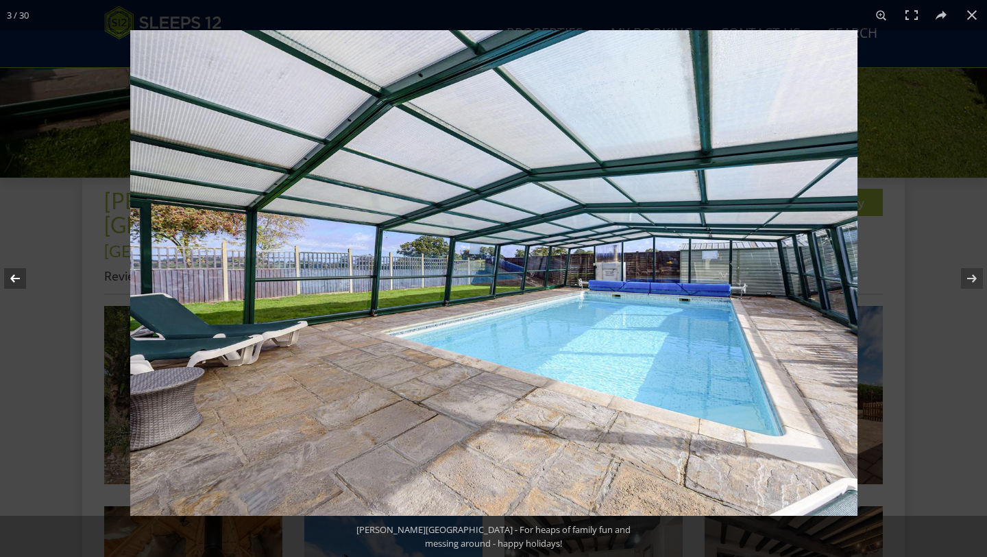
click at [23, 282] on button at bounding box center [24, 278] width 48 height 69
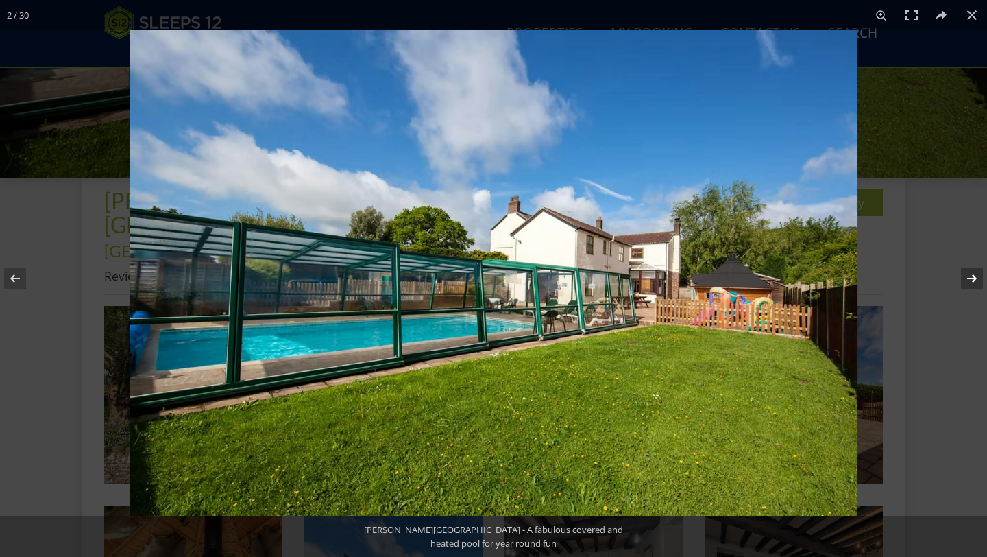
click at [974, 276] on button at bounding box center [963, 278] width 48 height 69
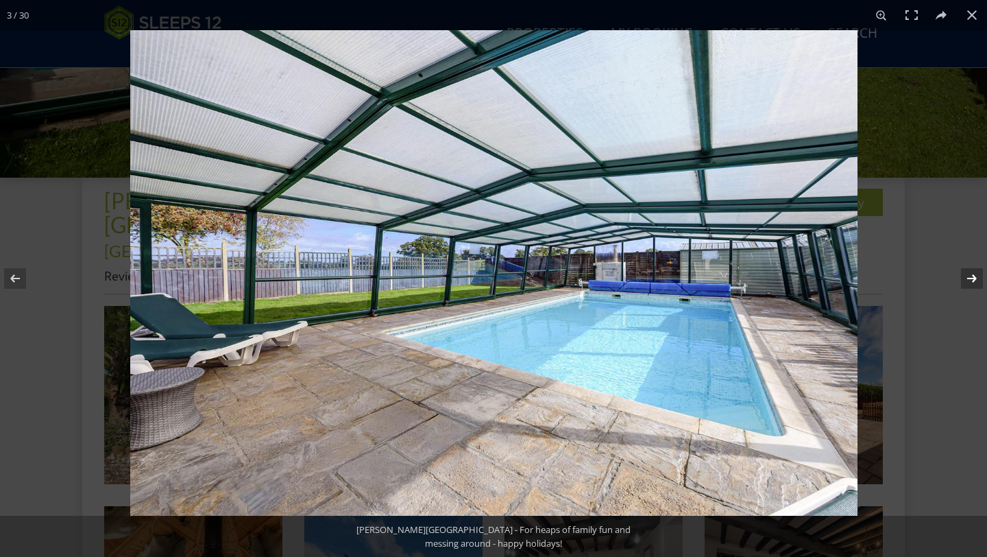
click at [974, 276] on button at bounding box center [963, 278] width 48 height 69
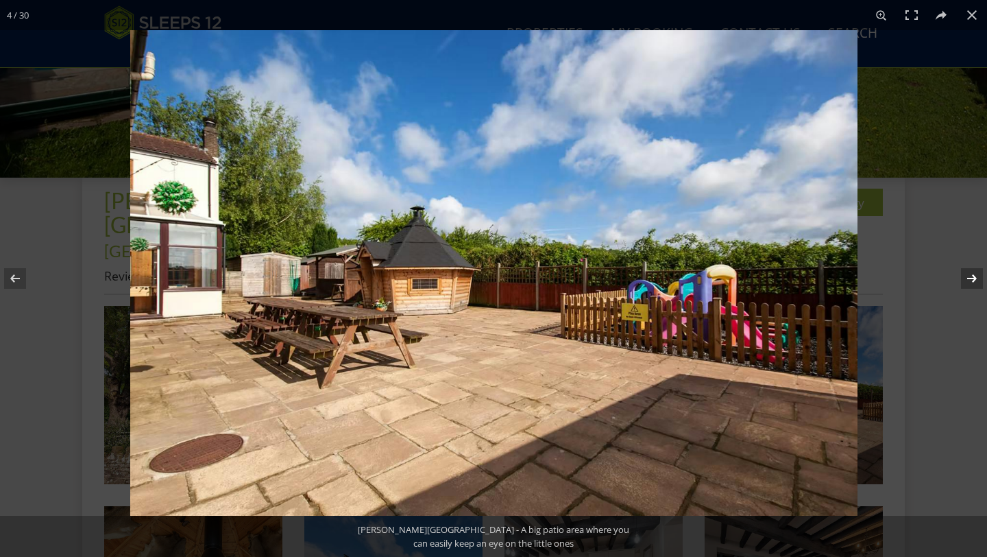
click at [974, 276] on button at bounding box center [963, 278] width 48 height 69
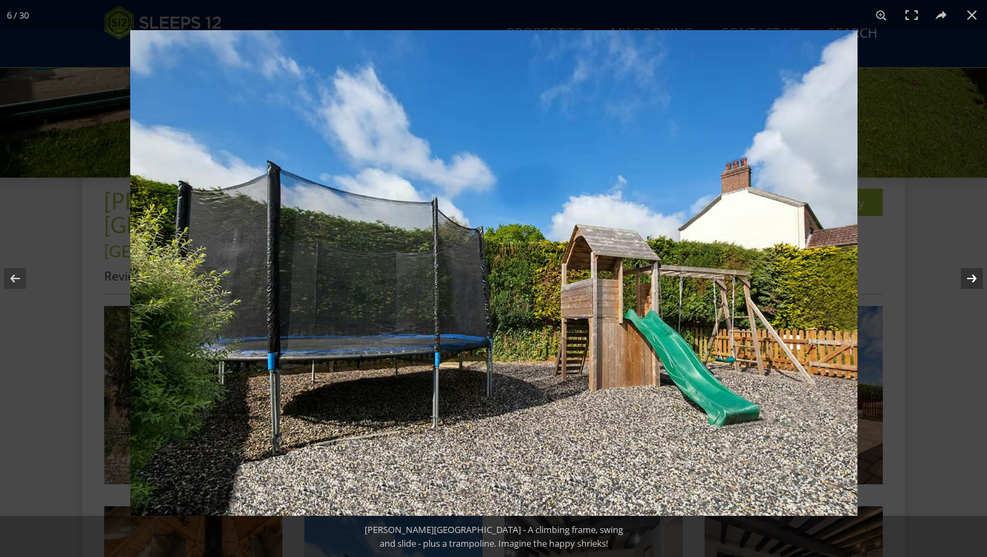
click at [974, 276] on button at bounding box center [963, 278] width 48 height 69
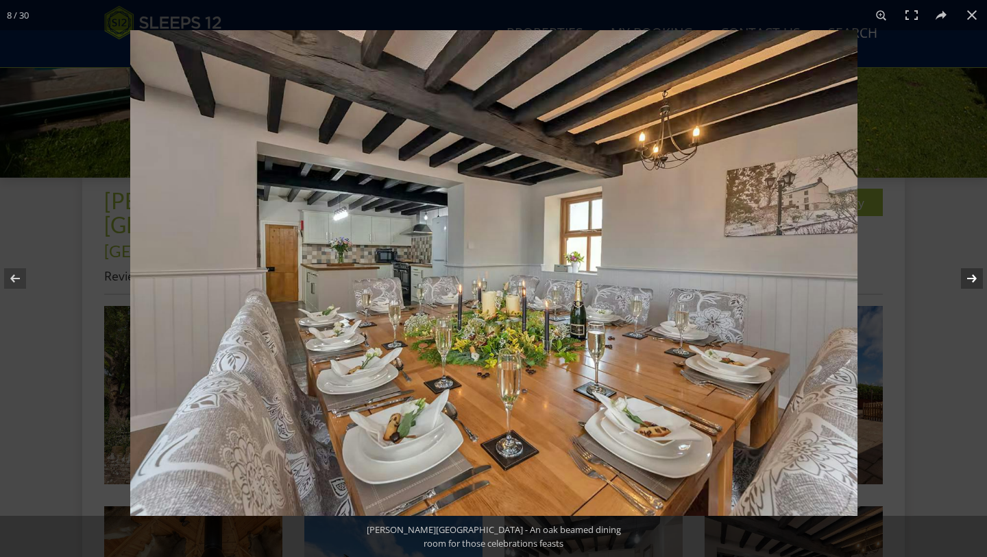
click at [974, 276] on button at bounding box center [963, 278] width 48 height 69
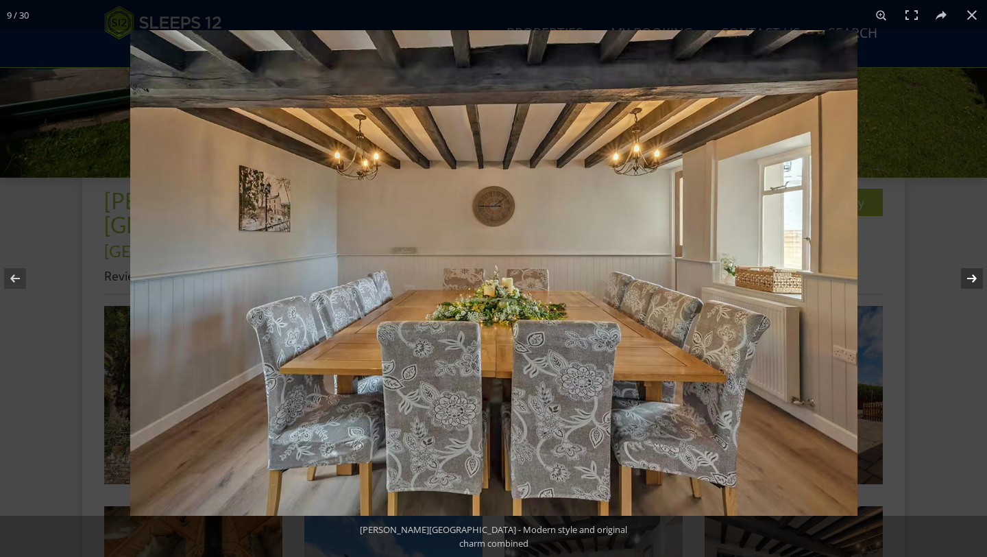
click at [974, 276] on button at bounding box center [963, 278] width 48 height 69
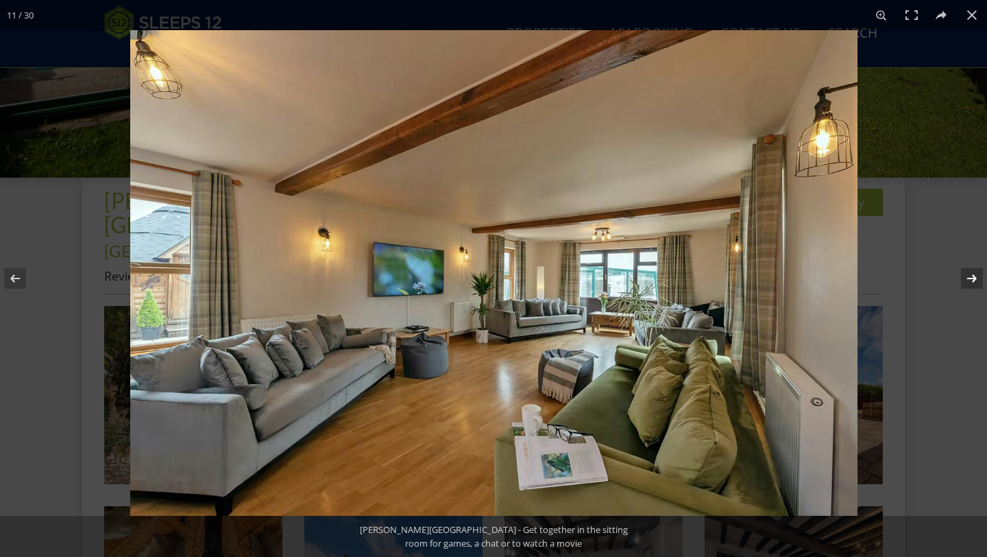
click at [974, 276] on button at bounding box center [963, 278] width 48 height 69
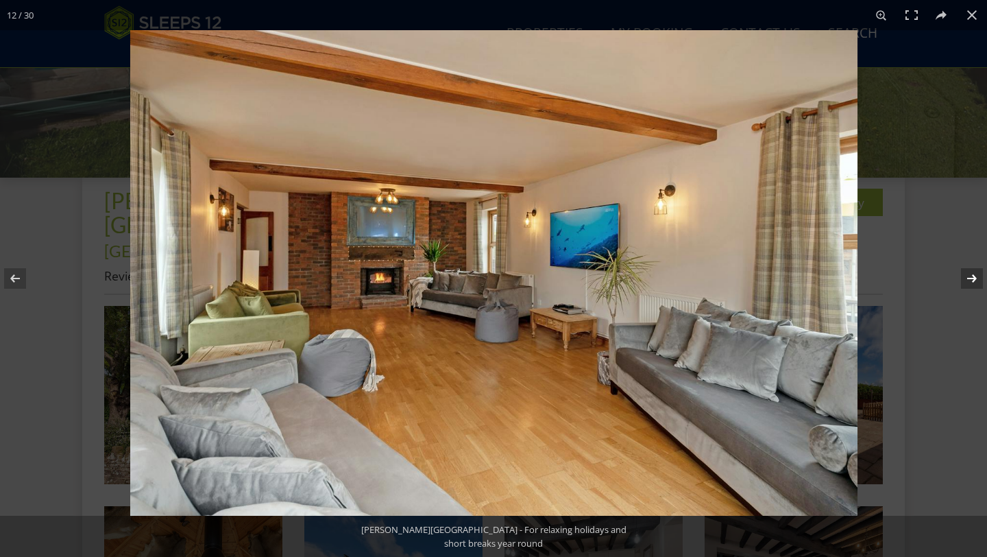
click at [974, 276] on button at bounding box center [963, 278] width 48 height 69
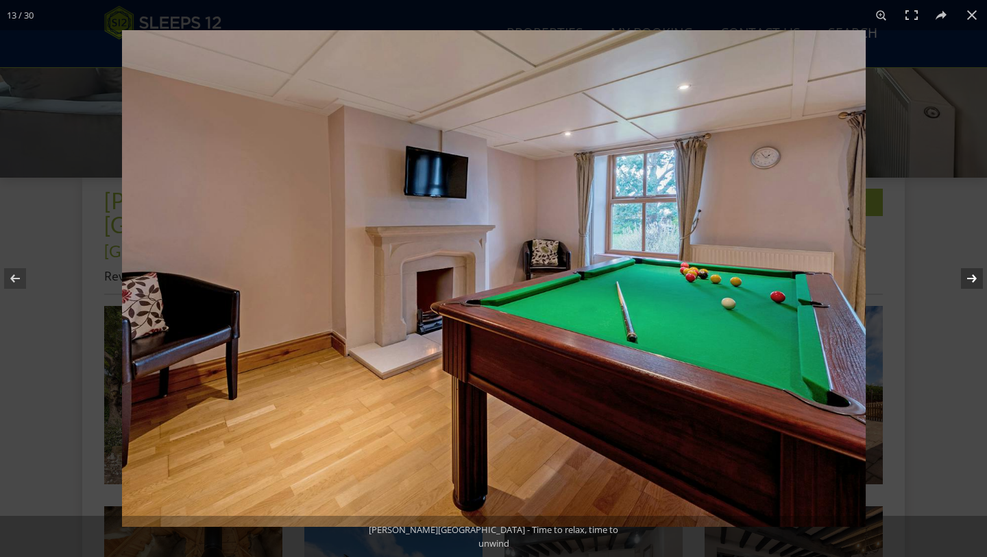
click at [974, 276] on button at bounding box center [963, 278] width 48 height 69
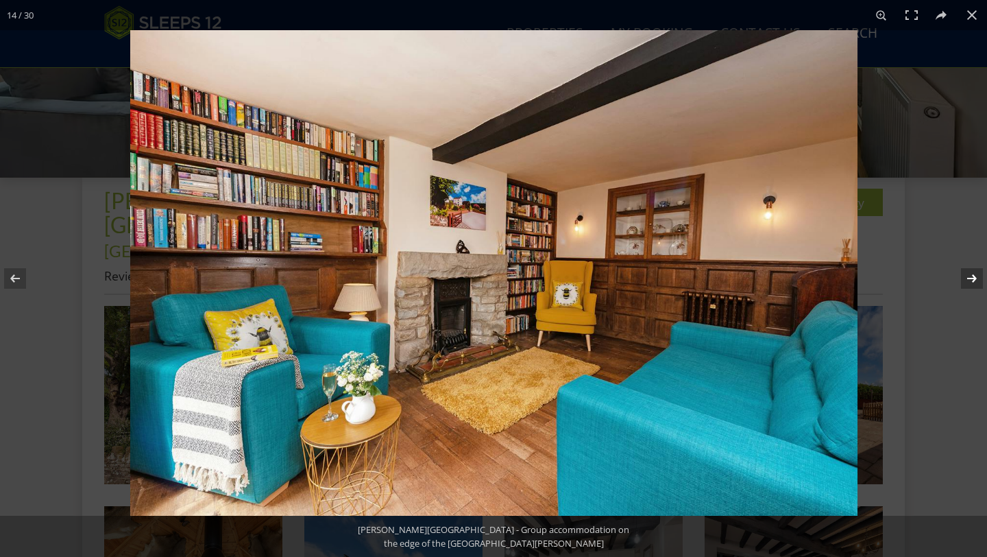
click at [976, 276] on button at bounding box center [963, 278] width 48 height 69
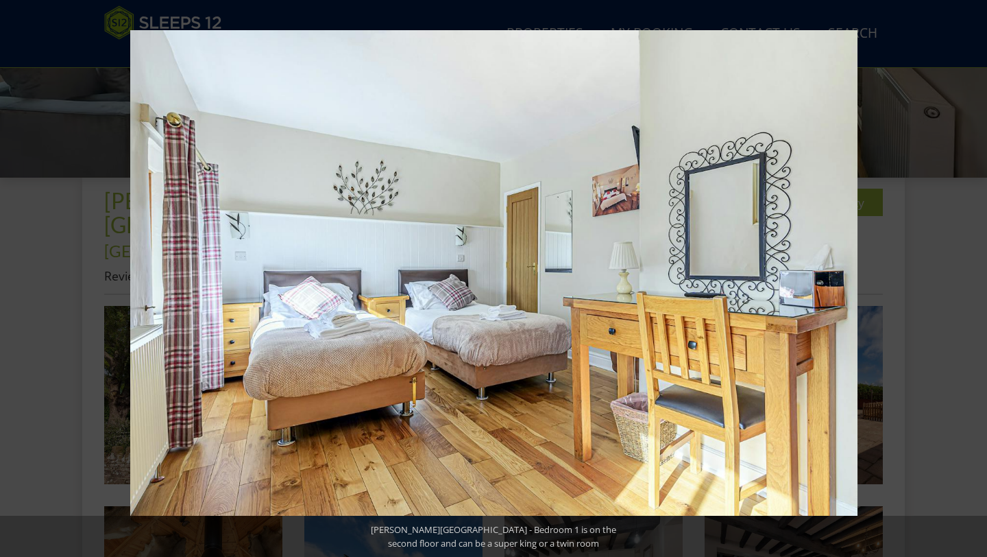
click at [431, 270] on img at bounding box center [493, 272] width 727 height 485
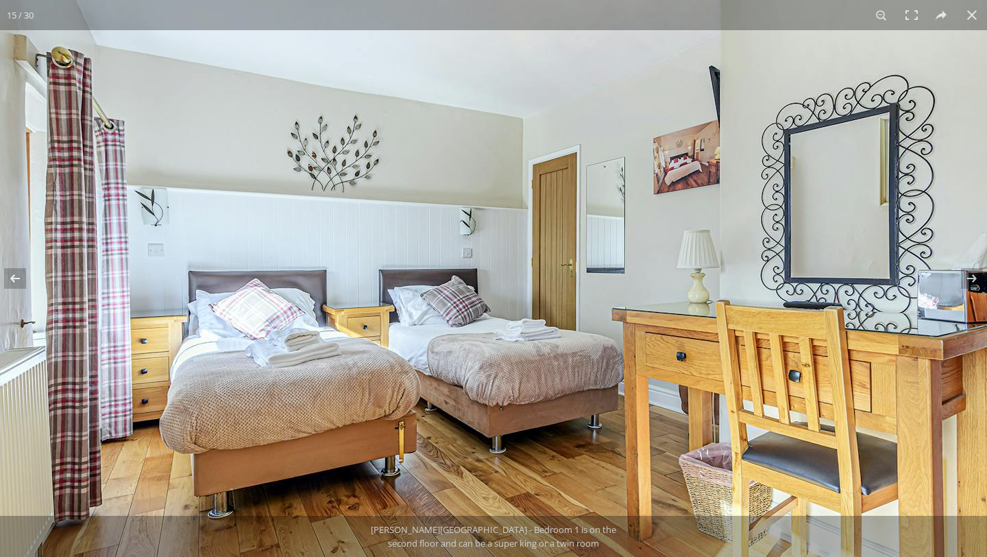
drag, startPoint x: 699, startPoint y: 394, endPoint x: 682, endPoint y: 395, distance: 17.1
click at [698, 394] on img at bounding box center [514, 274] width 1028 height 686
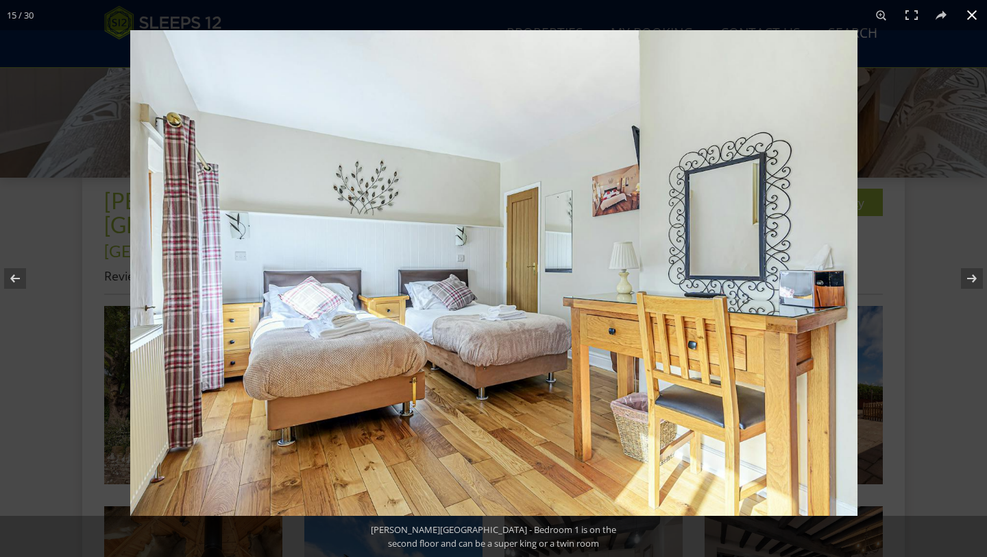
click at [968, 17] on button at bounding box center [972, 15] width 30 height 30
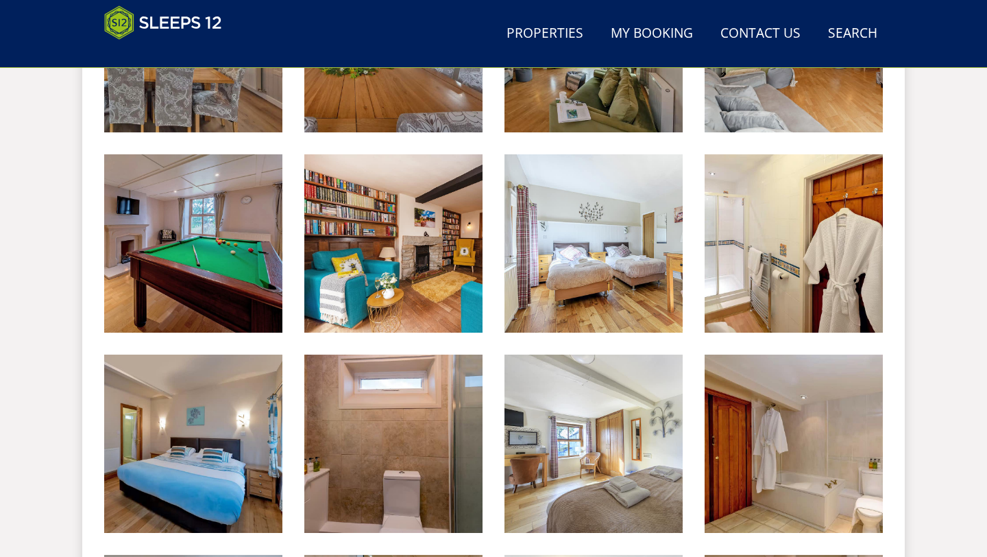
scroll to position [1147, 0]
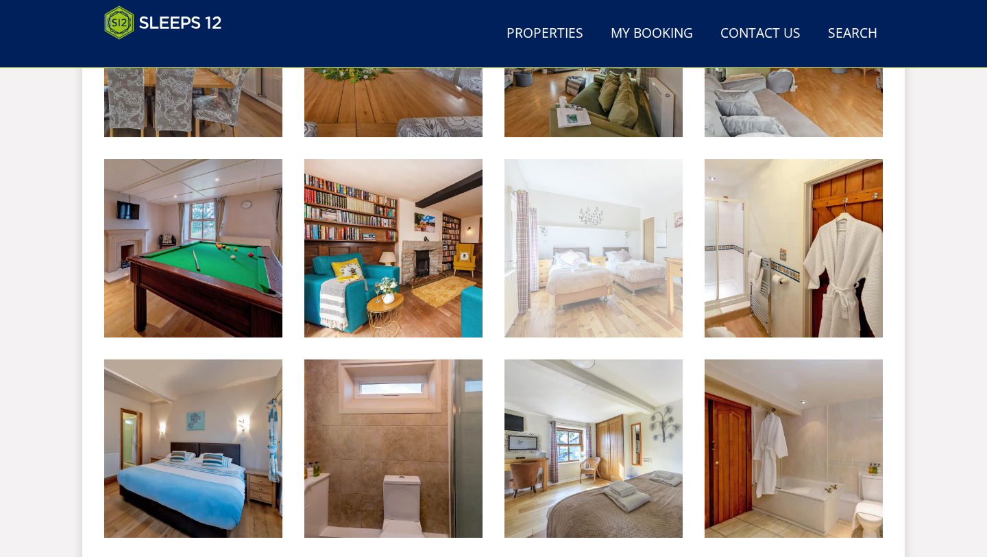
click at [572, 242] on img at bounding box center [593, 248] width 178 height 178
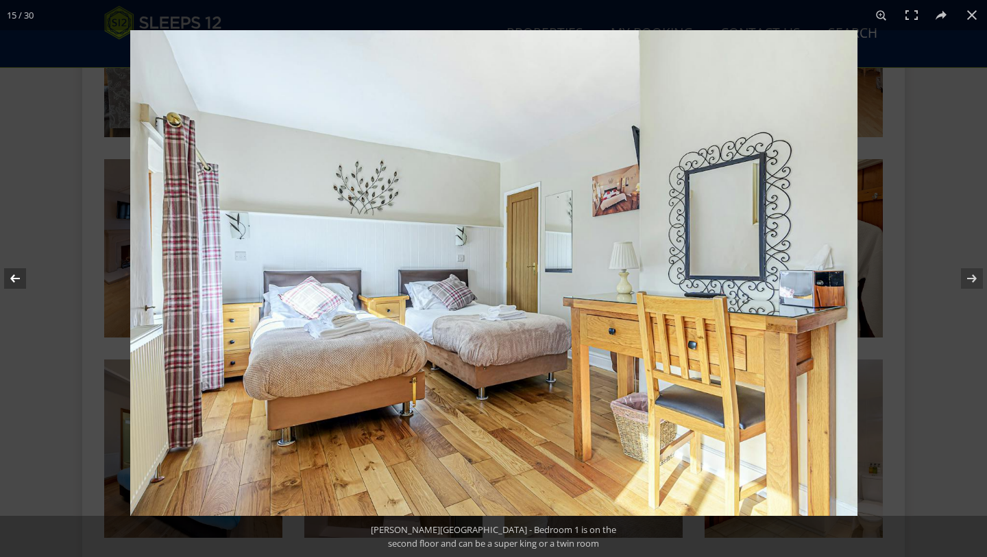
click at [16, 276] on button at bounding box center [24, 278] width 48 height 69
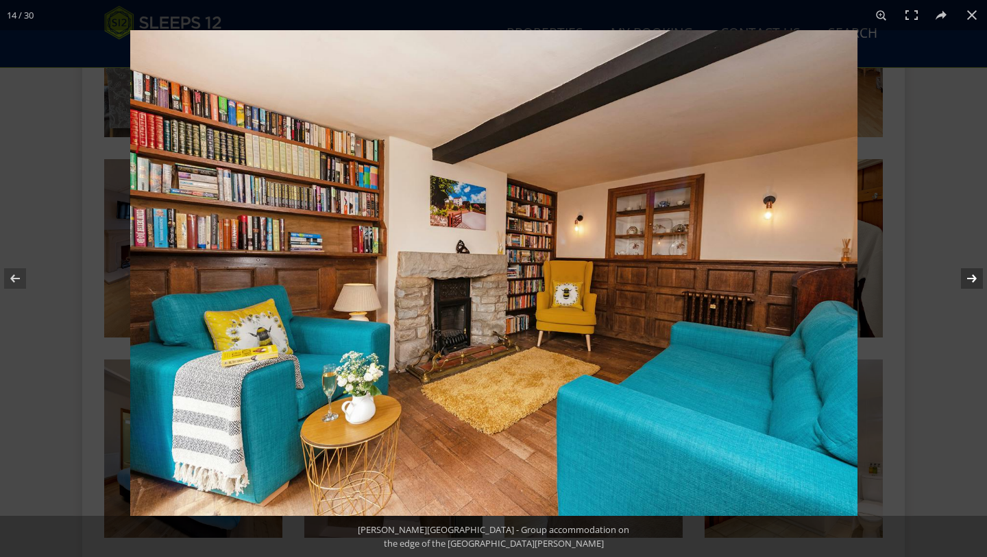
click at [959, 276] on button at bounding box center [963, 278] width 48 height 69
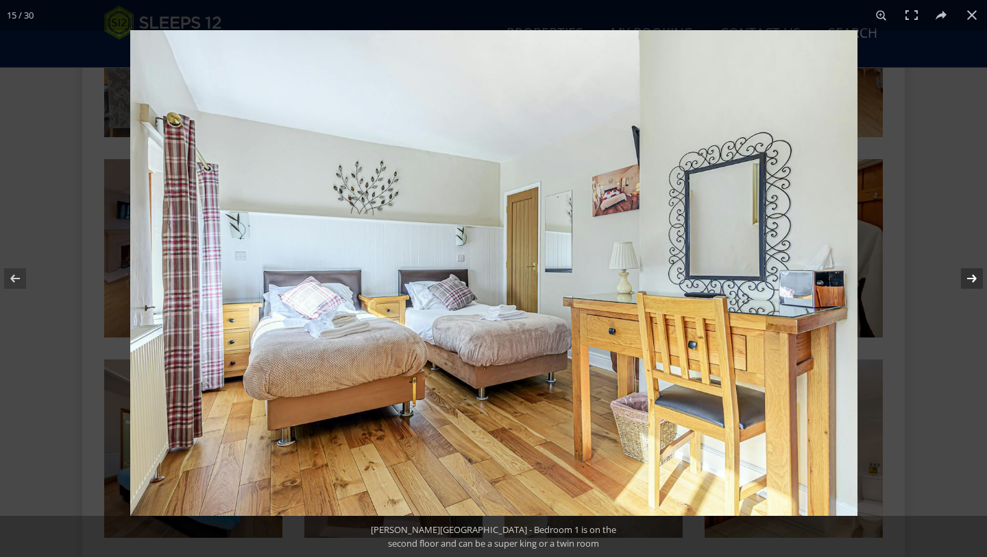
click at [974, 268] on button at bounding box center [963, 278] width 48 height 69
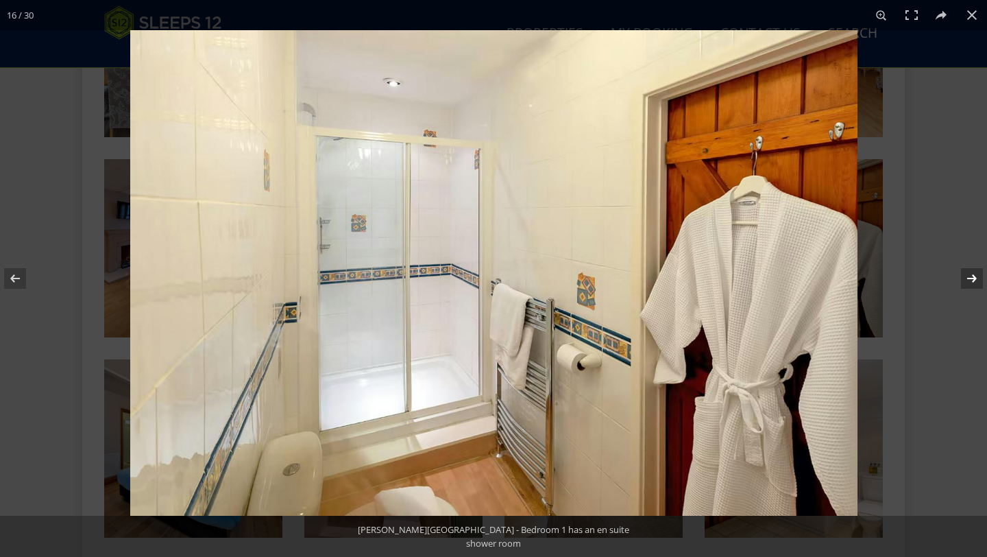
click at [974, 268] on button at bounding box center [963, 278] width 48 height 69
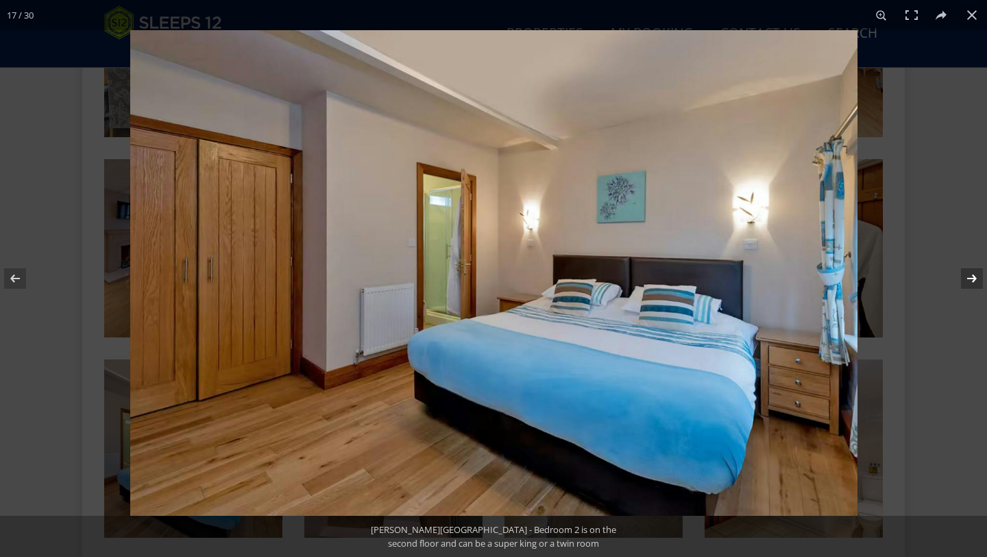
click at [974, 268] on button at bounding box center [963, 278] width 48 height 69
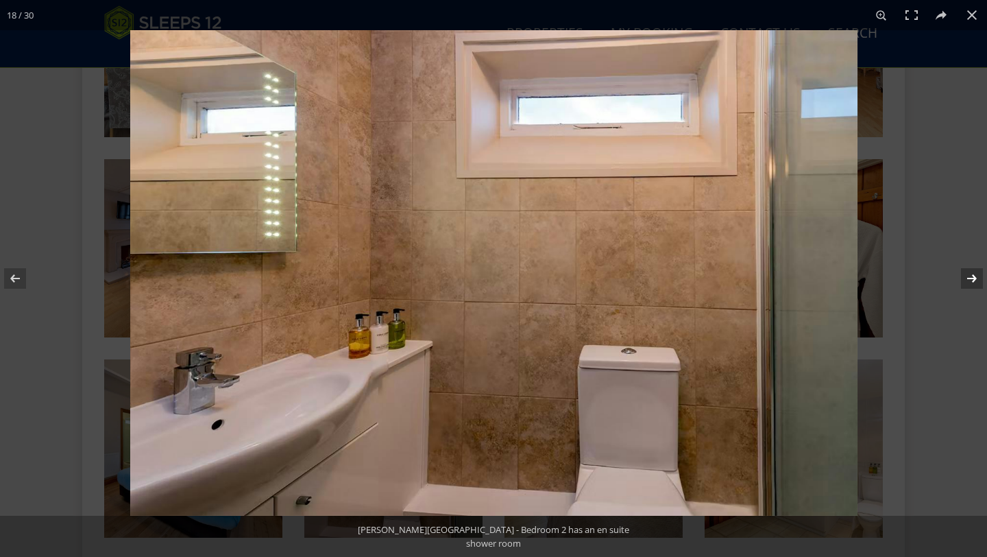
click at [974, 268] on button at bounding box center [963, 278] width 48 height 69
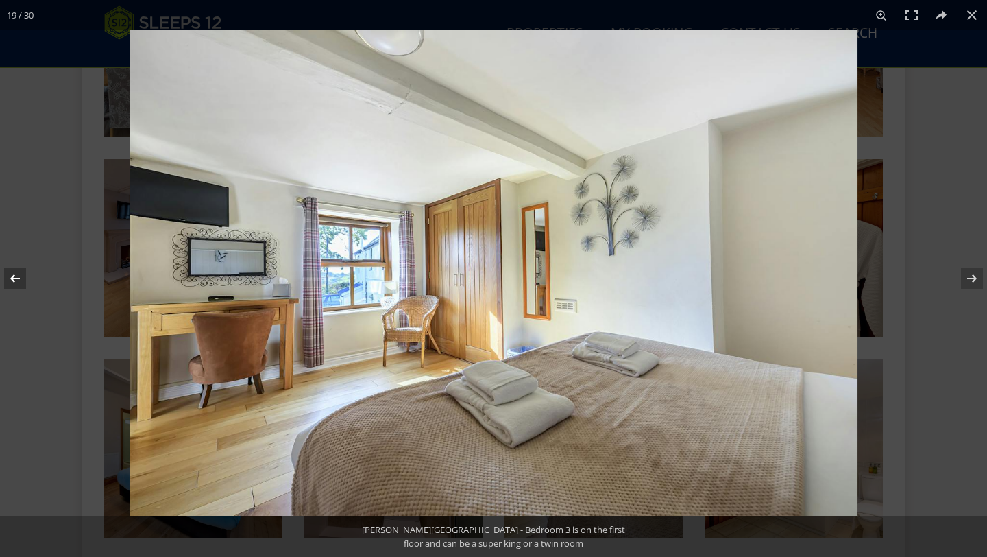
click at [15, 279] on button at bounding box center [24, 278] width 48 height 69
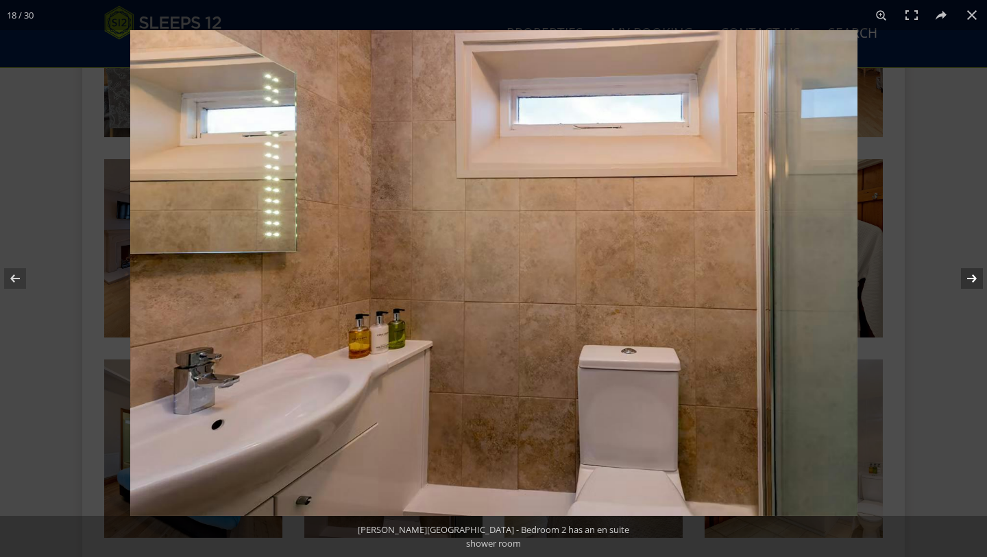
click at [973, 280] on button at bounding box center [963, 278] width 48 height 69
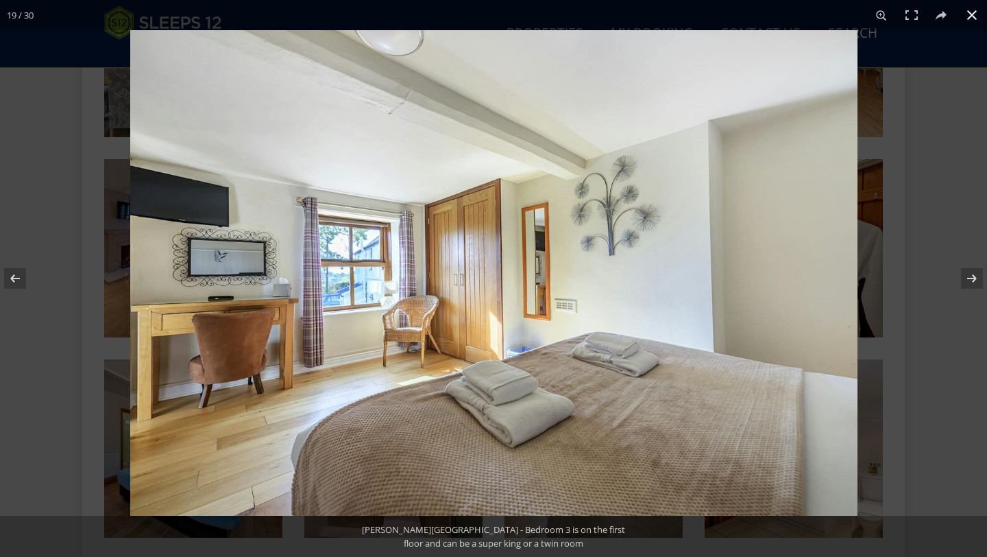
click at [964, 16] on button at bounding box center [972, 15] width 30 height 30
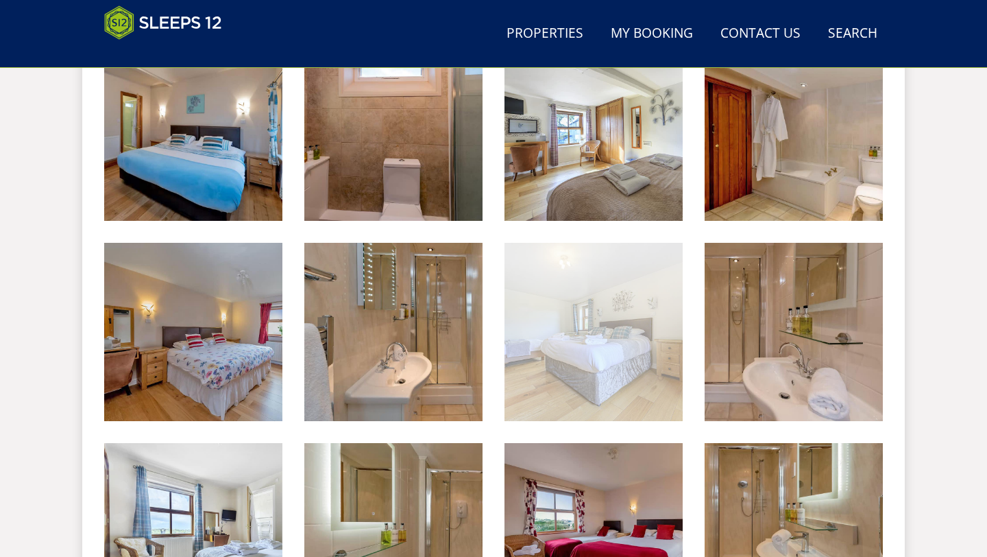
scroll to position [1472, 0]
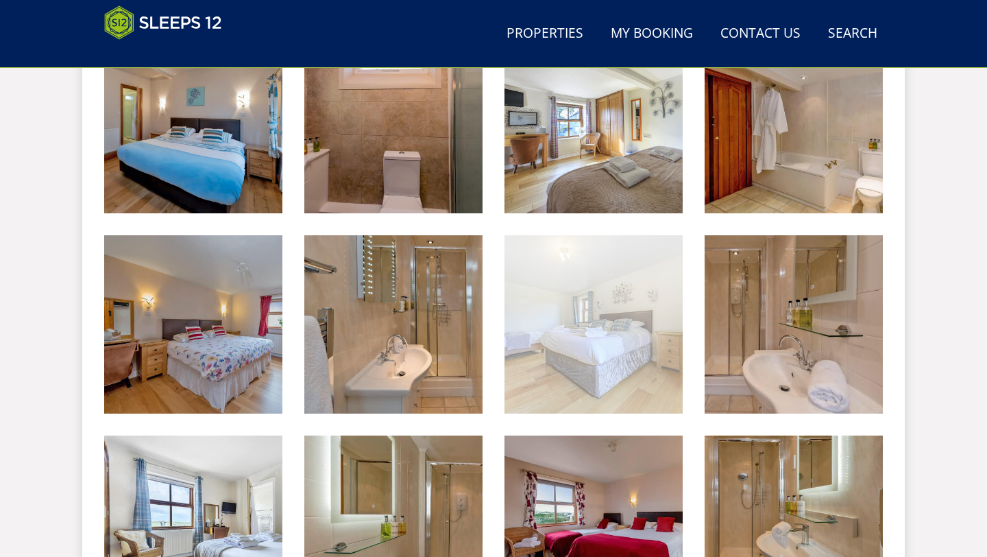
click at [613, 336] on img at bounding box center [593, 324] width 178 height 178
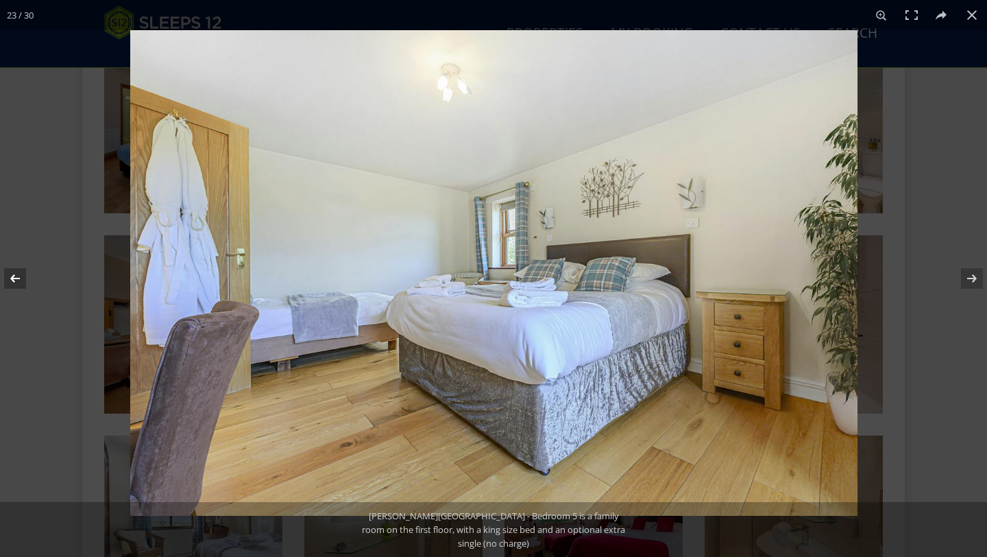
click at [10, 281] on button at bounding box center [24, 278] width 48 height 69
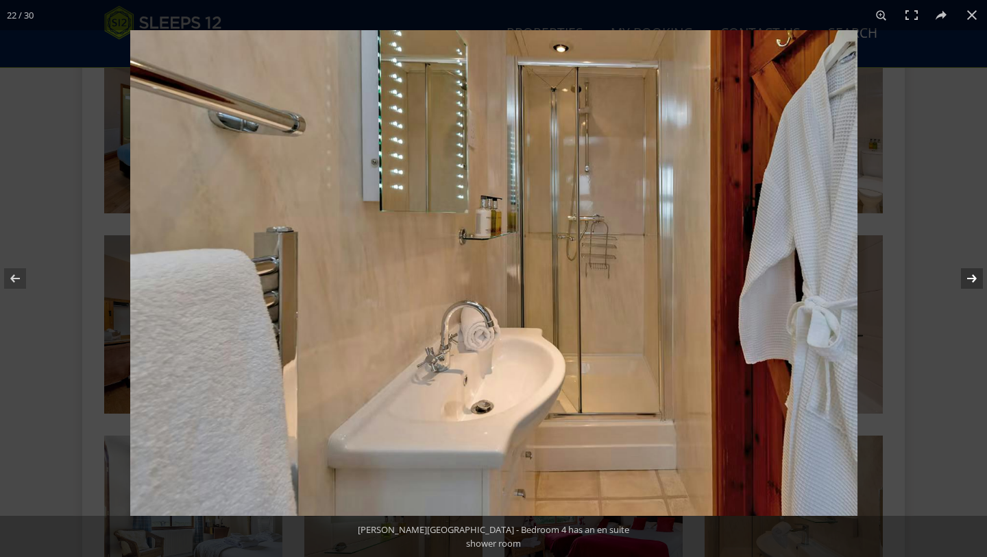
click at [971, 278] on button at bounding box center [963, 278] width 48 height 69
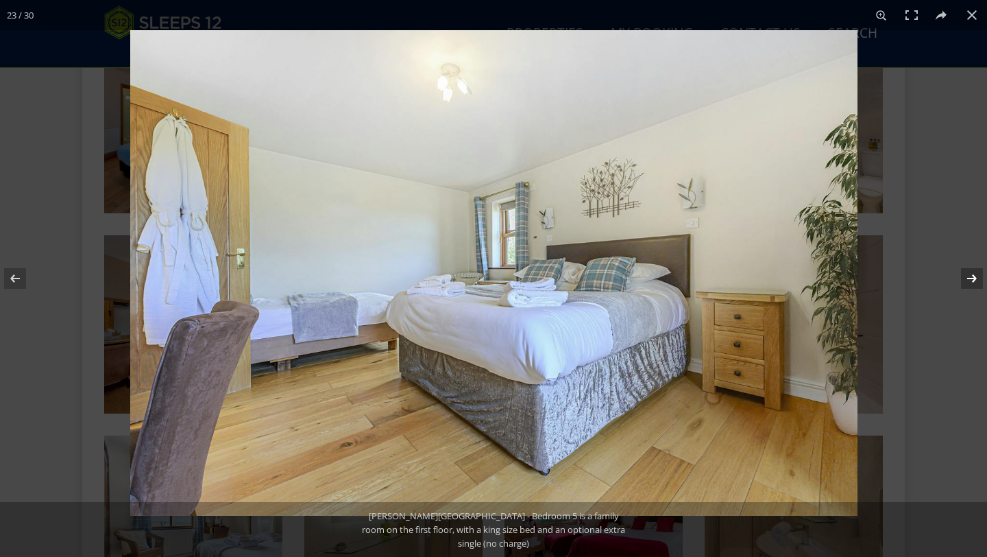
click at [972, 277] on button at bounding box center [963, 278] width 48 height 69
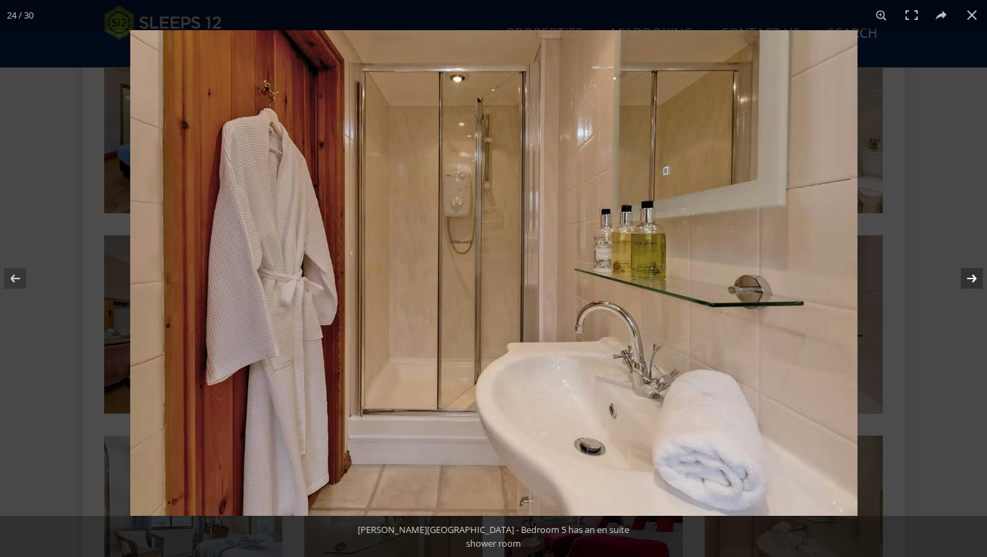
click at [972, 277] on button at bounding box center [963, 278] width 48 height 69
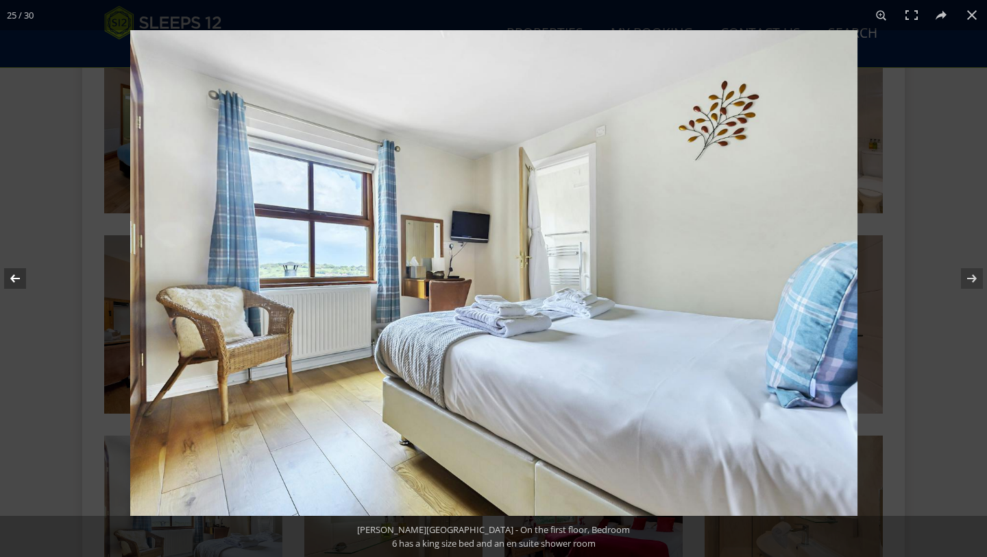
click at [15, 282] on button at bounding box center [24, 278] width 48 height 69
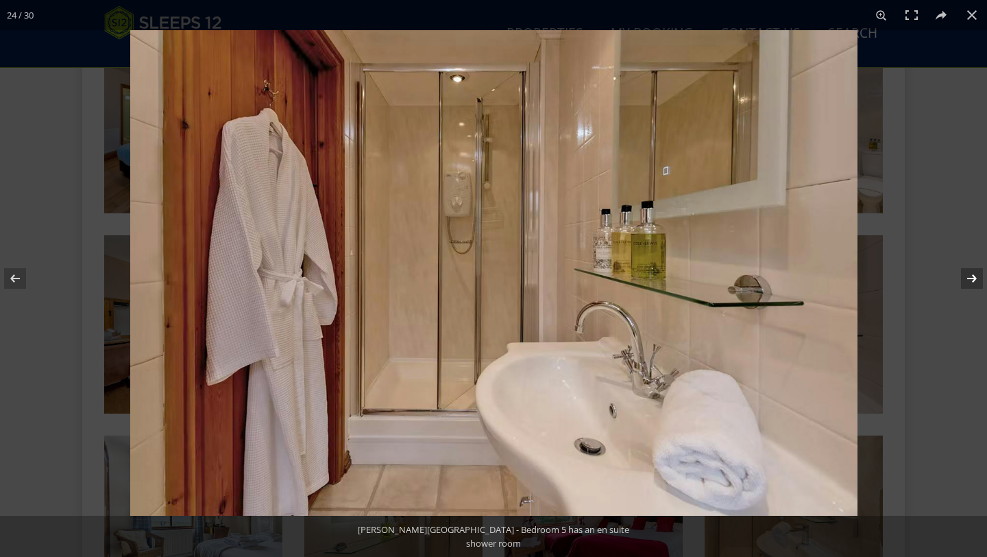
click at [960, 273] on button at bounding box center [963, 278] width 48 height 69
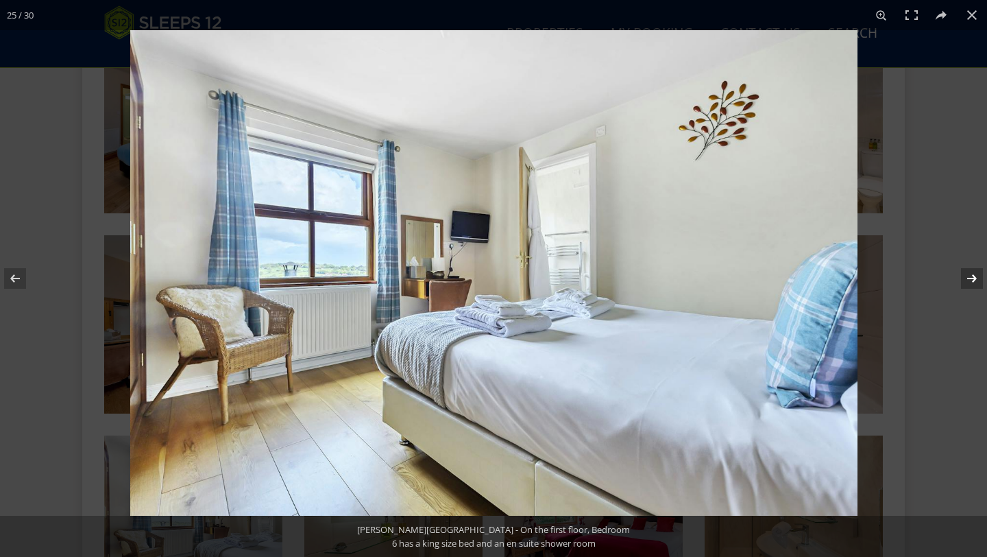
click at [962, 272] on button at bounding box center [963, 278] width 48 height 69
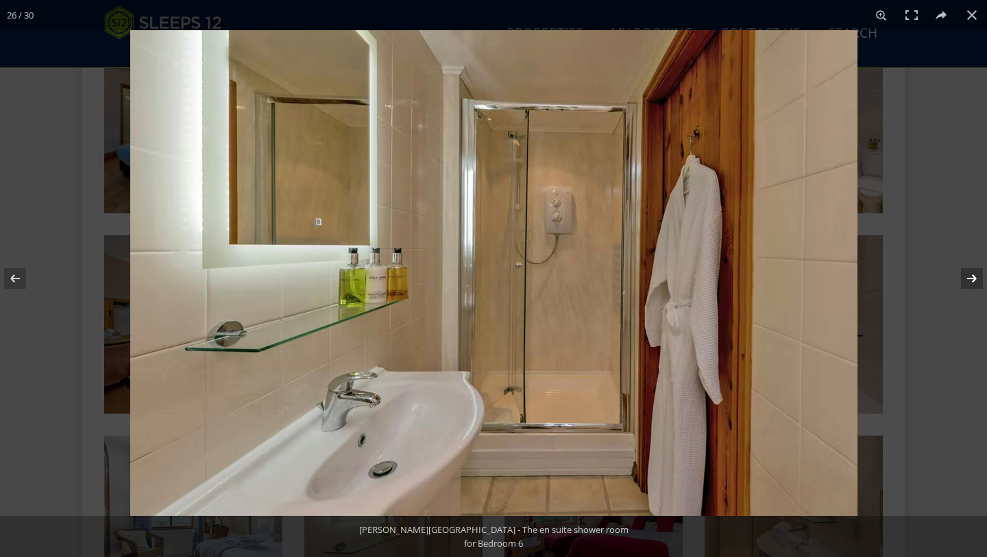
click at [962, 272] on button at bounding box center [963, 278] width 48 height 69
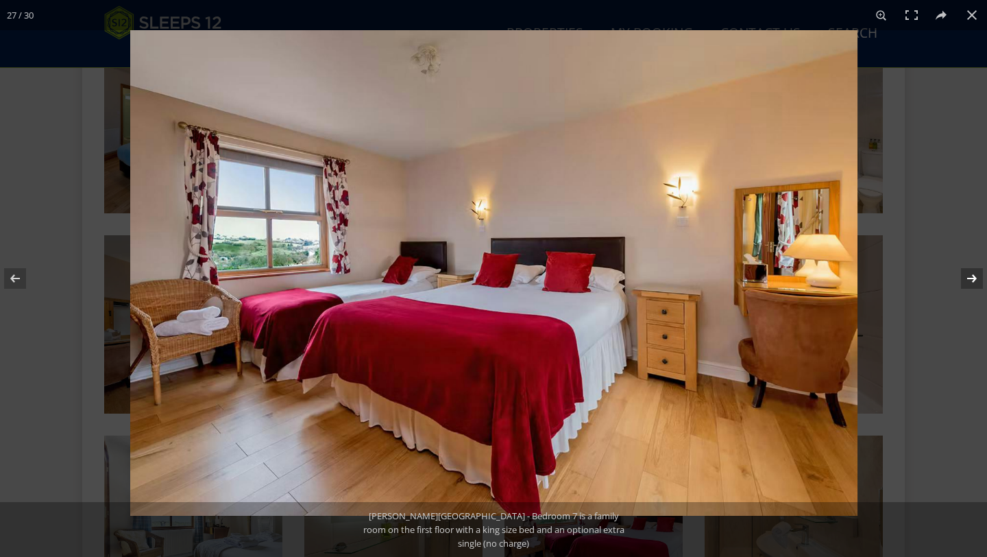
click at [962, 272] on button at bounding box center [963, 278] width 48 height 69
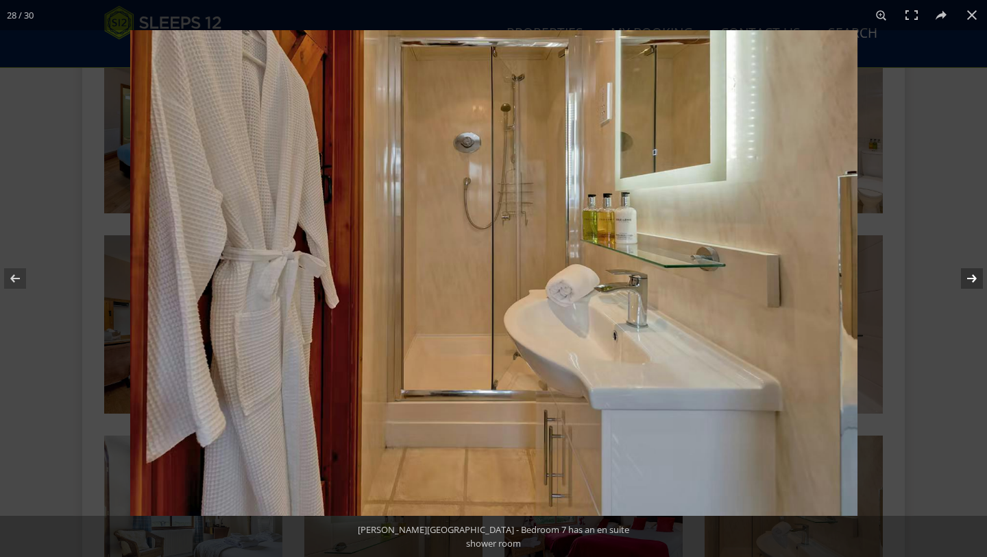
click at [962, 272] on button at bounding box center [963, 278] width 48 height 69
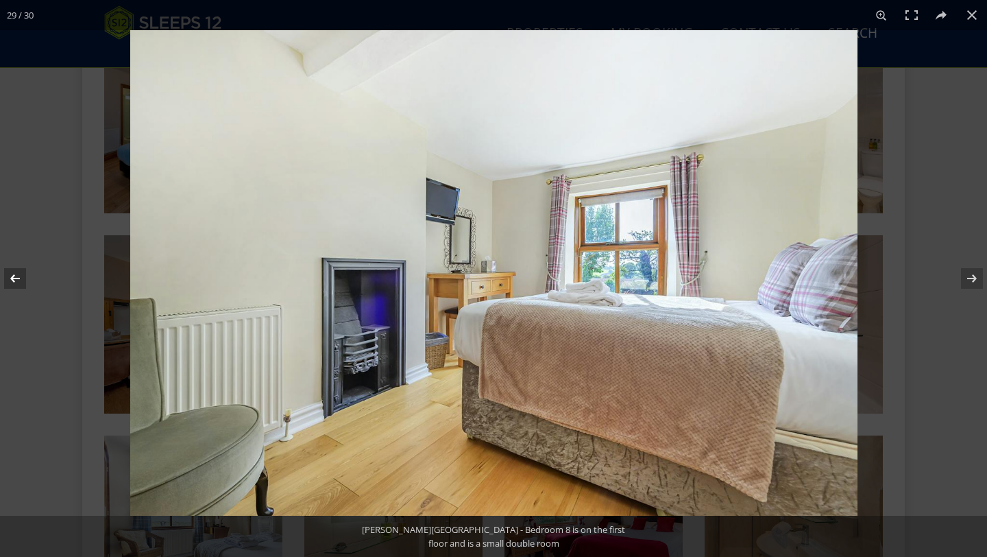
click at [16, 276] on button at bounding box center [24, 278] width 48 height 69
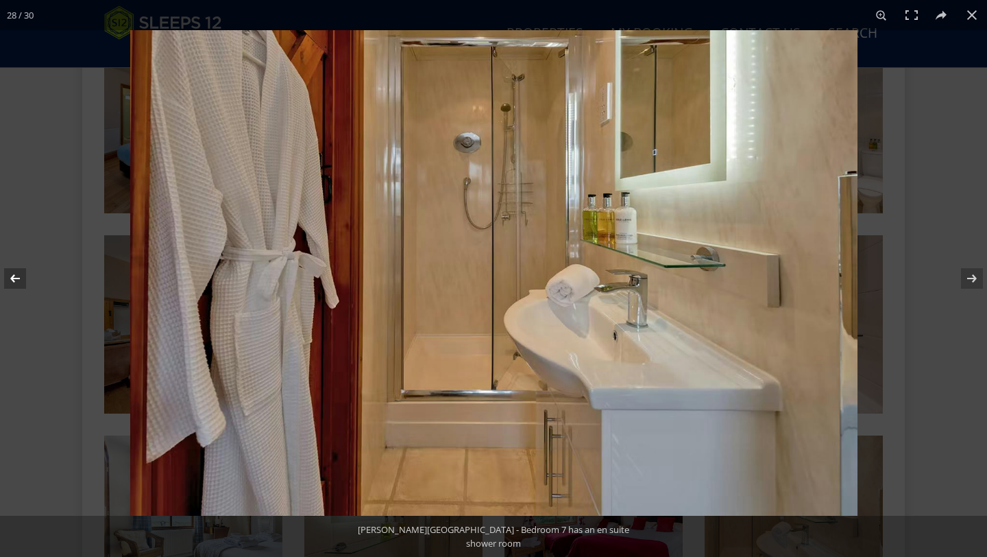
click at [16, 276] on button at bounding box center [24, 278] width 48 height 69
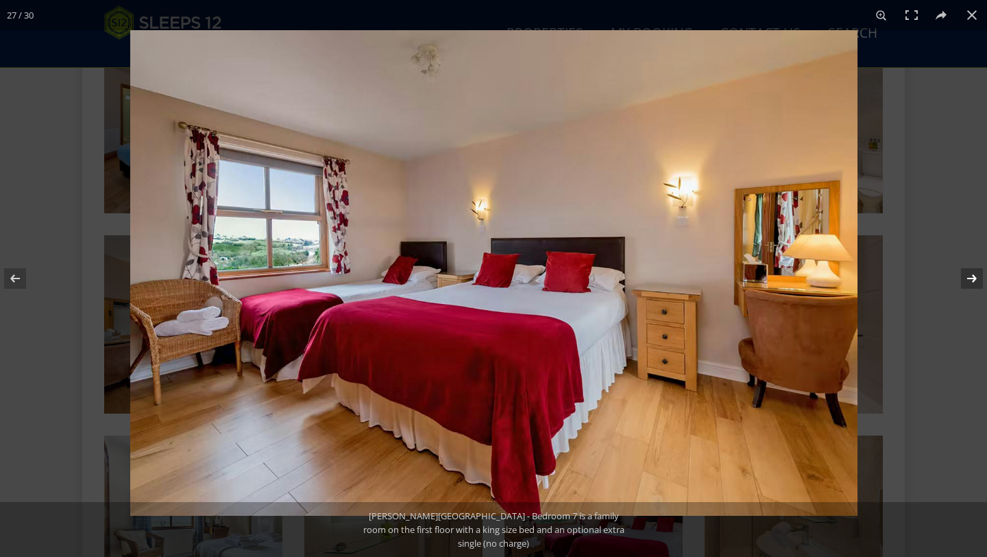
click at [973, 285] on button at bounding box center [963, 278] width 48 height 69
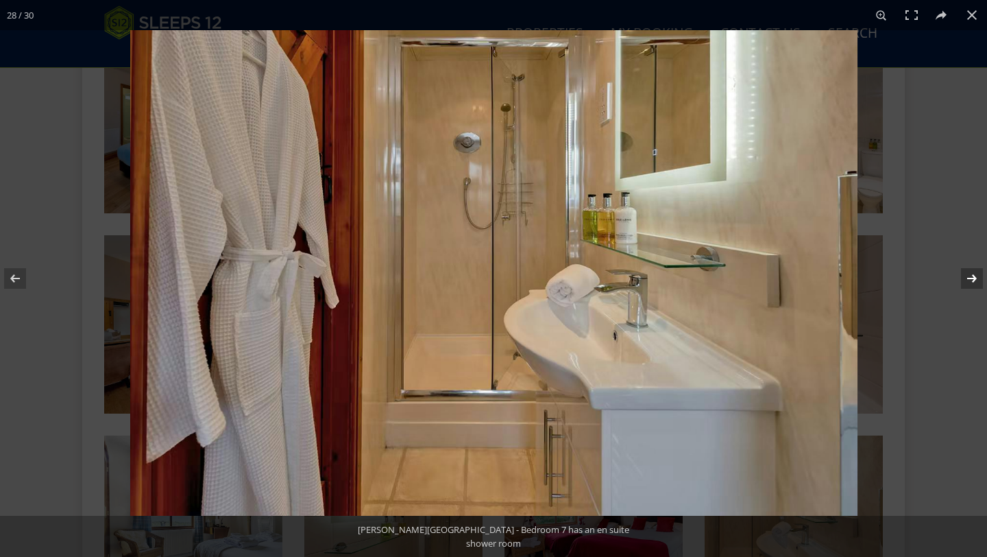
click at [973, 282] on button at bounding box center [963, 278] width 48 height 69
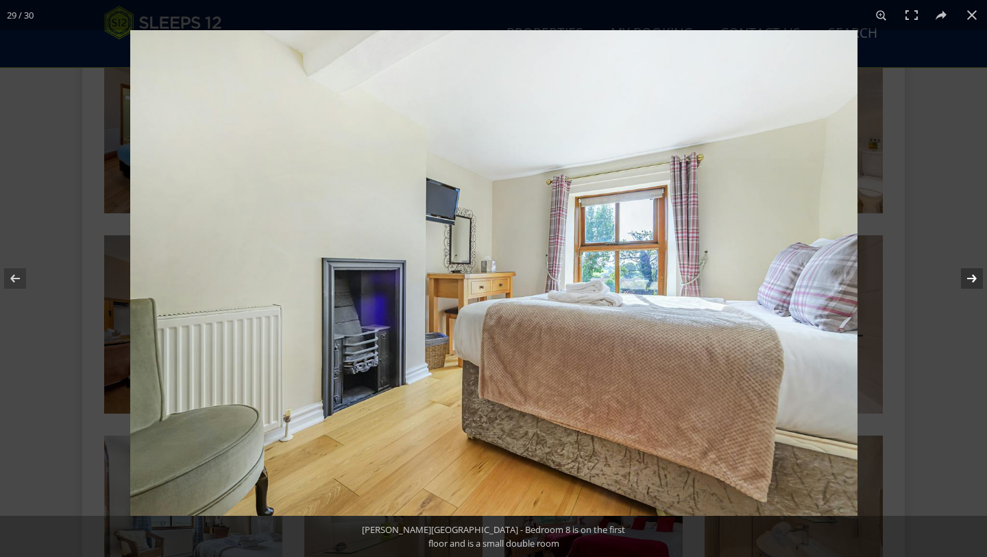
click at [973, 282] on button at bounding box center [963, 278] width 48 height 69
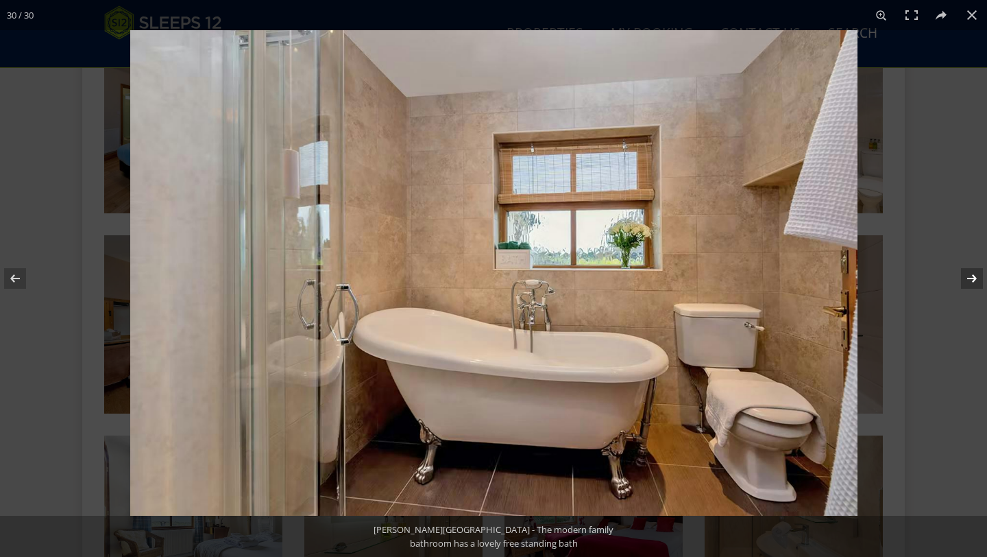
click at [973, 282] on button at bounding box center [963, 278] width 48 height 69
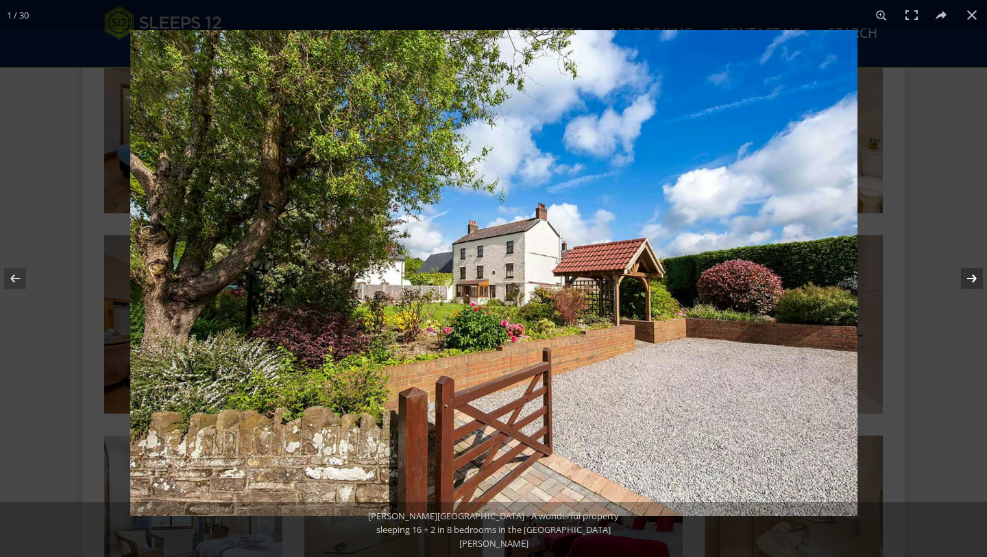
click at [973, 282] on button at bounding box center [963, 278] width 48 height 69
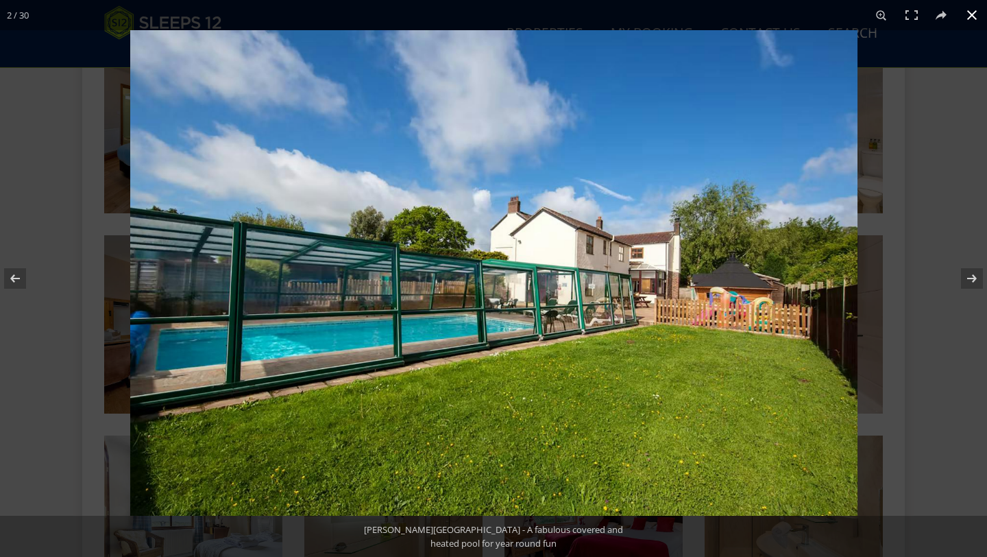
click at [972, 23] on button at bounding box center [972, 15] width 30 height 30
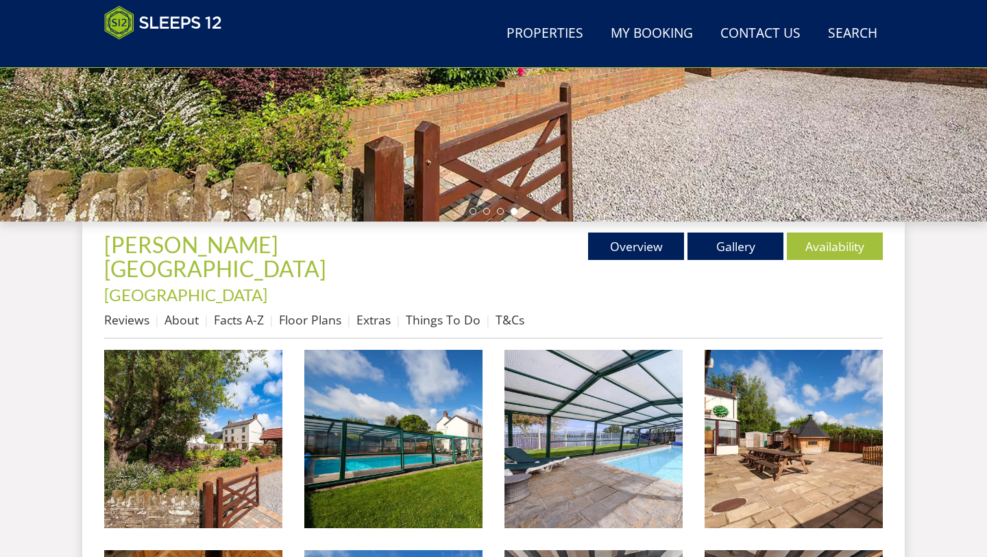
scroll to position [357, 0]
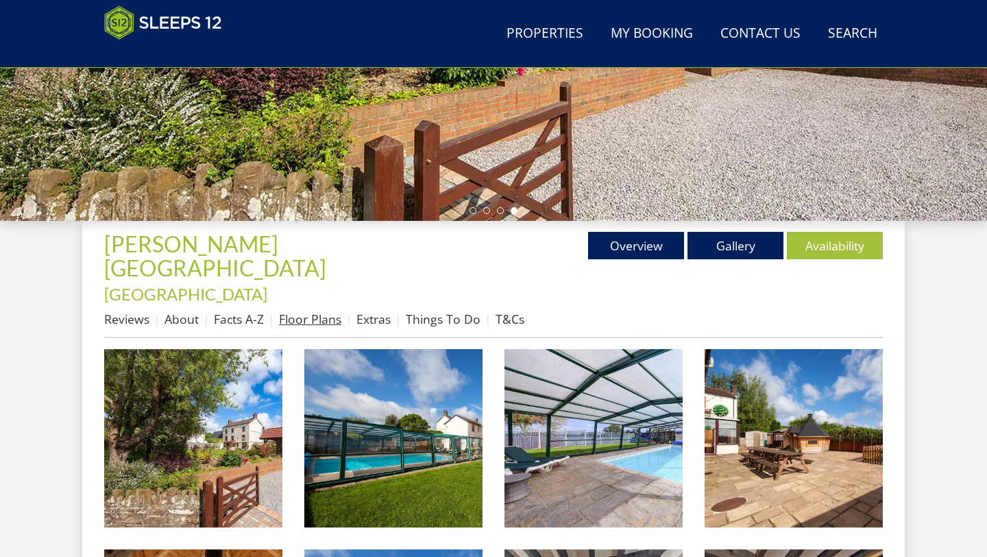
click at [308, 310] on link "Floor Plans" at bounding box center [310, 318] width 62 height 16
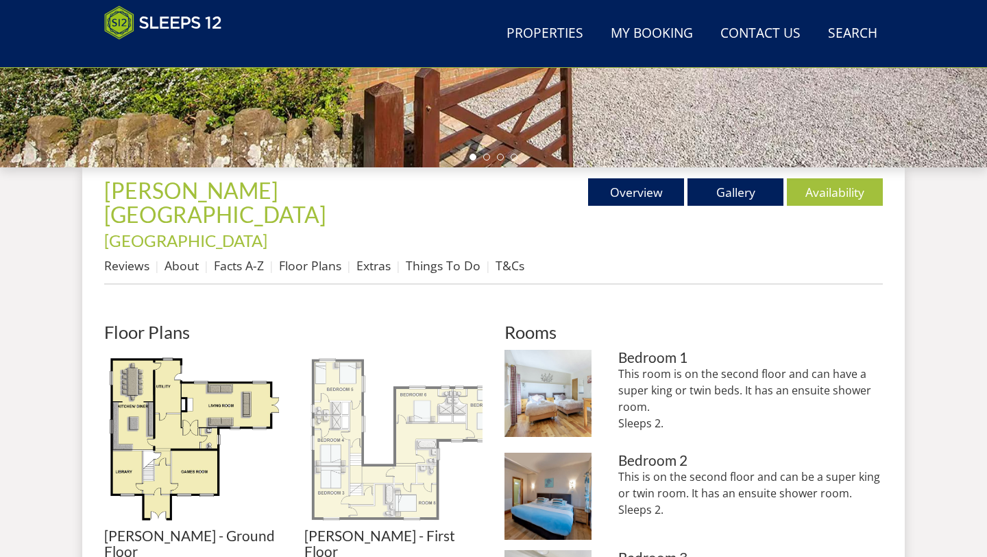
scroll to position [564, 0]
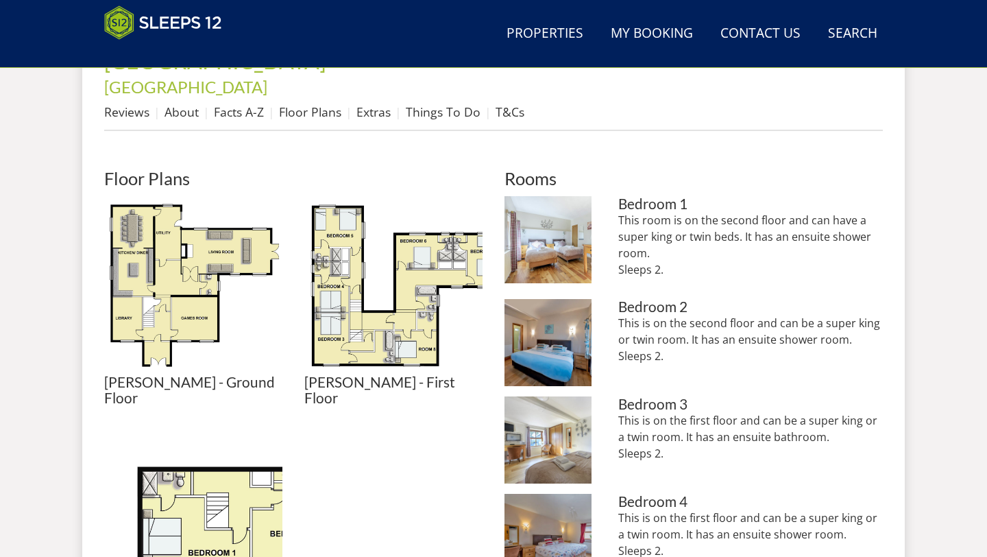
click at [663, 220] on p "This room is on the second floor and can have a super king or twin beds. It has…" at bounding box center [750, 245] width 265 height 66
drag, startPoint x: 666, startPoint y: 223, endPoint x: 619, endPoint y: 180, distance: 64.0
click at [619, 212] on p "This room is on the second floor and can have a super king or twin beds. It has…" at bounding box center [750, 245] width 265 height 66
copy p "This room is on the second floor and can have a super king or twin beds. It has…"
drag, startPoint x: 670, startPoint y: 316, endPoint x: 618, endPoint y: 282, distance: 62.0
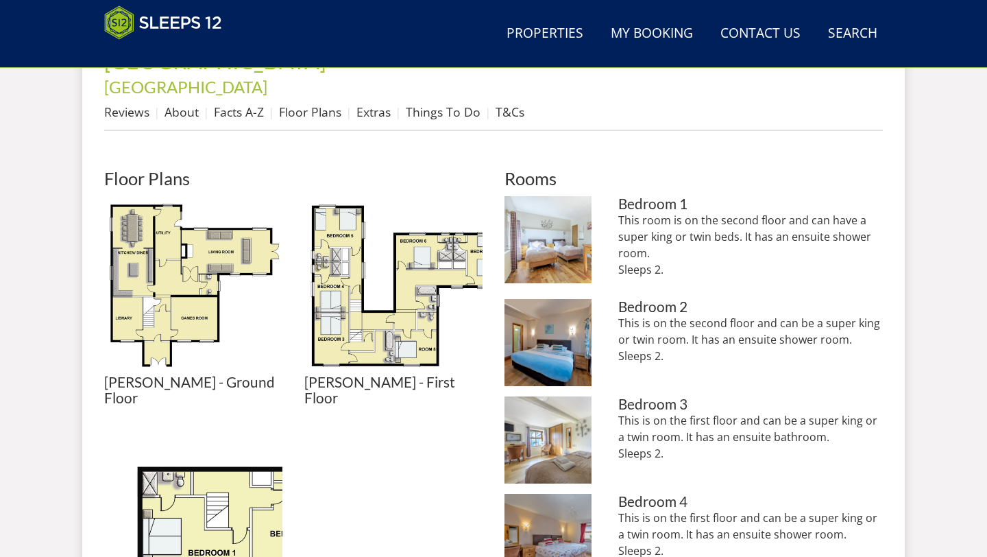
click at [618, 315] on p "This is on the second floor and can be a super king or twin room. It has an ens…" at bounding box center [750, 339] width 265 height 49
copy p "This is on the second floor and can be a super king or twin room. It has an ens…"
drag, startPoint x: 670, startPoint y: 411, endPoint x: 611, endPoint y: 378, distance: 67.5
click at [611, 396] on li "Viney Hill Country House - Bedroom 3 is on the first floor and can be a super k…" at bounding box center [693, 439] width 378 height 87
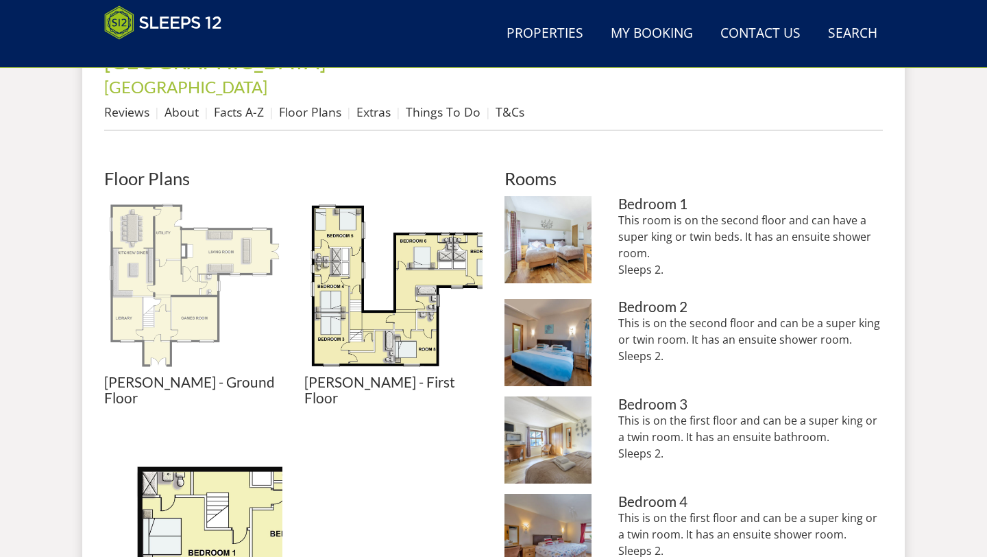
copy p "This is on the first floor and can be a super king or a twin room. It has an en…"
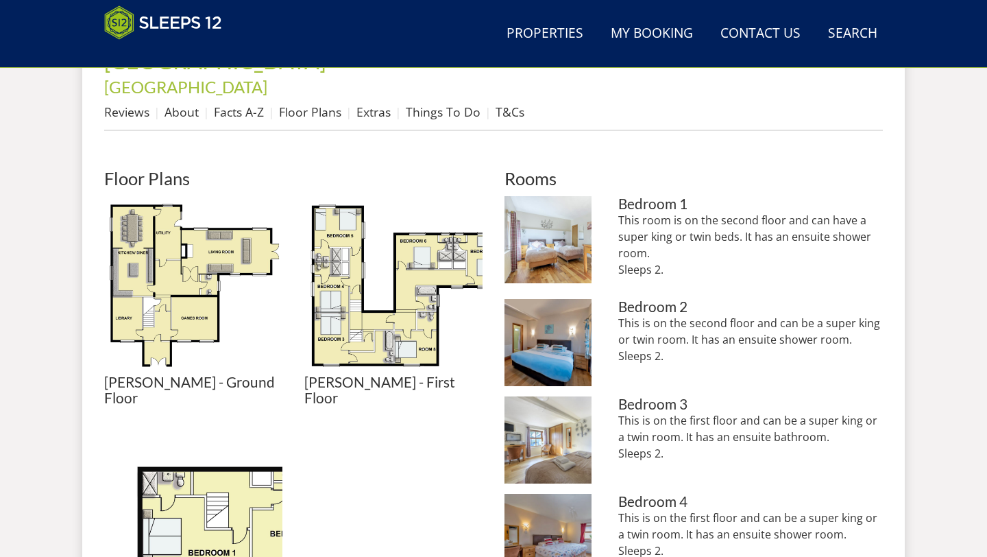
scroll to position [689, 0]
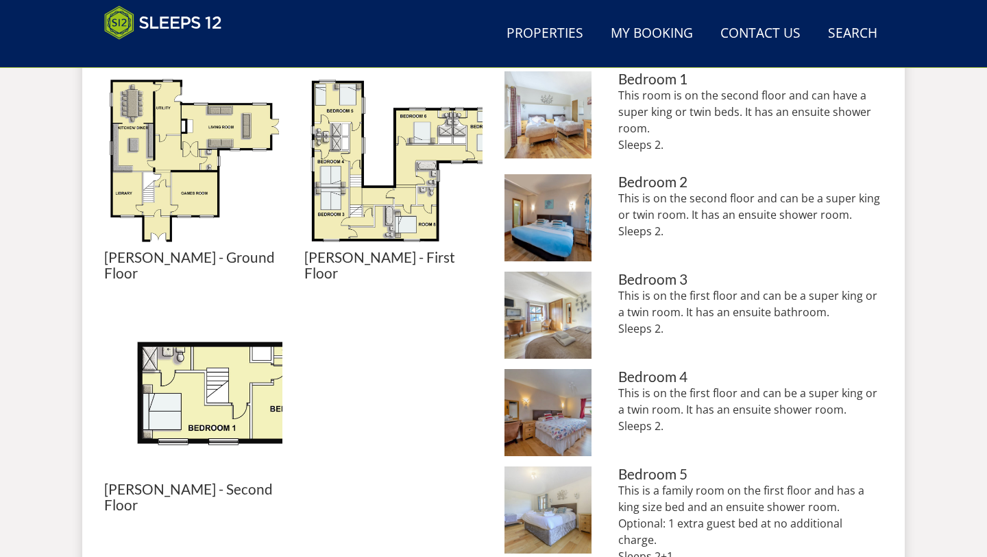
drag, startPoint x: 669, startPoint y: 387, endPoint x: 615, endPoint y: 350, distance: 65.0
click at [615, 369] on li "Viney Hill Country House - Bedroom 4 is on the first floor and can be a super k…" at bounding box center [693, 412] width 378 height 87
copy p "This is on the first floor and can be a super king or a twin room. It has an en…"
drag, startPoint x: 705, startPoint y: 488, endPoint x: 618, endPoint y: 450, distance: 94.2
click at [618, 482] on p "This is a family room on the first floor and has a king size bed and an ensuite…" at bounding box center [750, 523] width 265 height 82
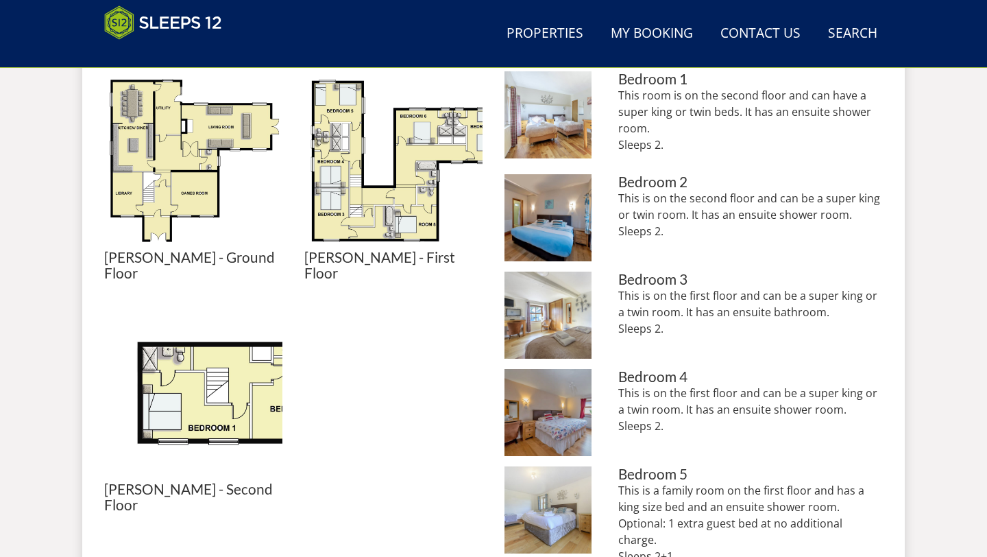
copy p "This is a family room on the first floor and has a king size bed and an ensuite…"
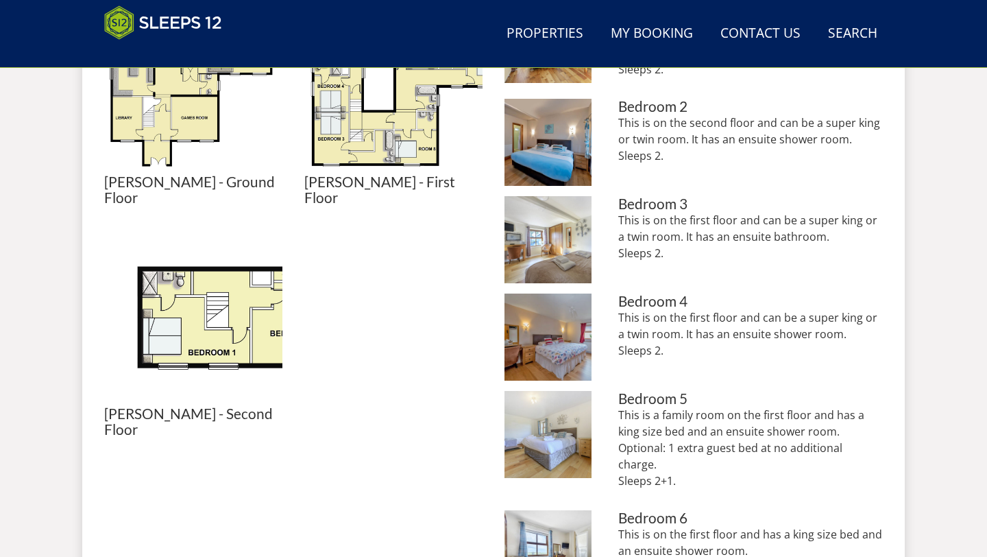
scroll to position [851, 0]
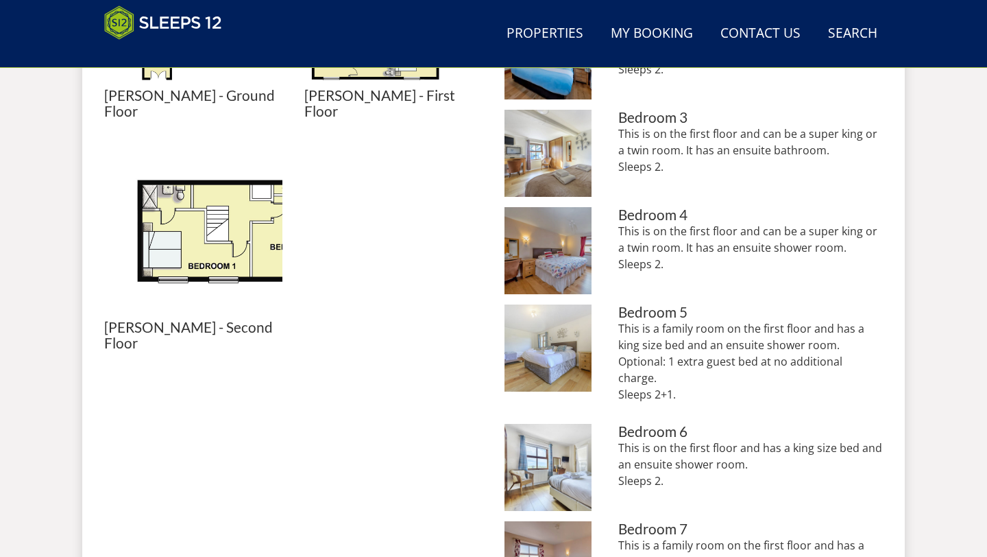
drag, startPoint x: 676, startPoint y: 422, endPoint x: 616, endPoint y: 388, distance: 69.0
click at [616, 424] on li "Viney Hill Country House - On the first floor, Bedroom 6 has a king size bed an…" at bounding box center [693, 467] width 378 height 87
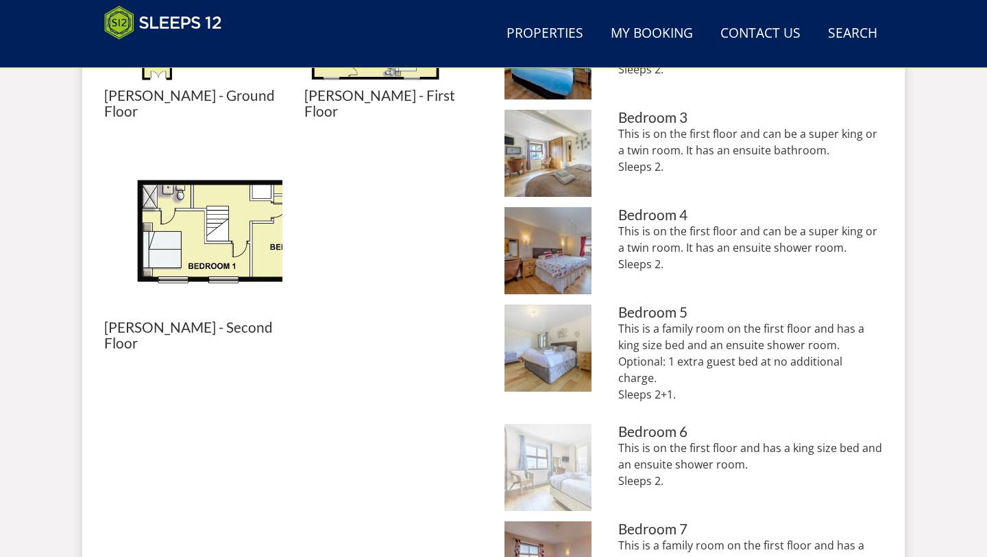
copy p "This is on the first floor and has a king size bed and an ensuite shower room. …"
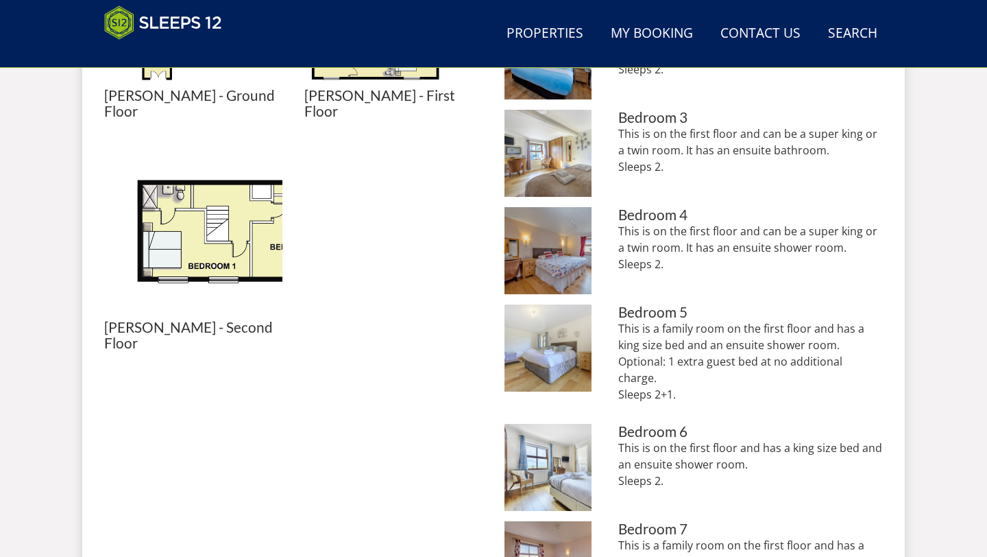
drag, startPoint x: 694, startPoint y: 539, endPoint x: 605, endPoint y: 487, distance: 103.5
copy p "This is a family room on the first floor and has a king size bed and an ensuite…"
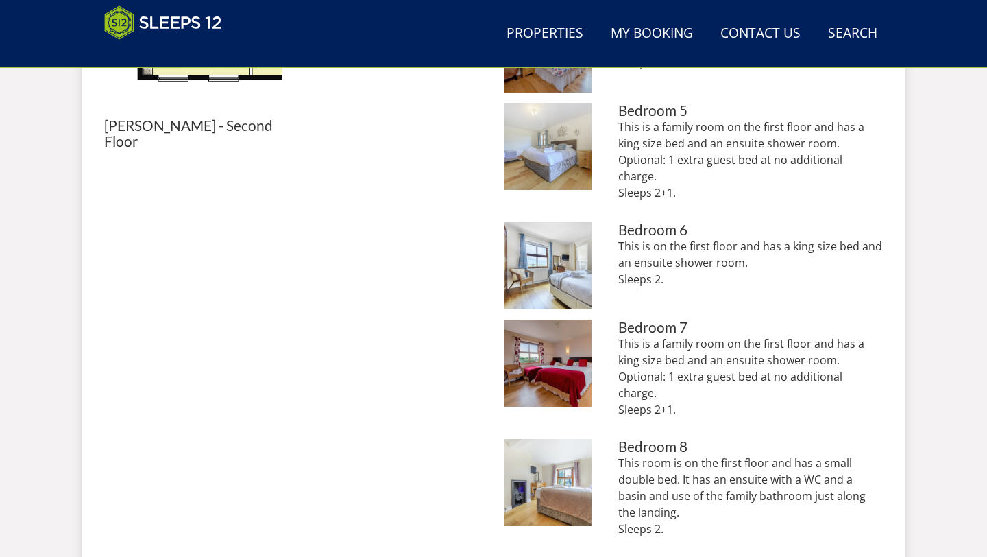
scroll to position [1069, 0]
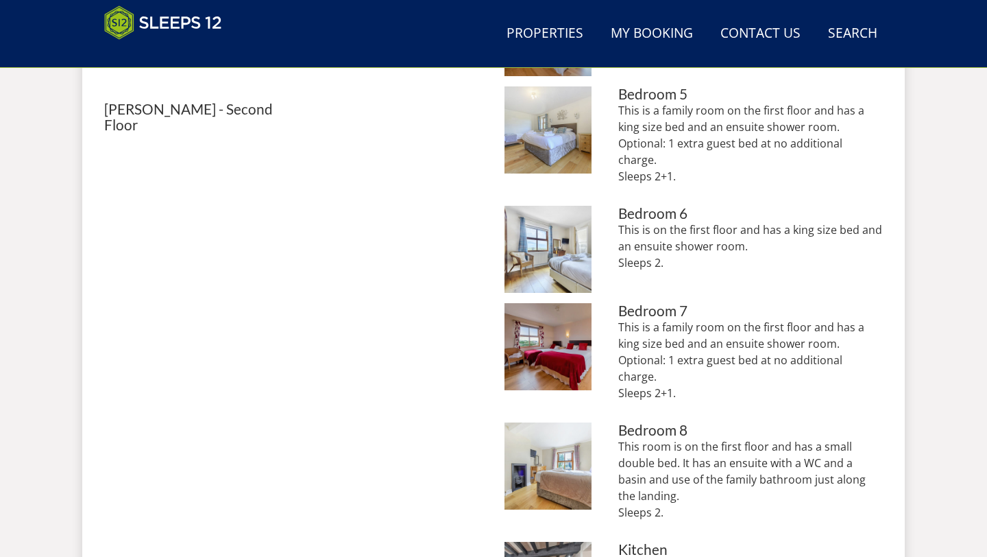
drag, startPoint x: 669, startPoint y: 435, endPoint x: 612, endPoint y: 365, distance: 90.1
click at [612, 422] on li "Viney Hill Country House - Bedroom 8 is on the first floor and is a small doubl…" at bounding box center [693, 476] width 378 height 109
copy p "This room is on the first floor and has a small double bed. It has an ensuite w…"
click at [355, 278] on div "Floor Plans Viney Hill - Ground Floor Viney Hill - Ground Floor Viney Hill - Fi…" at bounding box center [293, 219] width 378 height 1164
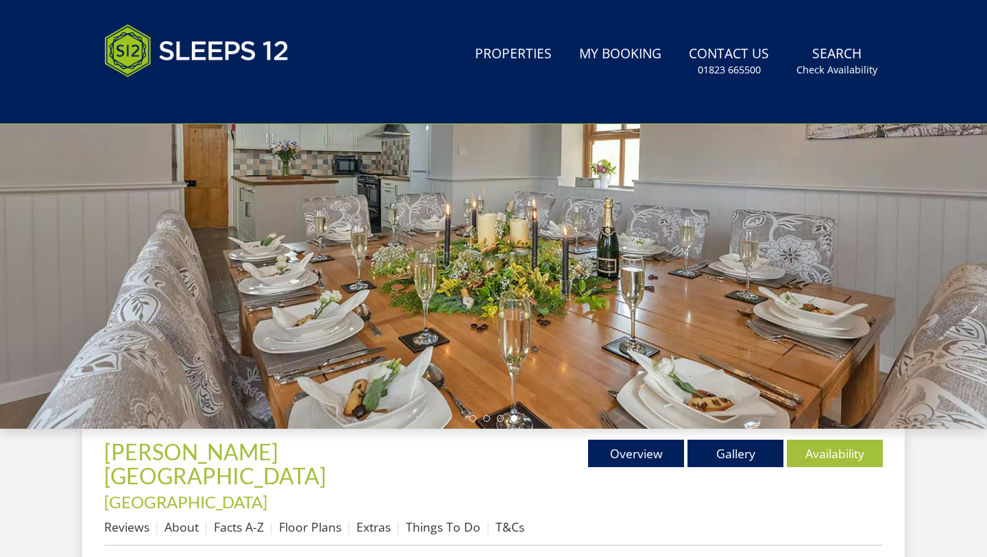
scroll to position [395, 0]
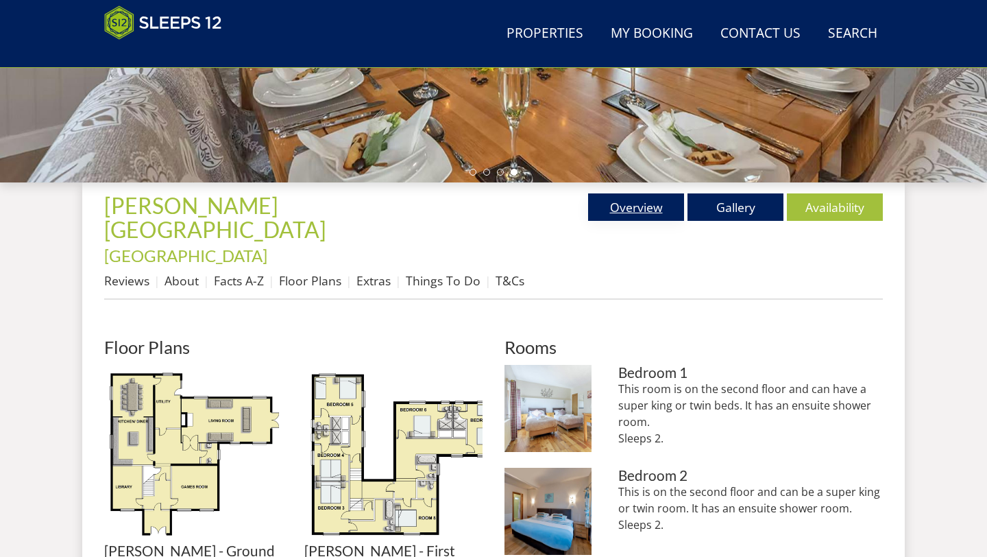
click at [634, 215] on link "Overview" at bounding box center [636, 206] width 96 height 27
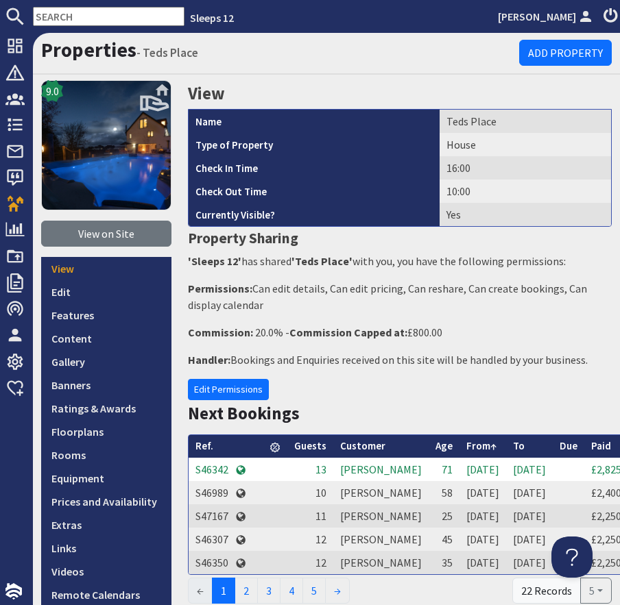
click at [103, 21] on input "text" at bounding box center [108, 16] width 151 height 19
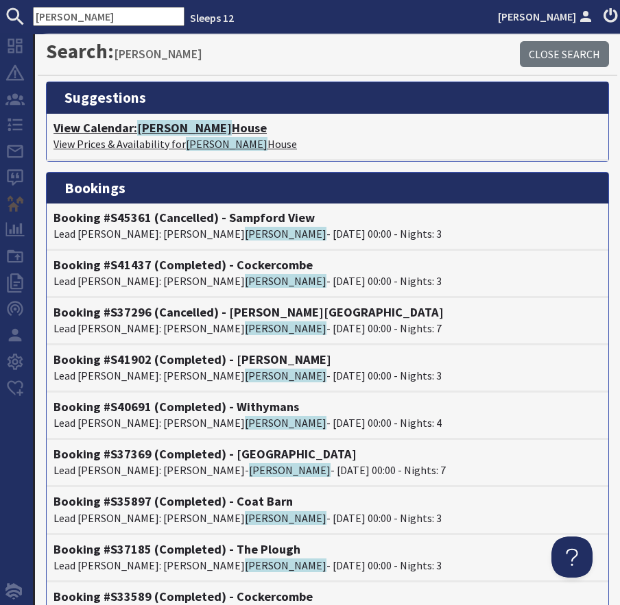
type input "[PERSON_NAME]"
click at [121, 125] on h4 "View Calendar: [PERSON_NAME][GEOGRAPHIC_DATA]" at bounding box center [327, 128] width 548 height 15
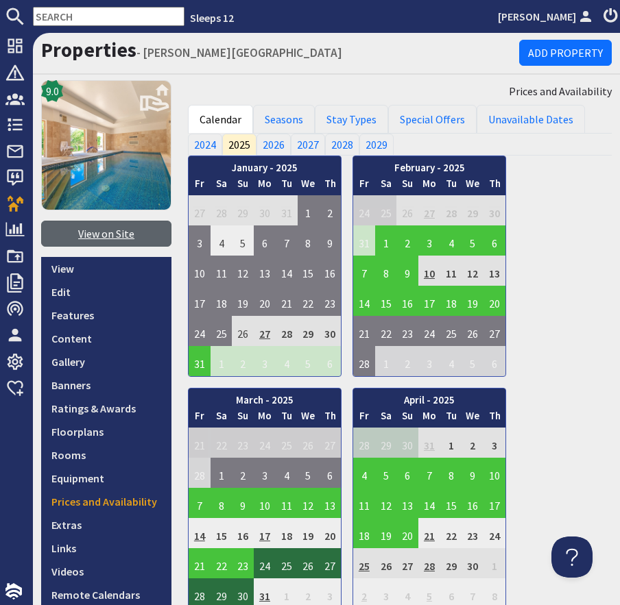
click at [97, 245] on link "View on Site" at bounding box center [106, 234] width 130 height 26
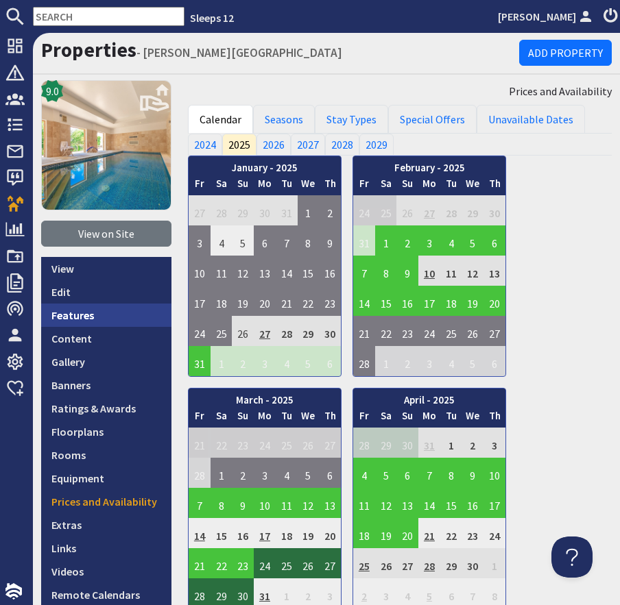
click at [93, 308] on link "Features" at bounding box center [106, 315] width 130 height 23
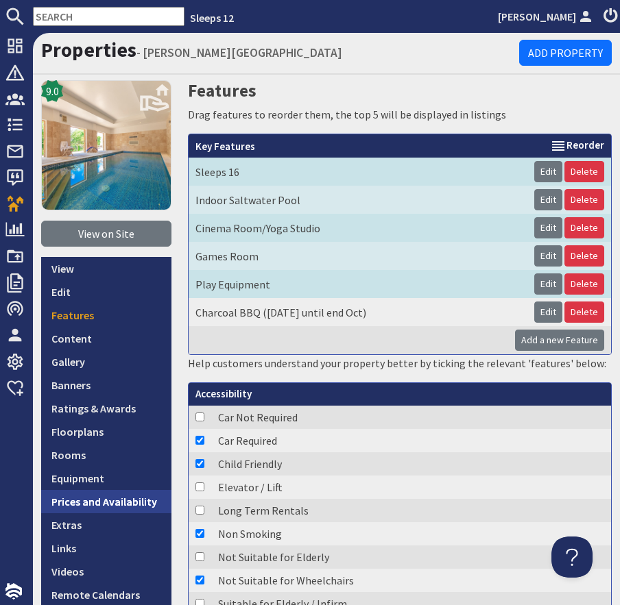
click at [83, 507] on link "Prices and Availability" at bounding box center [106, 501] width 130 height 23
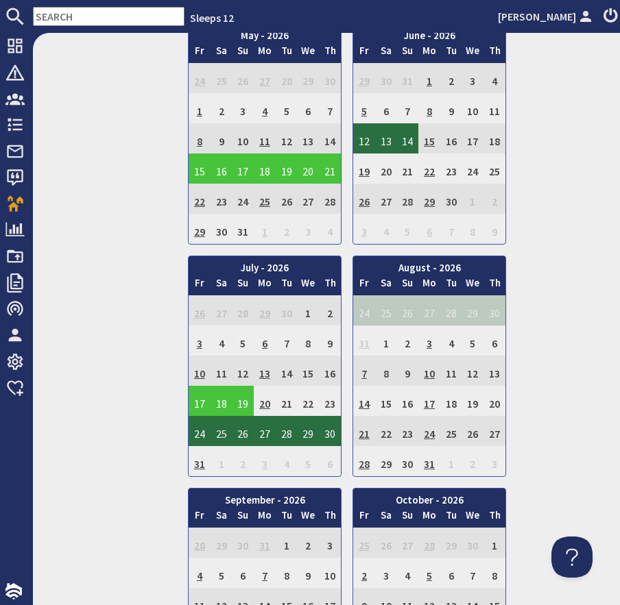
scroll to position [2609, 0]
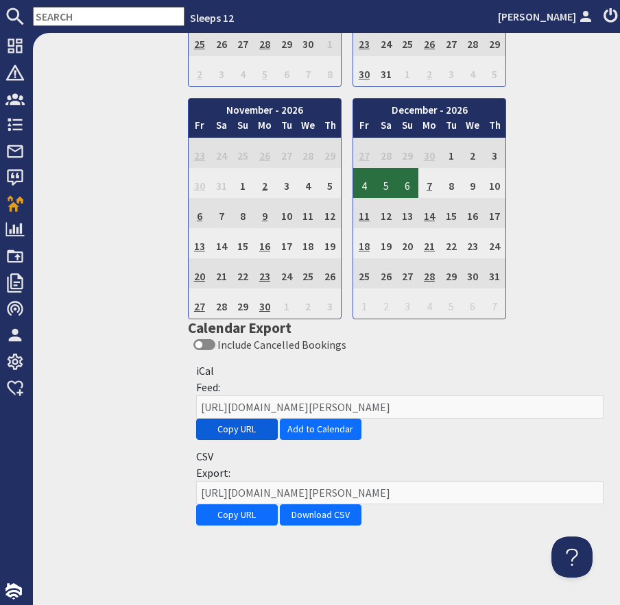
click at [241, 430] on button "Copy URL" at bounding box center [237, 429] width 82 height 21
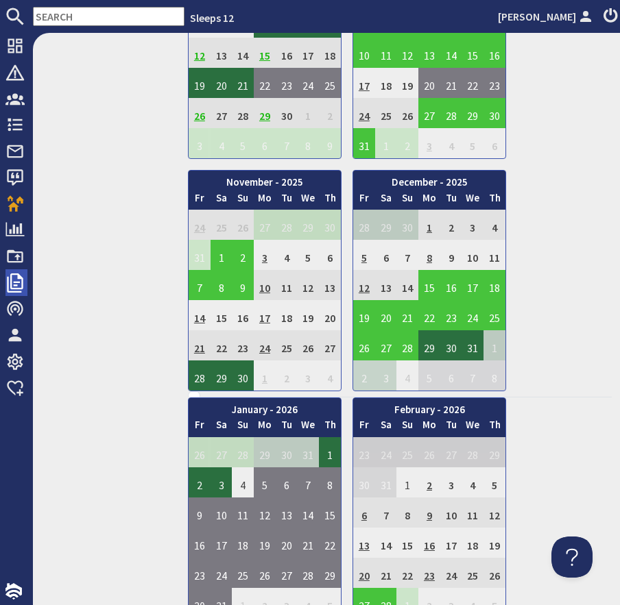
scroll to position [0, 0]
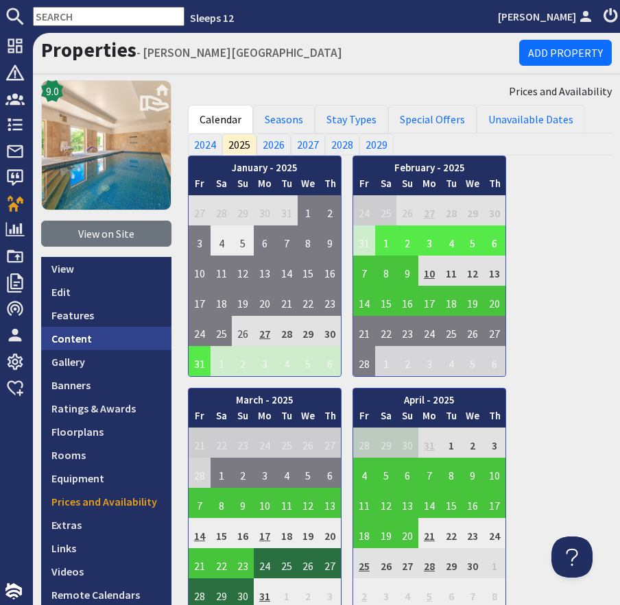
click at [110, 339] on link "Content" at bounding box center [106, 338] width 130 height 23
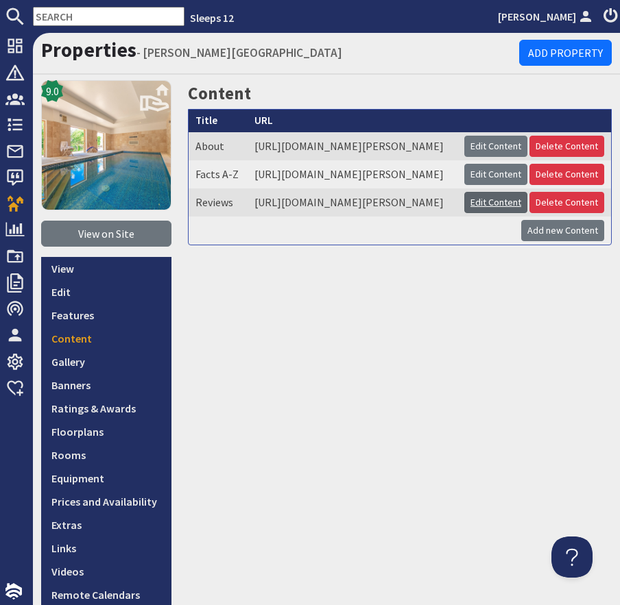
click at [487, 213] on link "Edit Content" at bounding box center [495, 202] width 63 height 21
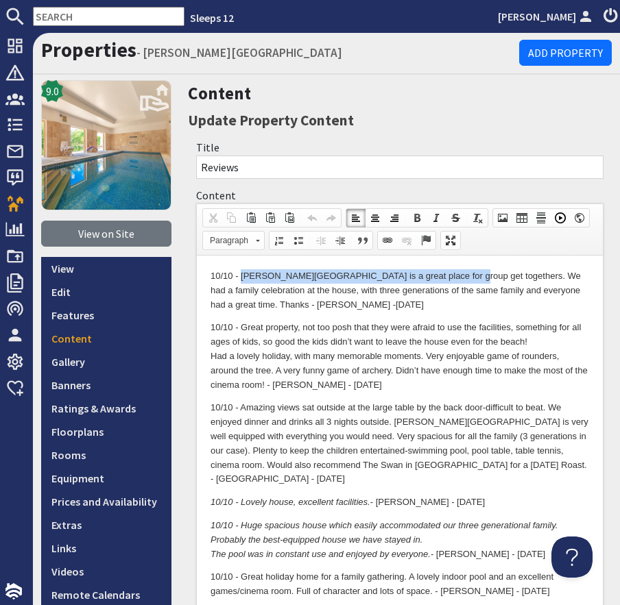
drag, startPoint x: 448, startPoint y: 279, endPoint x: 240, endPoint y: 282, distance: 208.4
click at [240, 282] on p "10/10 - [PERSON_NAME][GEOGRAPHIC_DATA] is a great place for group get togethers…" at bounding box center [399, 290] width 378 height 42
copy p "Berry House is a great place for group get togethers."
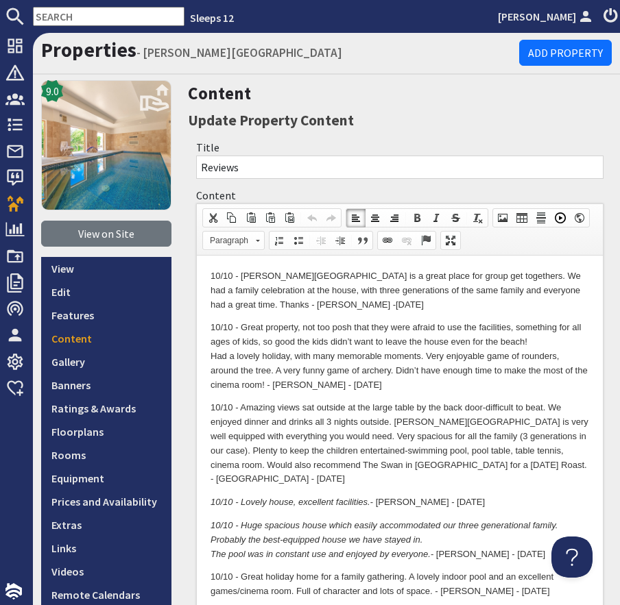
click at [228, 308] on p "10/10 - [PERSON_NAME][GEOGRAPHIC_DATA] is a great place for group get togethers…" at bounding box center [399, 290] width 378 height 42
copy p "Carter"
click at [236, 310] on p "10/10 - [PERSON_NAME][GEOGRAPHIC_DATA] is a great place for group get togethers…" at bounding box center [399, 290] width 378 height 42
drag, startPoint x: 557, startPoint y: 290, endPoint x: 544, endPoint y: 289, distance: 12.4
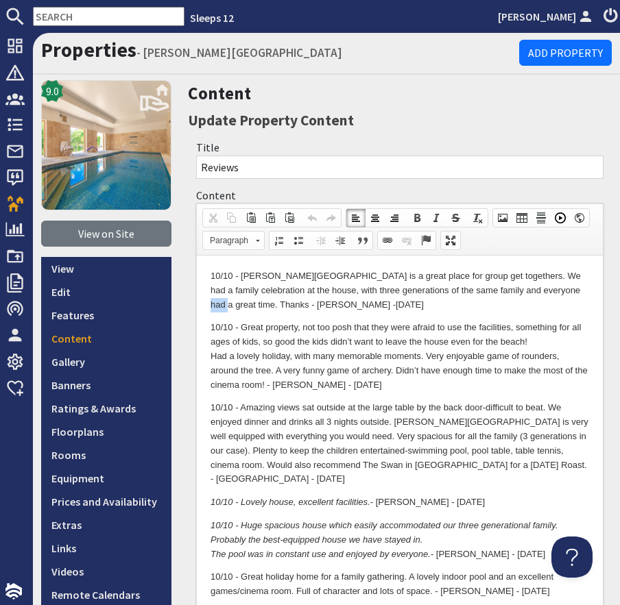
click at [534, 290] on p "10/10 - Berry House is a great place for group get togethers. We had a family c…" at bounding box center [399, 290] width 378 height 42
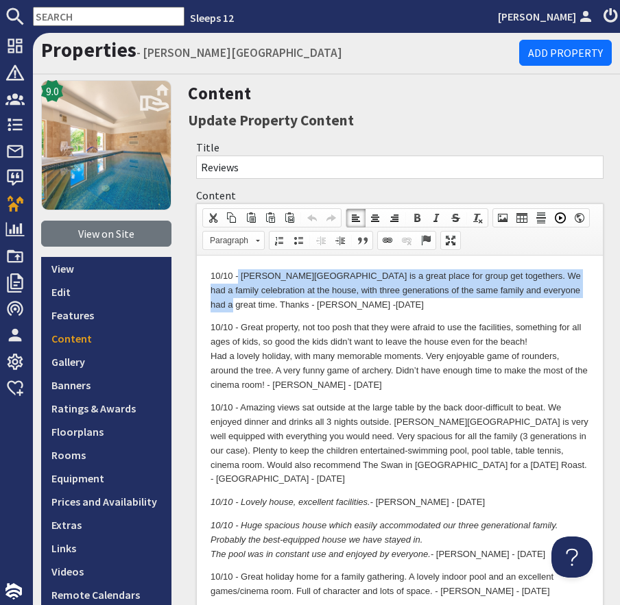
drag, startPoint x: 558, startPoint y: 289, endPoint x: 239, endPoint y: 278, distance: 319.6
click at [239, 278] on p "10/10 - Berry House is a great place for group get togethers. We had a family c…" at bounding box center [399, 290] width 378 height 42
copy p "Berry House is a great place for group get togethers. We had a family celebrati…"
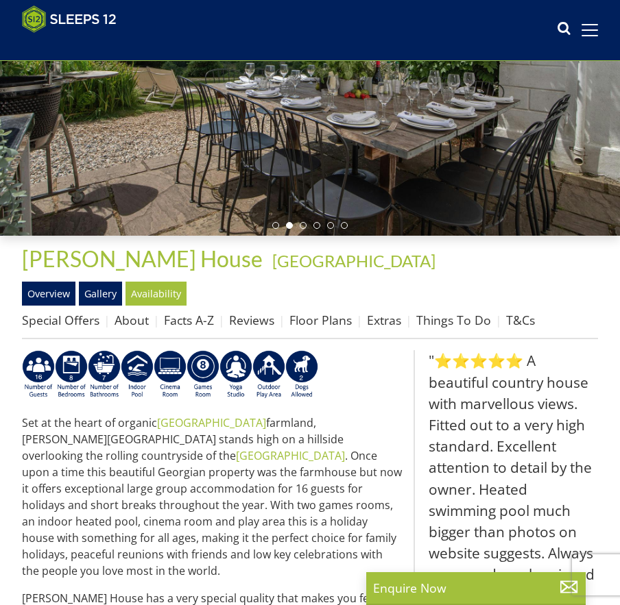
scroll to position [324, 0]
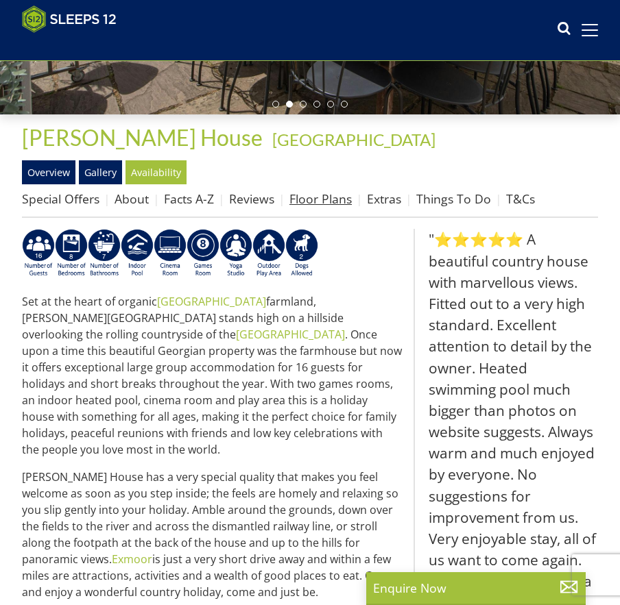
click at [328, 205] on link "Floor Plans" at bounding box center [320, 199] width 62 height 16
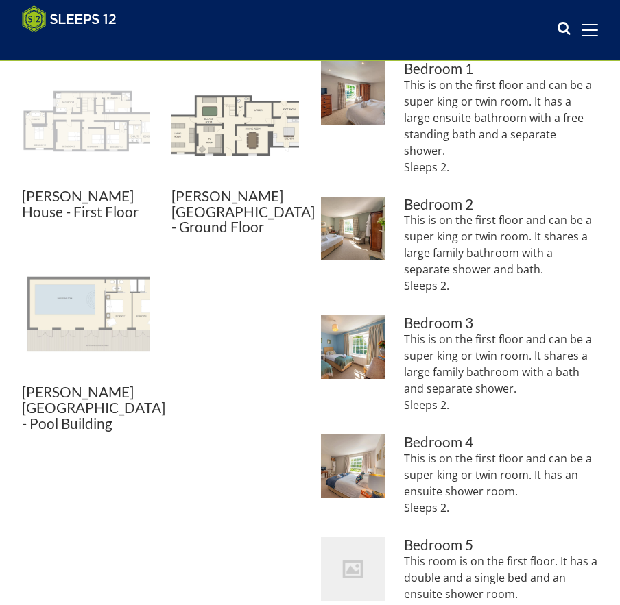
scroll to position [544, 0]
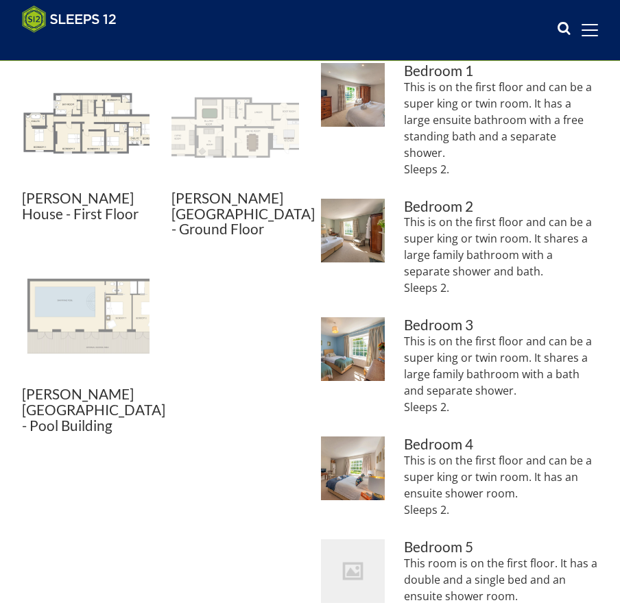
click at [223, 154] on img at bounding box center [234, 126] width 127 height 127
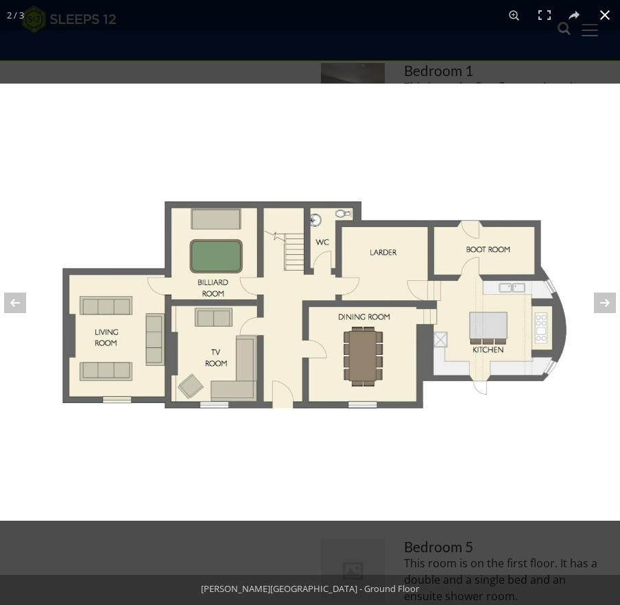
click at [611, 16] on button at bounding box center [604, 15] width 30 height 30
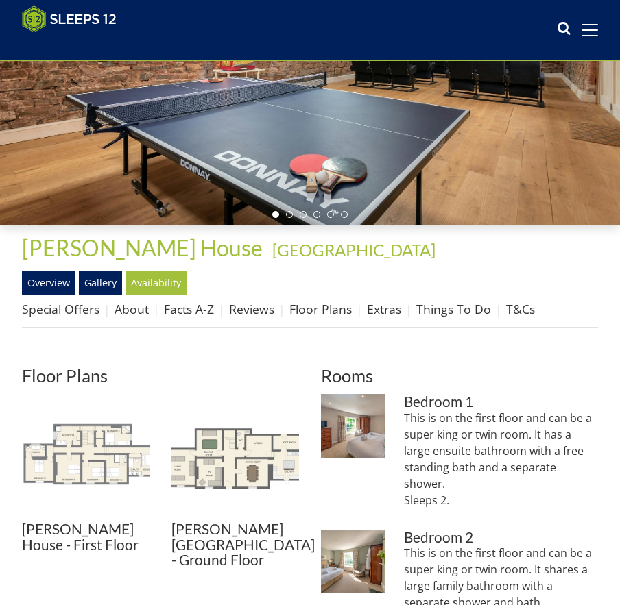
scroll to position [221, 0]
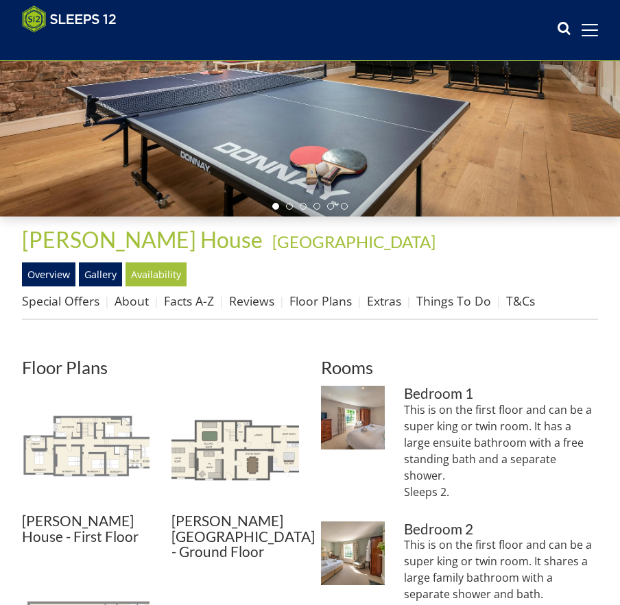
click at [135, 258] on div "Properties [PERSON_NAME][GEOGRAPHIC_DATA] - [GEOGRAPHIC_DATA] Overview Gallery …" at bounding box center [310, 274] width 576 height 93
click at [161, 279] on link "Availability" at bounding box center [155, 274] width 61 height 23
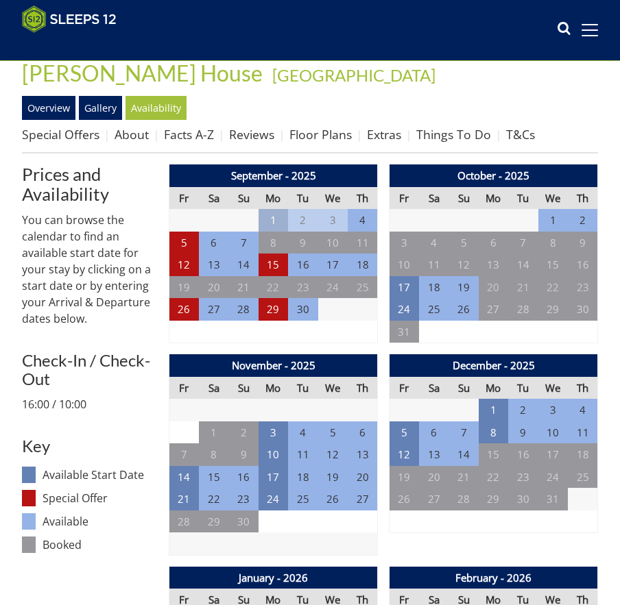
scroll to position [392, 0]
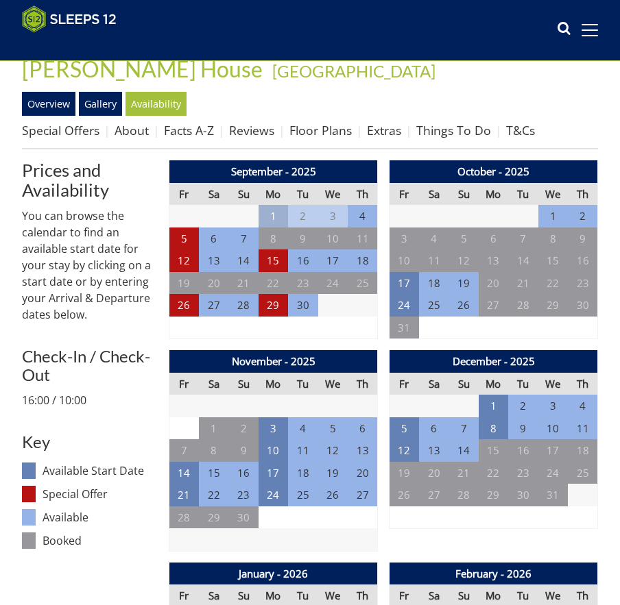
click at [419, 295] on td "25" at bounding box center [433, 305] width 29 height 23
click at [400, 304] on td "24" at bounding box center [403, 305] width 29 height 23
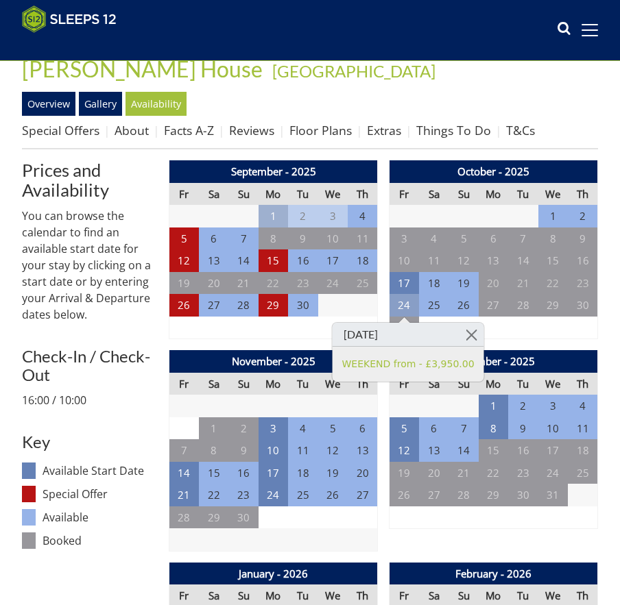
click at [400, 304] on td "24" at bounding box center [403, 305] width 29 height 23
click at [496, 428] on td "8" at bounding box center [492, 428] width 29 height 23
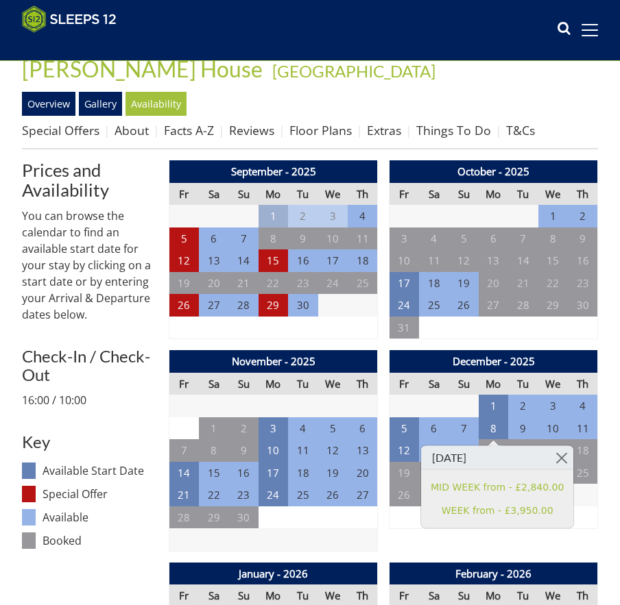
click at [443, 424] on td "6" at bounding box center [433, 428] width 29 height 23
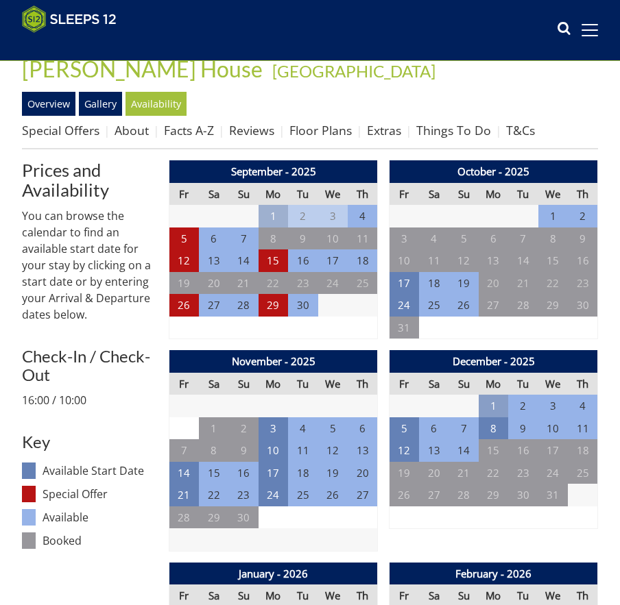
click at [504, 409] on td "1" at bounding box center [492, 406] width 29 height 23
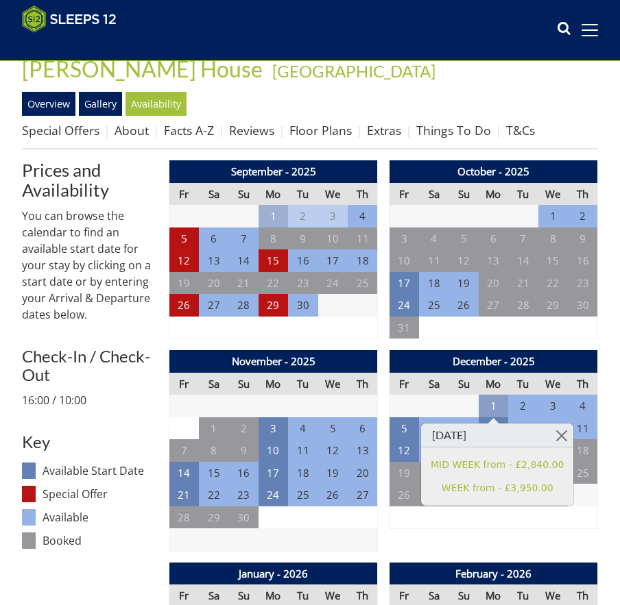
click at [504, 409] on td "1" at bounding box center [492, 406] width 29 height 23
click at [448, 398] on td "30" at bounding box center [462, 406] width 29 height 23
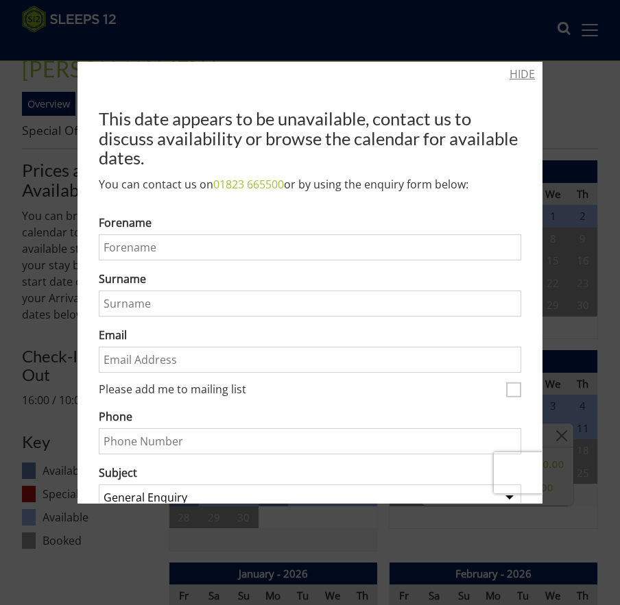
click at [534, 71] on link "HIDE" at bounding box center [521, 74] width 25 height 16
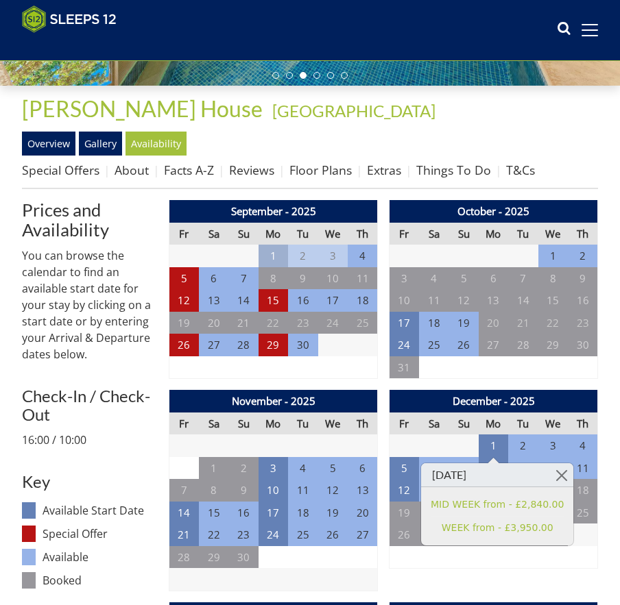
scroll to position [356, 0]
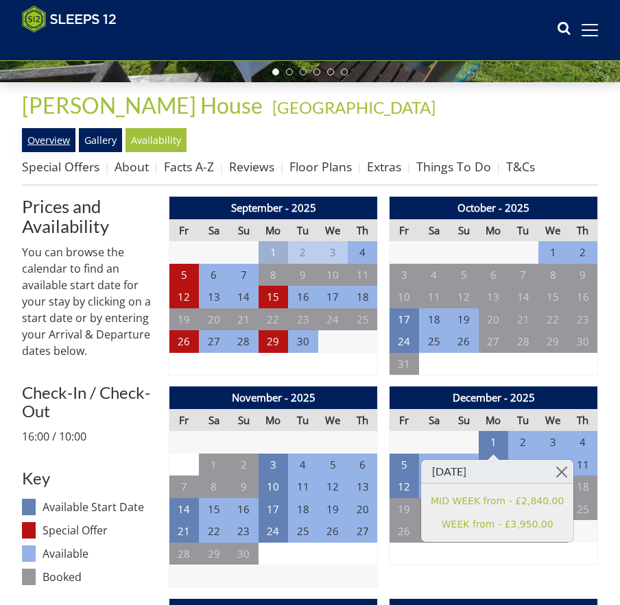
click at [45, 150] on link "Overview" at bounding box center [48, 139] width 53 height 23
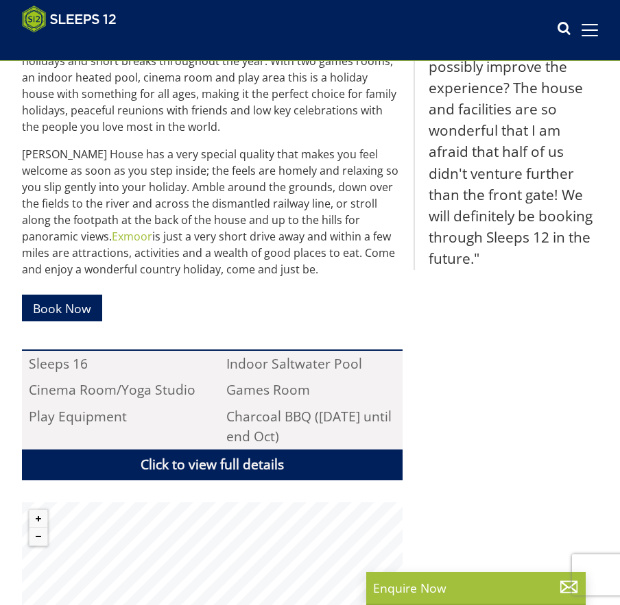
scroll to position [808, 0]
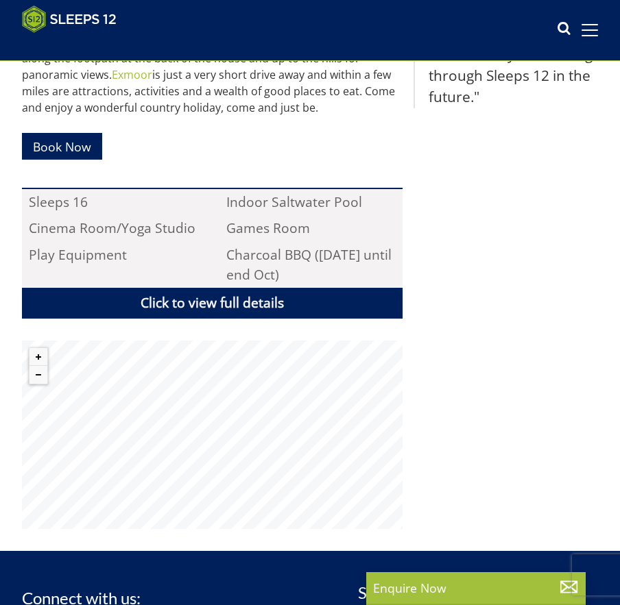
click at [274, 206] on div "​​ Set at the heart of organic Devon farmland, Berry House stands high on a hil…" at bounding box center [212, 136] width 380 height 785
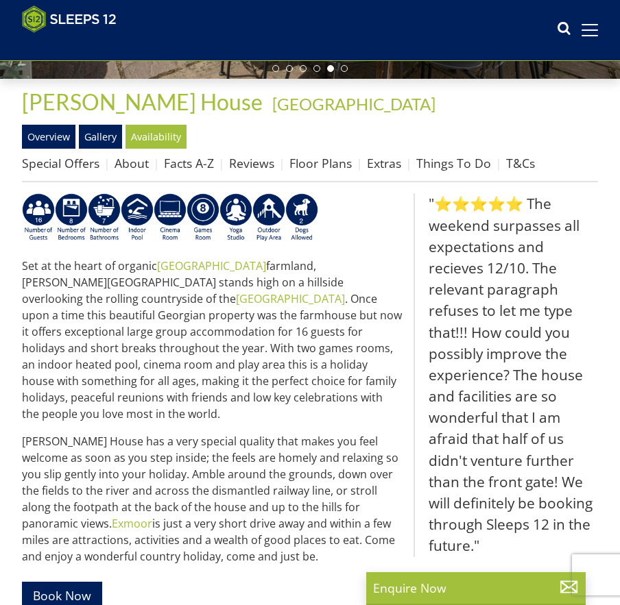
scroll to position [0, 0]
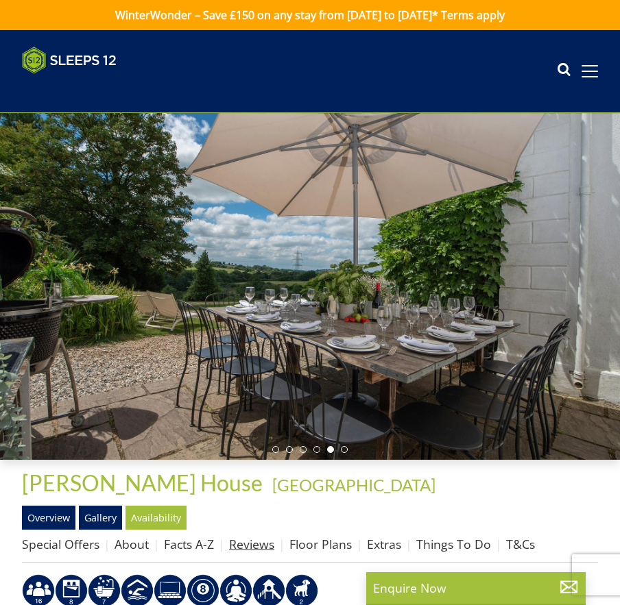
click at [257, 546] on link "Reviews" at bounding box center [251, 544] width 45 height 16
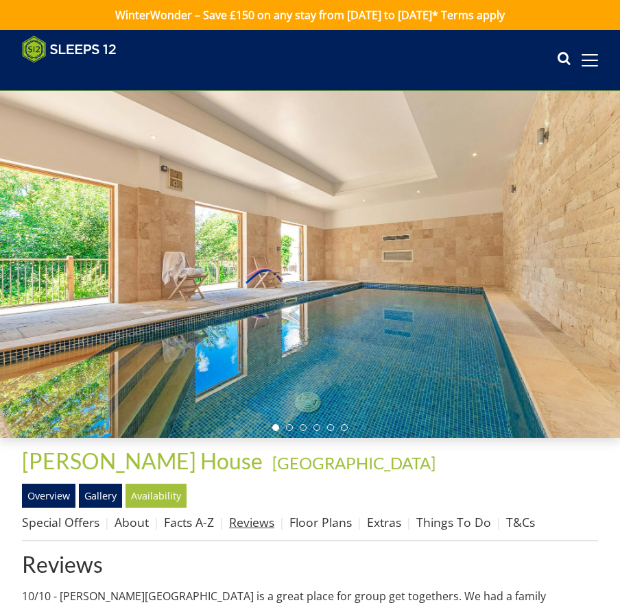
scroll to position [420, 0]
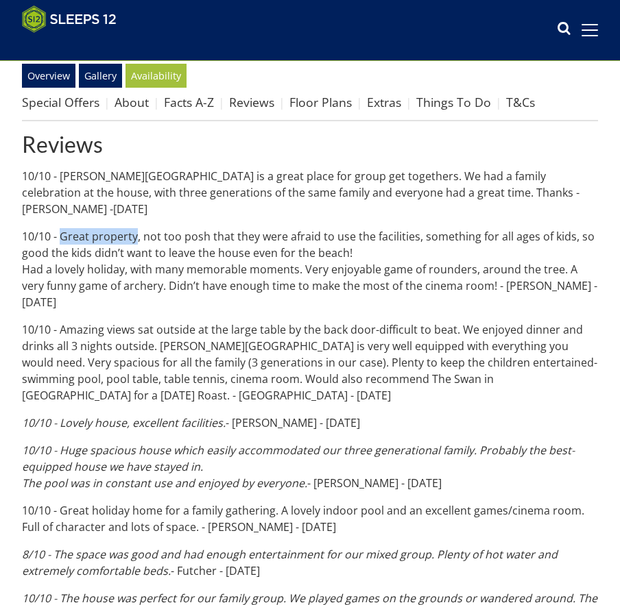
drag, startPoint x: 60, startPoint y: 217, endPoint x: 134, endPoint y: 213, distance: 73.4
click at [134, 228] on p "10/10 - Great property, not too posh that they were afraid to use the facilitie…" at bounding box center [310, 269] width 576 height 82
copy p "Great property"
click at [493, 269] on p "10/10 - Great property, not too posh that they were afraid to use the facilitie…" at bounding box center [310, 269] width 576 height 82
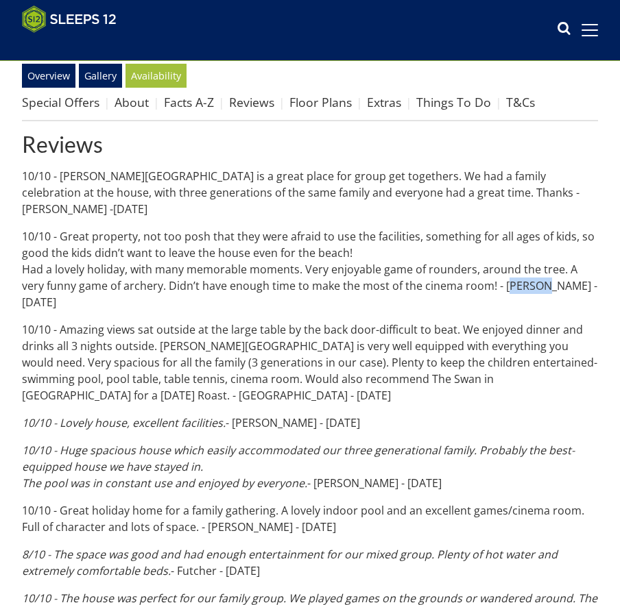
copy p "cooper"
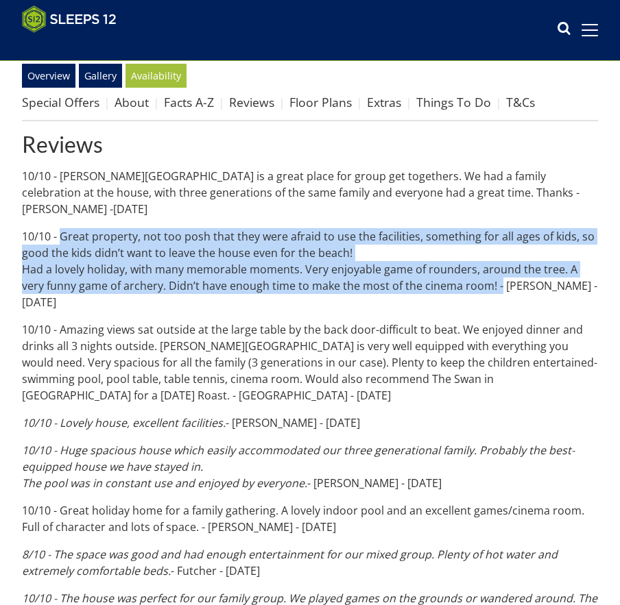
drag, startPoint x: 468, startPoint y: 265, endPoint x: 60, endPoint y: 221, distance: 410.9
click at [60, 228] on p "10/10 - Great property, not too posh that they were afraid to use the facilitie…" at bounding box center [310, 269] width 576 height 82
copy p "Great property, not too posh that they were afraid to use the facilities, somet…"
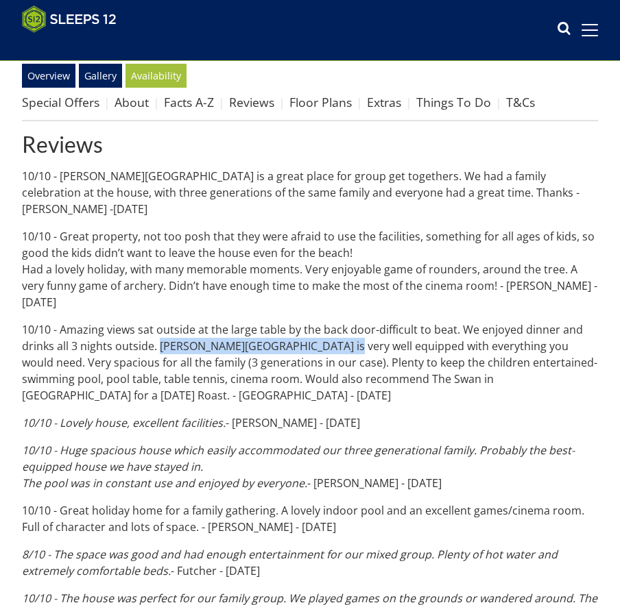
drag, startPoint x: 158, startPoint y: 313, endPoint x: 331, endPoint y: 309, distance: 172.8
click at [331, 321] on p "10/10 - Amazing views sat outside at the large table by the back door-difficult…" at bounding box center [310, 362] width 576 height 82
copy p "Berry House is very well equipped"
click at [533, 345] on p "10/10 - Amazing views sat outside at the large table by the back door-difficult…" at bounding box center [310, 362] width 576 height 82
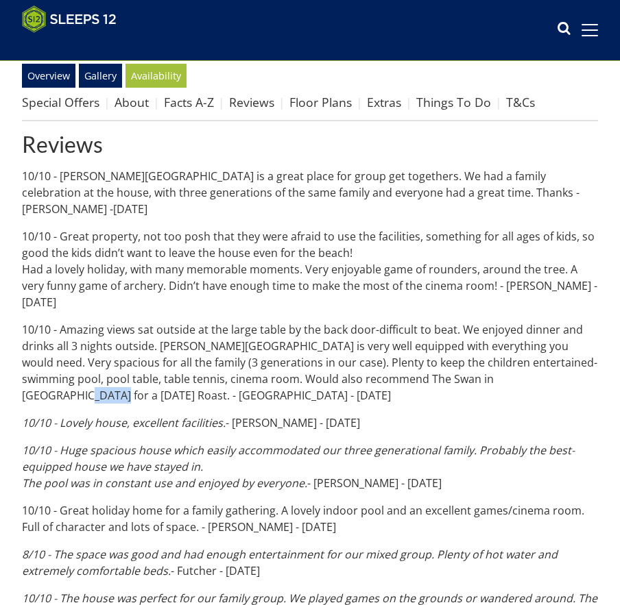
click at [533, 345] on p "10/10 - Amazing views sat outside at the large table by the back door-difficult…" at bounding box center [310, 362] width 576 height 82
copy p "Bonney"
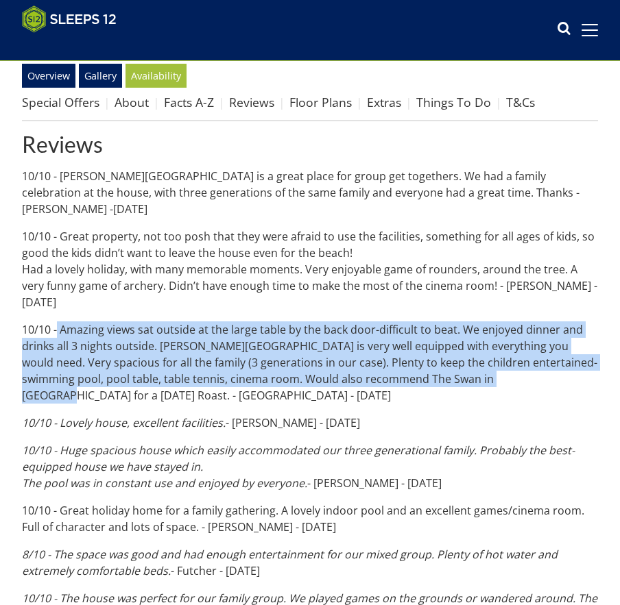
drag, startPoint x: 493, startPoint y: 345, endPoint x: 56, endPoint y: 289, distance: 441.6
click at [58, 321] on p "10/10 - Amazing views sat outside at the large table by the back door-difficult…" at bounding box center [310, 362] width 576 height 82
copy p "Amazing views sat outside at the large table by the back door-difficult to beat…"
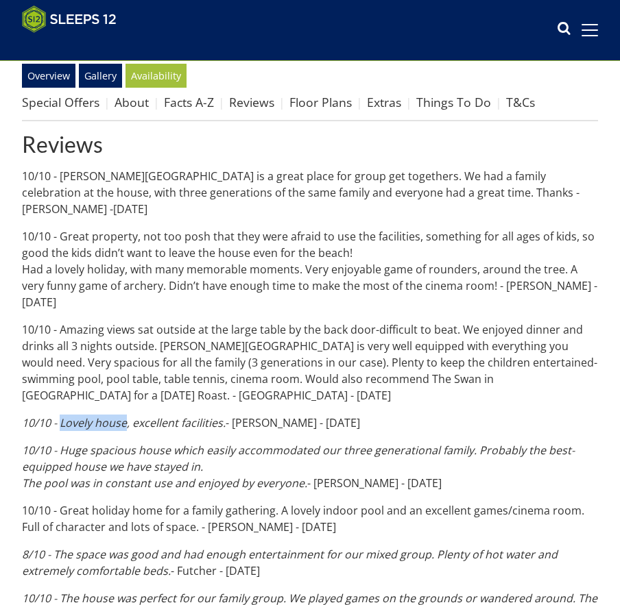
drag, startPoint x: 127, startPoint y: 374, endPoint x: 60, endPoint y: 372, distance: 67.2
click at [60, 415] on em "10/10 - Lovely house, excellent facilities." at bounding box center [124, 422] width 204 height 15
copy em "Lovely house"
click at [245, 415] on p "10/10 - Lovely house, excellent facilities. - Watson - Apr 25" at bounding box center [310, 423] width 576 height 16
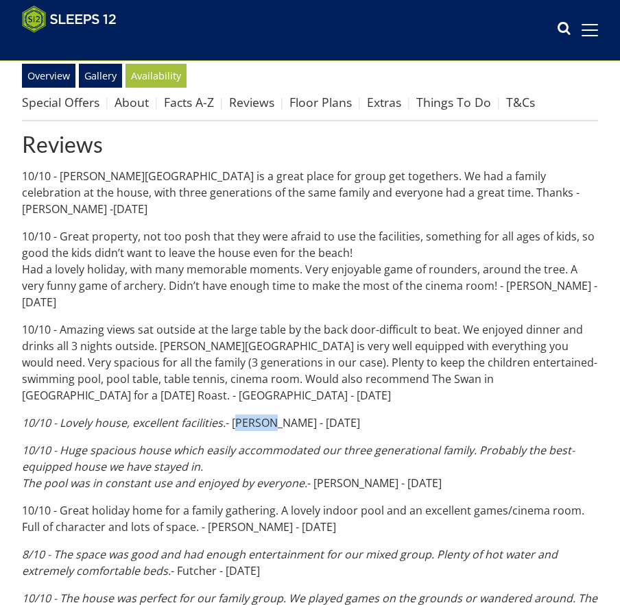
copy p "Watson"
drag, startPoint x: 224, startPoint y: 378, endPoint x: 60, endPoint y: 378, distance: 164.5
click at [60, 415] on em "10/10 - Lovely house, excellent facilities." at bounding box center [124, 422] width 204 height 15
copy em "Lovely house, excellent facilities."
click at [188, 443] on em "10/10 - Huge spacious house which easily accommodated our three generational fa…" at bounding box center [298, 467] width 552 height 48
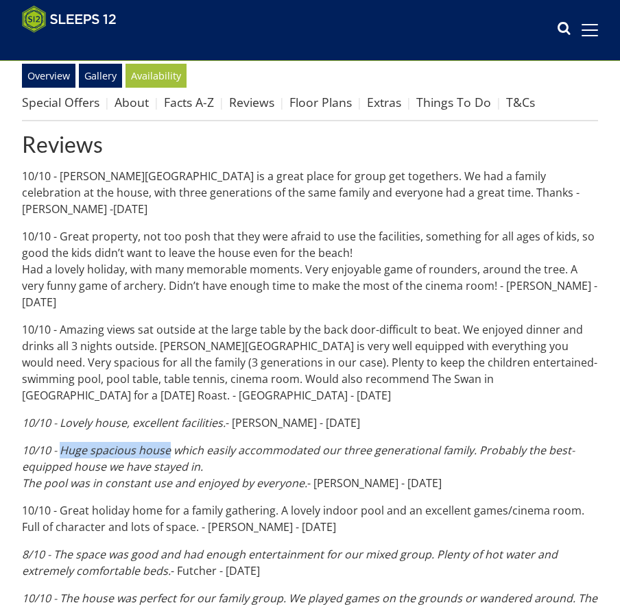
drag, startPoint x: 62, startPoint y: 402, endPoint x: 169, endPoint y: 406, distance: 107.0
click at [169, 443] on em "10/10 - Huge spacious house which easily accommodated our three generational fa…" at bounding box center [298, 467] width 552 height 48
copy em "Huge spacious house"
click at [328, 442] on p "10/10 - Huge spacious house which easily accommodated our three generational fa…" at bounding box center [310, 466] width 576 height 49
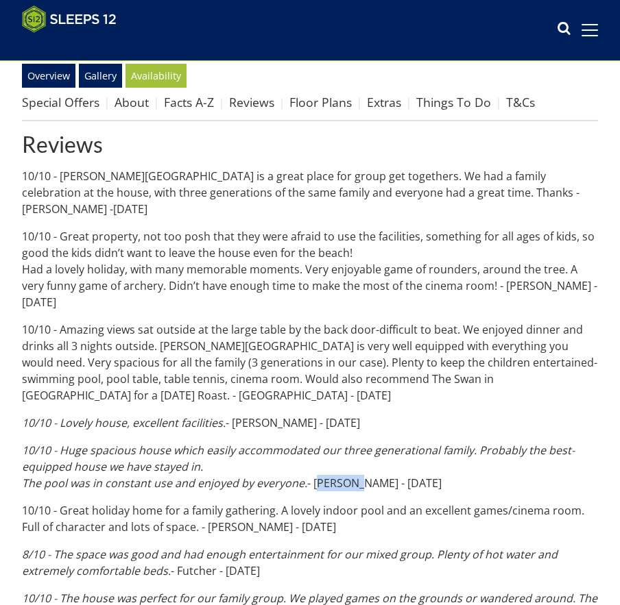
drag, startPoint x: 304, startPoint y: 438, endPoint x: 64, endPoint y: 404, distance: 243.0
click at [63, 442] on p "10/10 - Huge spacious house which easily accommodated our three generational fa…" at bounding box center [310, 466] width 576 height 49
click at [27, 443] on em "10/10 - Huge spacious house which easily accommodated our three generational fa…" at bounding box center [298, 467] width 552 height 48
drag, startPoint x: 310, startPoint y: 22, endPoint x: 310, endPoint y: 8, distance: 13.7
click at [310, 22] on div "Search Menu Properties My Booking Contact Us 01823 665500 Search Check Availabi…" at bounding box center [310, 29] width 620 height 49
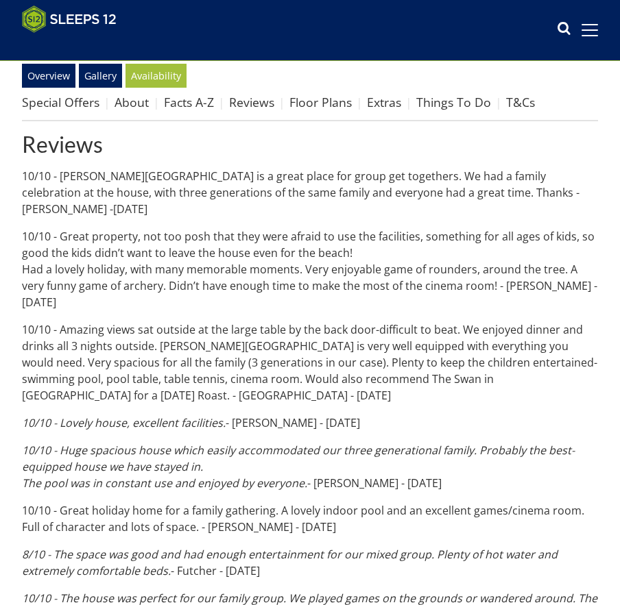
drag, startPoint x: 294, startPoint y: 43, endPoint x: 289, endPoint y: 3, distance: 40.7
click at [295, 43] on div "Search Menu Properties My Booking Contact Us 01823 665500 Search Check Availabi…" at bounding box center [310, 29] width 620 height 49
